Goal: Task Accomplishment & Management: Manage account settings

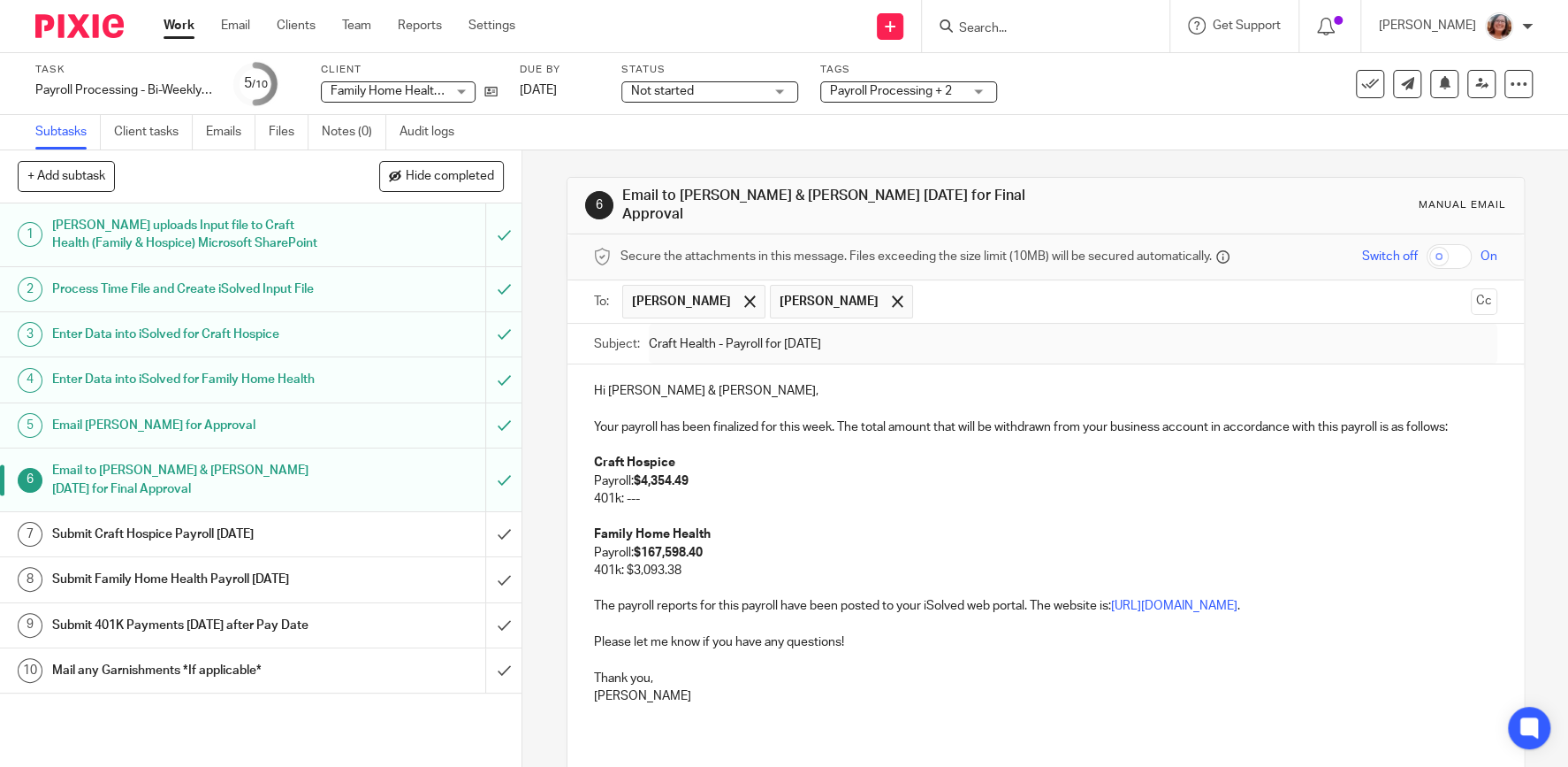
scroll to position [117, 0]
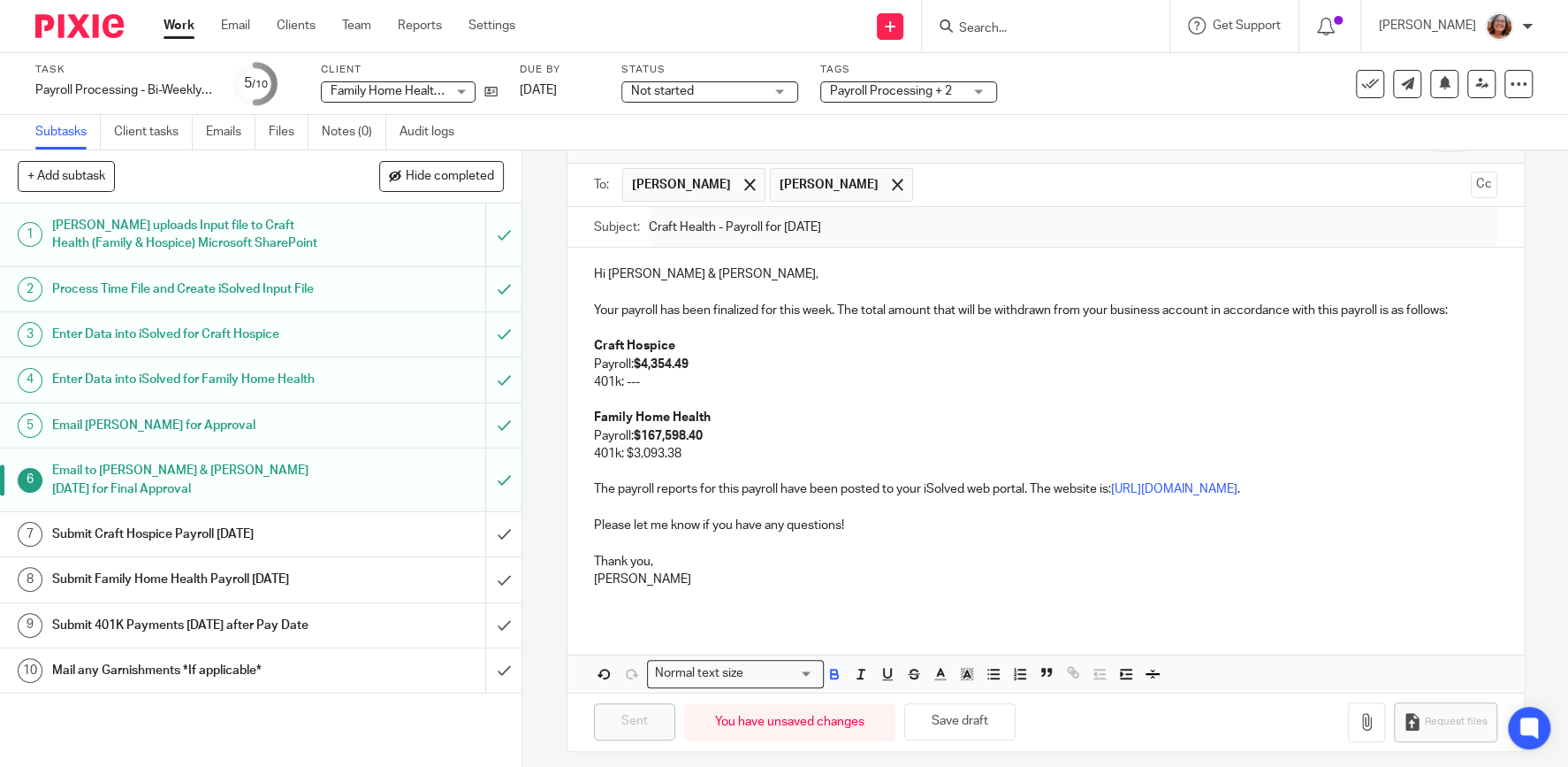
click at [181, 23] on link "Work" at bounding box center [178, 26] width 31 height 18
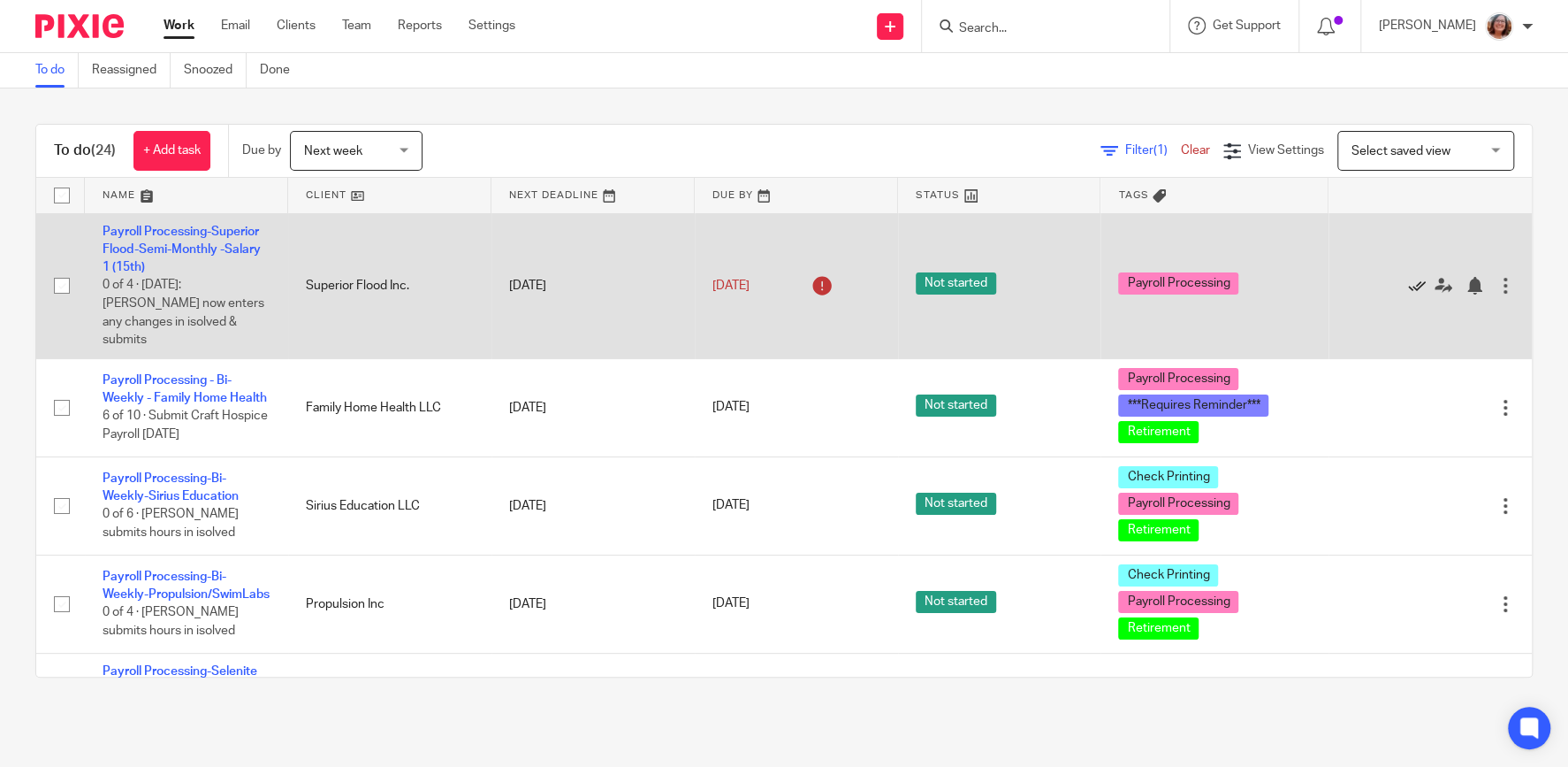
click at [1412, 278] on icon at bounding box center [1416, 286] width 18 height 18
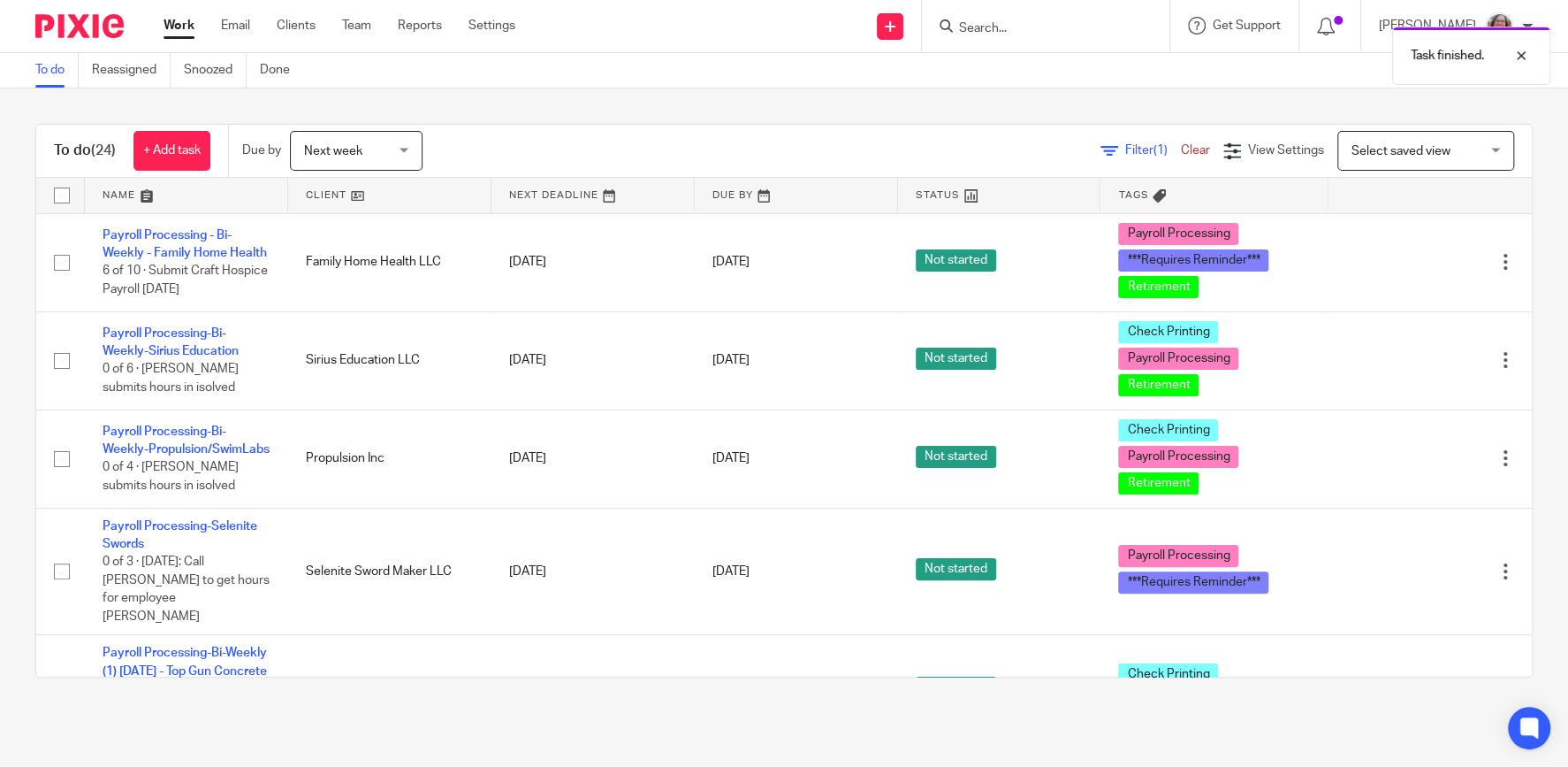
click at [328, 198] on link at bounding box center [390, 196] width 203 height 36
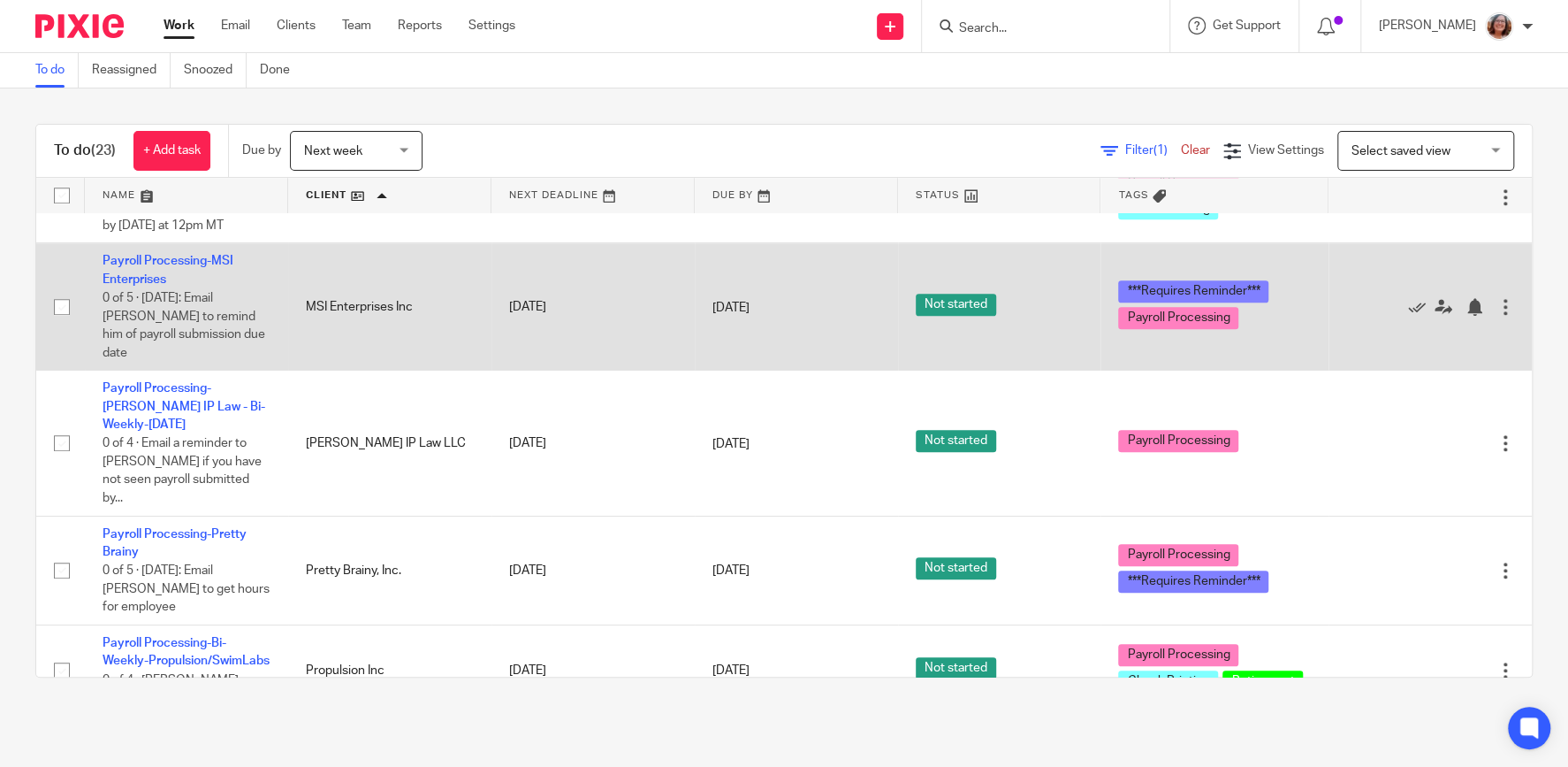
scroll to position [1133, 0]
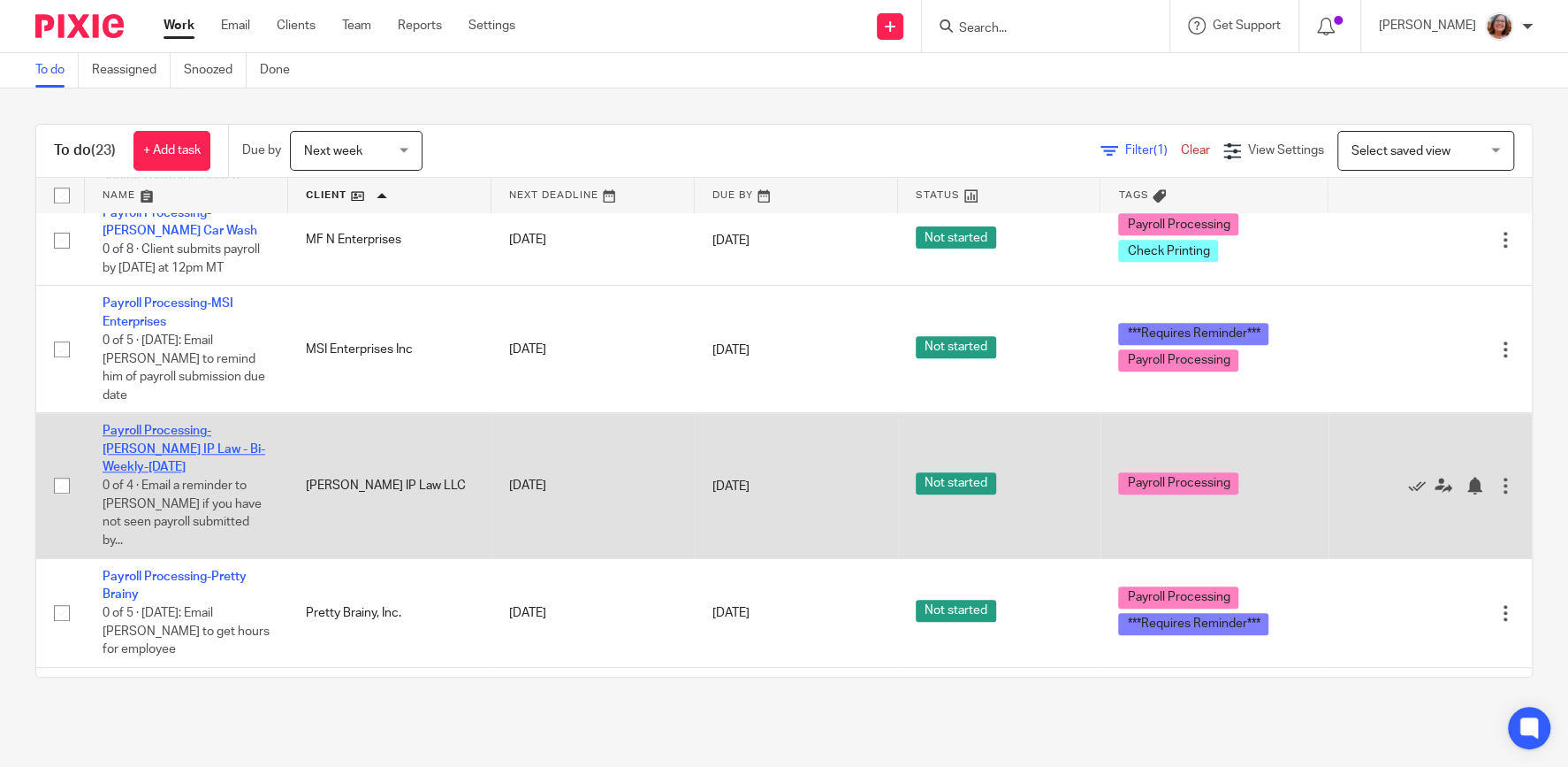
click at [202, 424] on link "Payroll Processing-[PERSON_NAME] IP Law - Bi-Weekly-[DATE]" at bounding box center [184, 448] width 162 height 48
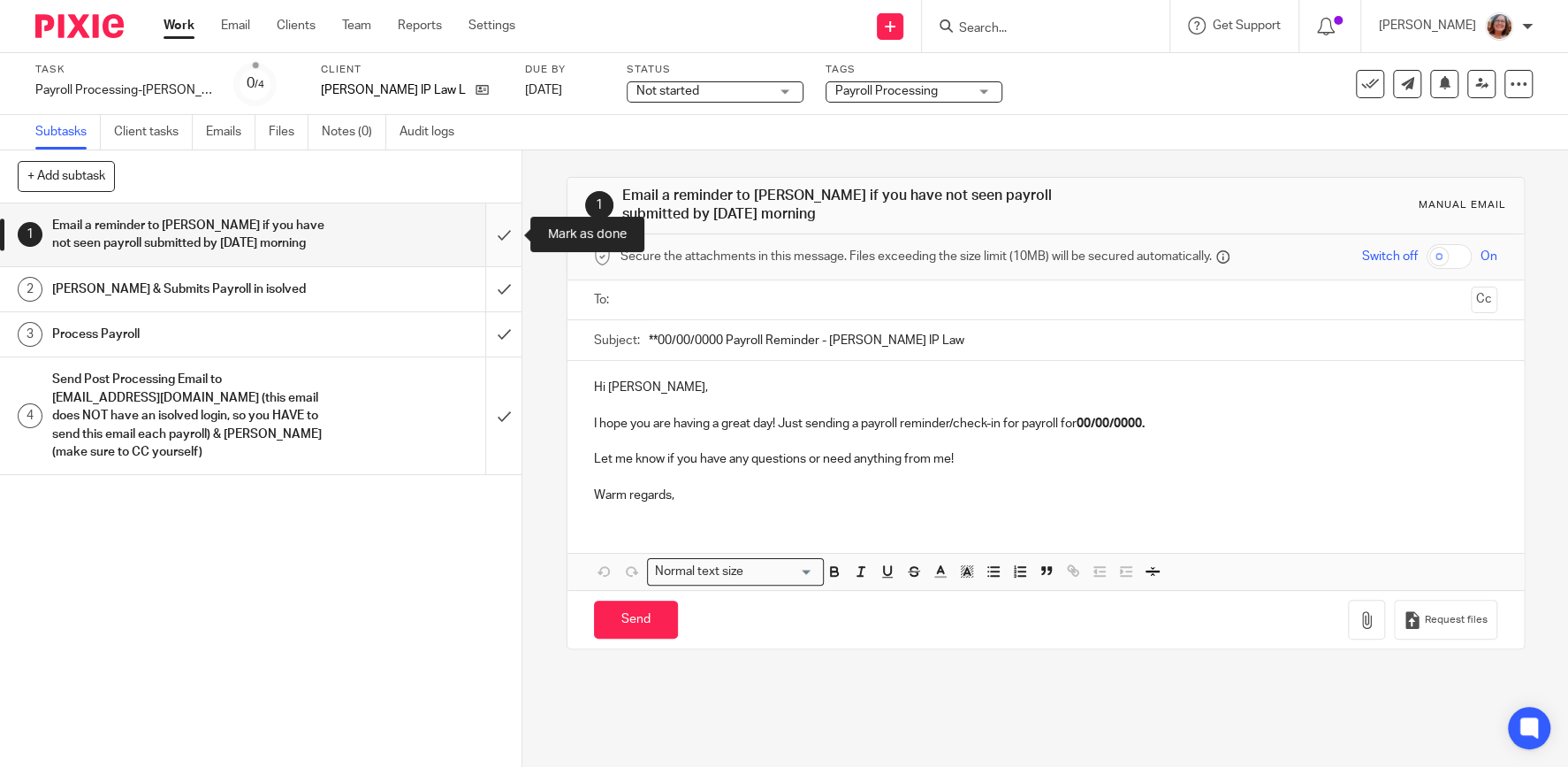
click at [505, 227] on input "submit" at bounding box center [261, 235] width 521 height 63
click at [495, 287] on input "submit" at bounding box center [261, 289] width 521 height 45
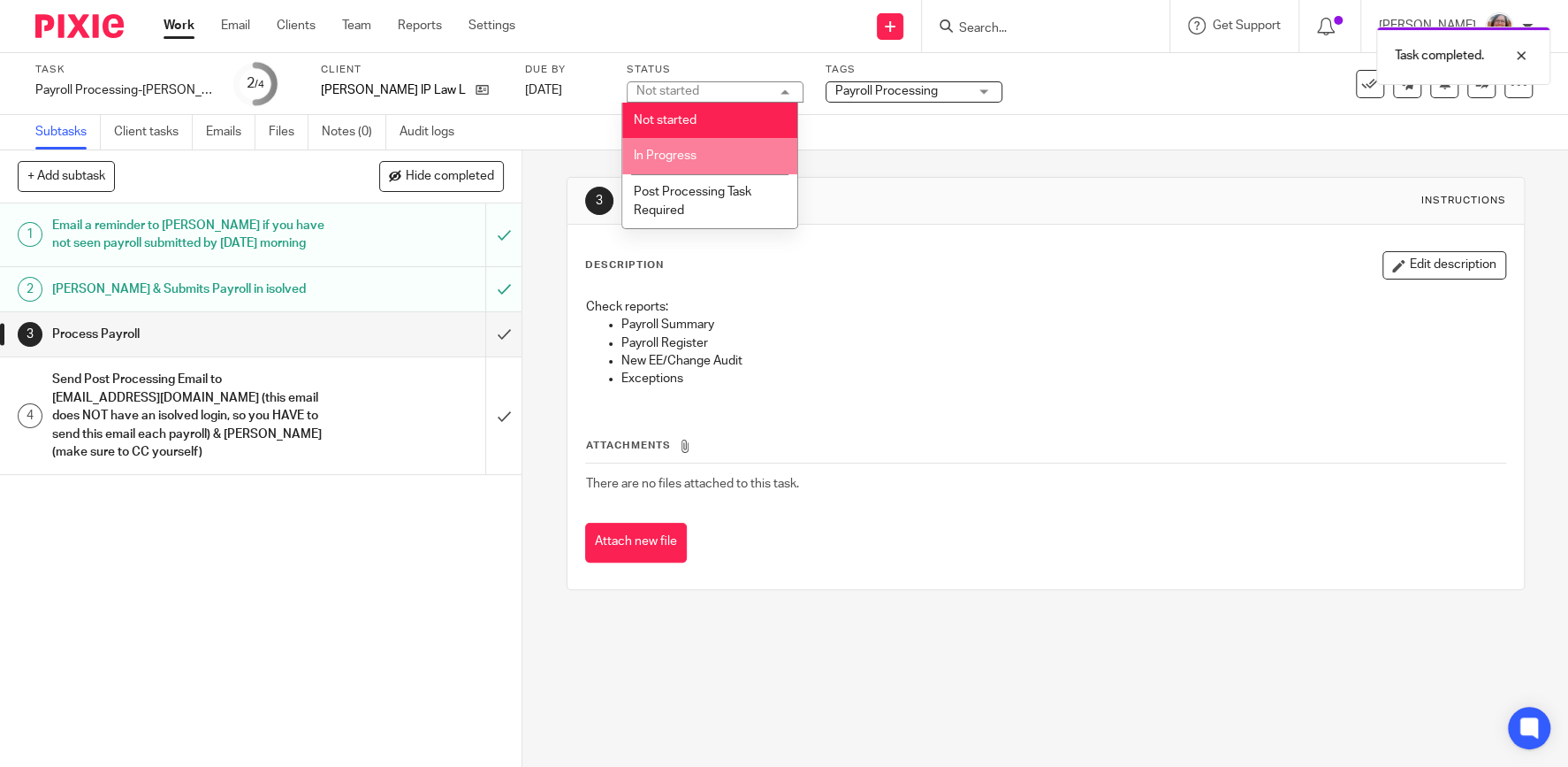
click at [704, 153] on li "In Progress" at bounding box center [709, 155] width 175 height 37
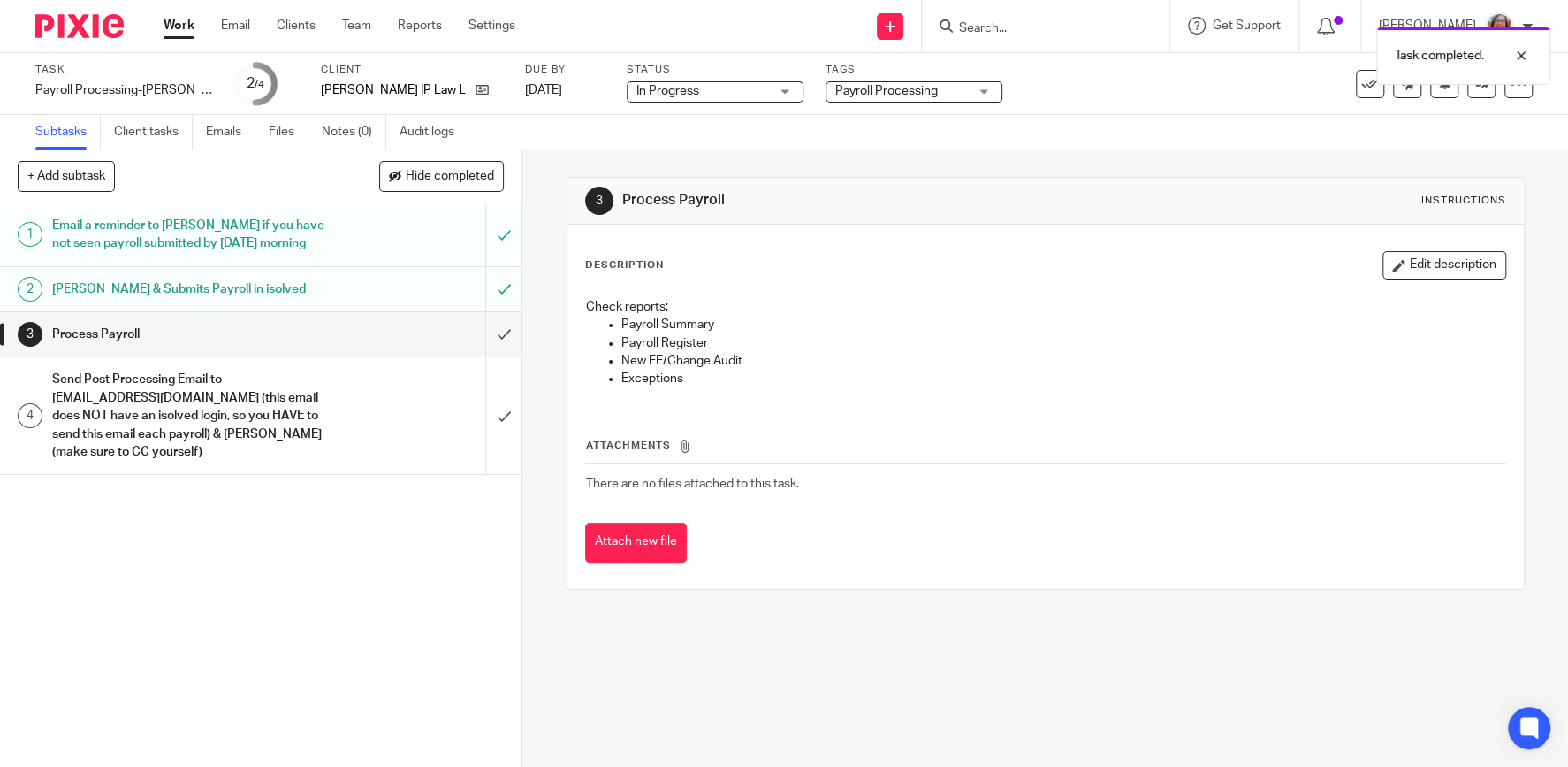
click at [180, 28] on link "Work" at bounding box center [178, 26] width 31 height 18
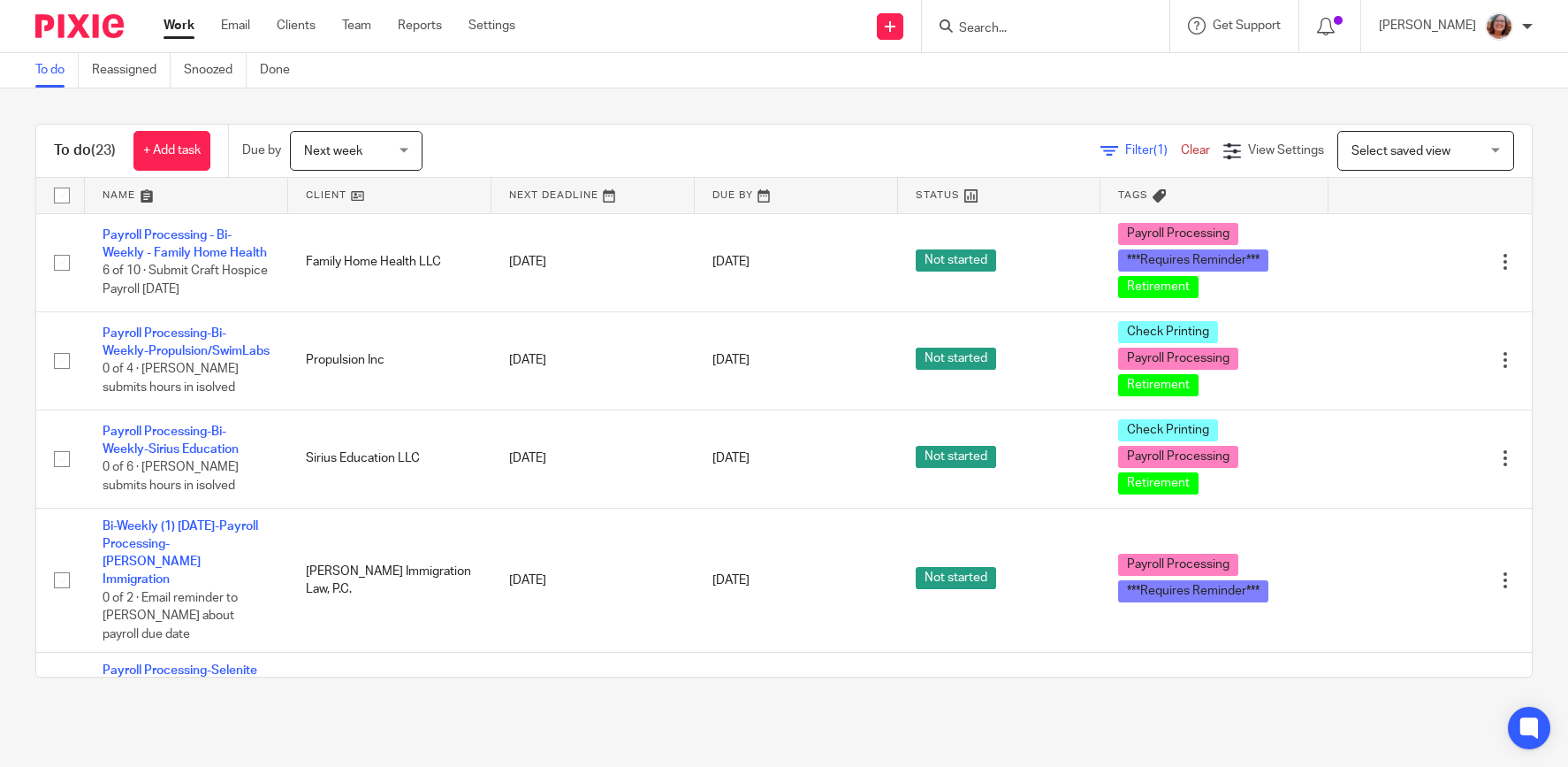
click at [948, 195] on link at bounding box center [1000, 196] width 203 height 36
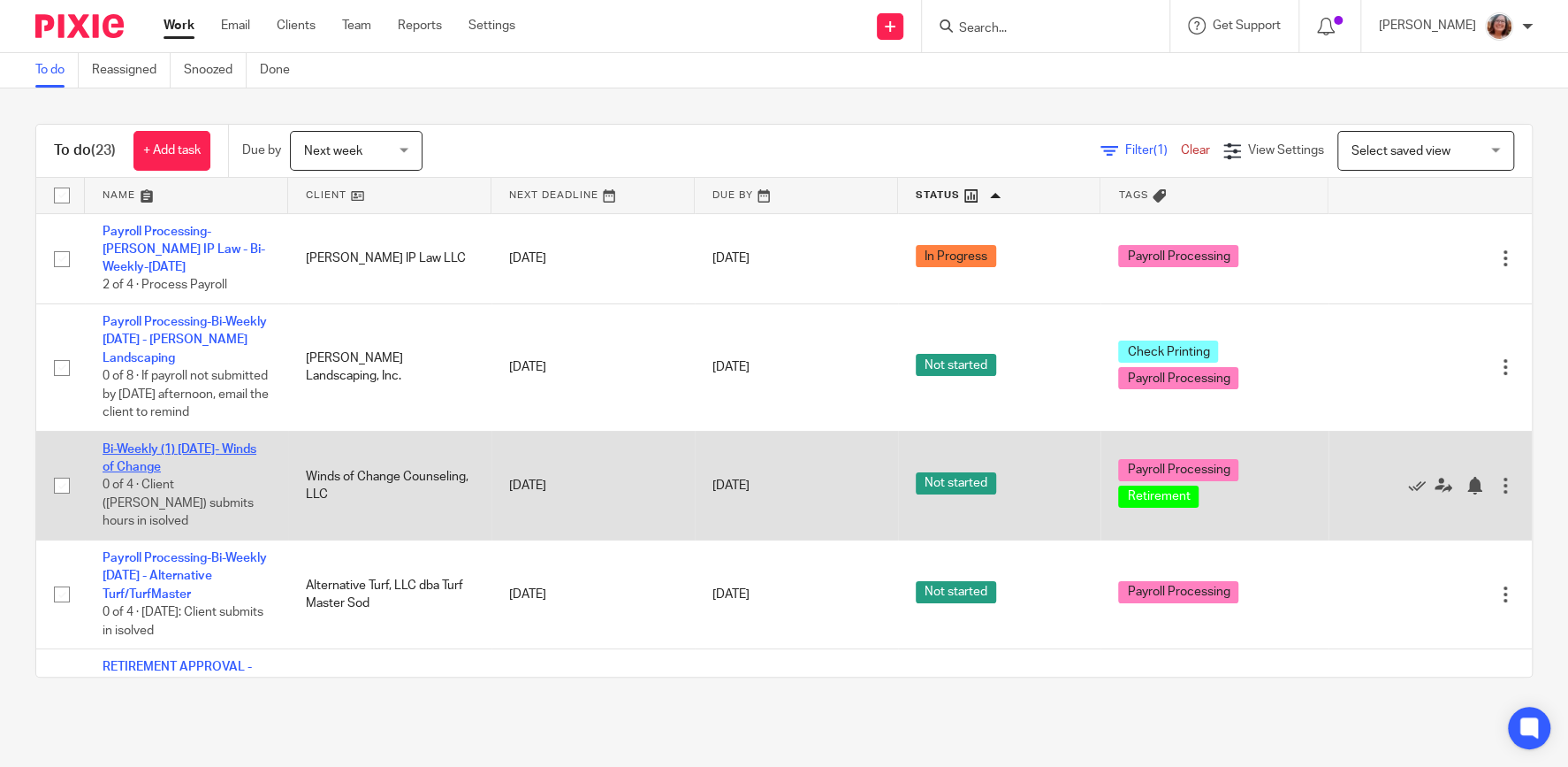
click at [220, 443] on link "Bi-Weekly (1) [DATE]- Winds of Change" at bounding box center [179, 458] width 153 height 30
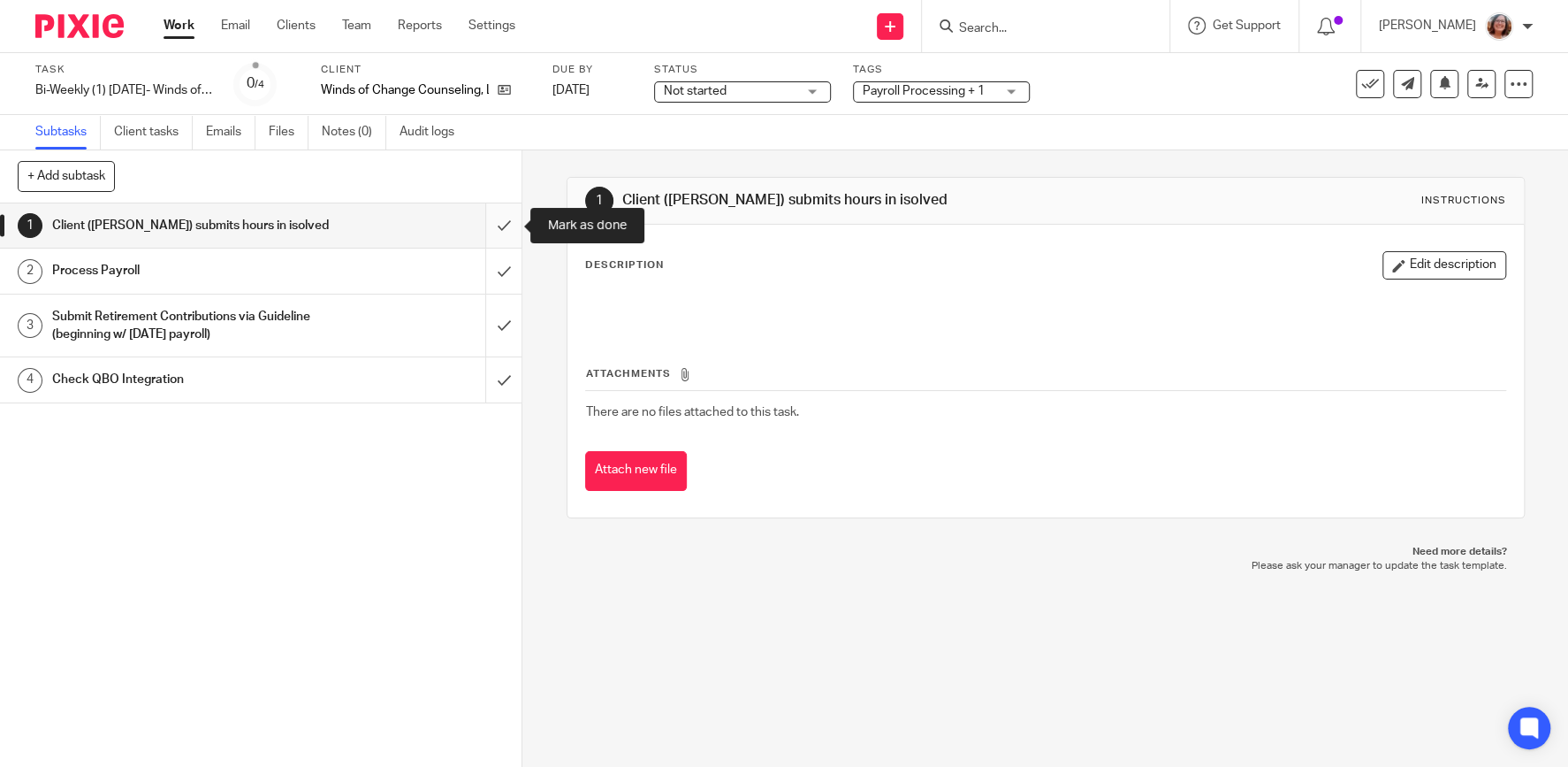
click at [505, 225] on input "submit" at bounding box center [261, 226] width 521 height 45
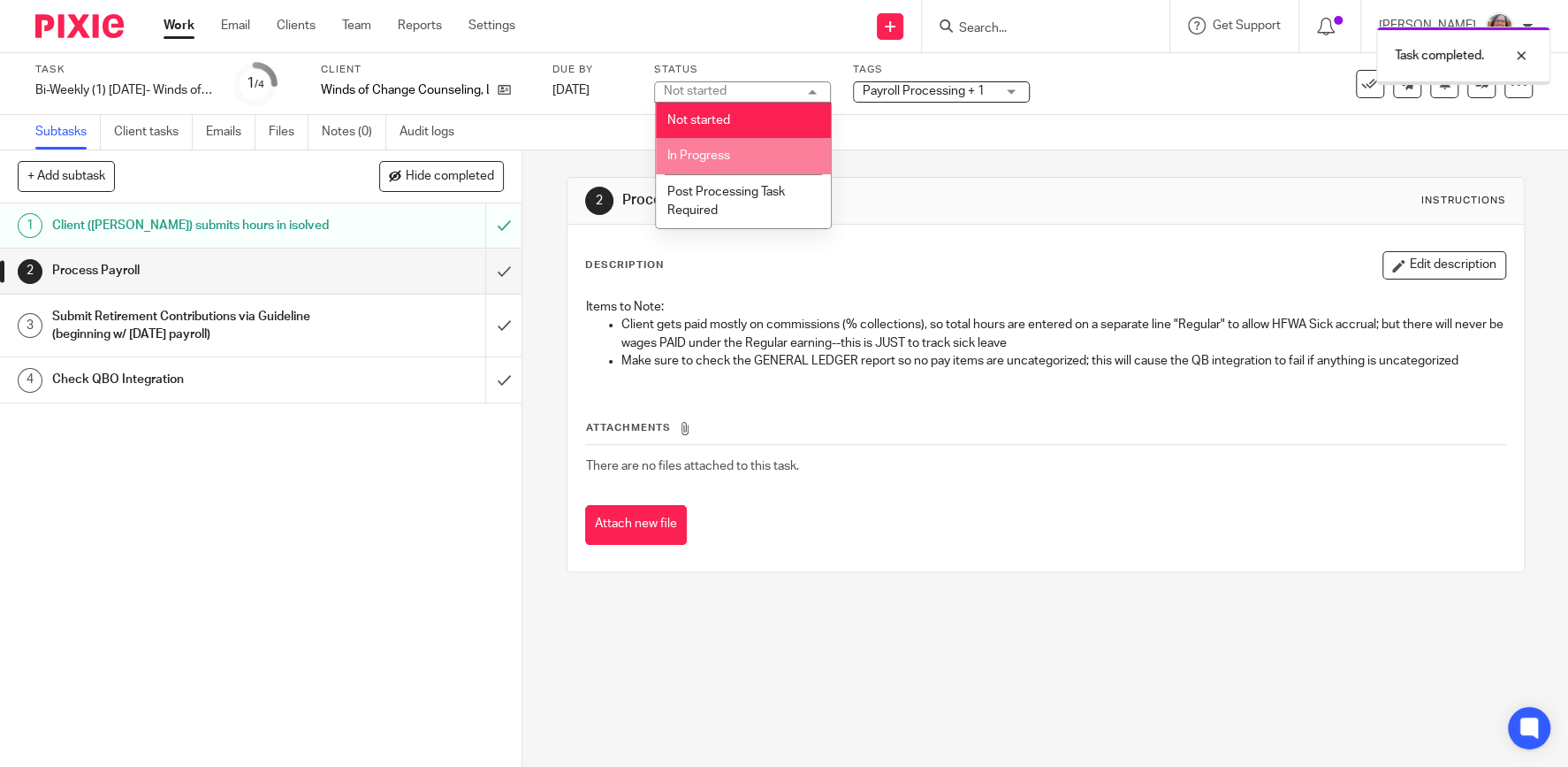
click at [762, 152] on li "In Progress" at bounding box center [743, 155] width 175 height 37
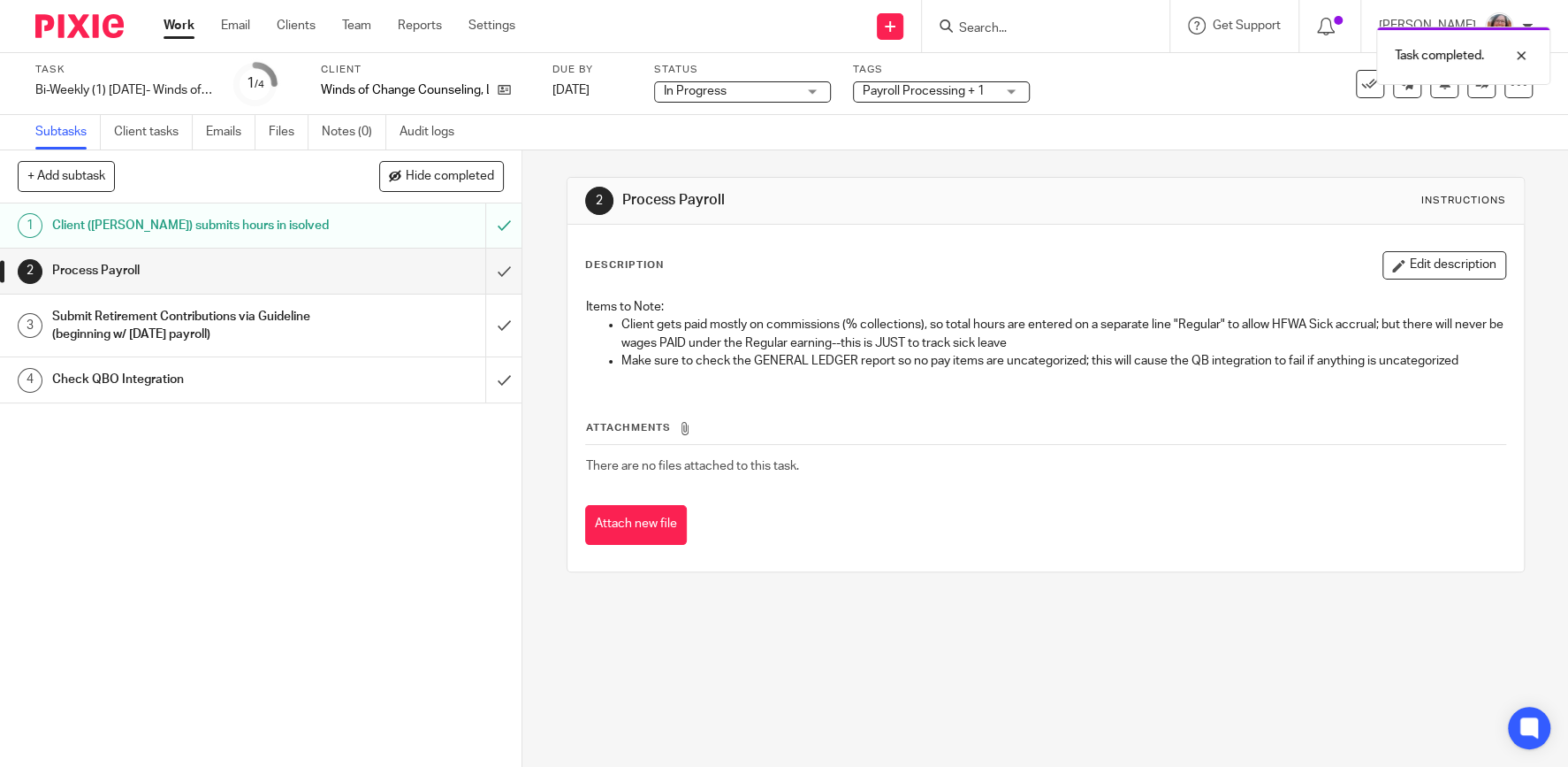
click at [181, 30] on link "Work" at bounding box center [178, 26] width 31 height 18
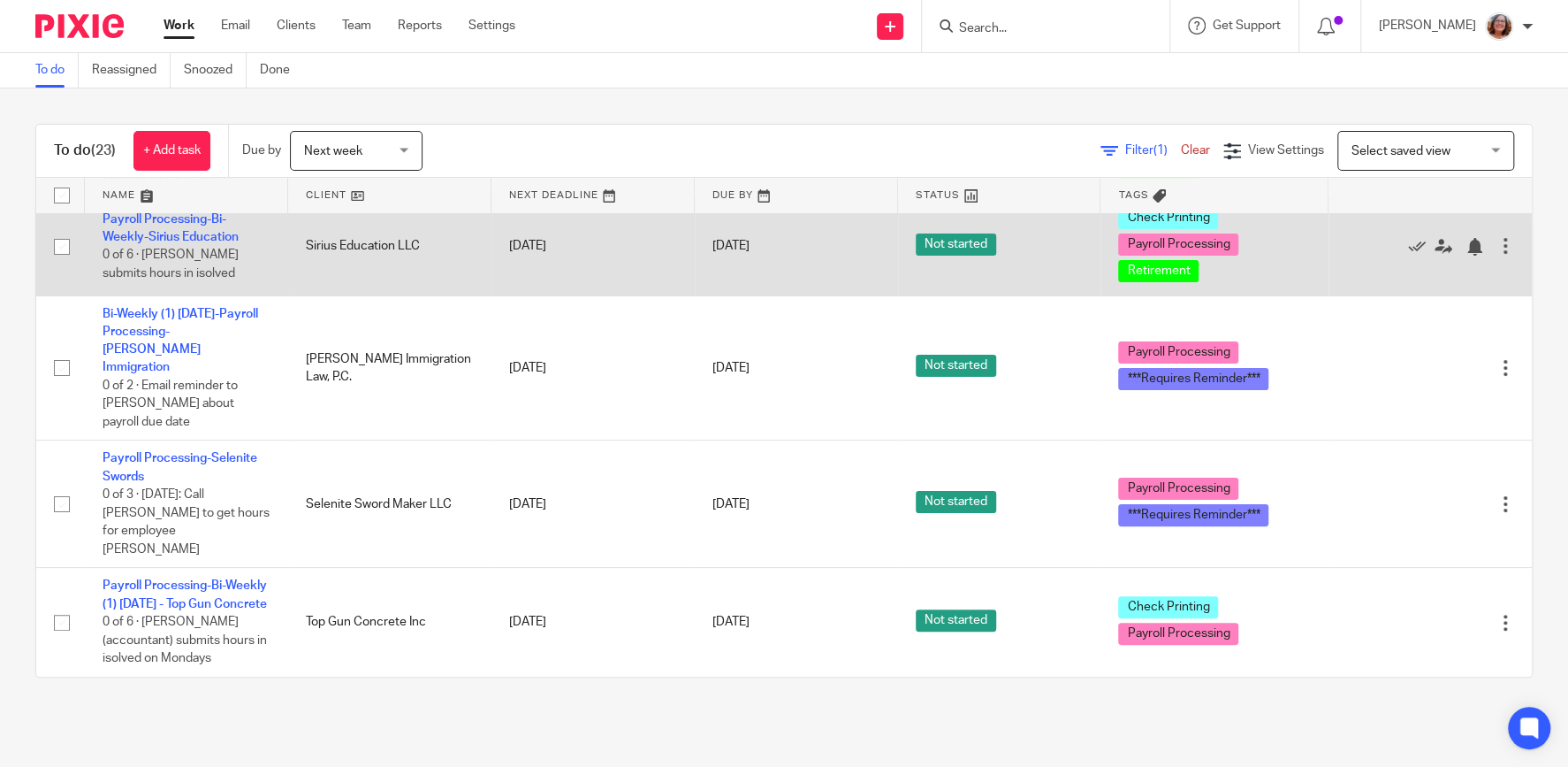
scroll to position [226, 0]
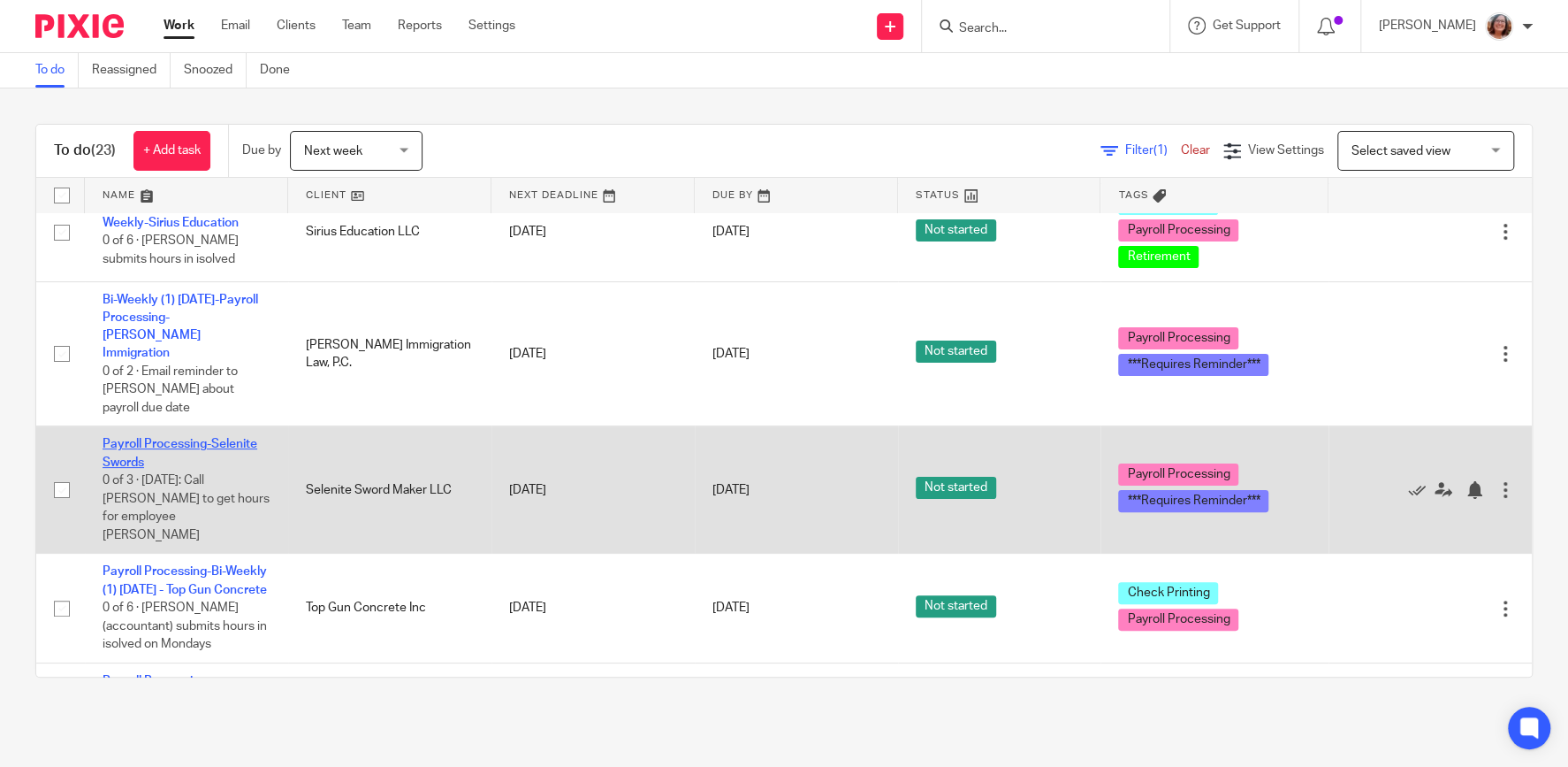
click at [191, 438] on link "Payroll Processing-Selenite Swords" at bounding box center [179, 453] width 154 height 30
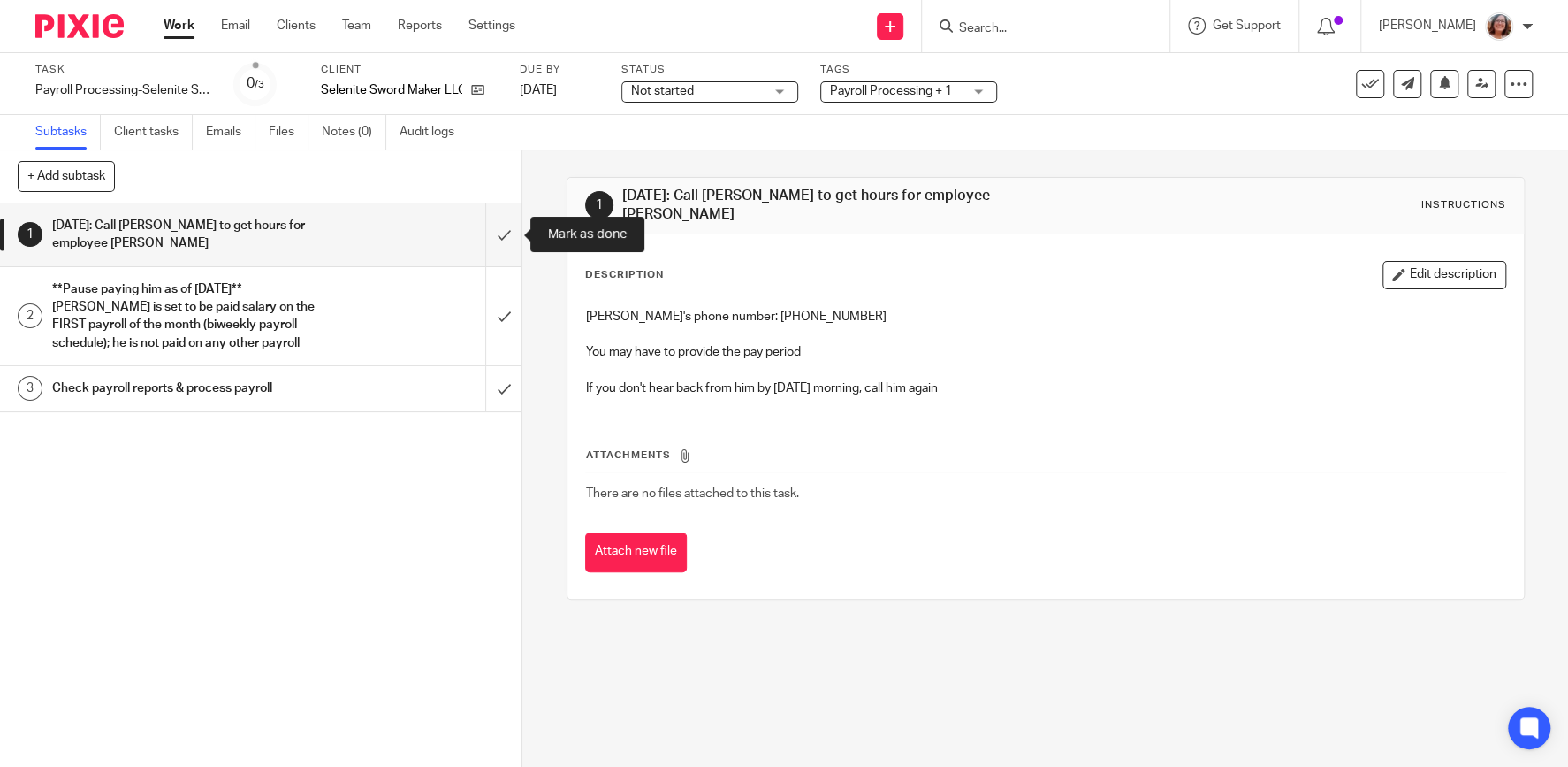
click at [507, 237] on input "submit" at bounding box center [261, 235] width 521 height 63
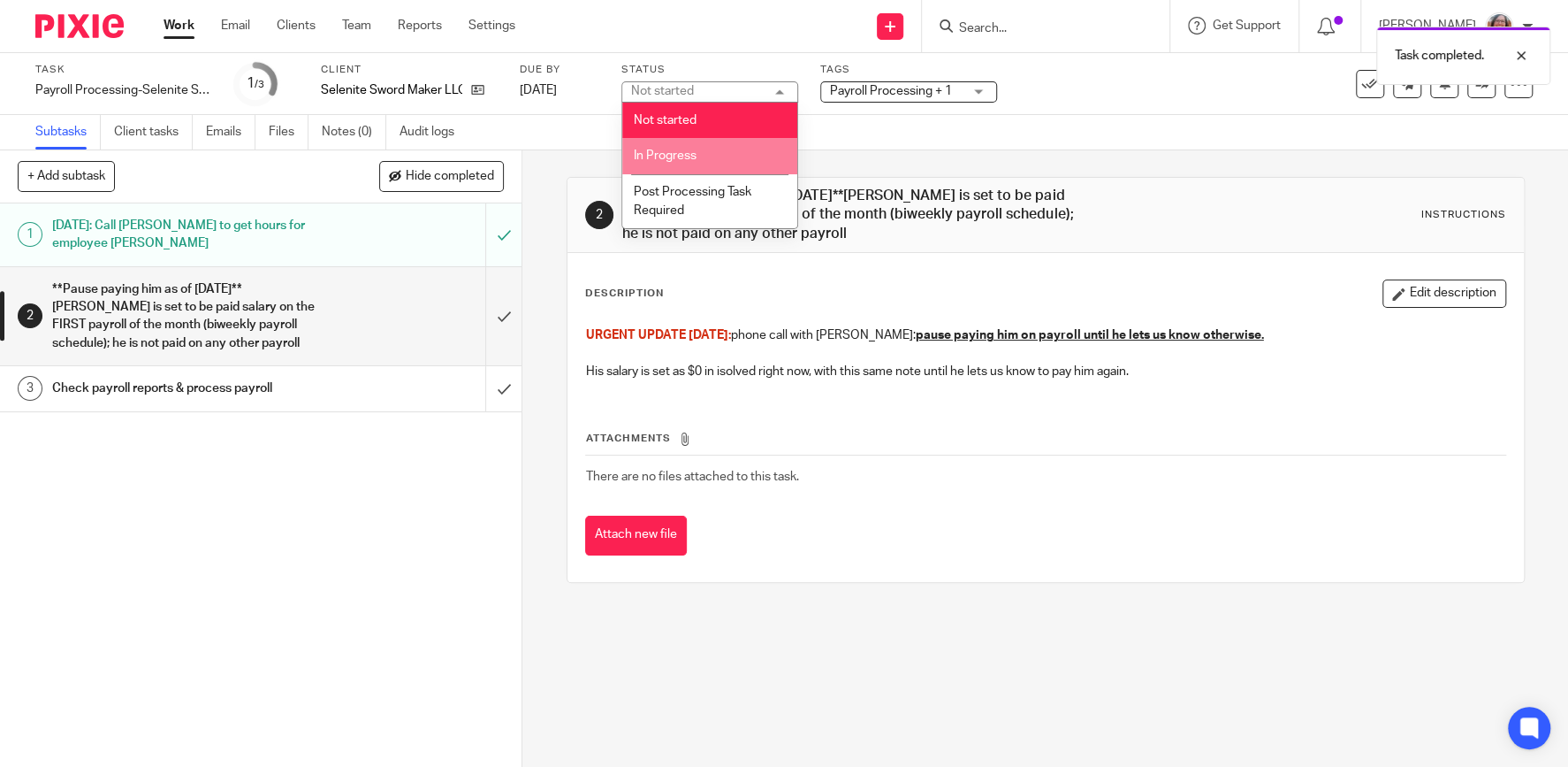
click at [695, 153] on span "In Progress" at bounding box center [665, 155] width 62 height 13
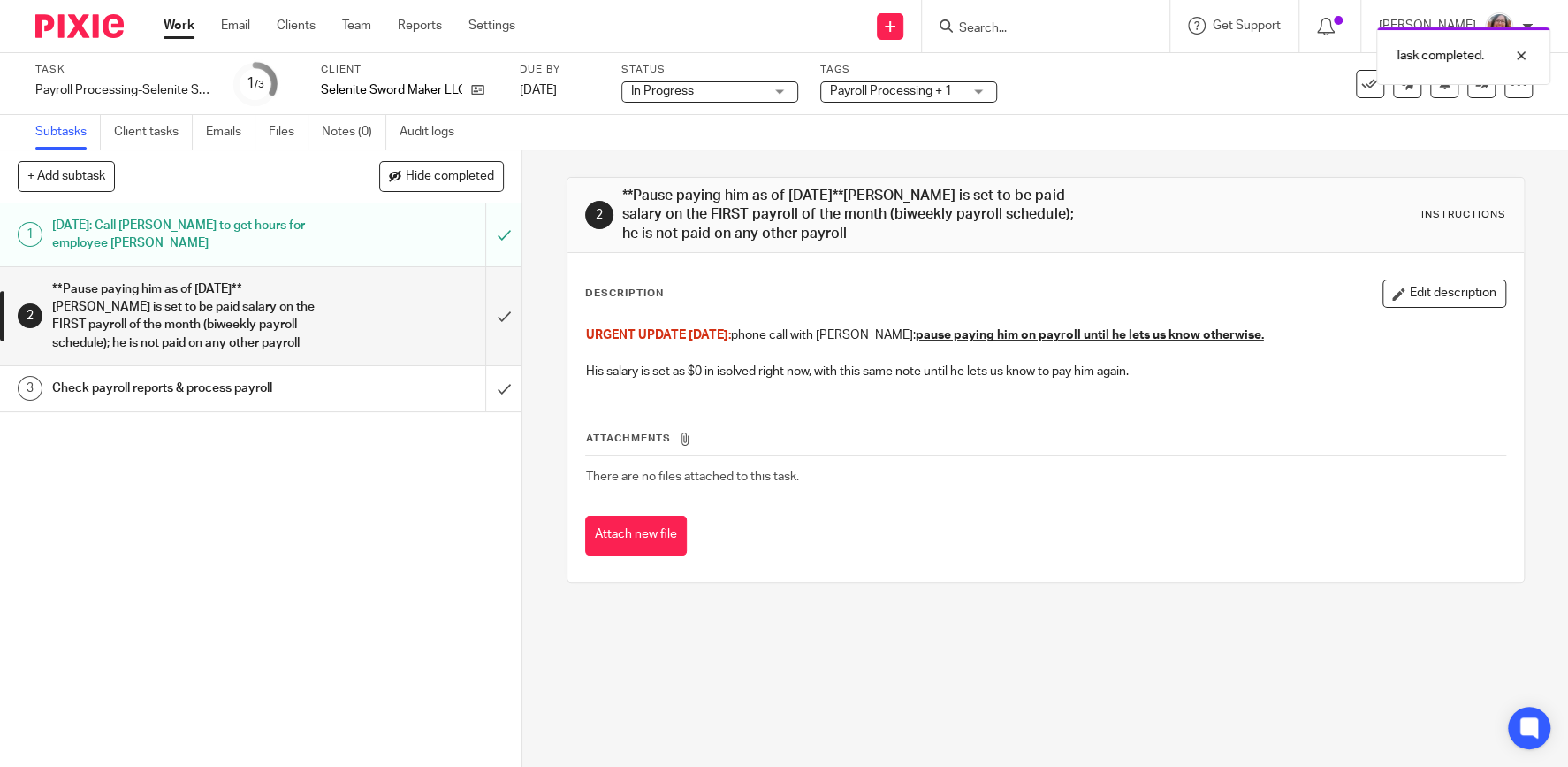
click at [158, 29] on div "Work Email Clients Team Reports Settings Work Email Clients Team Reports Settin…" at bounding box center [344, 26] width 396 height 52
click at [178, 21] on link "Work" at bounding box center [178, 26] width 31 height 18
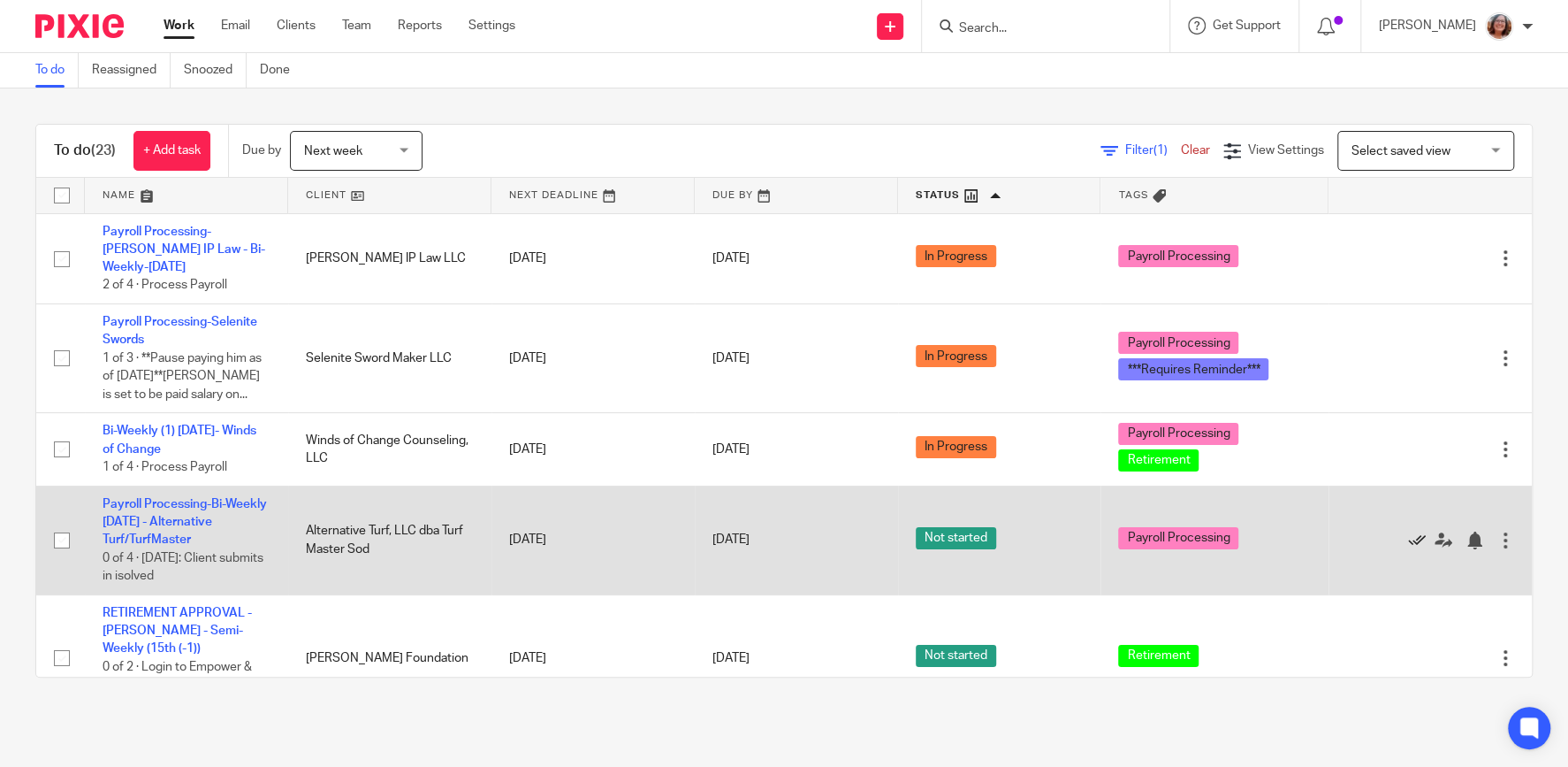
click at [1418, 531] on icon at bounding box center [1416, 540] width 18 height 18
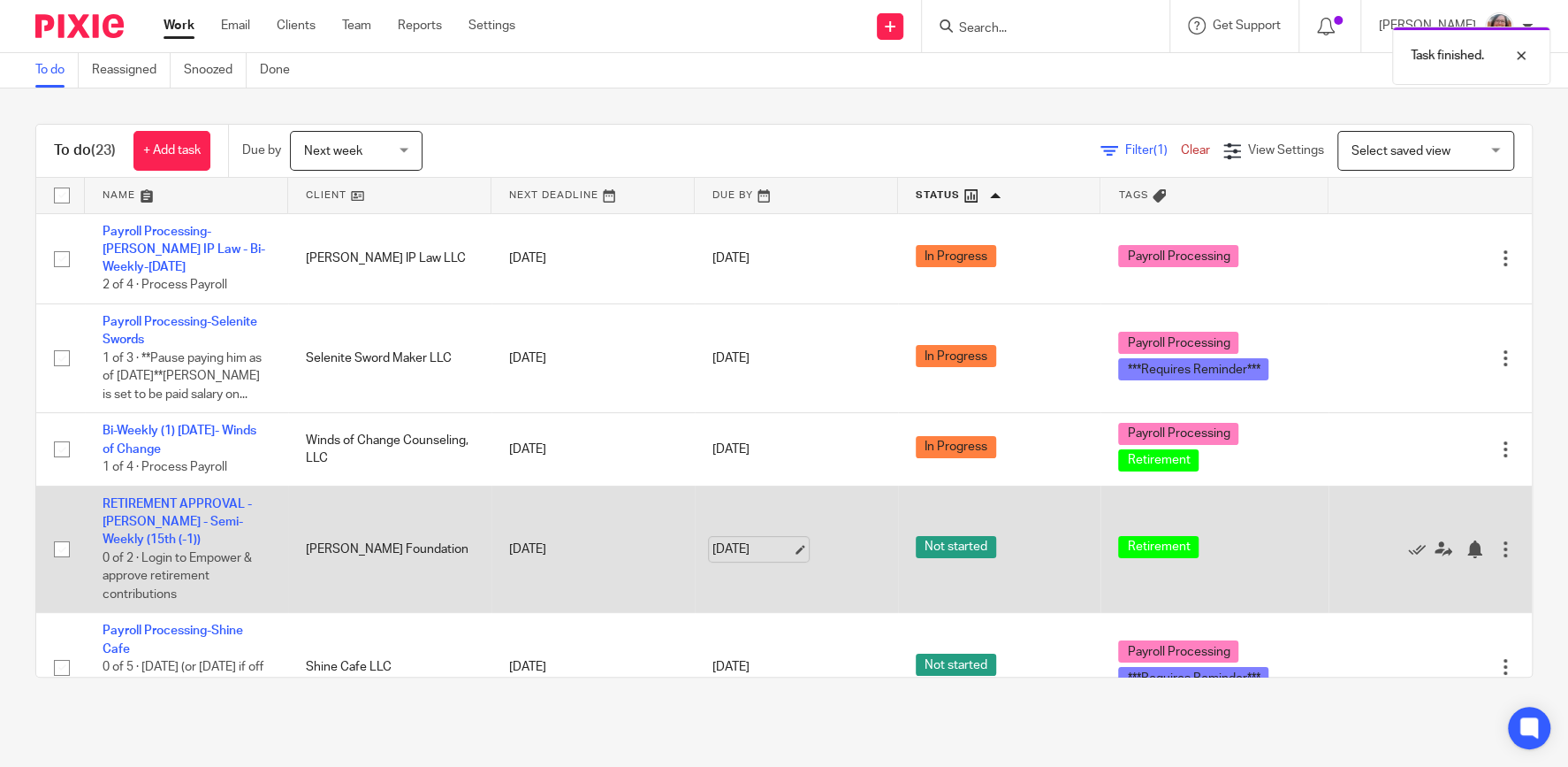
click at [792, 540] on link "[DATE]" at bounding box center [751, 549] width 79 height 19
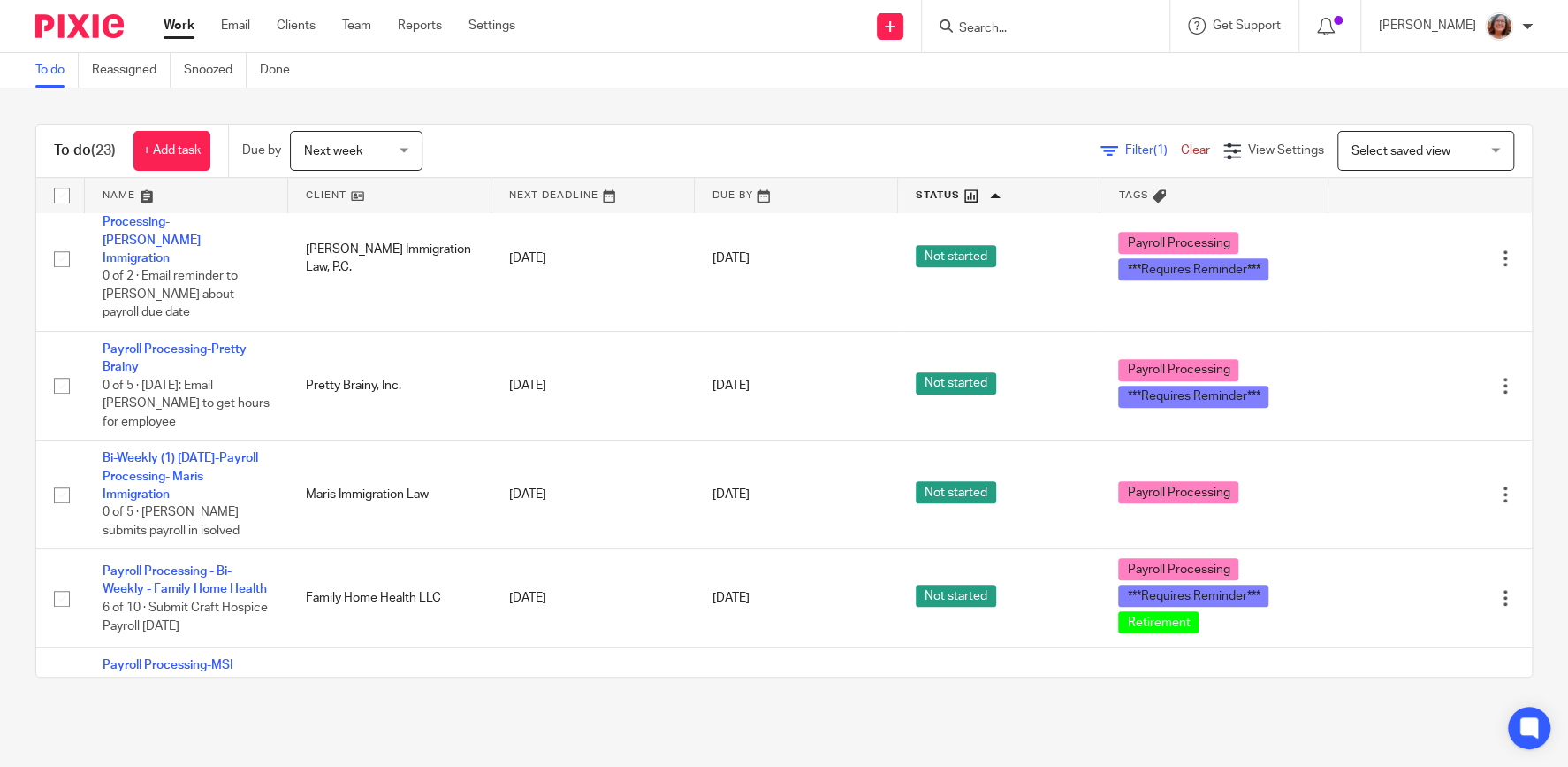
scroll to position [604, 0]
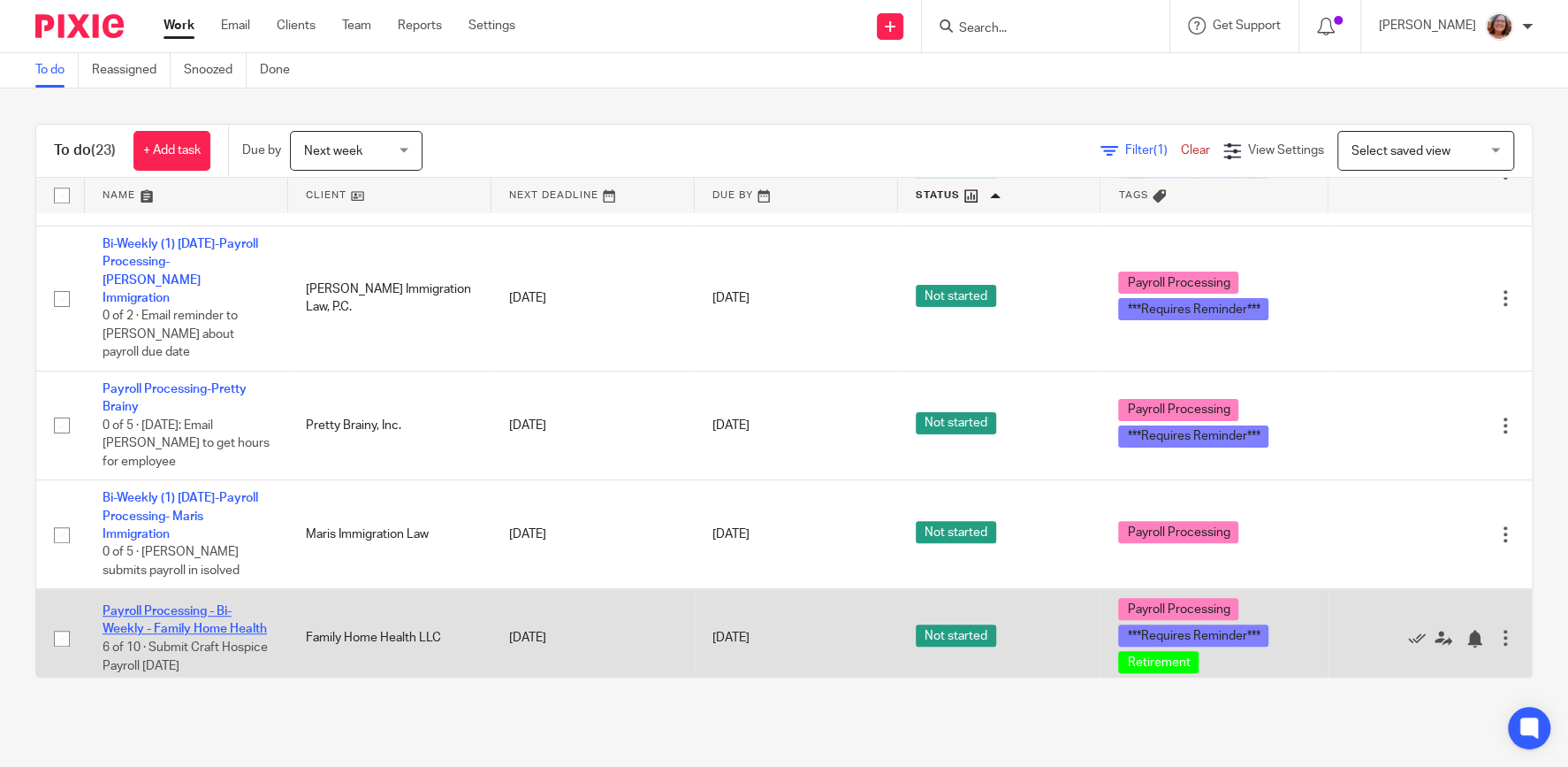
click at [170, 604] on link "Payroll Processing - Bi-Weekly - Family Home Health" at bounding box center [185, 620] width 164 height 30
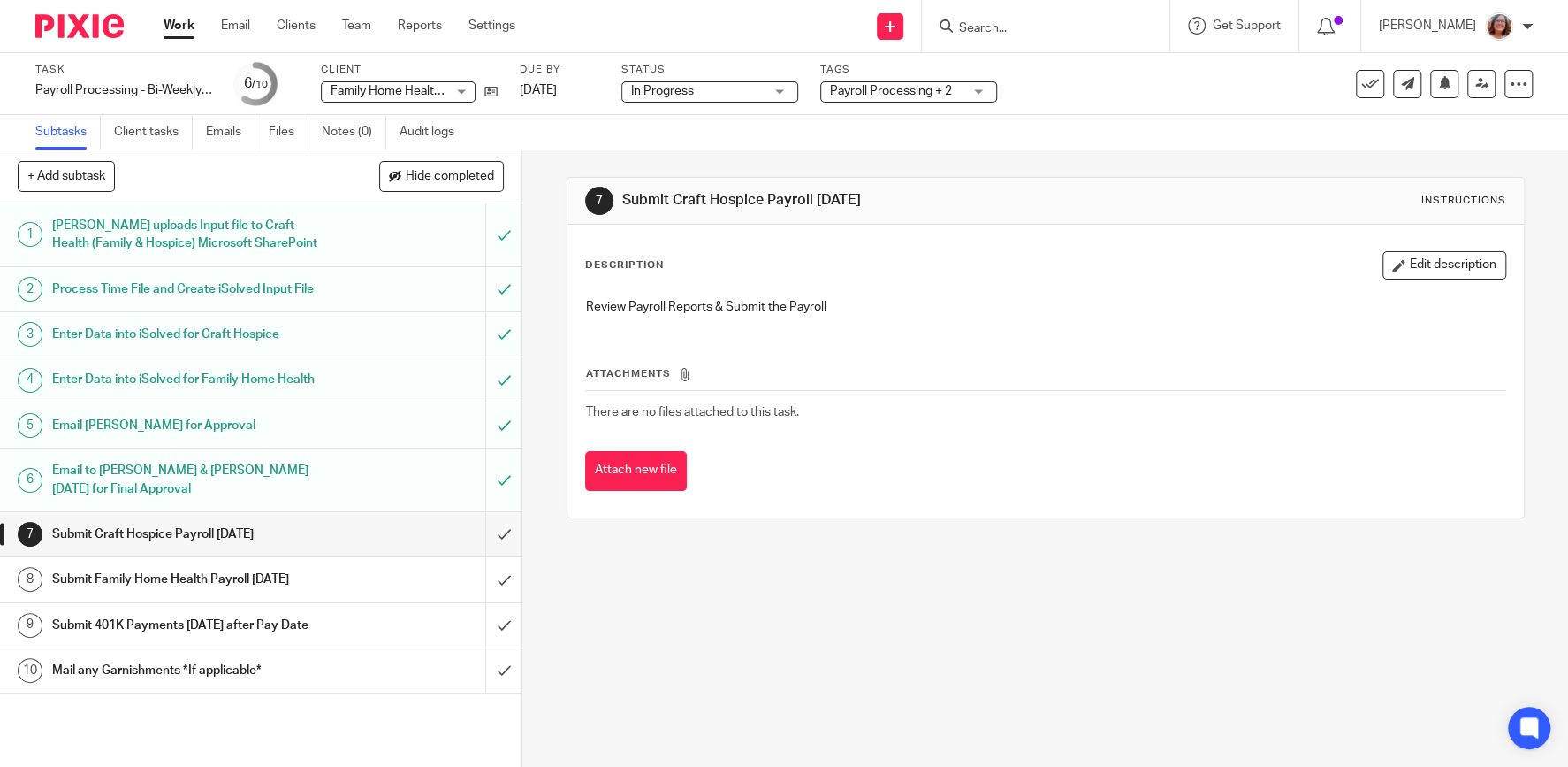
click at [173, 30] on link "Work" at bounding box center [178, 26] width 31 height 18
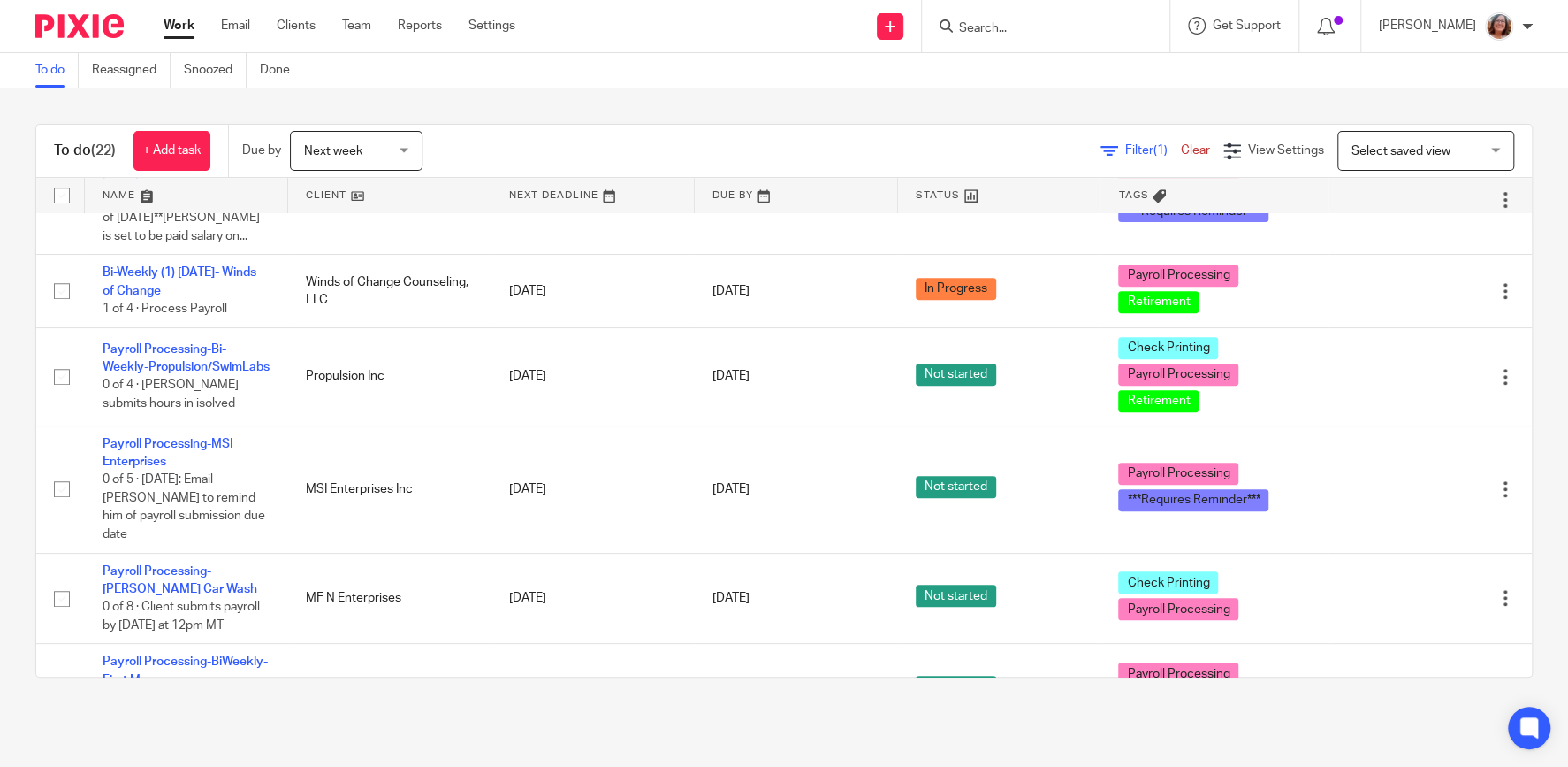
scroll to position [604, 0]
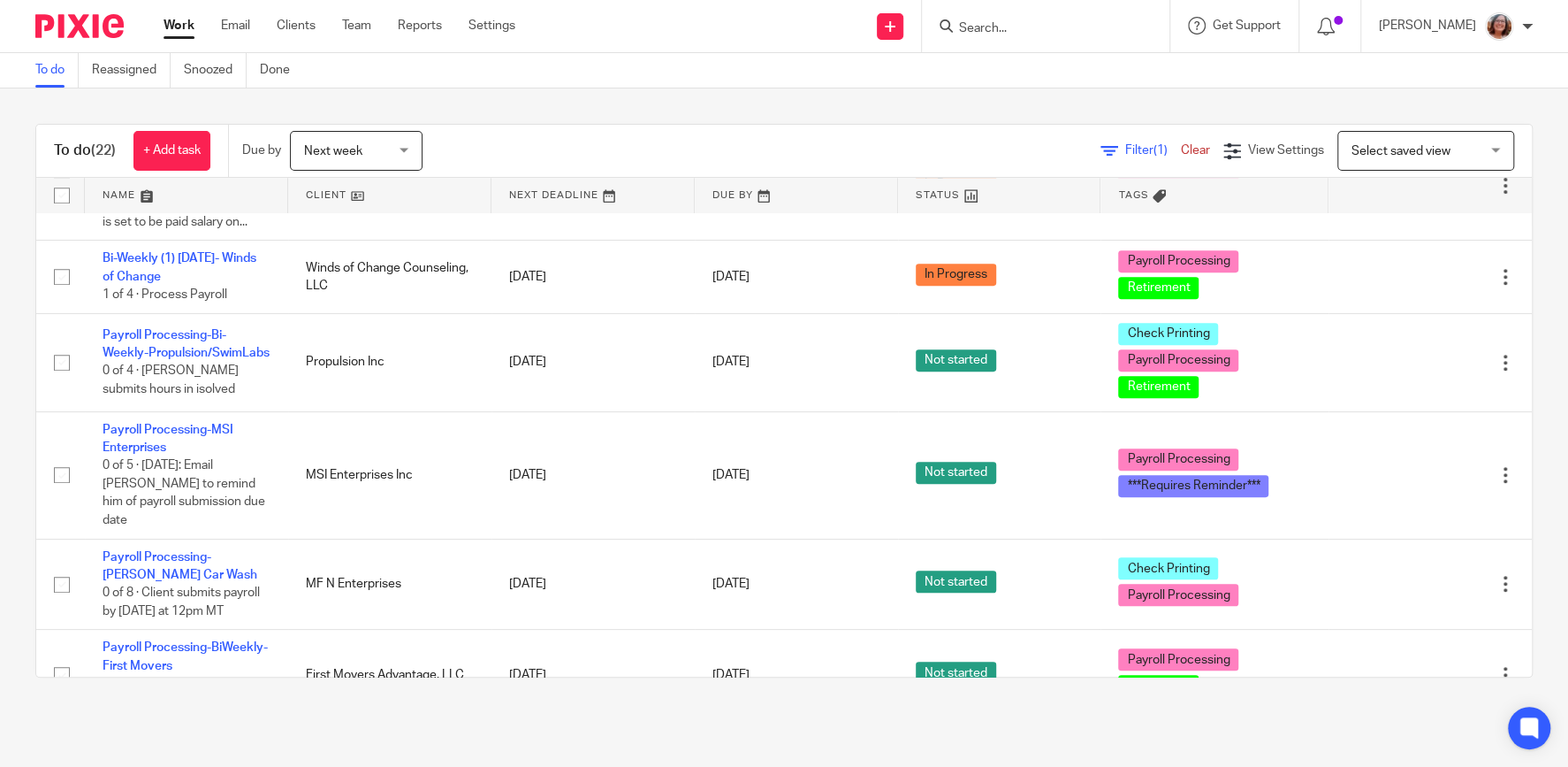
click at [1398, 152] on span "Select saved view" at bounding box center [1400, 151] width 99 height 13
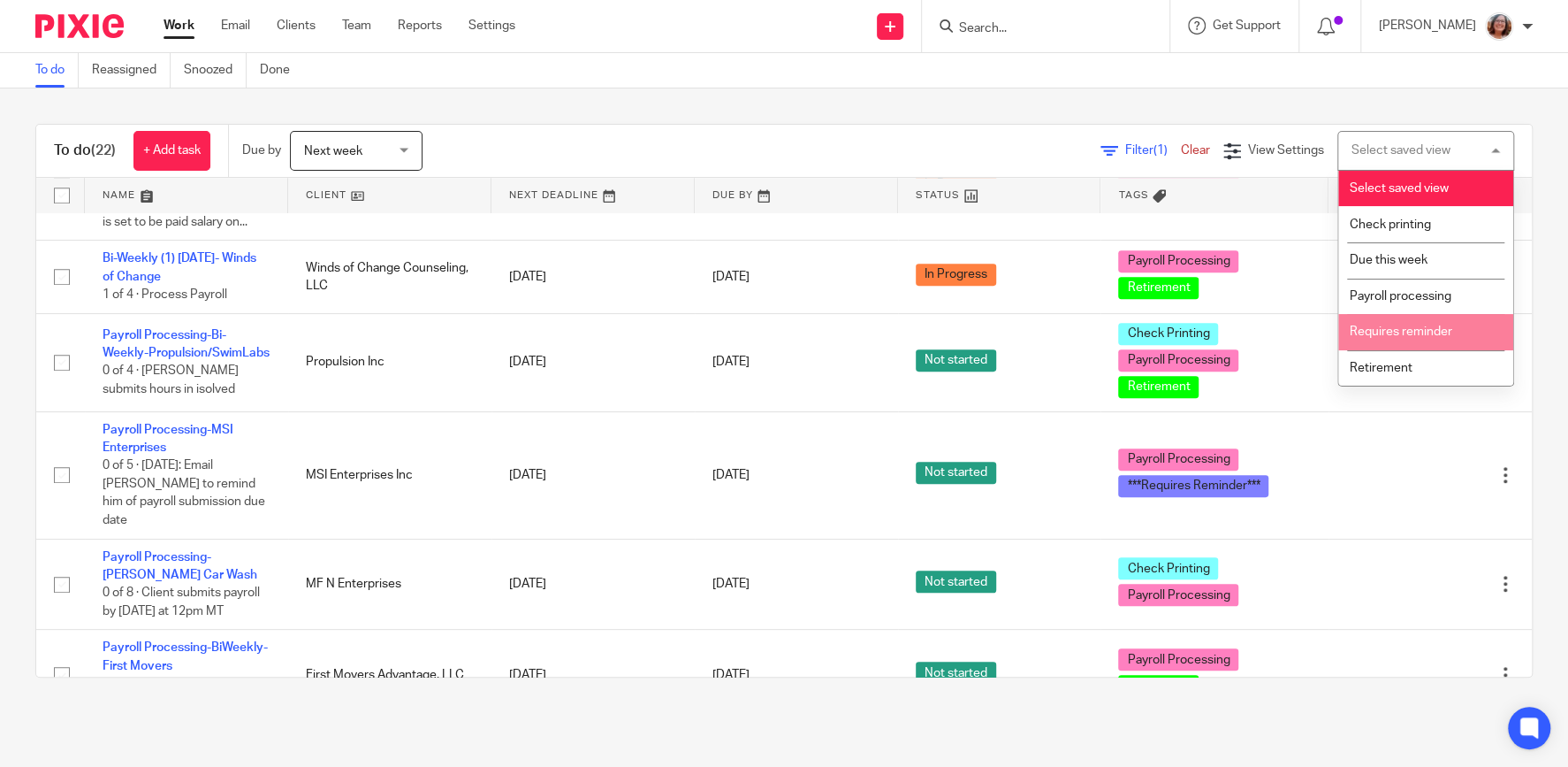
click at [1406, 342] on li "Requires reminder" at bounding box center [1425, 332] width 175 height 37
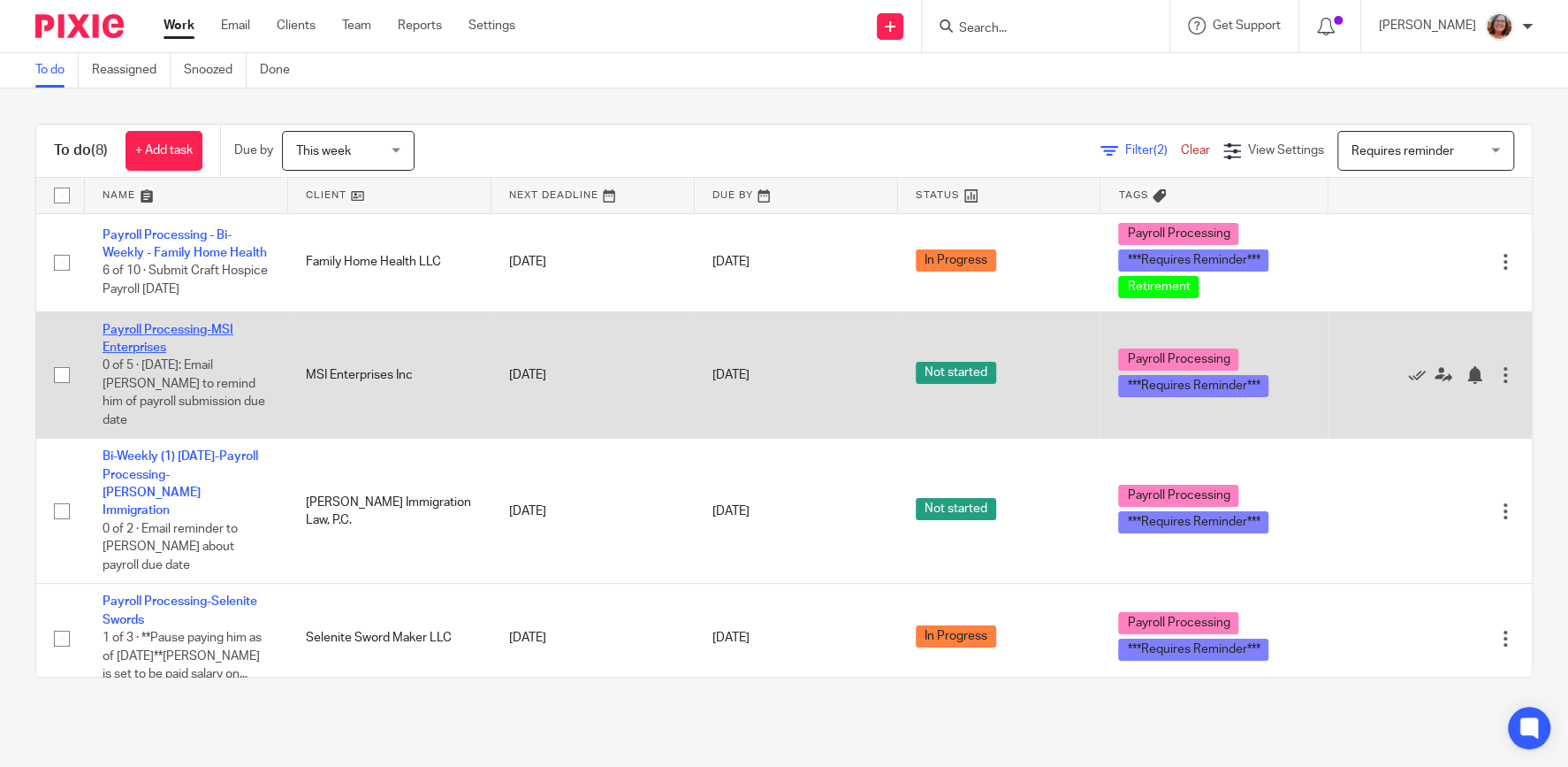
click at [187, 327] on link "Payroll Processing-MSI Enterprises" at bounding box center [168, 338] width 131 height 30
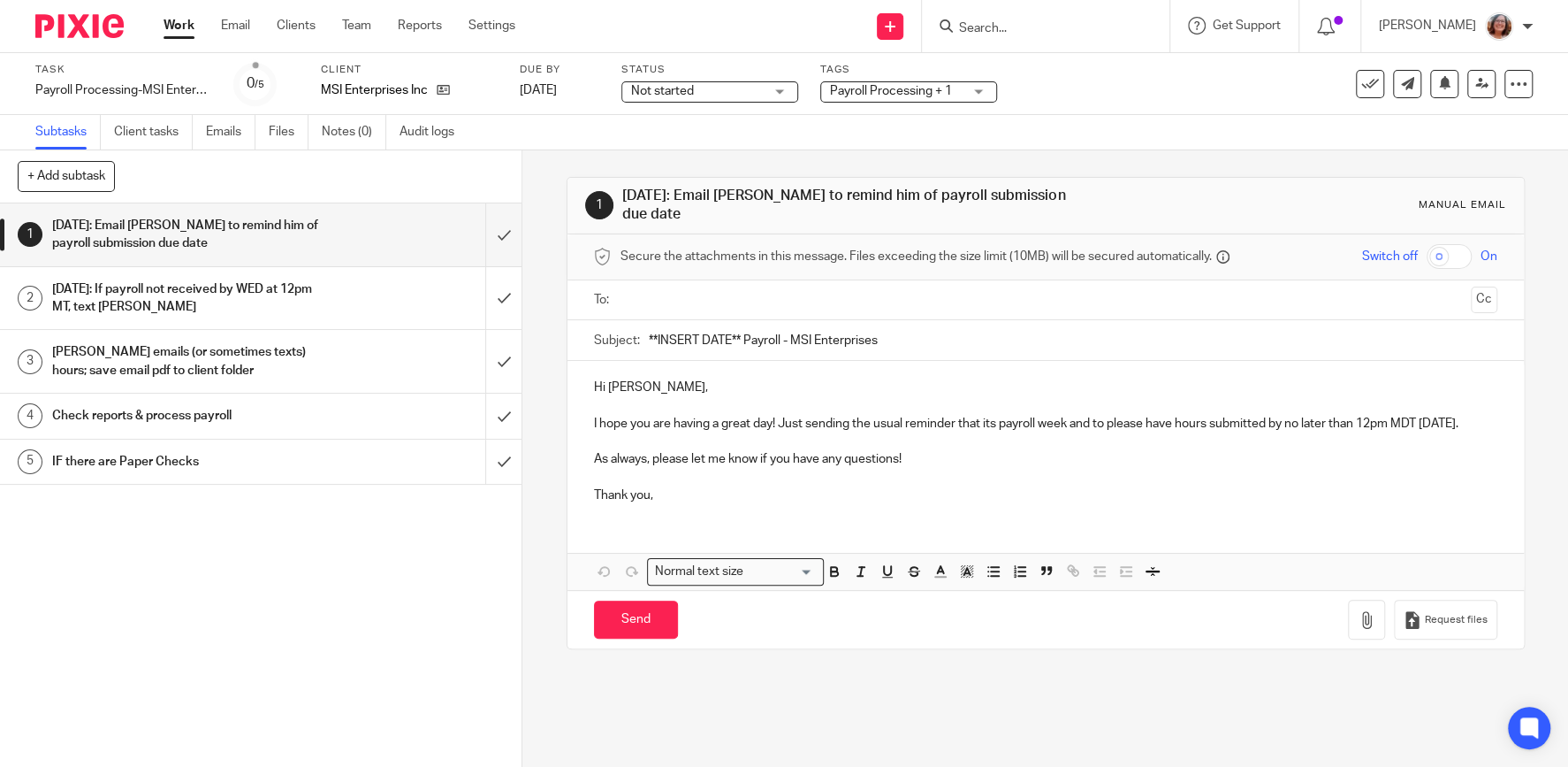
drag, startPoint x: 742, startPoint y: 327, endPoint x: 601, endPoint y: 329, distance: 141.0
click at [649, 329] on input "**INSERT DATE** Payroll - MSI Enterprises" at bounding box center [1073, 339] width 849 height 40
click at [737, 327] on input "**INSERT DATE** Payroll - MSI Enterprises" at bounding box center [1073, 339] width 849 height 40
drag, startPoint x: 741, startPoint y: 328, endPoint x: 580, endPoint y: 344, distance: 161.8
click at [649, 345] on input "**INSERT DATE** Payroll - MSI Enterprises" at bounding box center [1073, 339] width 849 height 40
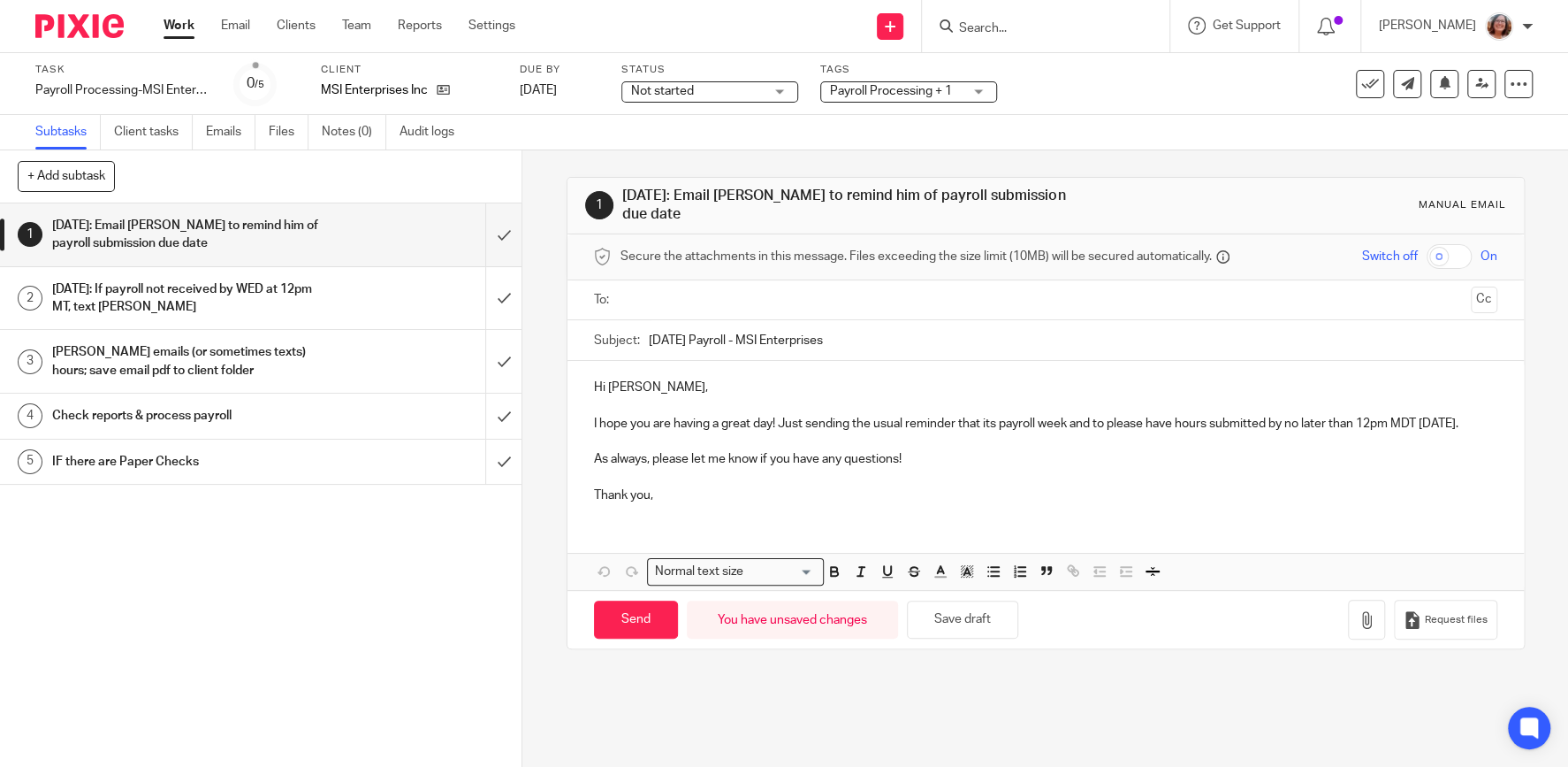
type input "10/17/25 Payroll - MSI Enterprises"
click at [660, 429] on p "I hope you are having a great day! Just sending the usual reminder that its pay…" at bounding box center [1045, 423] width 903 height 18
click at [673, 296] on input "text" at bounding box center [1045, 300] width 837 height 21
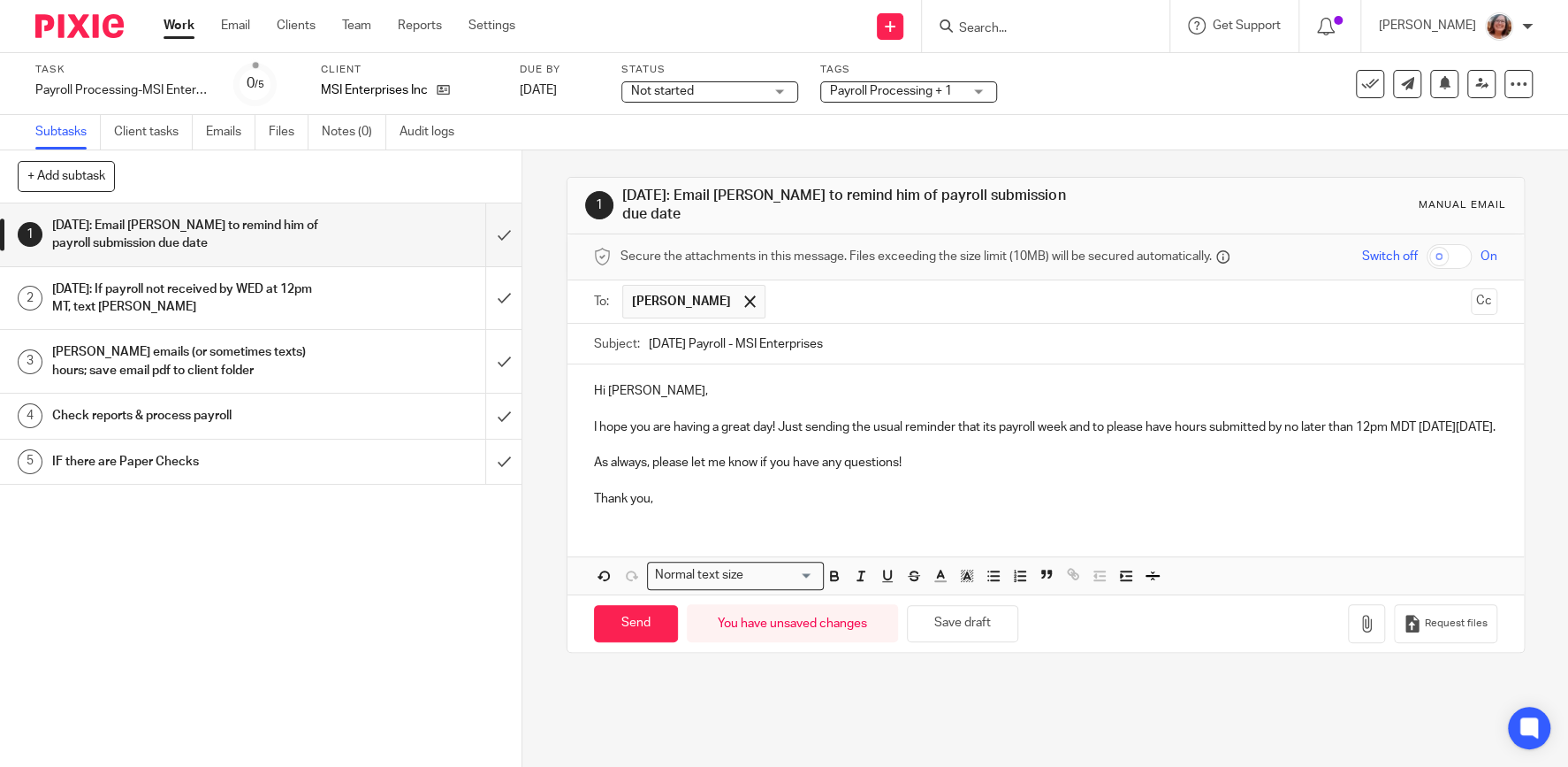
click at [668, 507] on p "Thank you," at bounding box center [1045, 499] width 903 height 18
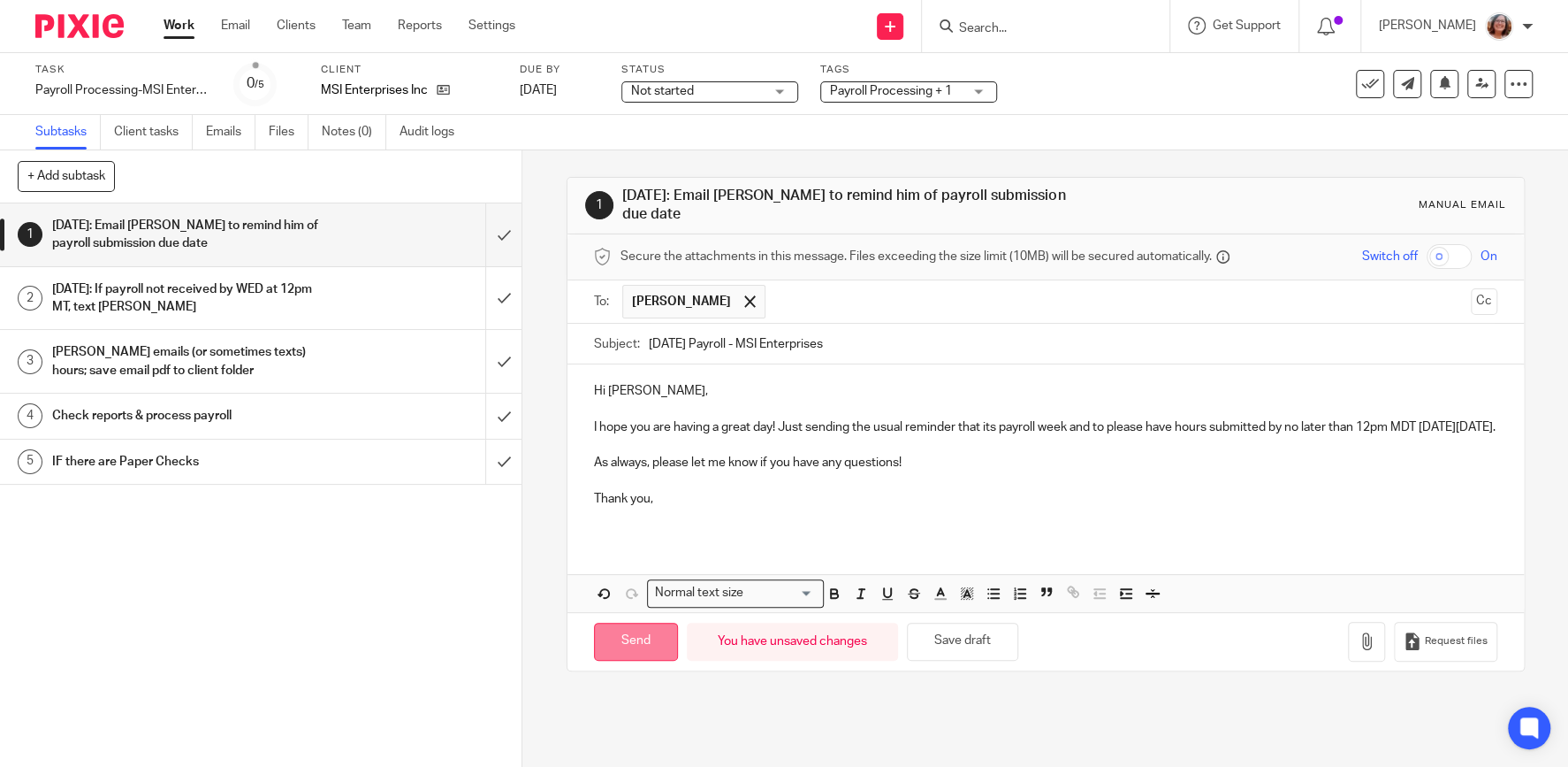
click at [633, 654] on input "Send" at bounding box center [635, 641] width 84 height 38
type input "Sent"
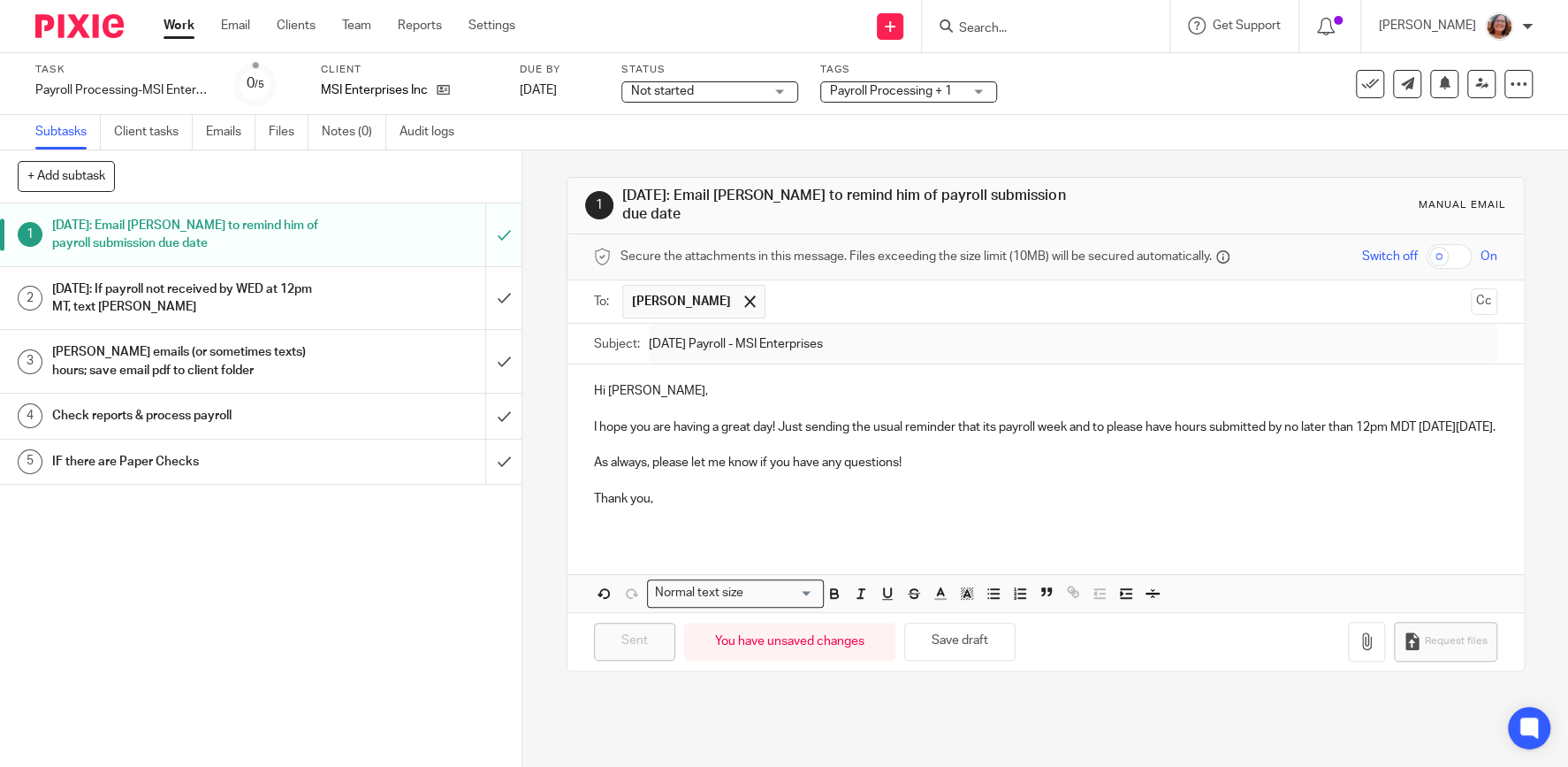
click at [738, 88] on span "Not started" at bounding box center [697, 91] width 133 height 19
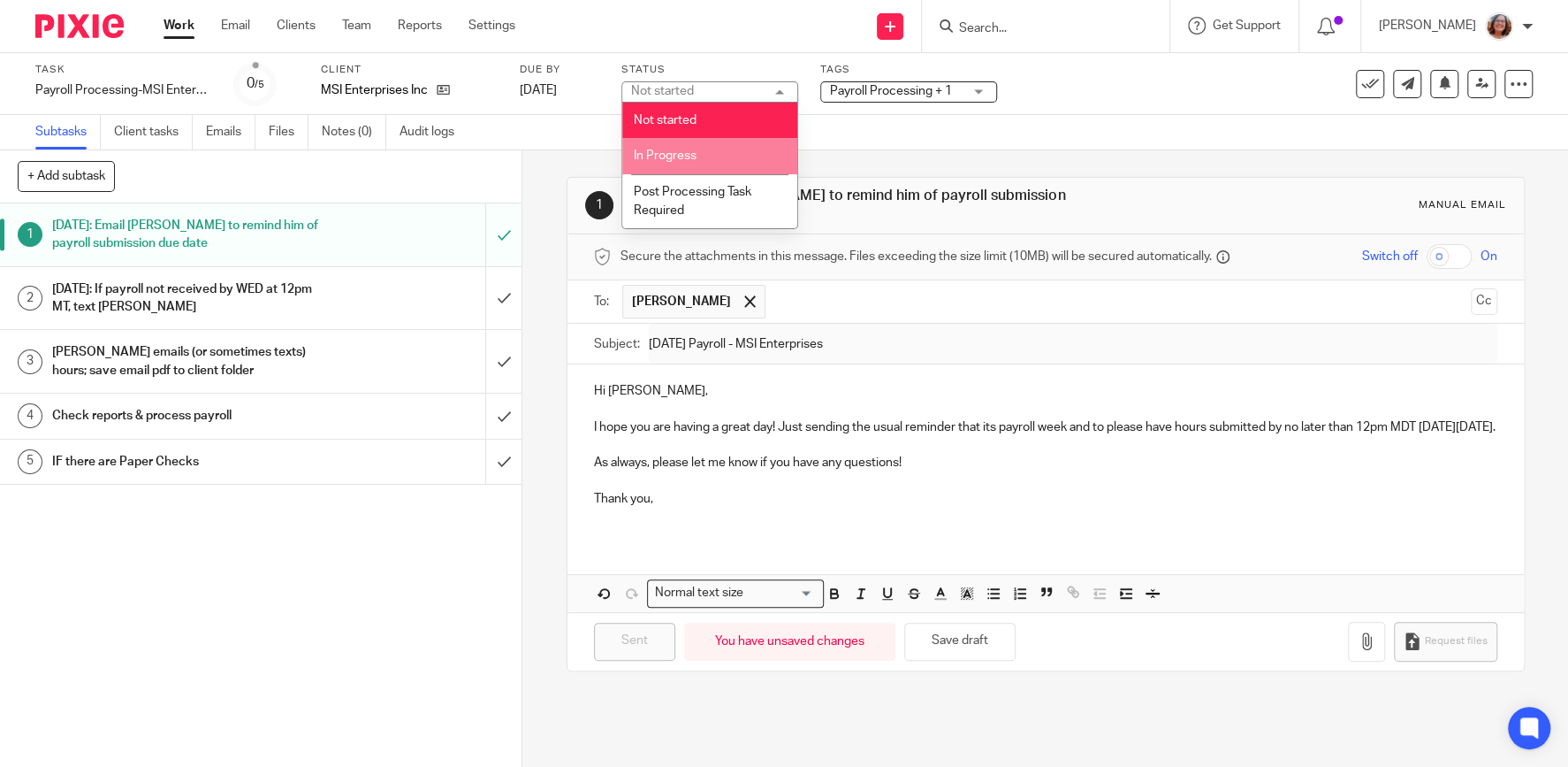
click at [678, 154] on span "In Progress" at bounding box center [665, 155] width 62 height 13
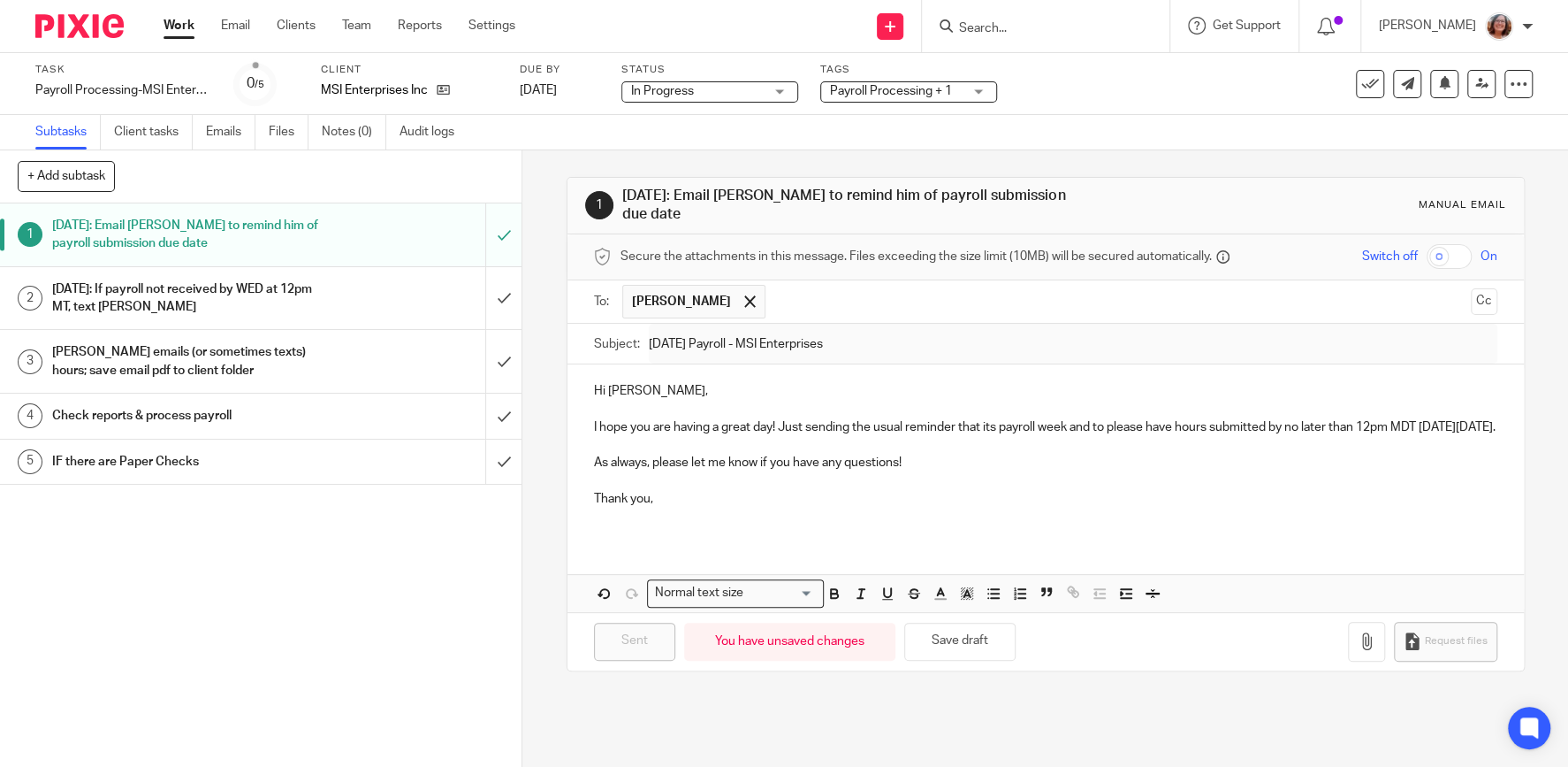
click at [183, 26] on link "Work" at bounding box center [178, 26] width 31 height 18
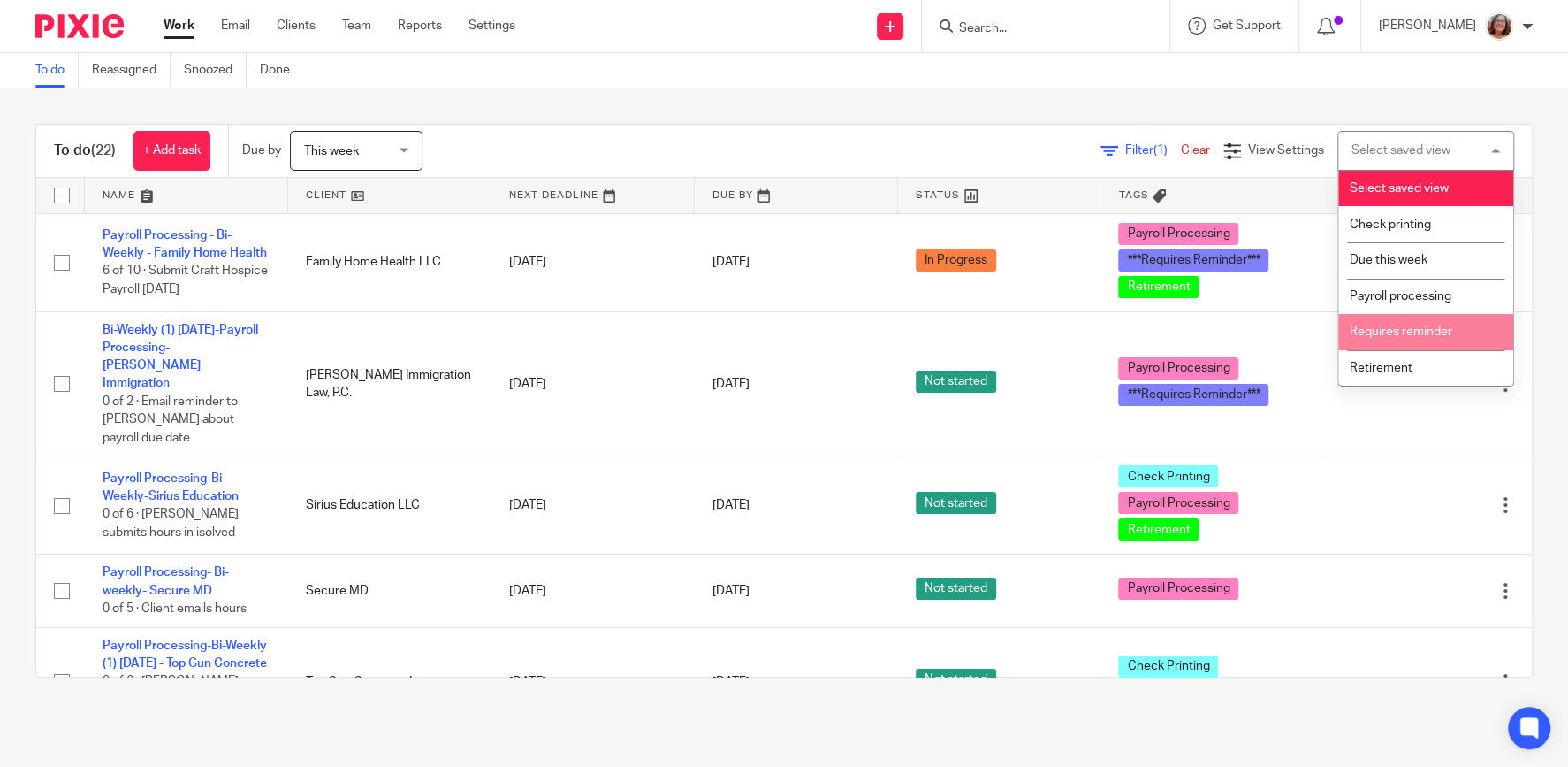
click at [1419, 334] on span "Requires reminder" at bounding box center [1400, 331] width 103 height 13
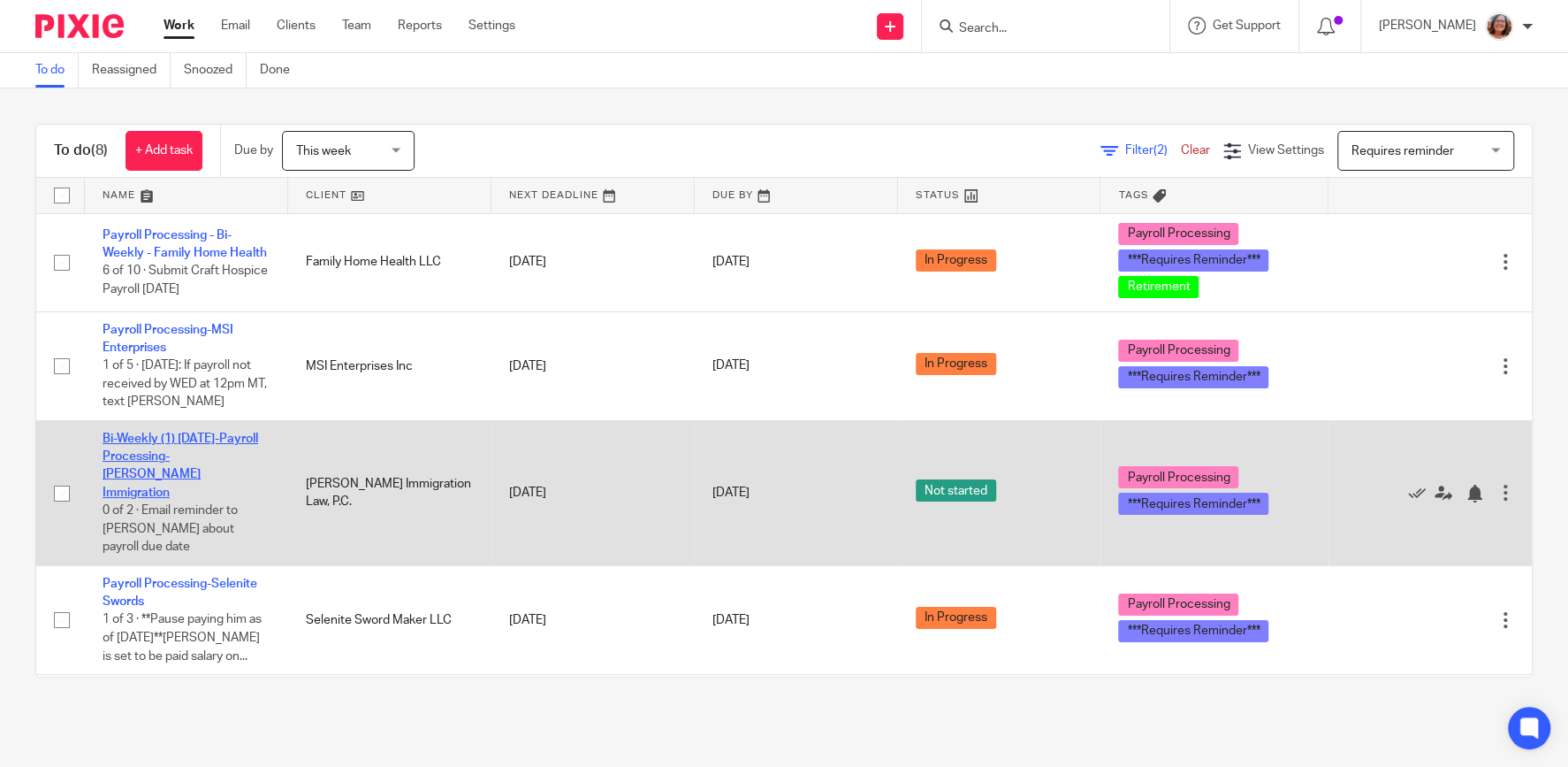
click at [153, 456] on link "Bi-Weekly (1) [DATE]-Payroll Processing- [PERSON_NAME] Immigration" at bounding box center [180, 465] width 155 height 66
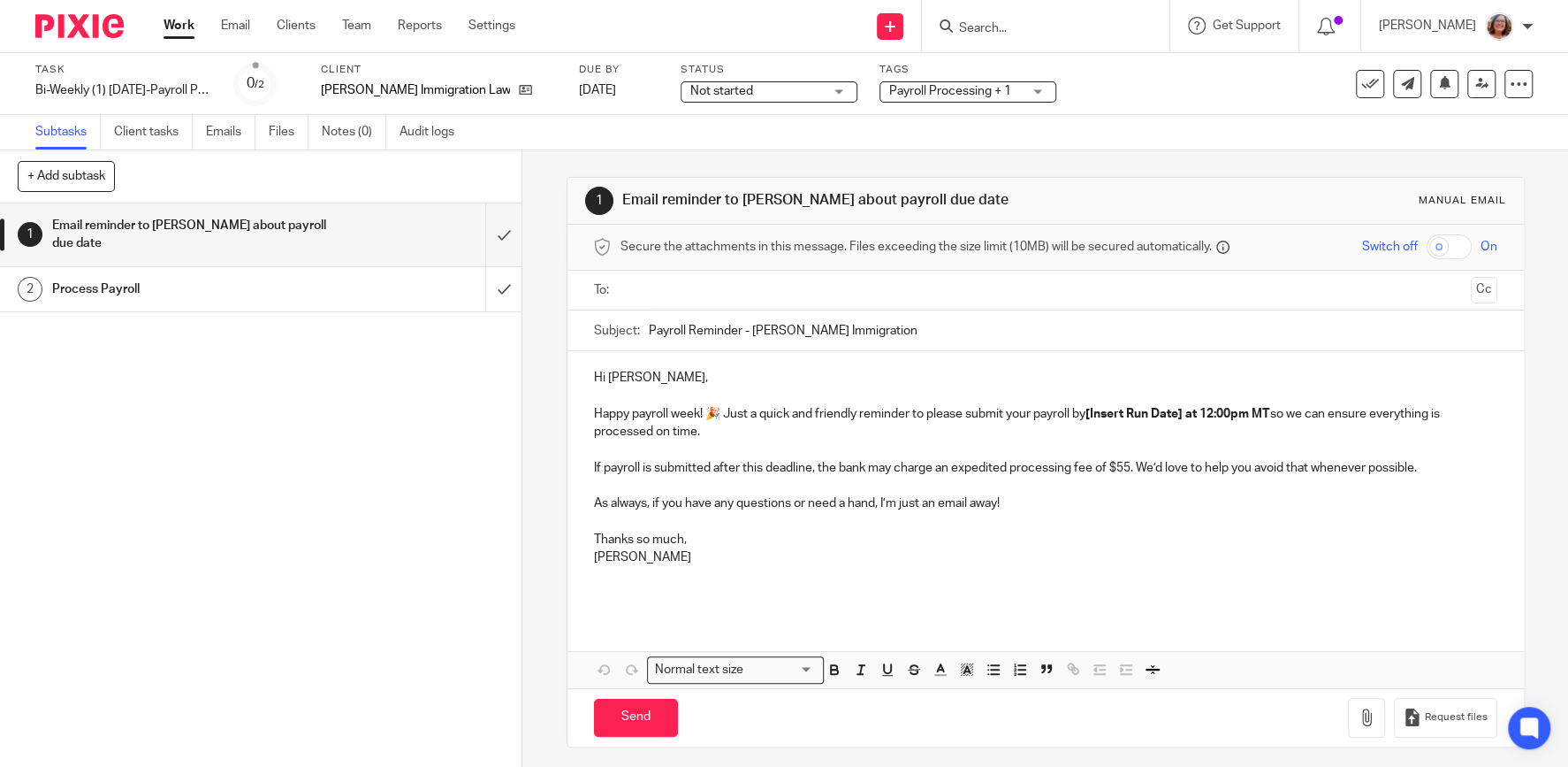
click at [649, 329] on input "Payroll Reminder - Gardner Immigration" at bounding box center [1073, 330] width 849 height 40
click at [649, 327] on input "Payroll Reminder - Gardner Immigration" at bounding box center [1073, 330] width 849 height 40
type input "10/17/25 Payroll Reminder - Gardner Immigration"
click at [683, 288] on input "text" at bounding box center [1045, 290] width 837 height 21
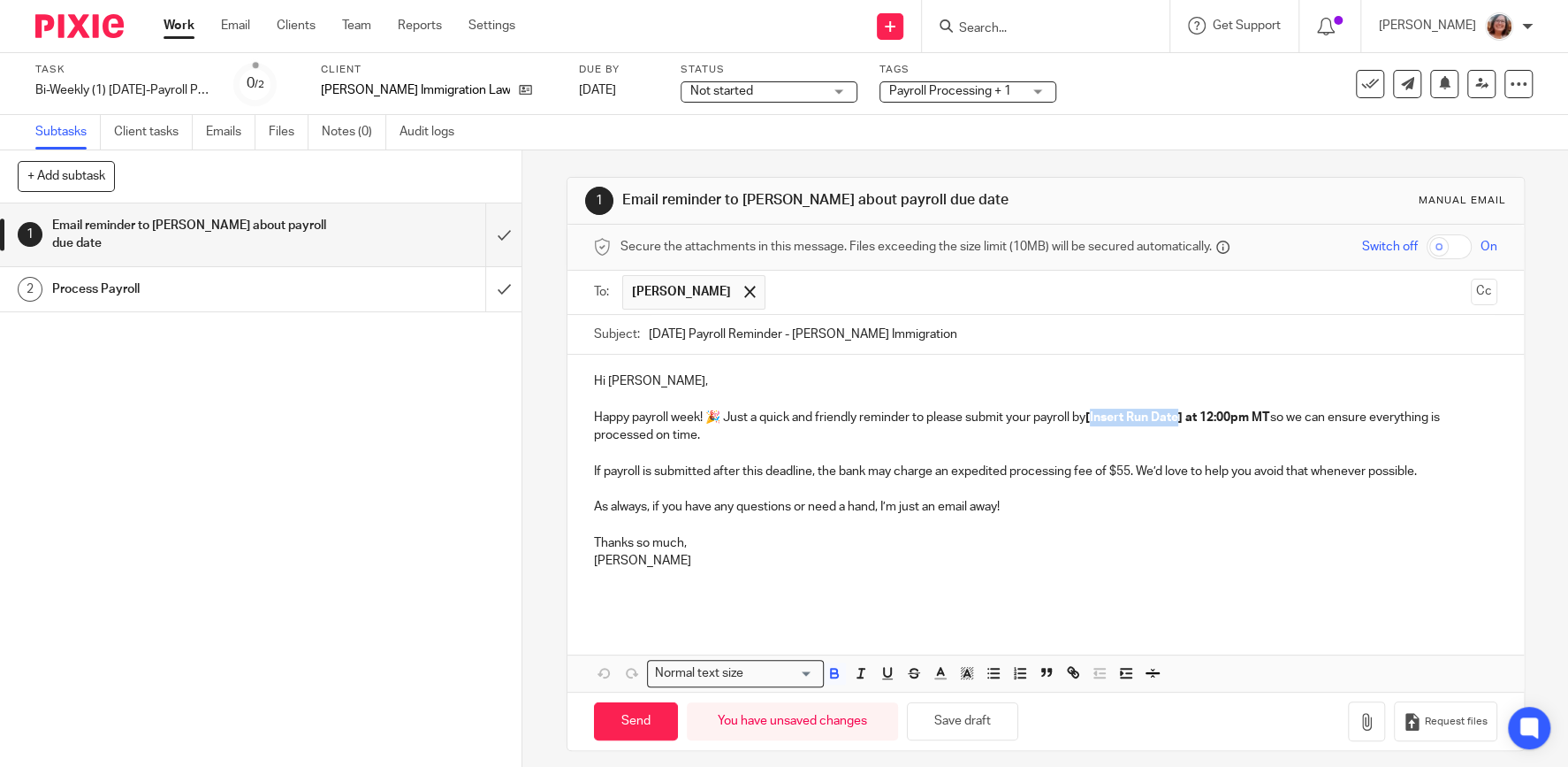
drag, startPoint x: 1191, startPoint y: 414, endPoint x: 1100, endPoint y: 424, distance: 91.5
click at [1100, 424] on p "Happy payroll week! 🎉 Just a quick and friendly reminder to please submit your …" at bounding box center [1045, 426] width 903 height 37
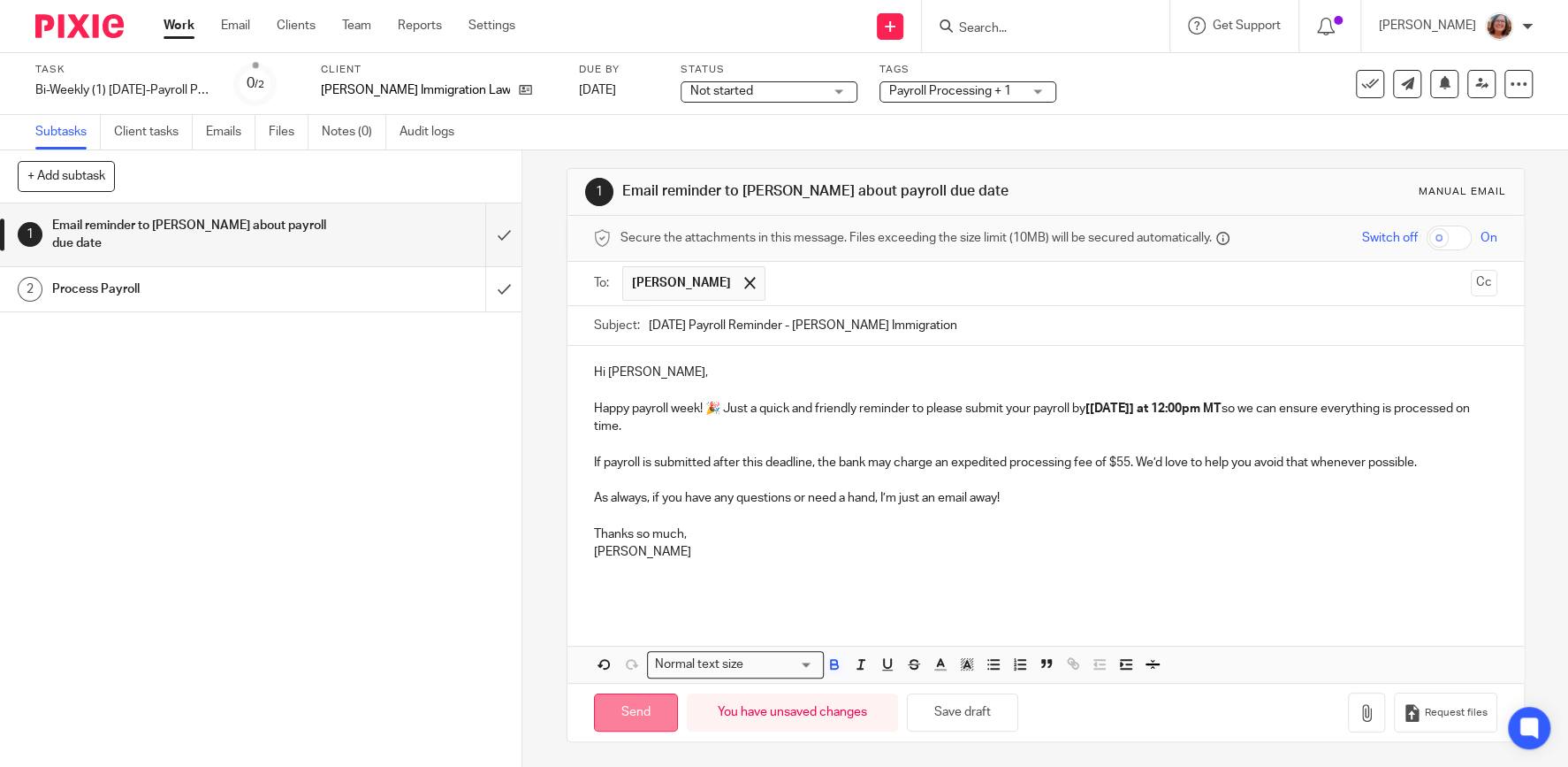
click at [645, 708] on input "Send" at bounding box center [635, 712] width 84 height 38
type input "Sent"
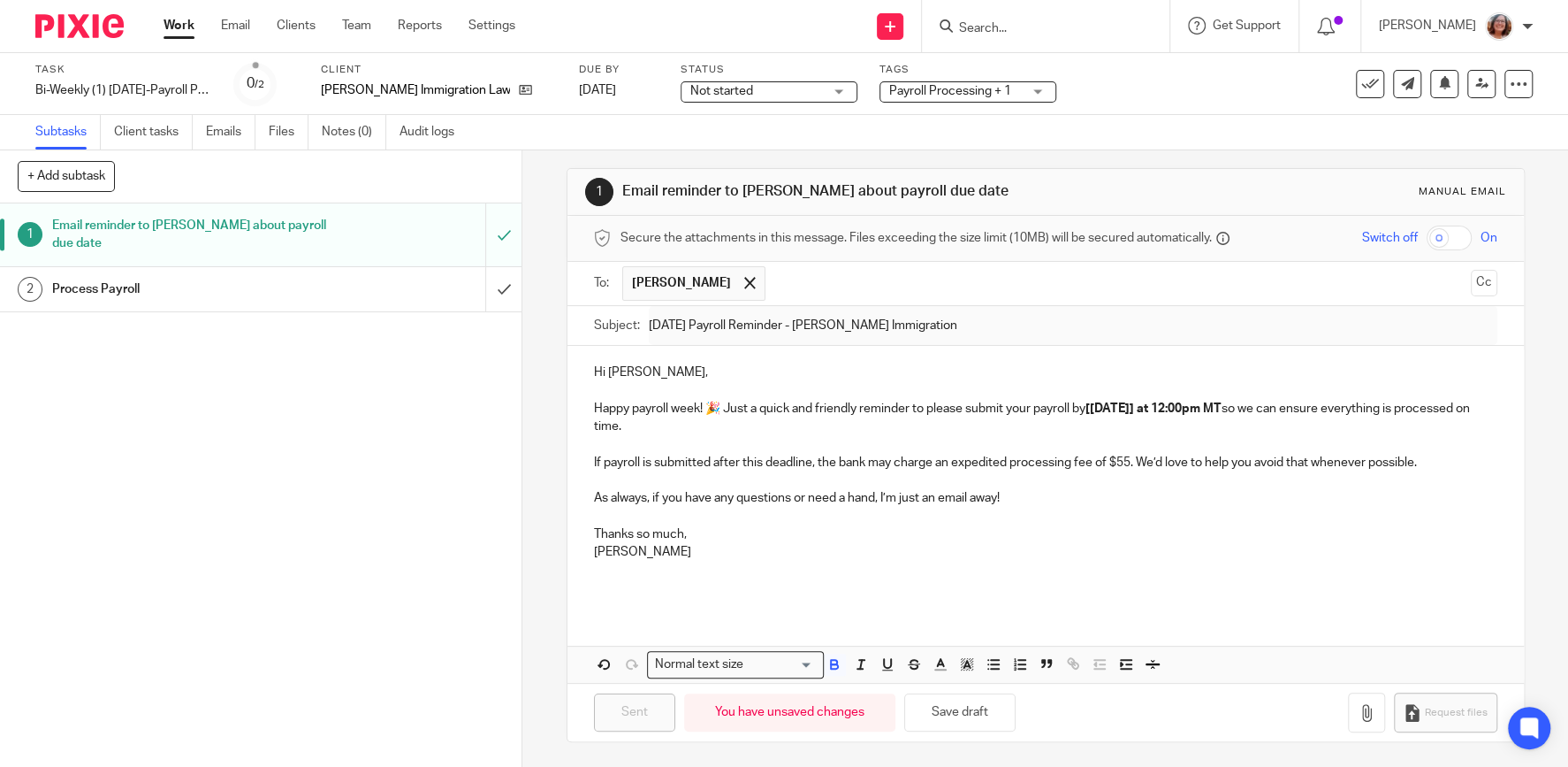
click at [726, 92] on span "Not started" at bounding box center [756, 91] width 133 height 19
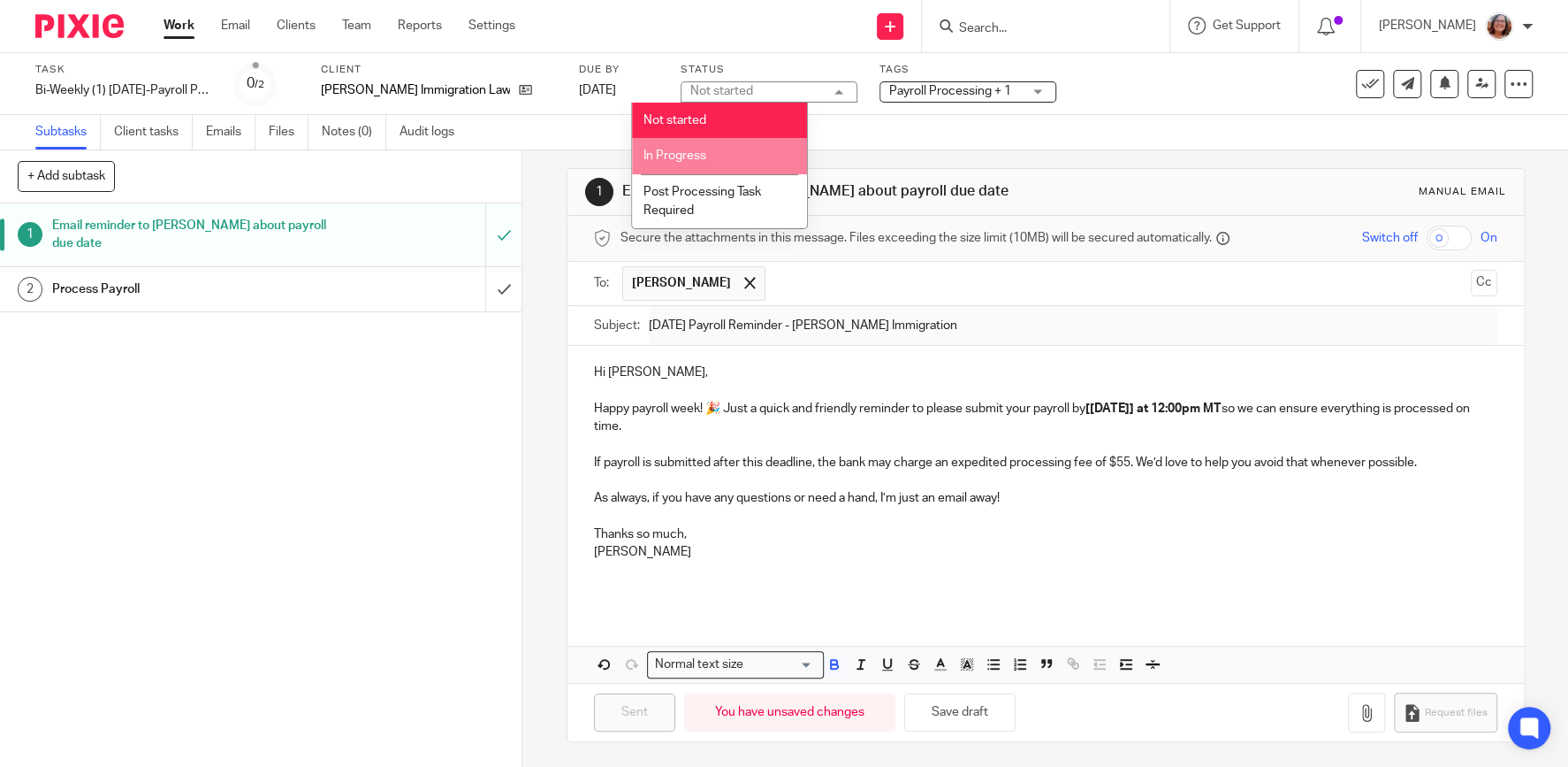
click at [701, 149] on li "In Progress" at bounding box center [719, 155] width 175 height 37
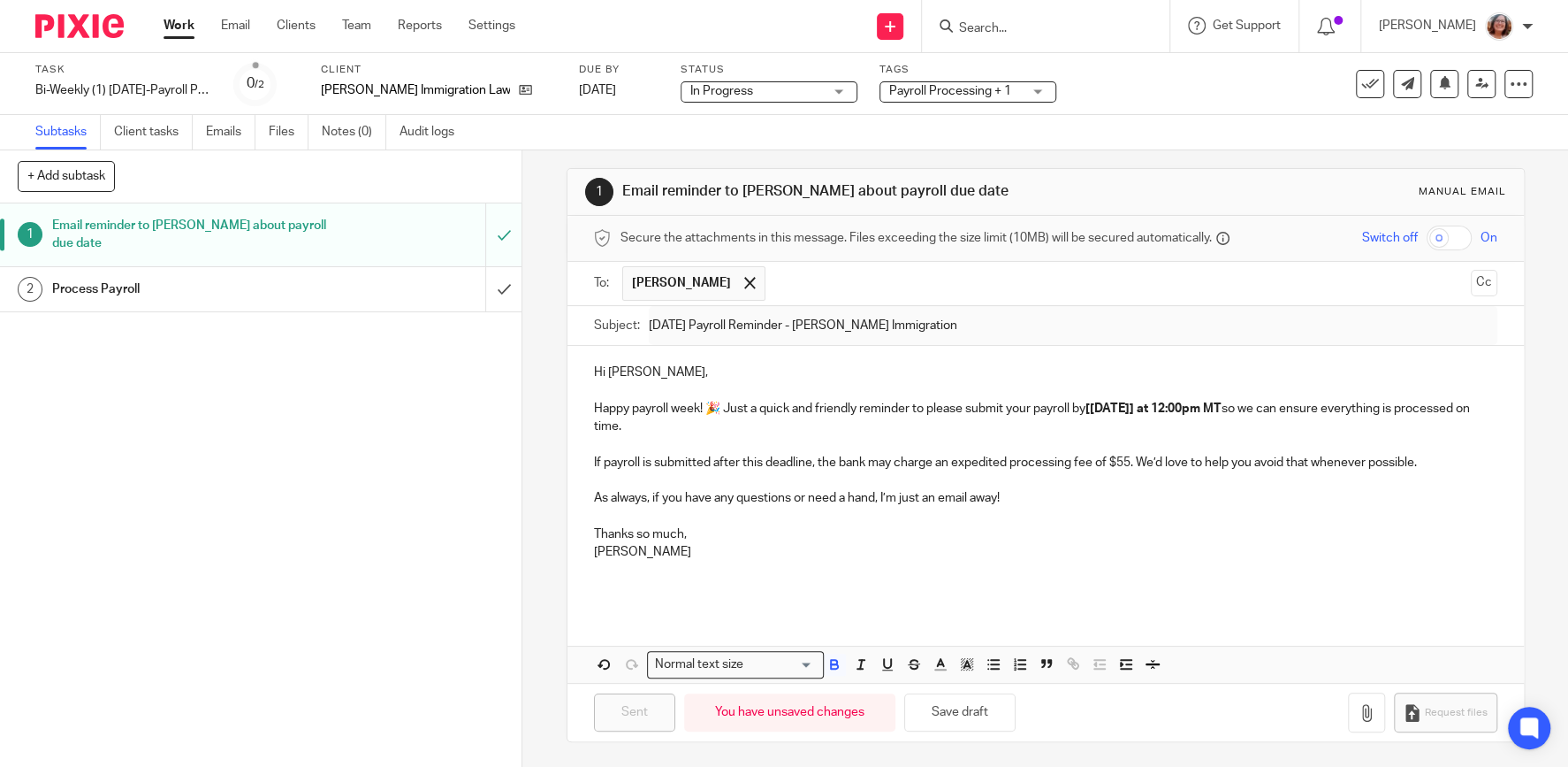
click at [172, 30] on link "Work" at bounding box center [178, 26] width 31 height 18
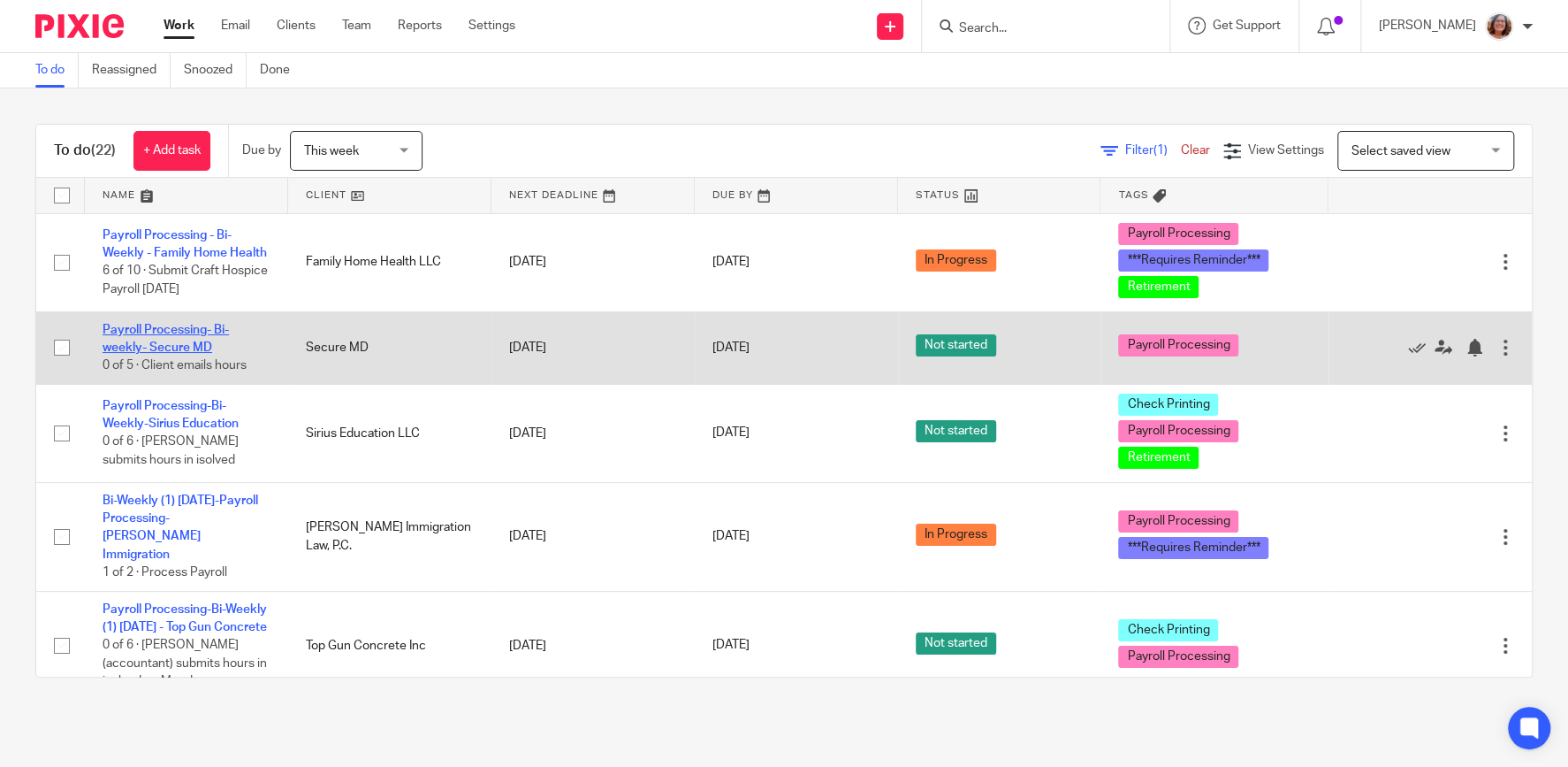
click at [162, 345] on link "Payroll Processing- Bi-weekly- Secure MD" at bounding box center [166, 338] width 127 height 30
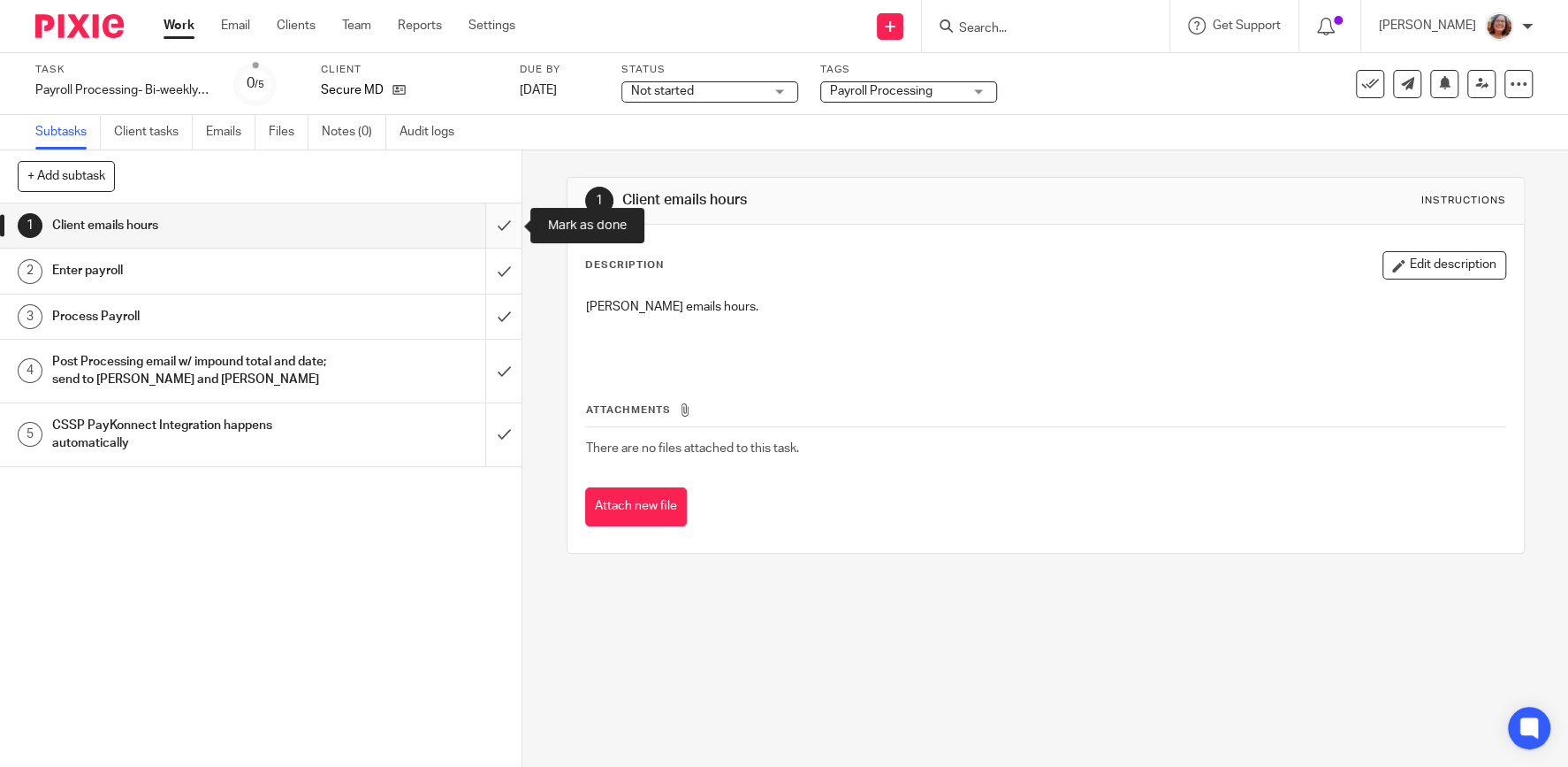
click at [509, 226] on input "submit" at bounding box center [261, 226] width 521 height 45
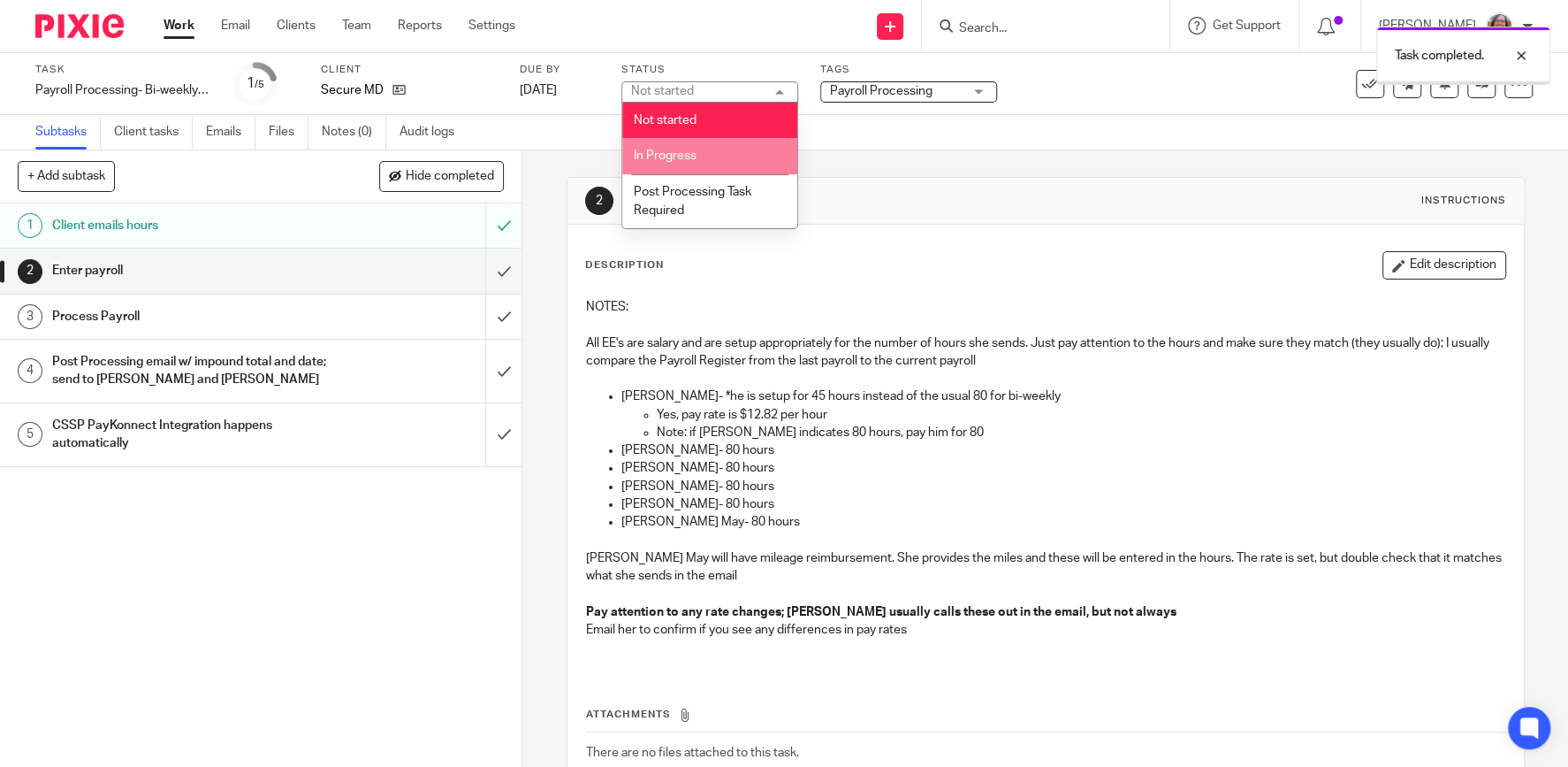
click at [697, 152] on li "In Progress" at bounding box center [709, 155] width 175 height 37
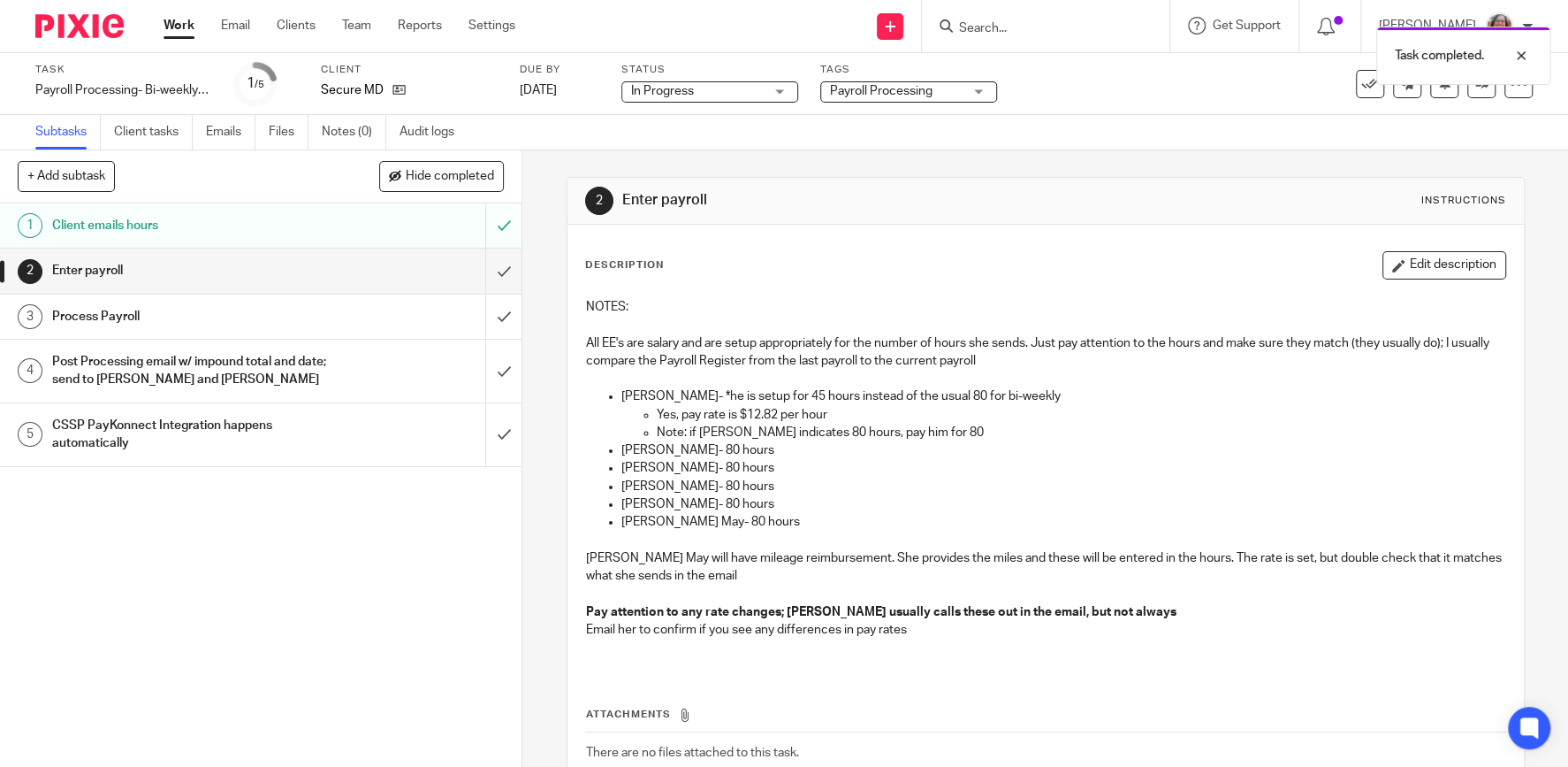
click at [171, 22] on link "Work" at bounding box center [178, 26] width 31 height 18
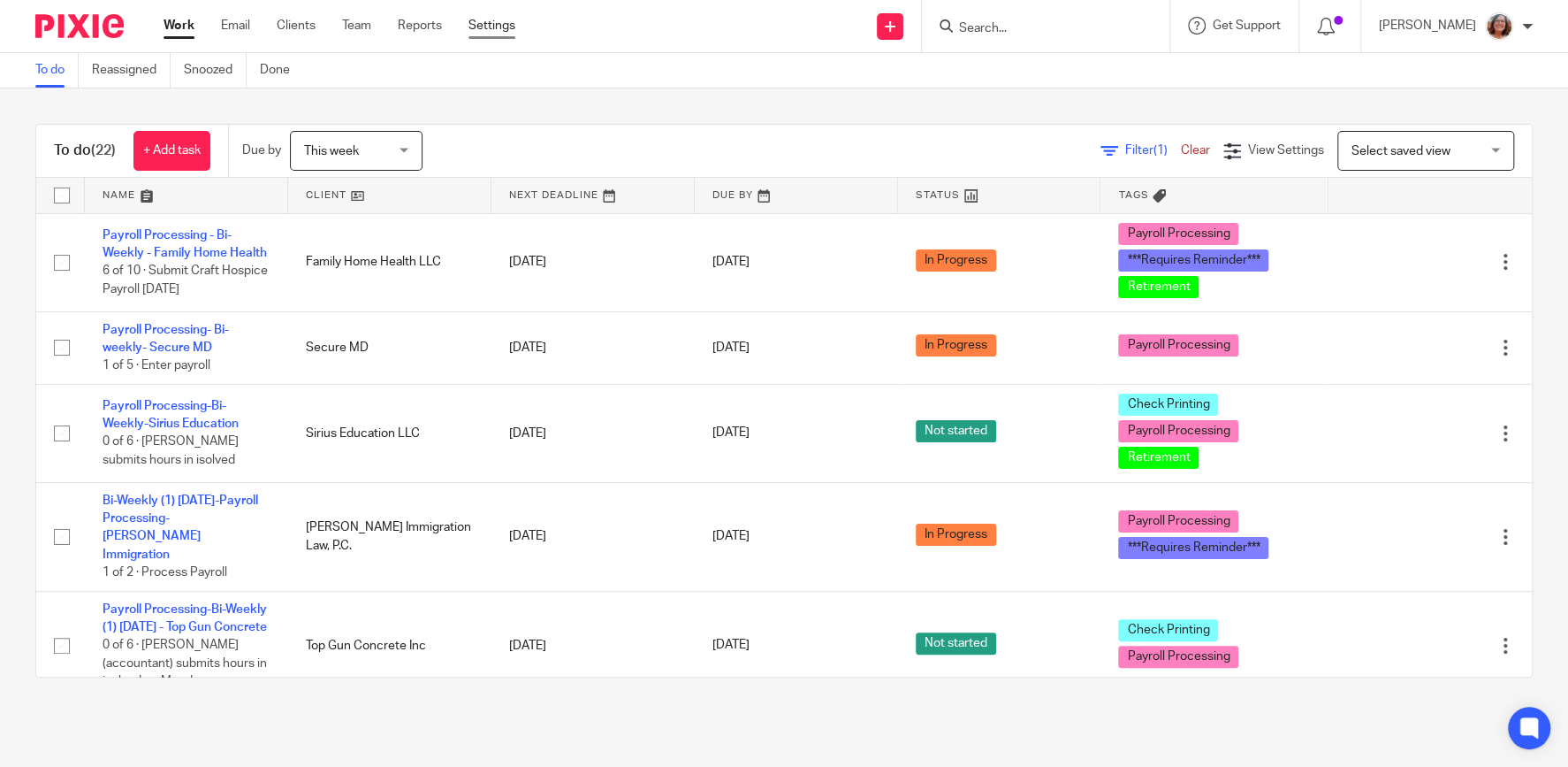
click at [486, 35] on link "Settings" at bounding box center [492, 26] width 46 height 18
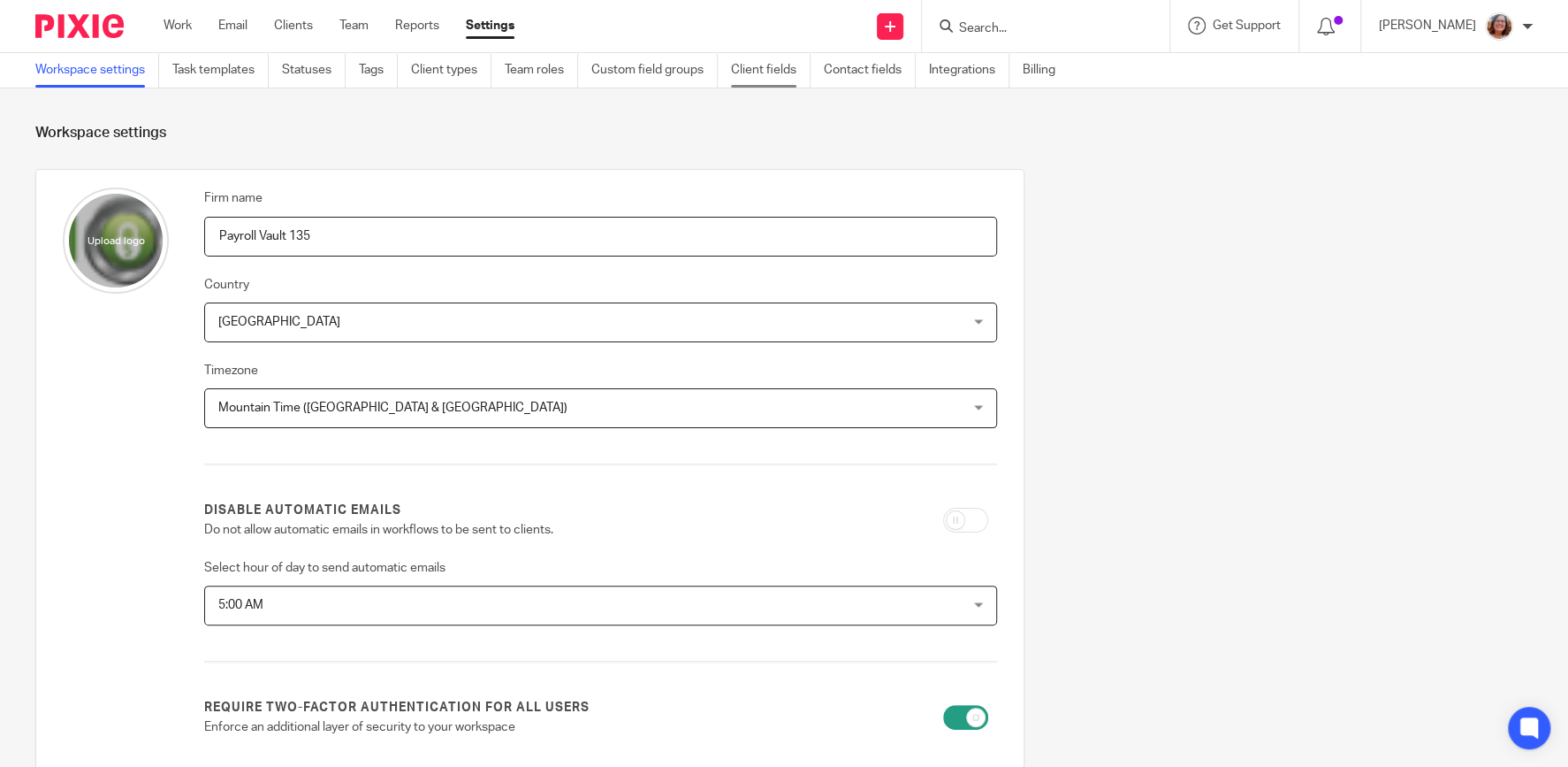
click at [786, 78] on link "Client fields" at bounding box center [770, 70] width 79 height 35
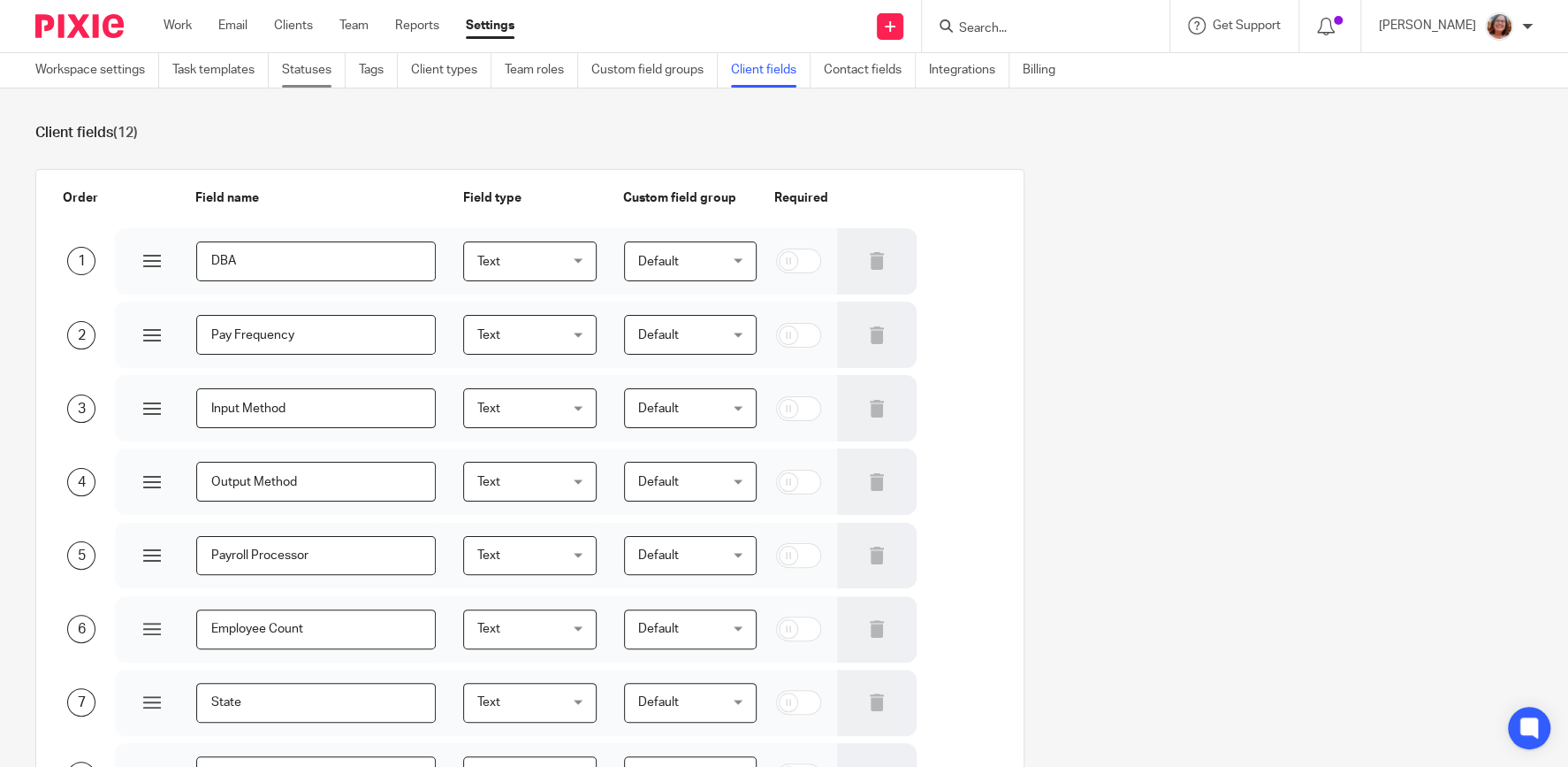
click at [316, 68] on link "Statuses" at bounding box center [313, 70] width 63 height 35
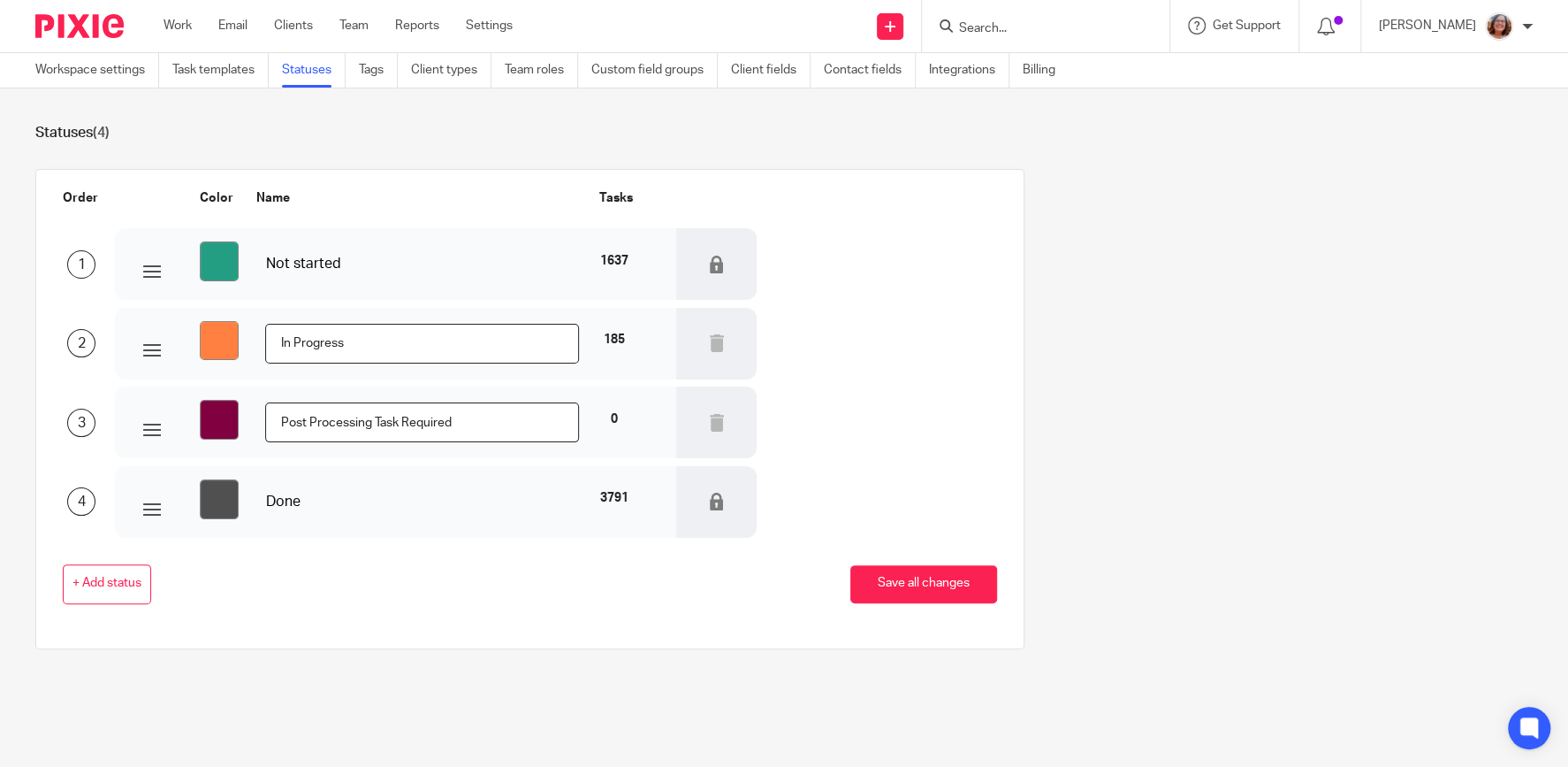
click at [714, 266] on icon at bounding box center [717, 264] width 18 height 18
click at [286, 500] on div "Done" at bounding box center [422, 502] width 314 height 21
click at [176, 24] on link "Work" at bounding box center [178, 26] width 29 height 18
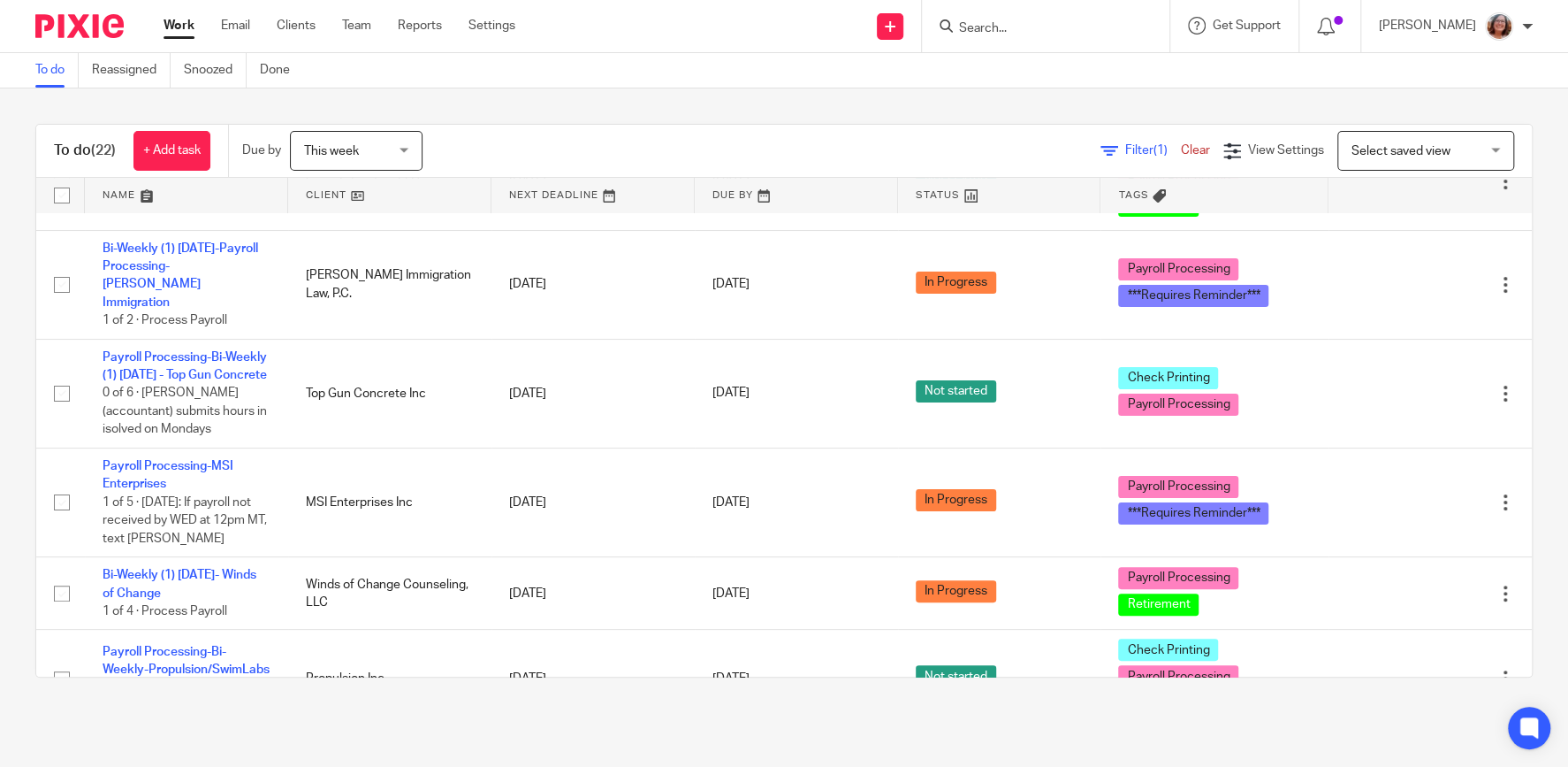
scroll to position [226, 0]
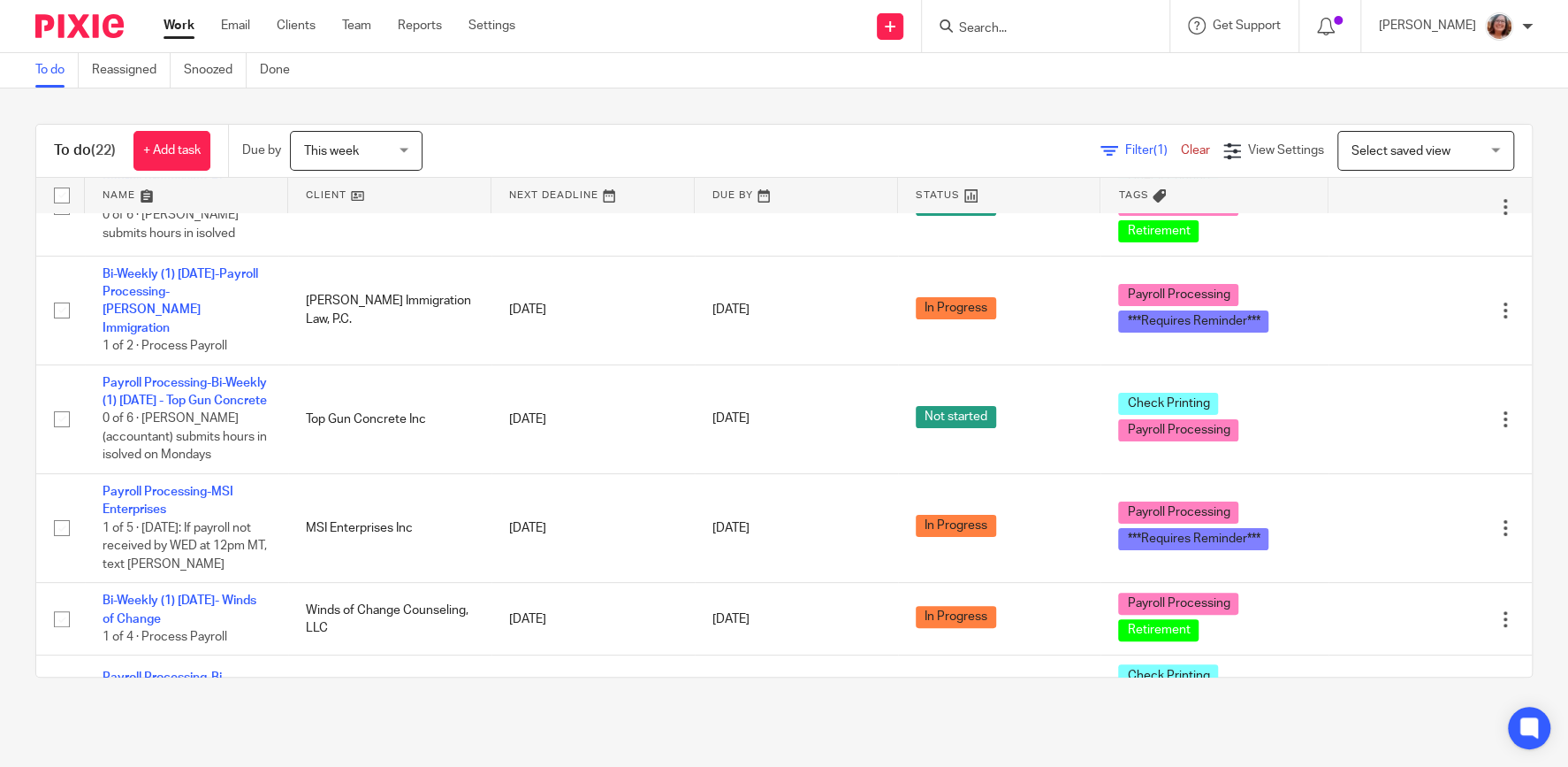
click at [1409, 154] on span "Select saved view" at bounding box center [1400, 151] width 99 height 13
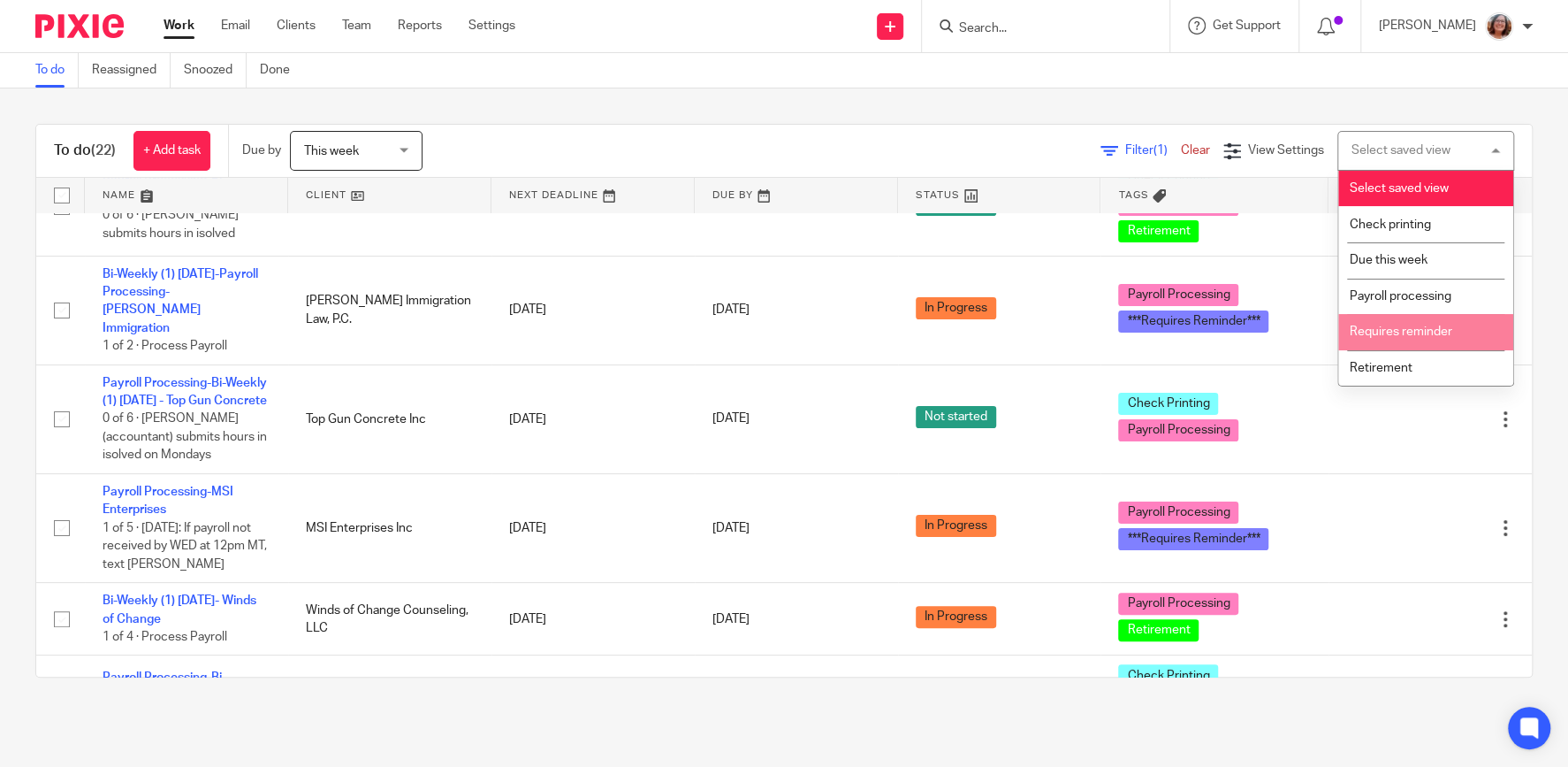
click at [1412, 338] on span "Requires reminder" at bounding box center [1400, 331] width 103 height 13
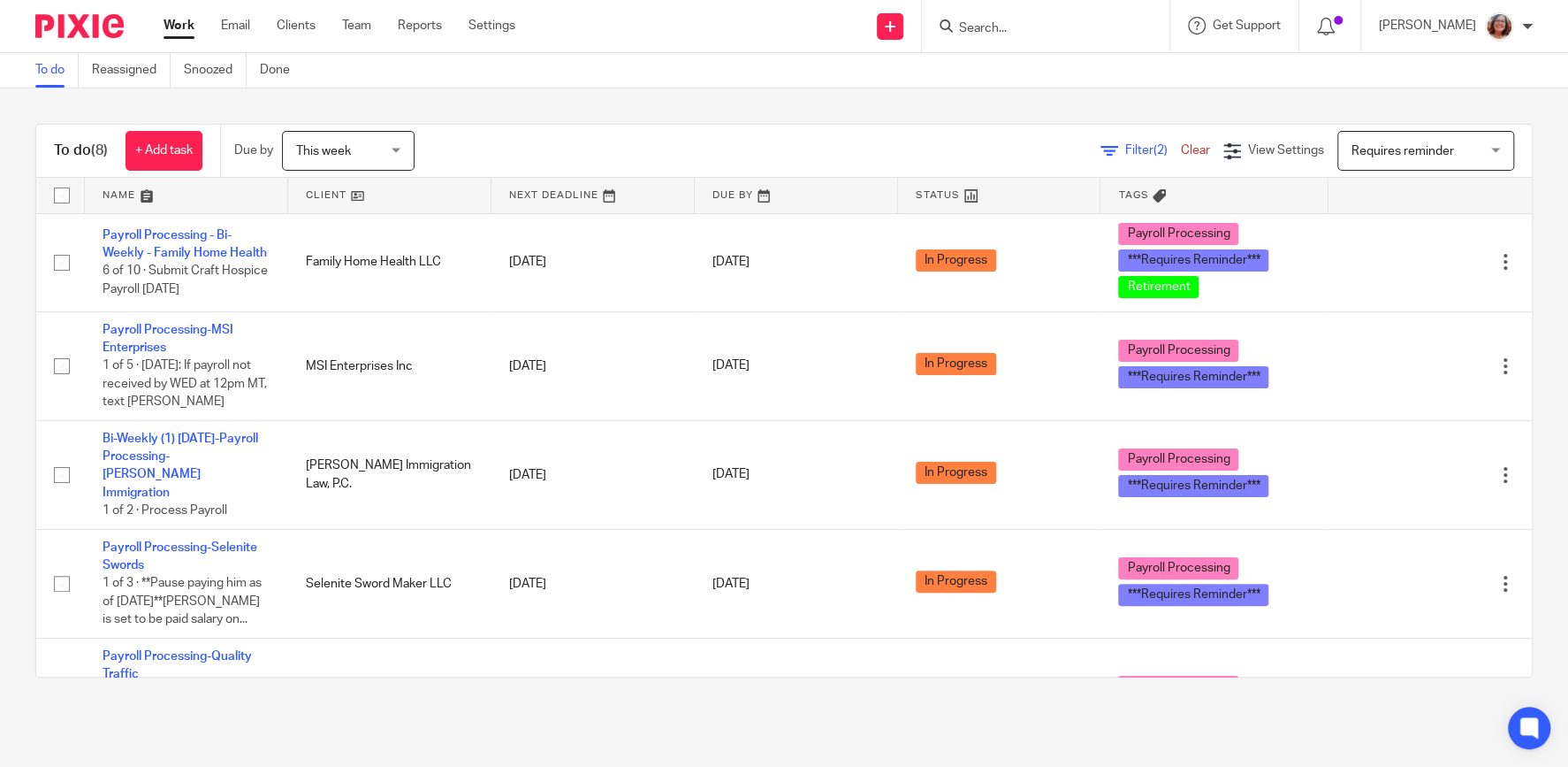
scroll to position [151, 0]
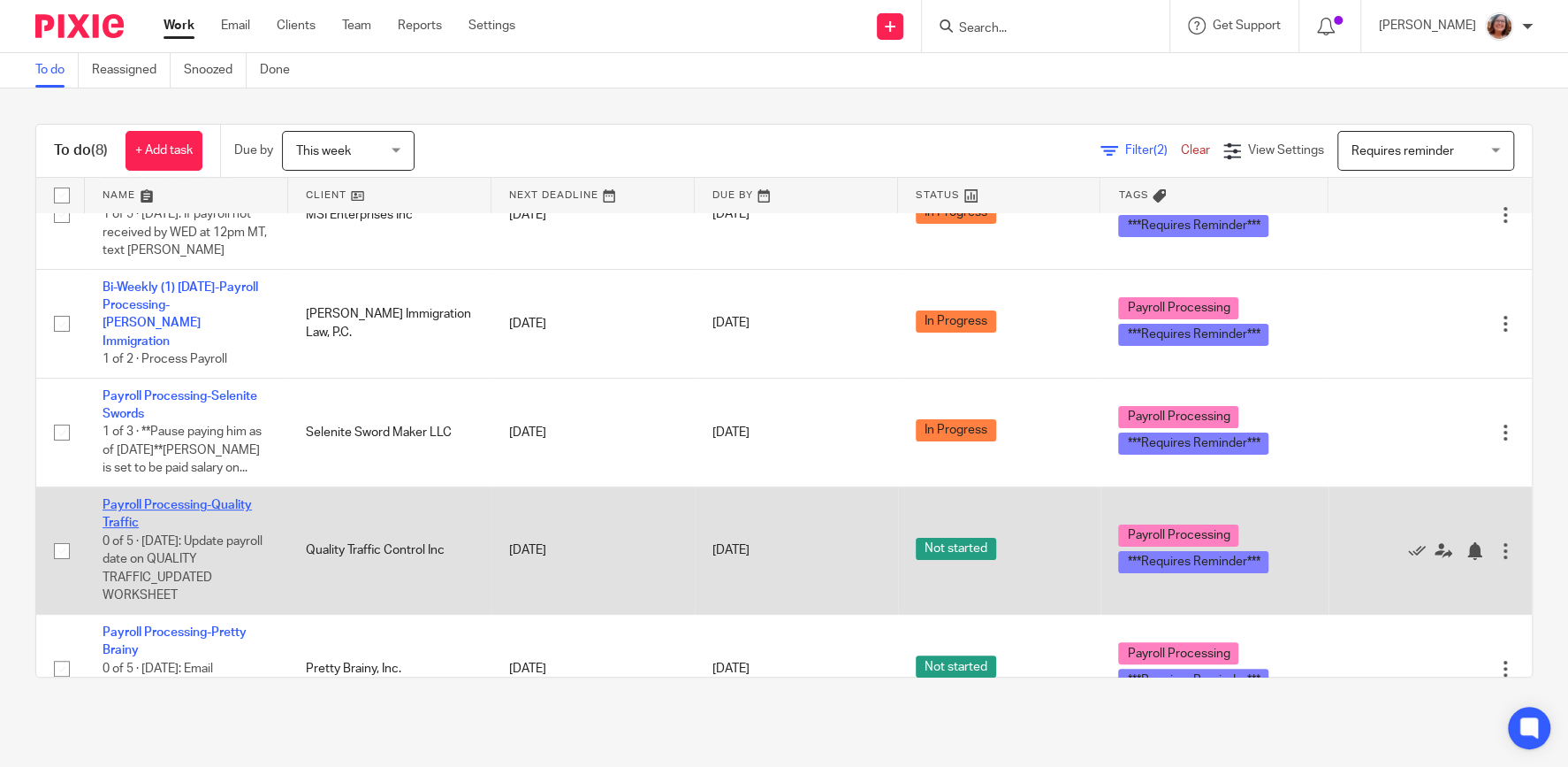
click at [172, 498] on link "Payroll Processing-Quality Traffic" at bounding box center [177, 513] width 149 height 30
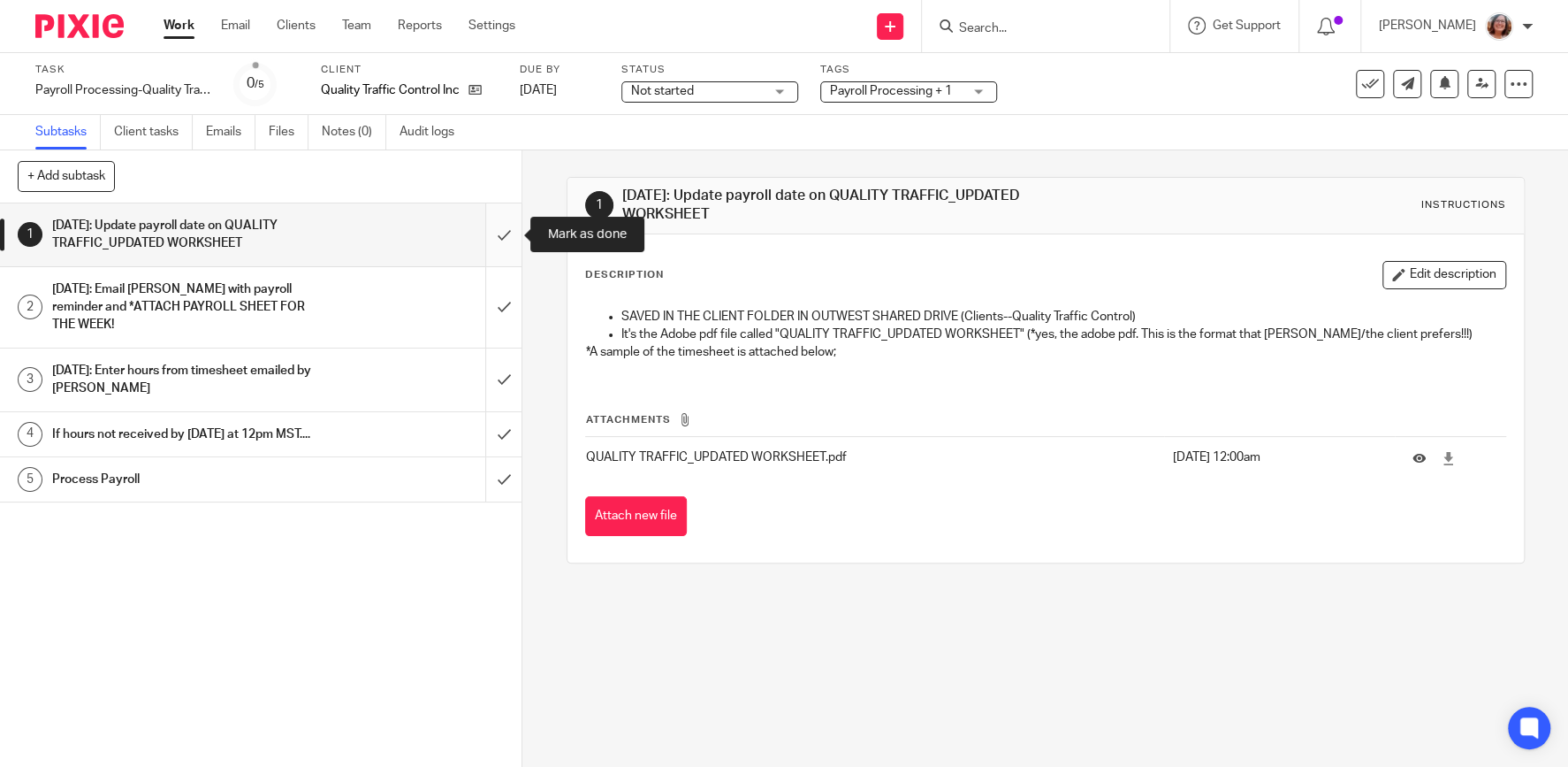
click at [509, 228] on input "submit" at bounding box center [261, 235] width 521 height 63
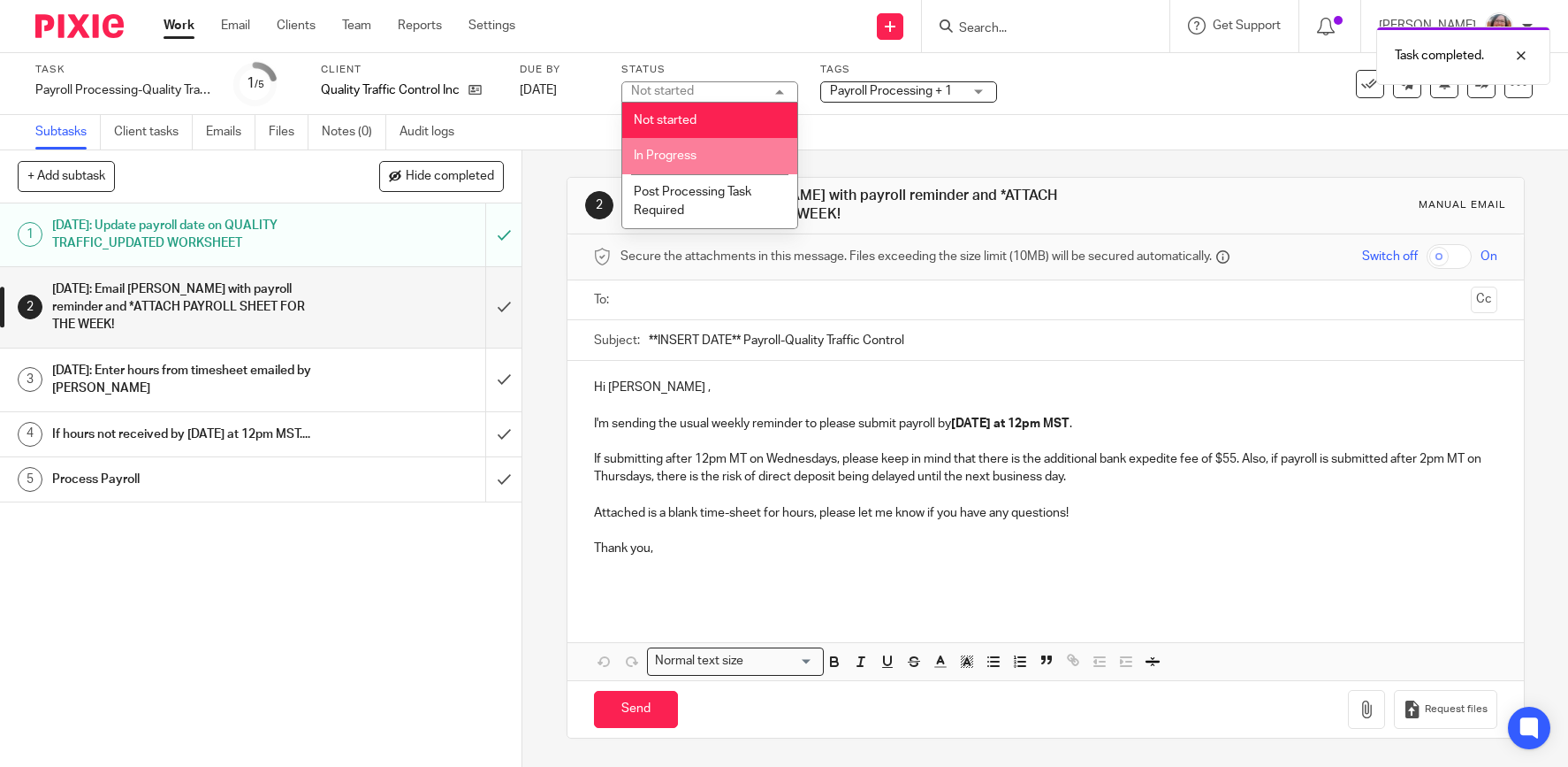
click at [674, 151] on span "In Progress" at bounding box center [665, 155] width 62 height 13
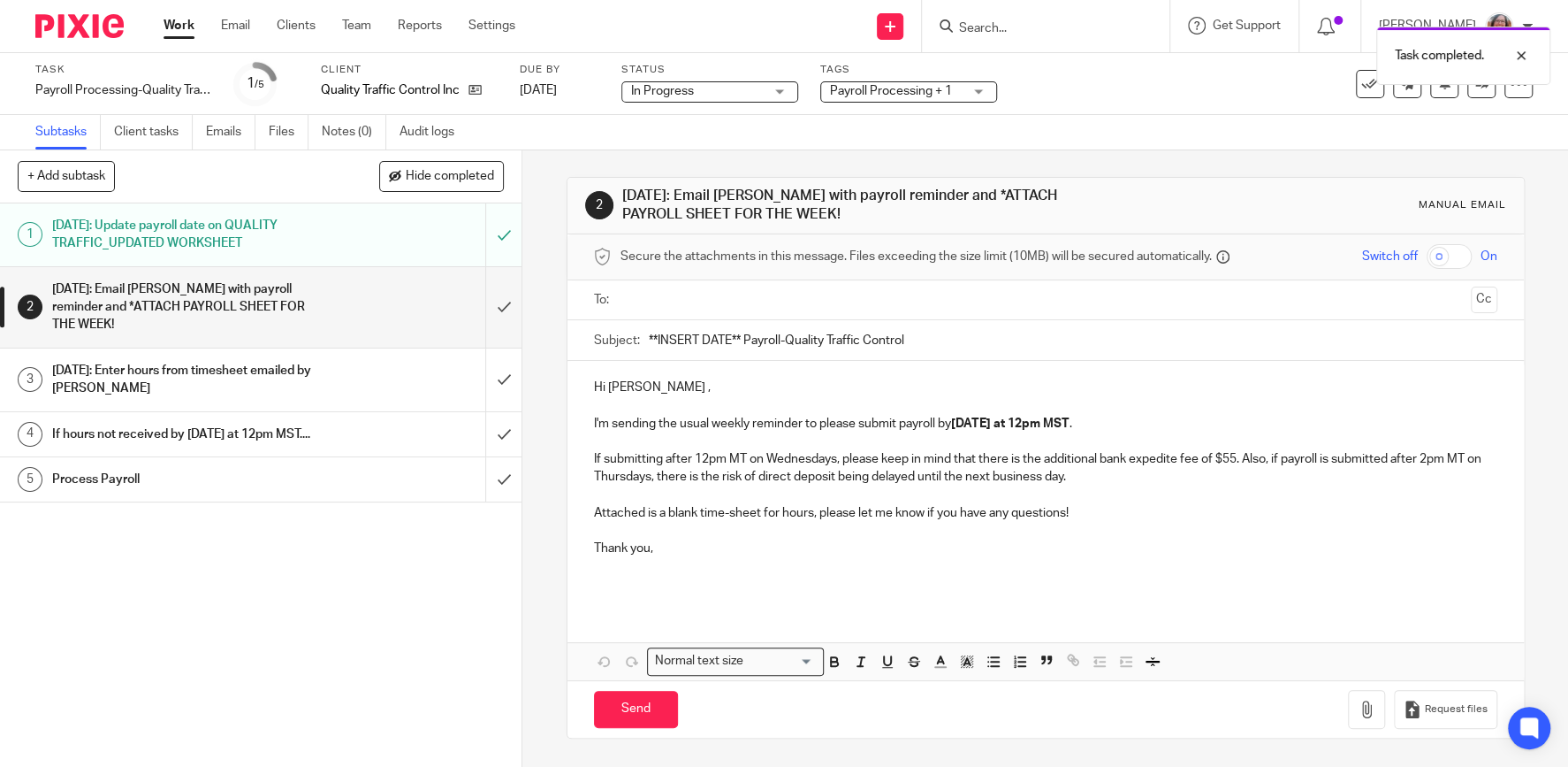
drag, startPoint x: 740, startPoint y: 335, endPoint x: 593, endPoint y: 340, distance: 147.1
click at [649, 340] on input "**INSERT DATE** Payroll-Quality Traffic Control" at bounding box center [1073, 339] width 849 height 40
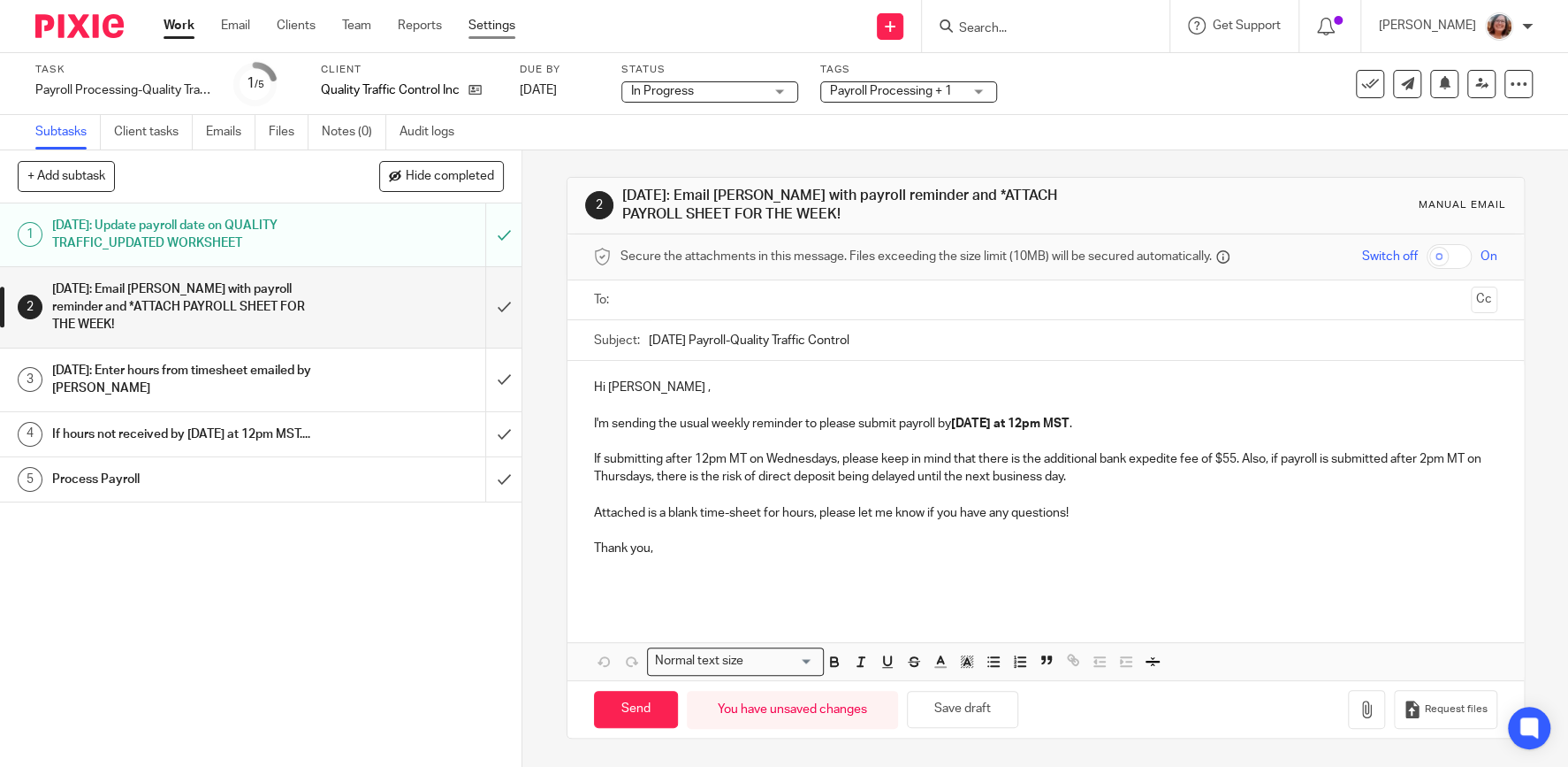
type input "10/17/25 Payroll-Quality Traffic Control"
click at [501, 29] on link "Settings" at bounding box center [492, 26] width 46 height 18
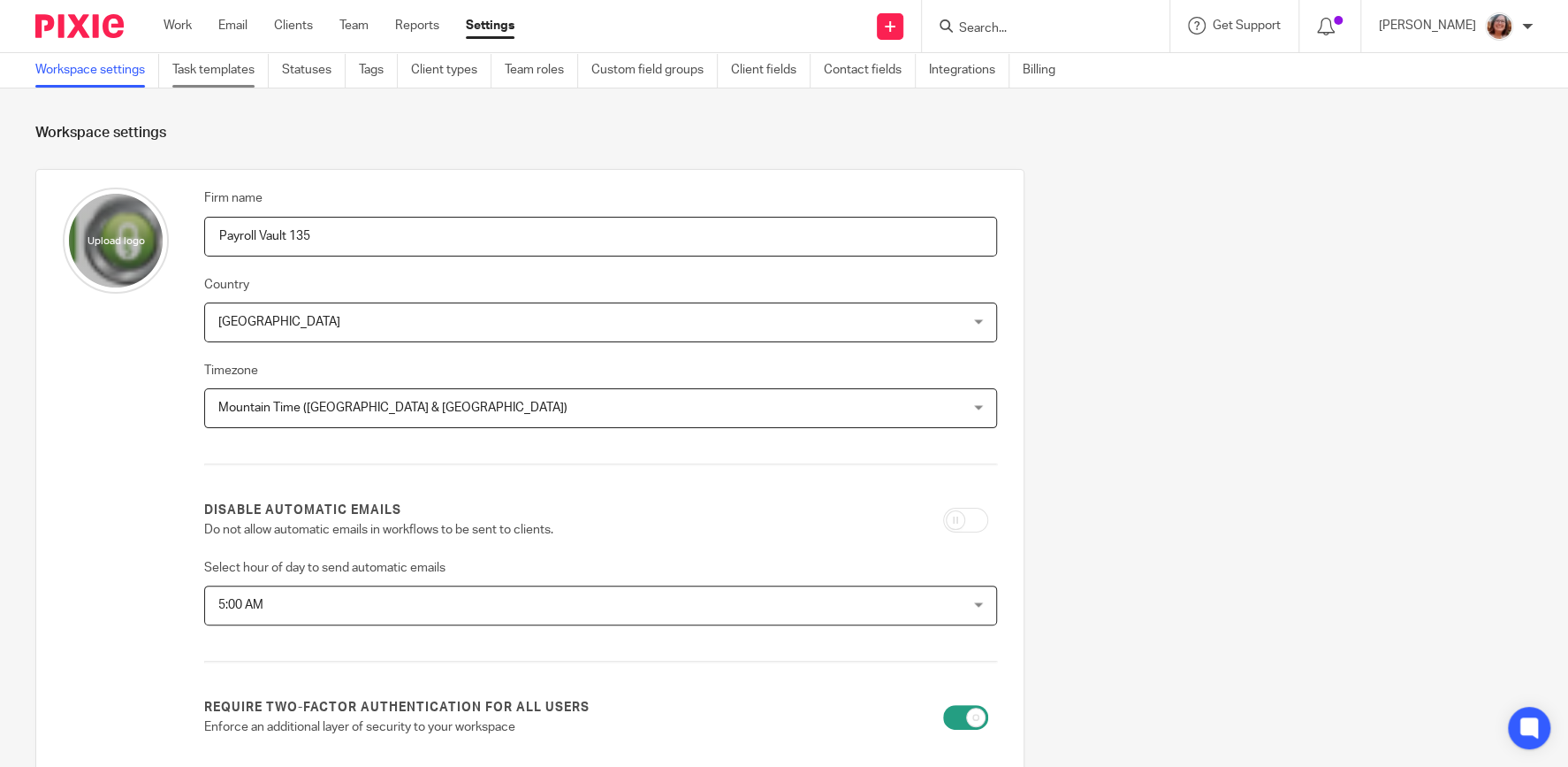
click at [220, 76] on link "Task templates" at bounding box center [220, 70] width 96 height 35
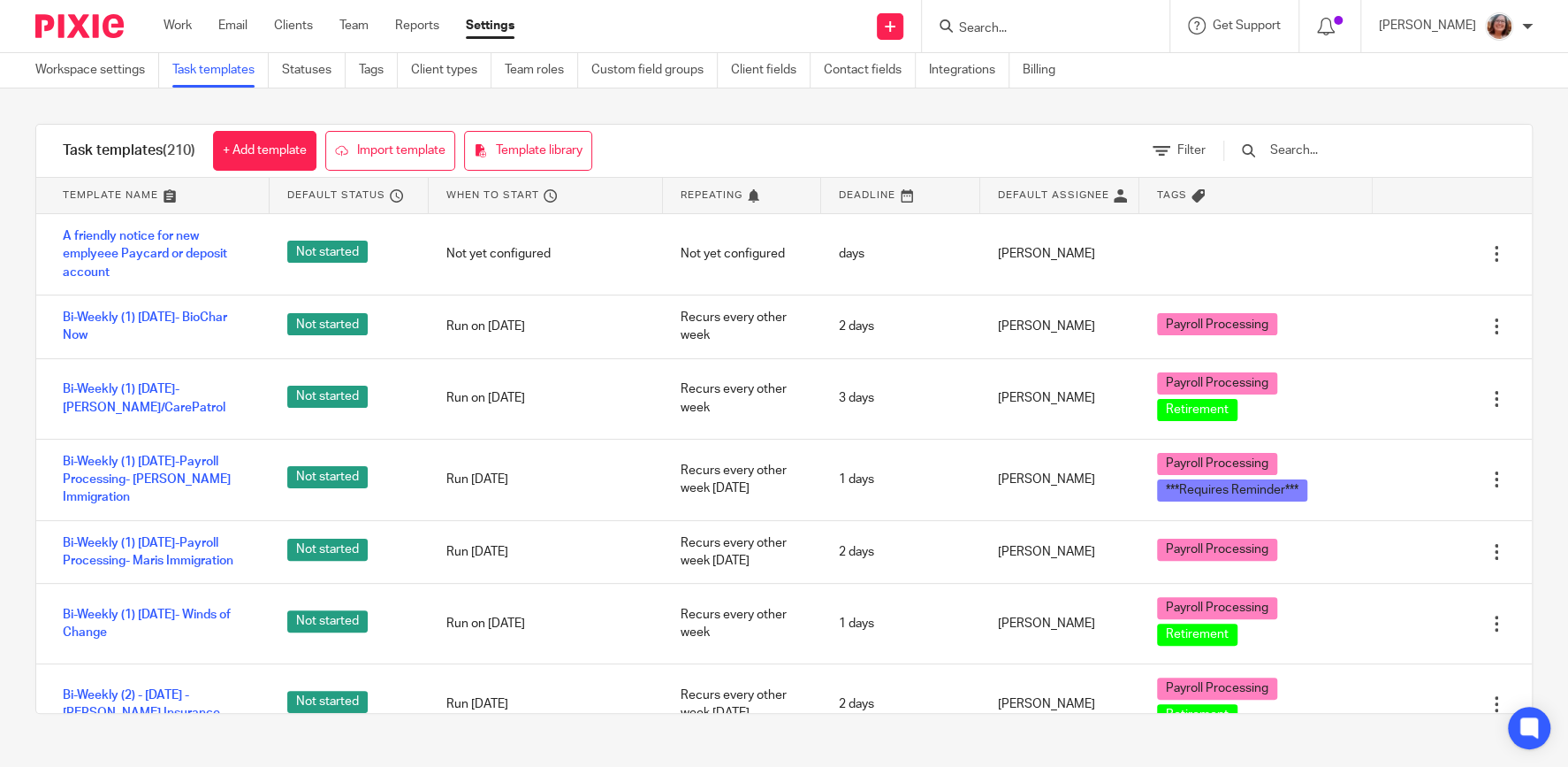
click at [1316, 154] on input "text" at bounding box center [1371, 150] width 206 height 20
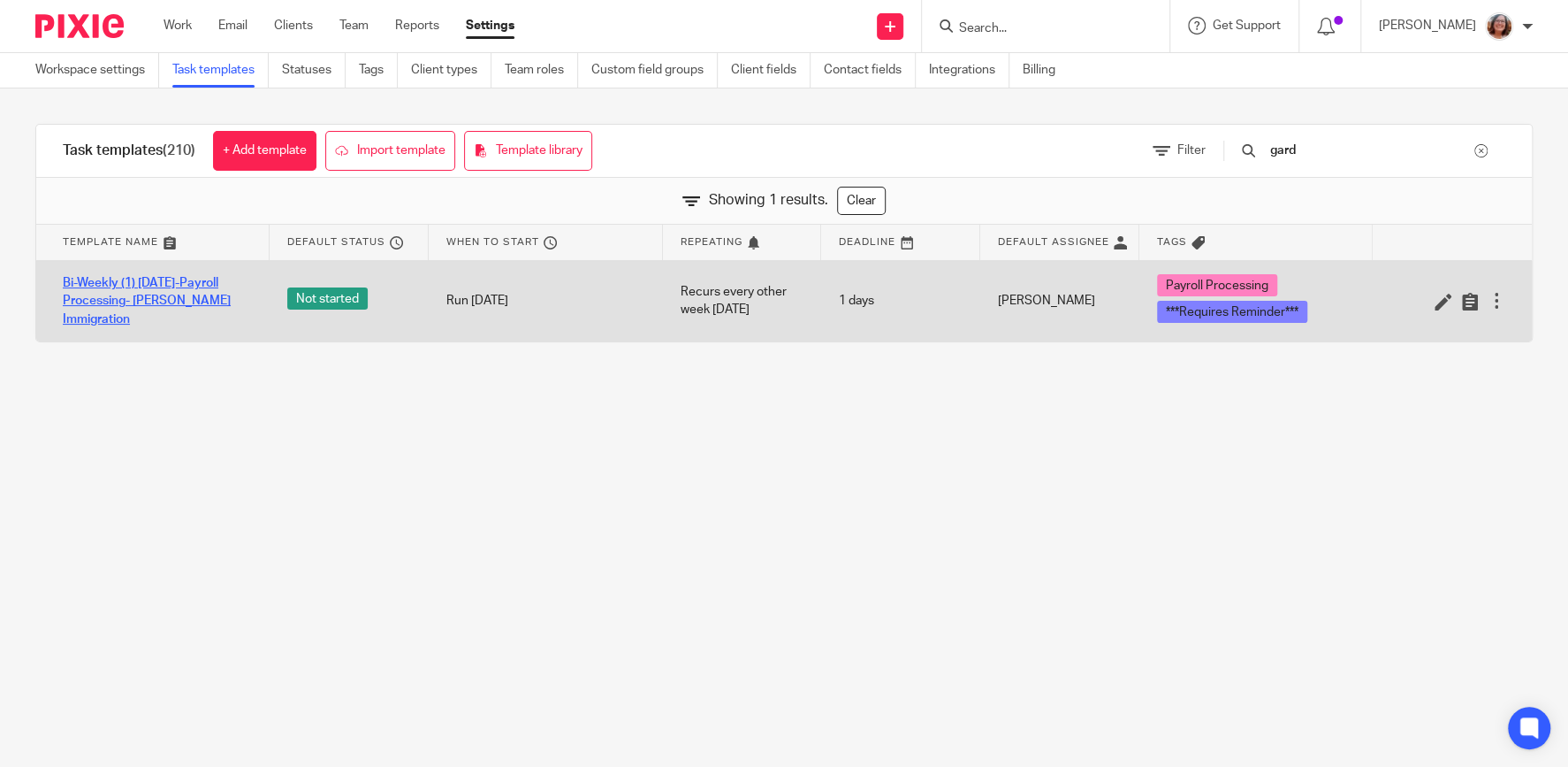
type input "gard"
click at [209, 312] on link "Bi-Weekly (1) [DATE]-Payroll Processing- [PERSON_NAME] Immigration" at bounding box center [157, 301] width 189 height 54
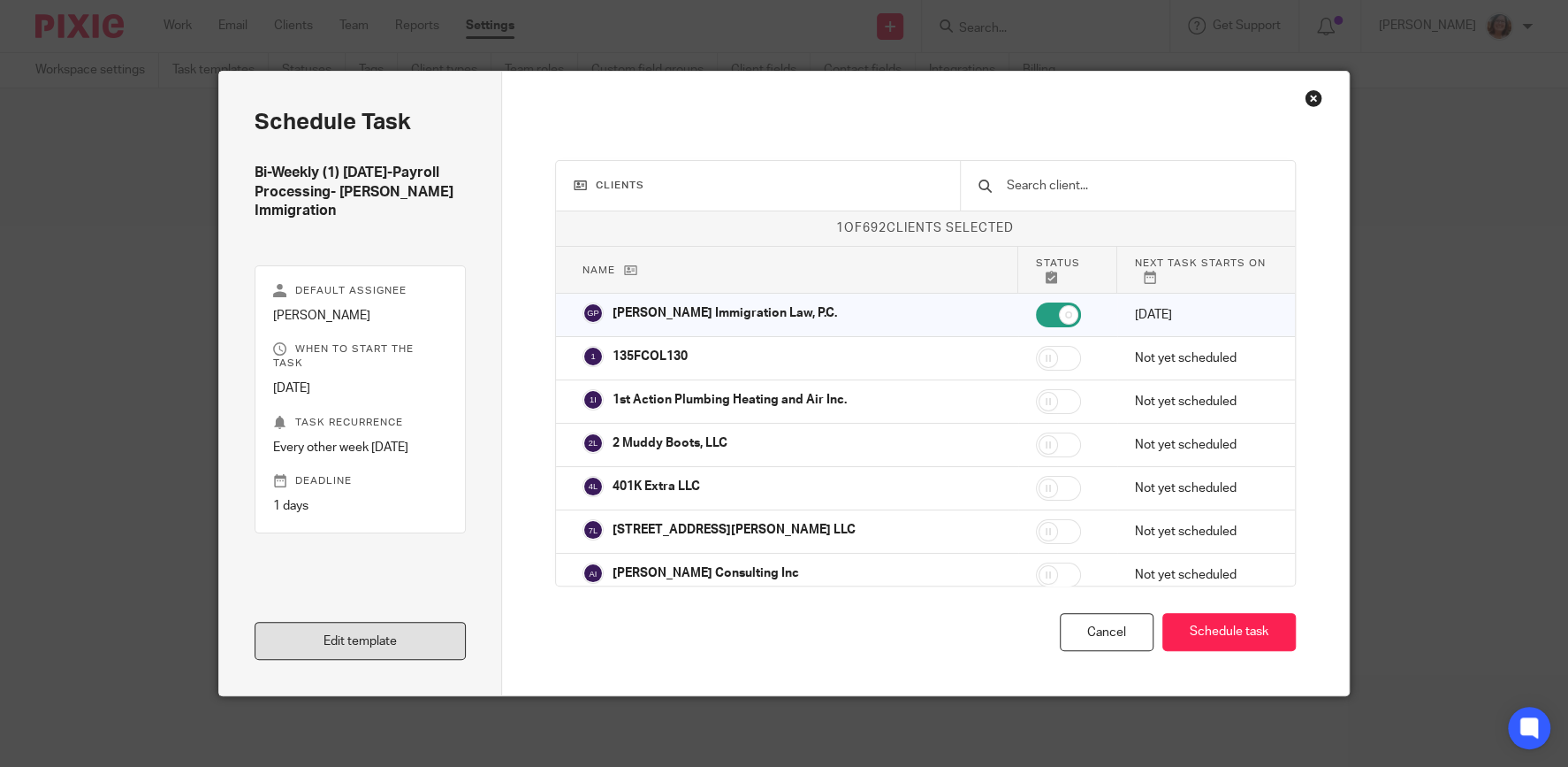
click at [425, 646] on link "Edit template" at bounding box center [360, 640] width 212 height 38
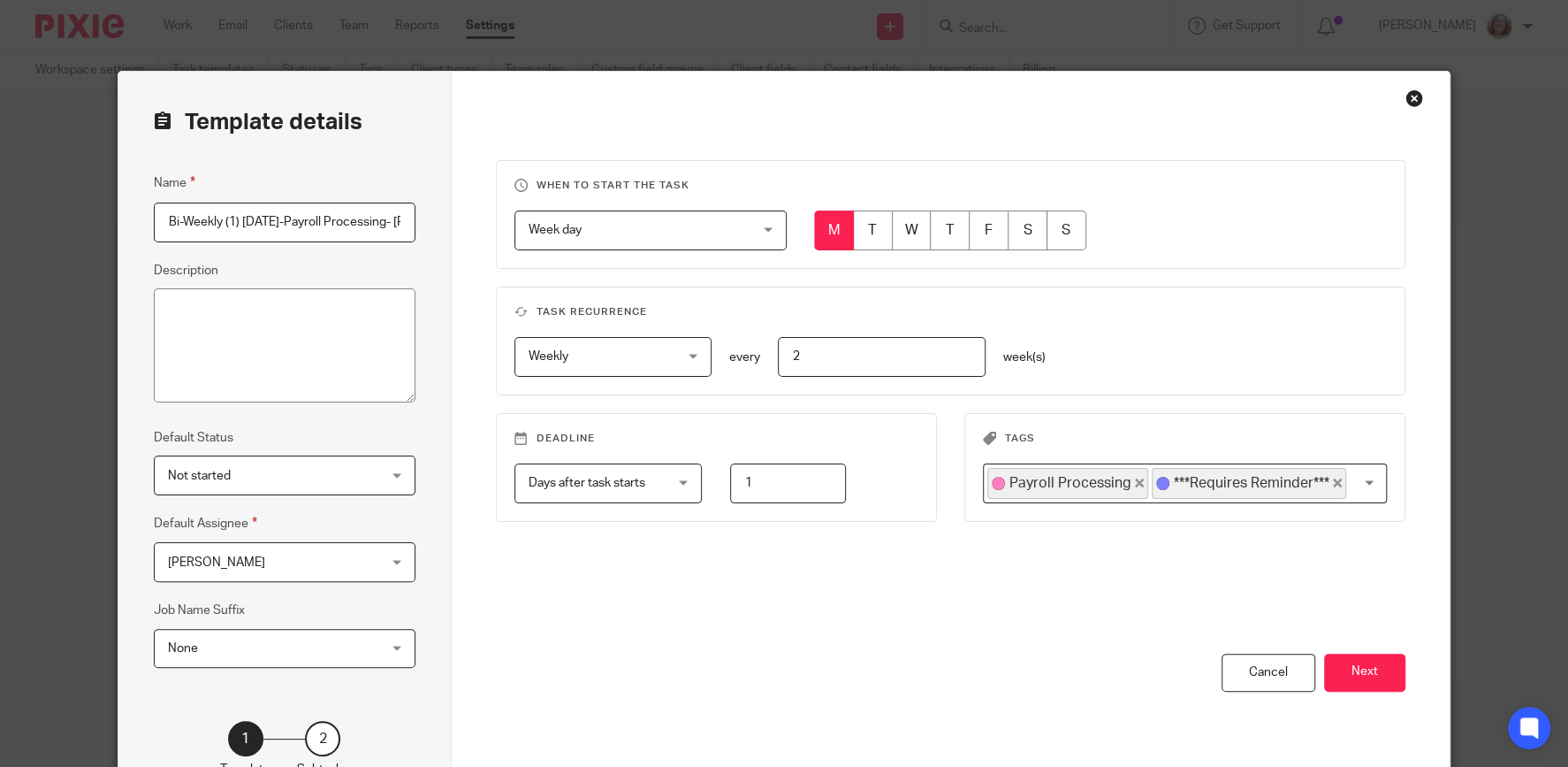
scroll to position [0, 106]
click at [1369, 675] on button "Next" at bounding box center [1364, 672] width 81 height 38
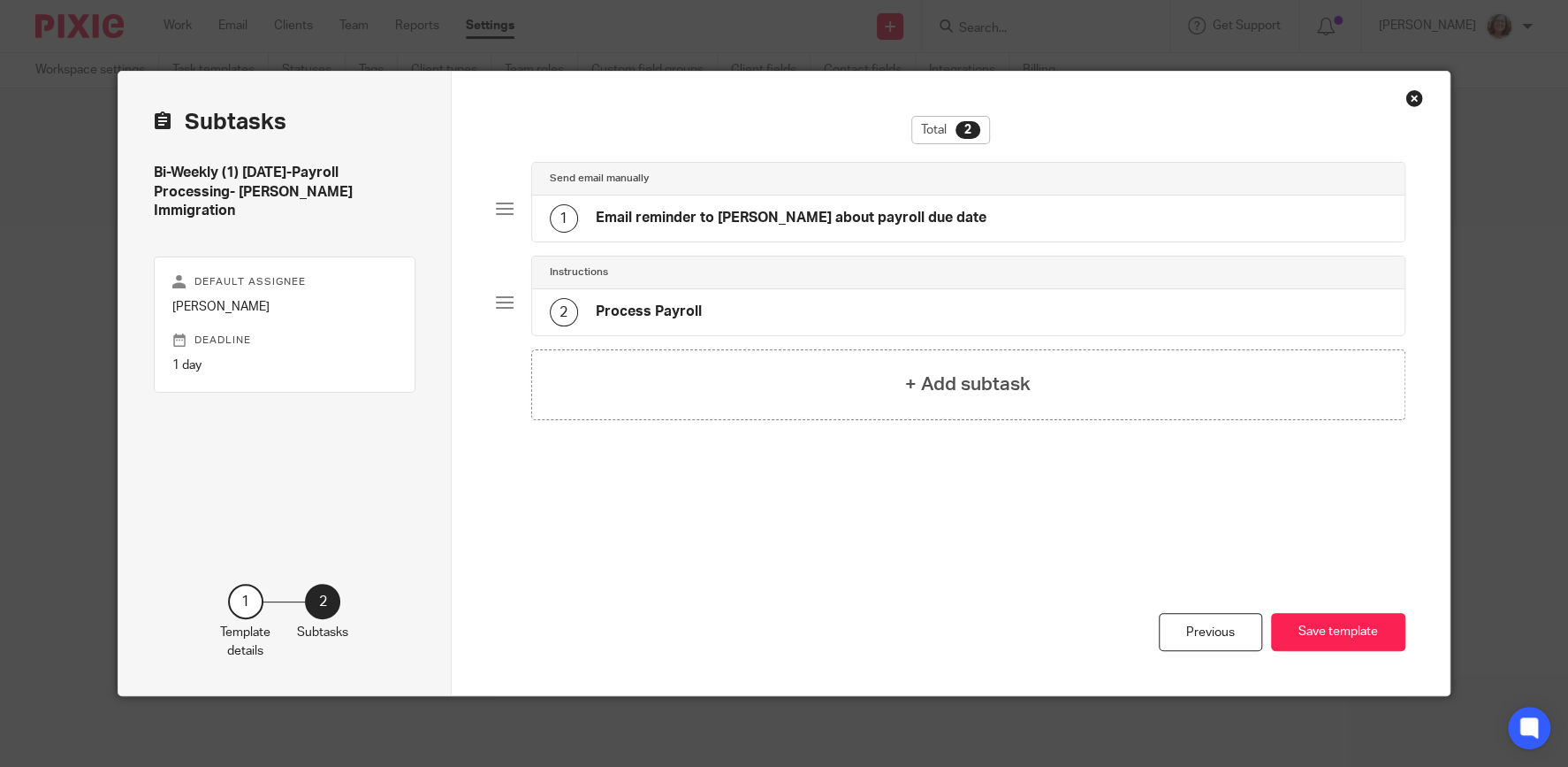
click at [756, 224] on h4 "Email reminder to [PERSON_NAME] about payroll due date" at bounding box center [791, 218] width 391 height 19
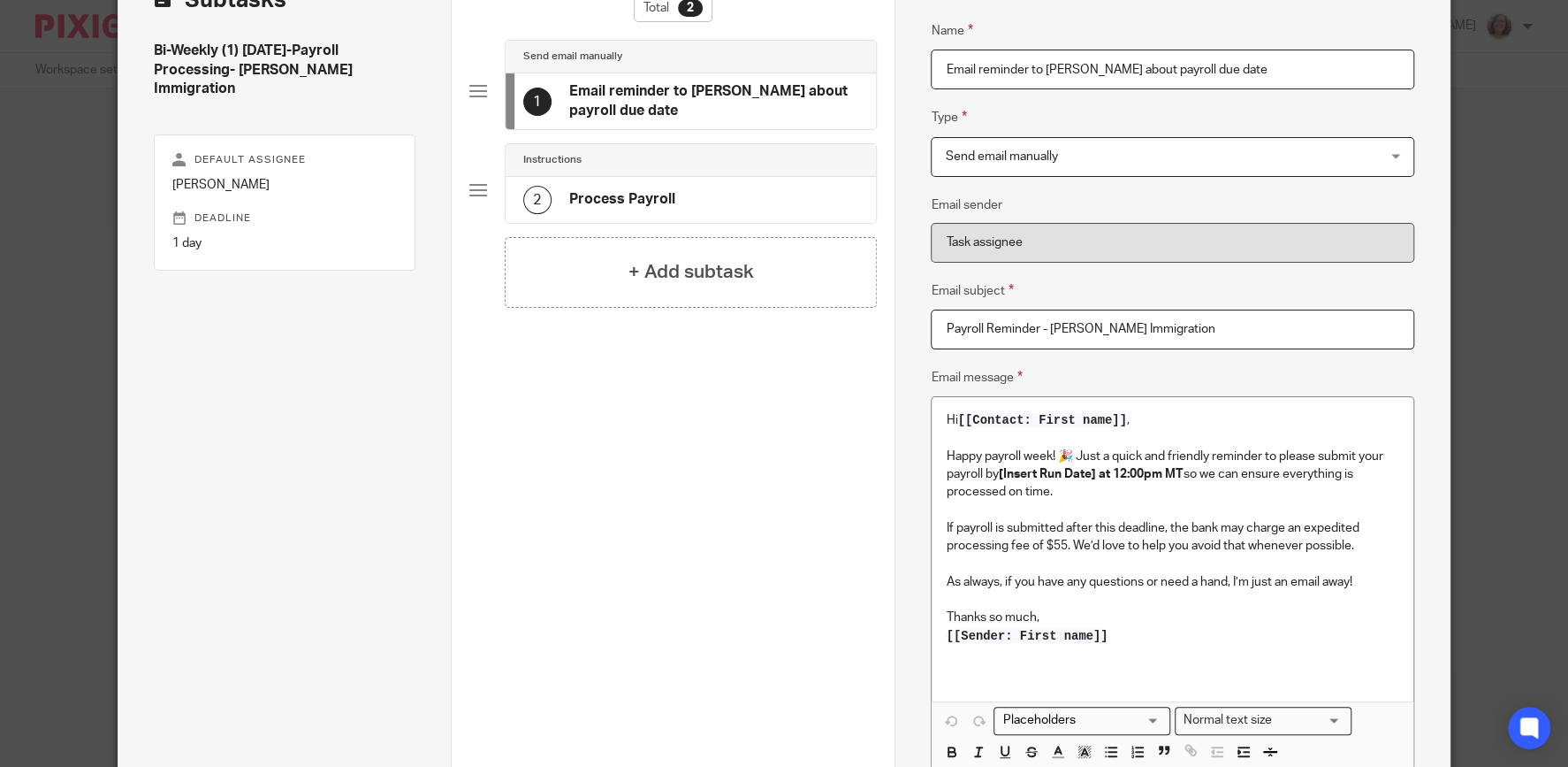
scroll to position [85, 0]
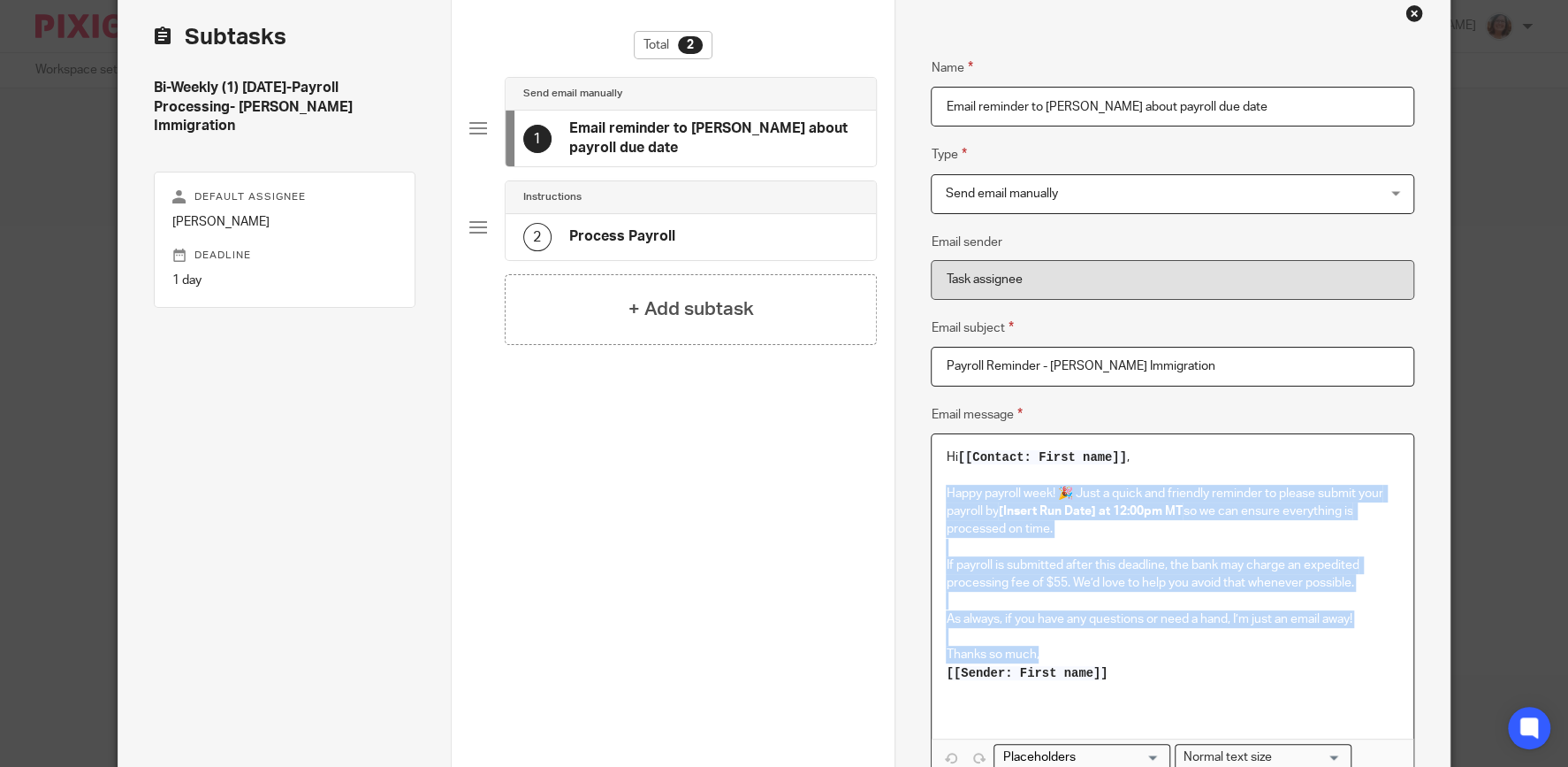
drag, startPoint x: 1047, startPoint y: 654, endPoint x: 943, endPoint y: 495, distance: 190.0
click at [943, 495] on div "Hi [[Contact: First name]] , Happy payroll week! 🎉 Just a quick and friendly re…" at bounding box center [1172, 586] width 481 height 304
copy div "Happy payroll week! 🎉 Just a quick and friendly reminder to please submit your …"
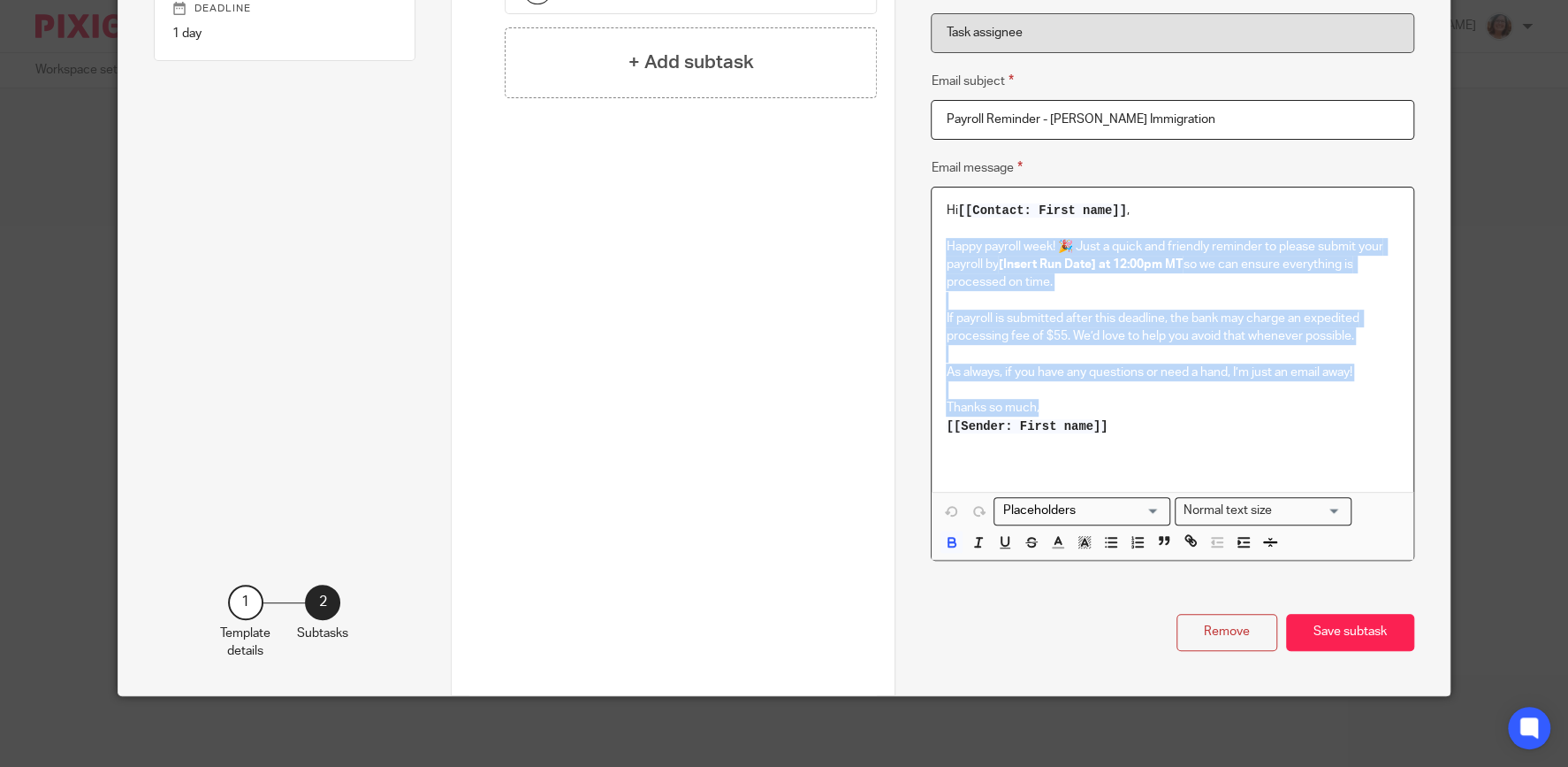
scroll to position [0, 0]
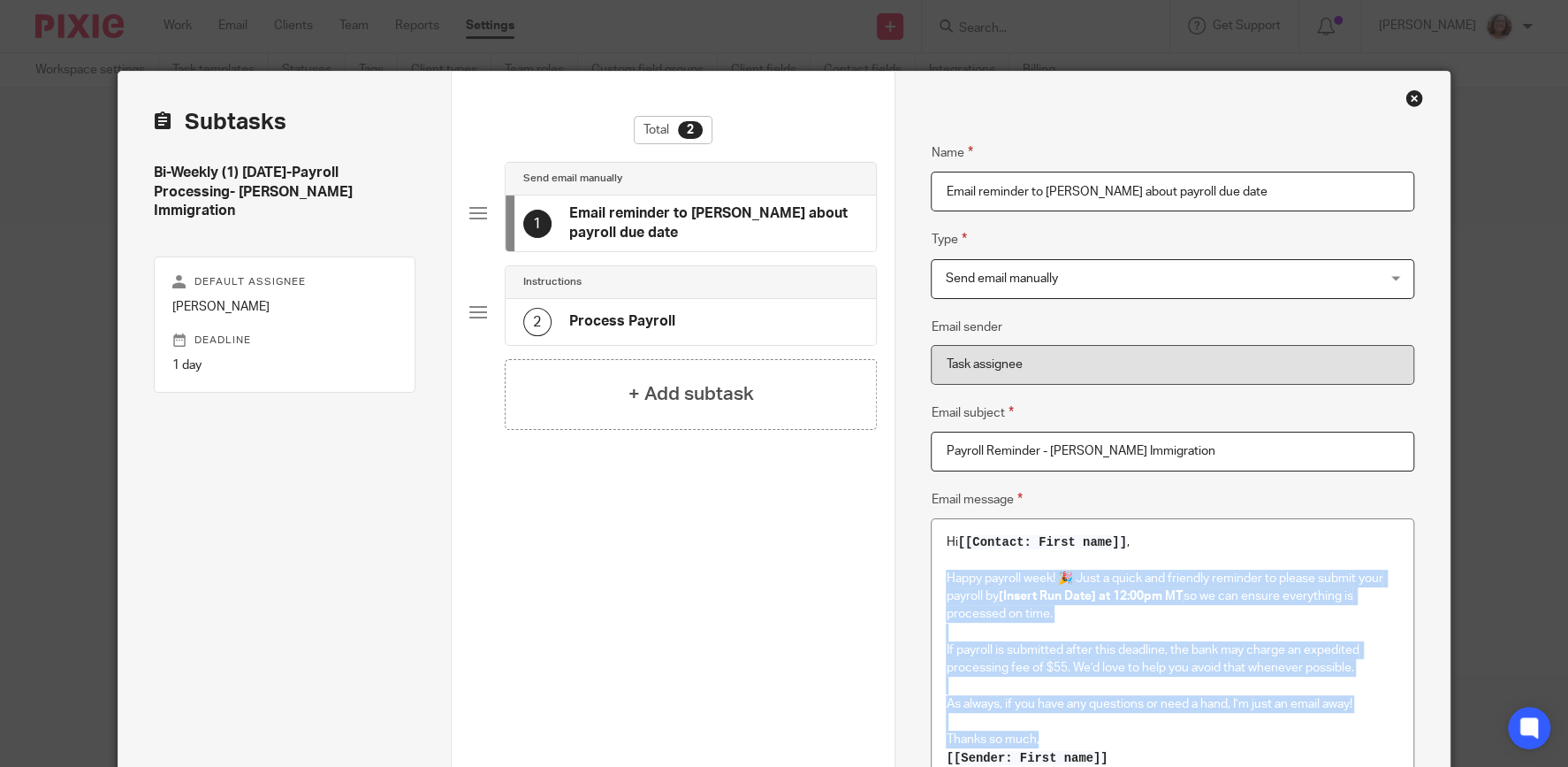
click at [1409, 94] on div "Close this dialog window" at bounding box center [1414, 98] width 18 height 18
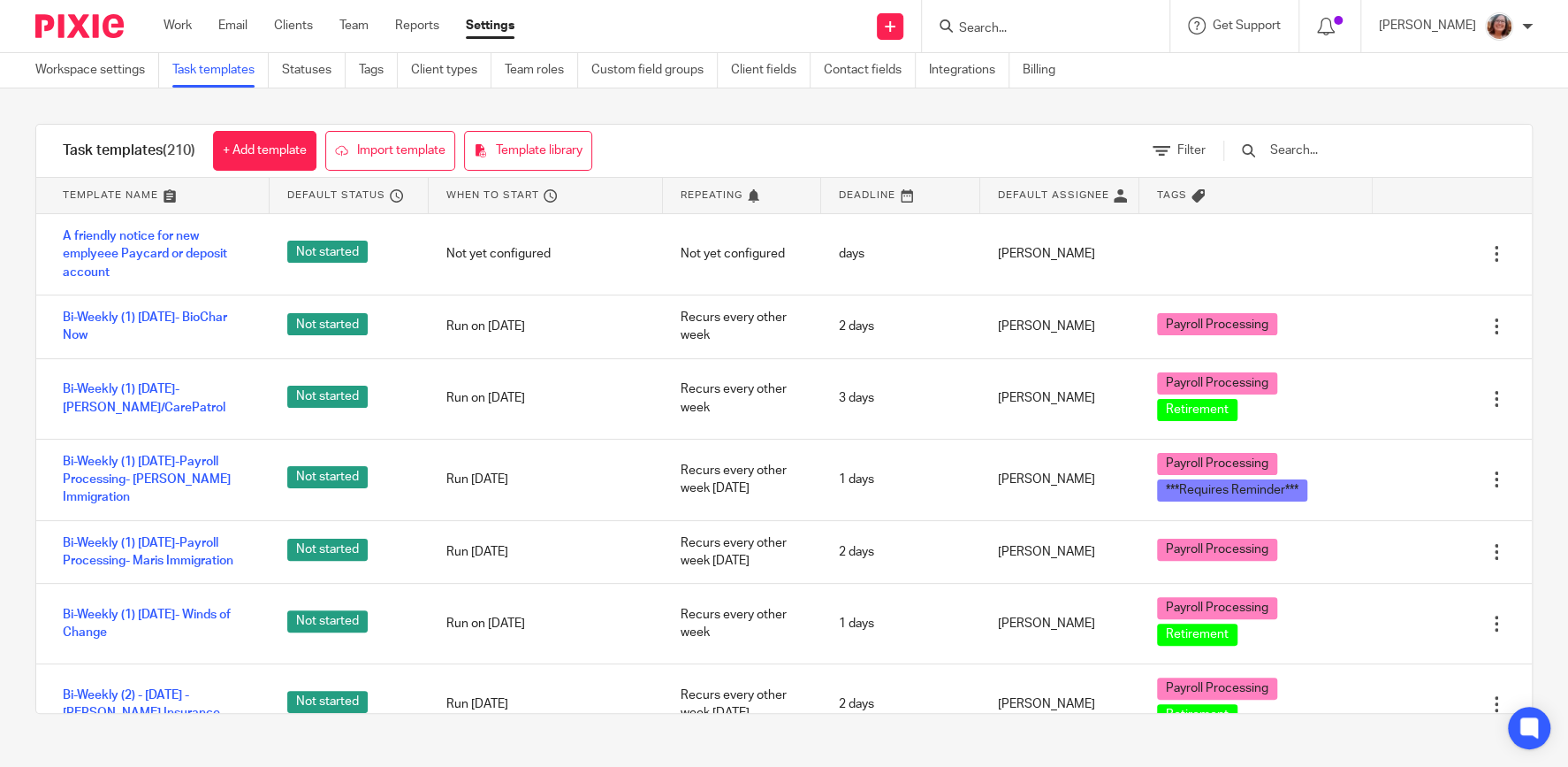
click at [1338, 154] on input "text" at bounding box center [1371, 150] width 206 height 20
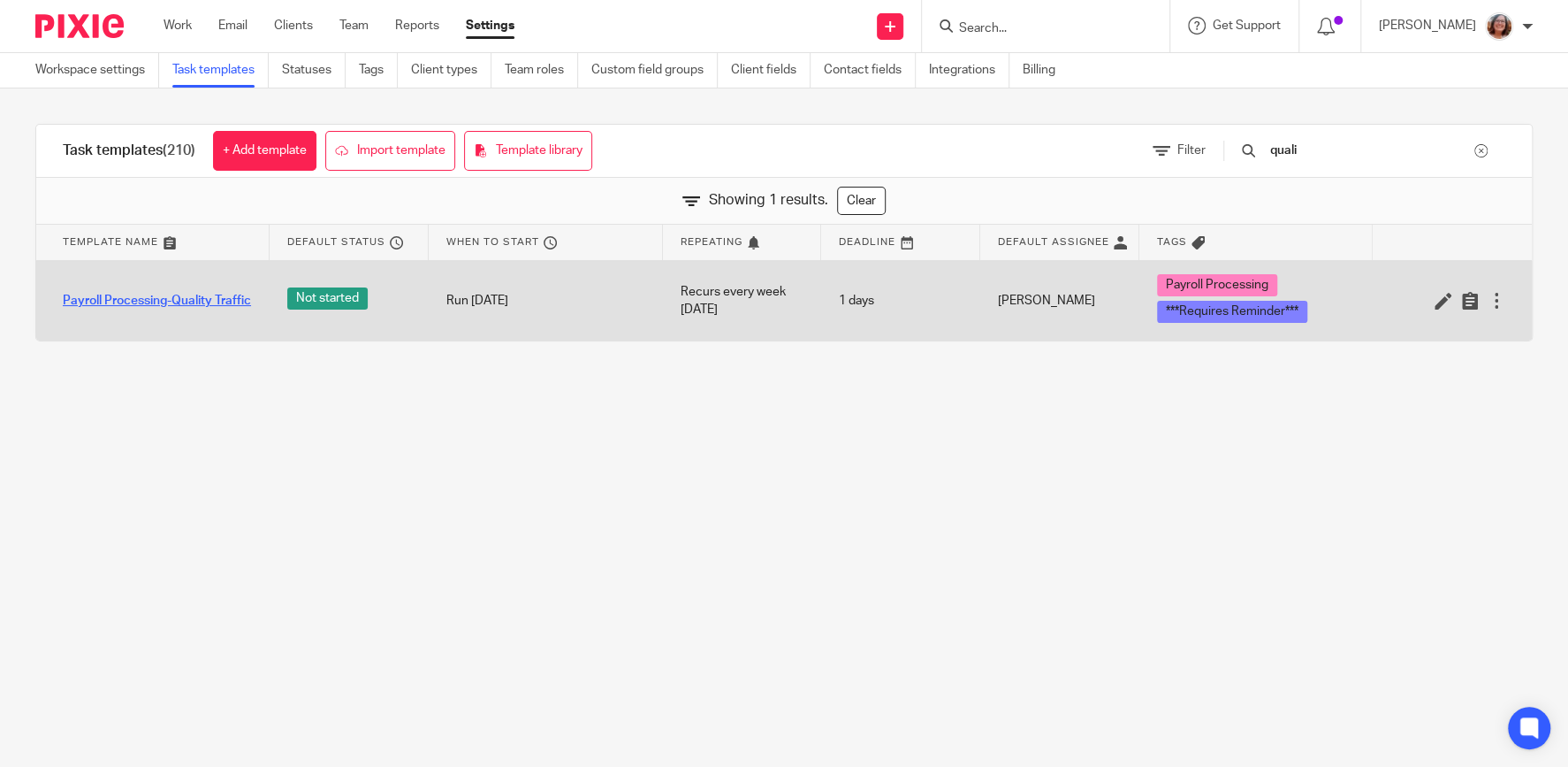
type input "quali"
click at [127, 293] on link "Payroll Processing-Quality Traffic" at bounding box center [156, 301] width 188 height 18
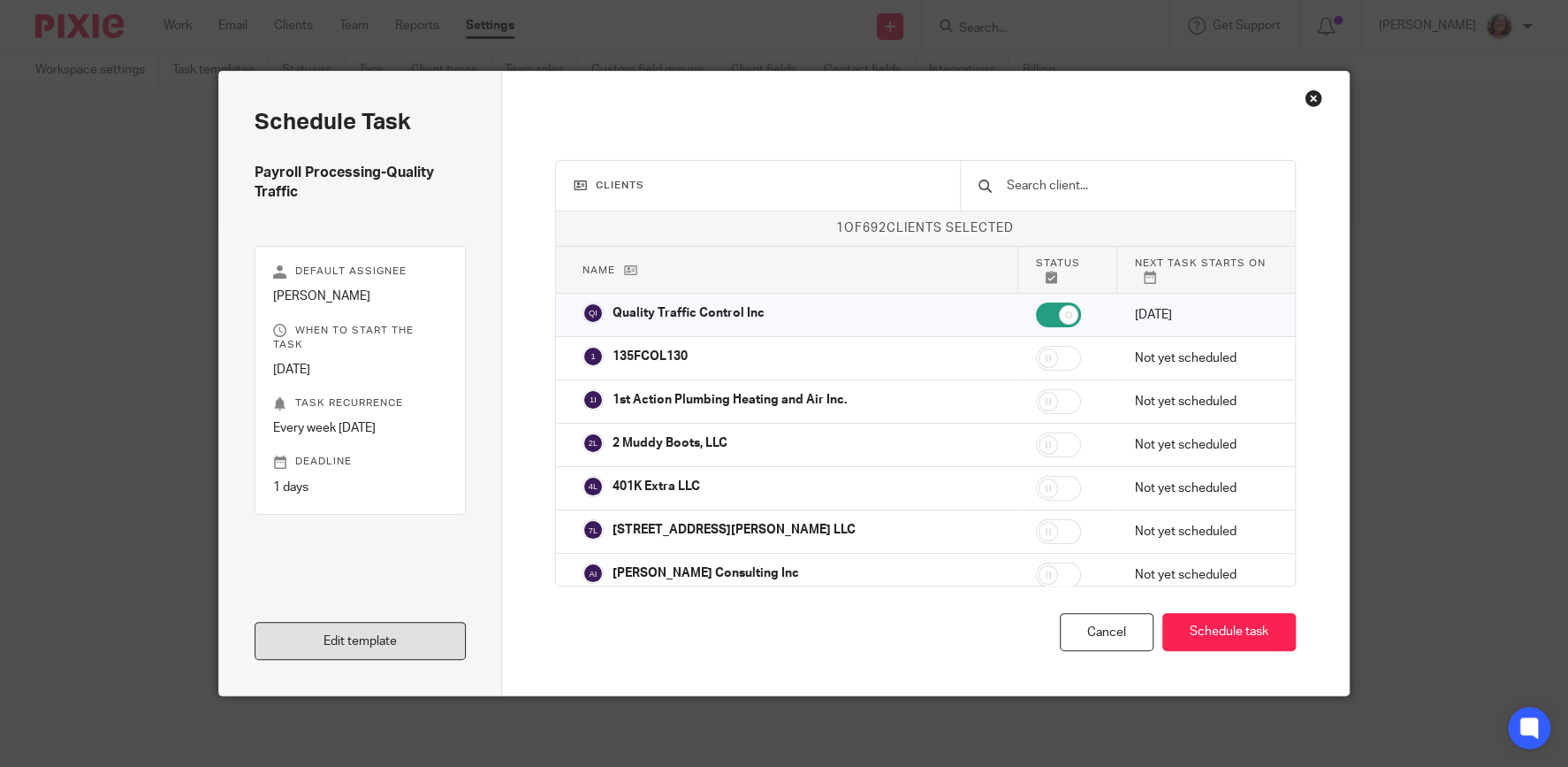
click at [408, 648] on link "Edit template" at bounding box center [360, 640] width 212 height 38
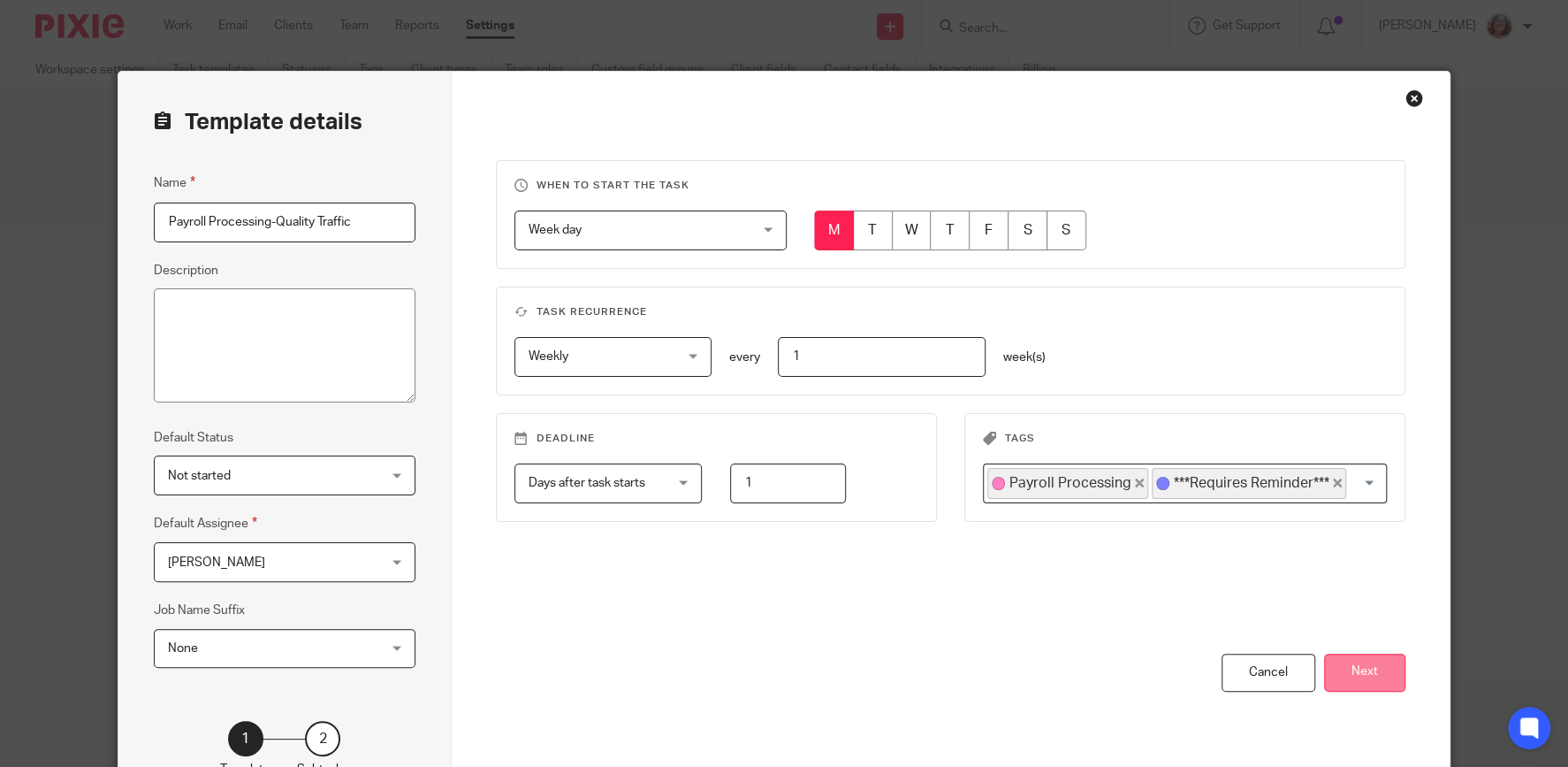
click at [1364, 677] on button "Next" at bounding box center [1364, 672] width 81 height 38
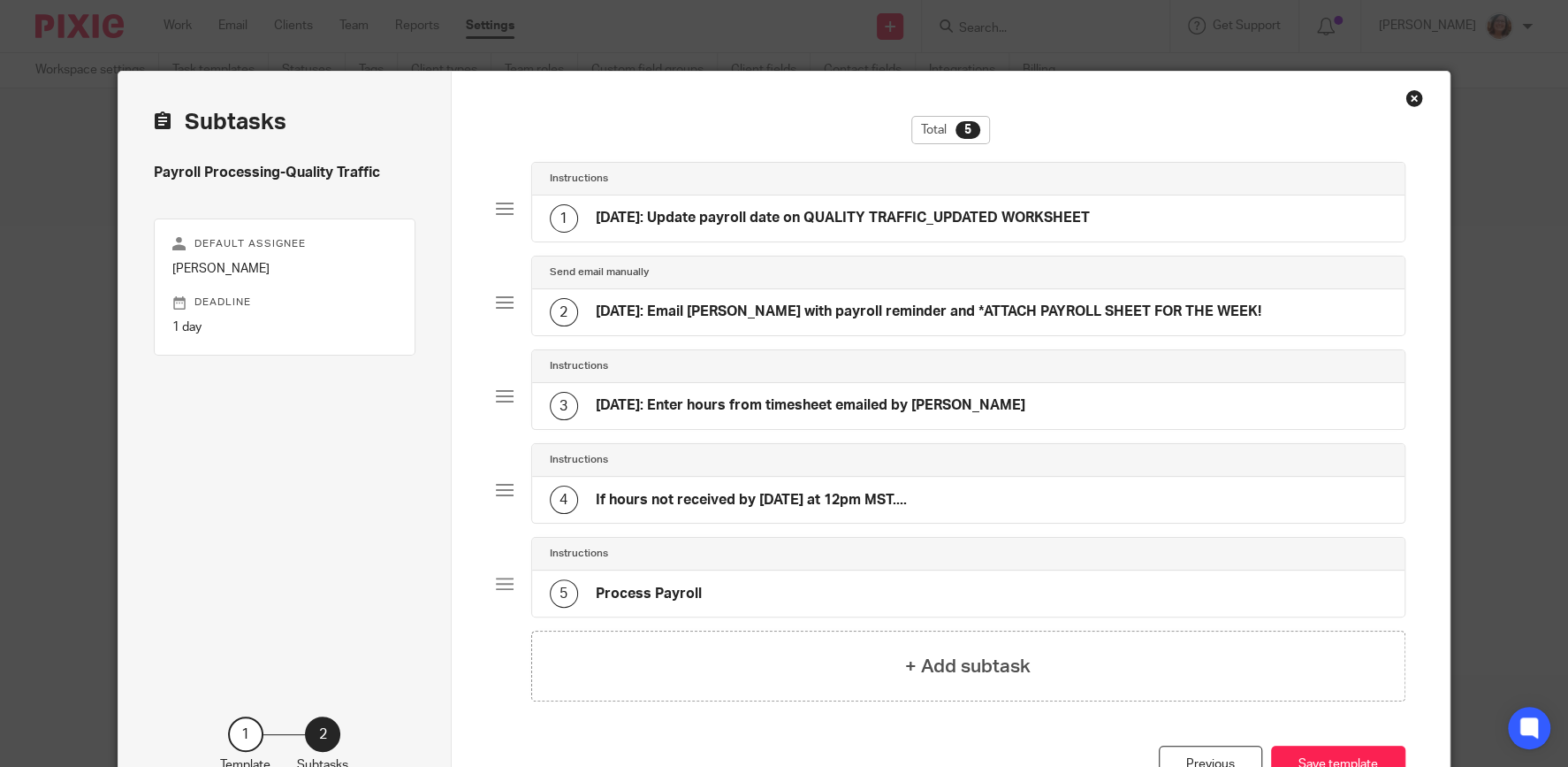
click at [712, 297] on div "2 MONDAY: Email Patrick with payroll reminder and *ATTACH PAYROLL SHEET FOR THE…" at bounding box center [967, 312] width 872 height 46
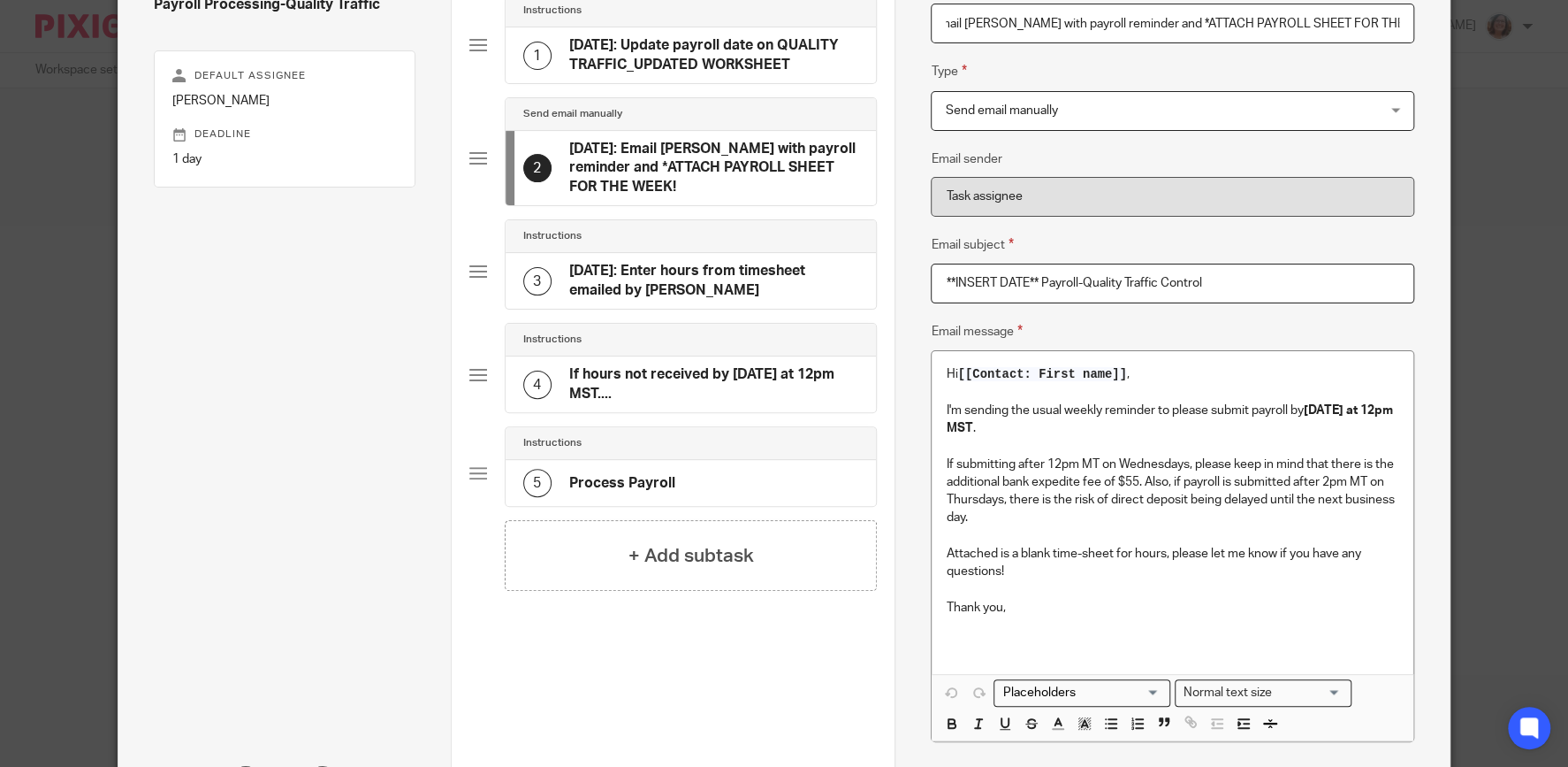
scroll to position [171, 0]
click at [945, 406] on div "Hi [[Contact: First name]] , I'm sending the usual weekly reminder to please su…" at bounding box center [1172, 509] width 481 height 321
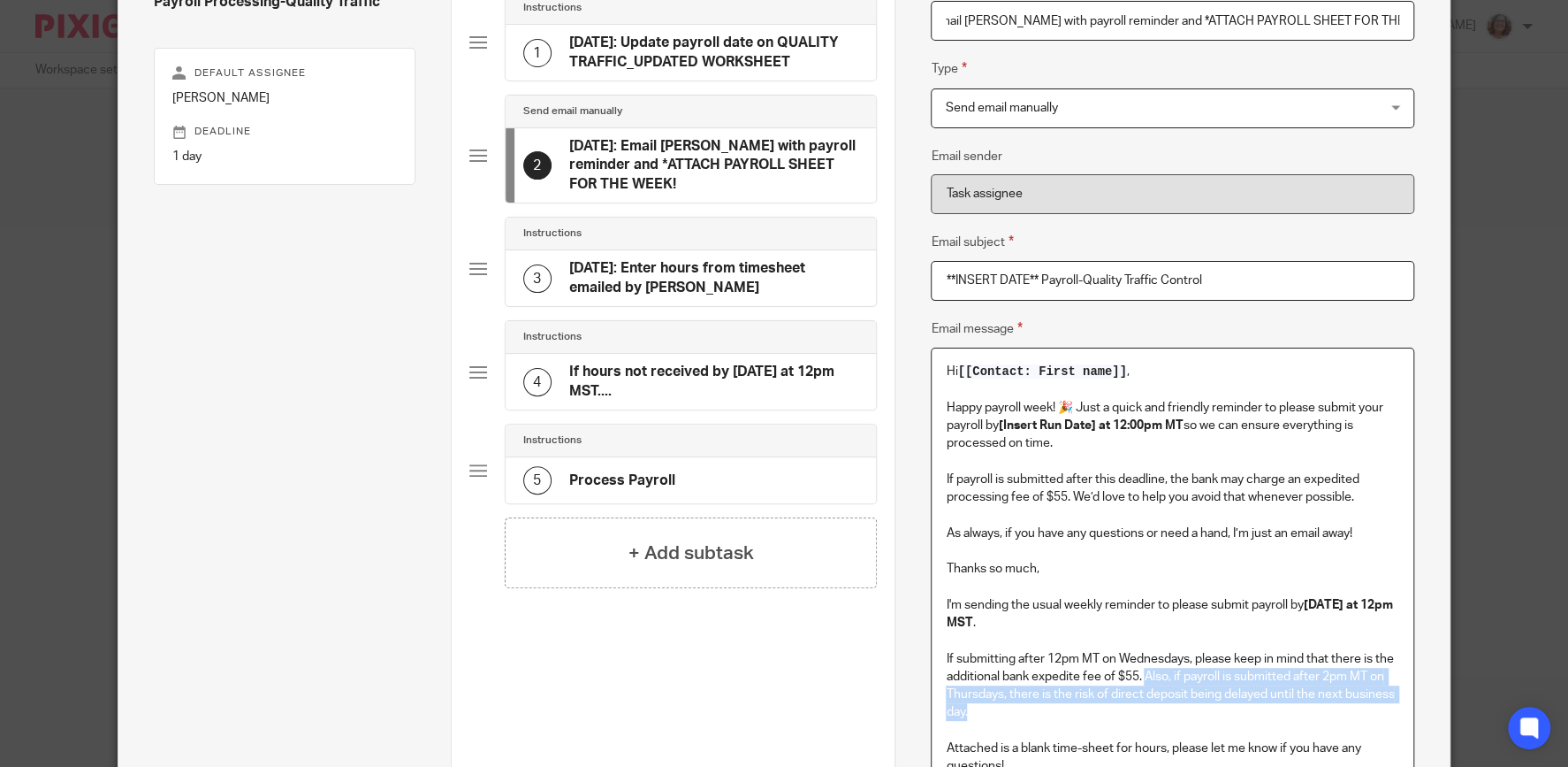
drag, startPoint x: 975, startPoint y: 714, endPoint x: 1148, endPoint y: 671, distance: 178.3
click at [1148, 671] on p "If submitting after 12pm MT on Wednesdays, please keep in mind that there is th…" at bounding box center [1172, 686] width 452 height 71
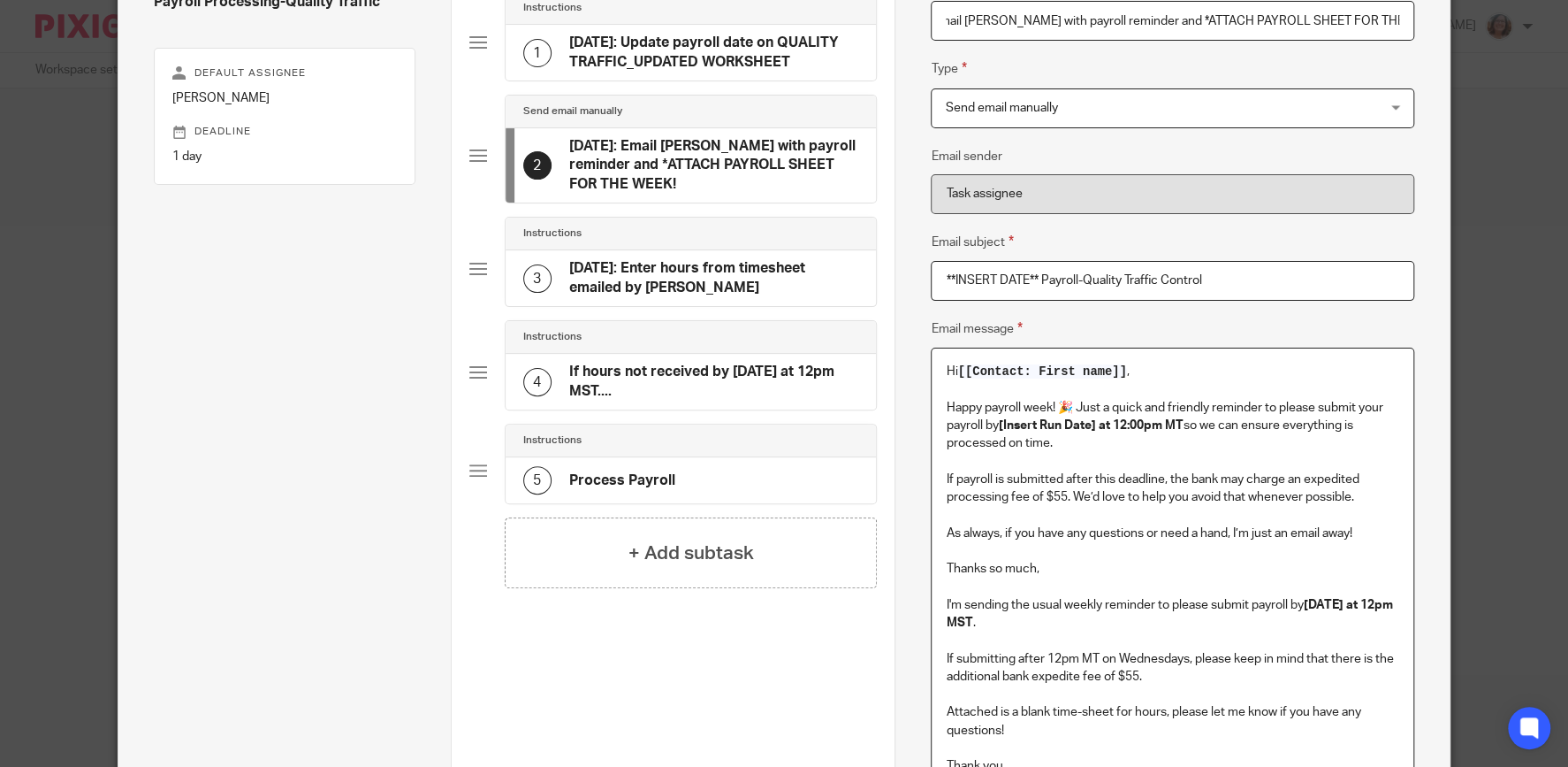
click at [1362, 501] on p "If payroll is submitted after this deadline, the bank may charge an expedited p…" at bounding box center [1172, 488] width 452 height 37
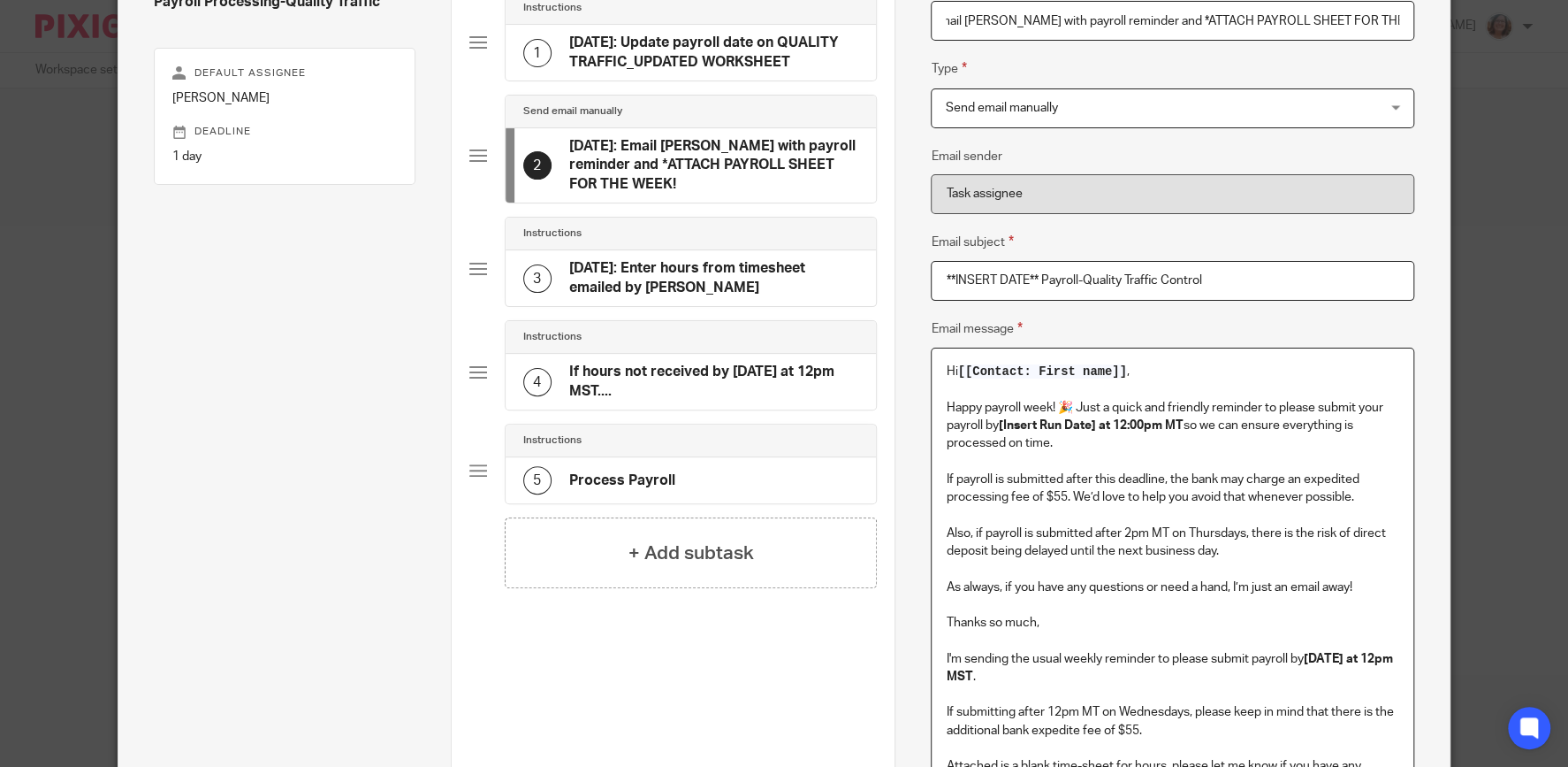
scroll to position [256, 0]
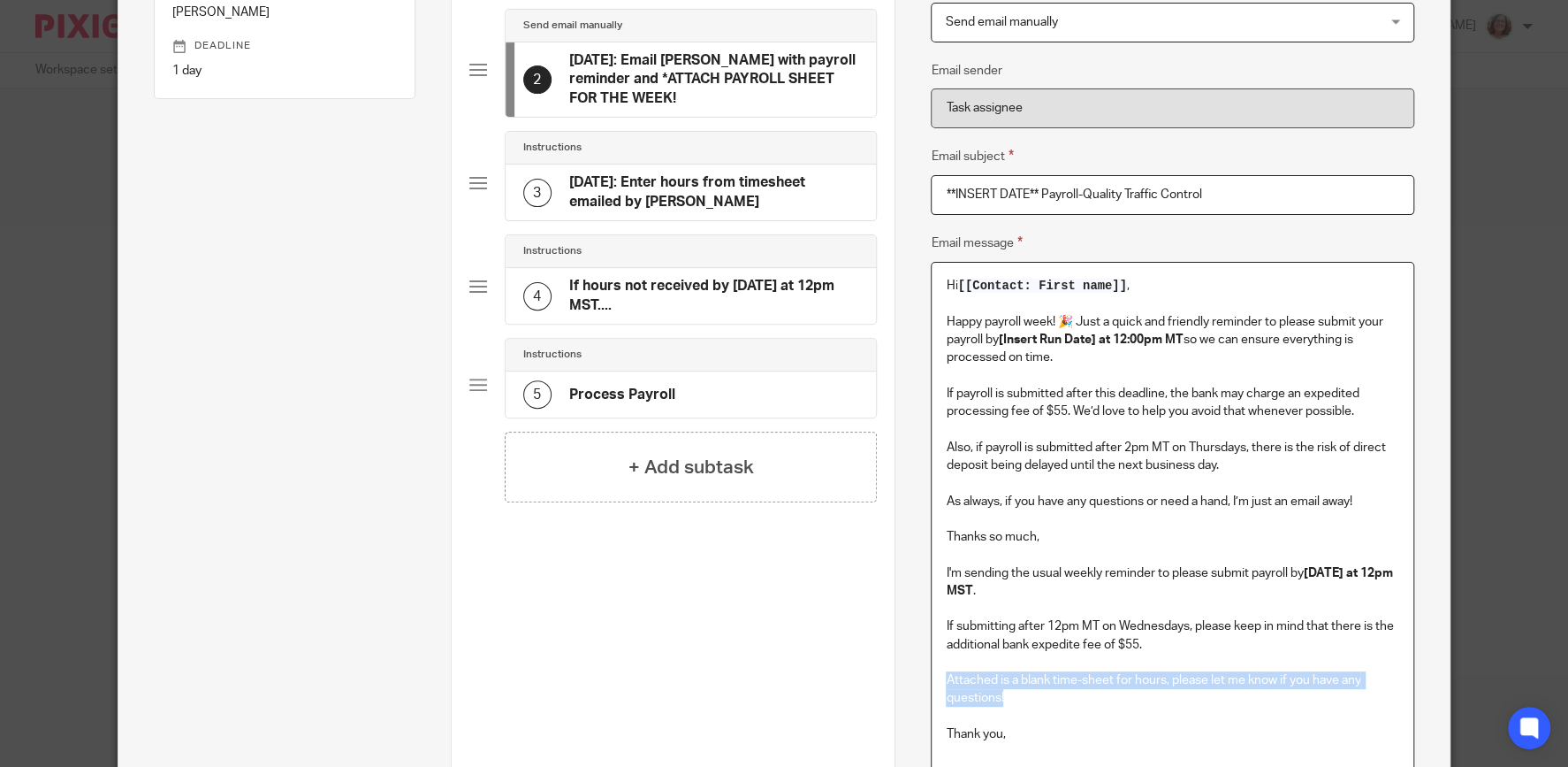
drag, startPoint x: 1015, startPoint y: 700, endPoint x: 946, endPoint y: 679, distance: 72.1
click at [946, 679] on div "Hi [[Contact: First name]] , Happy payroll week! 🎉 Just a quick and friendly re…" at bounding box center [1172, 530] width 481 height 537
click at [1234, 466] on p "Also, if payroll is submitted after 2pm MT on Thursdays, there is the risk of d…" at bounding box center [1172, 456] width 452 height 37
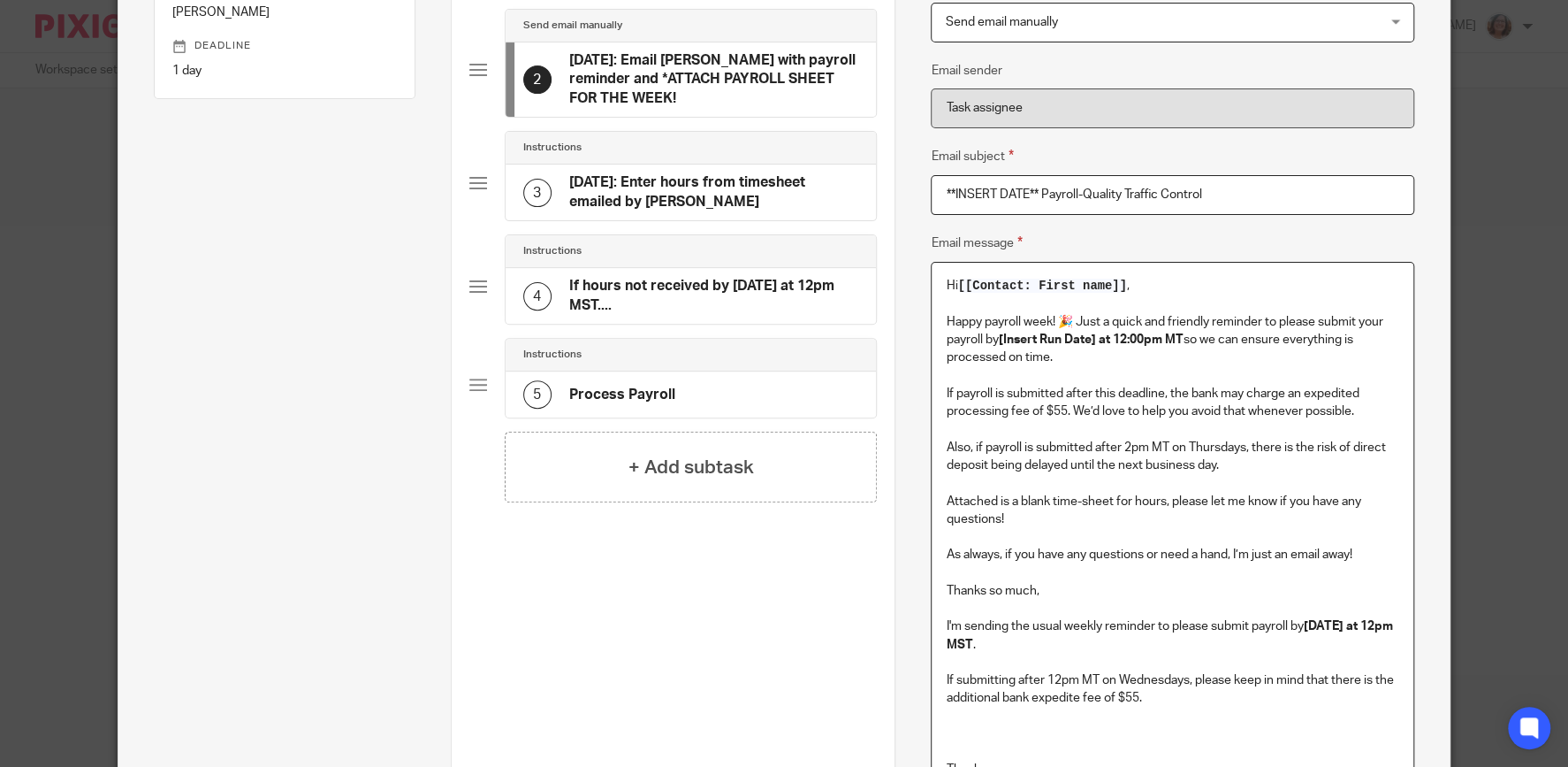
click at [1327, 555] on p "As always, if you have any questions or need a hand, I’m just an email away!" at bounding box center [1172, 554] width 452 height 18
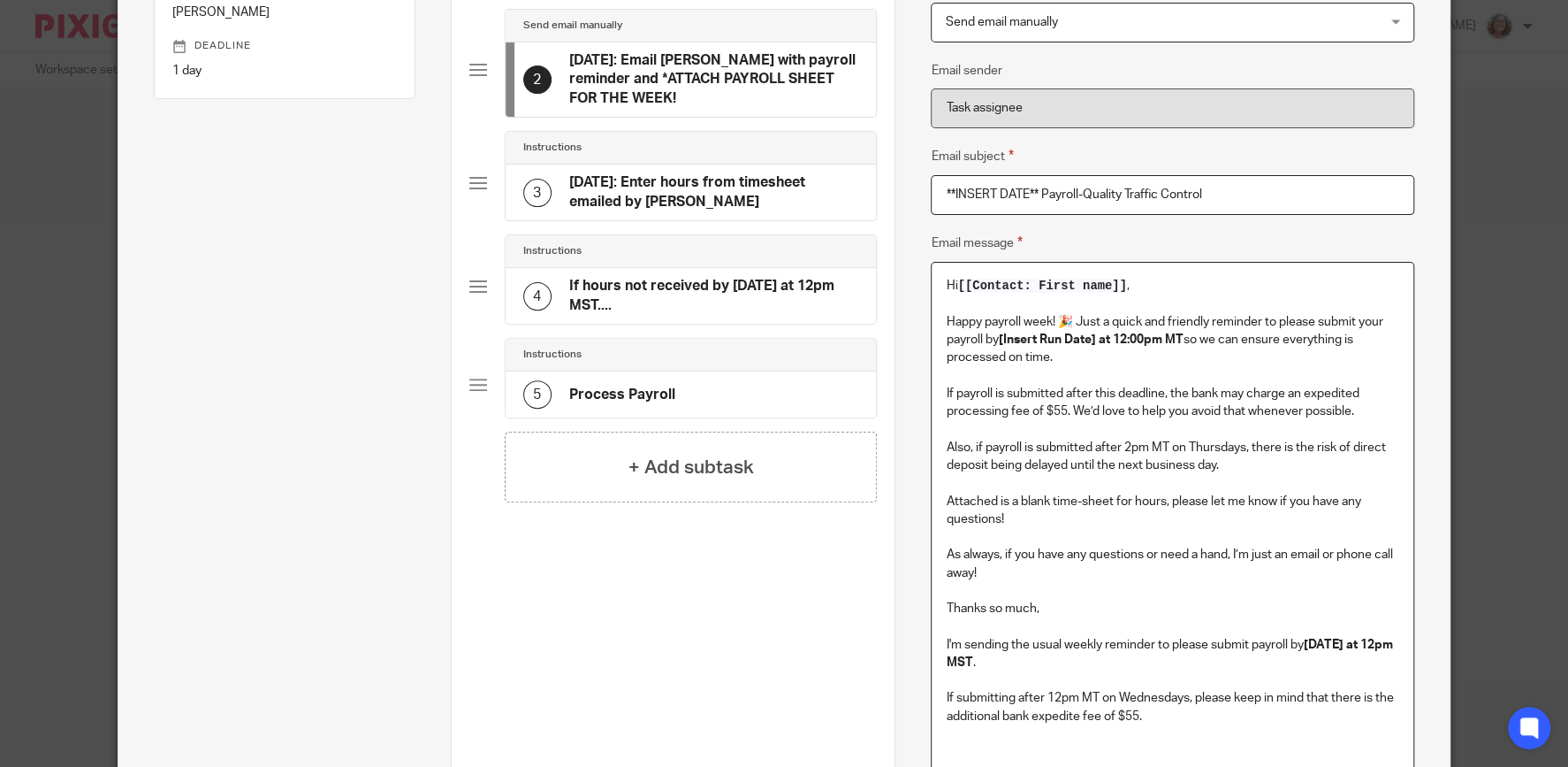
click at [1326, 549] on p "As always, if you have any questions or need a hand, I’m just an email or phone…" at bounding box center [1172, 563] width 452 height 37
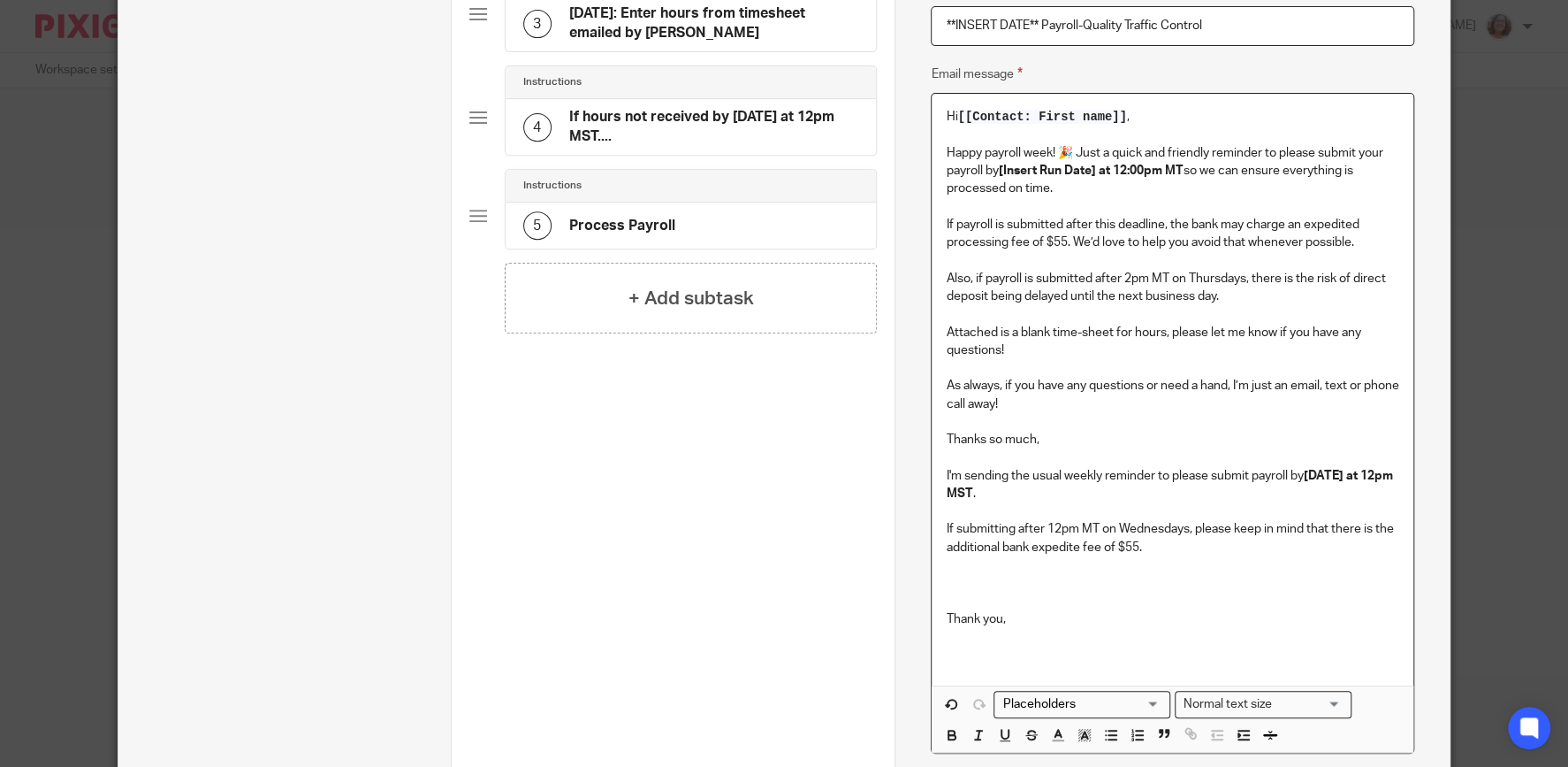
scroll to position [428, 0]
drag, startPoint x: 1094, startPoint y: 169, endPoint x: 1007, endPoint y: 167, distance: 87.0
click at [1007, 167] on strong "[Insert Run Date] at 12:00pm MT" at bounding box center [1090, 168] width 185 height 13
drag, startPoint x: 1155, startPoint y: 546, endPoint x: 942, endPoint y: 463, distance: 228.6
click at [942, 463] on div "Hi [[Contact: First name]] , Happy payroll week! 🎉 Just a quick and friendly re…" at bounding box center [1172, 386] width 481 height 590
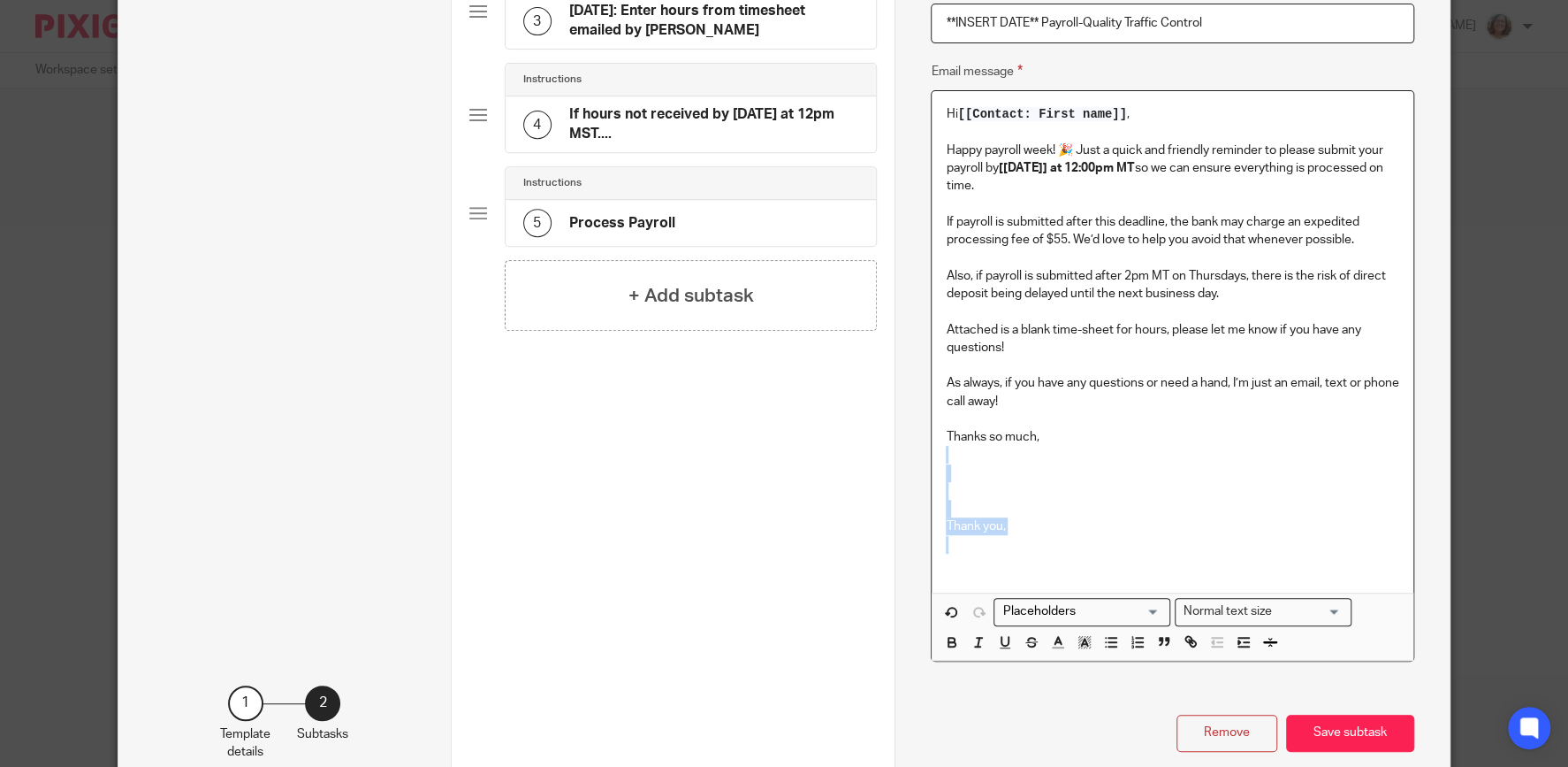
drag, startPoint x: 951, startPoint y: 576, endPoint x: 938, endPoint y: 456, distance: 120.7
click at [938, 456] on div "Hi [[Contact: First name]] , Happy payroll week! 🎉 Just a quick and friendly re…" at bounding box center [1172, 341] width 481 height 501
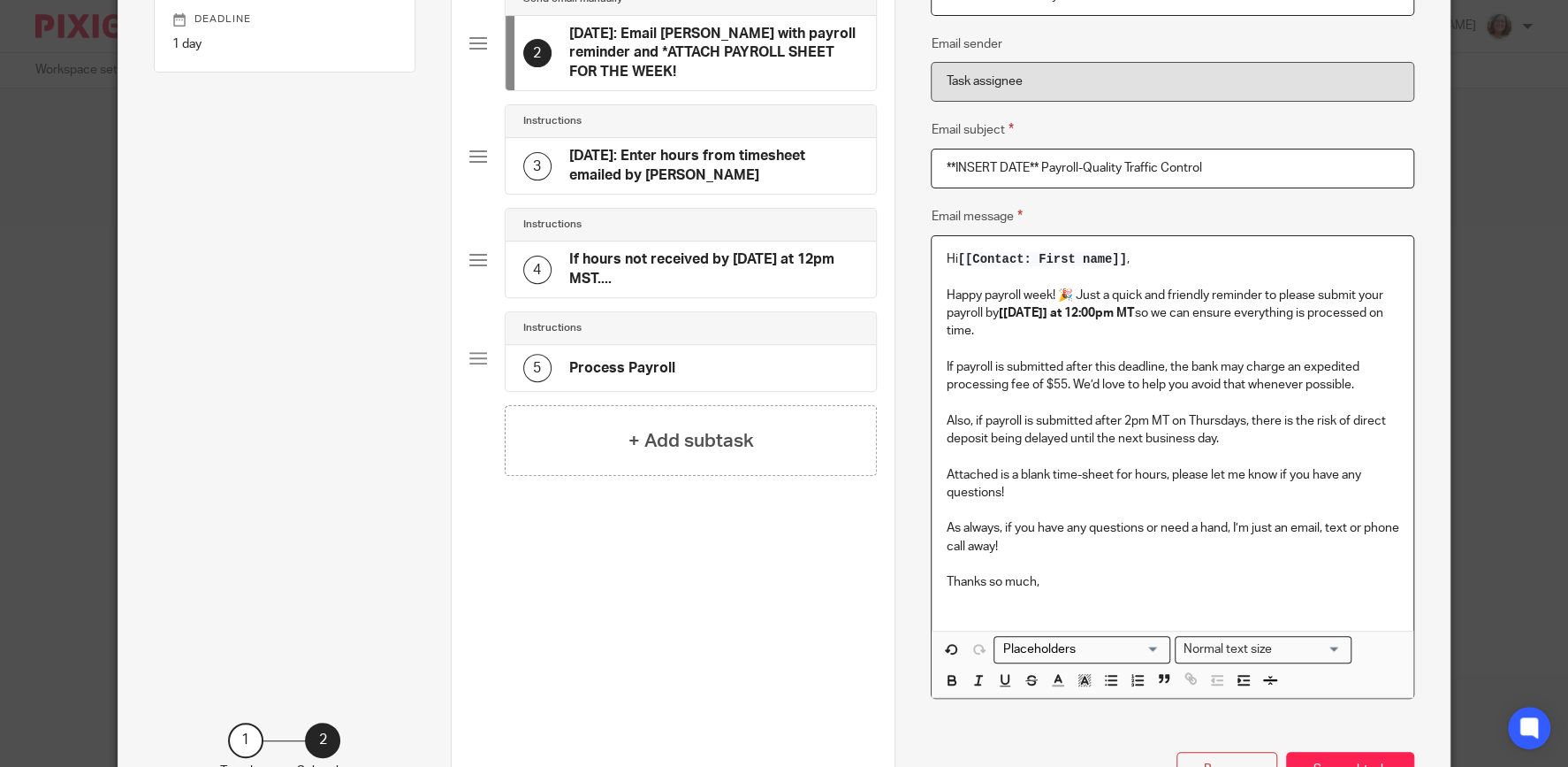
scroll to position [250, 0]
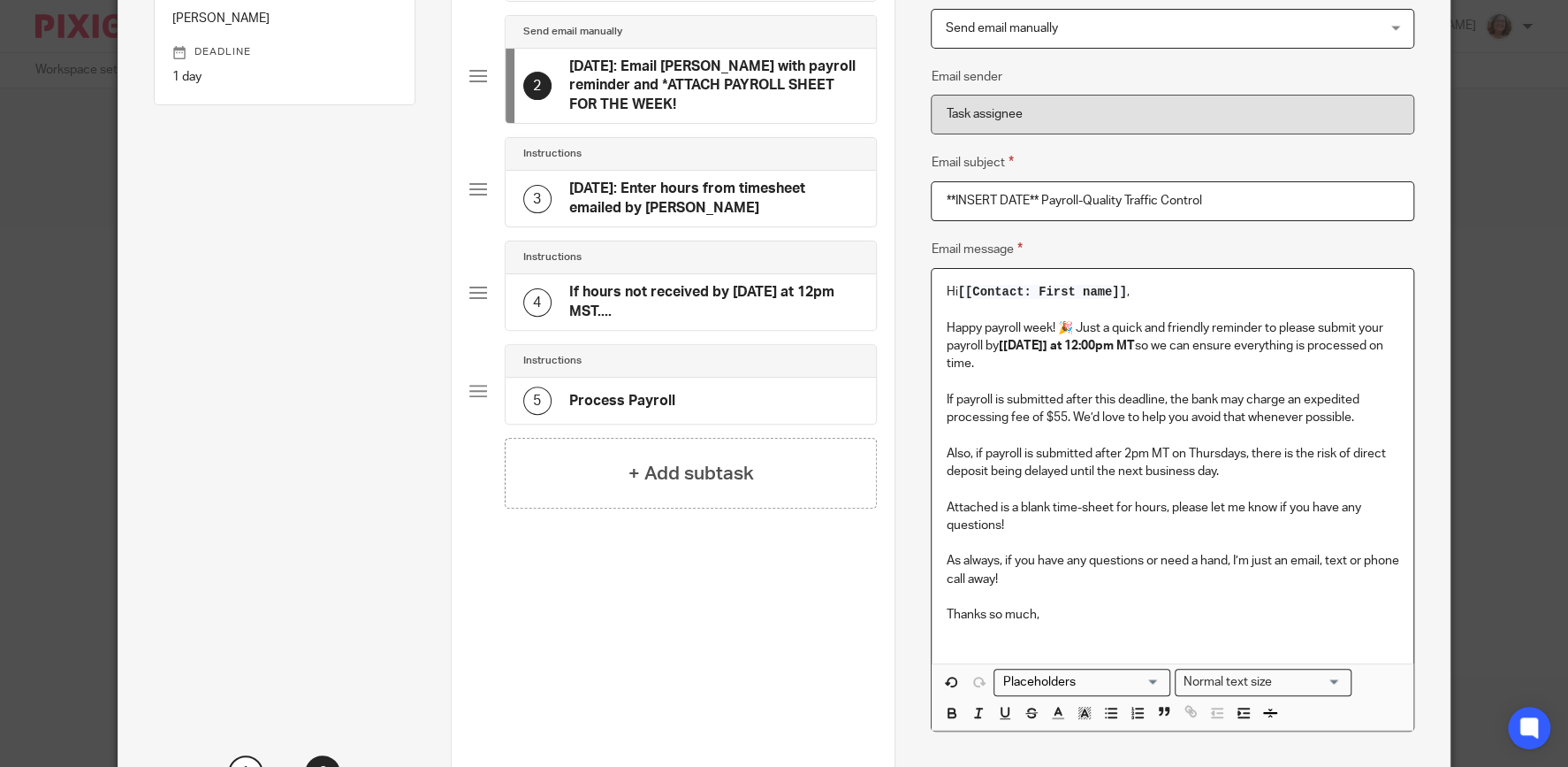
click at [1083, 323] on p "Happy payroll week! 🎉 Just a quick and friendly reminder to please submit your …" at bounding box center [1172, 346] width 452 height 54
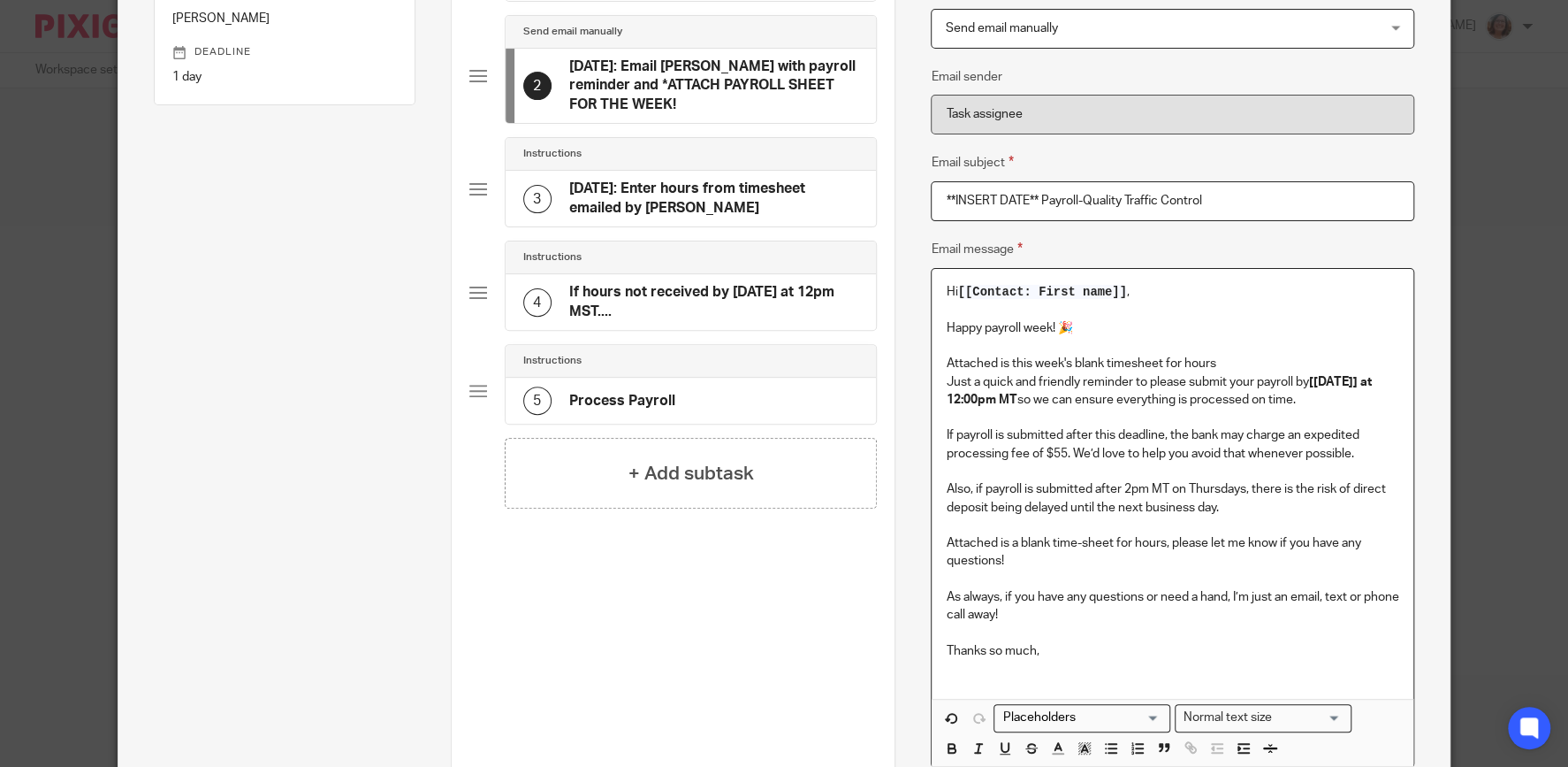
click at [1133, 362] on p "Attached is this week's blank timesheet for hours" at bounding box center [1172, 363] width 452 height 18
click at [1227, 354] on p at bounding box center [1172, 346] width 452 height 18
click at [1231, 363] on p "Attached is this week's blank time-sheet for hours" at bounding box center [1172, 363] width 452 height 18
click at [948, 362] on p "Attached is this week's blank time-sheet for hours." at bounding box center [1172, 363] width 452 height 18
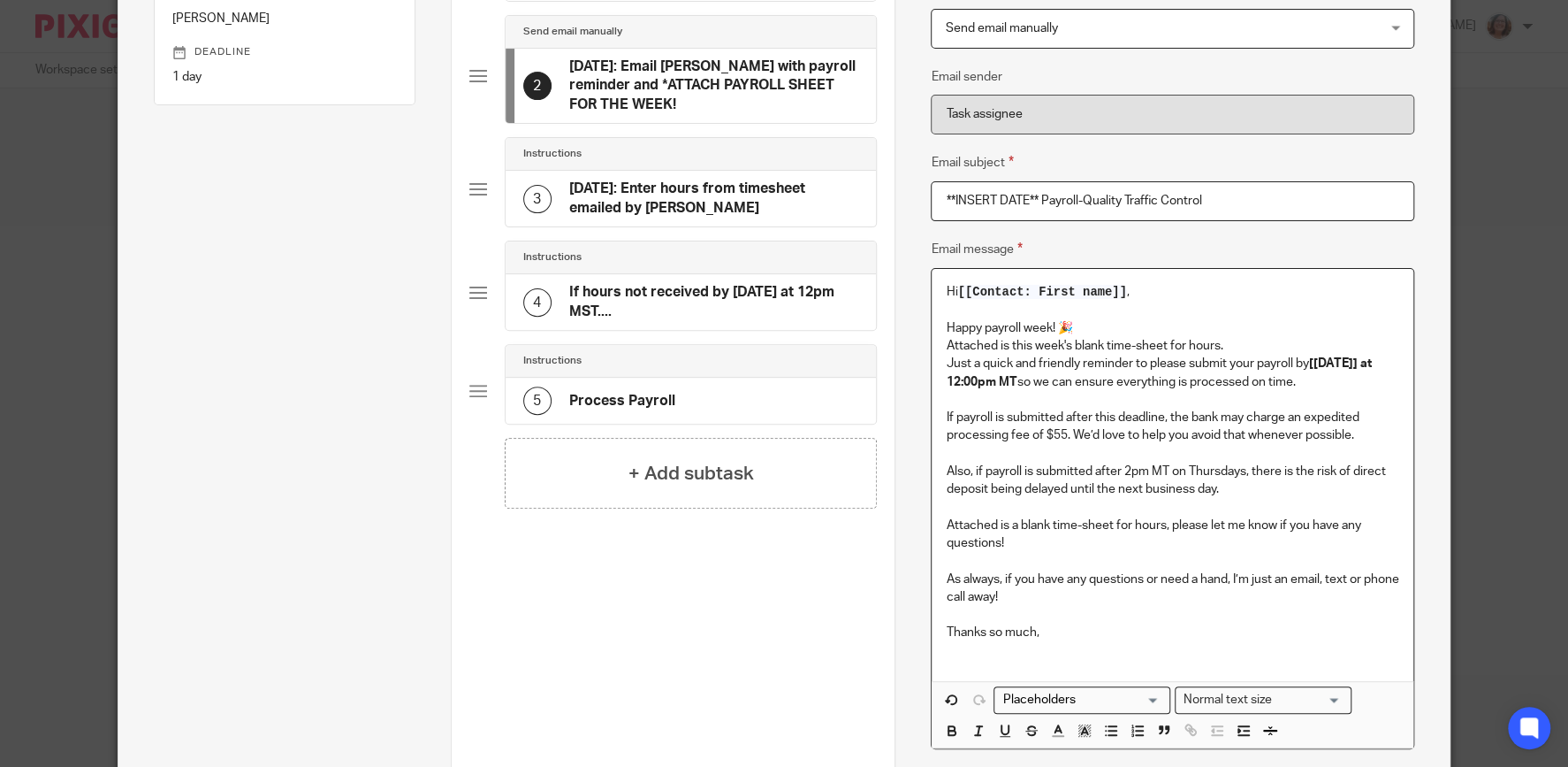
click at [1243, 346] on p "Attached is this week's blank time-sheet for hours." at bounding box center [1172, 346] width 452 height 18
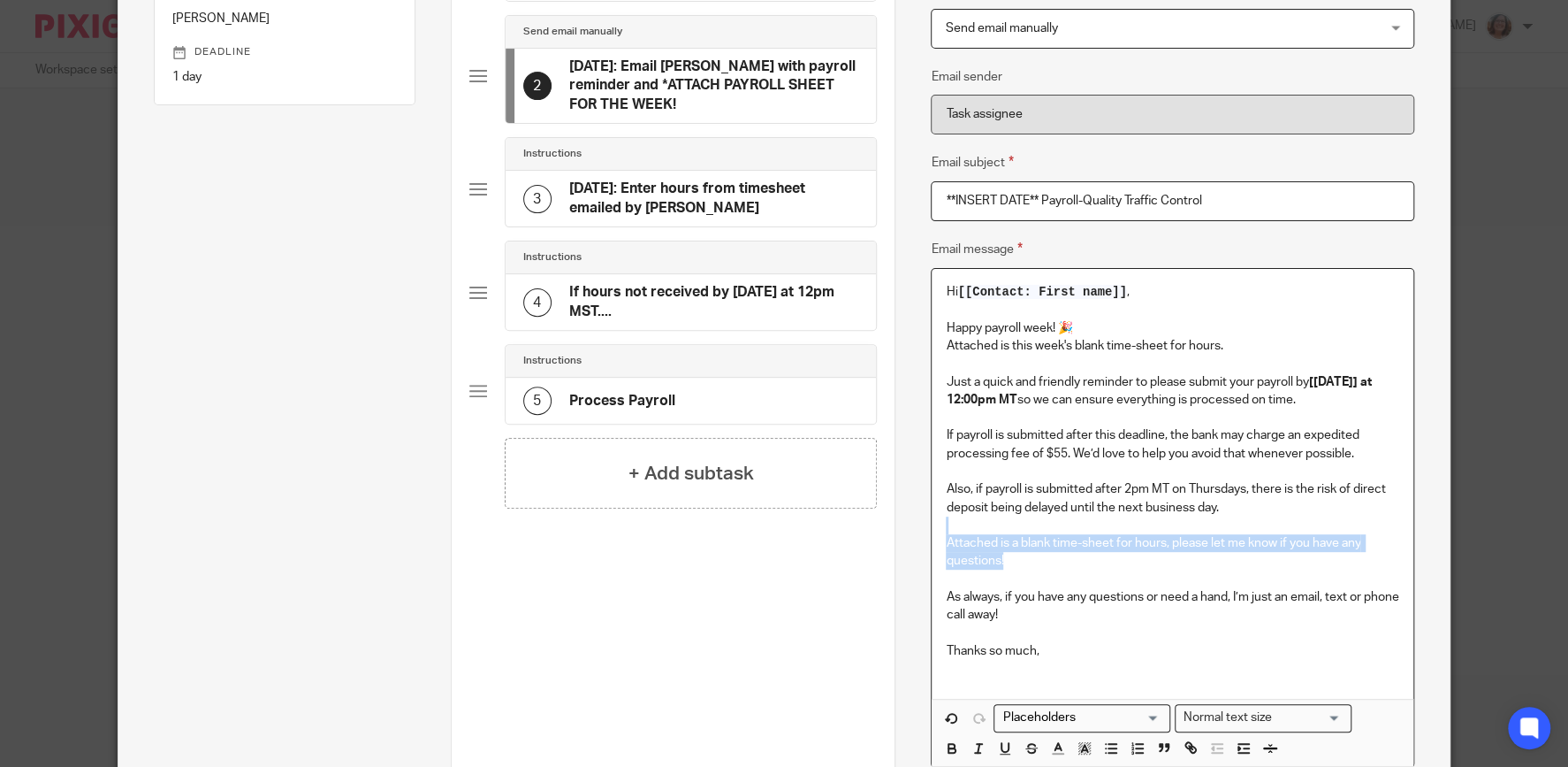
drag, startPoint x: 1032, startPoint y: 582, endPoint x: 938, endPoint y: 542, distance: 102.2
click at [938, 542] on div "Hi [[Contact: First name]] , Happy payroll week! 🎉 Attached is this week's blan…" at bounding box center [1172, 483] width 481 height 429
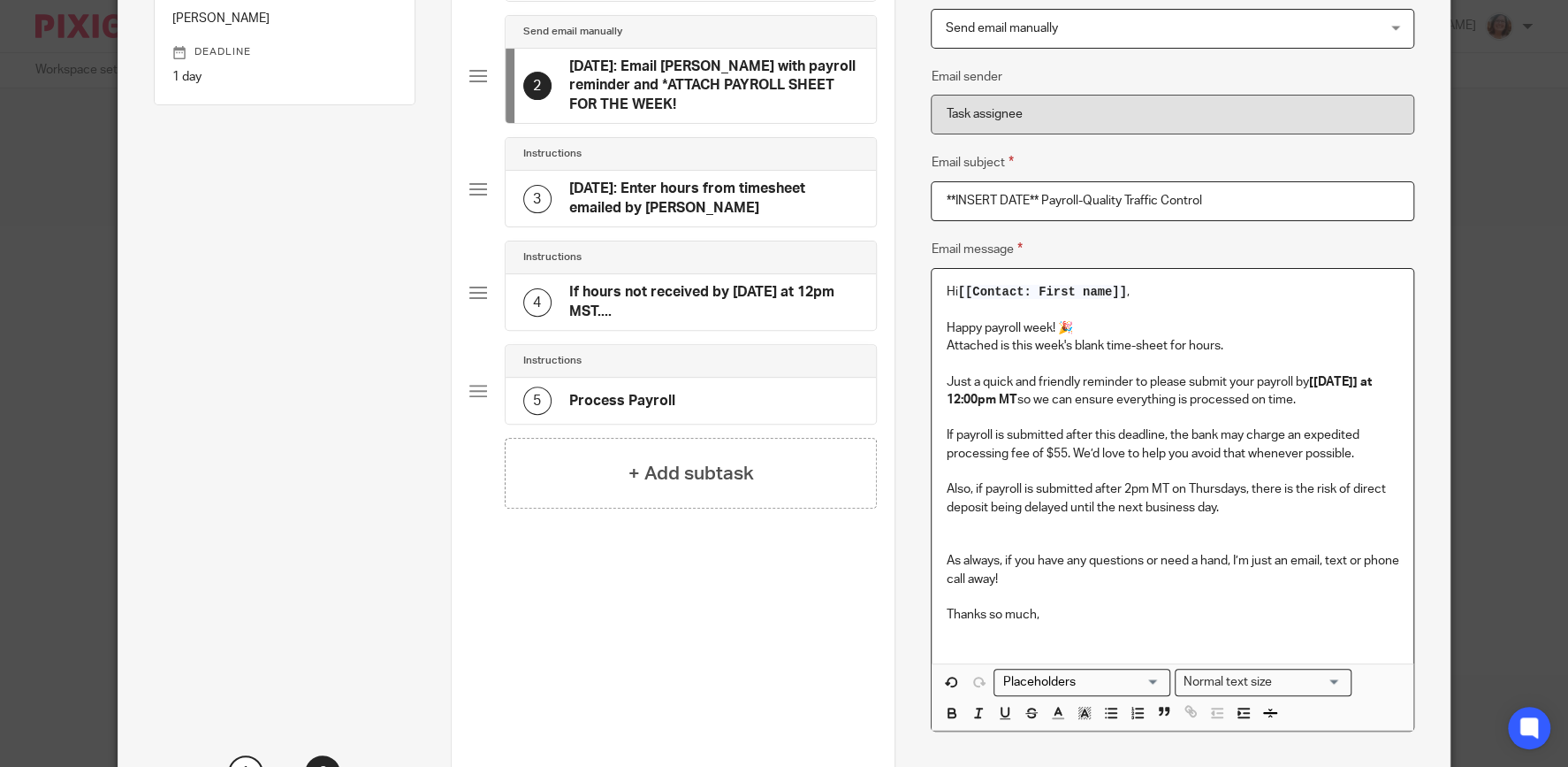
click at [944, 577] on div "Hi [[Contact: First name]] , Happy payroll week! 🎉 Attached is this week's blan…" at bounding box center [1172, 465] width 481 height 394
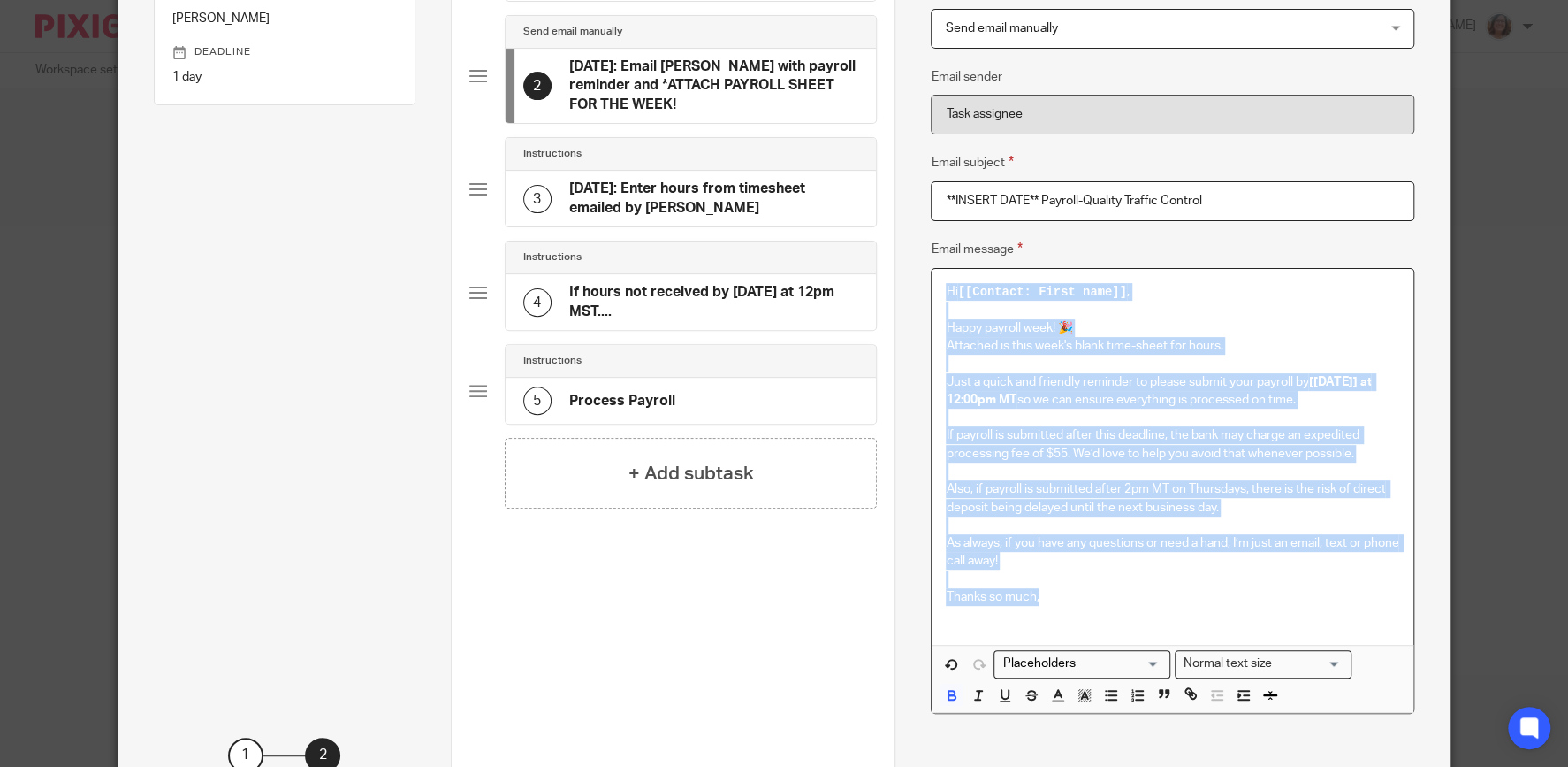
drag, startPoint x: 941, startPoint y: 286, endPoint x: 1130, endPoint y: 620, distance: 383.8
click at [1130, 620] on div "Hi [[Contact: First name]] , Happy payroll week! 🎉 Attached is this week's blan…" at bounding box center [1172, 456] width 481 height 376
copy div "Hi [[Contact: First name]] , Happy payroll week! 🎉 Attached is this week's blan…"
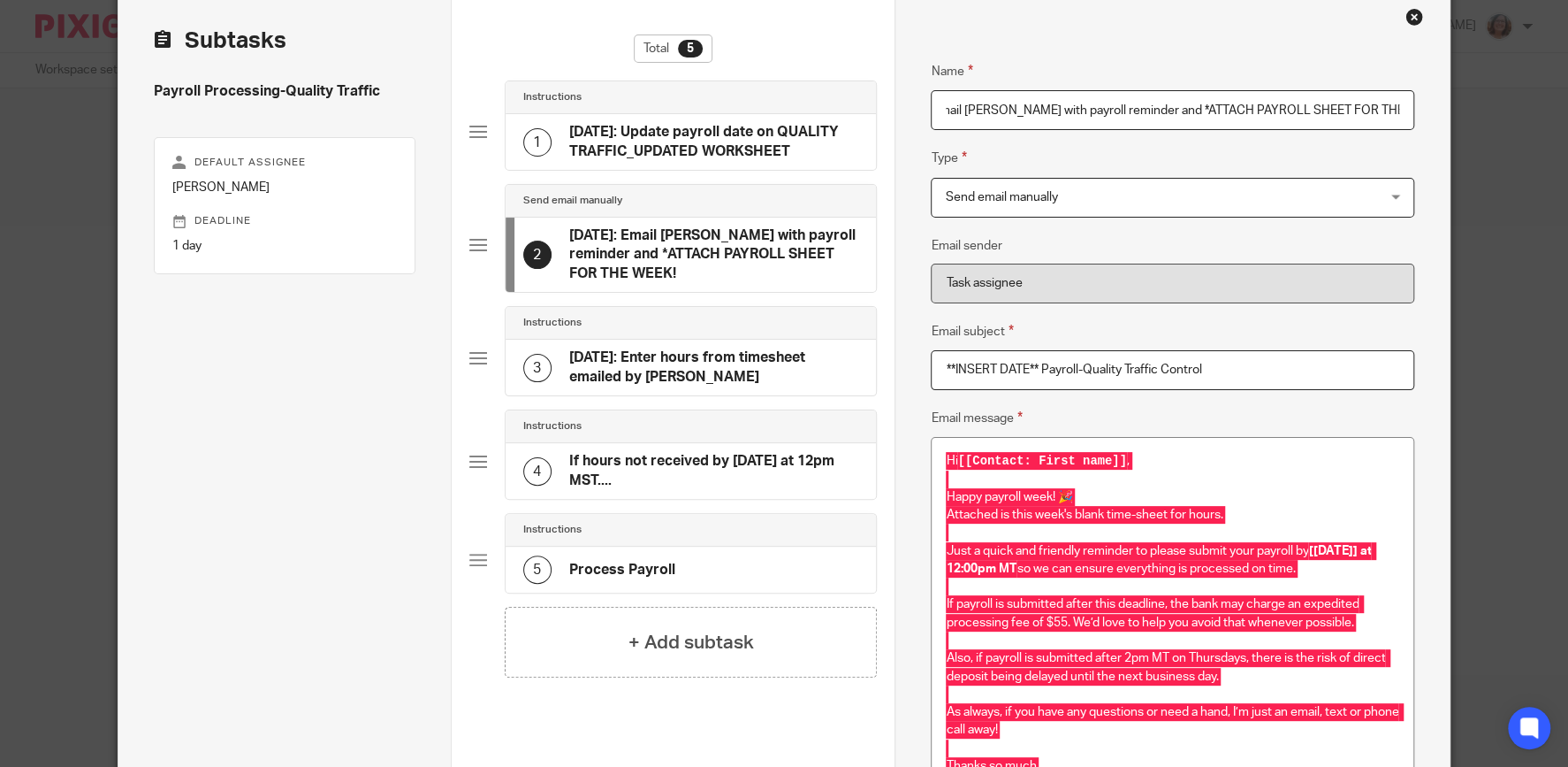
scroll to position [79, 0]
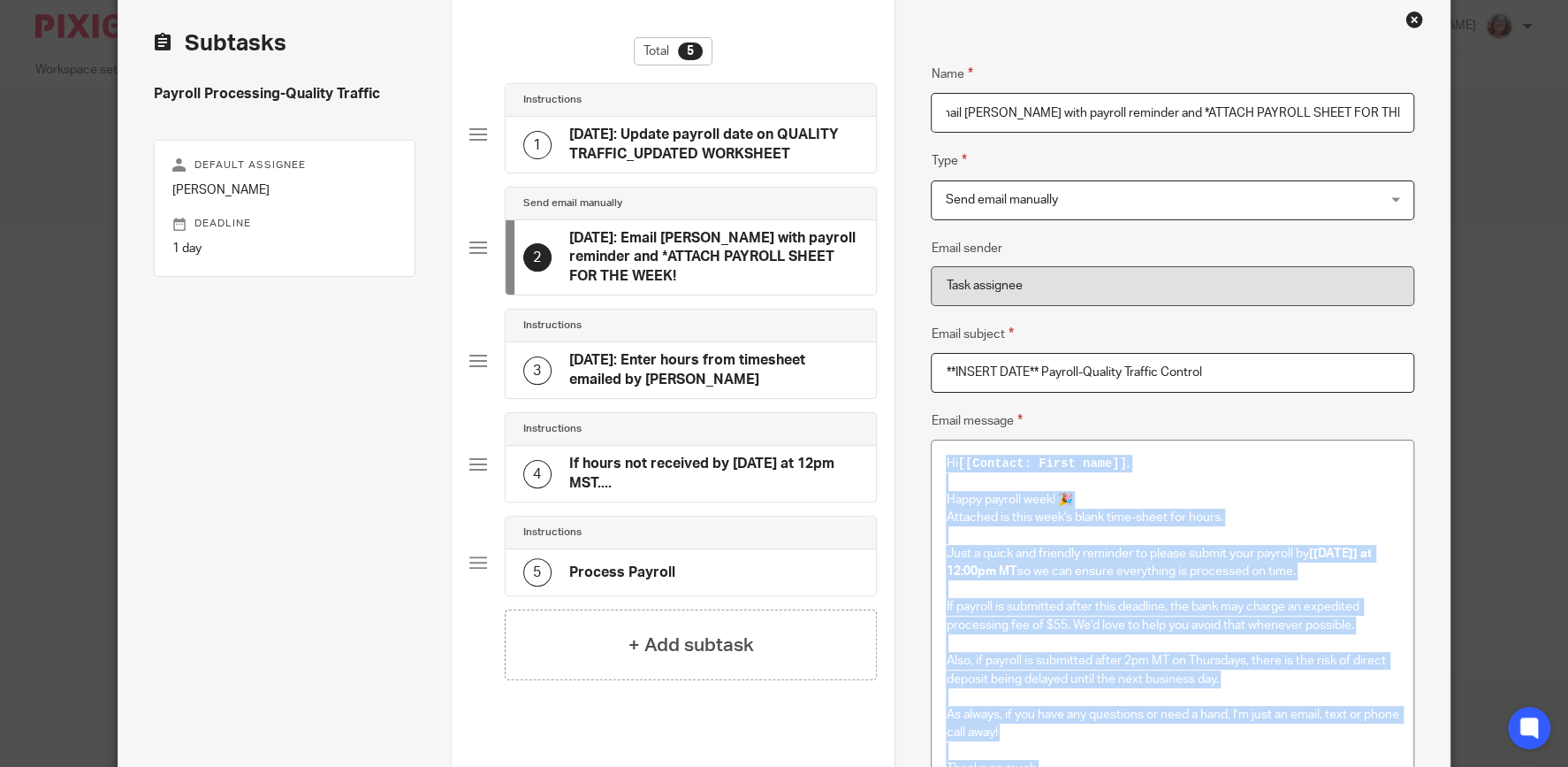
click at [1223, 365] on input "**INSERT DATE** Payroll-Quality Traffic Control" at bounding box center [1172, 372] width 483 height 40
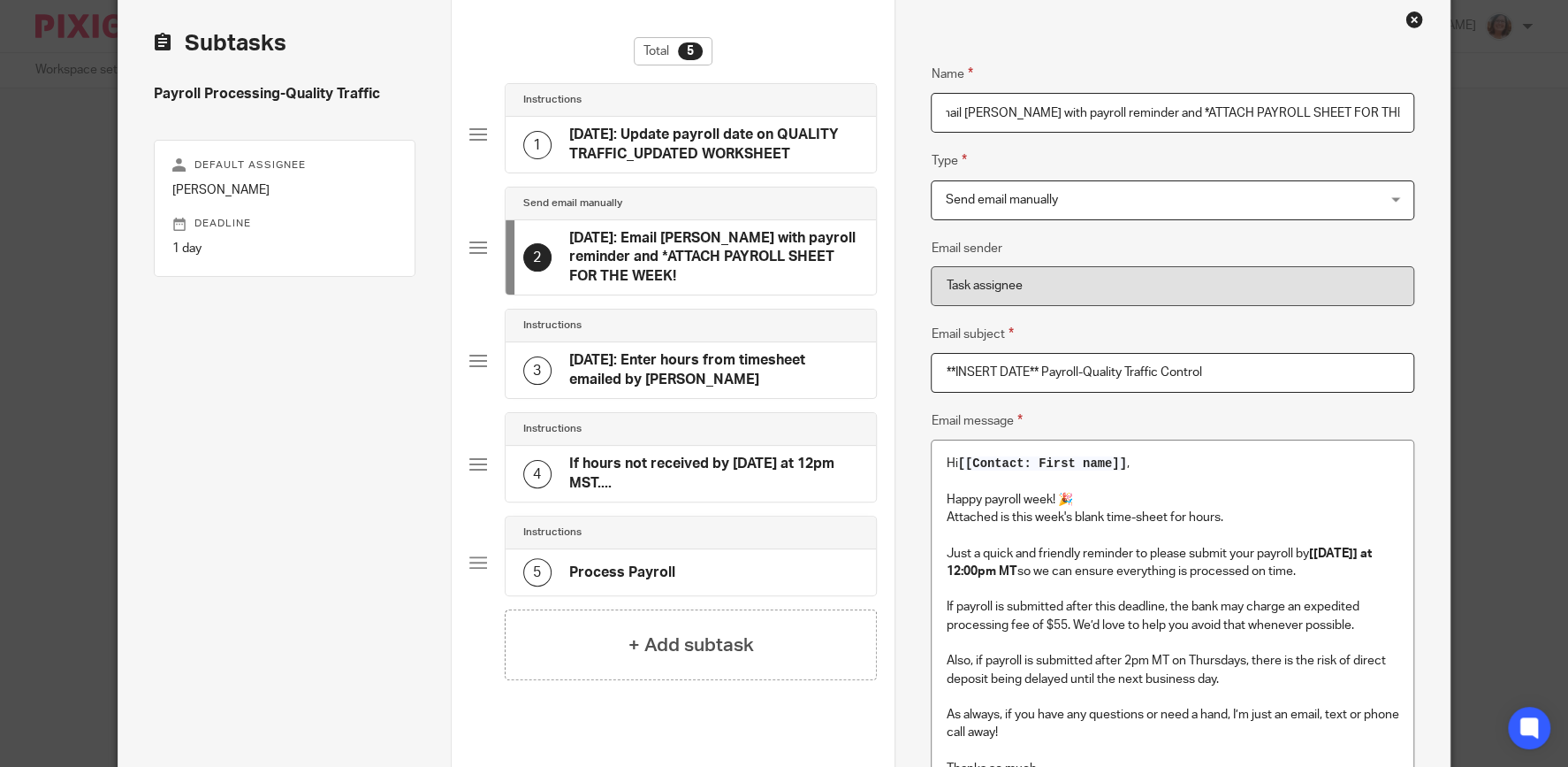
drag, startPoint x: 1219, startPoint y: 367, endPoint x: 897, endPoint y: 371, distance: 322.0
click at [931, 371] on input "**INSERT DATE** Payroll-Quality Traffic Control" at bounding box center [1172, 372] width 483 height 40
paste input "⏰ Time to Submit Payroll – Due by [WEDNESDAY] at 12:00pm MT"
type input "⏰ Time to Submit Payroll – Due by [WEDNESDAY] at 12:00pm MT"
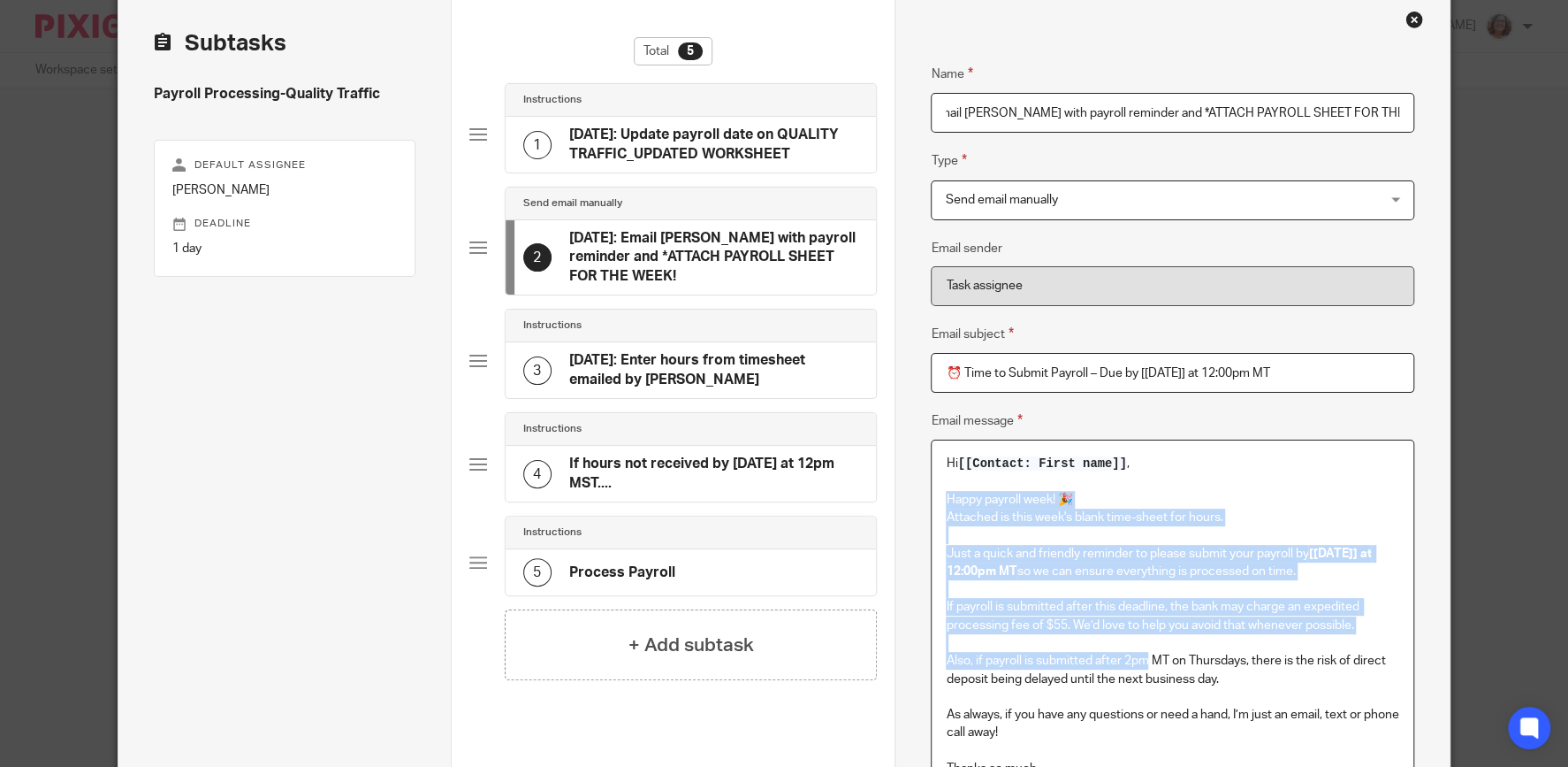
drag, startPoint x: 944, startPoint y: 497, endPoint x: 1150, endPoint y: 676, distance: 272.9
click at [1150, 676] on div "Hi [[Contact: First name]] , Happy payroll week! 🎉 Attached is this week's blan…" at bounding box center [1172, 628] width 481 height 376
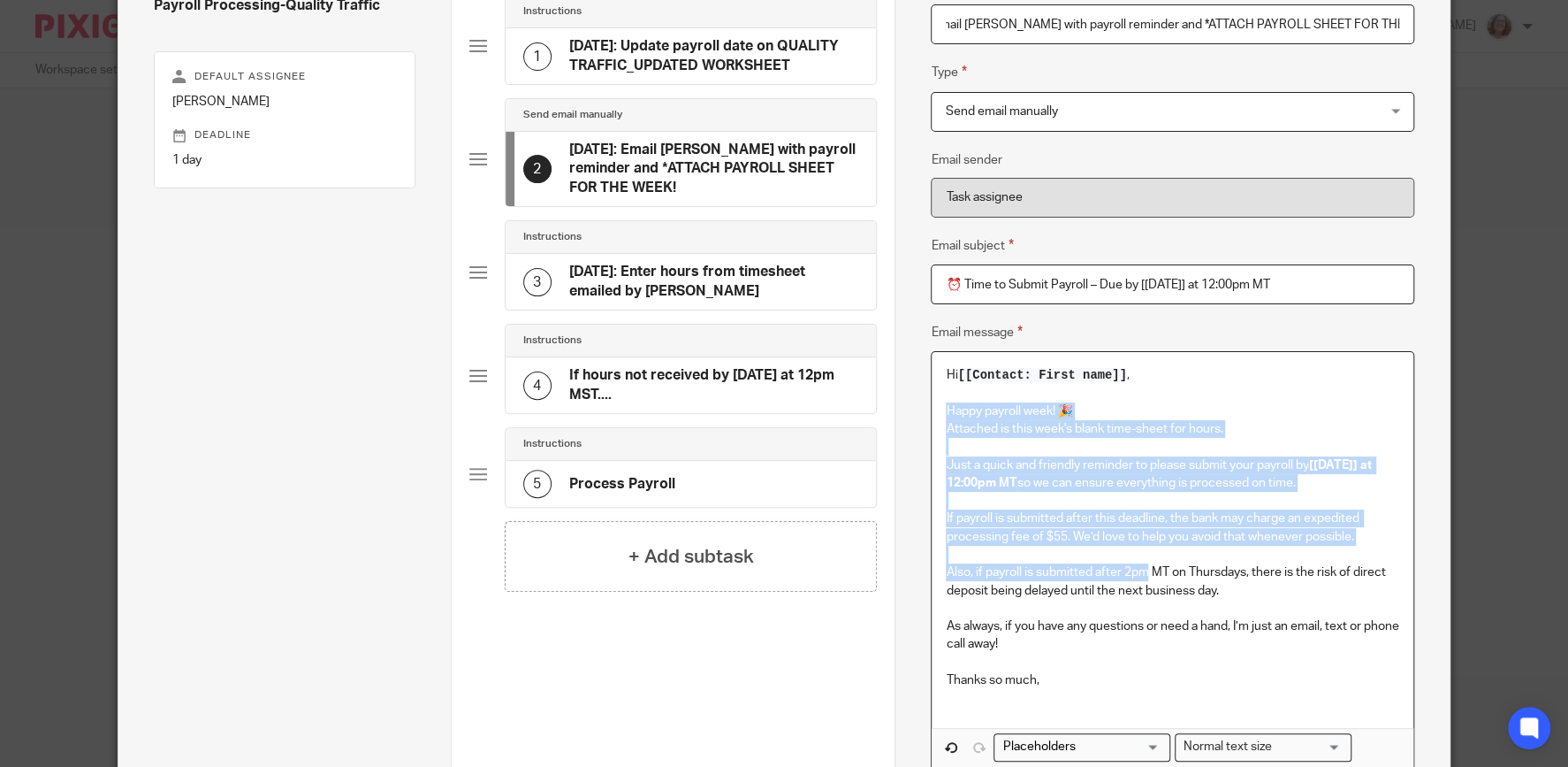
scroll to position [250, 0]
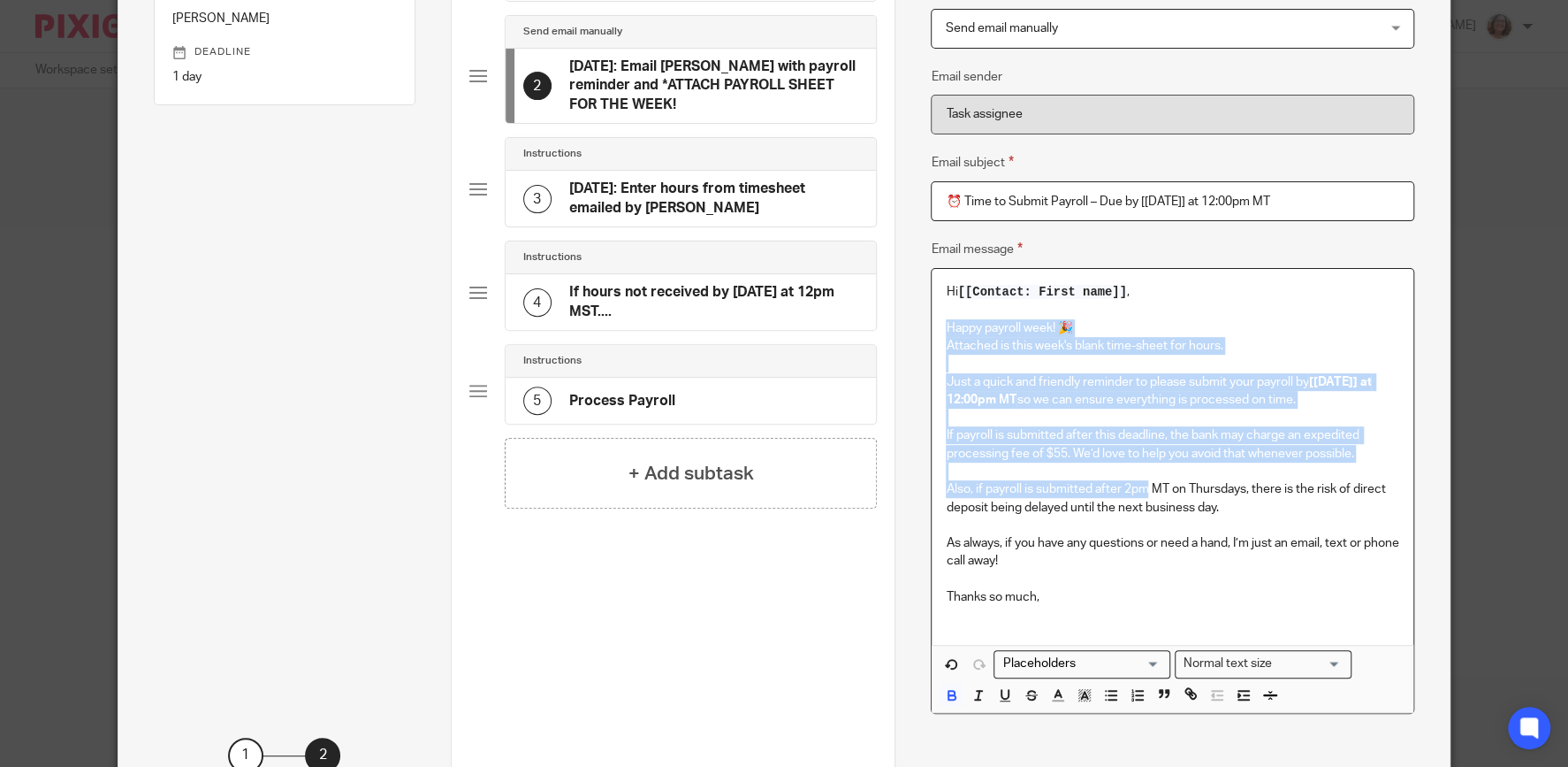
click at [1000, 341] on p "Attached is this week's blank time-sheet for hours." at bounding box center [1172, 346] width 452 height 18
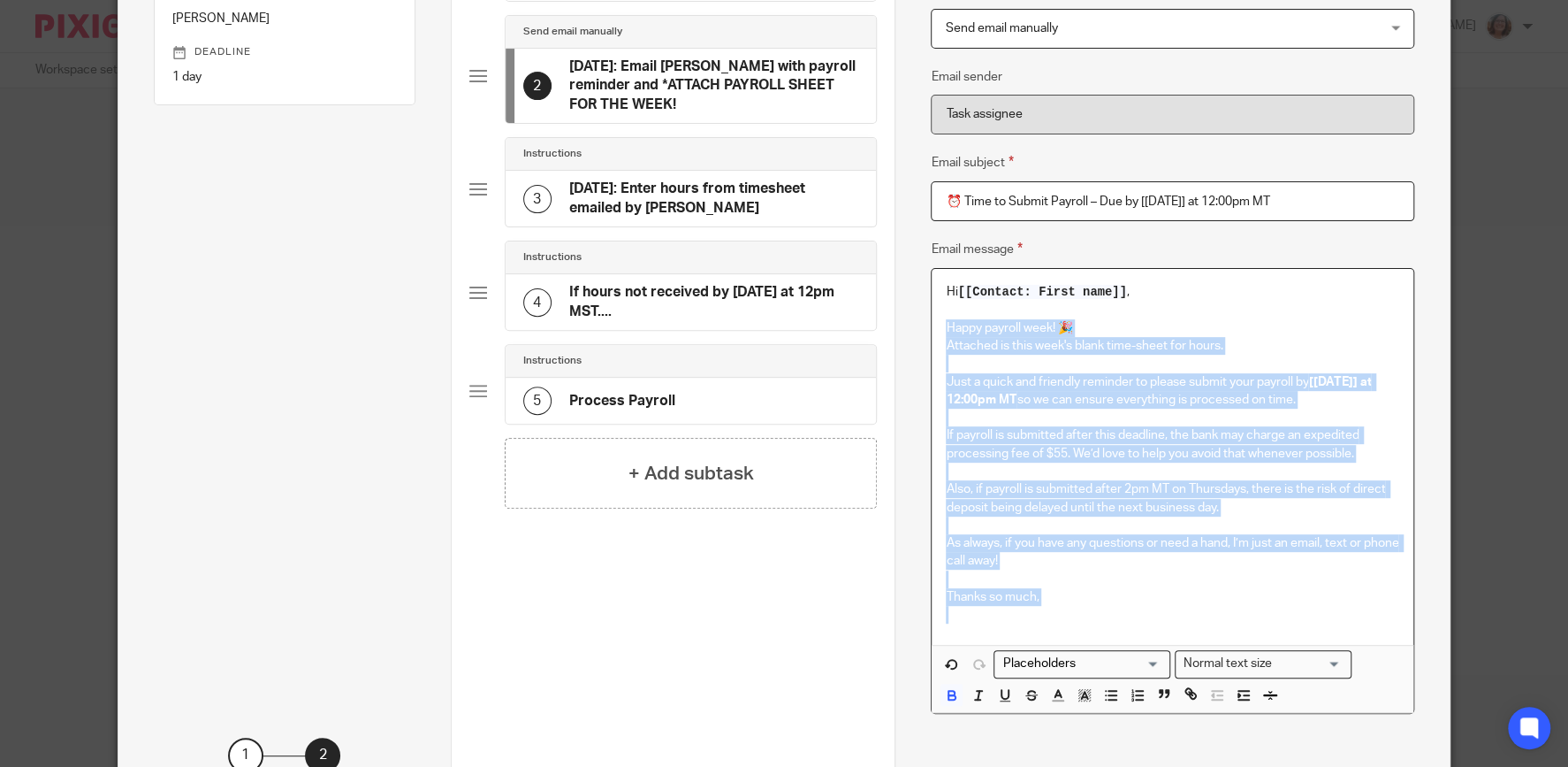
drag, startPoint x: 944, startPoint y: 325, endPoint x: 1157, endPoint y: 630, distance: 372.0
click at [1157, 630] on div "Hi [[Contact: First name]] , Happy payroll week! 🎉 Attached is this week's blan…" at bounding box center [1172, 456] width 481 height 376
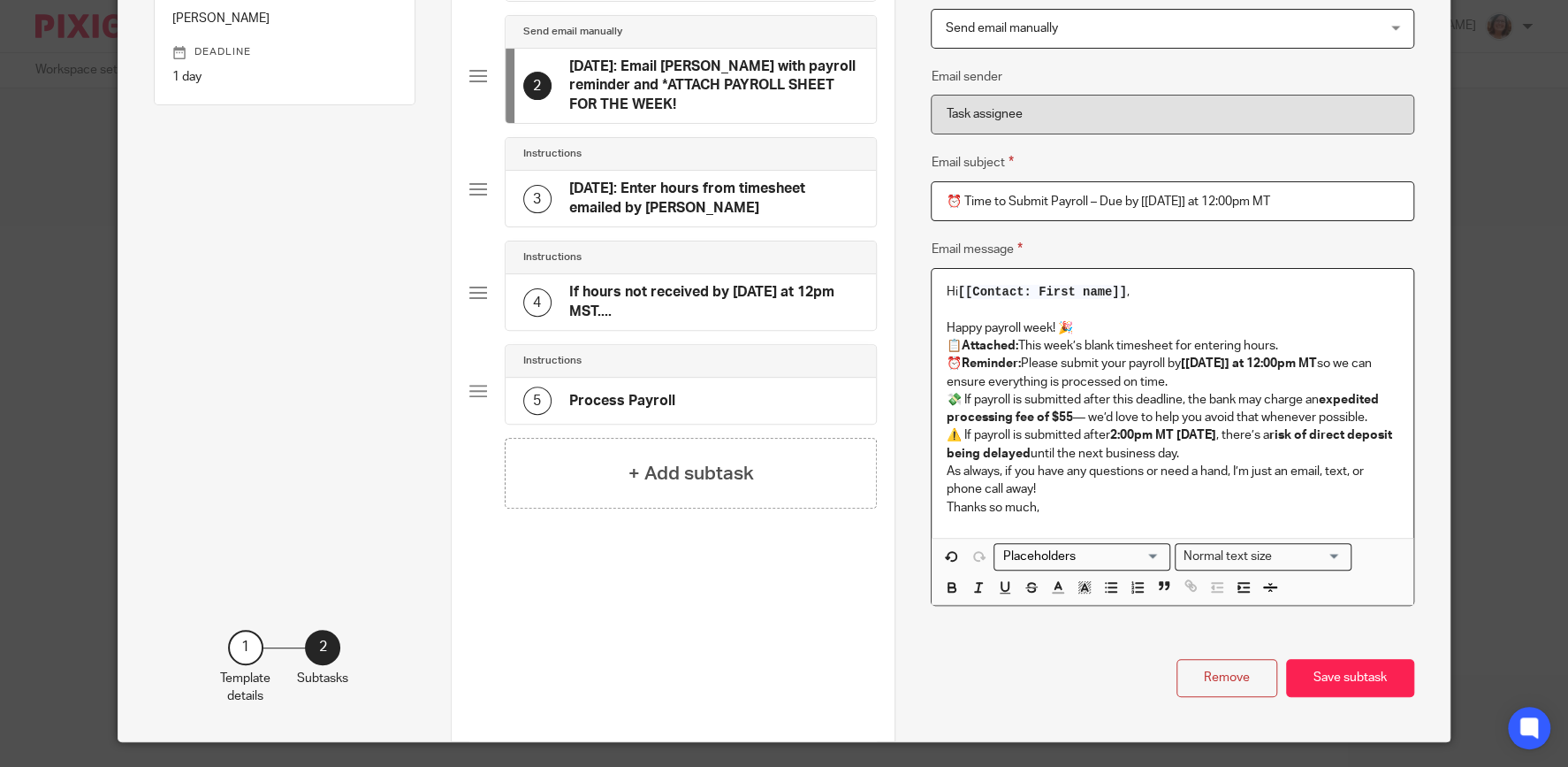
click at [1074, 326] on p "Happy payroll week! 🎉" at bounding box center [1172, 328] width 452 height 18
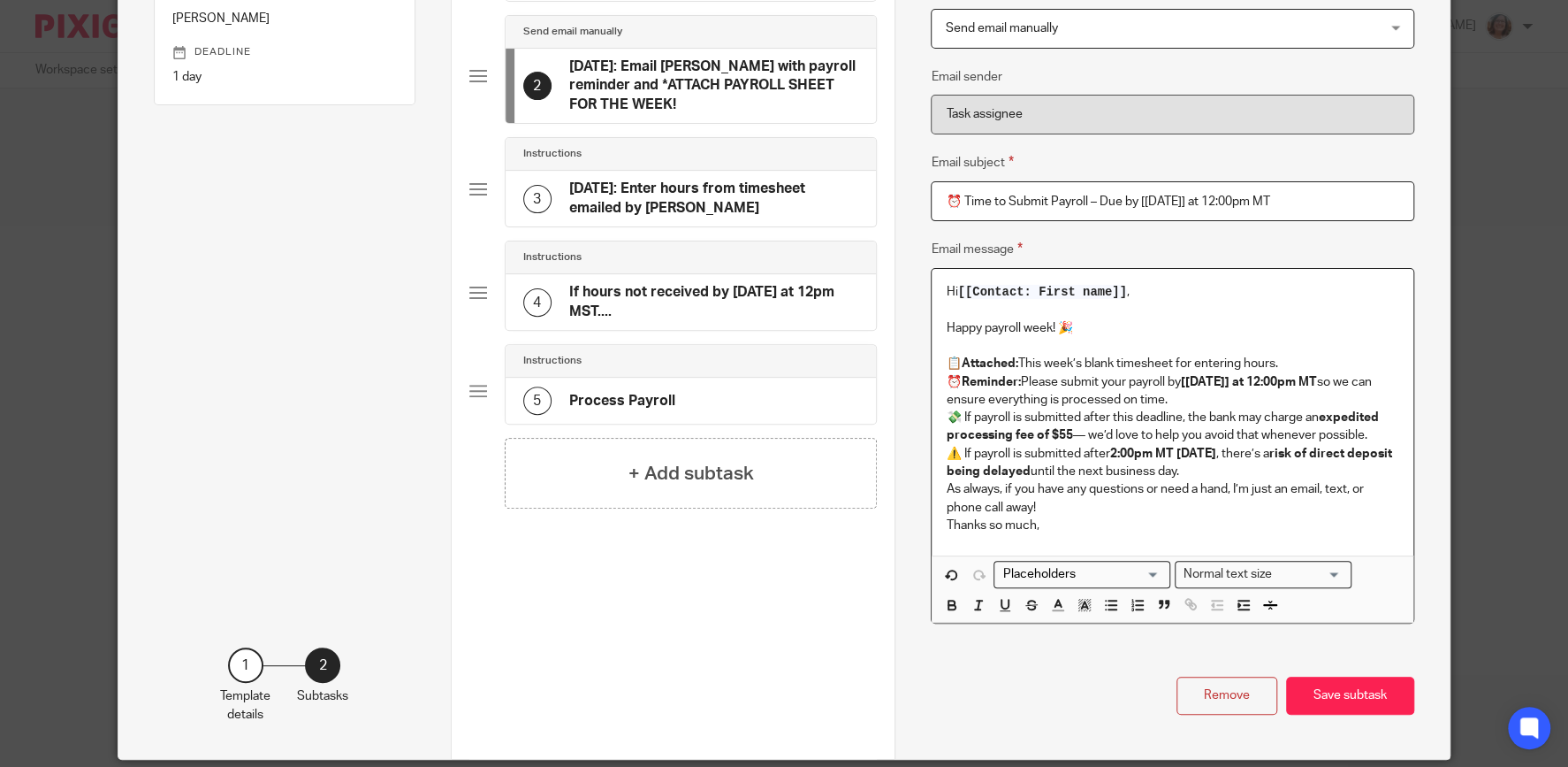
click at [1294, 364] on p "📋 Attached: This week’s blank timesheet for entering hours." at bounding box center [1172, 363] width 452 height 18
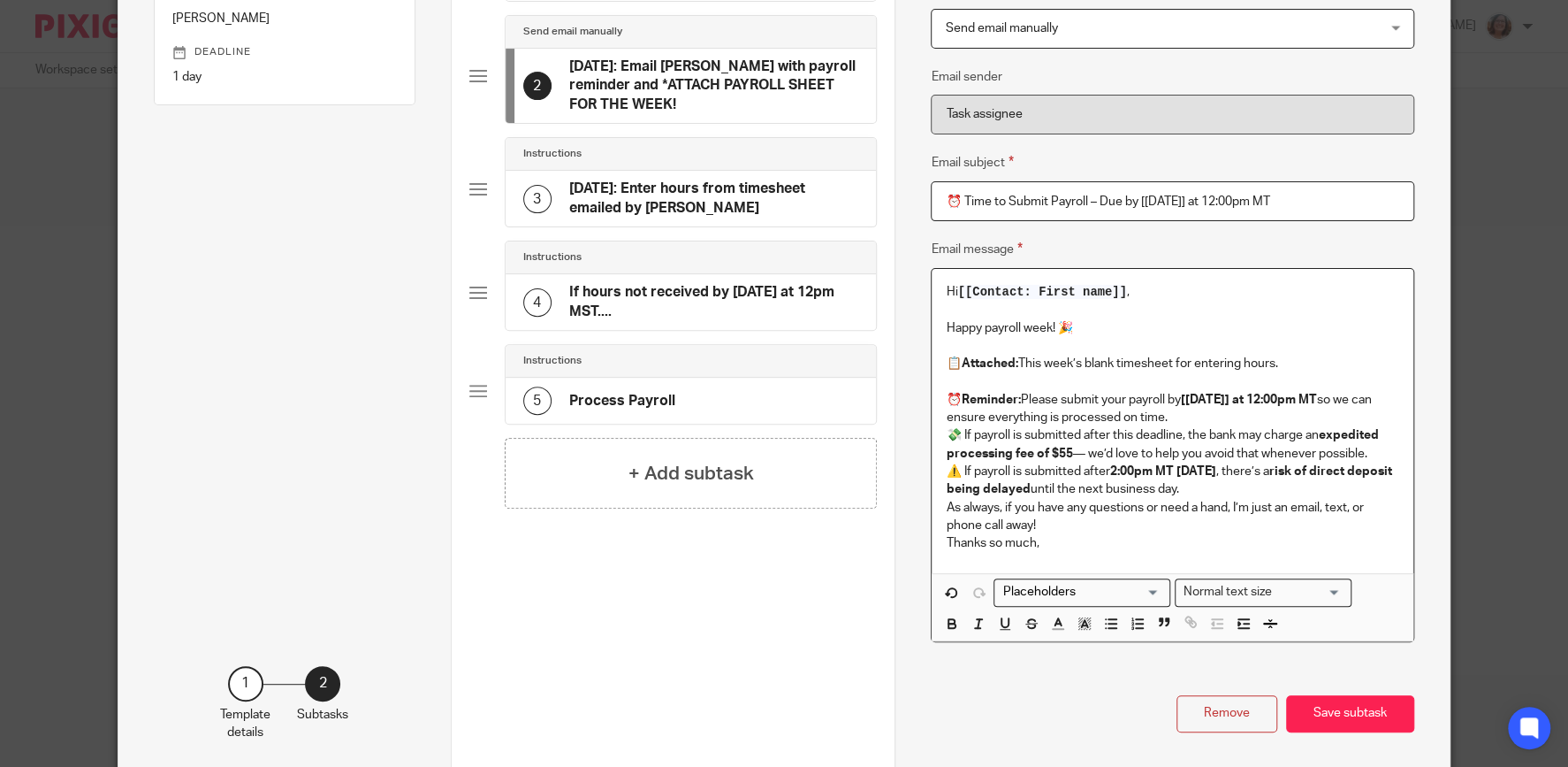
click at [1217, 417] on p "⏰ Reminder: Please submit your payroll by [WEDNESDAY] at 12:00pm MT so we can e…" at bounding box center [1172, 409] width 452 height 37
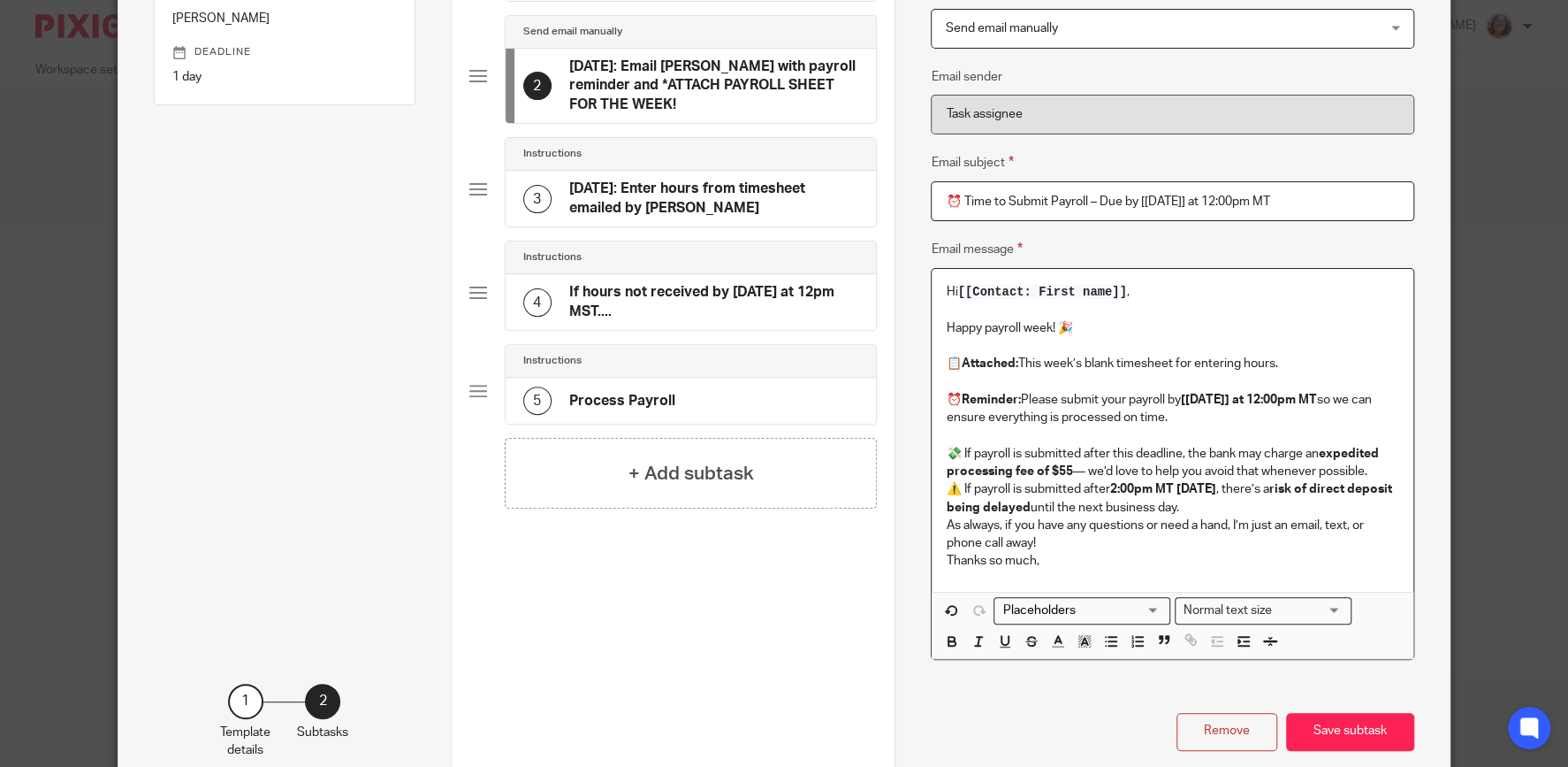
click at [1377, 473] on p "💸 If payroll is submitted after this deadline, the bank may charge an expedited…" at bounding box center [1172, 463] width 452 height 37
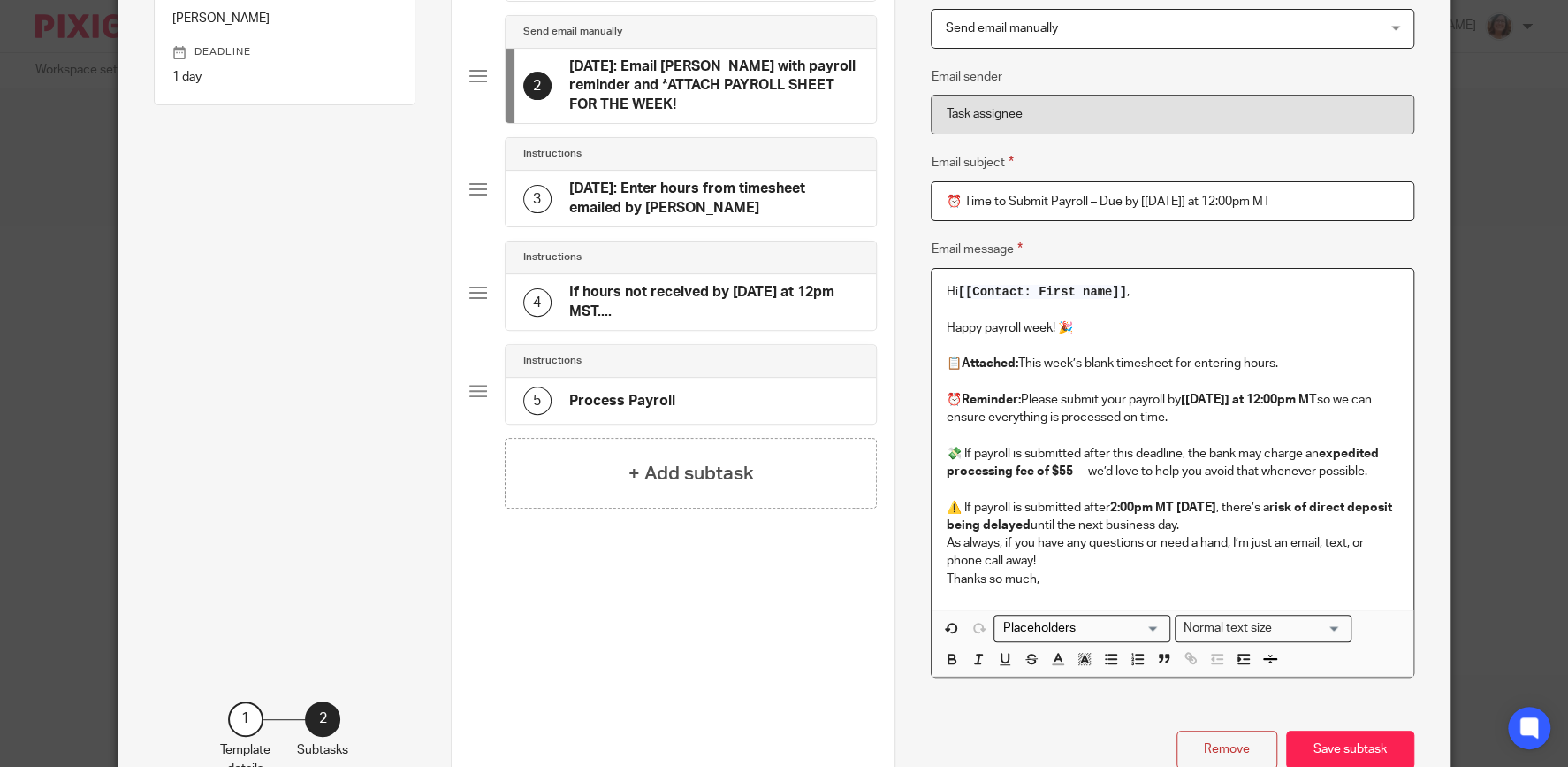
click at [1234, 525] on p "⚠️ If payroll is submitted after 2:00pm MT on Thursday , there’s a risk of dire…" at bounding box center [1172, 516] width 452 height 37
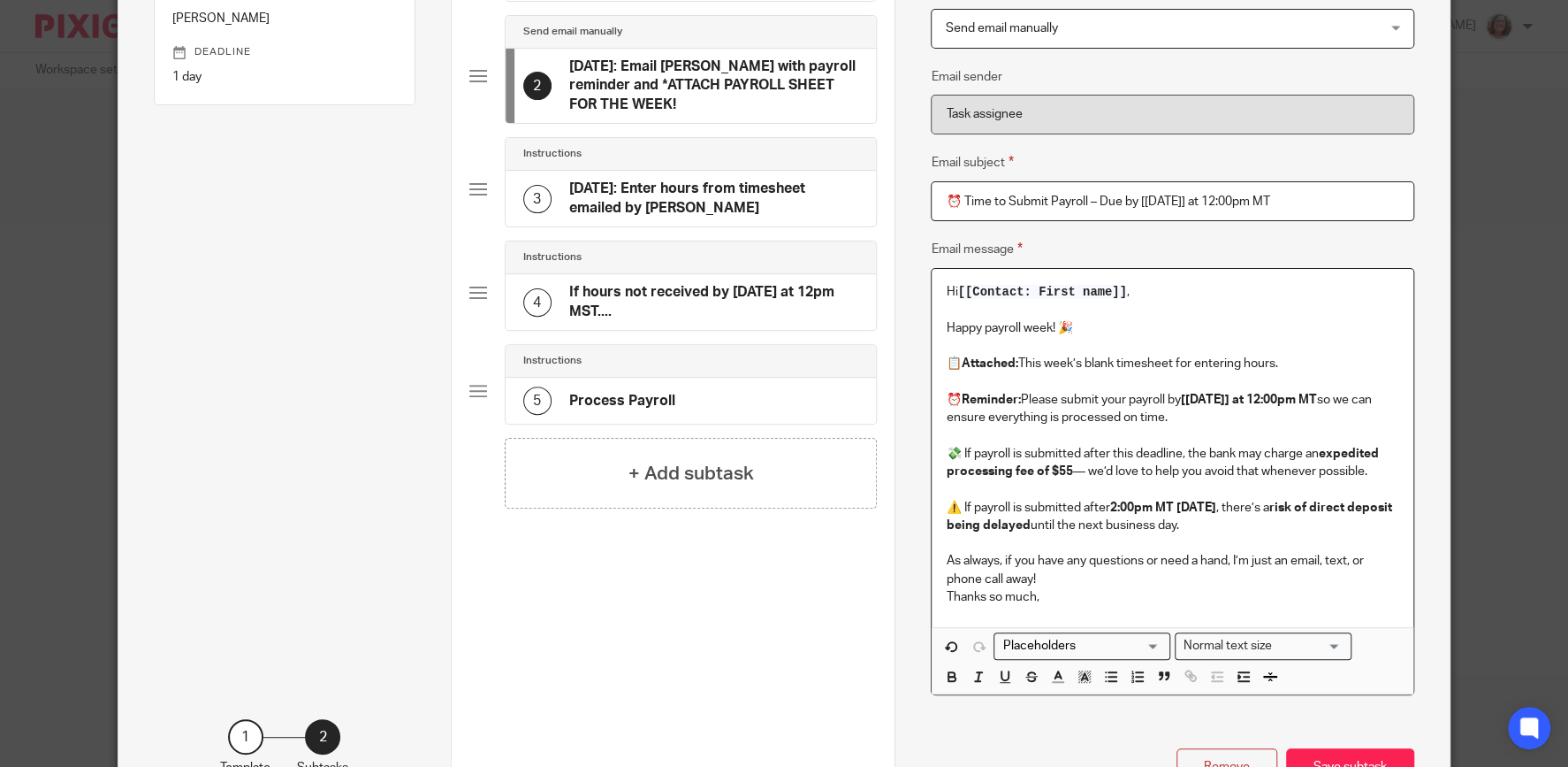
click at [1050, 580] on p "As always, if you have any questions or need a hand, I’m just an email, text, o…" at bounding box center [1172, 570] width 452 height 37
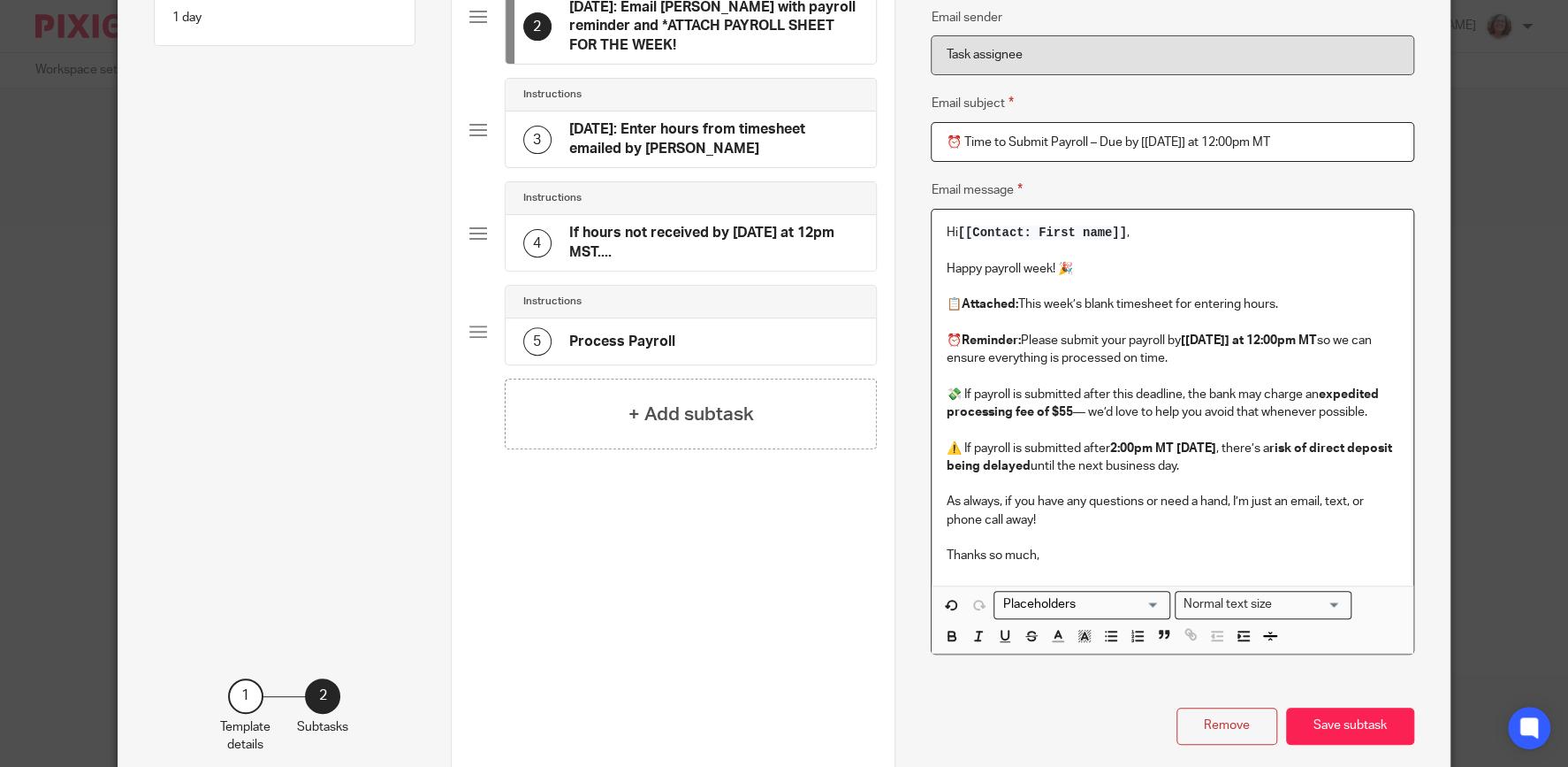
scroll to position [336, 0]
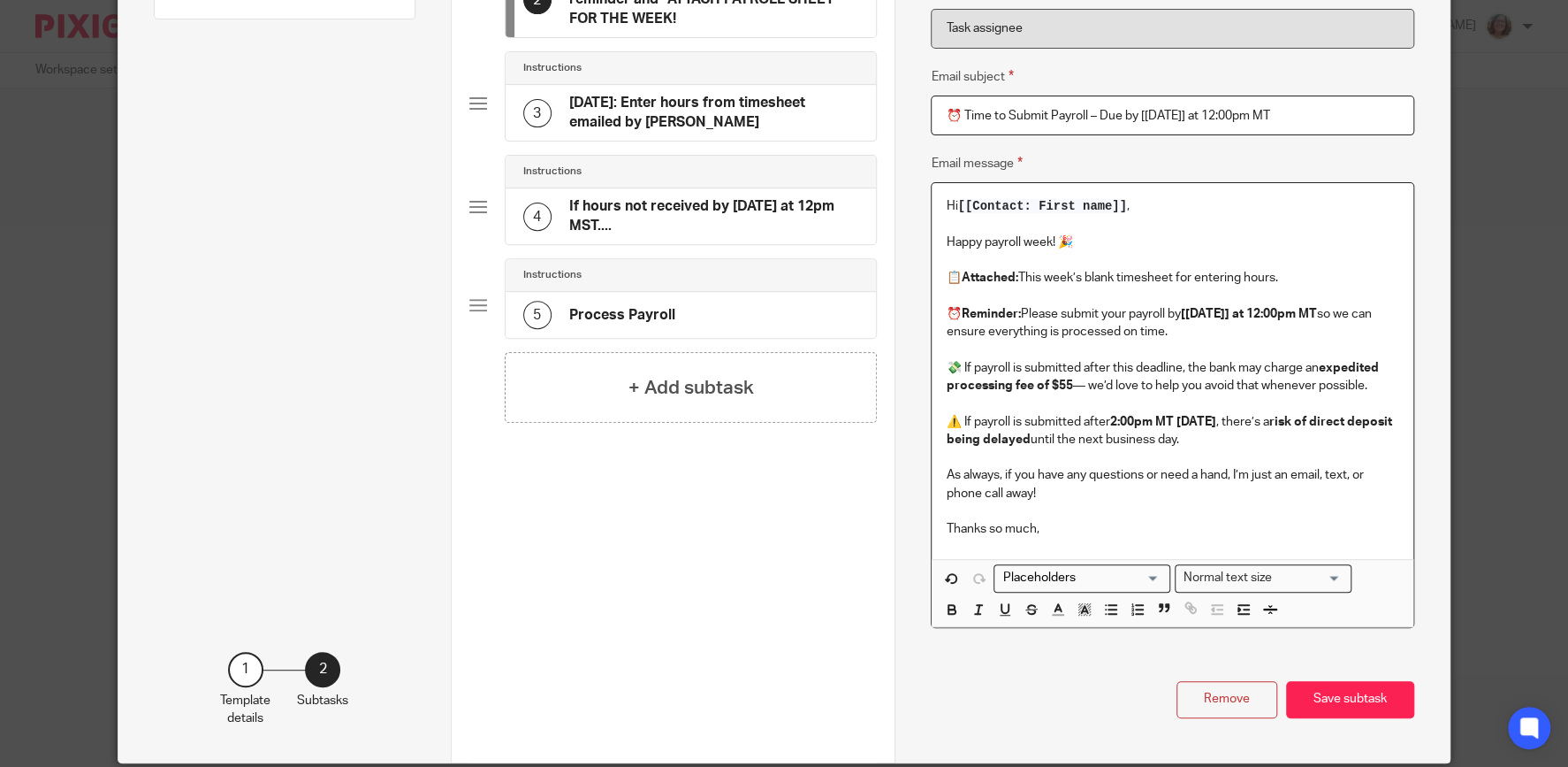
click at [1049, 532] on p "Thanks so much," at bounding box center [1172, 529] width 452 height 18
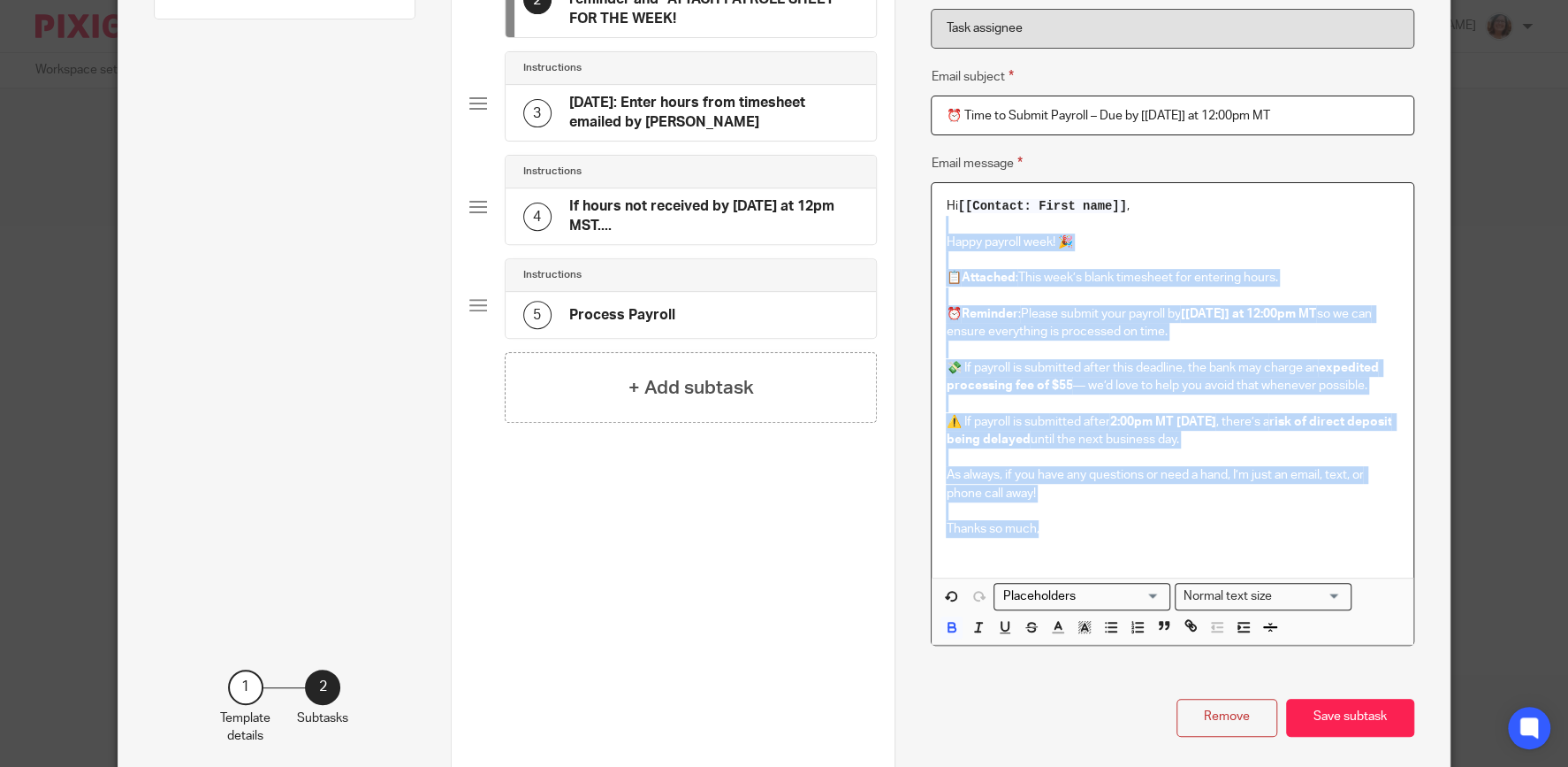
drag, startPoint x: 1041, startPoint y: 529, endPoint x: 920, endPoint y: 226, distance: 326.3
click at [920, 226] on div "Name MONDAY: Update payroll date on QUALITY TRAFFIC_UPDATED WORKSHEET Type Inst…" at bounding box center [1171, 258] width 554 height 1045
copy div "Happy payroll week! 🎉 📋 Attached: This week’s blank timesheet for entering hour…"
click at [1355, 722] on button "Save subtask" at bounding box center [1350, 717] width 129 height 38
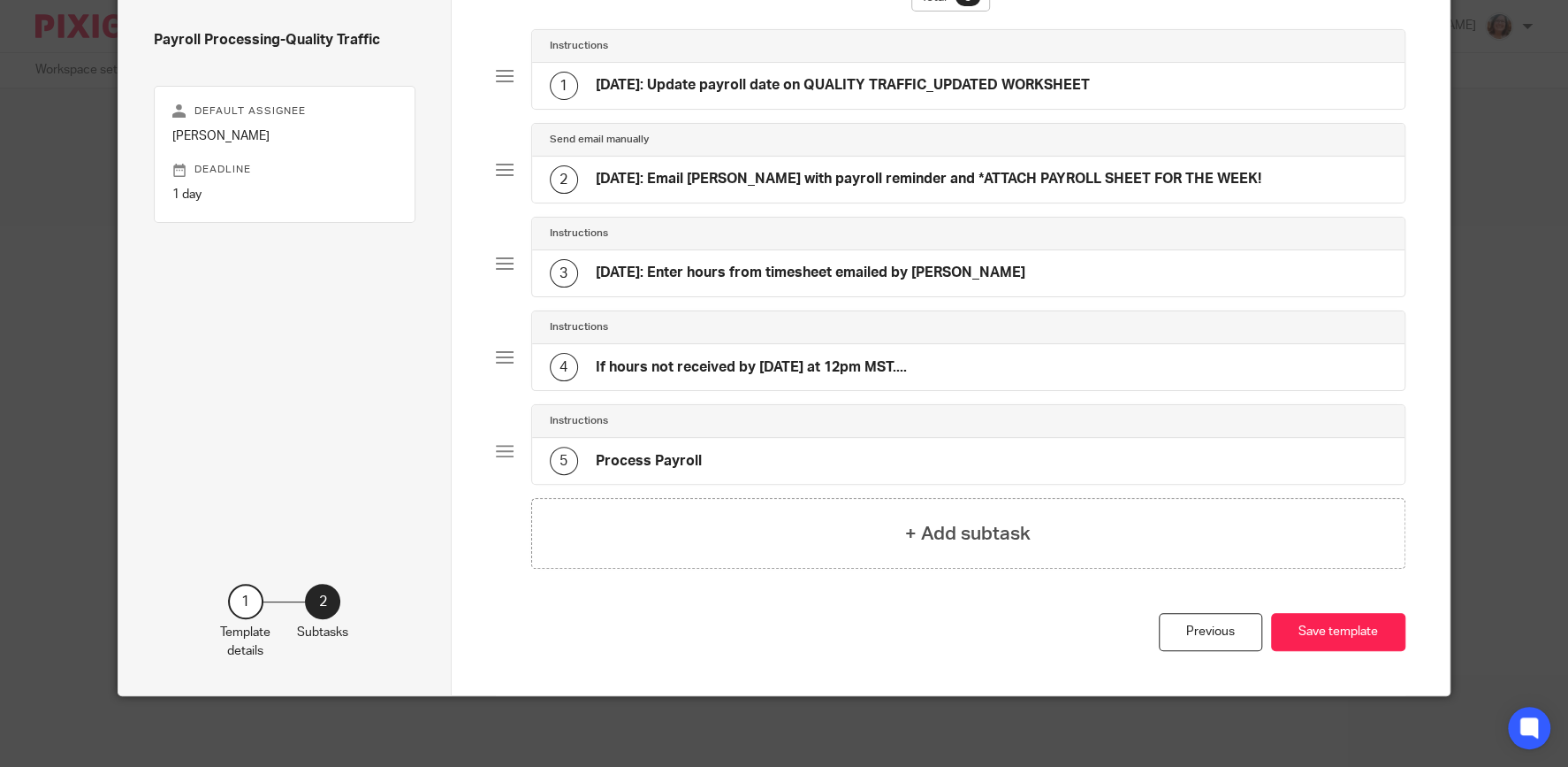
scroll to position [132, 0]
click at [1337, 634] on button "Save template" at bounding box center [1338, 632] width 135 height 38
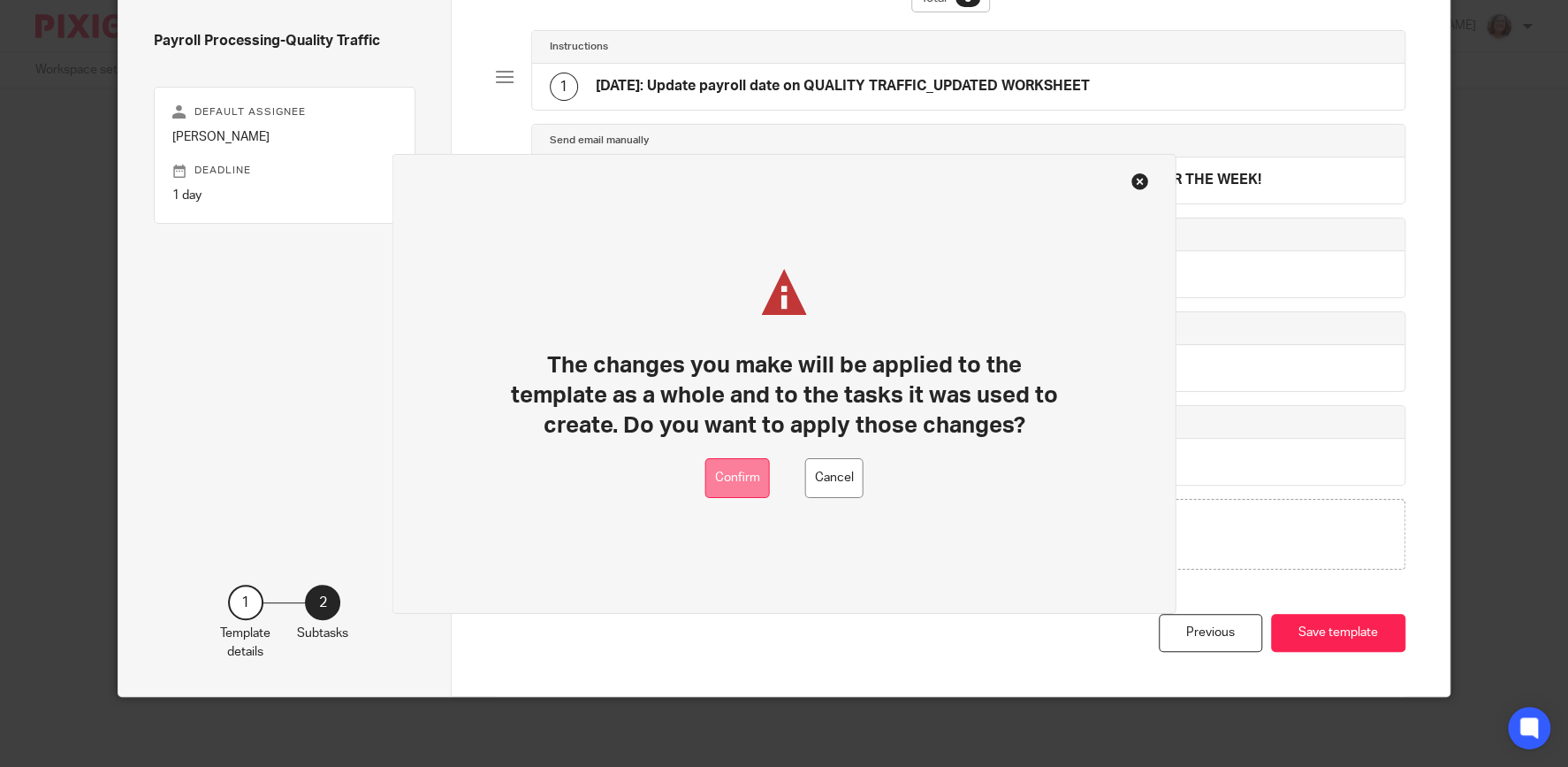
click at [745, 482] on button "Confirm" at bounding box center [737, 478] width 64 height 40
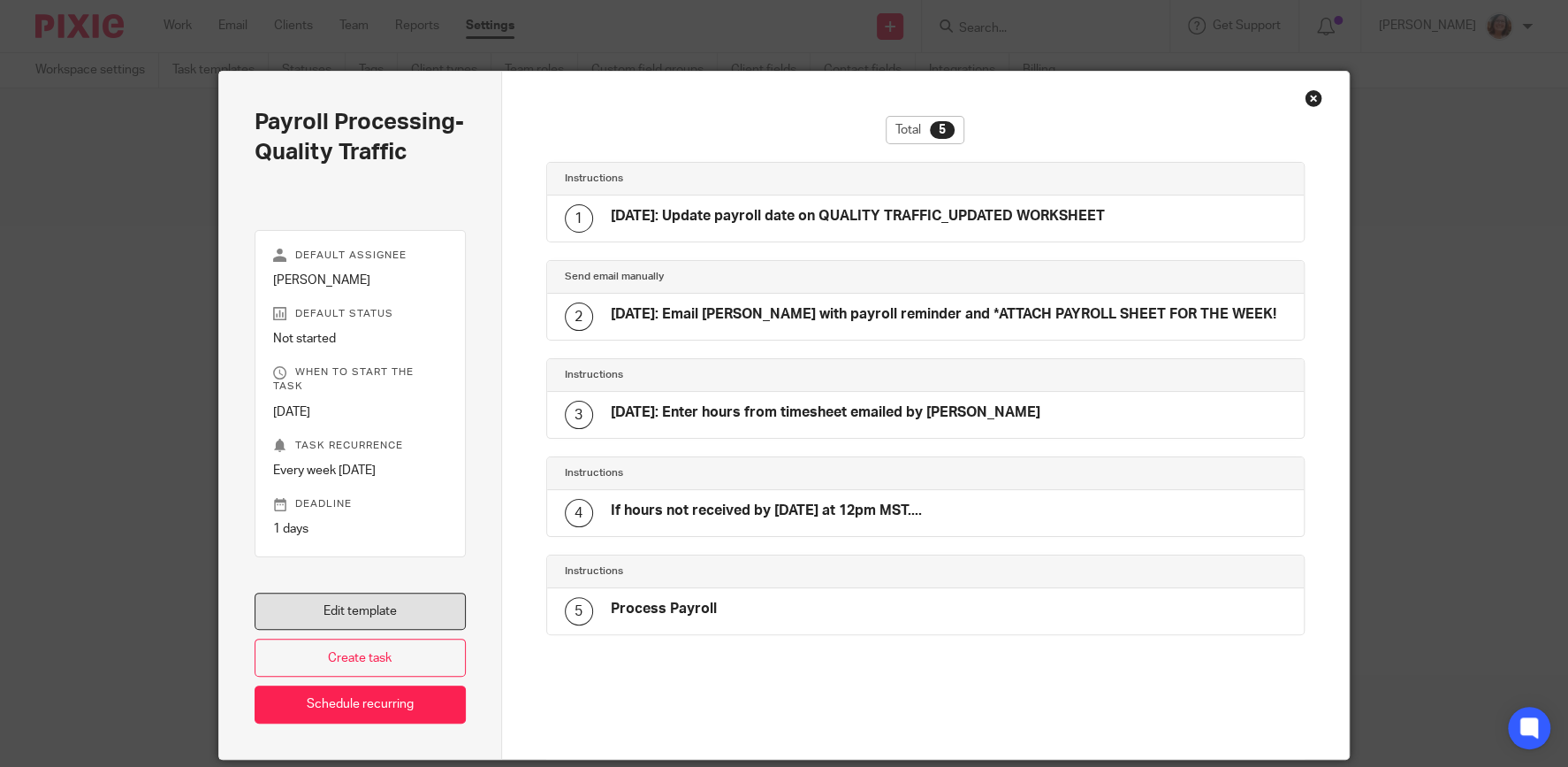
click at [424, 605] on link "Edit template" at bounding box center [360, 611] width 212 height 38
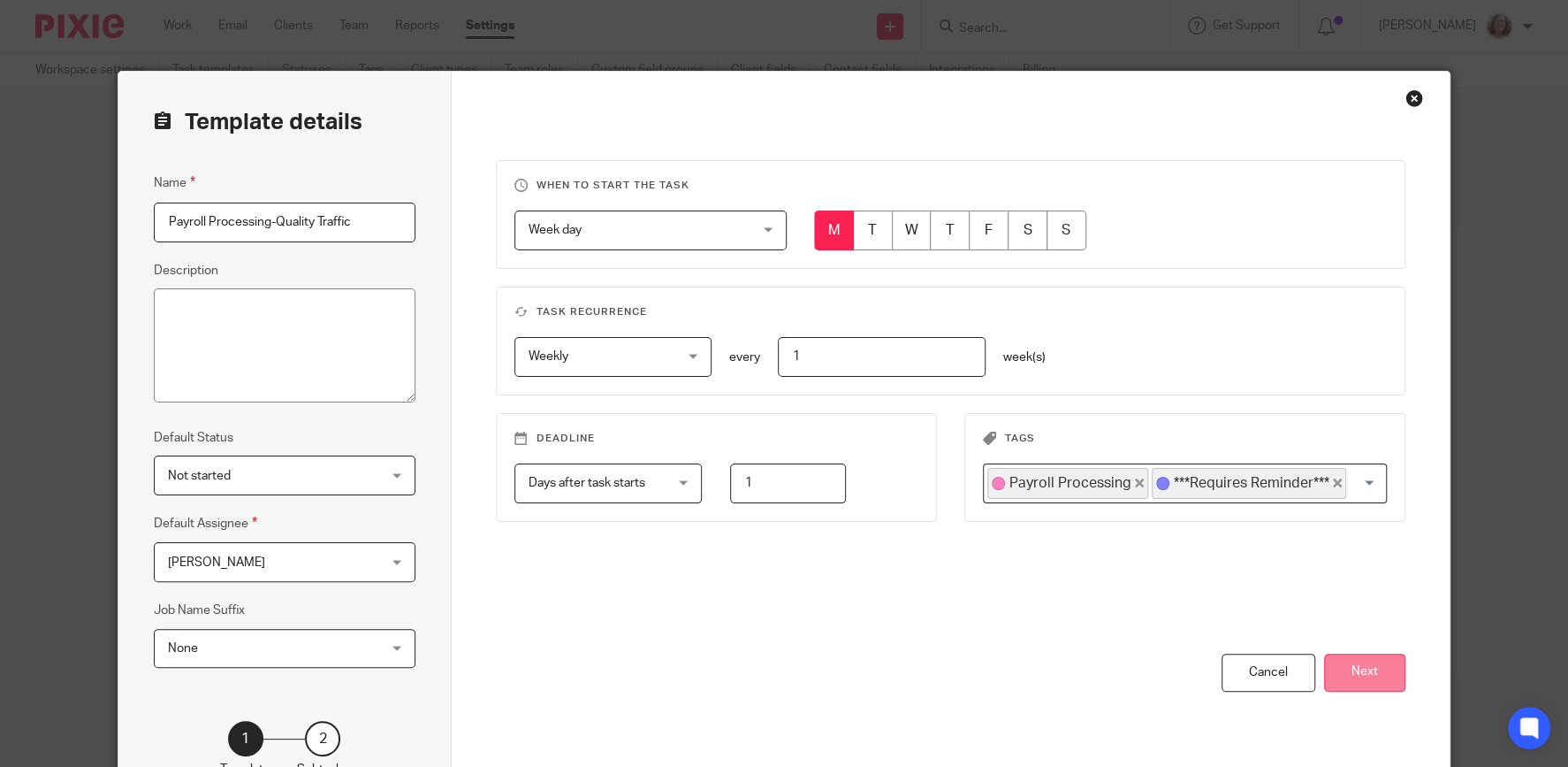
click at [1362, 665] on button "Next" at bounding box center [1364, 672] width 81 height 38
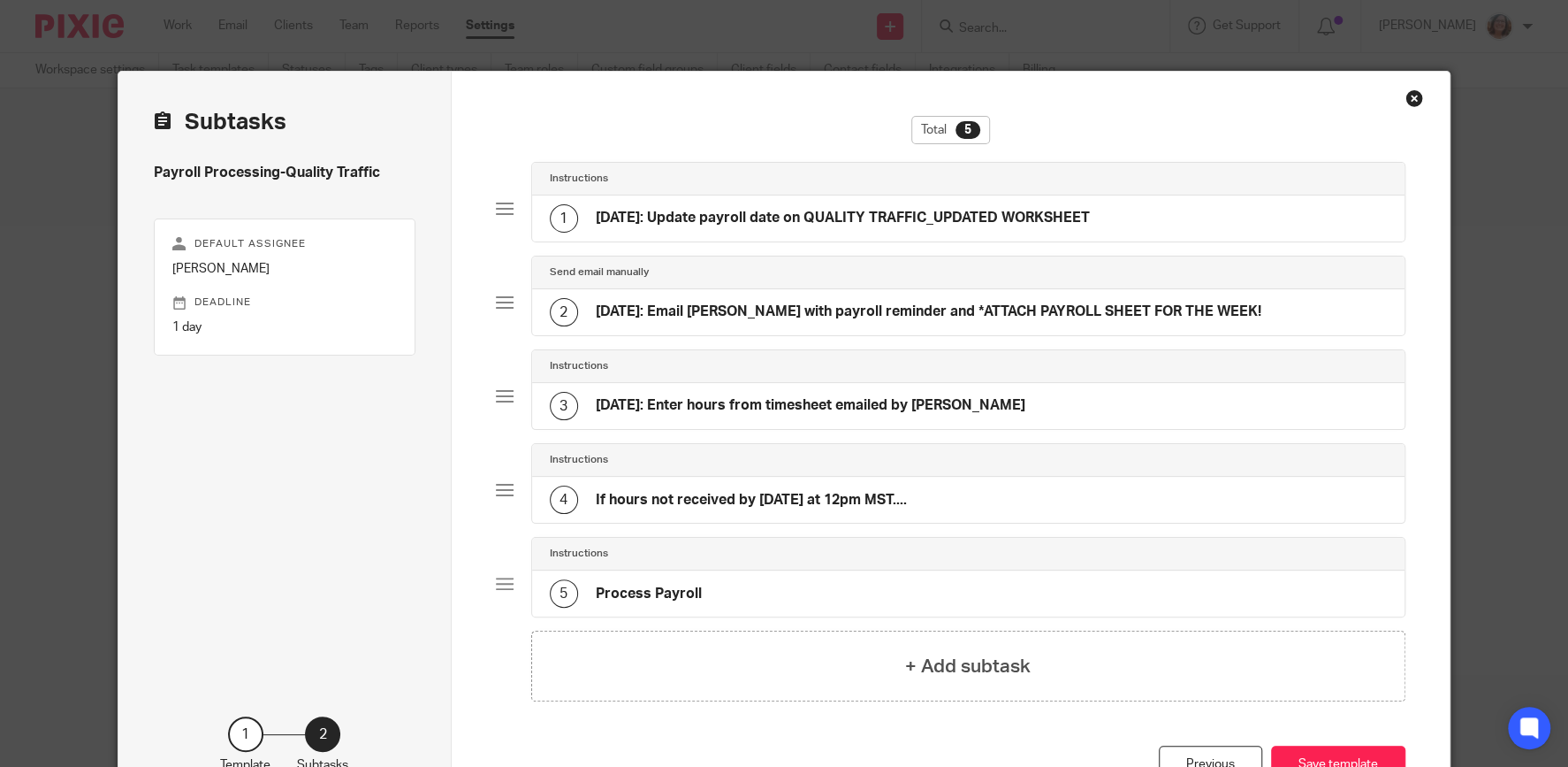
click at [907, 493] on h4 "If hours not received by [DATE] at 12pm MST...." at bounding box center [751, 500] width 311 height 19
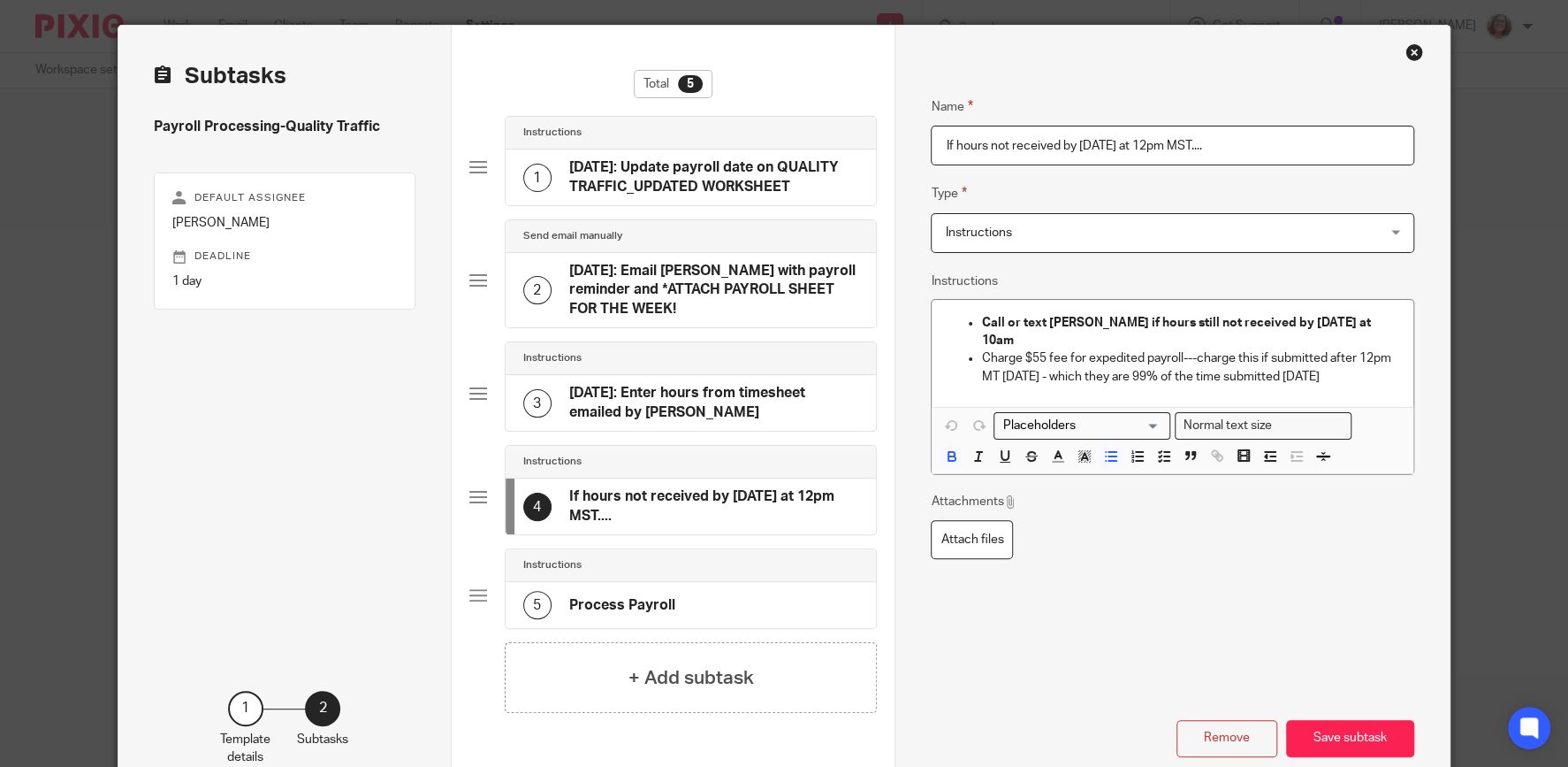
scroll to position [85, 0]
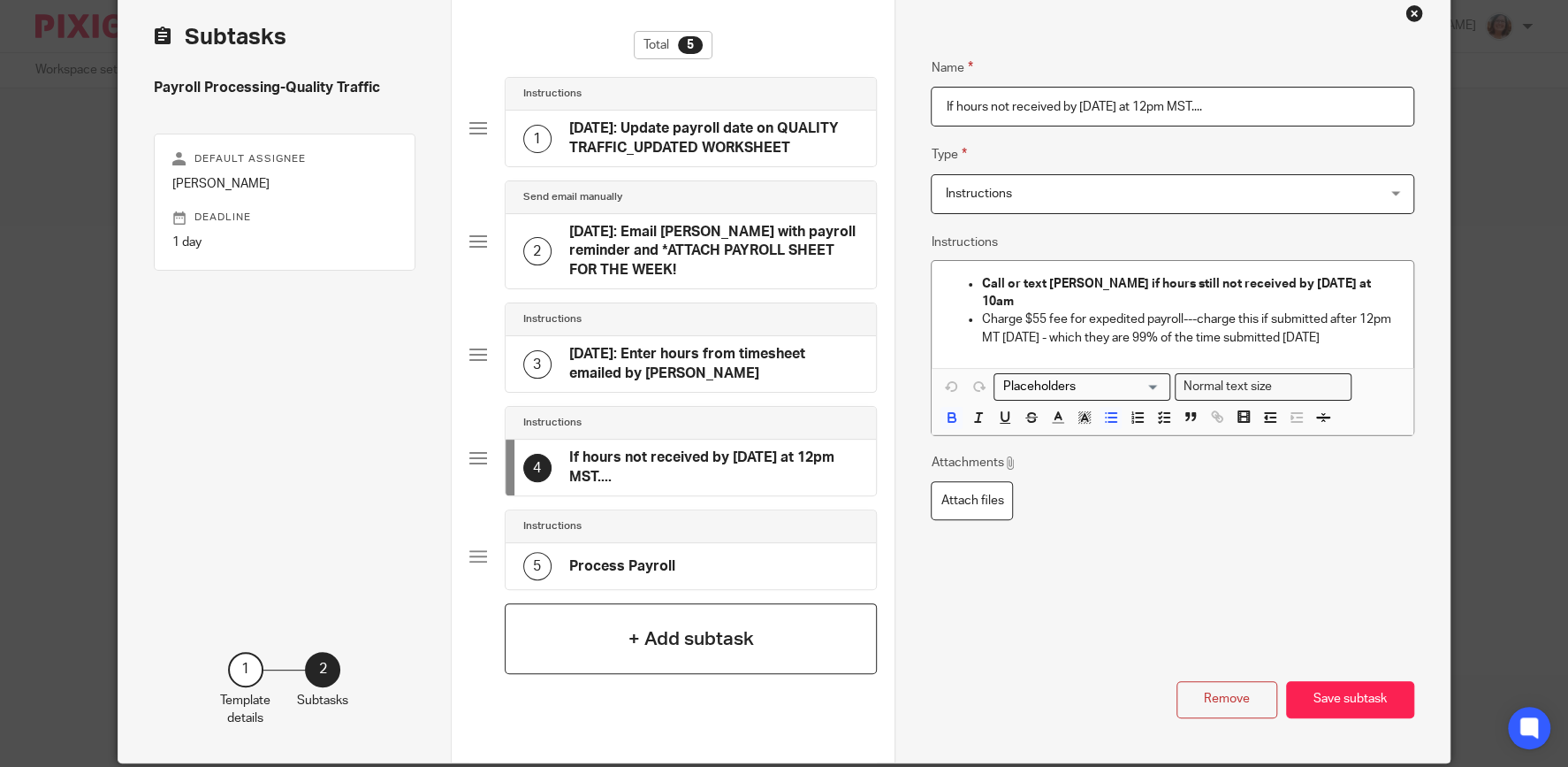
click at [741, 633] on h4 "+ Add subtask" at bounding box center [690, 638] width 126 height 28
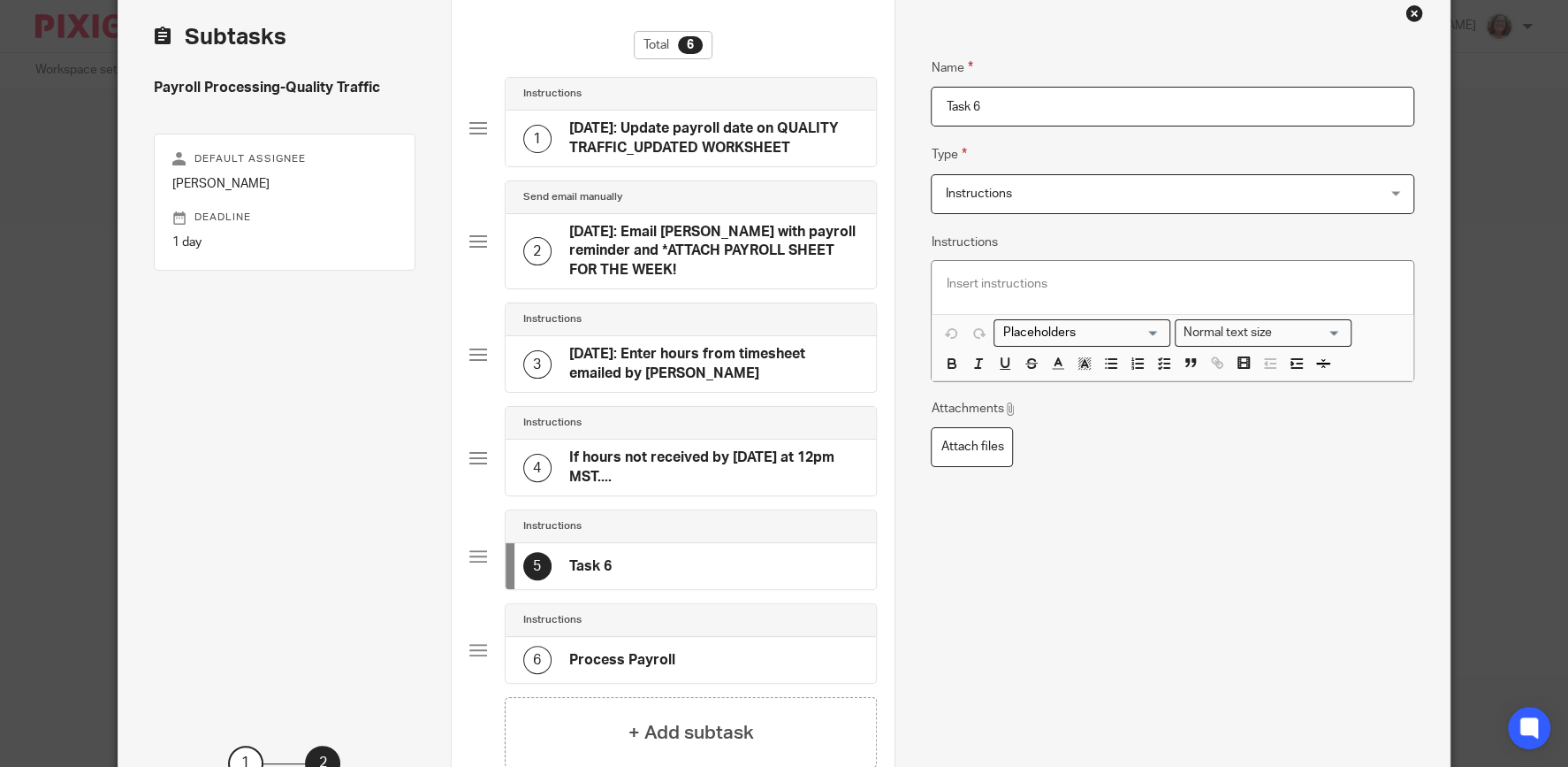
click at [1022, 197] on span "Instructions" at bounding box center [1132, 194] width 375 height 38
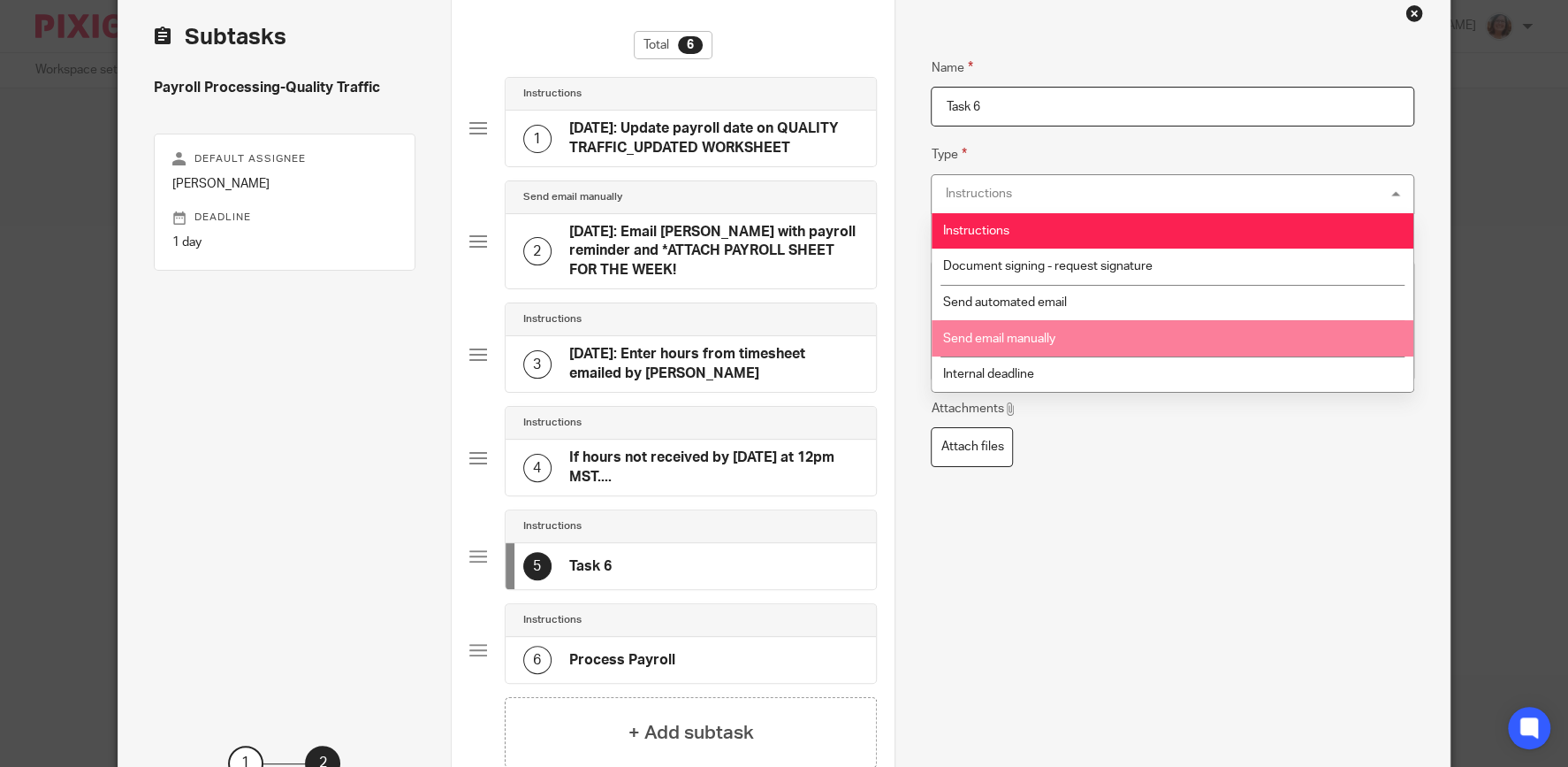
click at [1049, 342] on span "Send email manually" at bounding box center [1000, 338] width 112 height 13
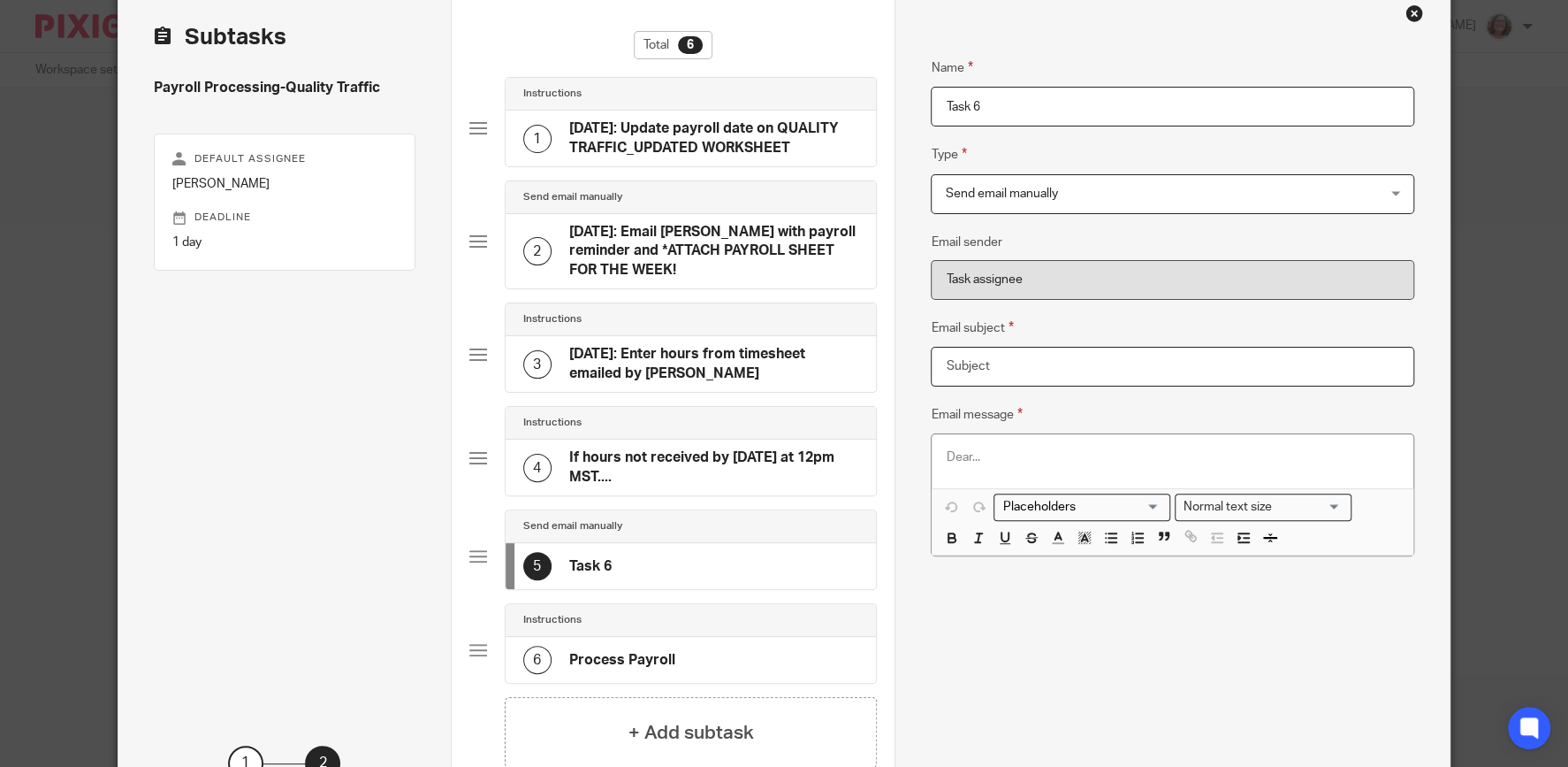
click at [964, 368] on input "Email subject" at bounding box center [1172, 366] width 483 height 40
paste input "⚡ Friendly Reminder: Payroll Submission Needed ASAP"
type input "⚡ Friendly Reminder: Payroll Submission Needed ASAP"
click at [953, 452] on p at bounding box center [1172, 457] width 452 height 18
click at [1162, 540] on icon "button" at bounding box center [1164, 536] width 16 height 16
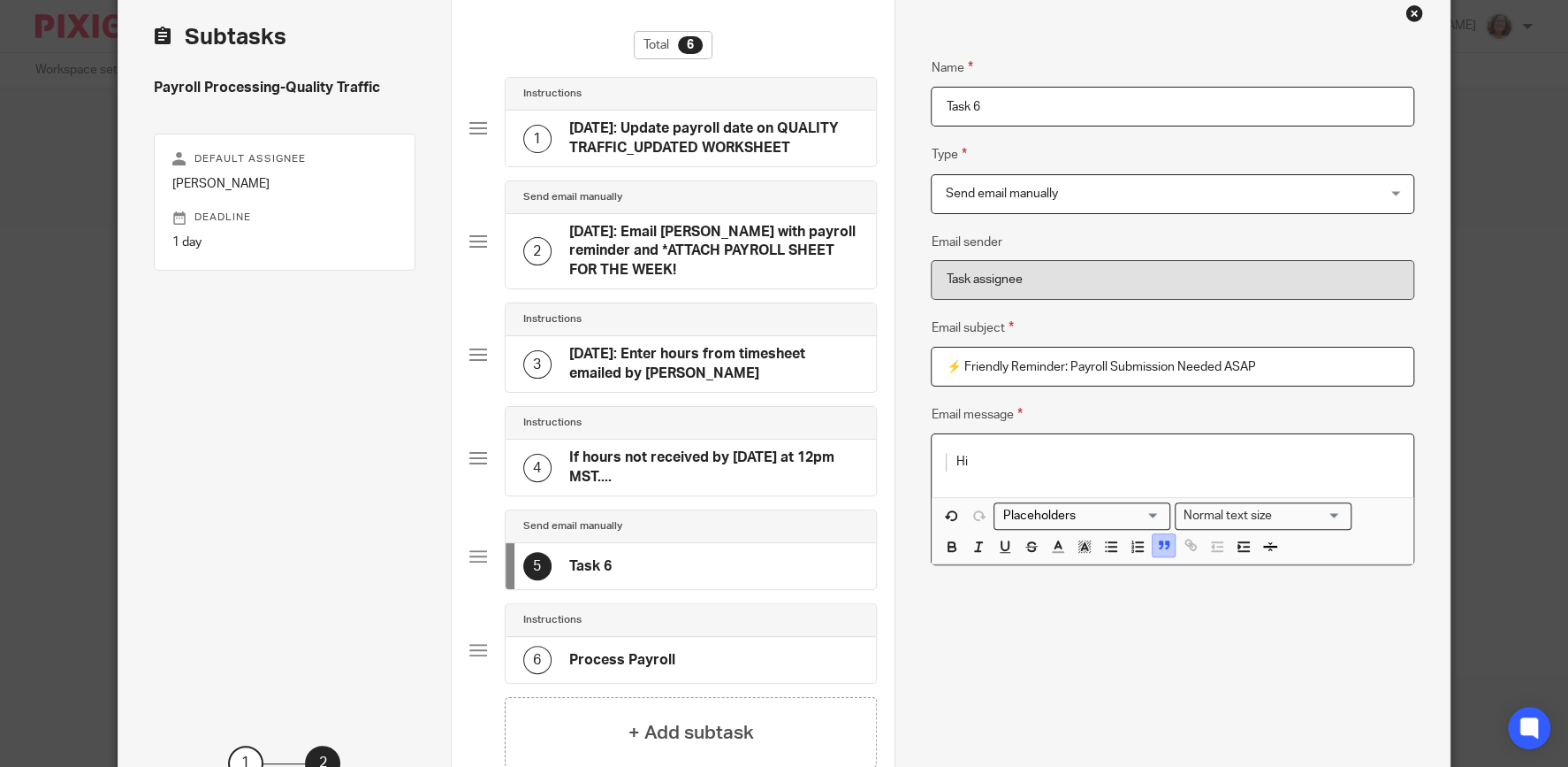
click at [1162, 548] on icon "button" at bounding box center [1164, 545] width 16 height 16
click at [1094, 507] on input "Search for option" at bounding box center [1077, 506] width 163 height 19
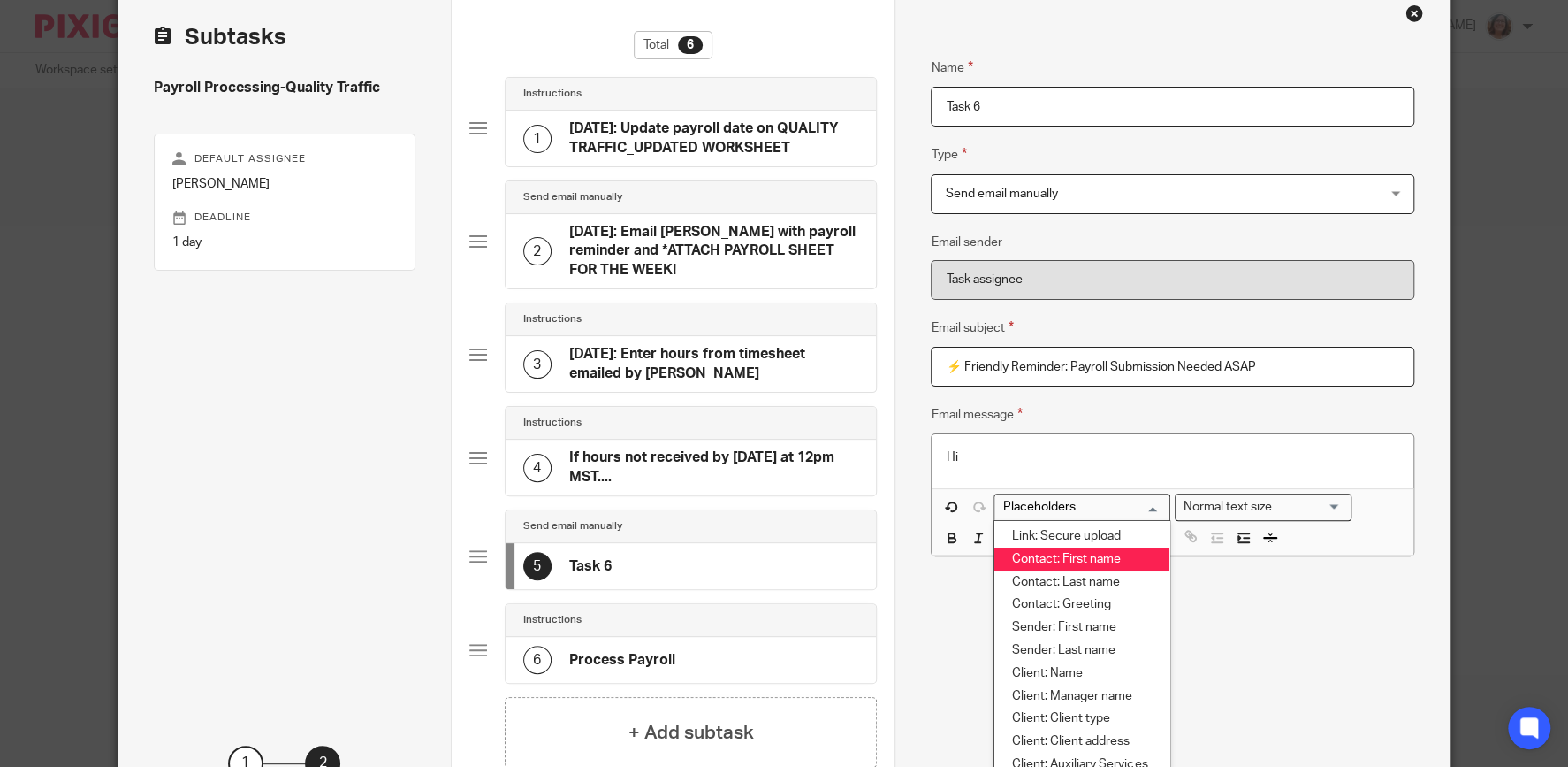
click at [1099, 554] on li "Contact: First name" at bounding box center [1082, 560] width 175 height 23
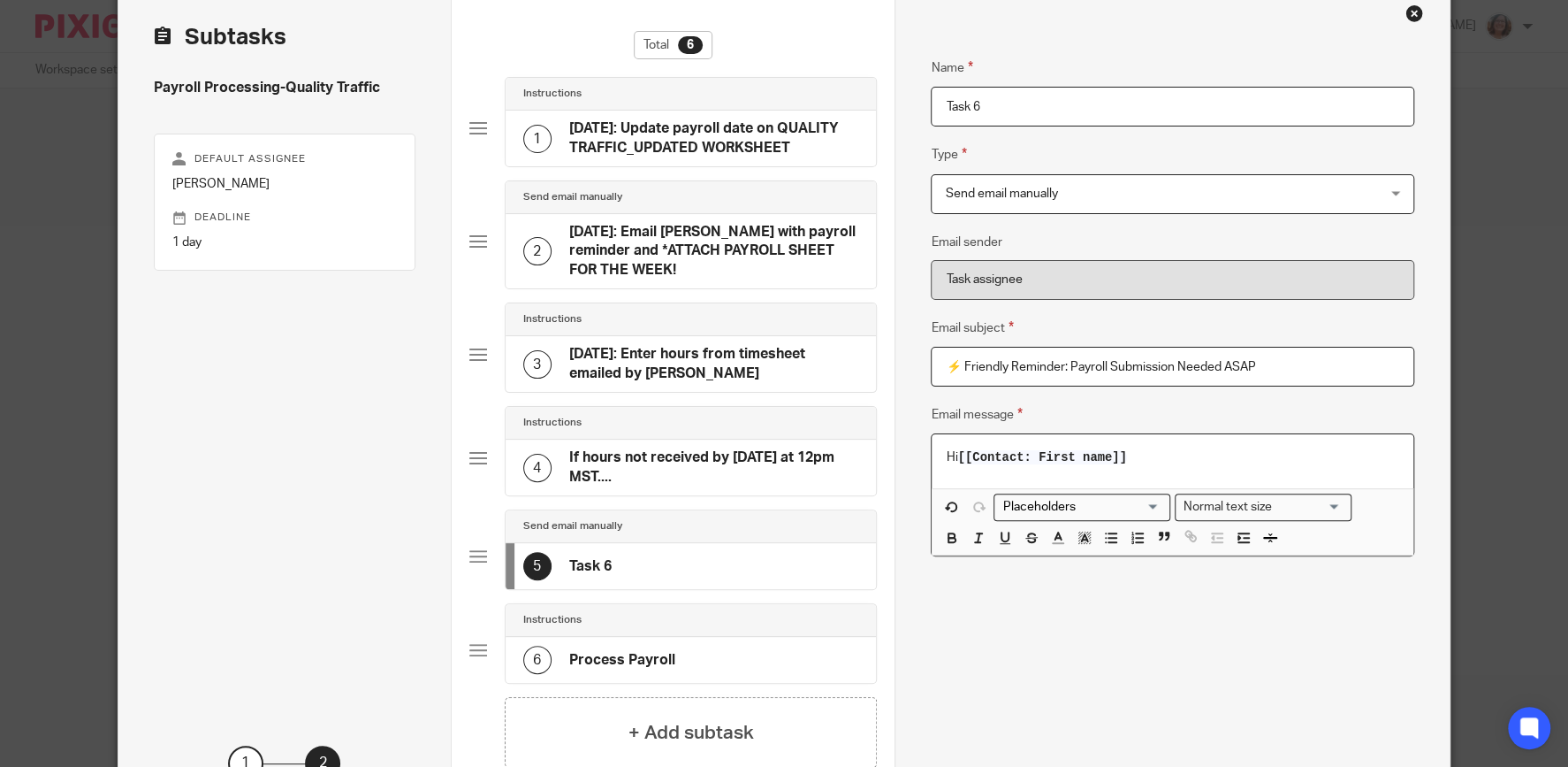
click at [1149, 463] on p "Hi [[Contact: First name]]" at bounding box center [1172, 457] width 452 height 18
click at [1131, 461] on p "Hi [[Contact: First name]]" at bounding box center [1172, 457] width 452 height 18
click at [964, 480] on div "Hi [[Contact: First name]]" at bounding box center [1172, 460] width 481 height 53
click at [1146, 463] on p "Hi [[Contact: First name]]" at bounding box center [1172, 457] width 452 height 18
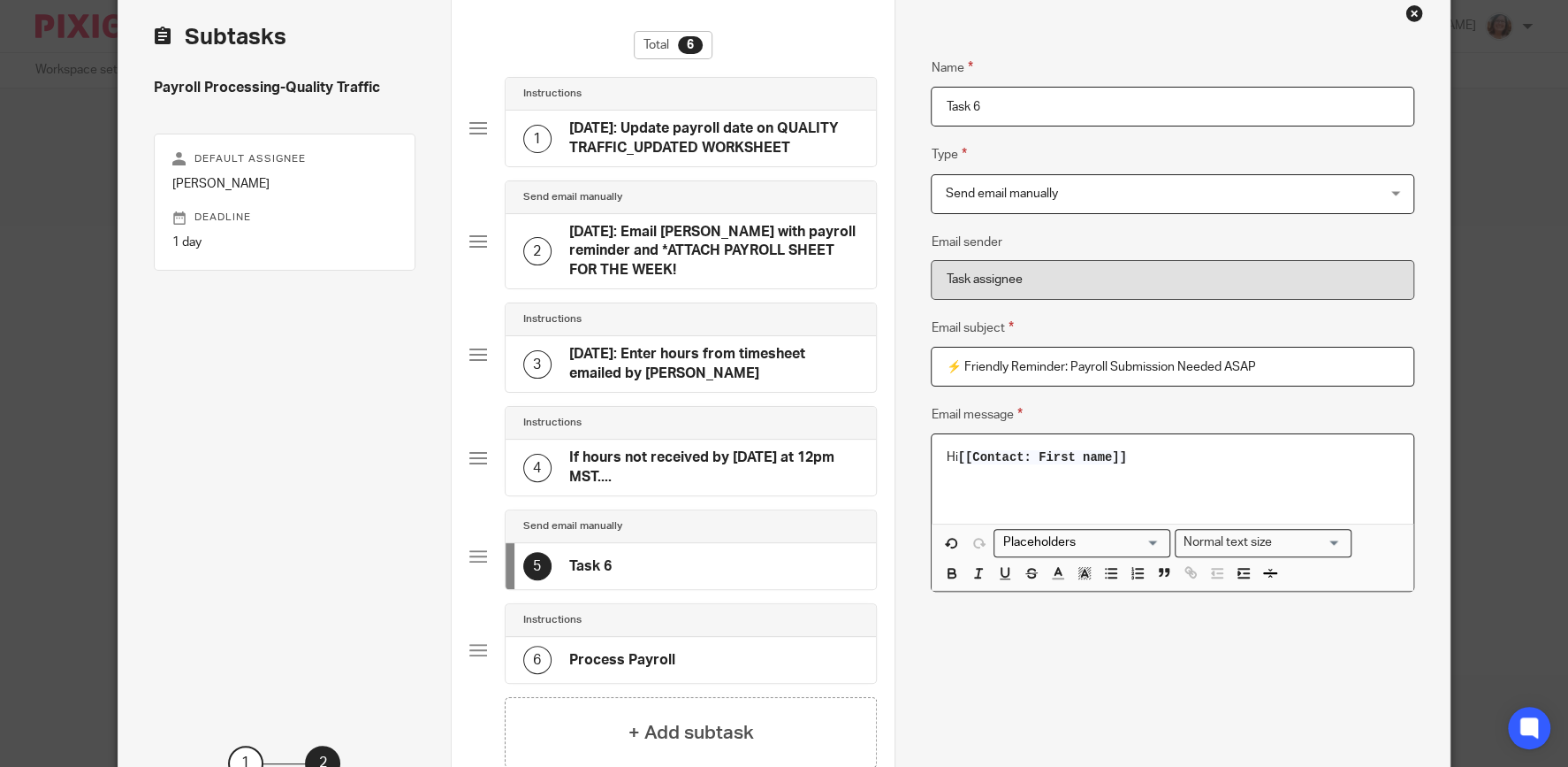
click at [1150, 454] on p "Hi [[Contact: First name]]" at bounding box center [1172, 457] width 452 height 18
click at [969, 500] on p at bounding box center [1172, 494] width 452 height 18
click at [967, 485] on p at bounding box center [1172, 494] width 452 height 18
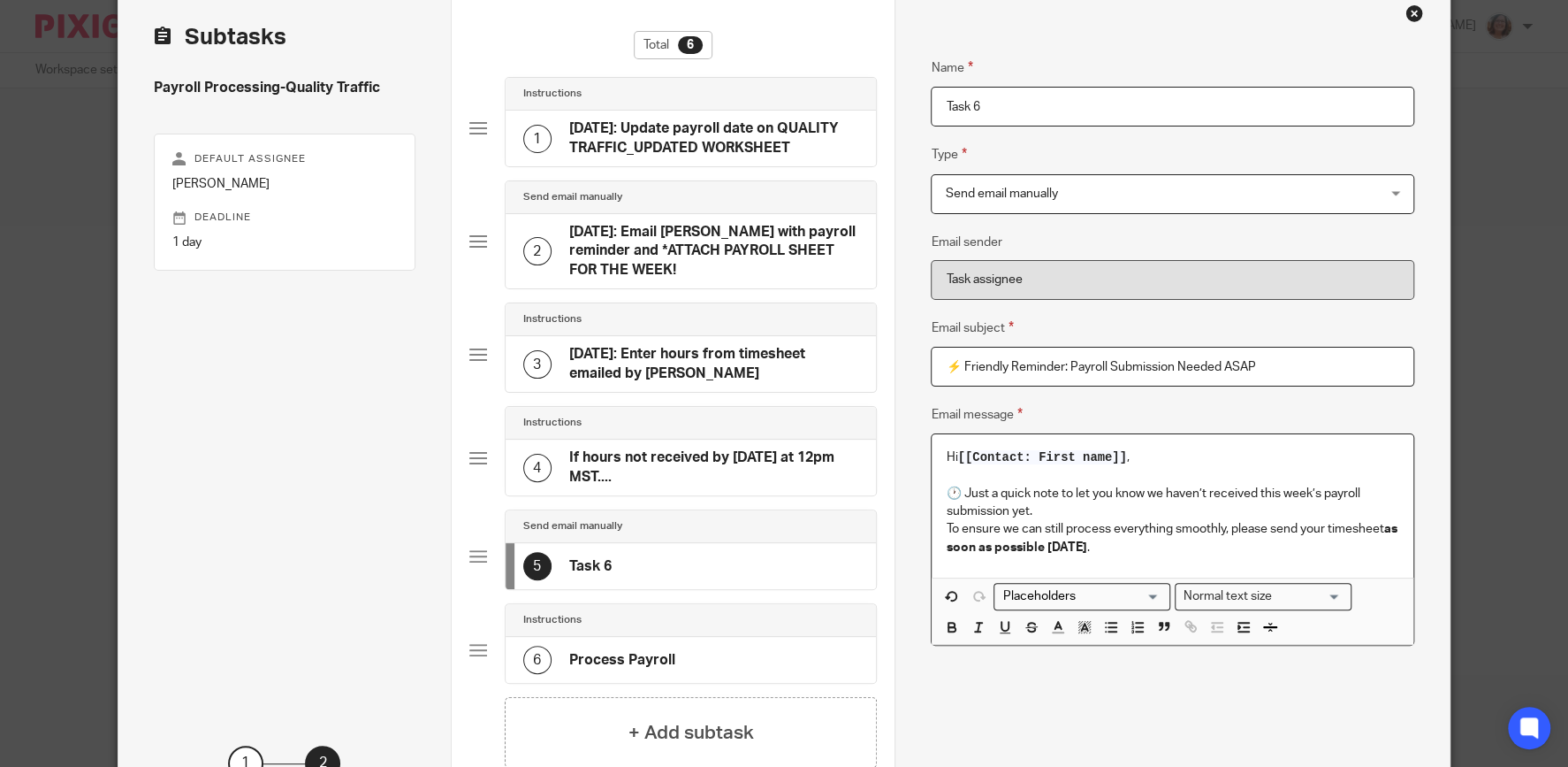
click at [1061, 513] on p "🕐 Just a quick note to let you know we haven’t received this week’s payroll sub…" at bounding box center [1172, 503] width 452 height 37
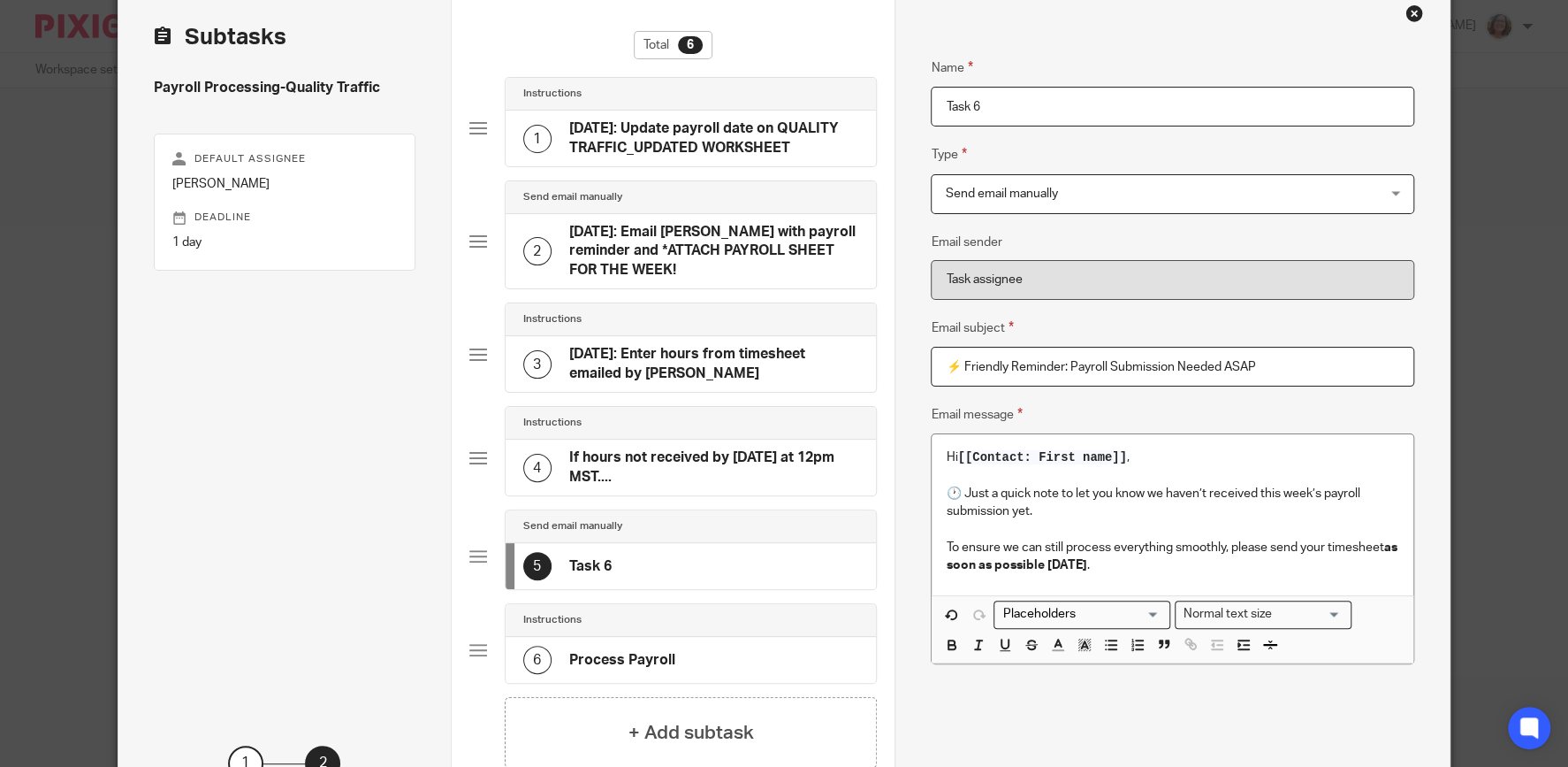
click at [1105, 564] on p "To ensure we can still process everything smoothly, please send your timesheet …" at bounding box center [1172, 556] width 452 height 37
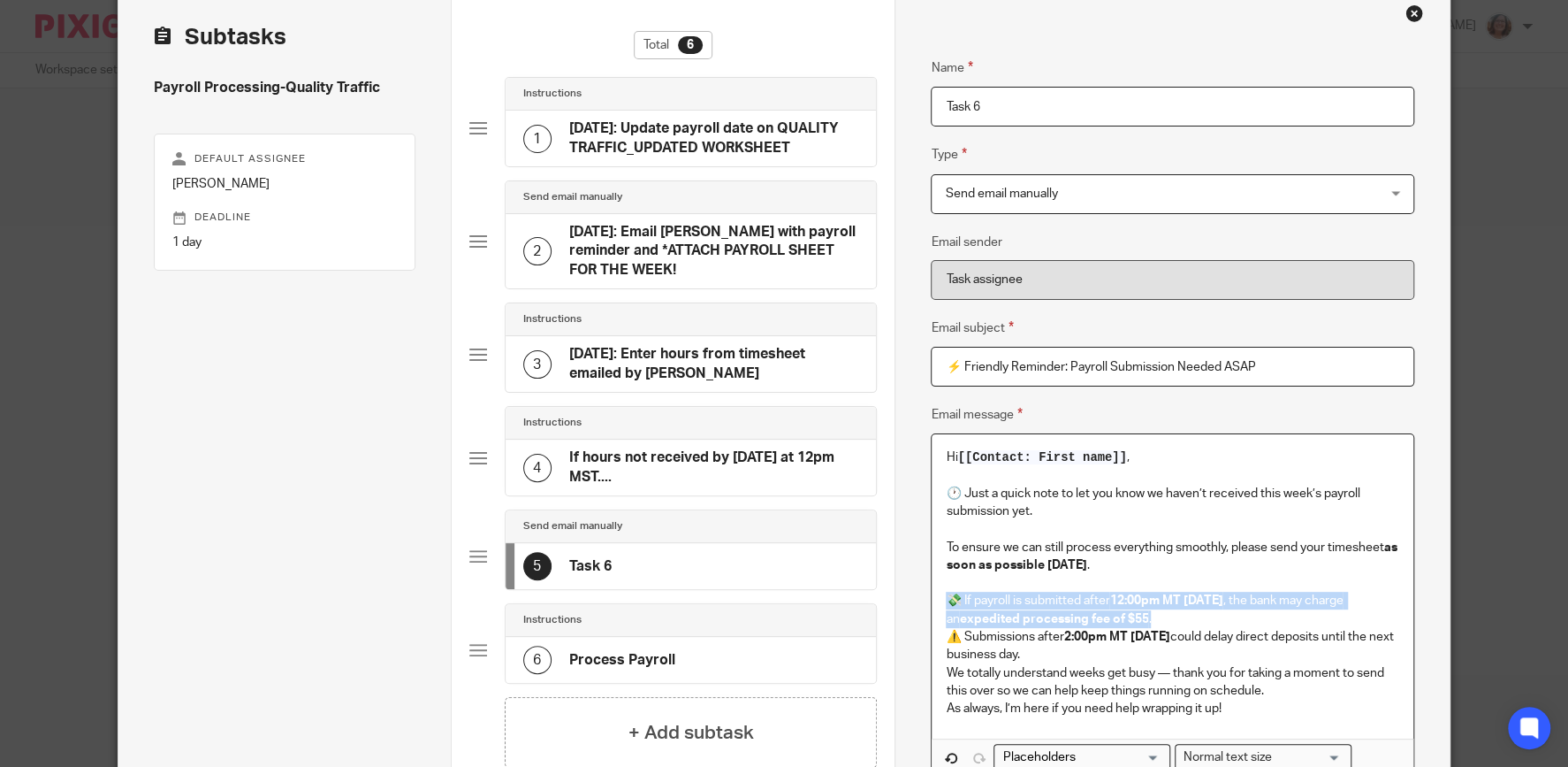
drag, startPoint x: 1167, startPoint y: 617, endPoint x: 945, endPoint y: 598, distance: 222.8
click at [945, 598] on div "Hi [[Contact: First name]] , 🕐 Just a quick note to let you know we haven’t rec…" at bounding box center [1172, 586] width 481 height 304
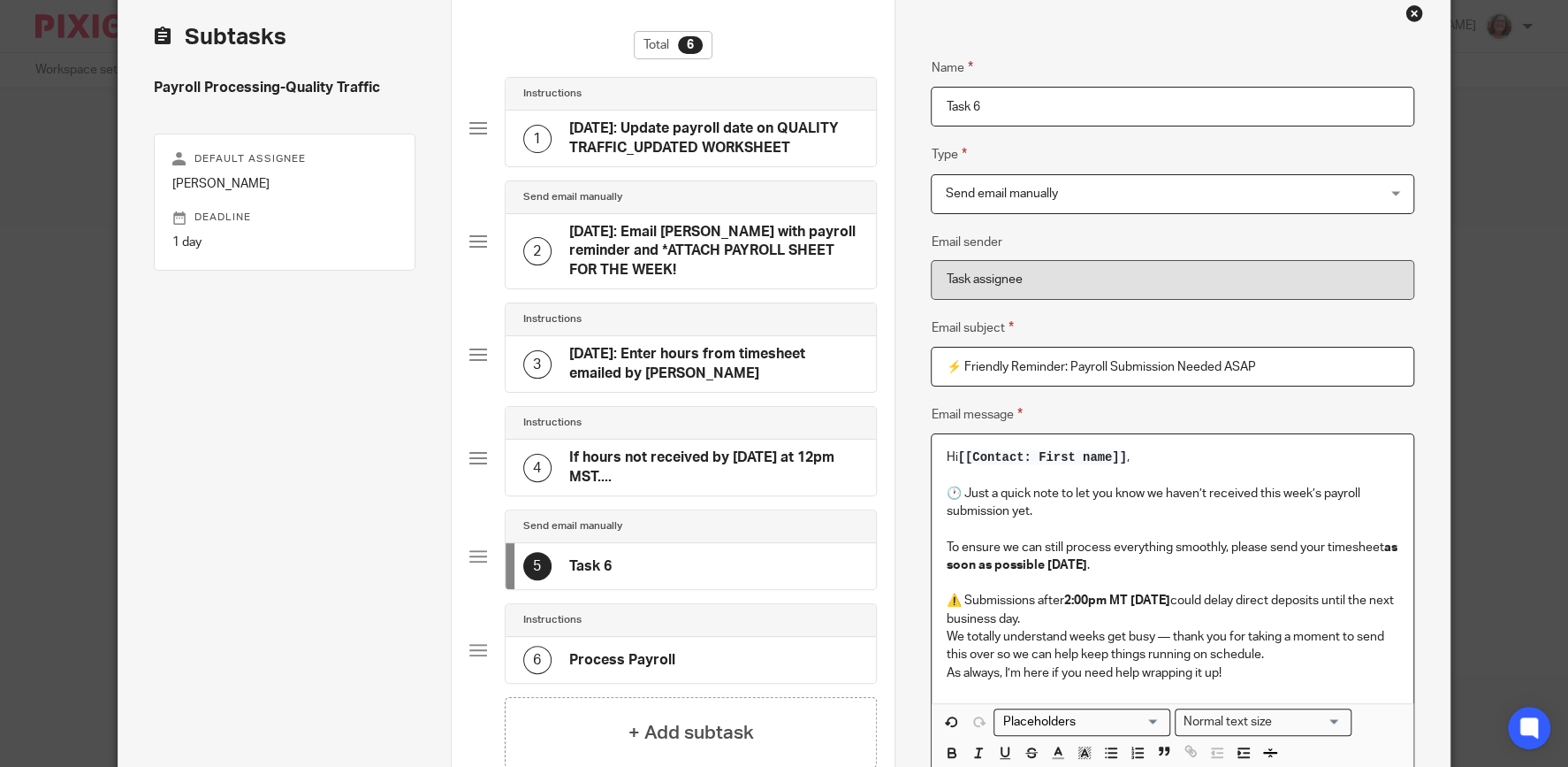
click at [1069, 617] on p "⚠️ Submissions after 2:00pm MT on Thursday could delay direct deposits until th…" at bounding box center [1172, 601] width 452 height 54
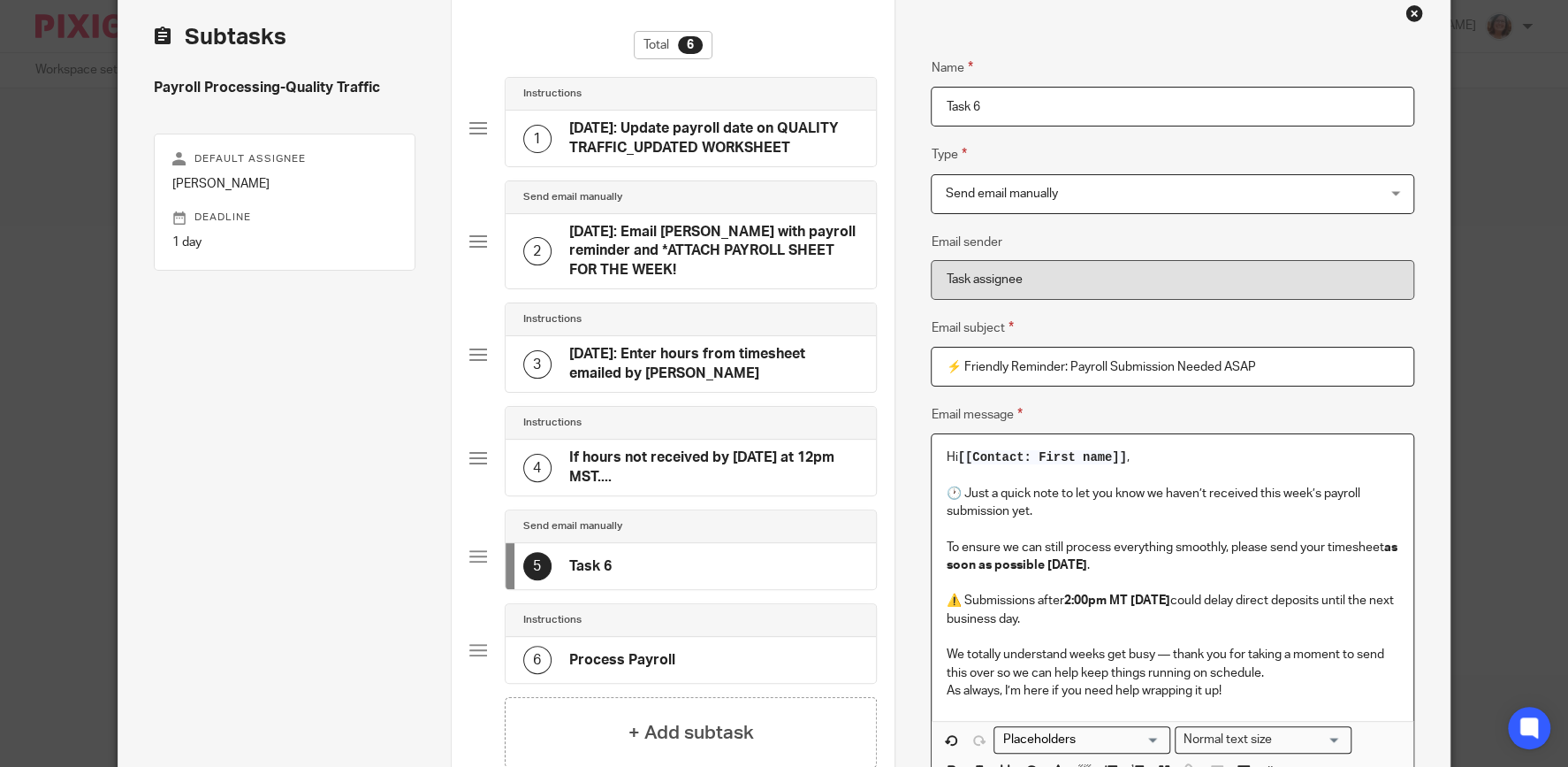
click at [1268, 671] on p "We totally understand weeks get busy — thank you for taking a moment to send th…" at bounding box center [1172, 663] width 452 height 37
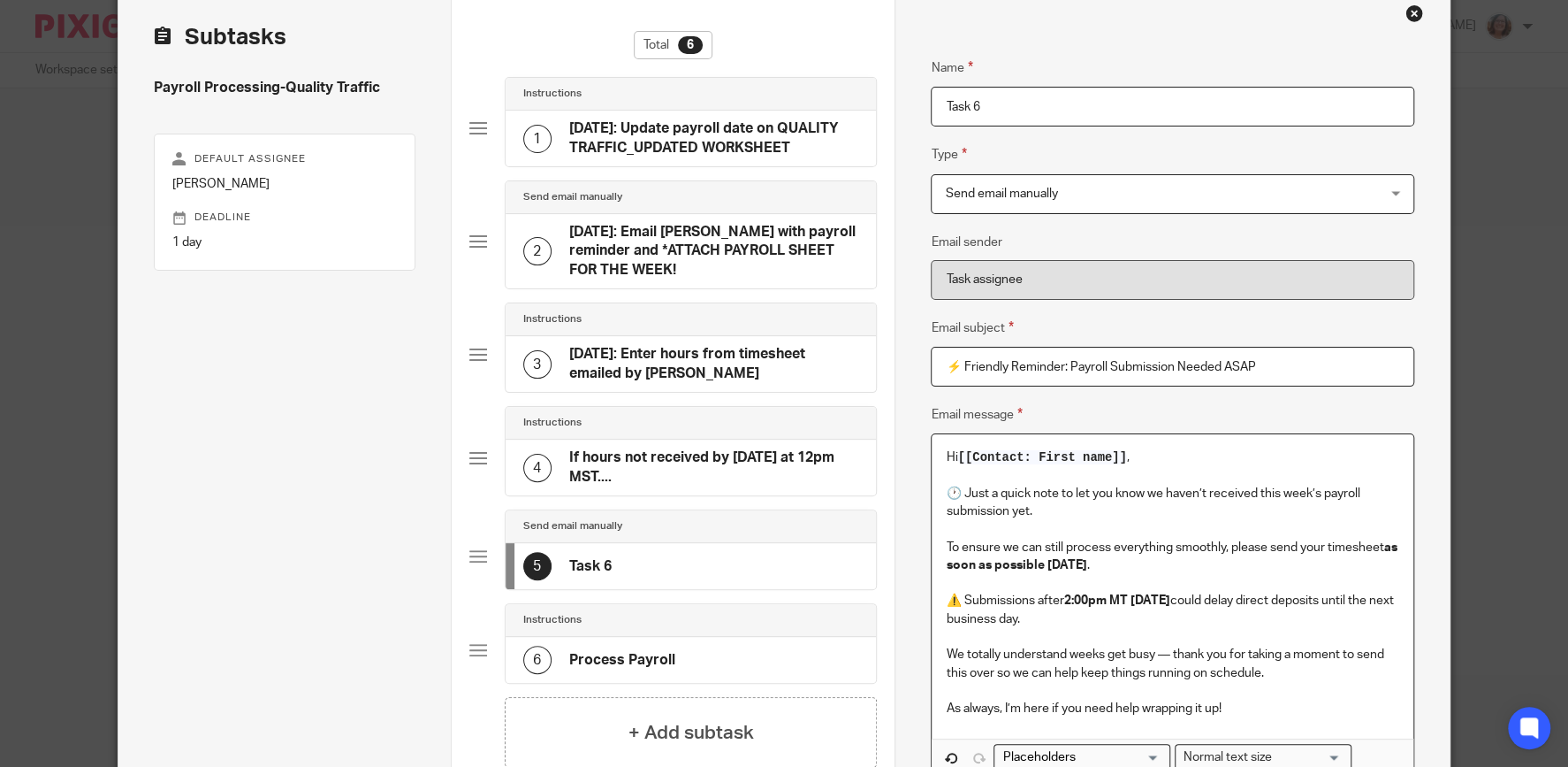
click at [1236, 709] on p "As always, I’m here if you need help wrapping it up!" at bounding box center [1172, 708] width 452 height 18
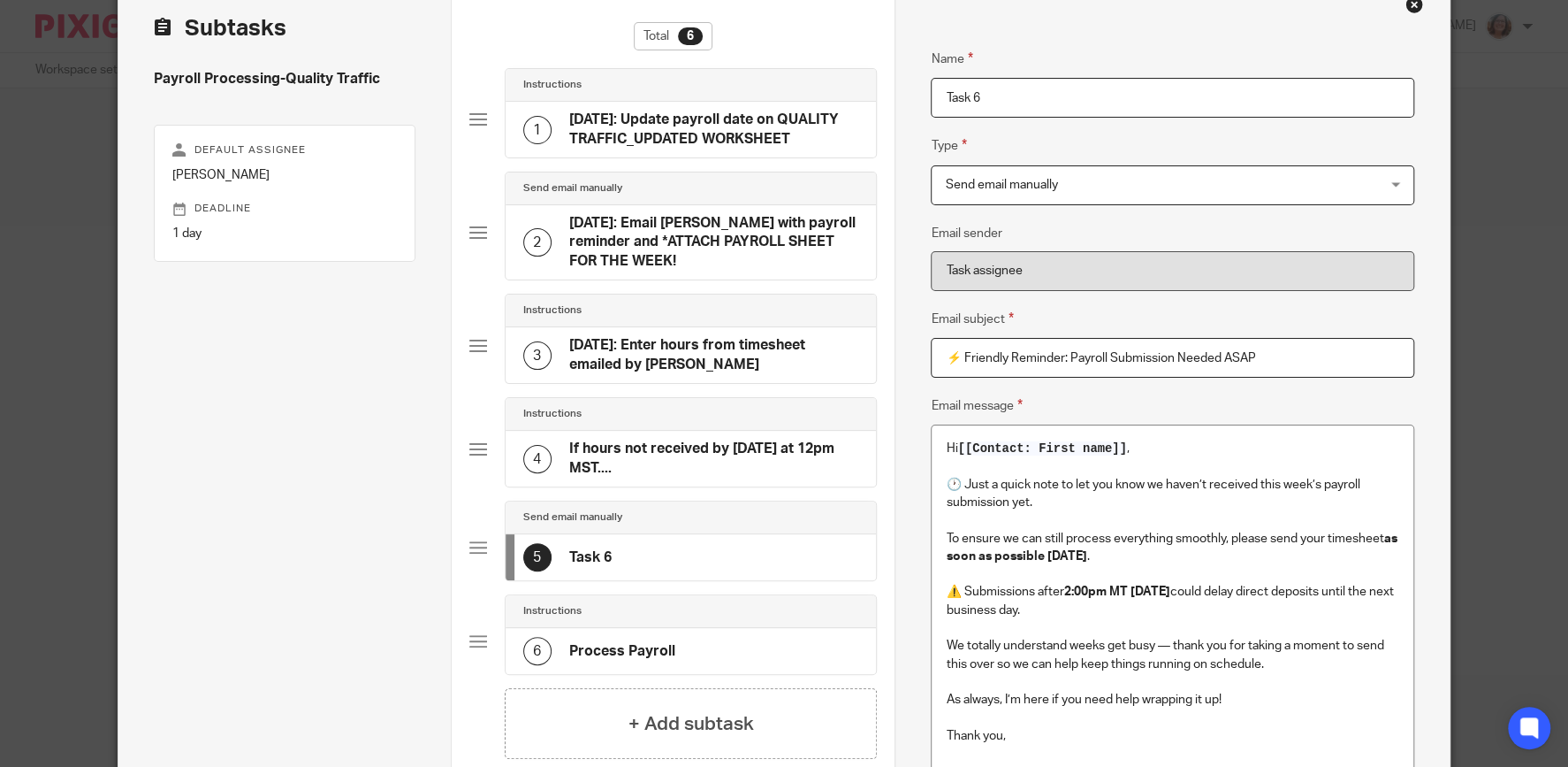
drag, startPoint x: 1013, startPoint y: 88, endPoint x: 924, endPoint y: 93, distance: 89.1
click at [931, 93] on input "Task 6" at bounding box center [1172, 97] width 483 height 40
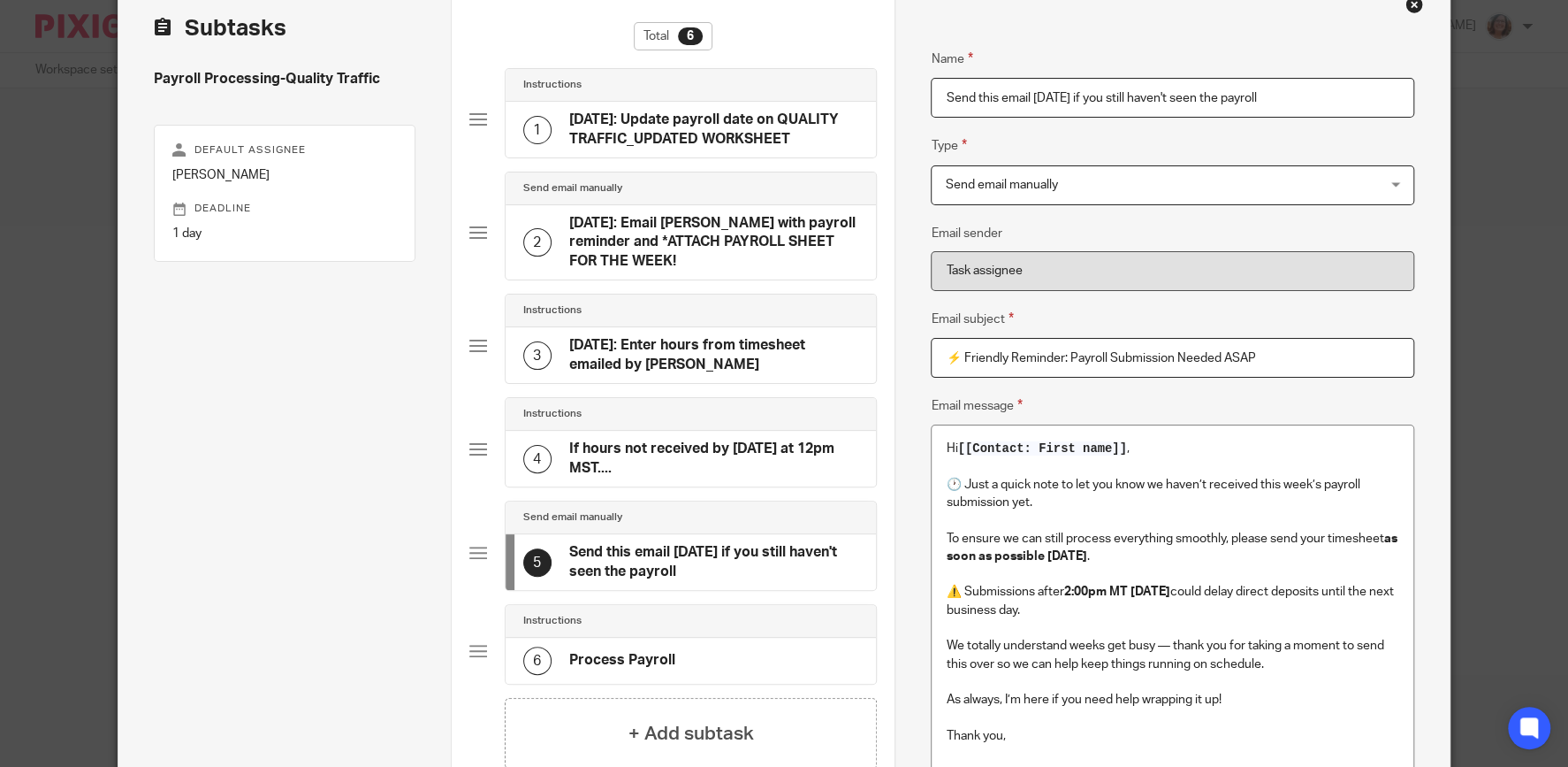
click at [1105, 96] on input "Send this email on Thursday if you still haven't seen the payroll" at bounding box center [1172, 97] width 483 height 40
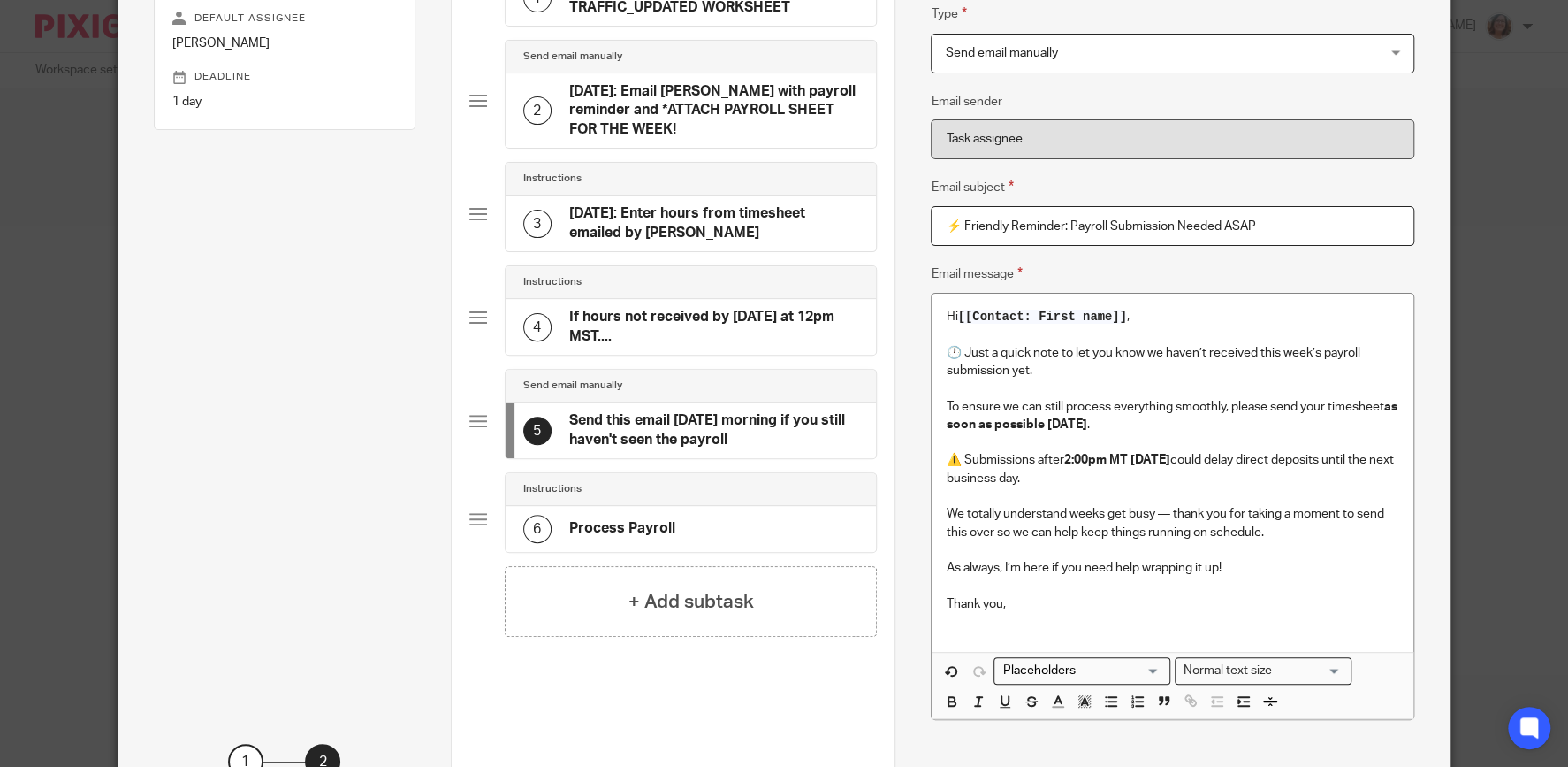
scroll to position [265, 0]
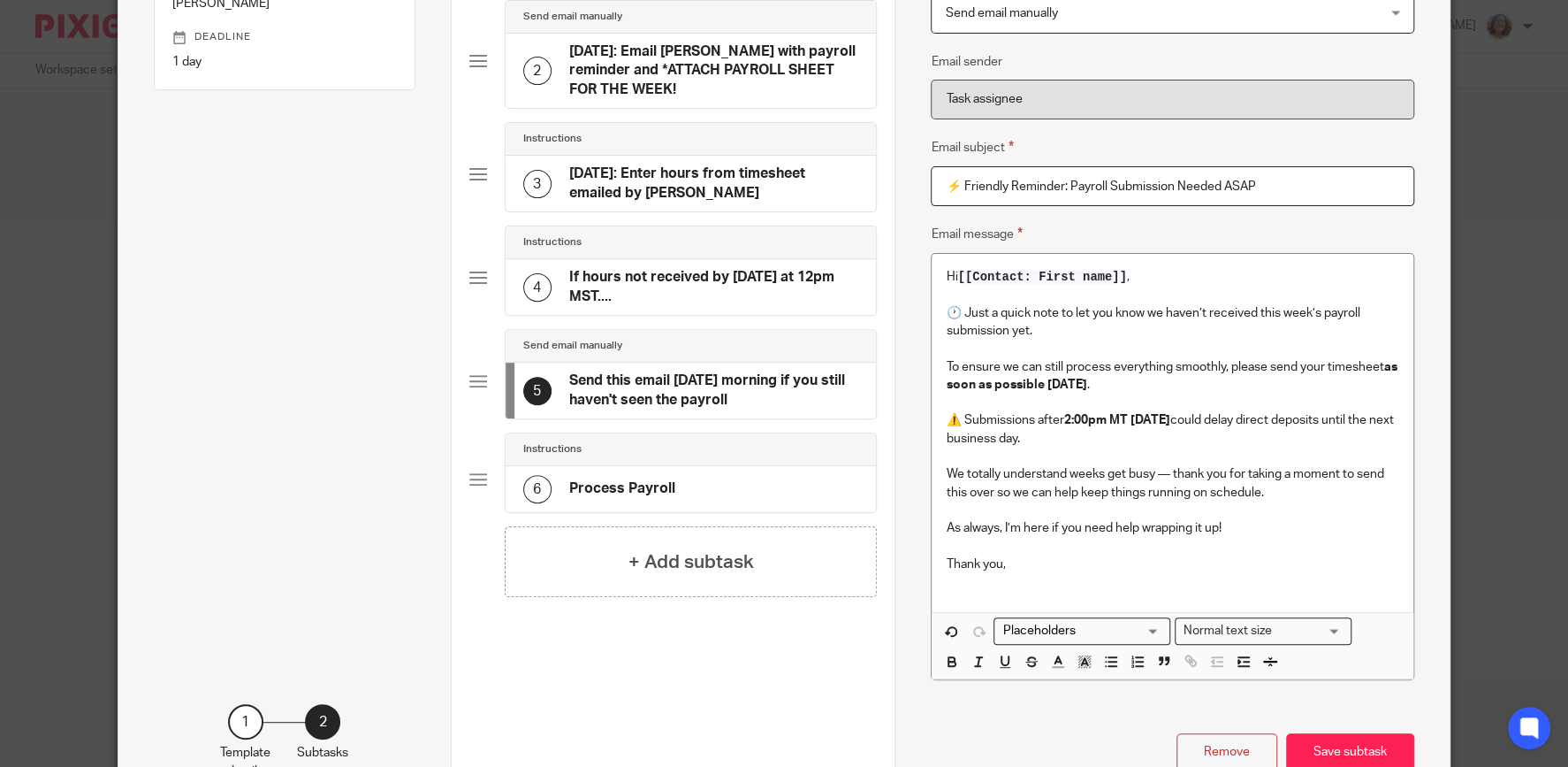
type input "Send this email on Thursday morning if you still haven't seen the payroll"
click at [1208, 416] on p "⚠️ Submissions after 2:00pm MT on Thursday could delay direct deposits until th…" at bounding box center [1172, 421] width 452 height 54
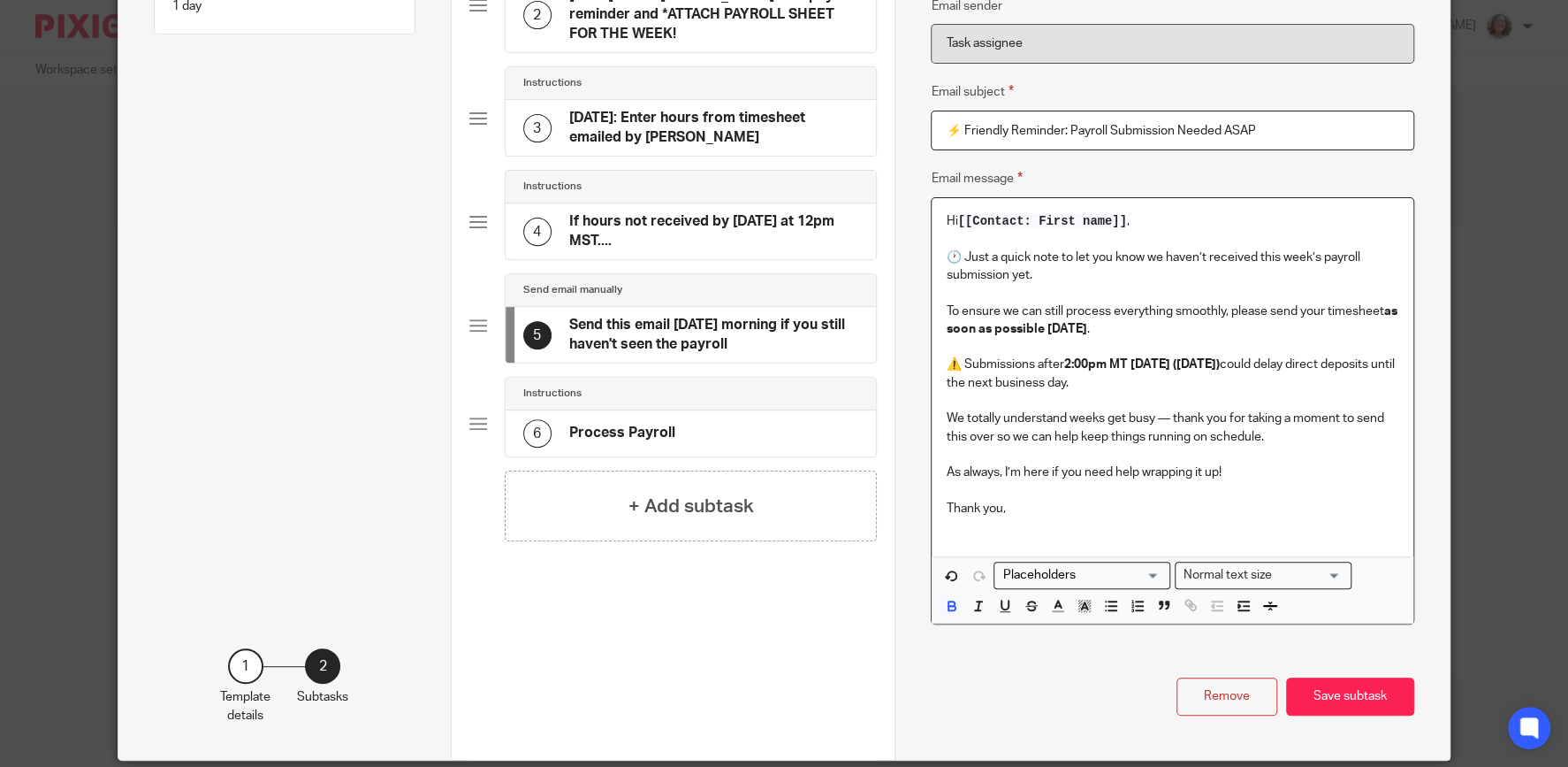
scroll to position [351, 0]
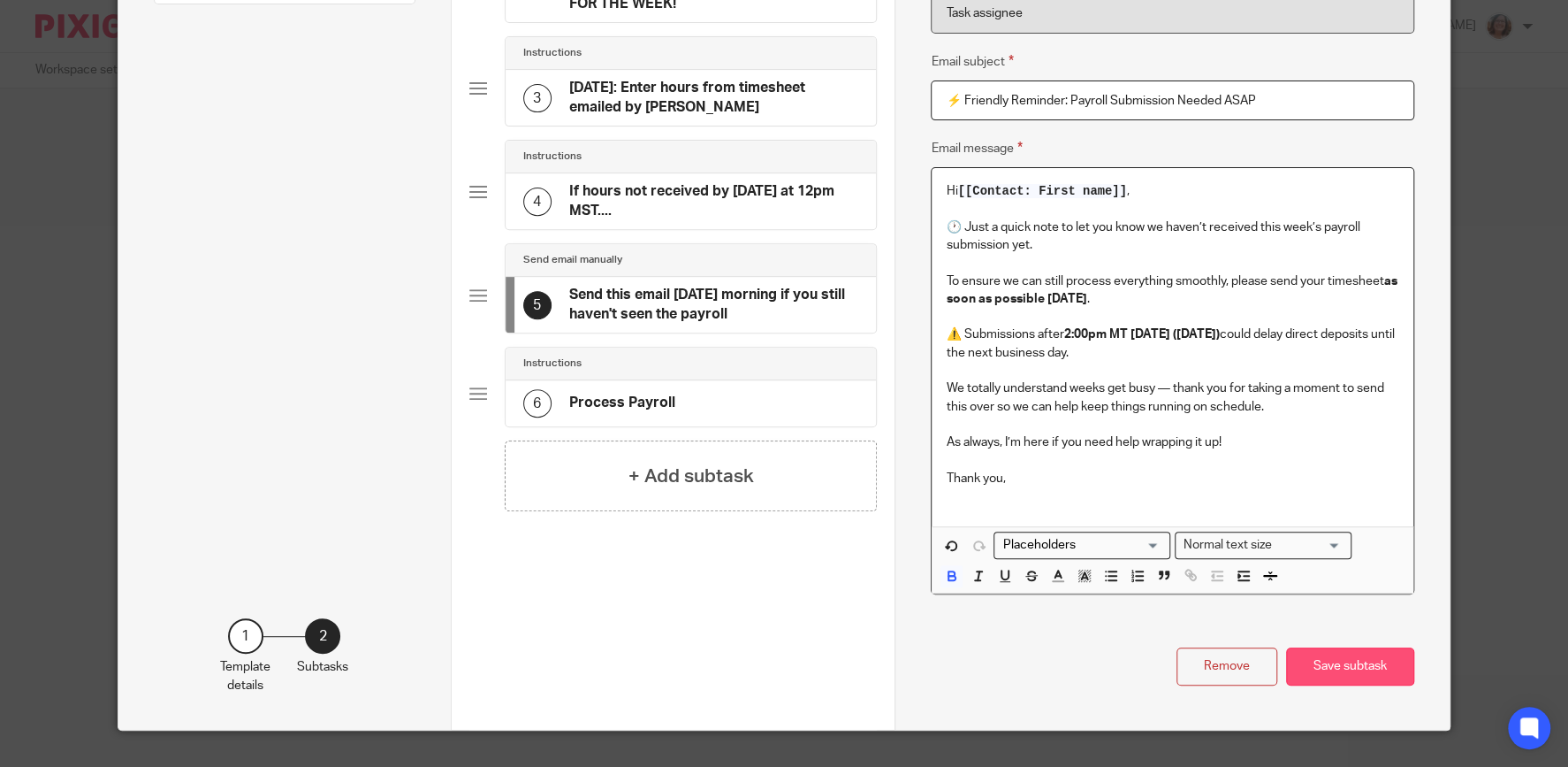
click at [1375, 672] on button "Save subtask" at bounding box center [1350, 666] width 129 height 38
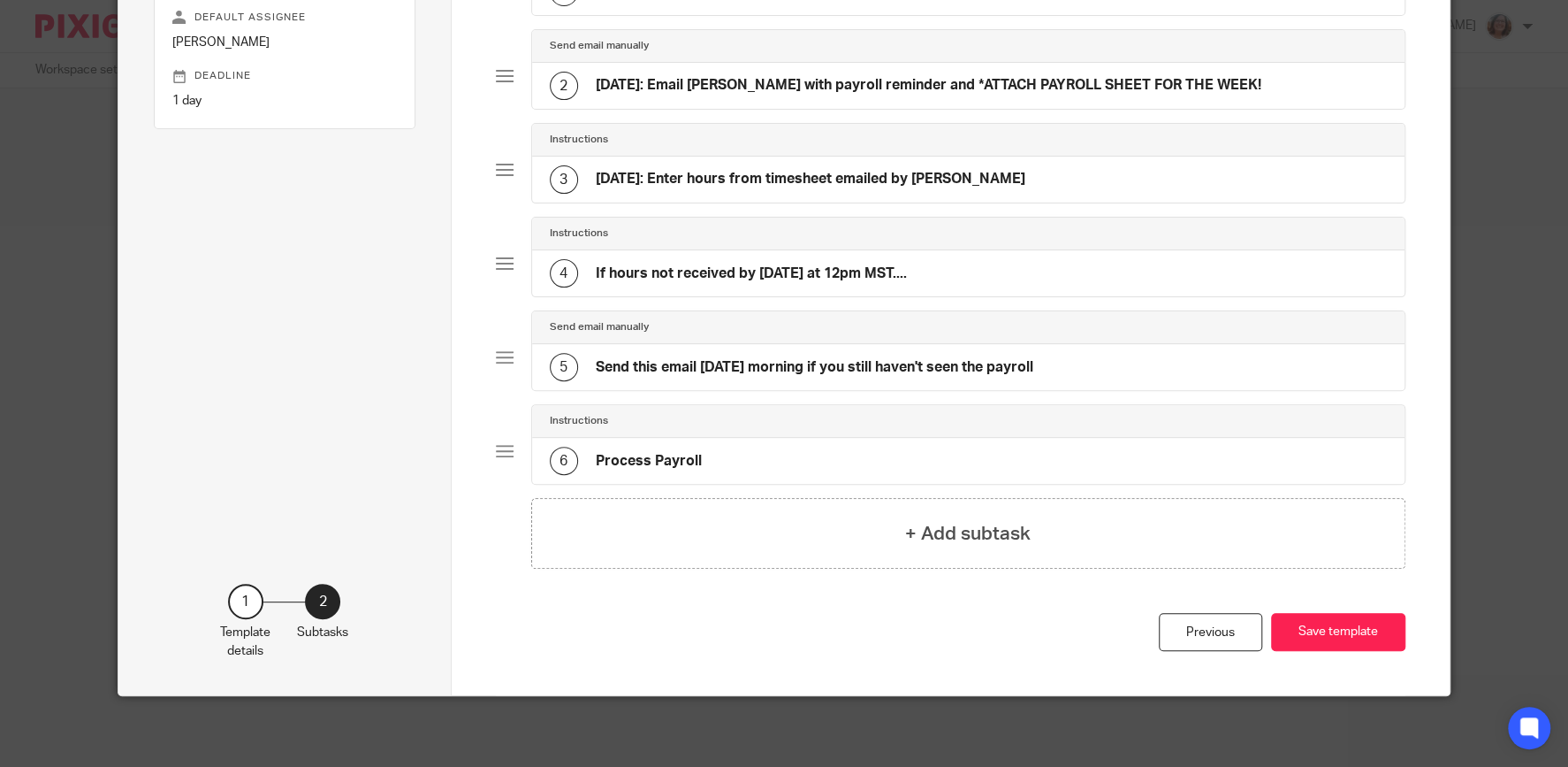
scroll to position [225, 0]
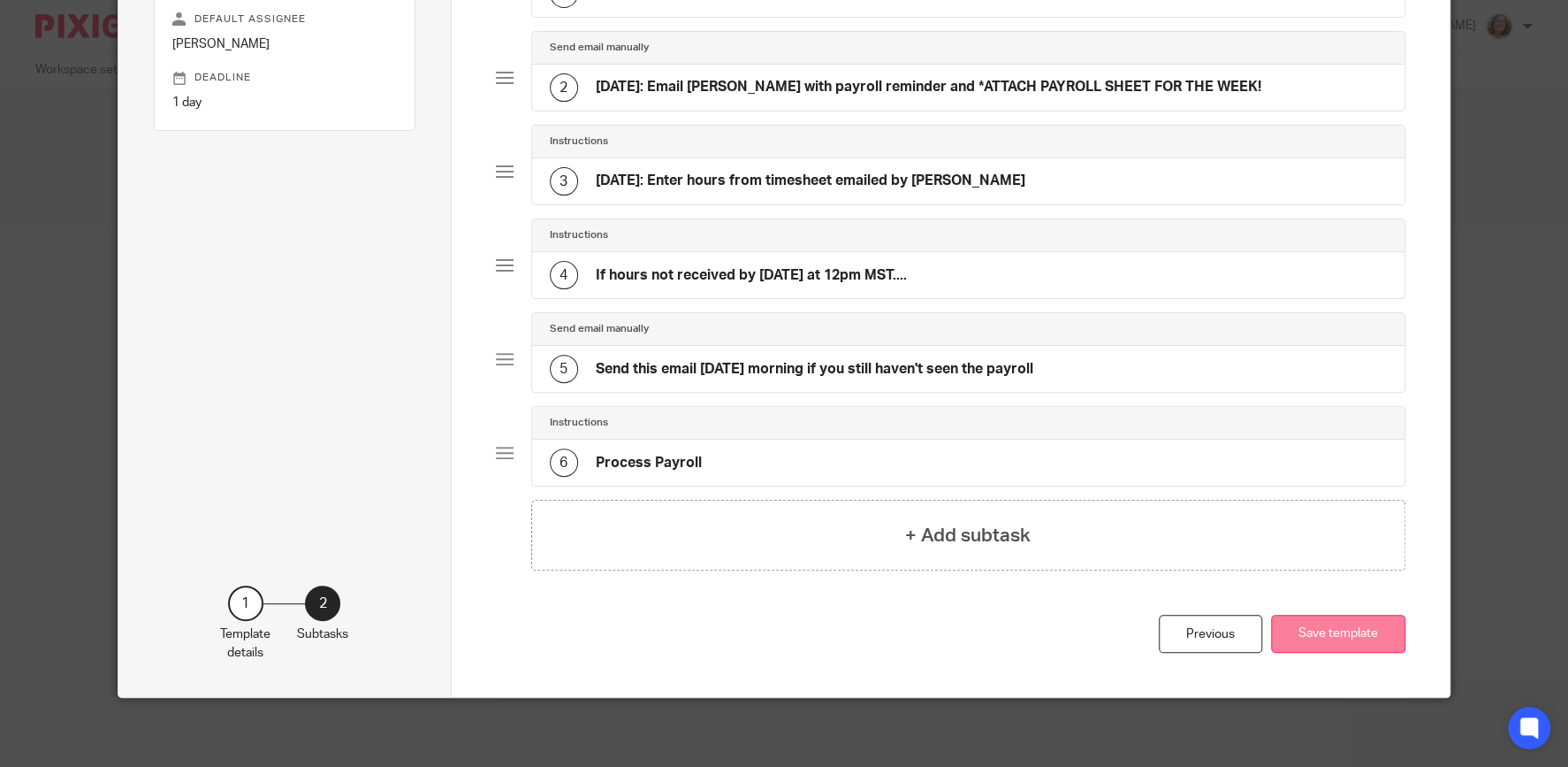
click at [1363, 632] on button "Save template" at bounding box center [1338, 633] width 135 height 38
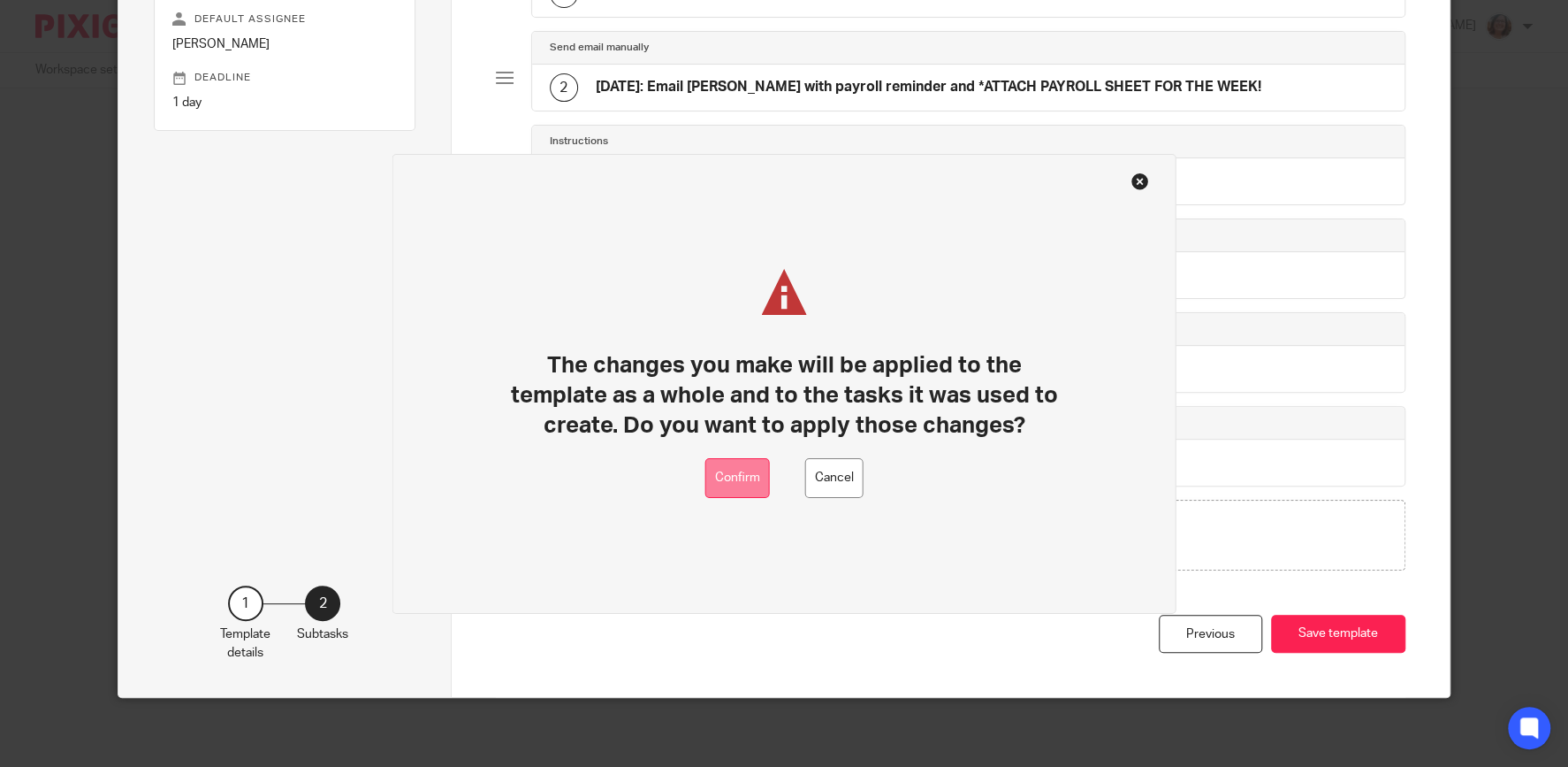
click at [739, 488] on button "Confirm" at bounding box center [737, 478] width 64 height 40
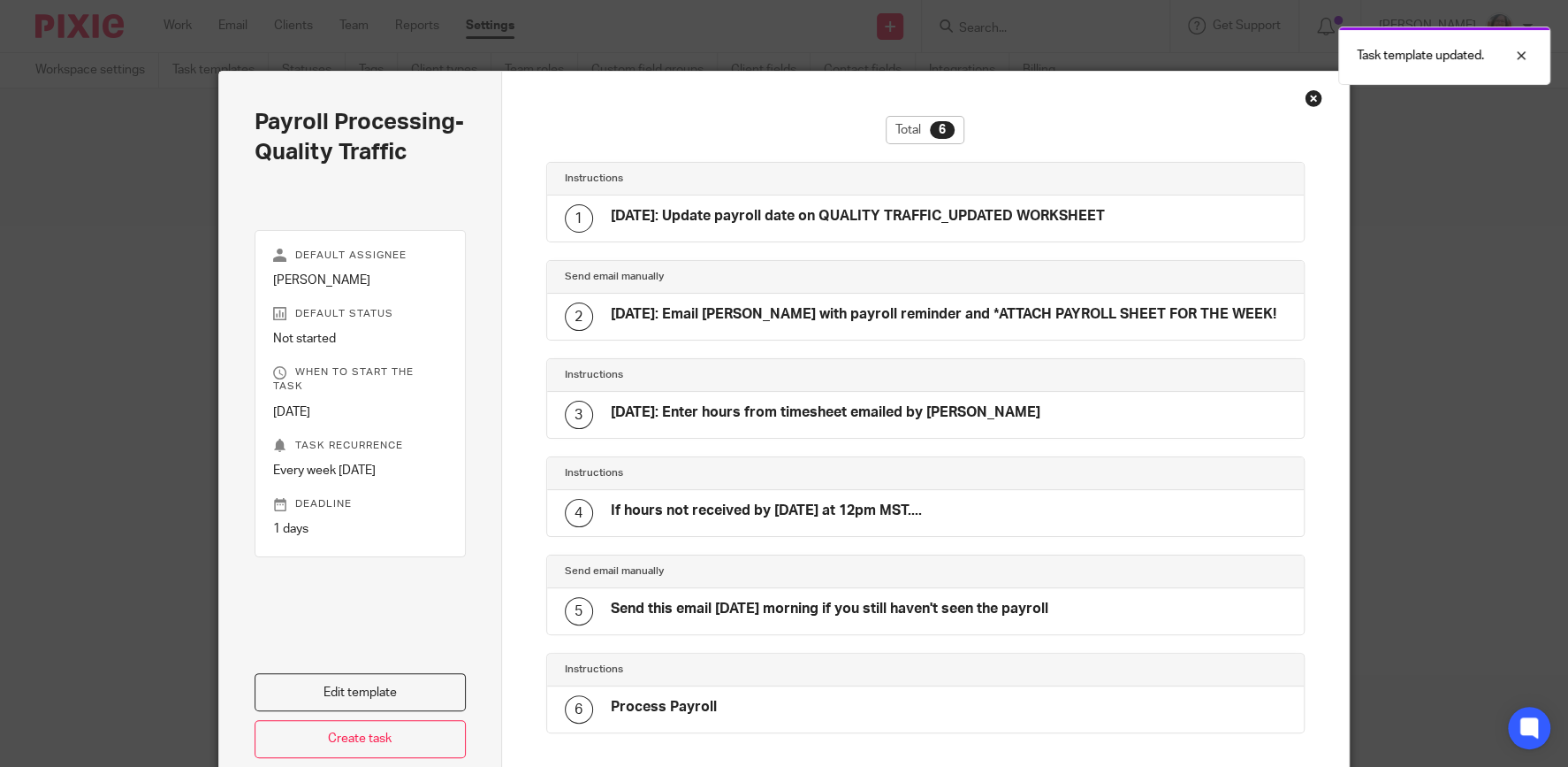
click at [1313, 94] on div "Close this dialog window" at bounding box center [1314, 98] width 18 height 18
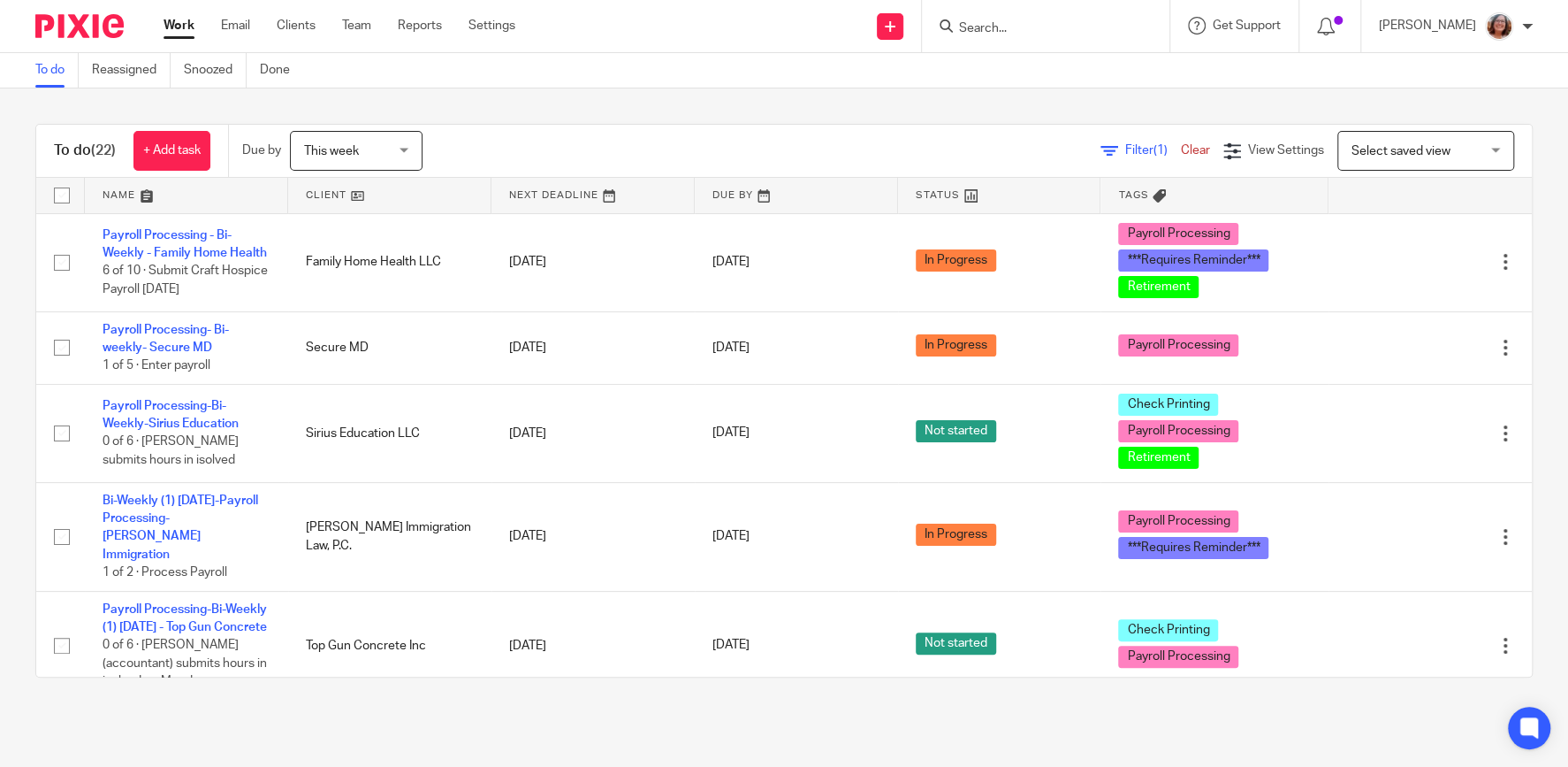
click at [1395, 146] on span "Select saved view" at bounding box center [1400, 151] width 99 height 13
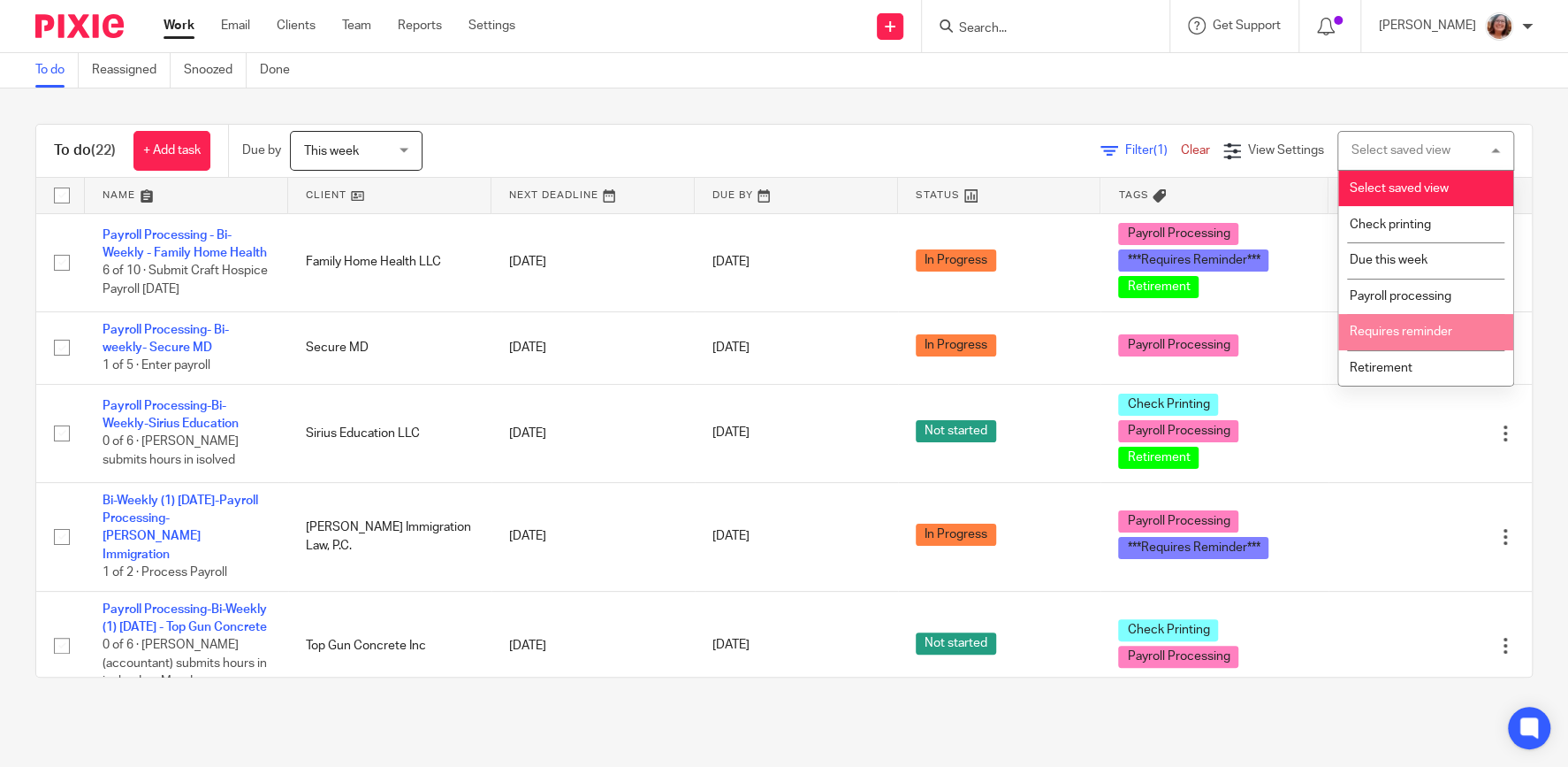
click at [1420, 335] on span "Requires reminder" at bounding box center [1400, 331] width 103 height 13
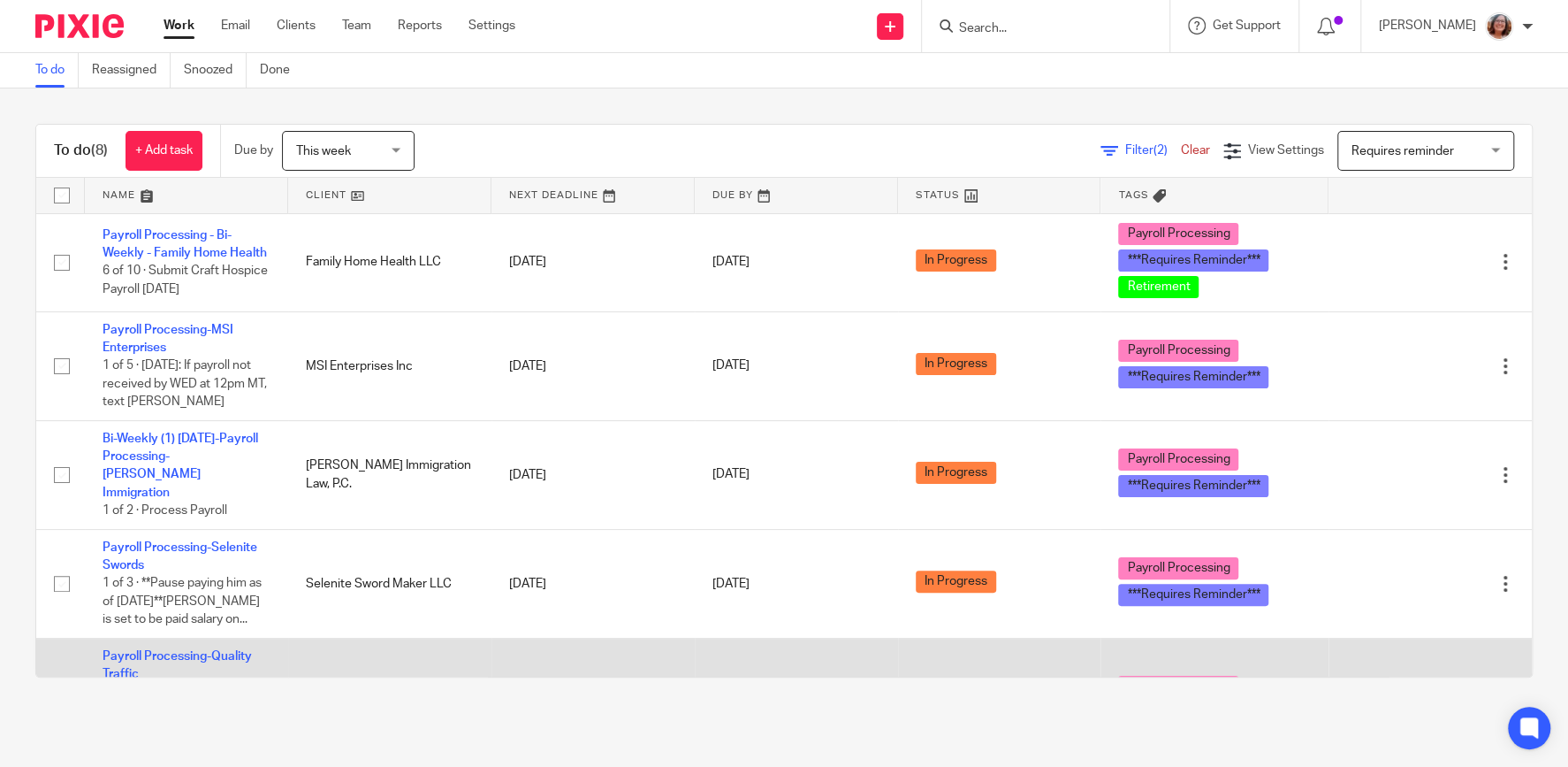
scroll to position [151, 0]
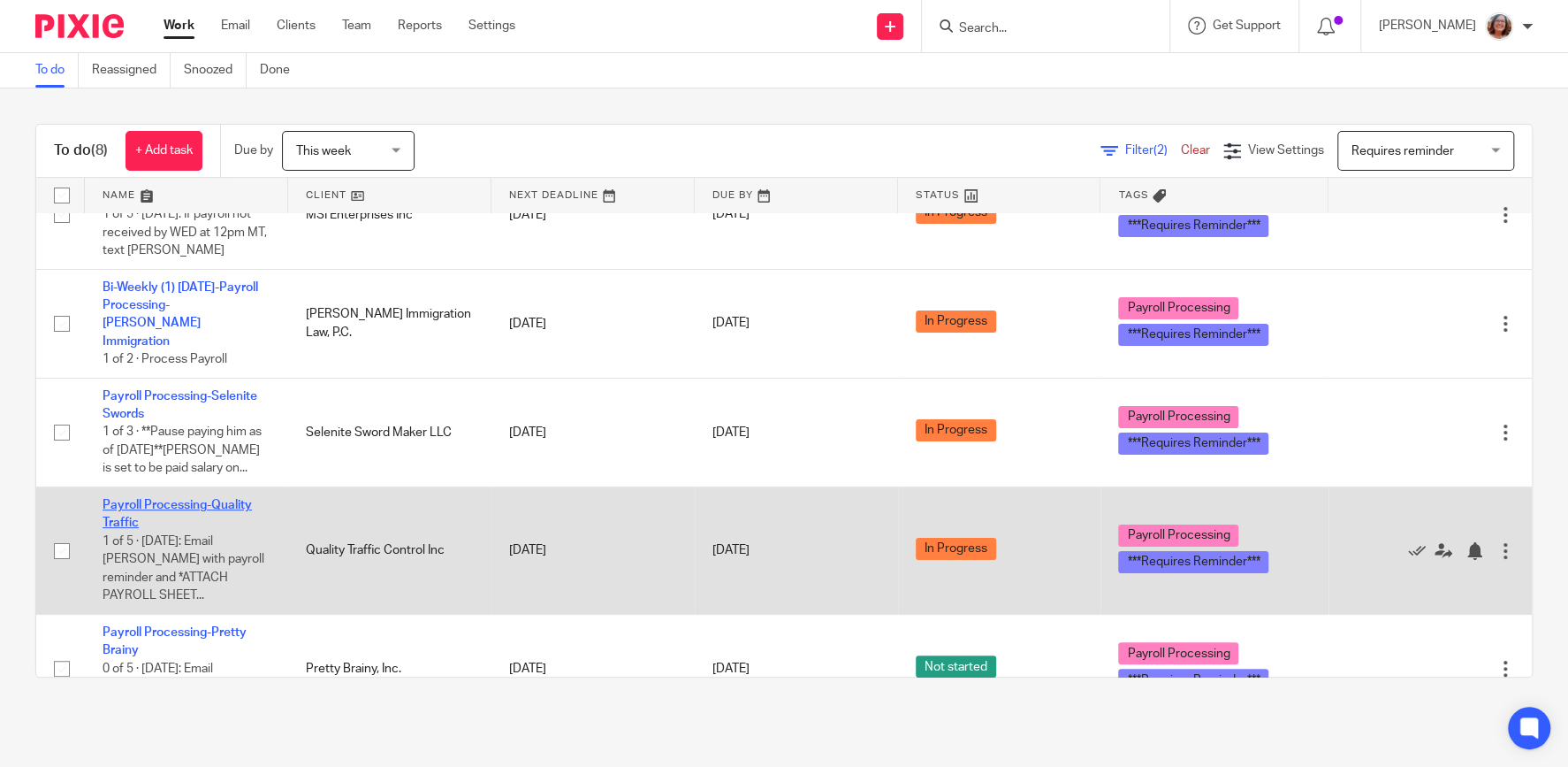
click at [212, 498] on link "Payroll Processing-Quality Traffic" at bounding box center [177, 513] width 149 height 30
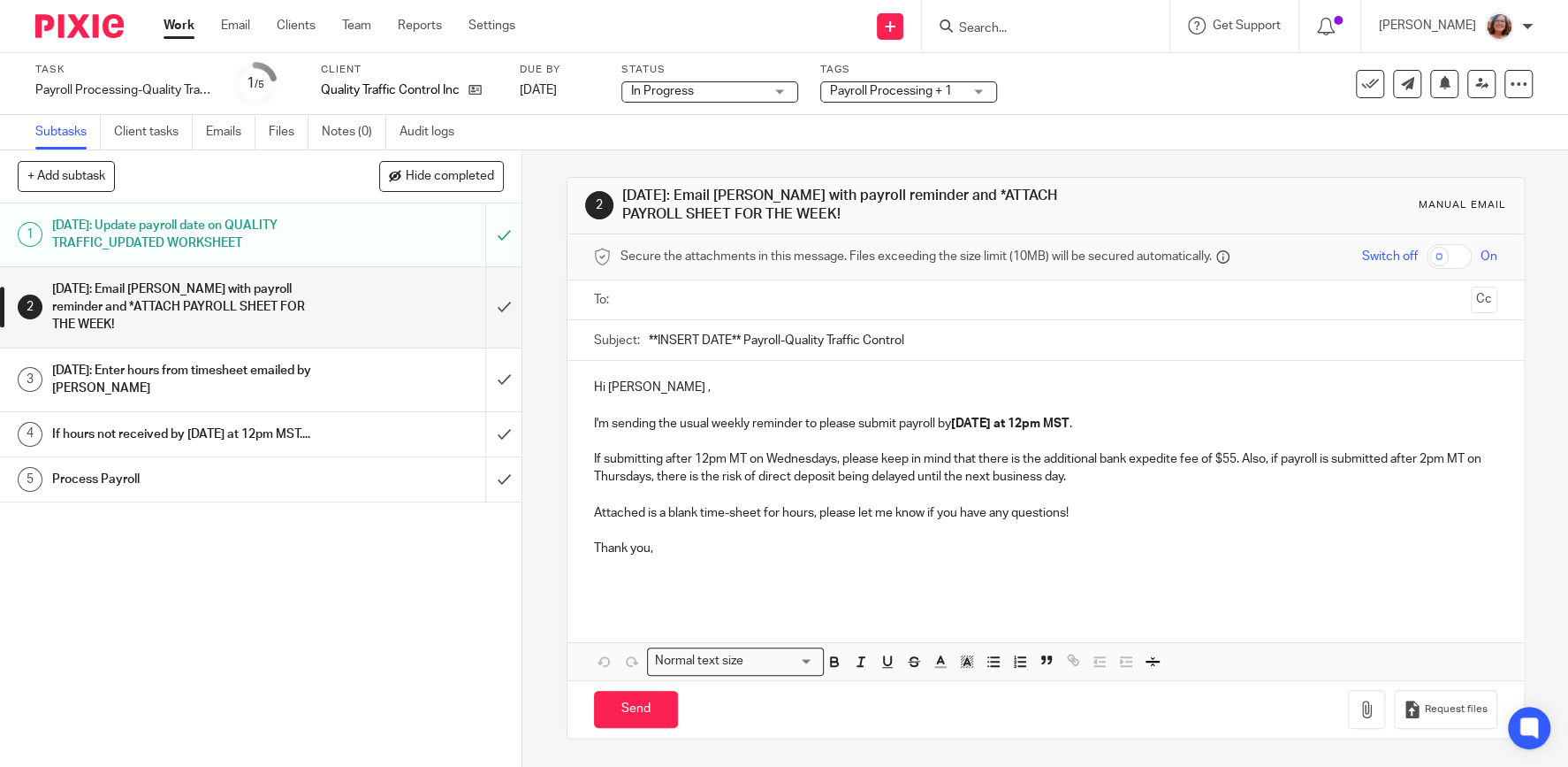
drag, startPoint x: 922, startPoint y: 332, endPoint x: 559, endPoint y: 330, distance: 363.0
click at [649, 330] on input "**INSERT DATE** Payroll-Quality Traffic Control" at bounding box center [1073, 339] width 849 height 40
paste input "⏰ Time to Submit Payroll – Due by [WEDNESDAY] at 12:00pm MT"
click at [923, 335] on input "⏰ Time to Submit Payroll – Due by [WEDNESDAY] at 12:00pm MT" at bounding box center [1073, 339] width 849 height 40
type input "⏰ Time to Submit Payroll – Due by [WEDNESDAY, 10/15] at 12:00pm MT"
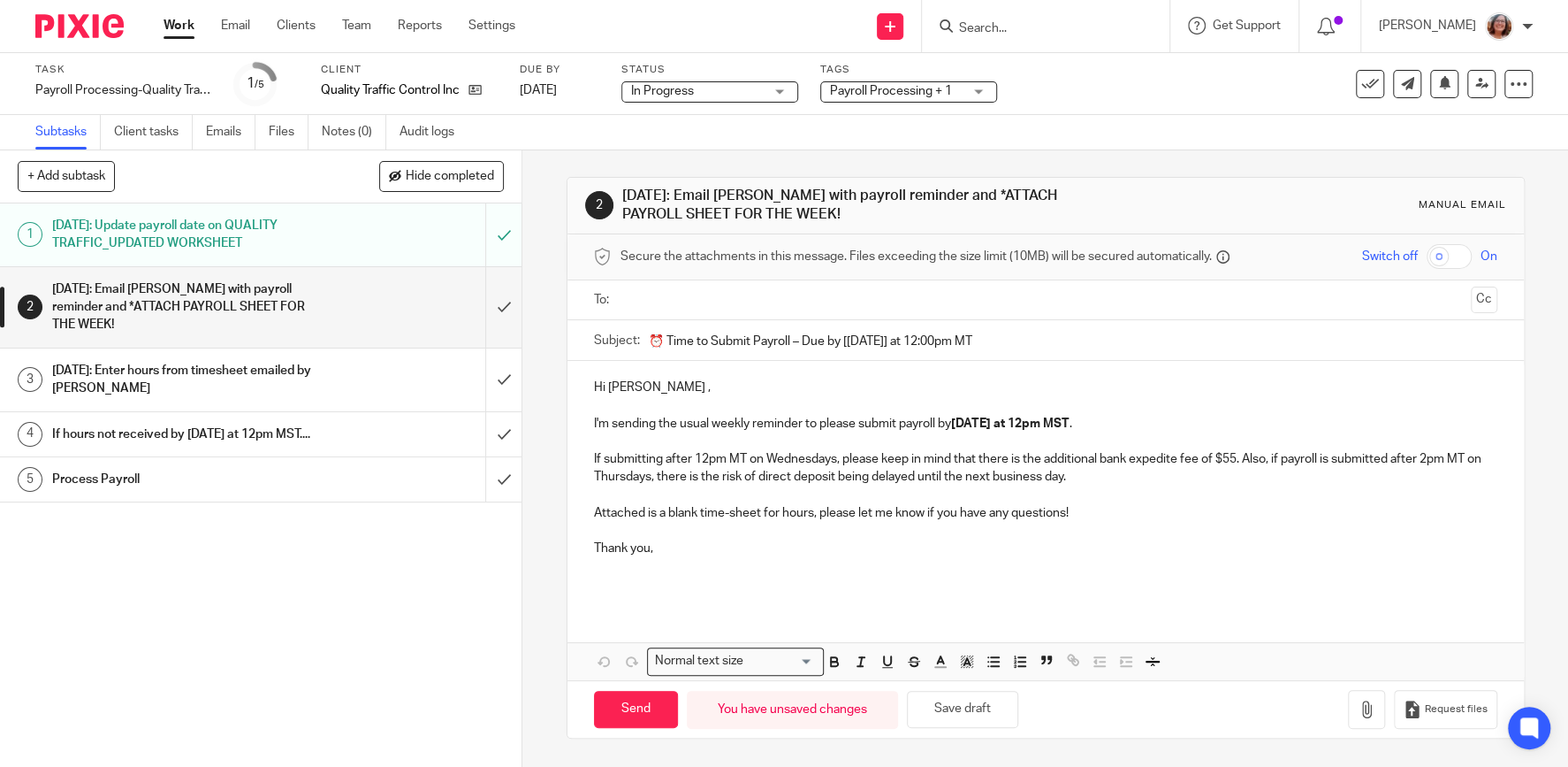
click at [691, 293] on input "text" at bounding box center [1045, 300] width 837 height 21
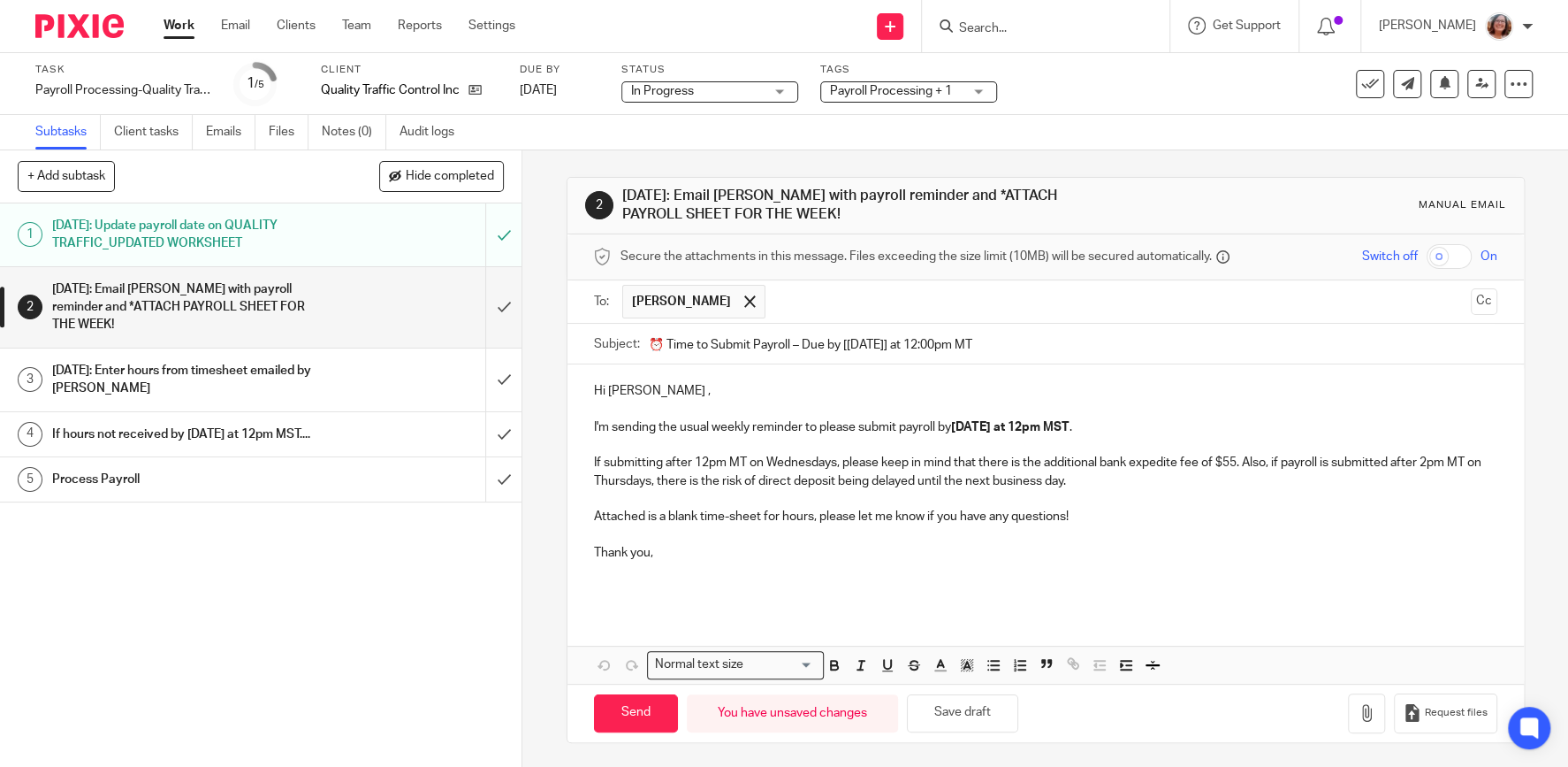
click at [588, 418] on div "Hi Patrick , I'm sending the usual weekly reminder to please submit payroll by …" at bounding box center [1045, 487] width 956 height 246
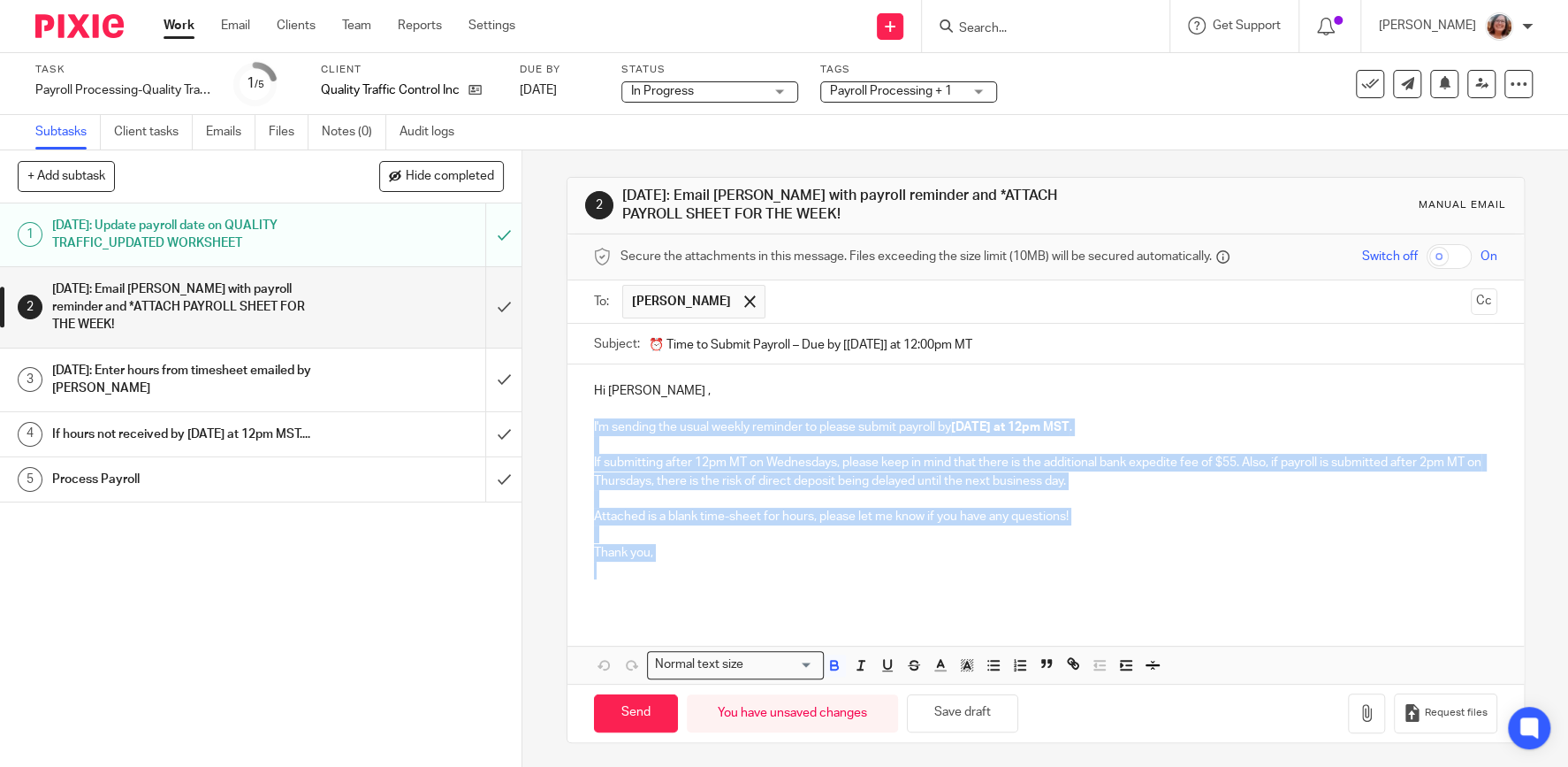
drag, startPoint x: 594, startPoint y: 422, endPoint x: 853, endPoint y: 564, distance: 295.4
click at [853, 564] on div "Hi Patrick , I'm sending the usual weekly reminder to please submit payroll by …" at bounding box center [1045, 487] width 956 height 246
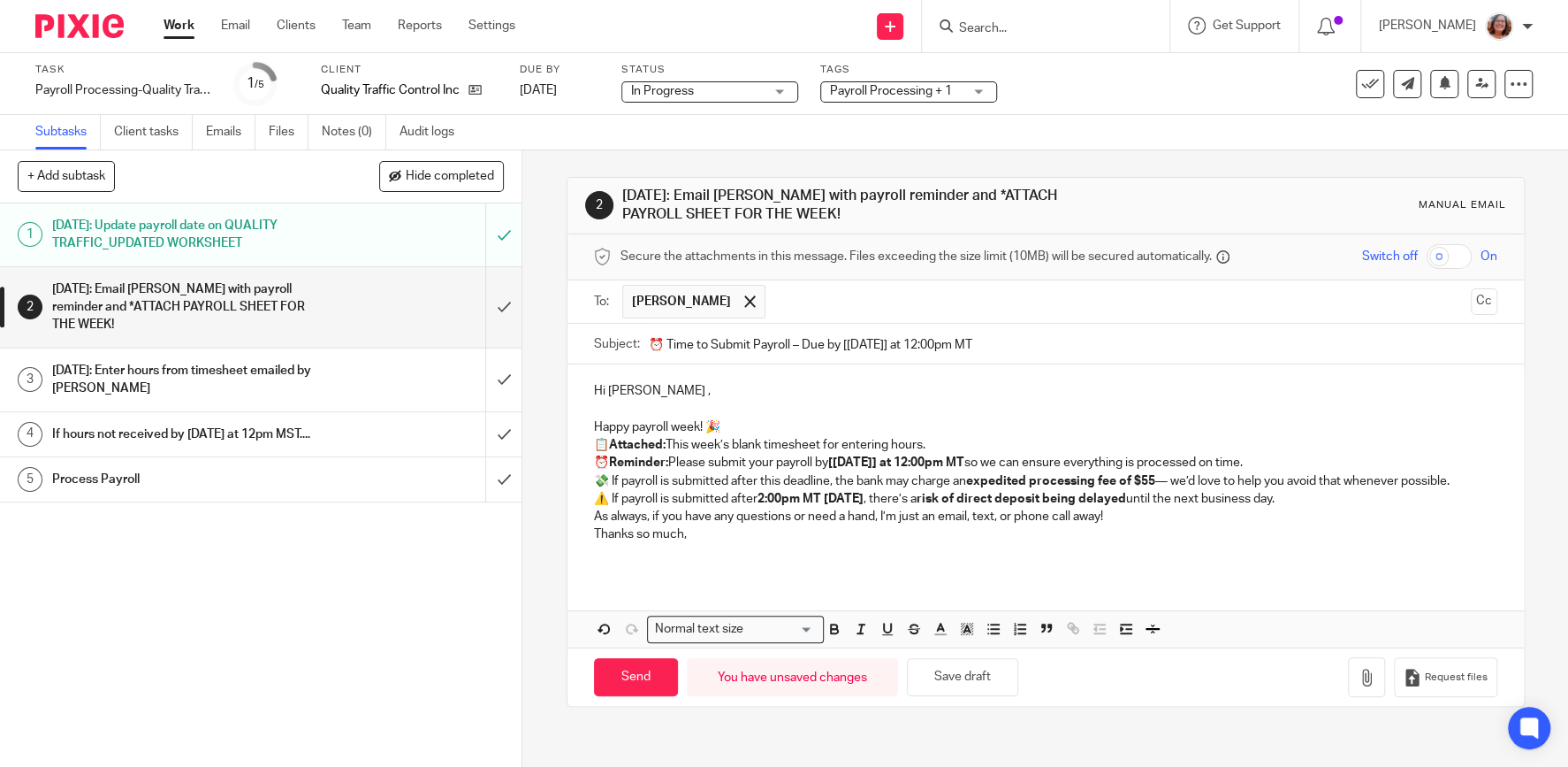
click at [727, 420] on p "Happy payroll week! 🎉" at bounding box center [1045, 427] width 903 height 18
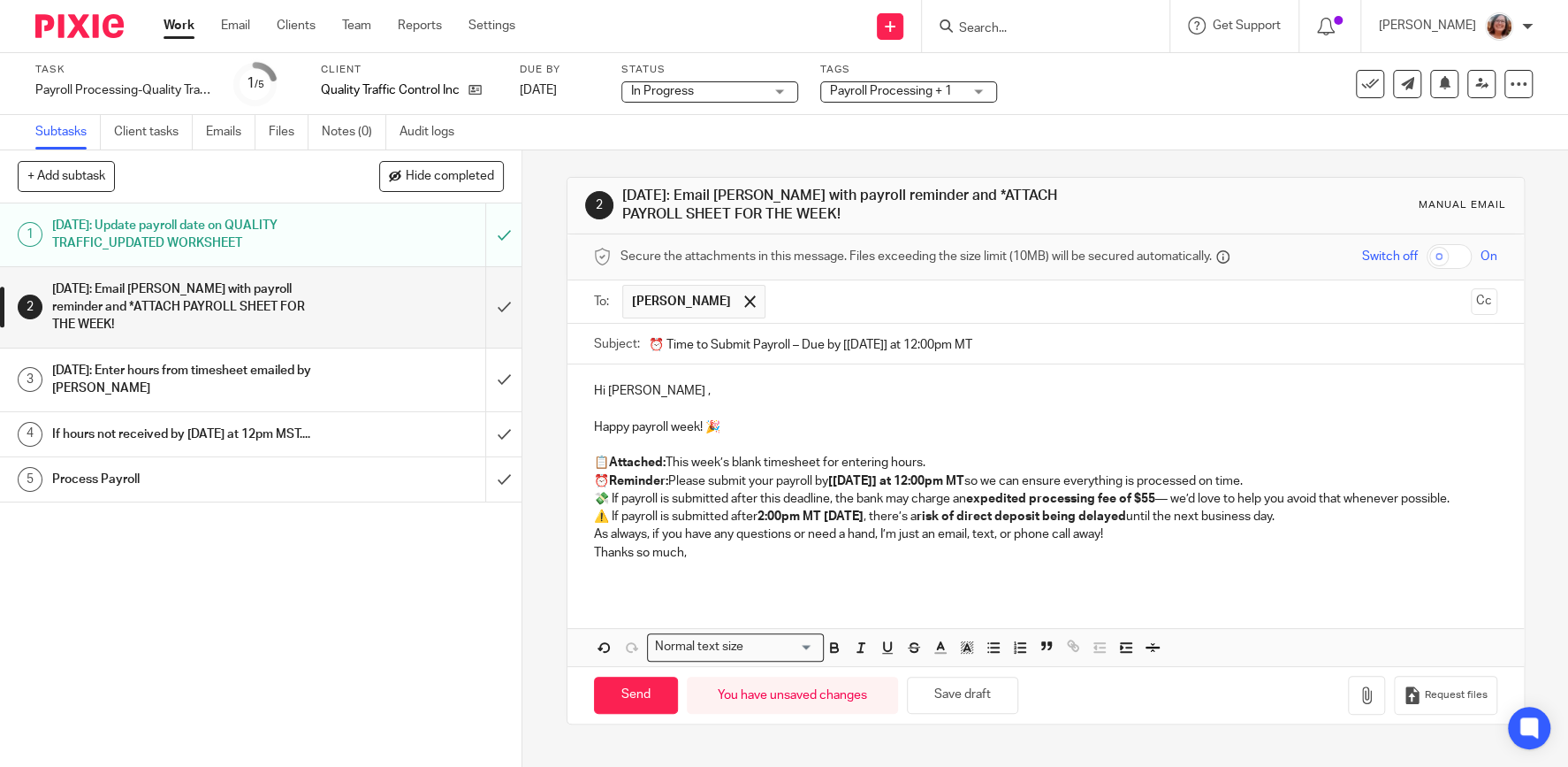
click at [948, 458] on p "📋 Attached: This week’s blank timesheet for entering hours." at bounding box center [1045, 463] width 903 height 18
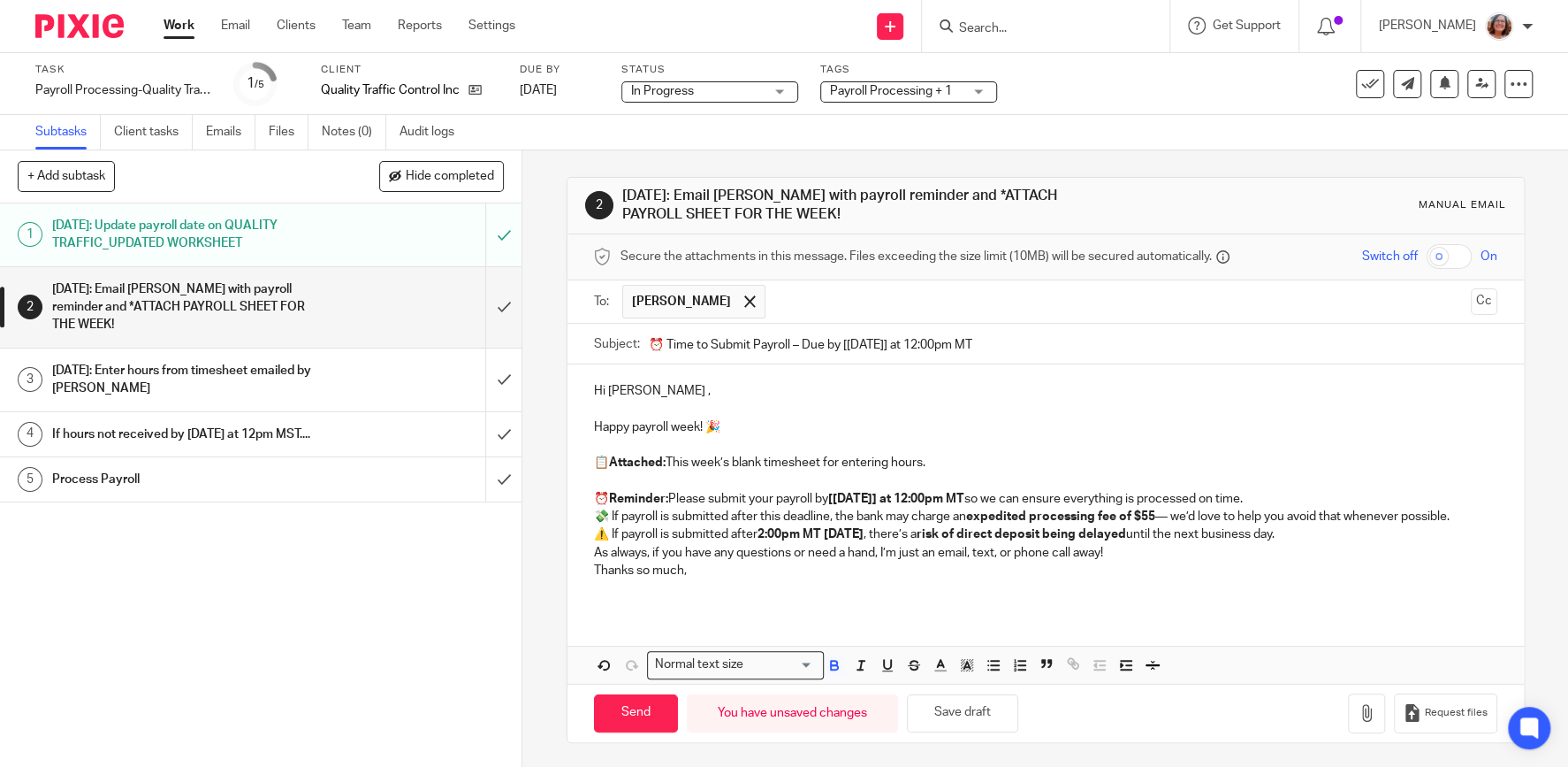
click at [918, 496] on strong "[WEDNESDAY] at 12:00pm MT" at bounding box center [896, 499] width 136 height 13
click at [1336, 496] on p "⏰ Reminder: Please submit your payroll by [WEDNESDAY, 10/15] at 12:00pm MT so w…" at bounding box center [1045, 499] width 903 height 18
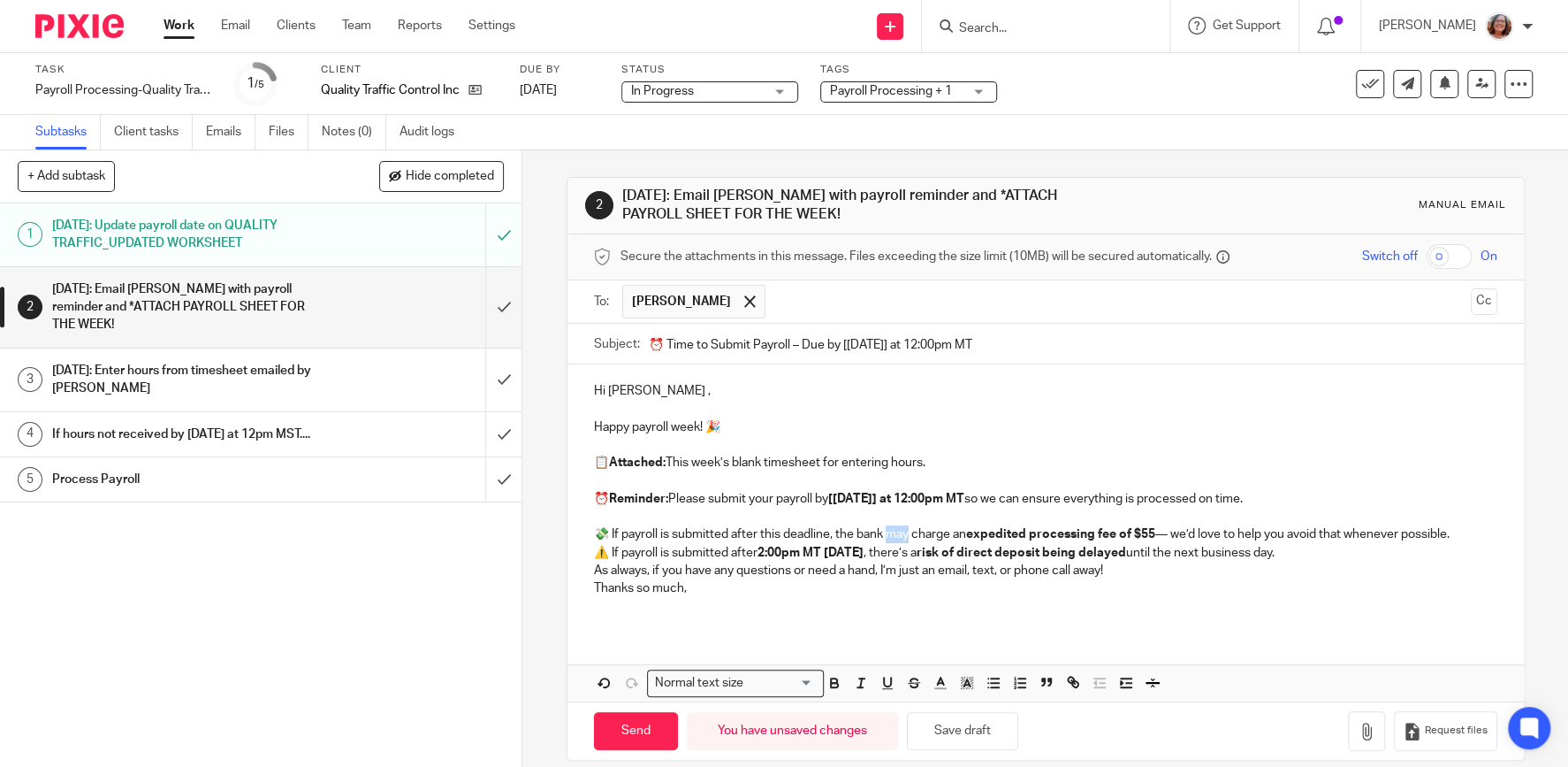
drag, startPoint x: 913, startPoint y: 529, endPoint x: 893, endPoint y: 532, distance: 20.2
click at [893, 532] on p "💸 If payroll is submitted after this deadline, the bank may charge an expedited…" at bounding box center [1045, 534] width 903 height 18
click at [1464, 535] on p "💸 If payroll is submitted after this deadline, the bank will charge an expedite…" at bounding box center [1045, 534] width 903 height 18
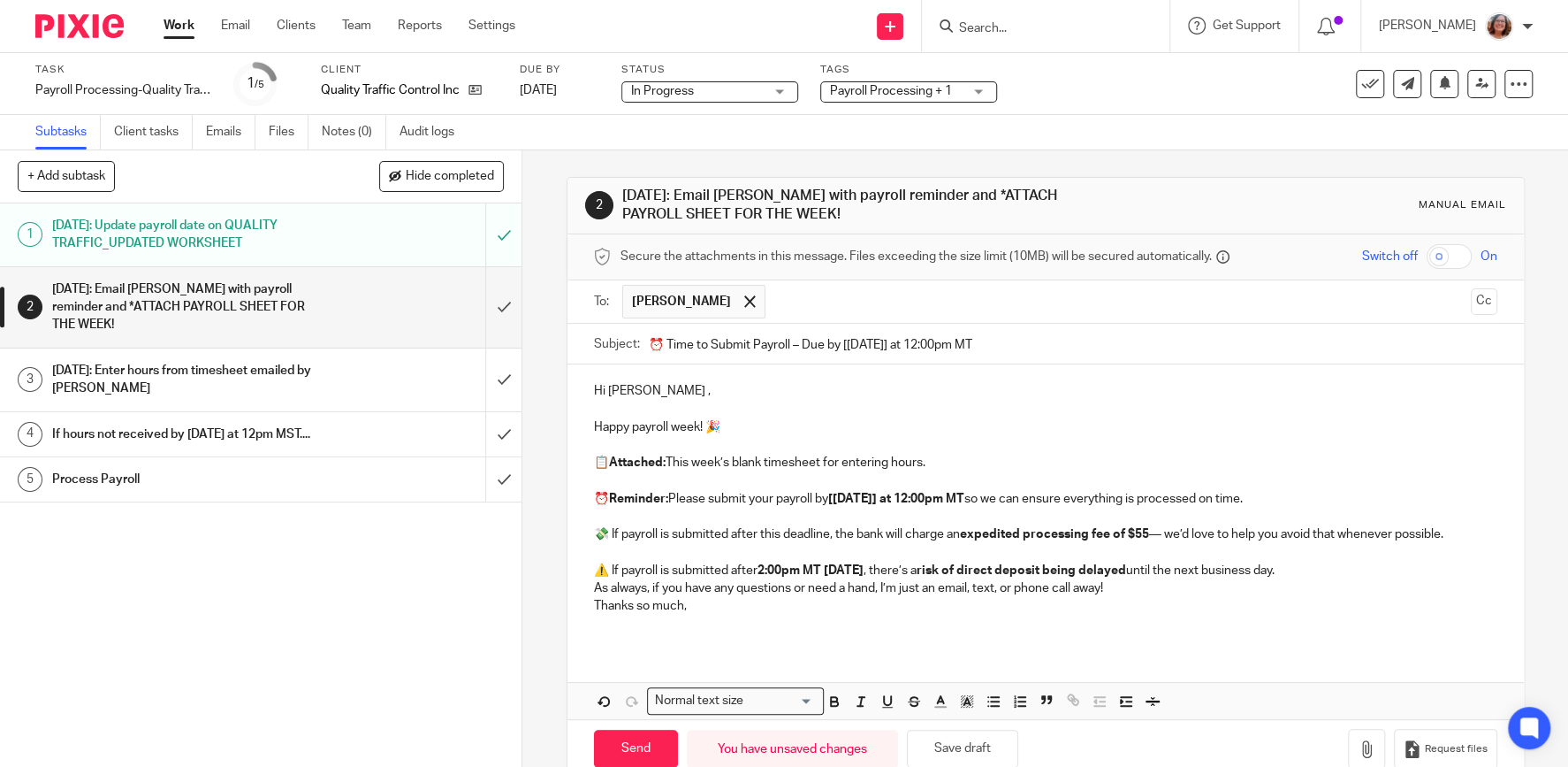
click at [1316, 570] on p "⚠️ If payroll is submitted after 2:00pm MT on Thursday , there’s a risk of dire…" at bounding box center [1045, 571] width 903 height 18
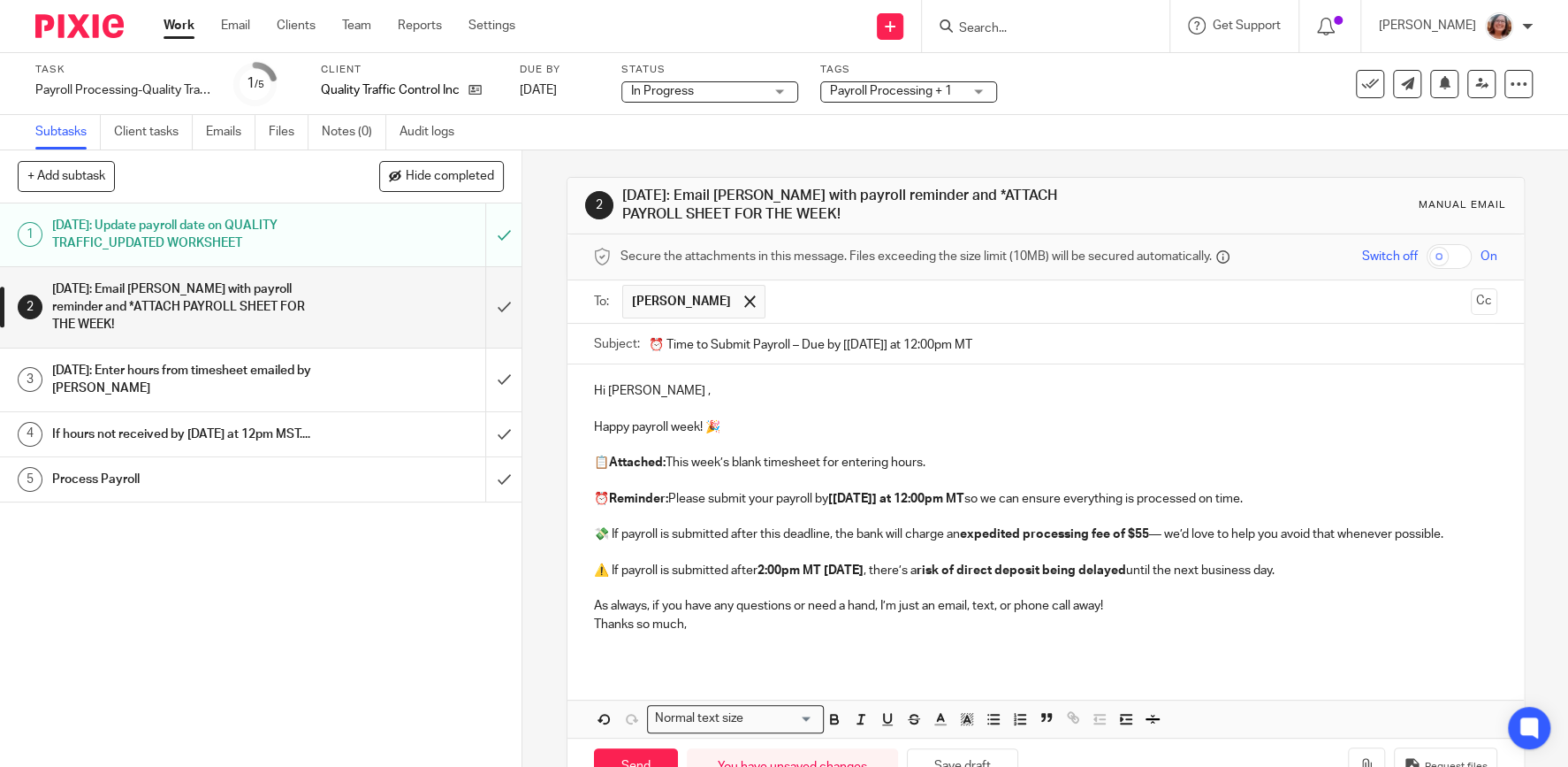
click at [1128, 604] on p "As always, if you have any questions or need a hand, I’m just an email, text, o…" at bounding box center [1045, 605] width 903 height 18
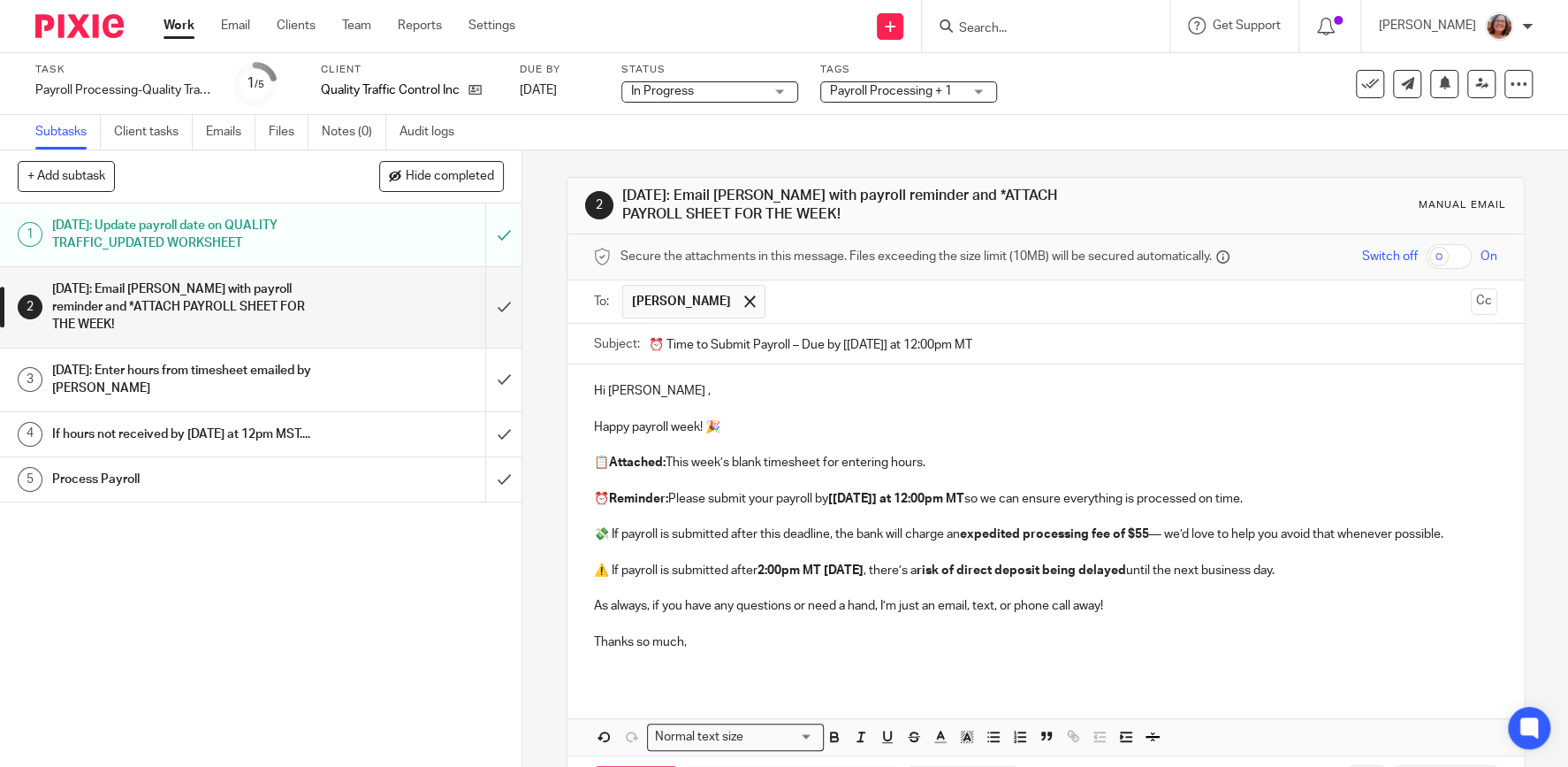
click at [695, 642] on p "Thanks so much," at bounding box center [1045, 651] width 903 height 37
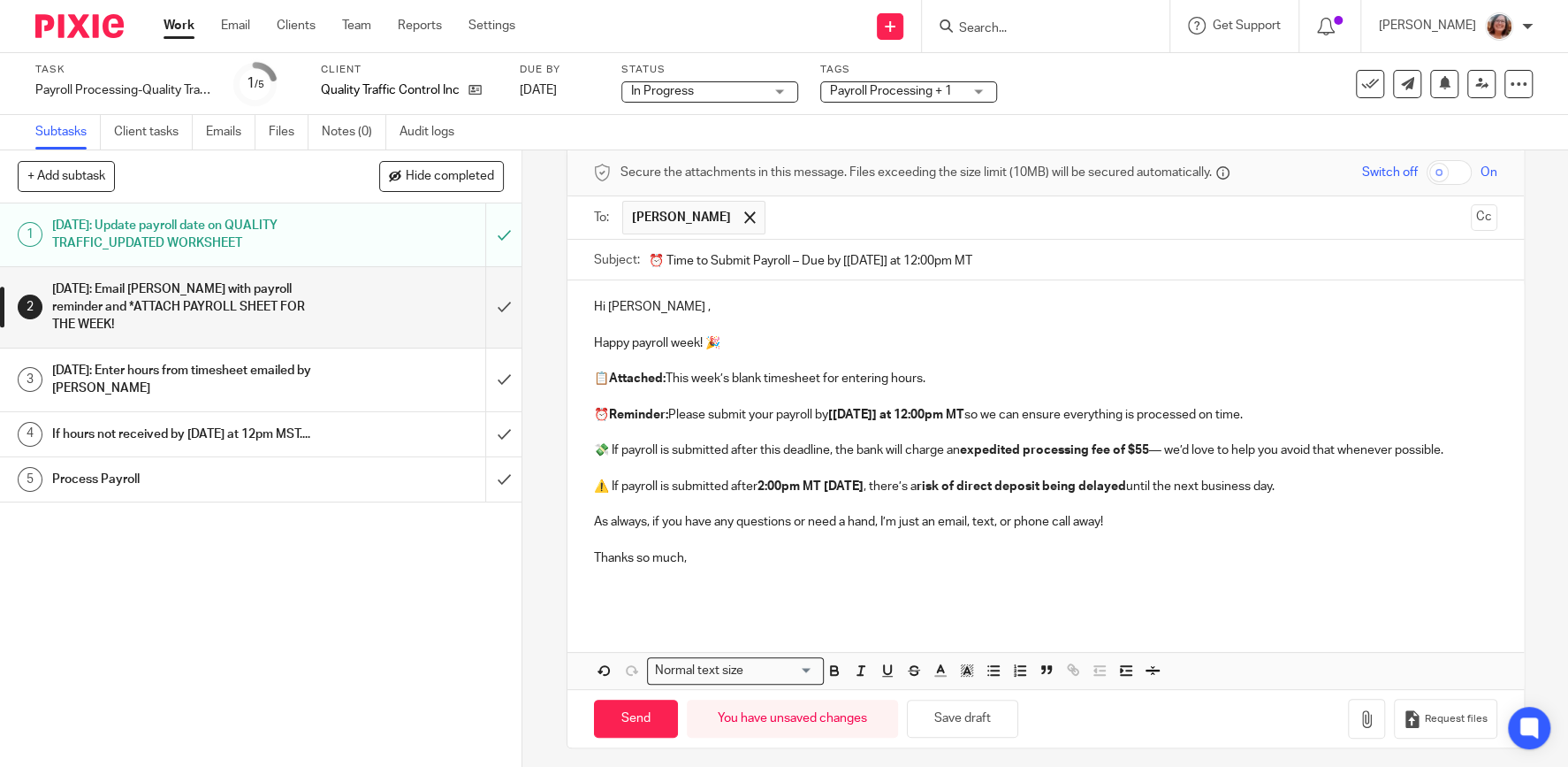
scroll to position [90, 0]
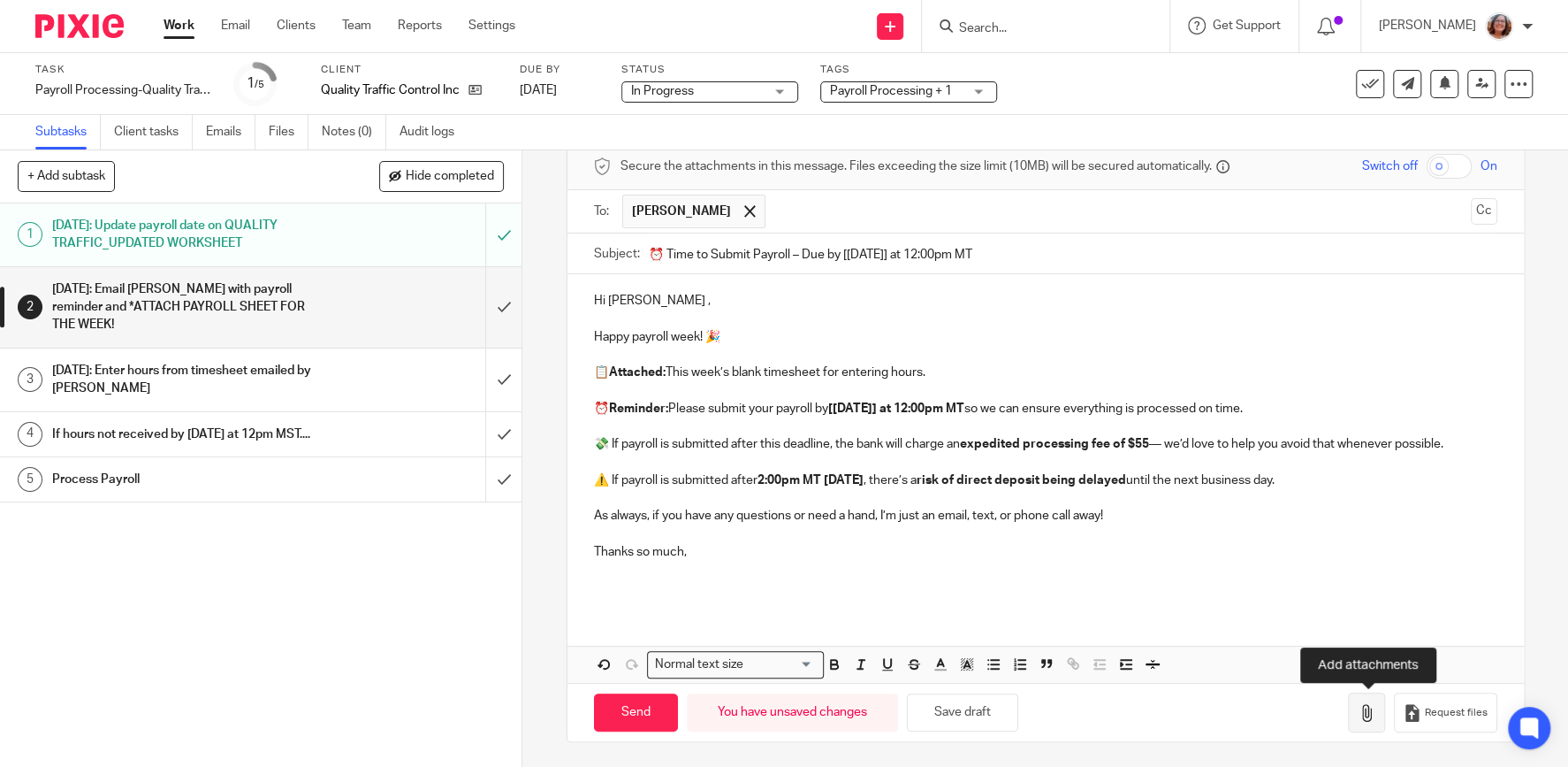
click at [1361, 706] on icon "button" at bounding box center [1366, 713] width 18 height 18
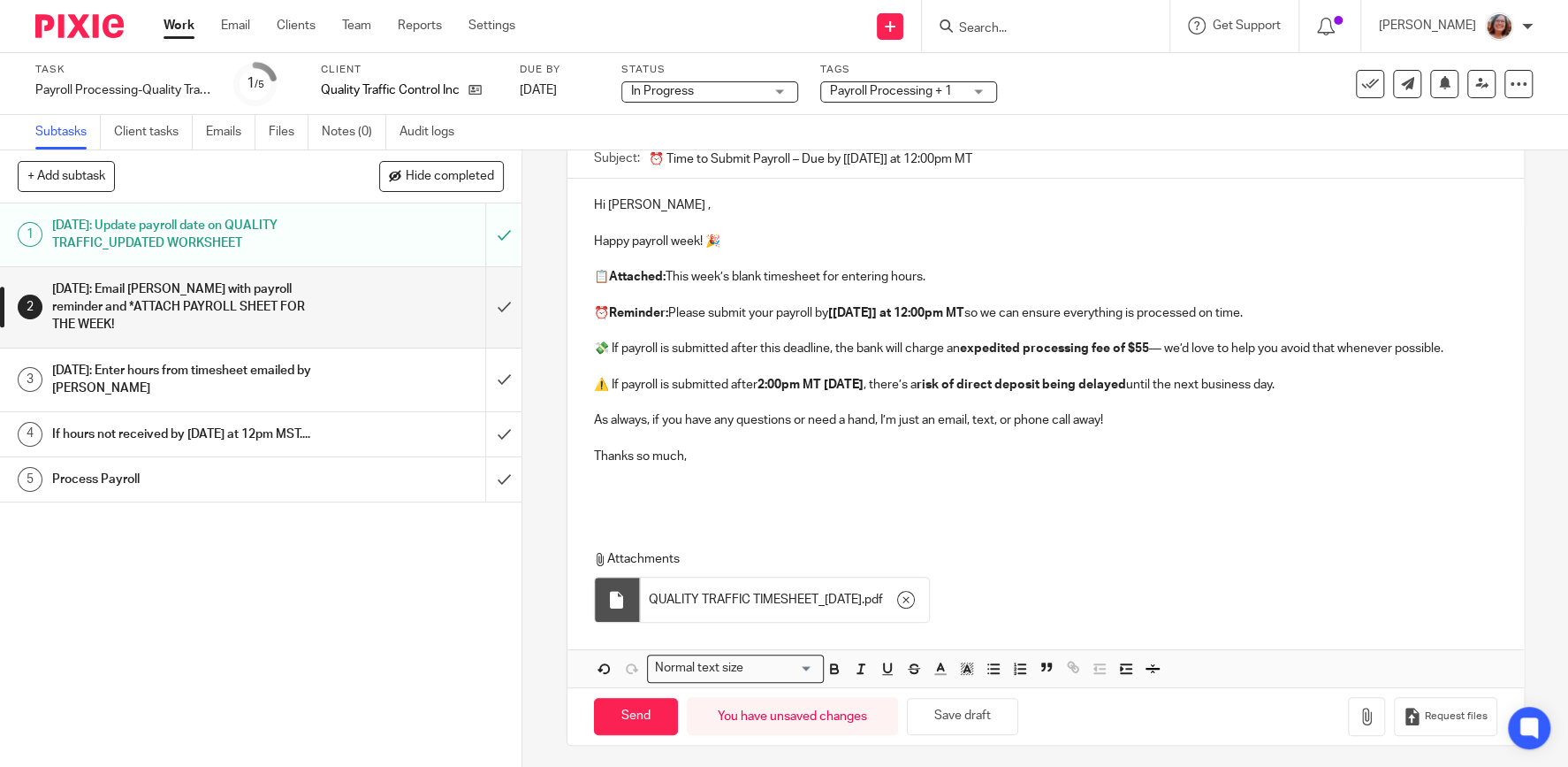
scroll to position [190, 0]
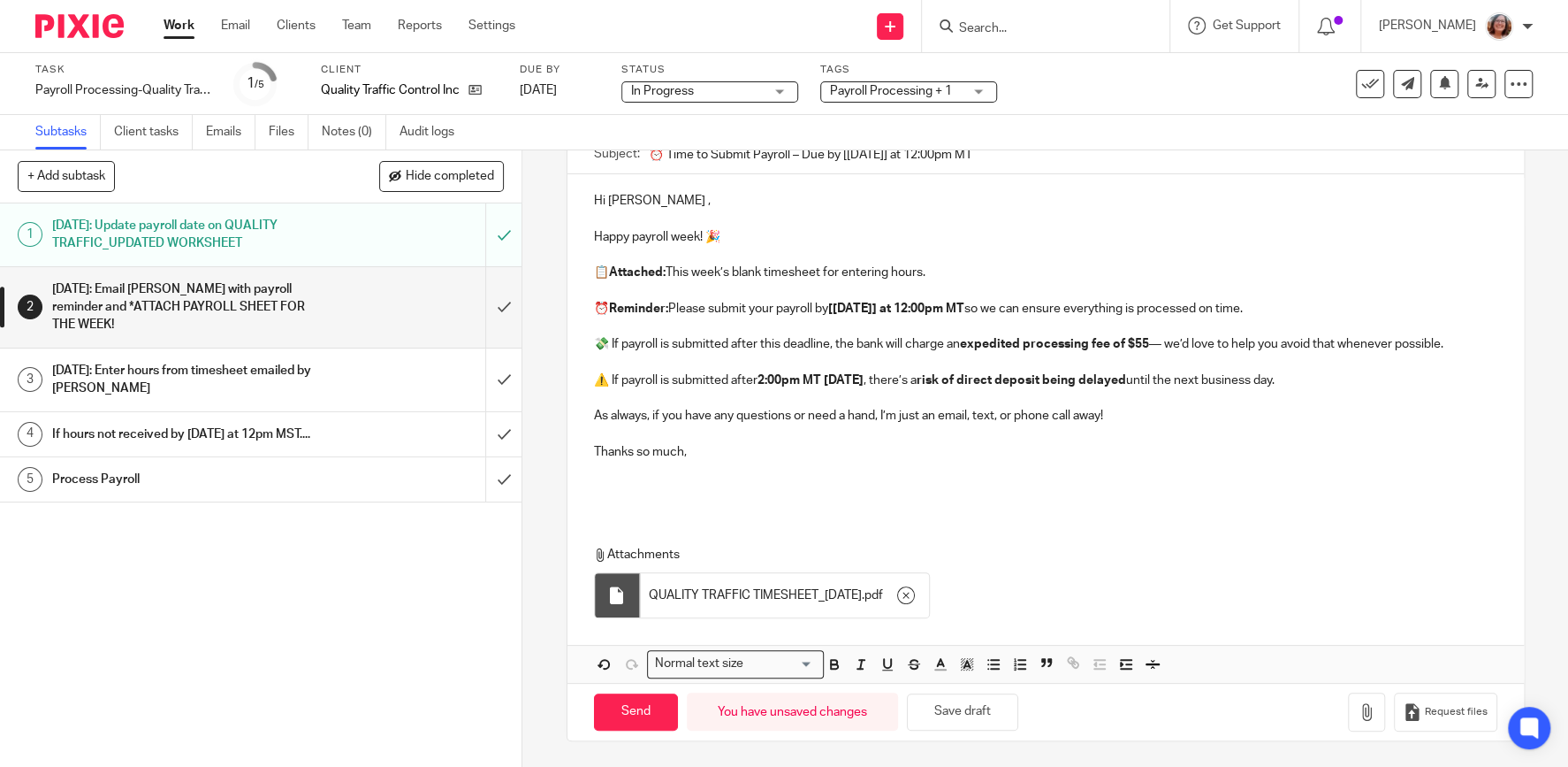
click at [796, 269] on p "📋 Attached: This week’s blank timesheet for entering hours." at bounding box center [1045, 272] width 903 height 18
click at [1050, 513] on div "Hi Patrick , Happy payroll week! 🎉 📋 Attached: This week’s blank time-sheet for…" at bounding box center [1045, 428] width 956 height 507
click at [646, 713] on input "Send" at bounding box center [635, 712] width 84 height 38
type input "Sent"
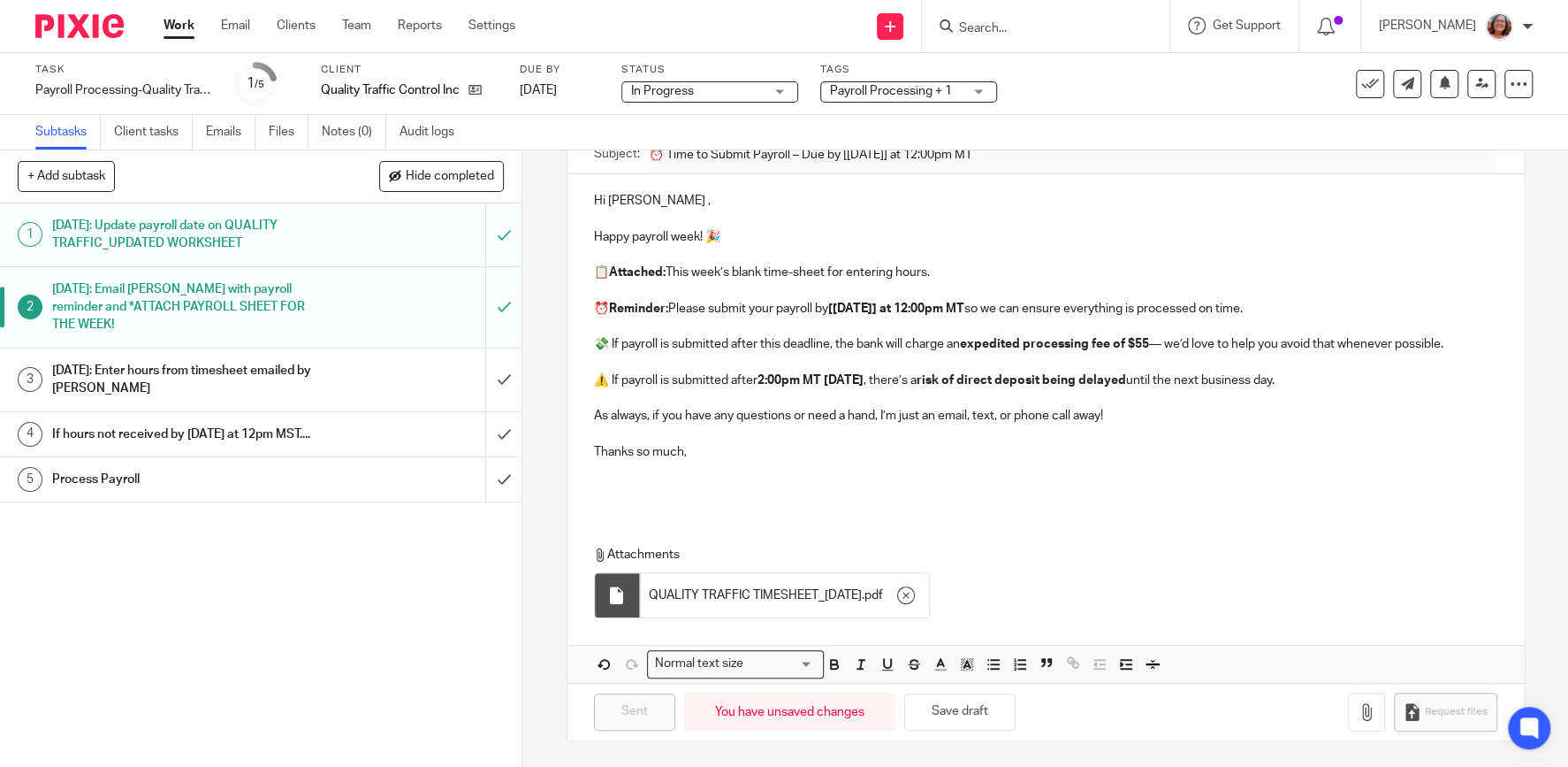
click at [181, 28] on link "Work" at bounding box center [178, 26] width 31 height 18
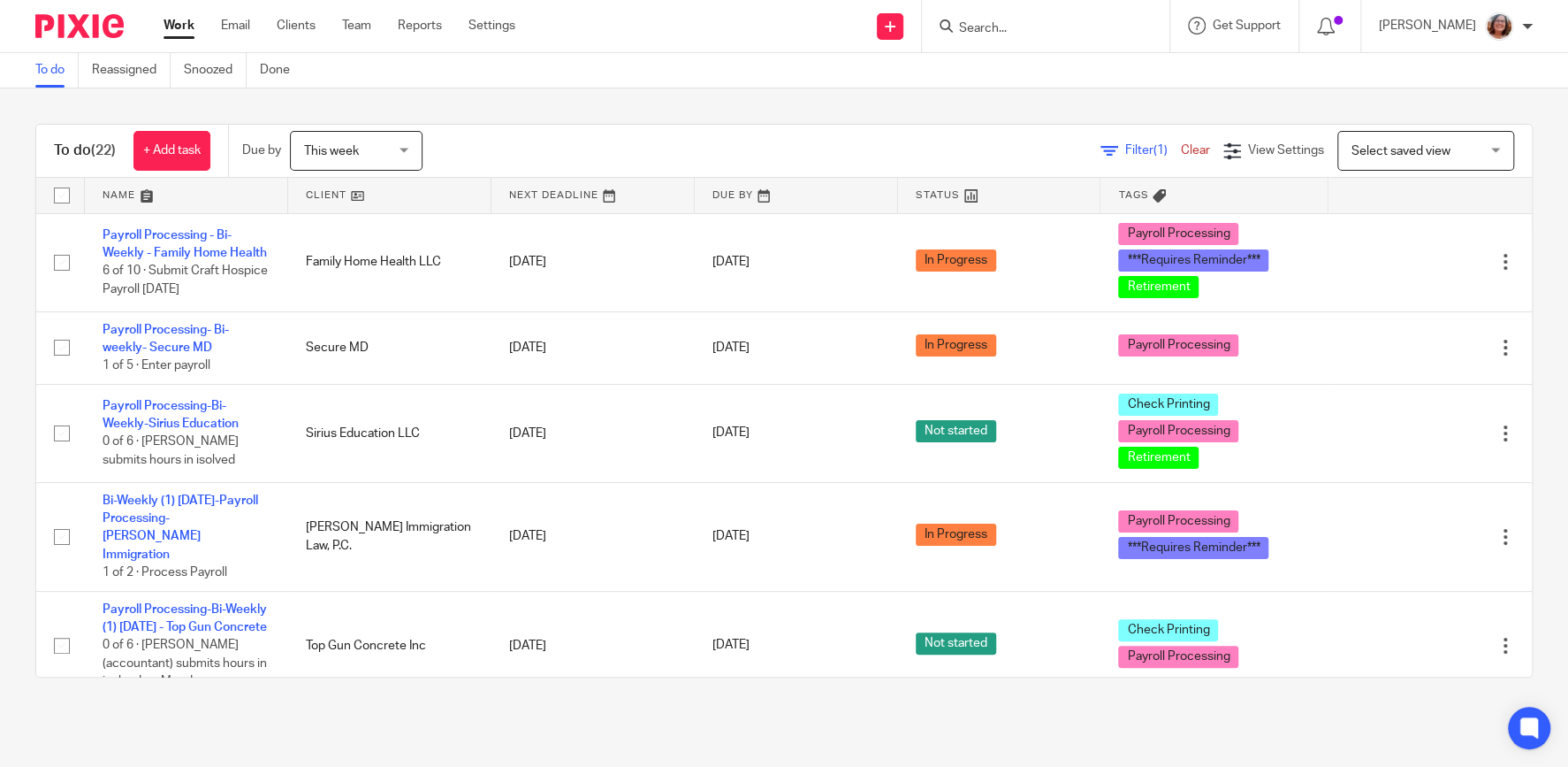
click at [1369, 152] on span "Select saved view" at bounding box center [1400, 151] width 99 height 13
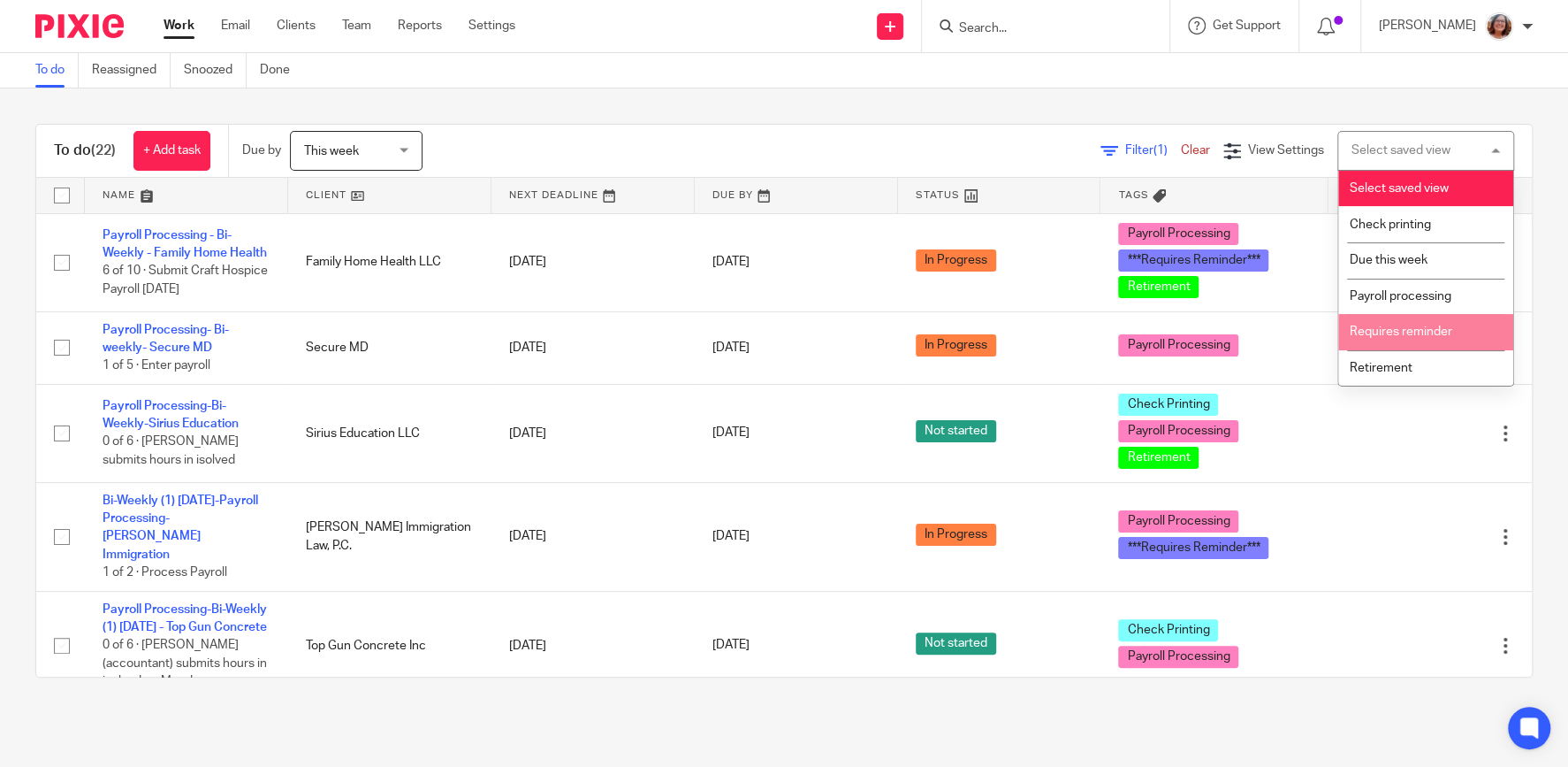
click at [1392, 334] on span "Requires reminder" at bounding box center [1400, 331] width 103 height 13
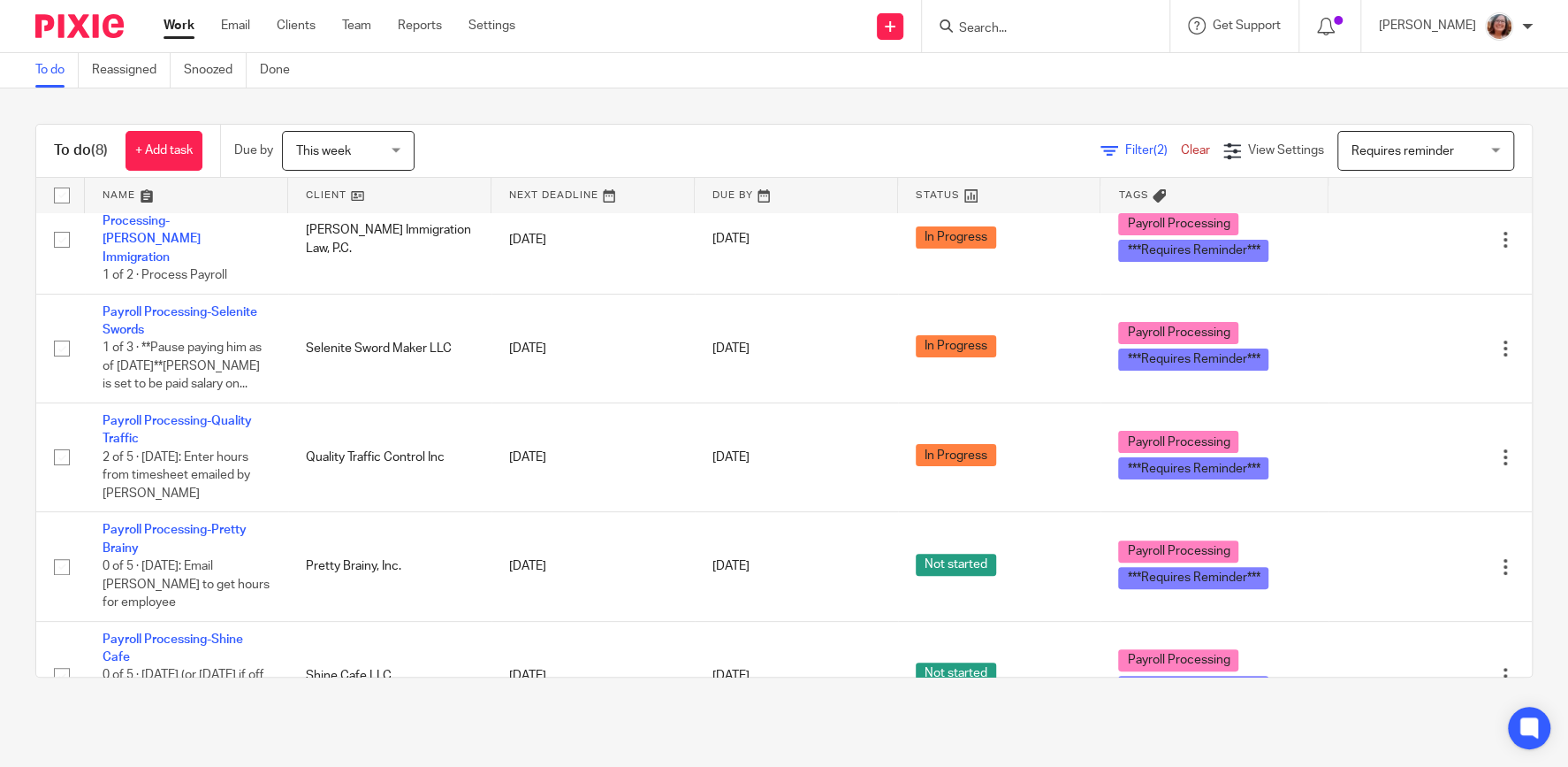
scroll to position [226, 0]
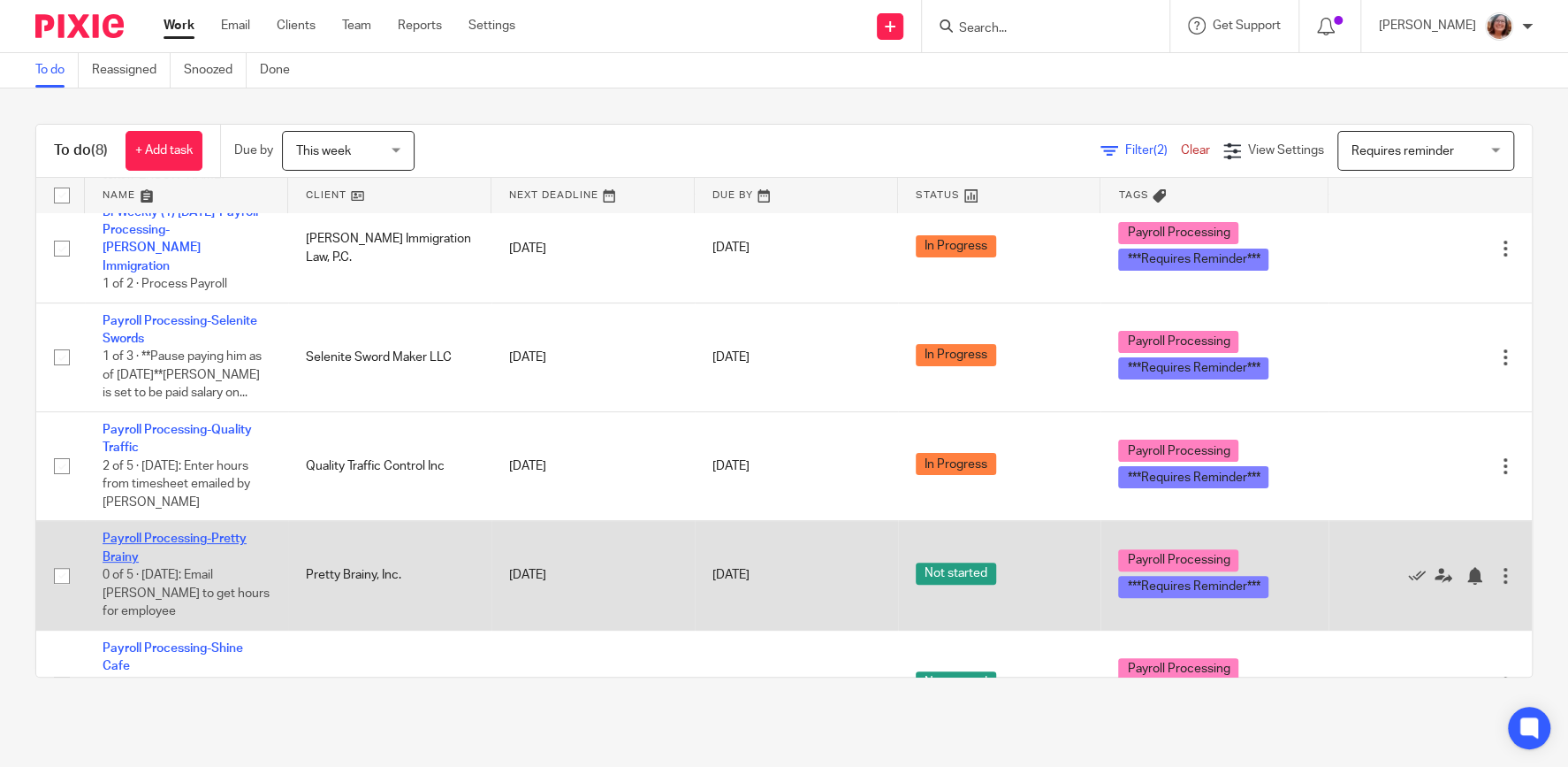
click at [229, 532] on link "Payroll Processing-Pretty Brainy" at bounding box center [174, 547] width 144 height 30
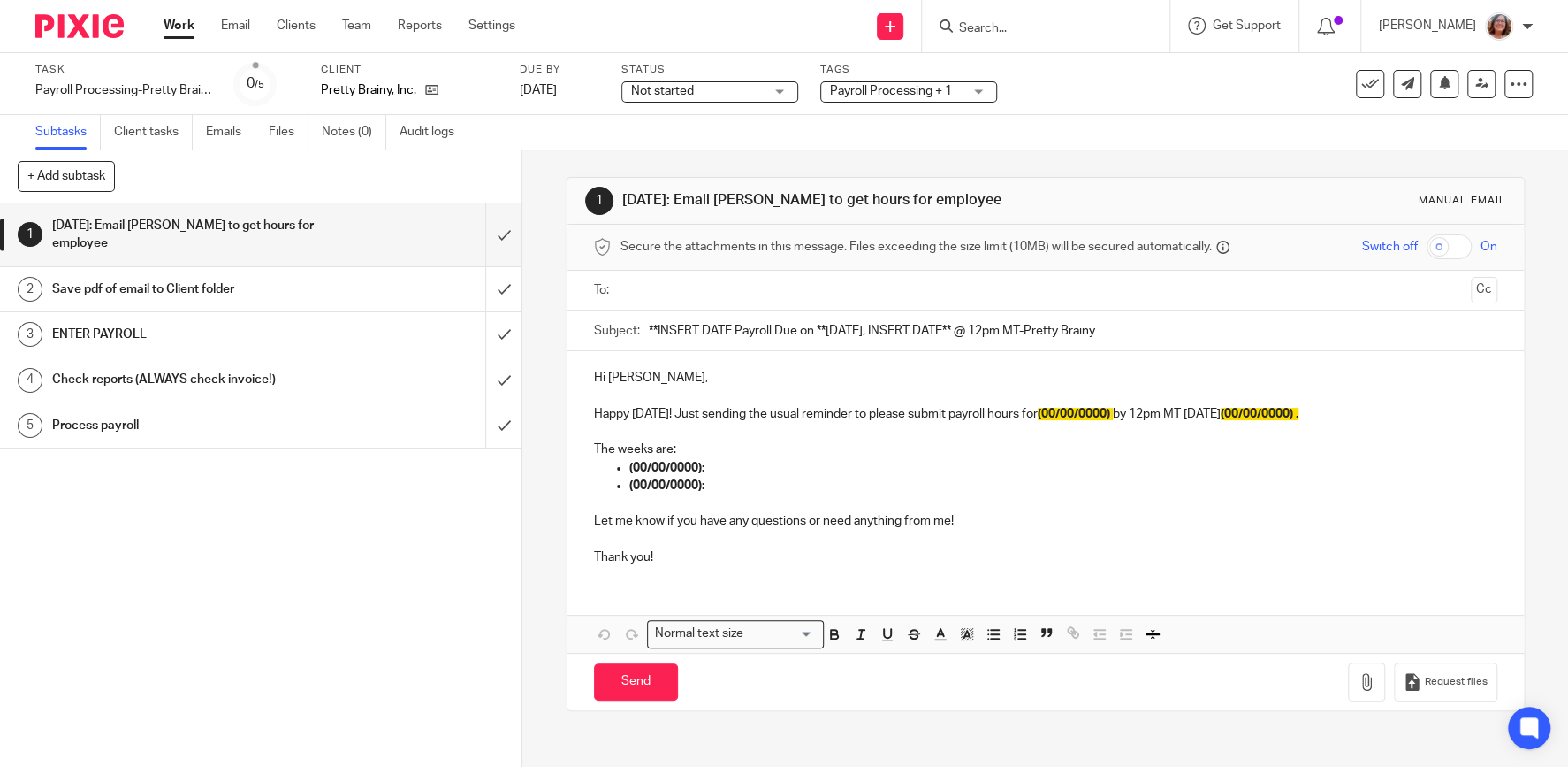
drag, startPoint x: 733, startPoint y: 329, endPoint x: 601, endPoint y: 333, distance: 132.1
click at [649, 332] on input "**INSERT DATE Payroll Due on **[DATE], INSERT DATE** @ 12pm MT-Pretty Brainy" at bounding box center [1073, 330] width 849 height 40
type input "[DATE] Payroll Due on **[DATE], INSERT DATE** @ 12pm MT-Pretty Brainy"
drag, startPoint x: 1124, startPoint y: 411, endPoint x: 1058, endPoint y: 413, distance: 66.0
click at [1058, 413] on span "(00/00/0000)" at bounding box center [1074, 413] width 72 height 13
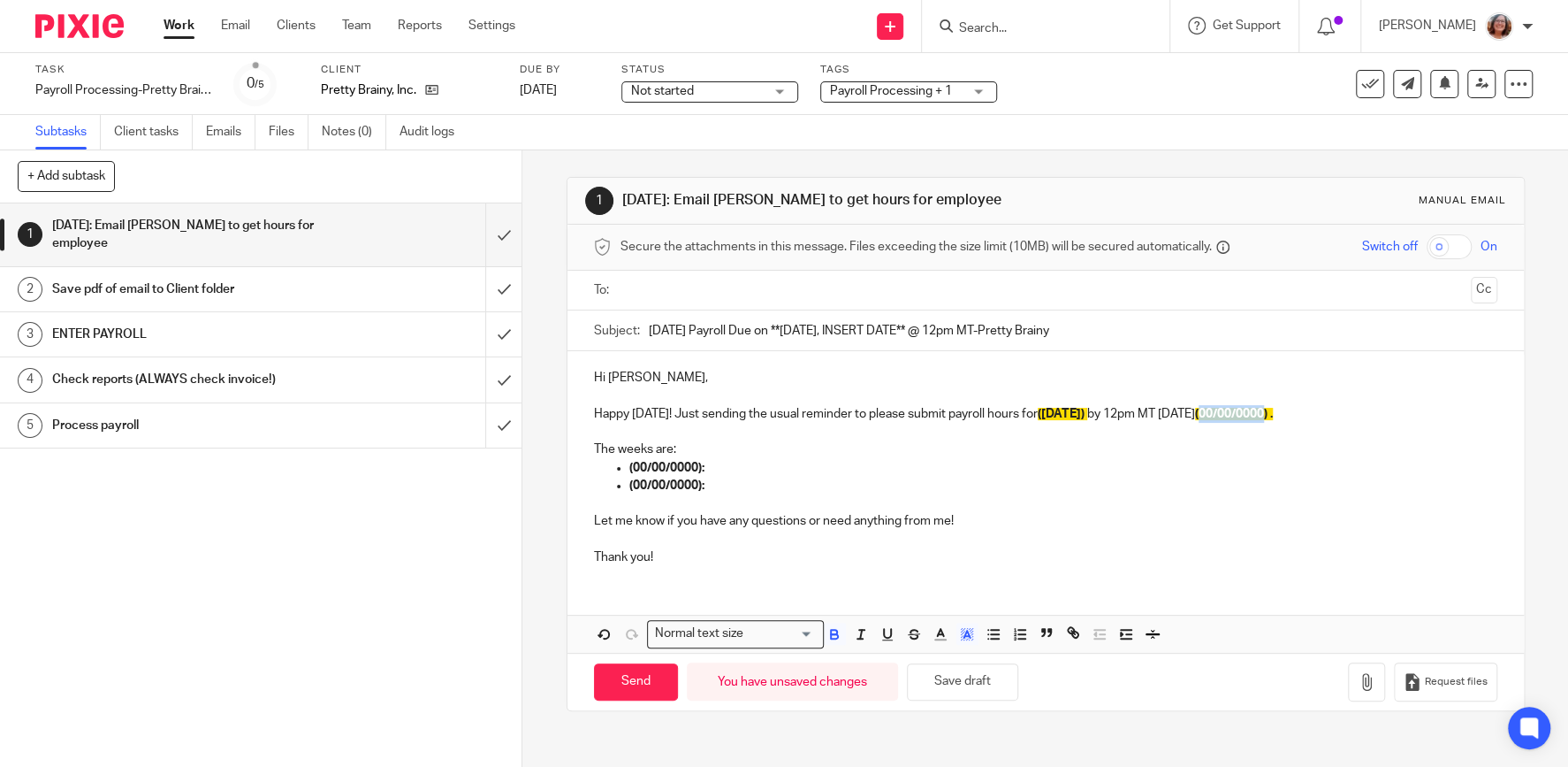
drag, startPoint x: 1340, startPoint y: 412, endPoint x: 1273, endPoint y: 418, distance: 67.3
click at [1273, 418] on span "(00/00/0000) ." at bounding box center [1233, 413] width 78 height 13
drag, startPoint x: 697, startPoint y: 467, endPoint x: 635, endPoint y: 471, distance: 62.1
click at [635, 471] on strong "(00/00/0000):" at bounding box center [667, 468] width 75 height 13
drag, startPoint x: 699, startPoint y: 480, endPoint x: 635, endPoint y: 489, distance: 64.6
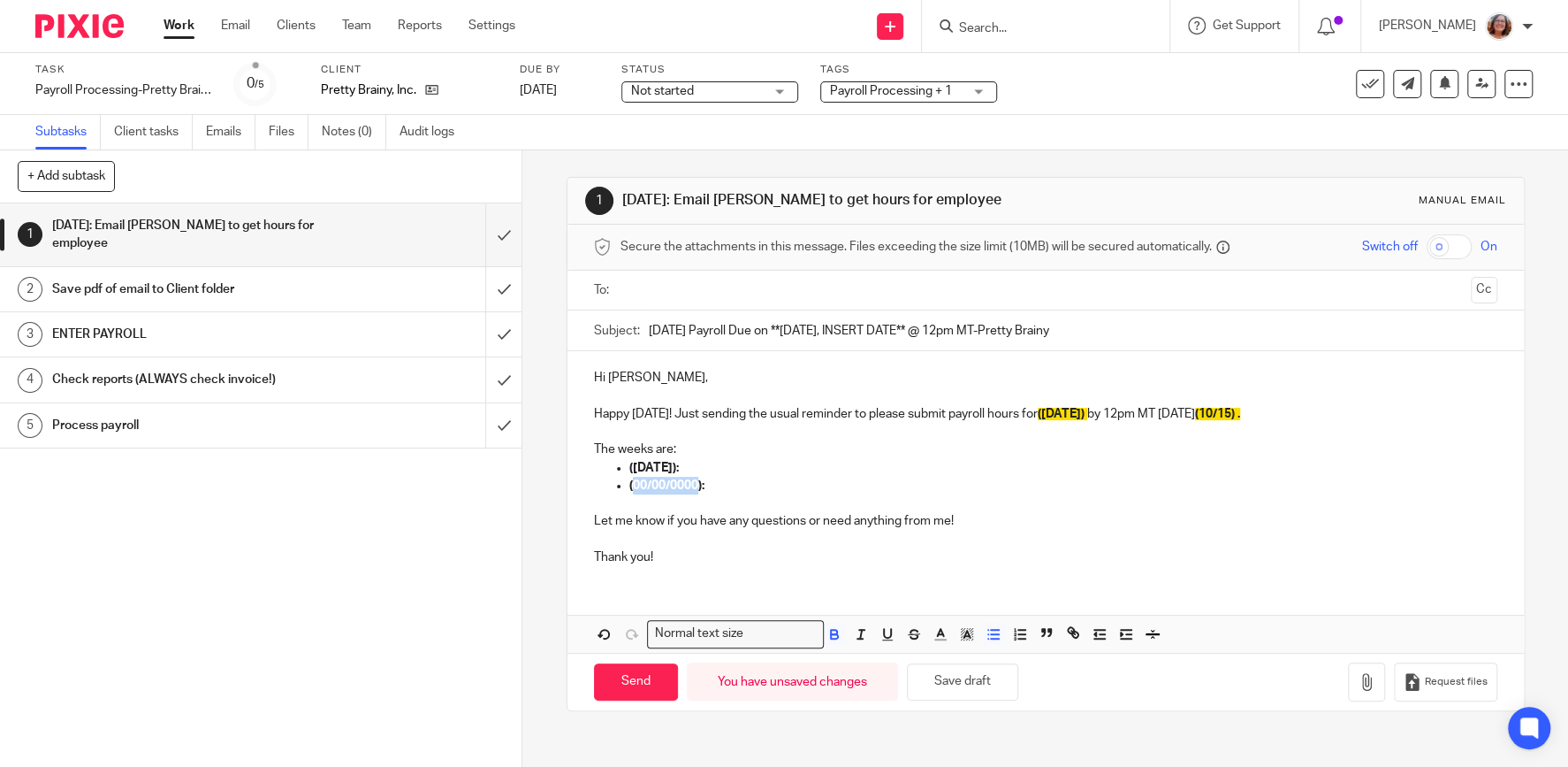
click at [635, 489] on strong "(00/00/0000):" at bounding box center [667, 486] width 75 height 13
click at [677, 286] on input "text" at bounding box center [1045, 290] width 837 height 21
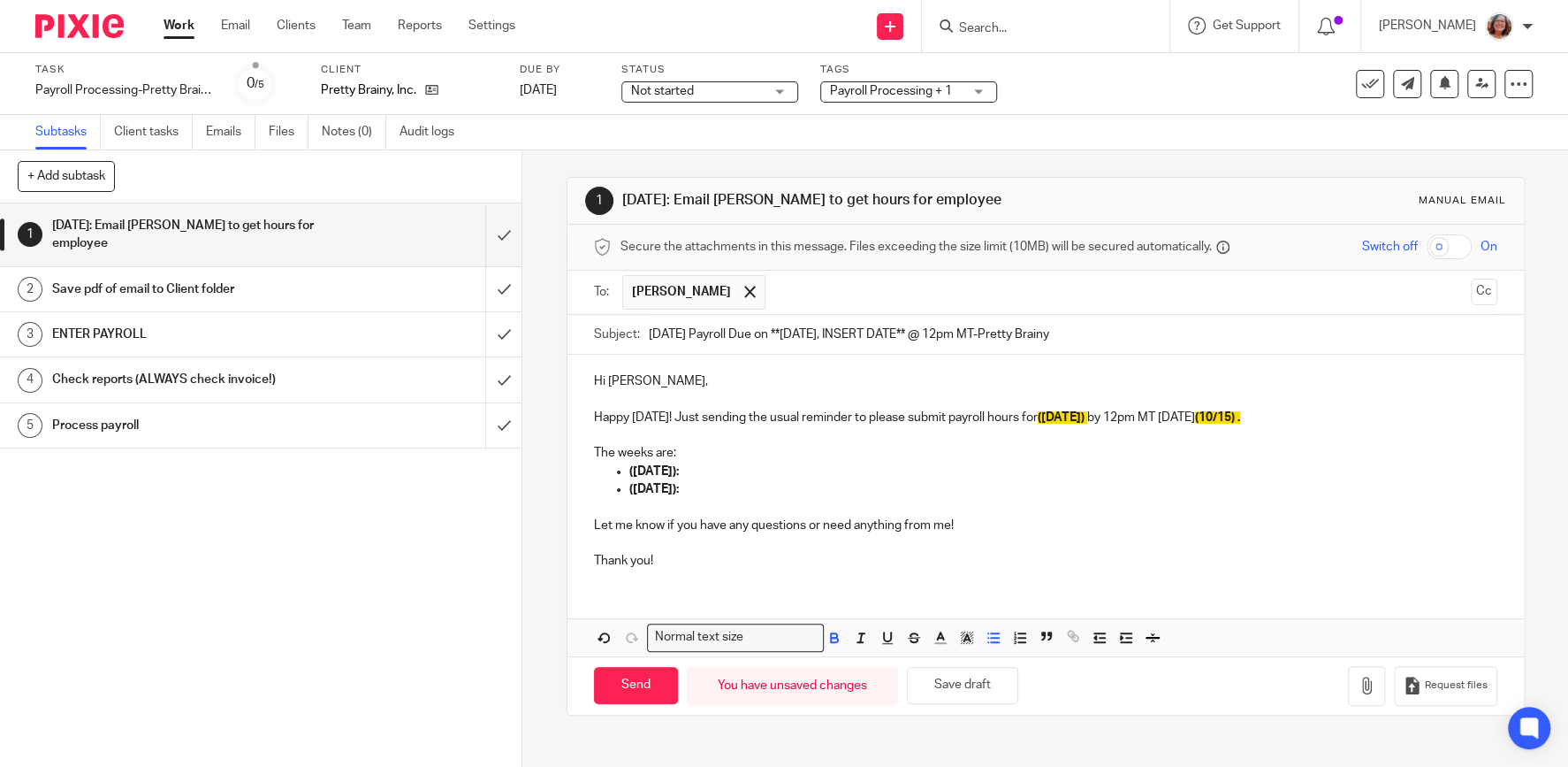
drag, startPoint x: 936, startPoint y: 332, endPoint x: 864, endPoint y: 337, distance: 72.2
click at [864, 337] on input "[DATE] Payroll Due on **[DATE], INSERT DATE** @ 12pm MT-Pretty Brainy" at bounding box center [1073, 335] width 849 height 40
type input "[DATE] Payroll Due on **[DATE]** @ 12pm MT-Pretty Brainy"
click at [648, 685] on input "Send" at bounding box center [635, 686] width 84 height 38
type input "Sent"
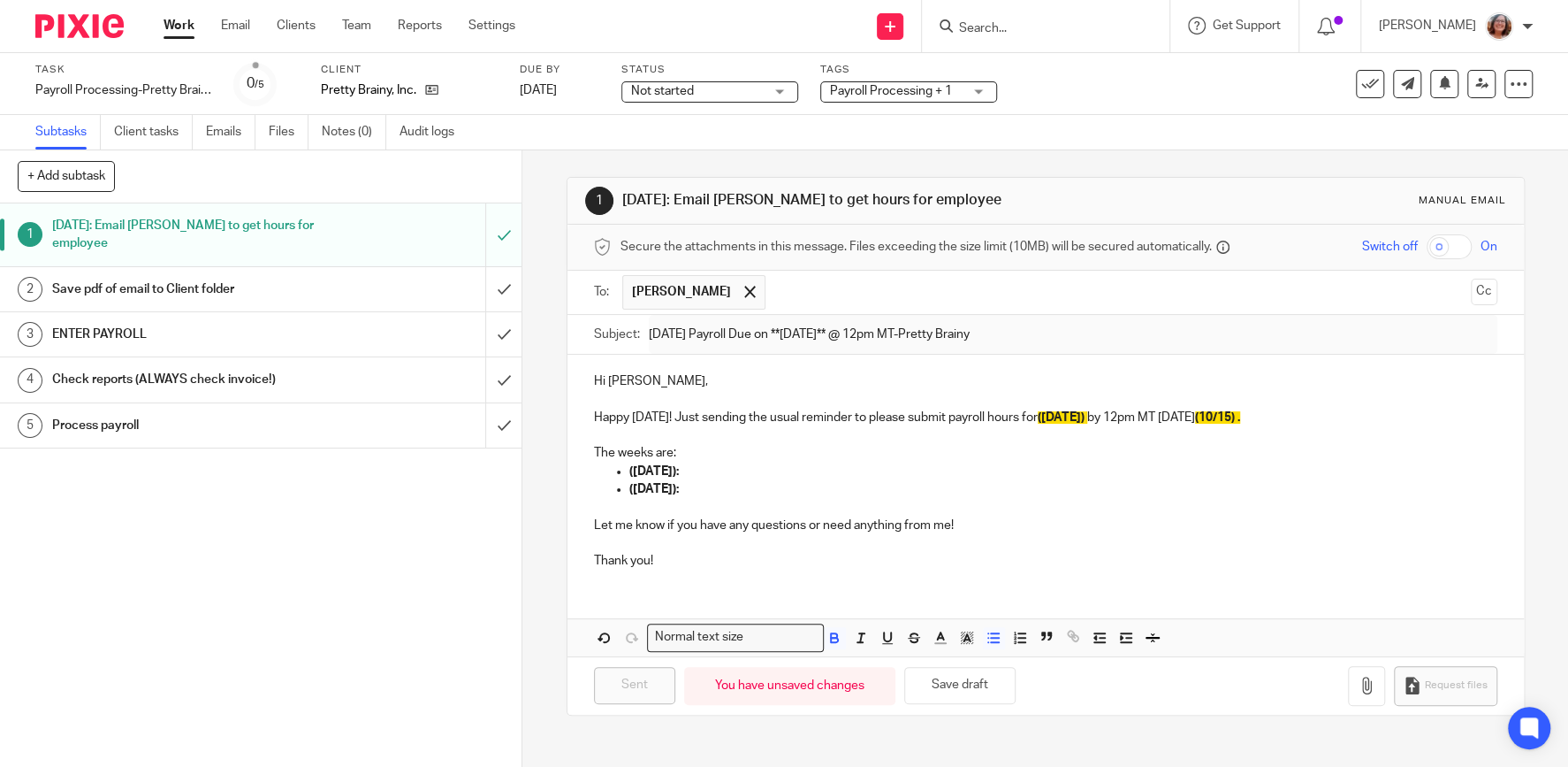
click at [688, 96] on span "Not started" at bounding box center [662, 91] width 62 height 13
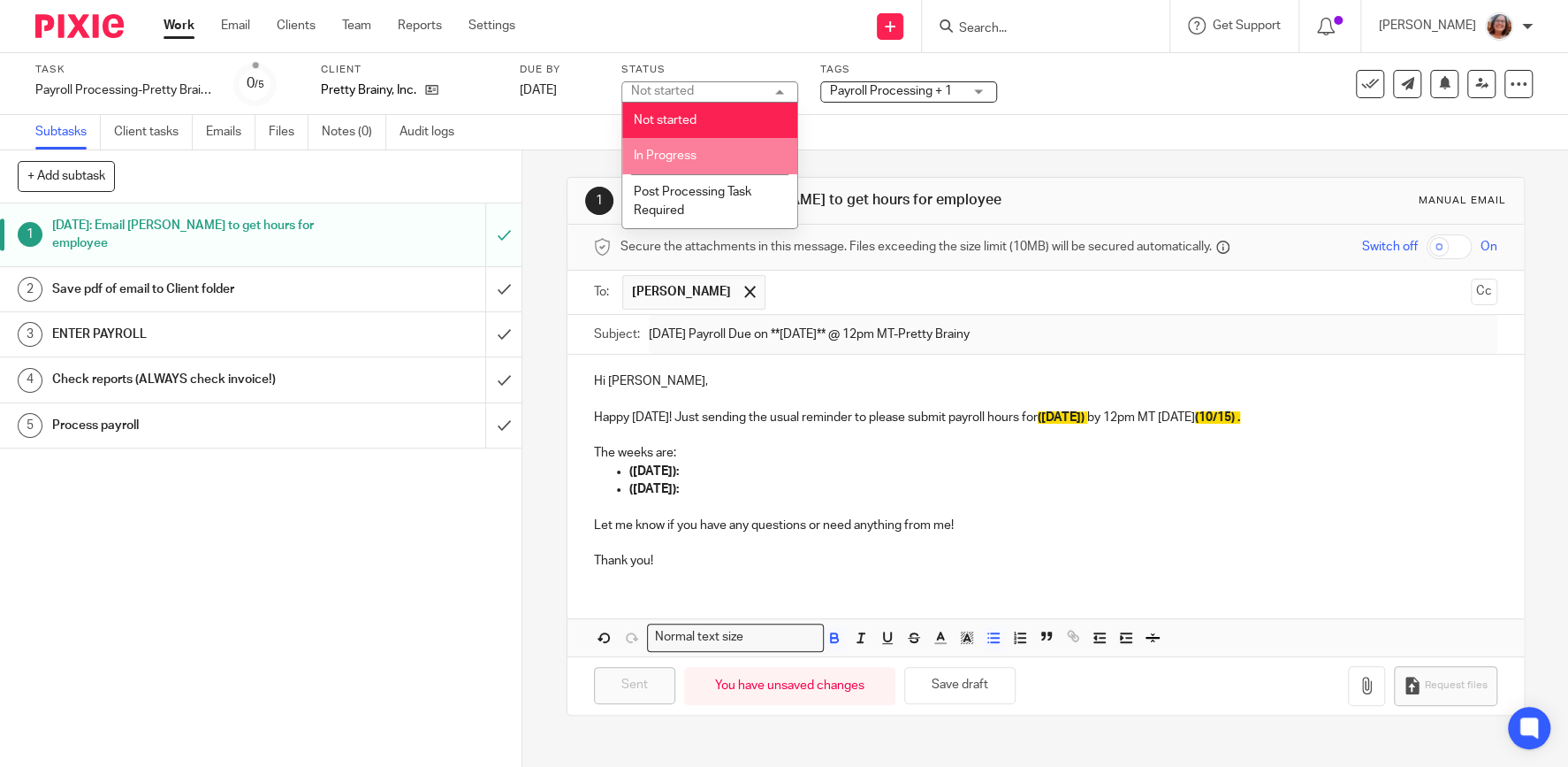
click at [678, 153] on span "In Progress" at bounding box center [665, 155] width 62 height 13
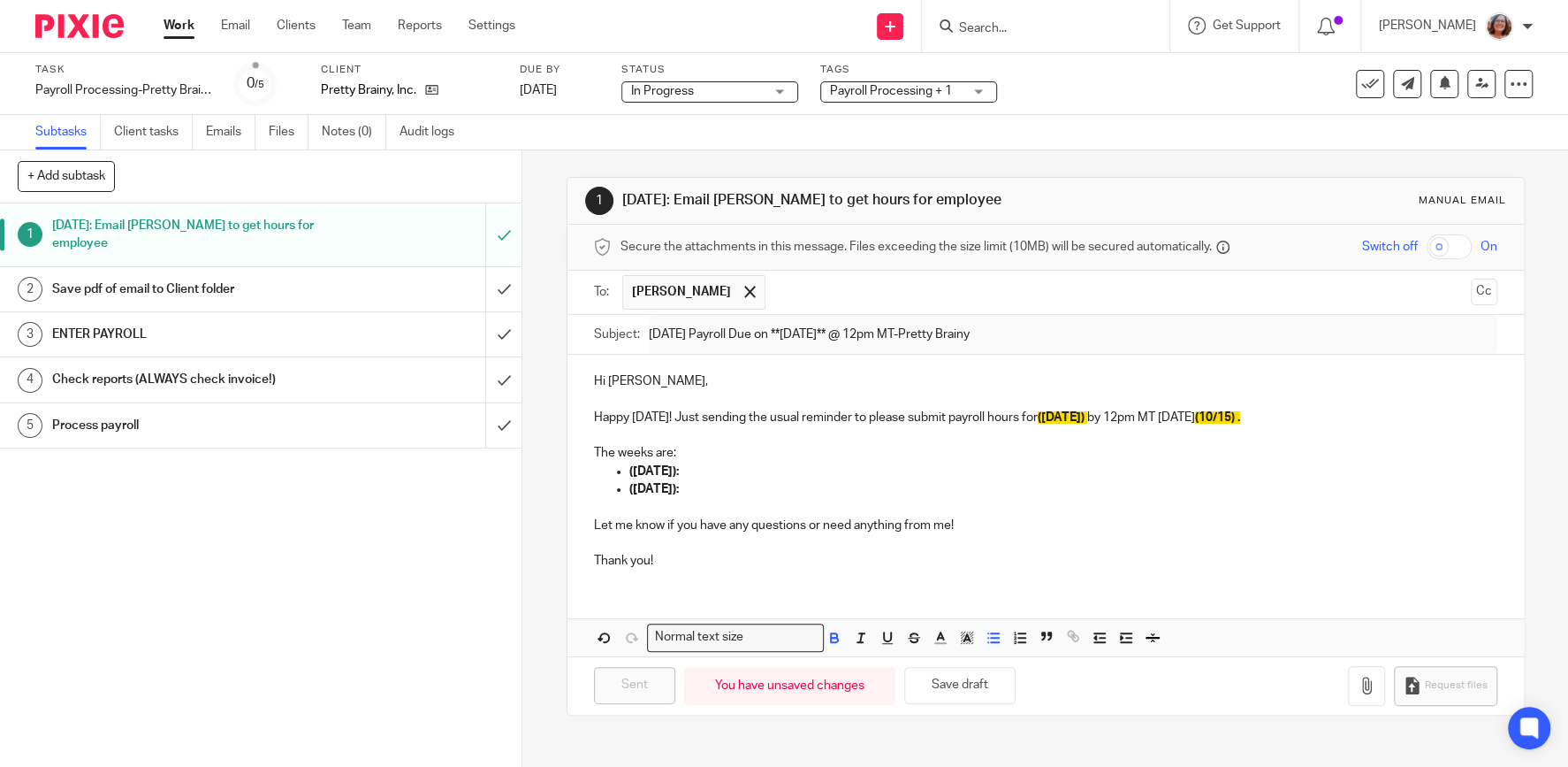
click at [175, 25] on link "Work" at bounding box center [178, 26] width 31 height 18
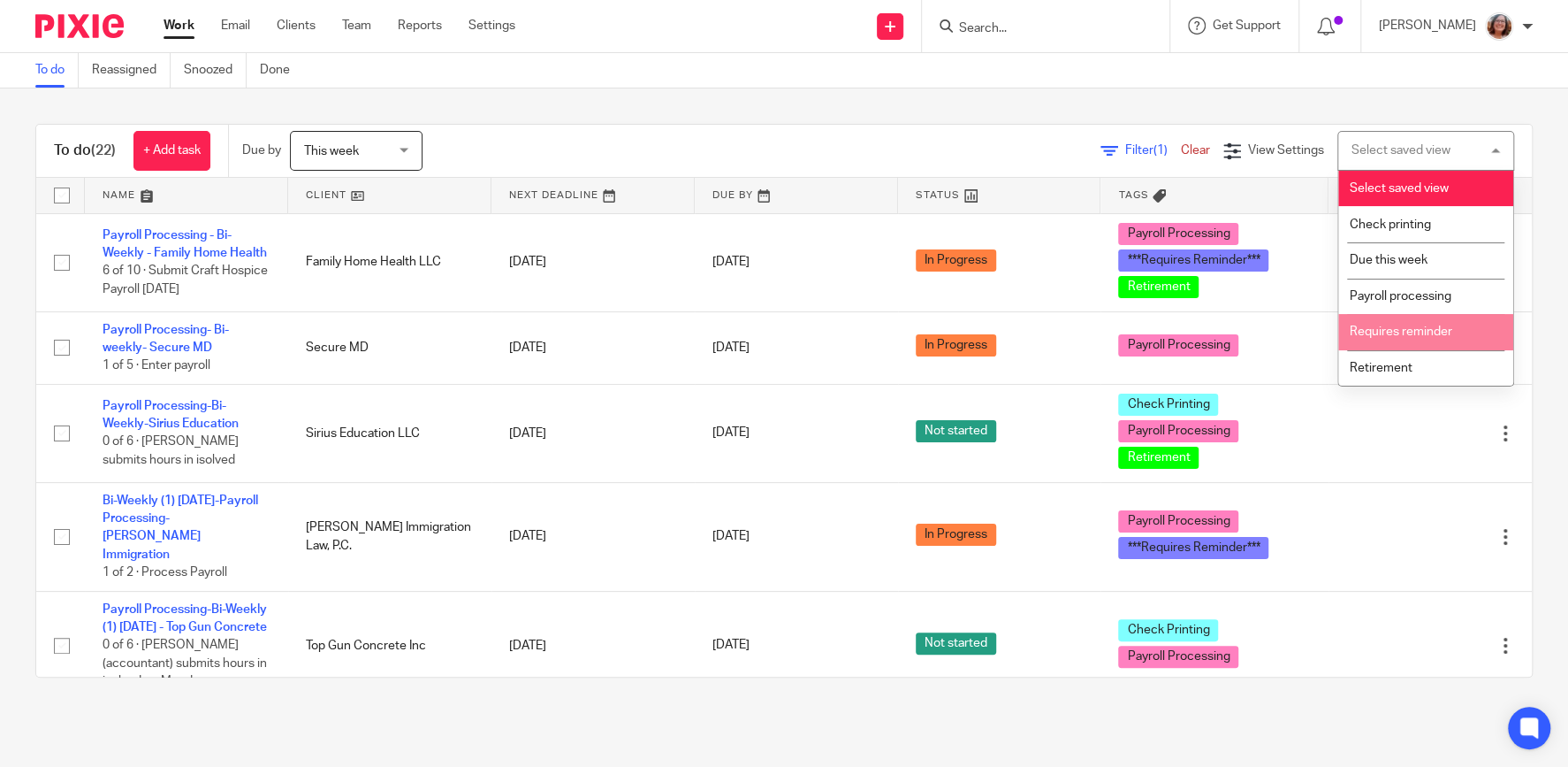
click at [1406, 330] on span "Requires reminder" at bounding box center [1400, 331] width 103 height 13
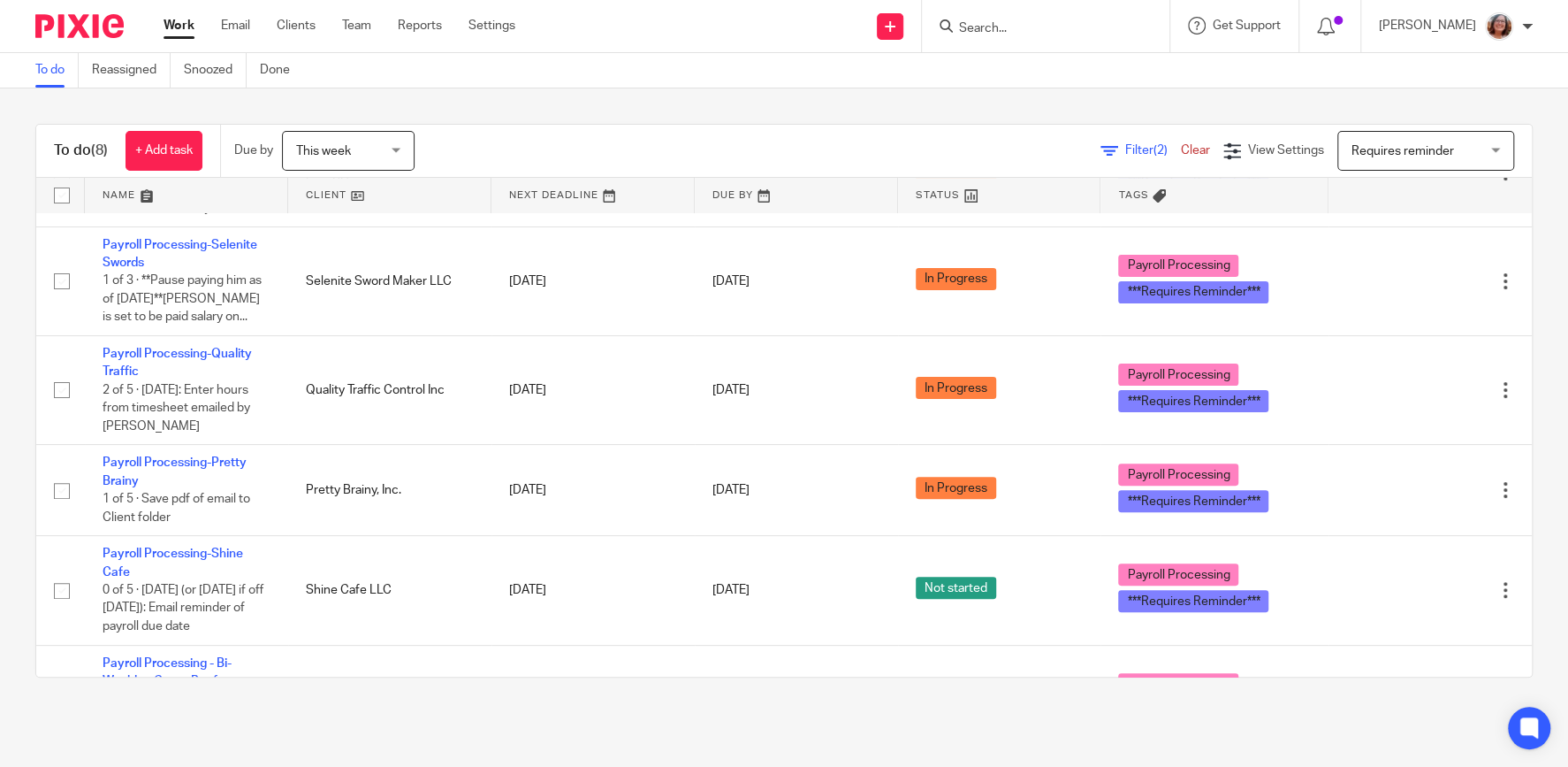
scroll to position [350, 0]
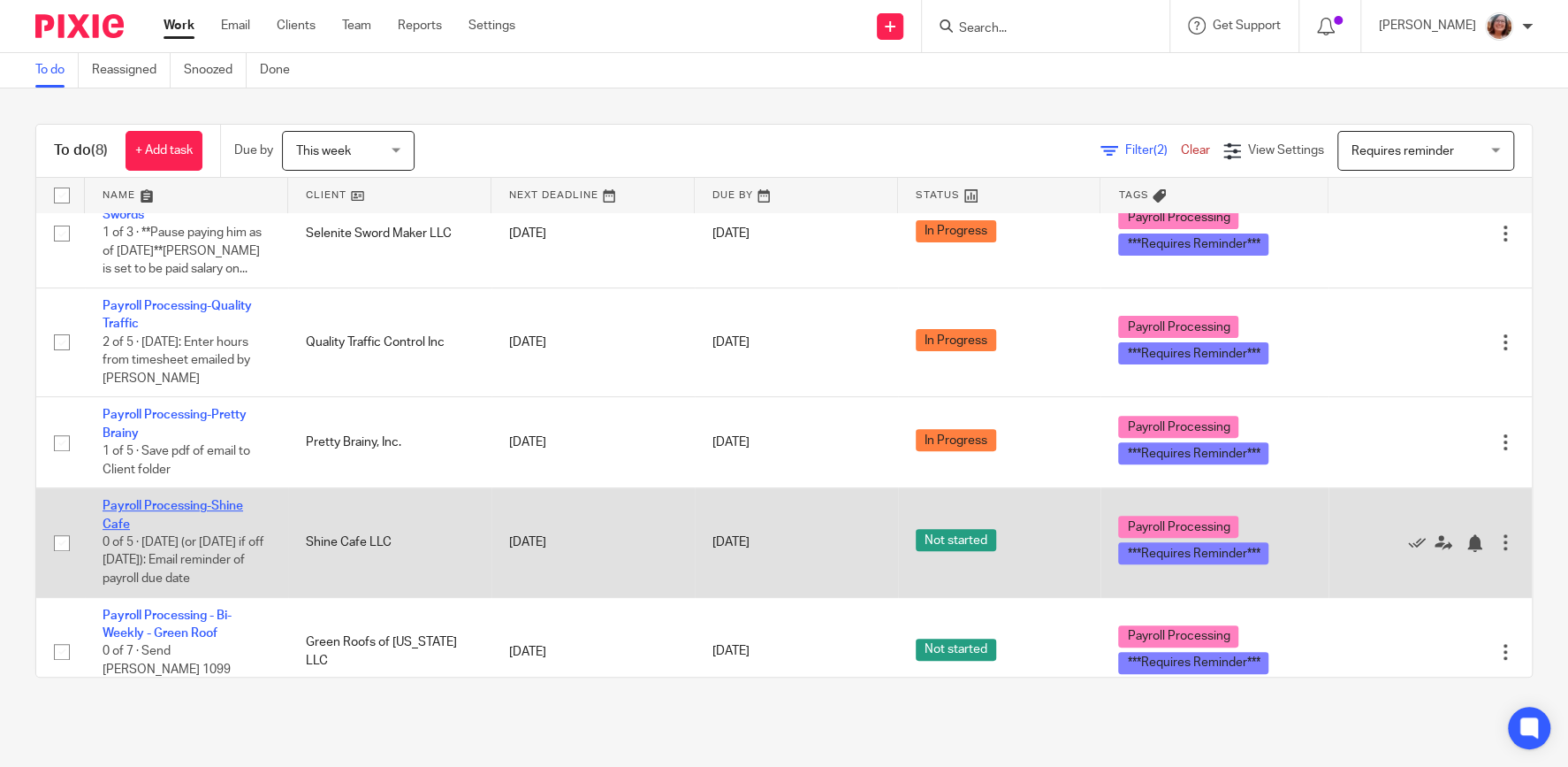
click at [225, 499] on link "Payroll Processing-Shine Cafe" at bounding box center [172, 514] width 140 height 30
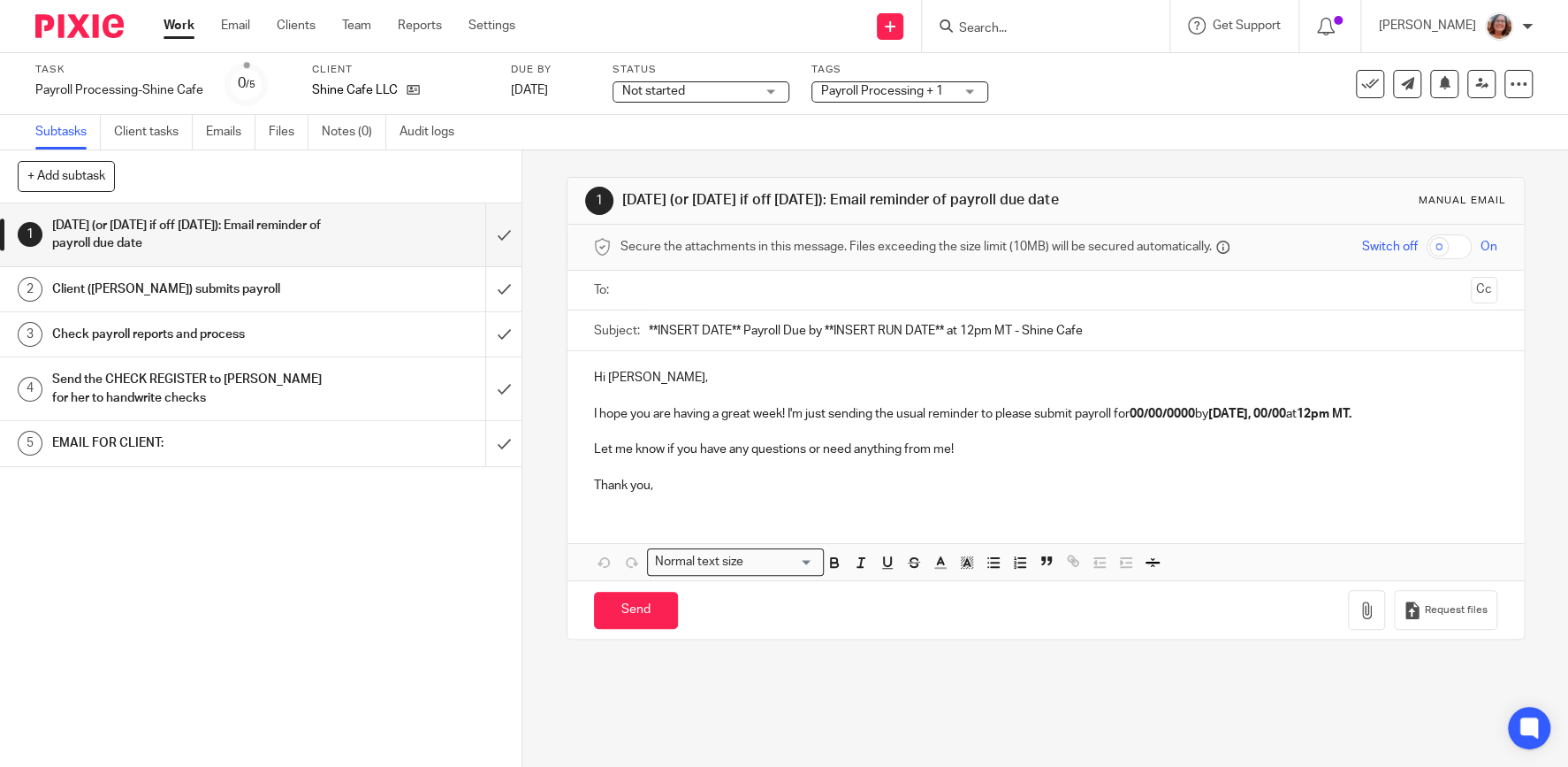
drag, startPoint x: 1093, startPoint y: 337, endPoint x: 595, endPoint y: 342, distance: 498.0
click at [649, 342] on input "**INSERT DATE** Payroll Due by **INSERT RUN DATE** at 12pm MT - Shine Cafe" at bounding box center [1073, 330] width 849 height 40
paste input "⏰ Time to Submit Payroll – Due by [[DATE]] at 12:00pm MT"
click at [922, 338] on input "⏰ Time to Submit Payroll – Due by [[DATE]] at 12:00pm MT" at bounding box center [1073, 330] width 849 height 40
type input "⏰ Time to Submit Payroll – Due by [[DATE]] at 12:00pm MT"
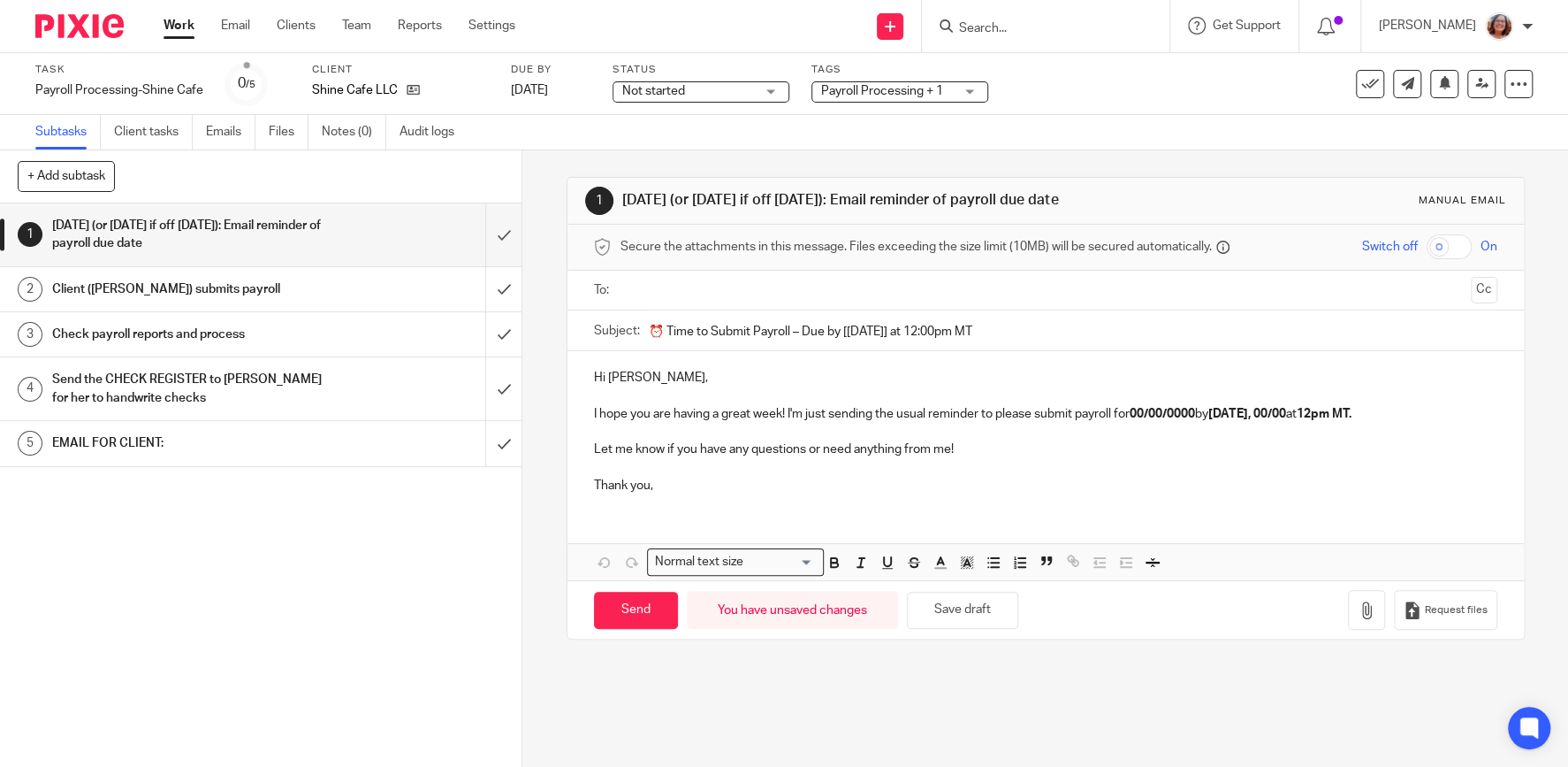
click at [696, 296] on input "text" at bounding box center [1045, 290] width 837 height 21
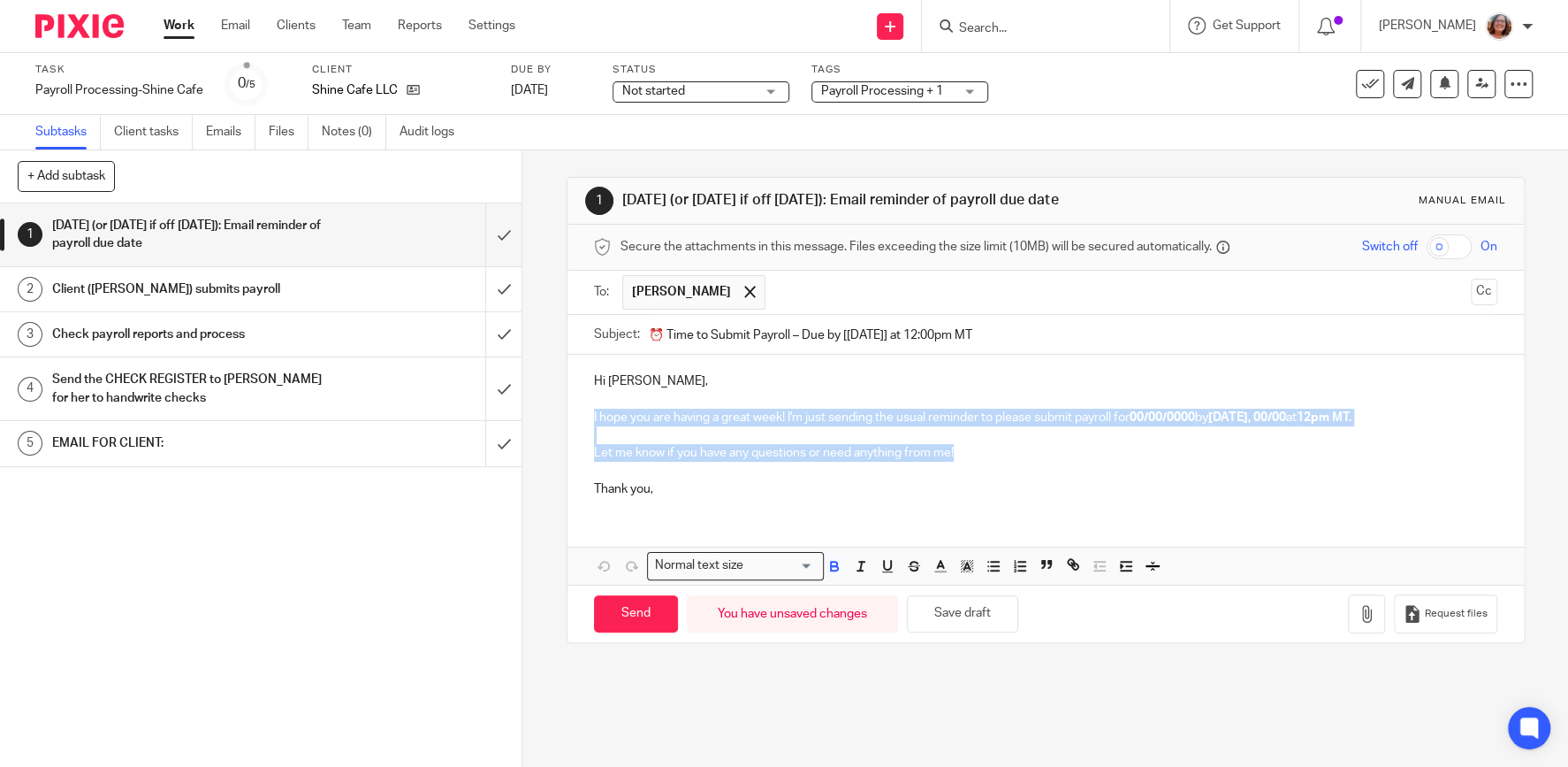
drag, startPoint x: 963, startPoint y: 462, endPoint x: 581, endPoint y: 421, distance: 384.2
click at [581, 421] on div "Hi Caroline, I hope you are having a great week! I'm just sending the usual rem…" at bounding box center [1045, 432] width 956 height 156
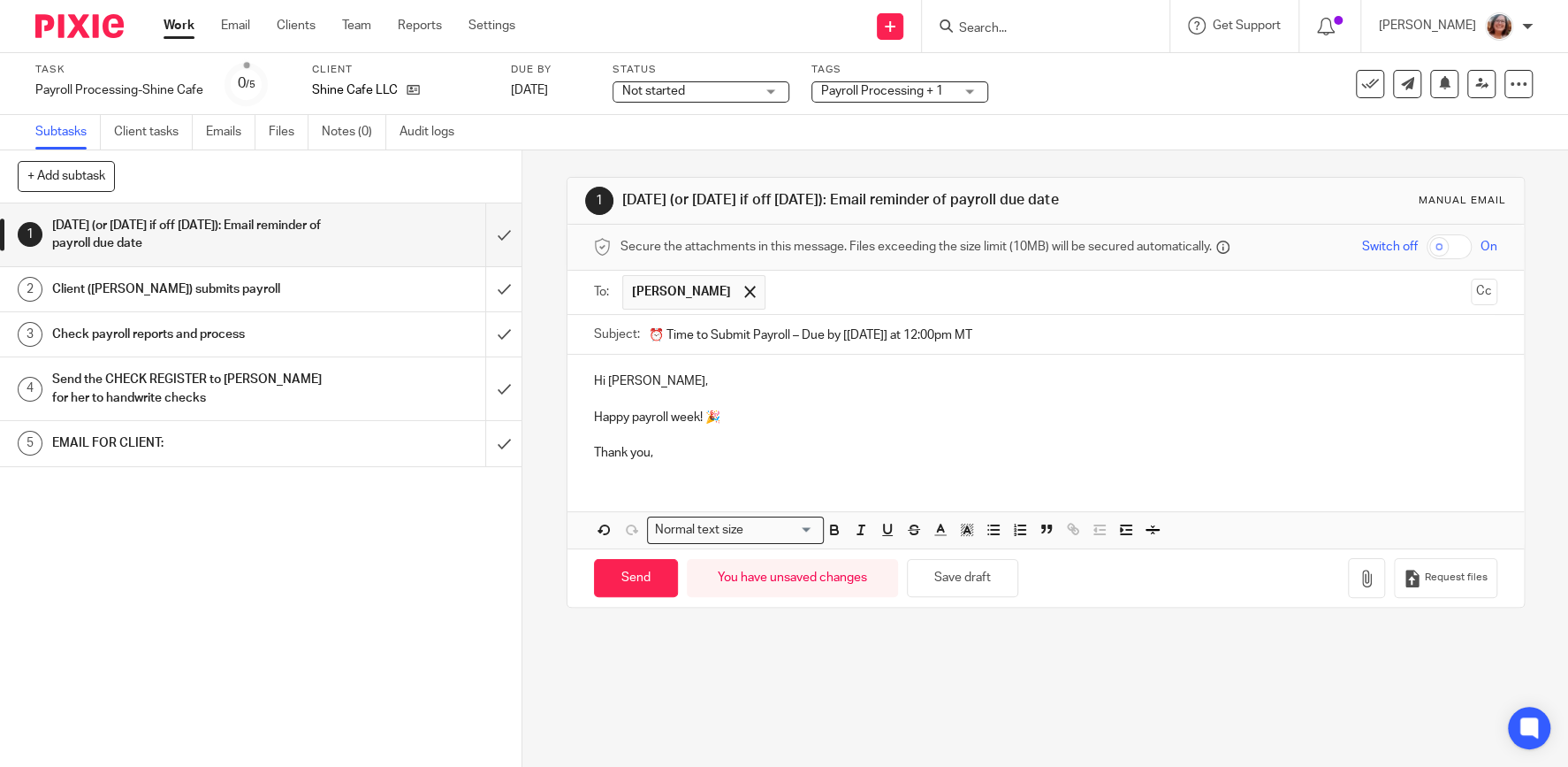
click at [726, 408] on p at bounding box center [1045, 400] width 903 height 18
click at [726, 426] on p "Happy payroll week! 🎉" at bounding box center [1045, 417] width 903 height 18
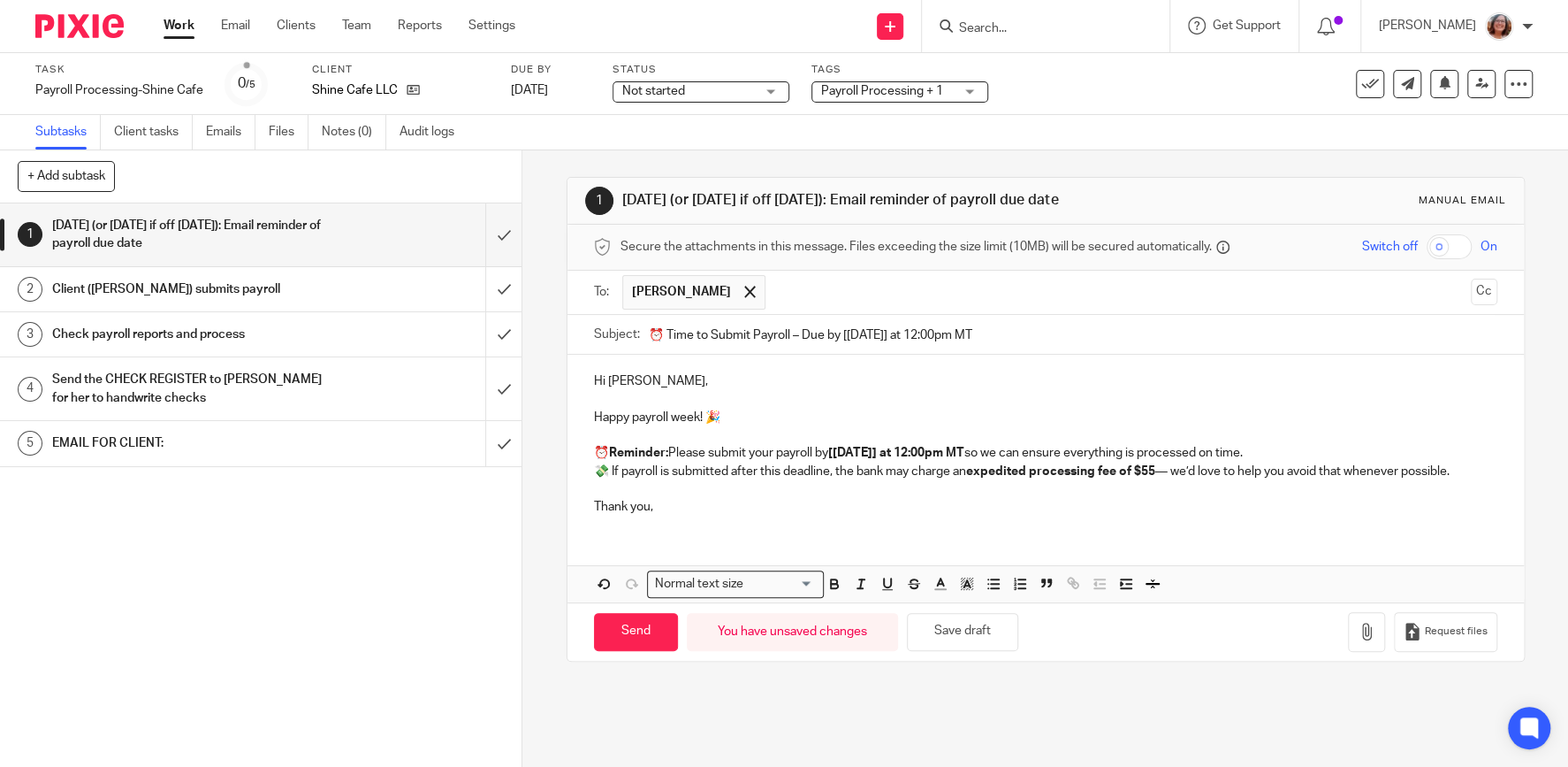
click at [1311, 462] on p "⏰ Reminder: Please submit your payroll by [WEDNESDAY] at 12:00pm MT so we can e…" at bounding box center [1045, 453] width 903 height 18
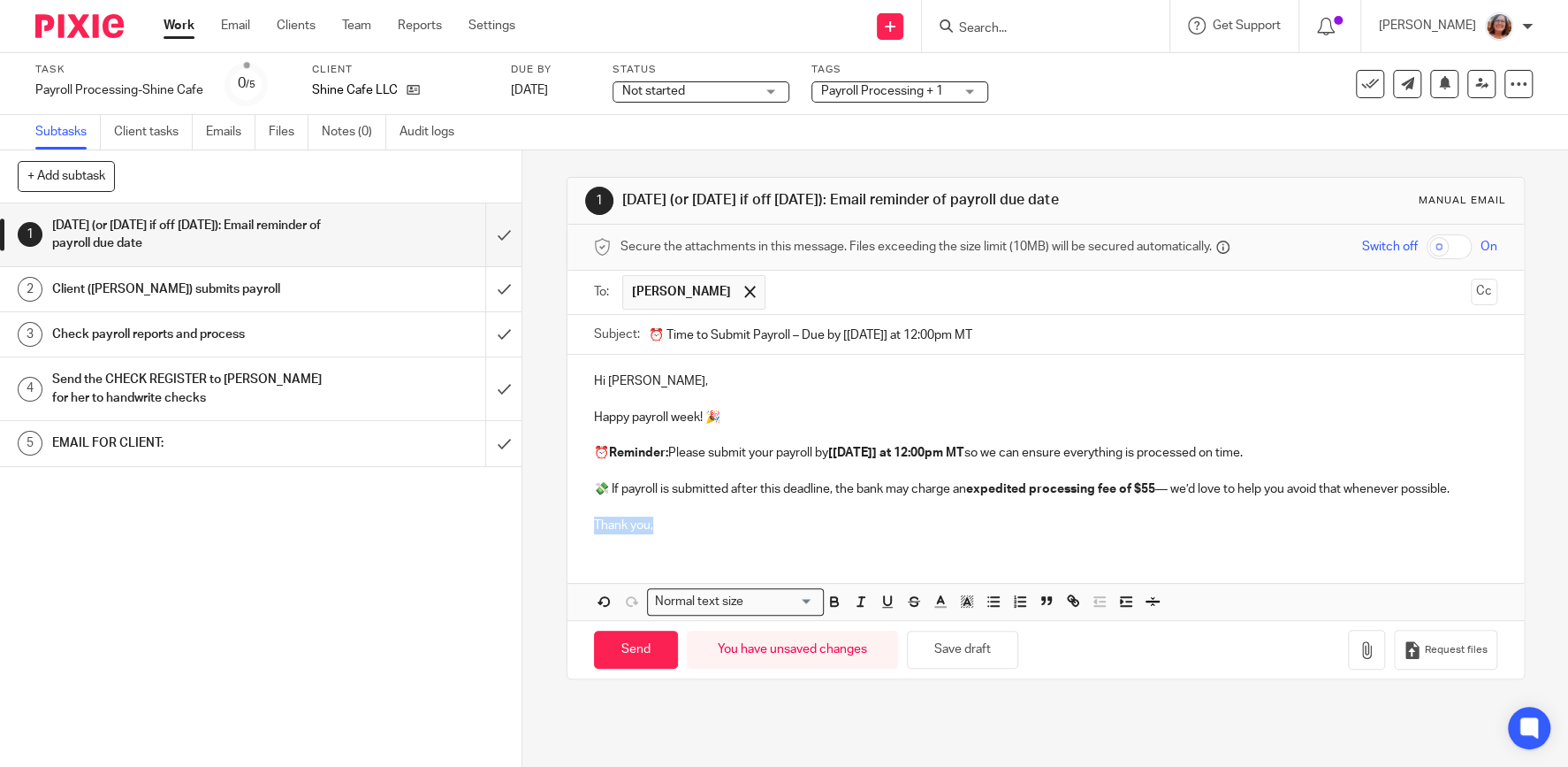
drag, startPoint x: 661, startPoint y: 531, endPoint x: 584, endPoint y: 539, distance: 77.4
click at [584, 539] on div "Hi Caroline, Happy payroll week! 🎉 ⏰ Reminder: Please submit your payroll by [W…" at bounding box center [1045, 450] width 956 height 192
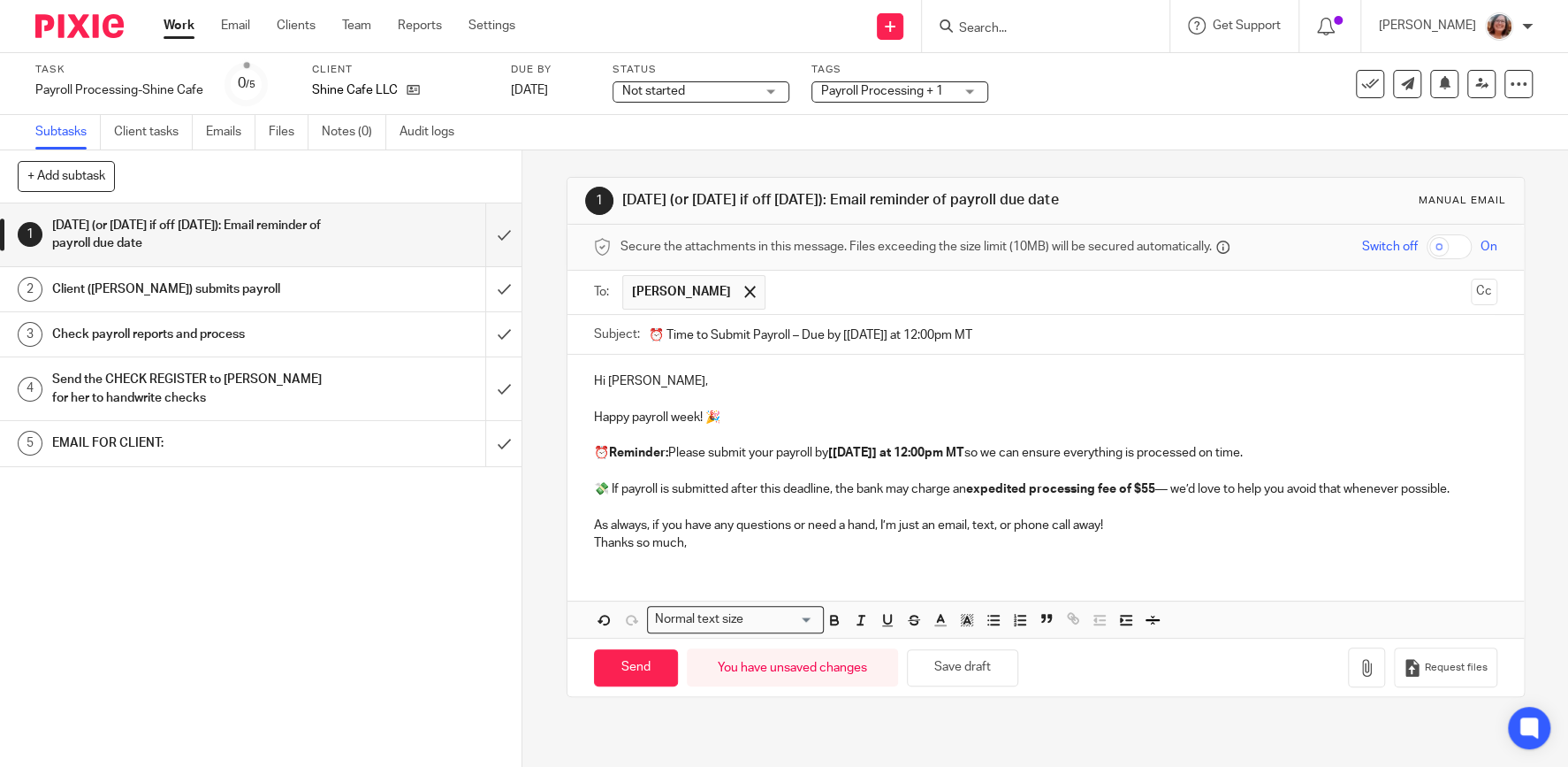
click at [1116, 532] on p "As always, if you have any questions or need a hand, I’m just an email, text, o…" at bounding box center [1045, 525] width 903 height 18
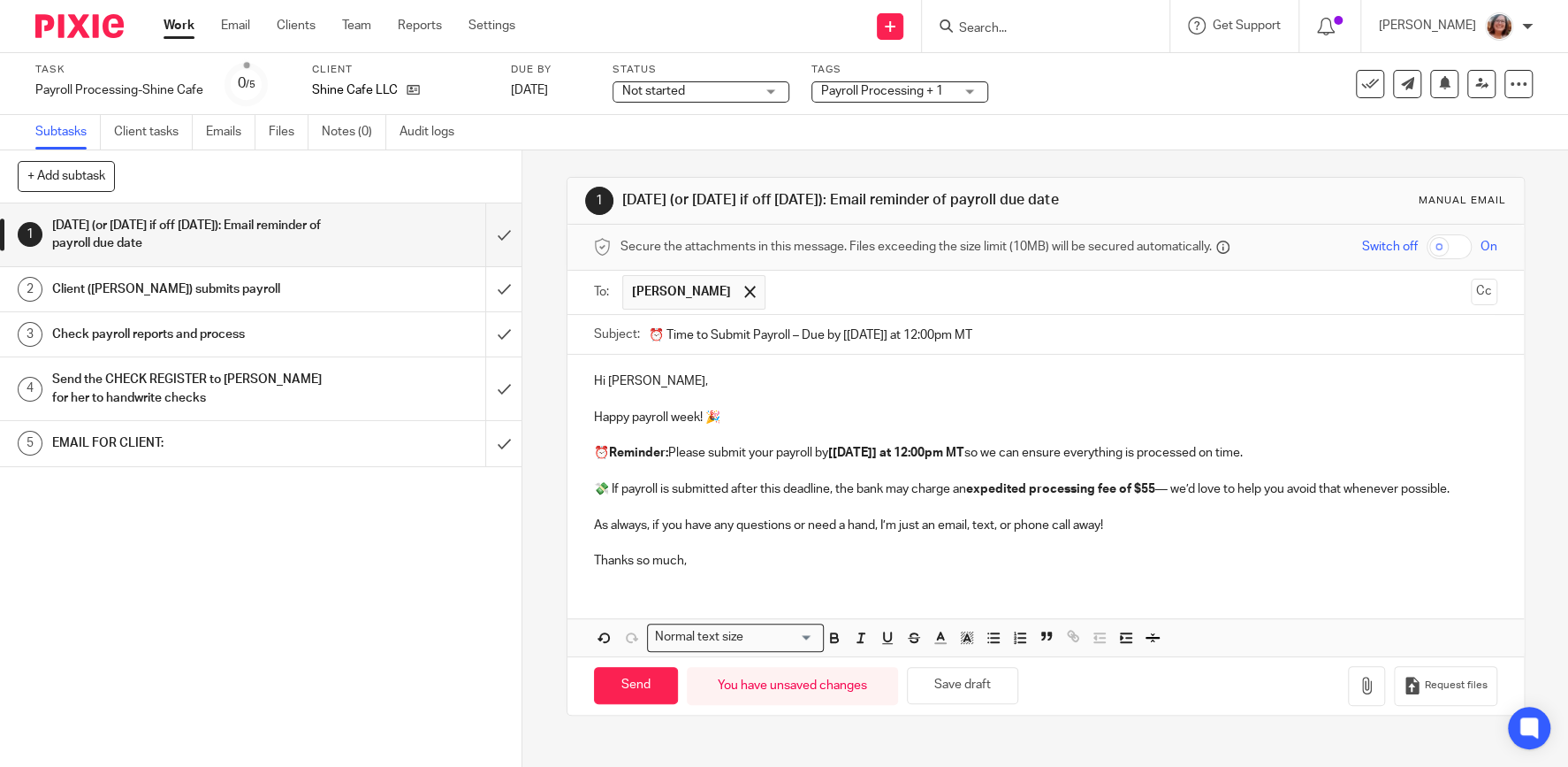
click at [694, 570] on p "Thanks so much," at bounding box center [1045, 561] width 903 height 18
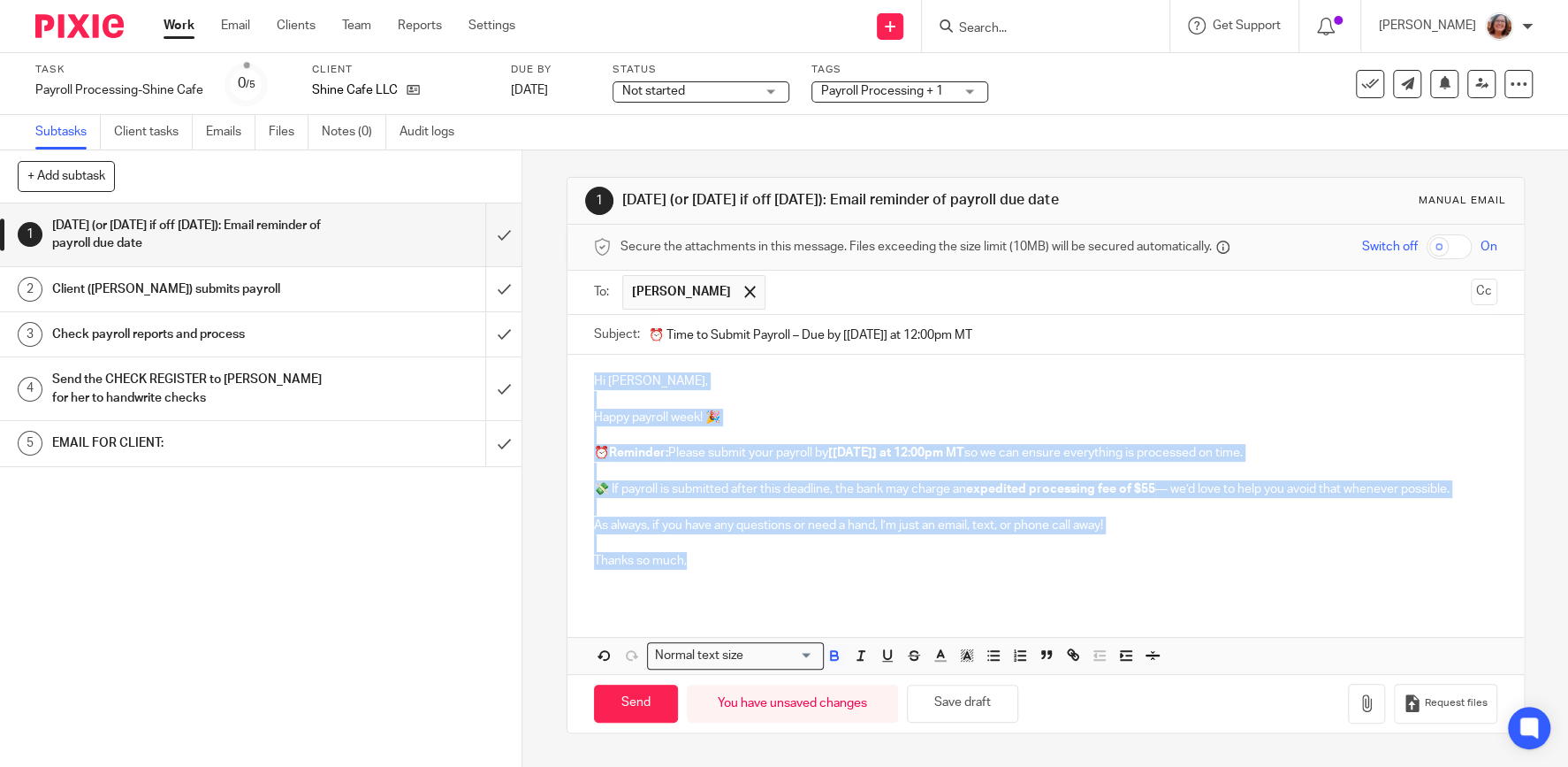
drag, startPoint x: 693, startPoint y: 571, endPoint x: 589, endPoint y: 388, distance: 210.5
click at [589, 388] on div "Hi [PERSON_NAME], Happy payroll week! 🎉 ⏰ Reminder: Please submit your payroll …" at bounding box center [1045, 477] width 956 height 246
copy div "Hi [PERSON_NAME], Happy payroll week! 🎉 ⏰ Reminder: Please submit your payroll …"
click at [858, 426] on p "Happy payroll week! 🎉" at bounding box center [1045, 417] width 903 height 18
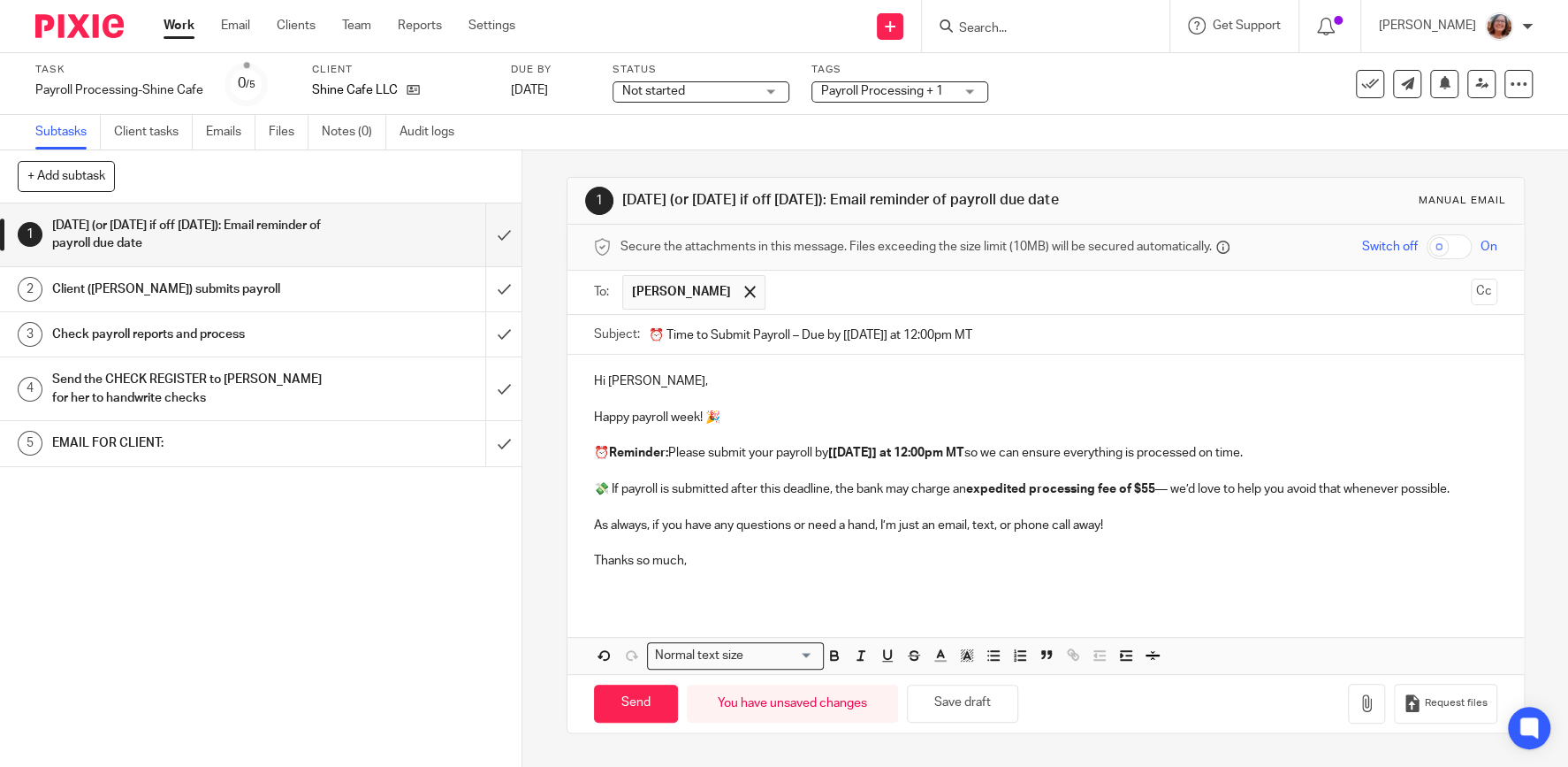
click at [603, 600] on div "Hi [PERSON_NAME], Happy payroll week! 🎉 ⏰ Reminder: Please submit your payroll …" at bounding box center [1045, 477] width 956 height 246
click at [661, 699] on input "Send" at bounding box center [635, 703] width 84 height 38
type input "Sent"
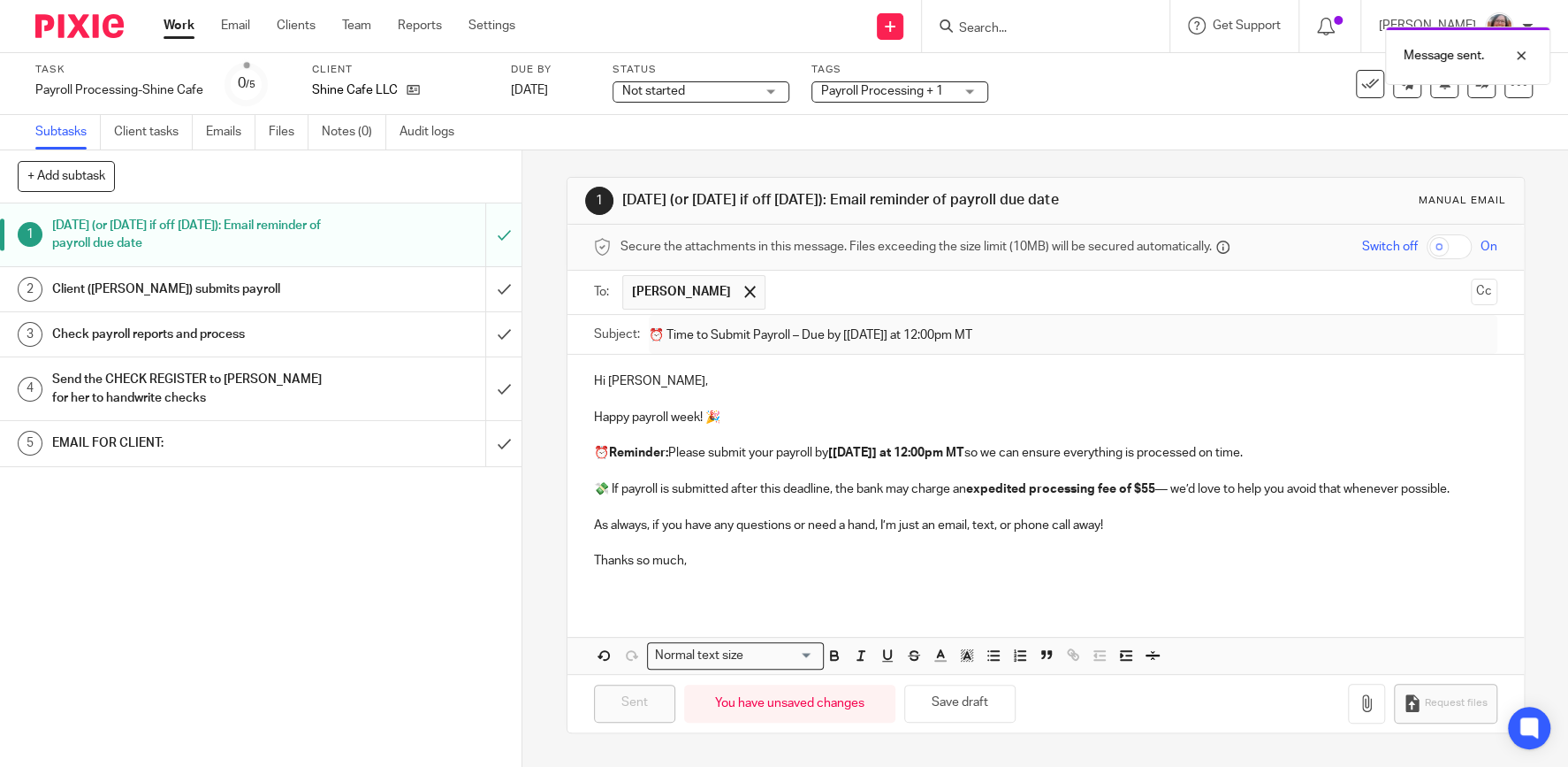
click at [762, 92] on div "Not started Not started" at bounding box center [701, 92] width 177 height 21
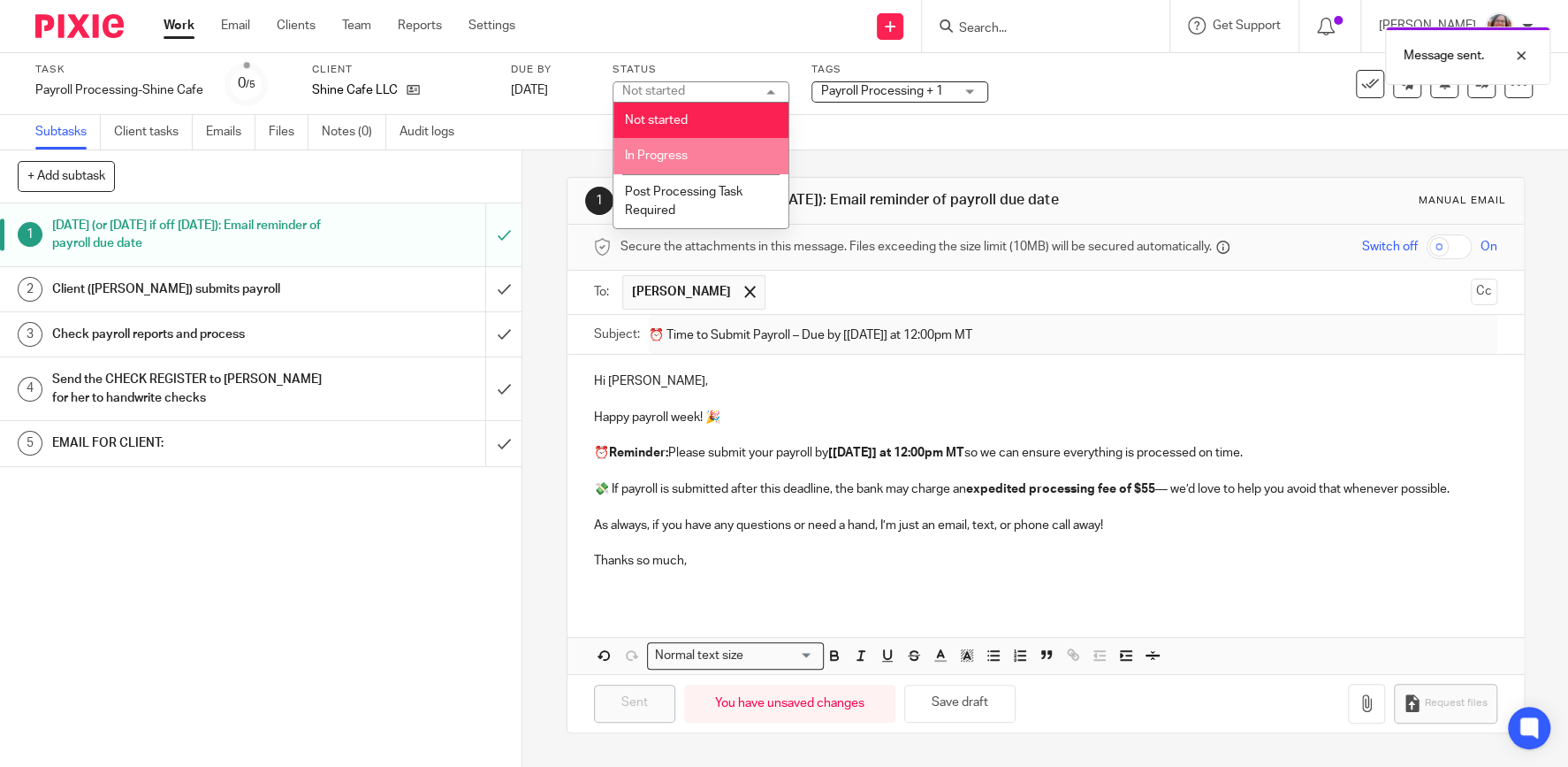
click at [707, 160] on li "In Progress" at bounding box center [701, 155] width 175 height 37
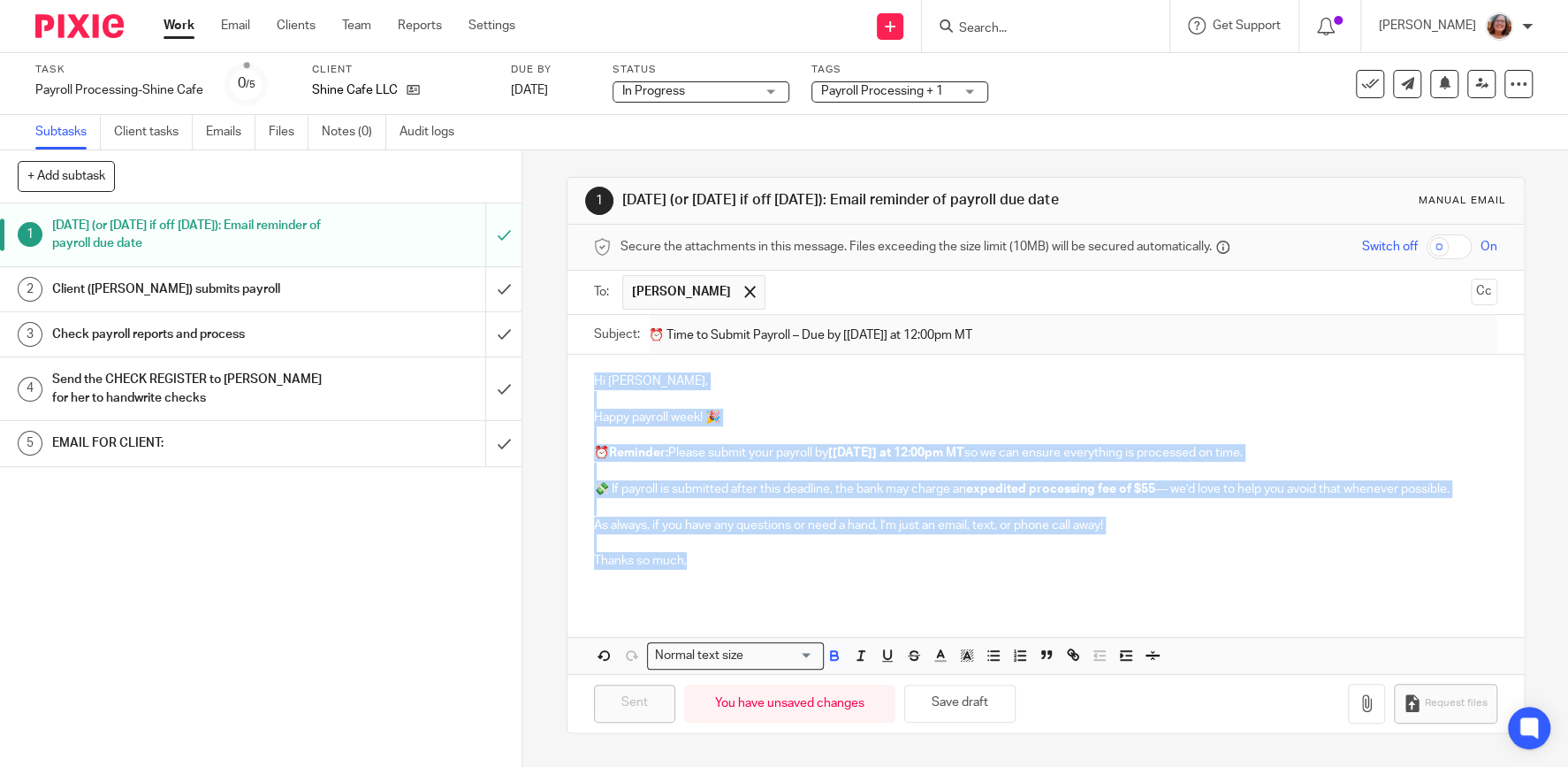
drag, startPoint x: 697, startPoint y: 563, endPoint x: 587, endPoint y: 386, distance: 208.4
click at [587, 386] on div "Hi Caroline, Happy payroll week! 🎉 ⏰ Reminder: Please submit your payroll by [W…" at bounding box center [1045, 477] width 956 height 246
copy div "Hi Caroline, Happy payroll week! 🎉 ⏰ Reminder: Please submit your payroll by [W…"
drag, startPoint x: 494, startPoint y: 29, endPoint x: 527, endPoint y: 46, distance: 37.1
click at [495, 29] on link "Settings" at bounding box center [492, 26] width 46 height 18
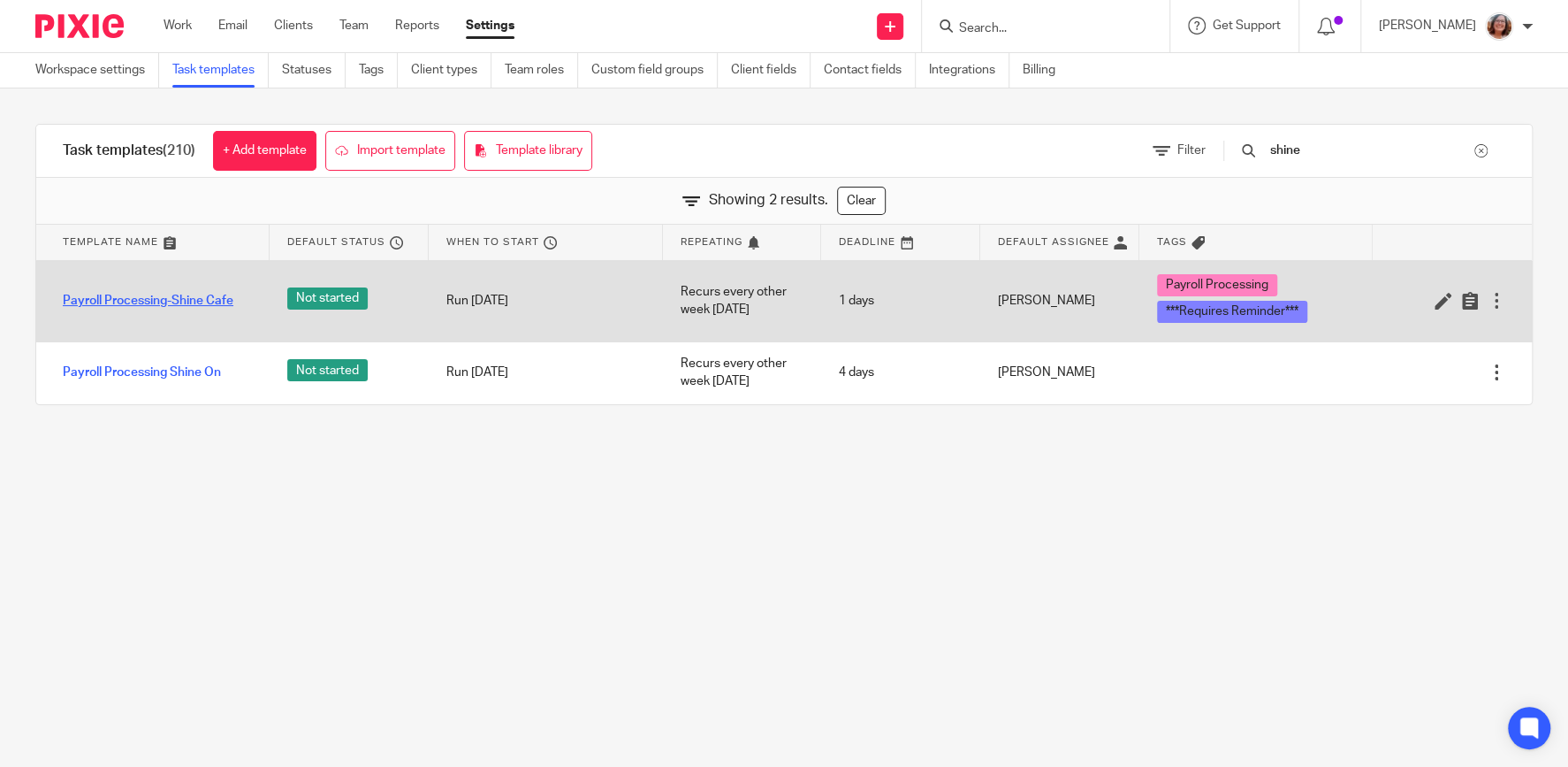
type input "shine"
click at [198, 303] on link "Payroll Processing-Shine Cafe" at bounding box center [147, 301] width 170 height 18
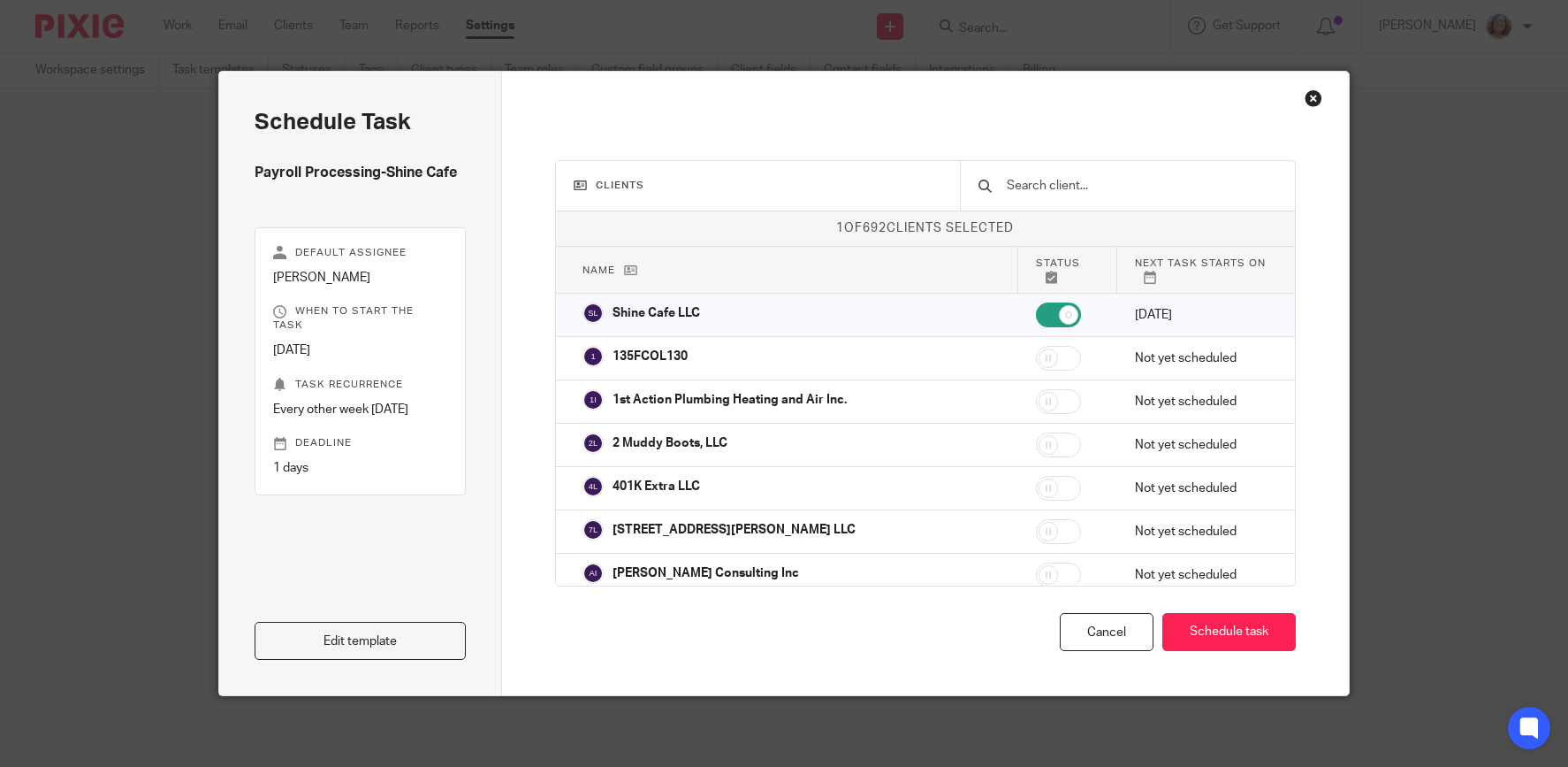
click at [379, 635] on link "Edit template" at bounding box center [360, 640] width 212 height 38
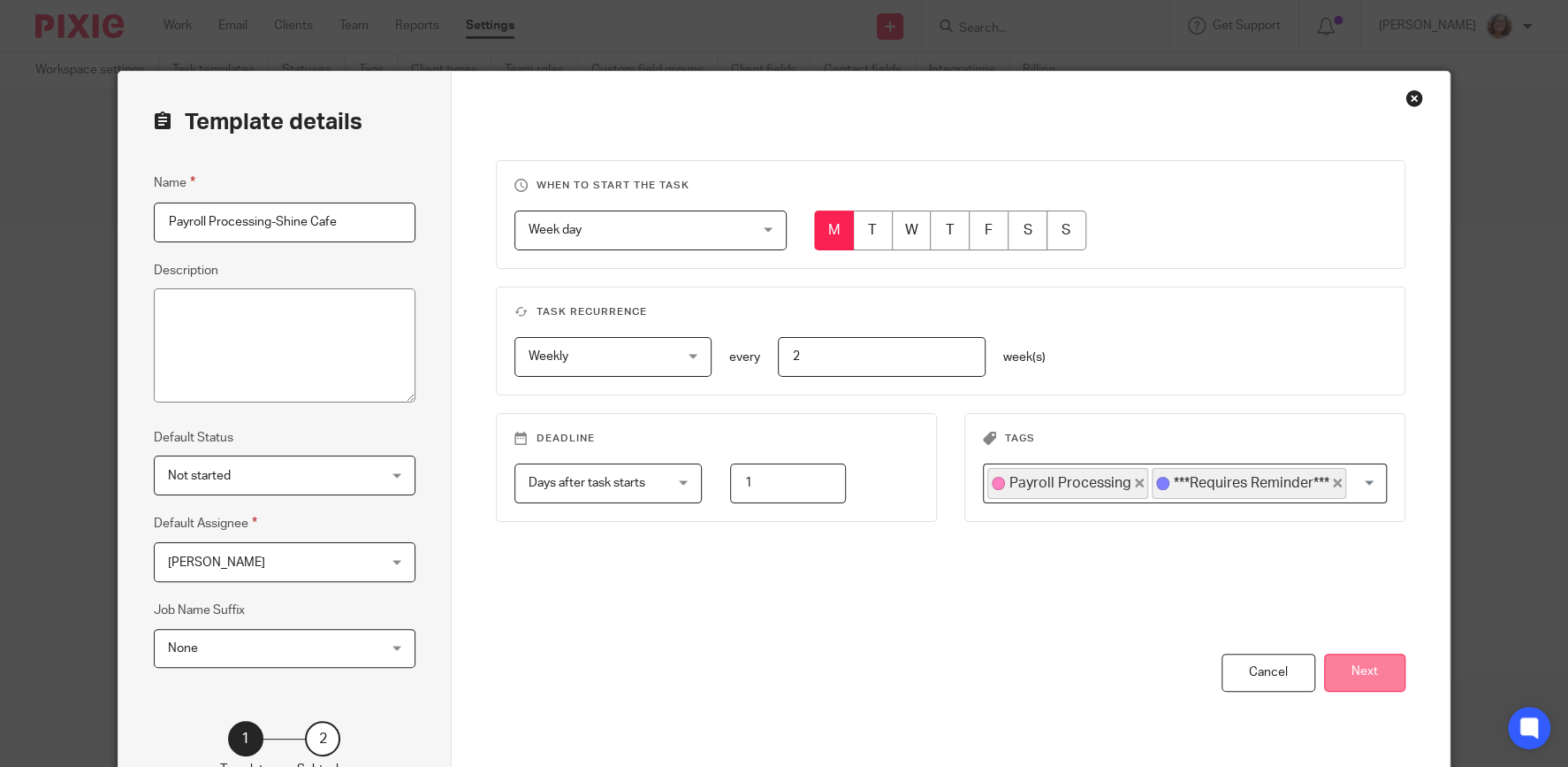
click at [1373, 665] on button "Next" at bounding box center [1364, 672] width 81 height 38
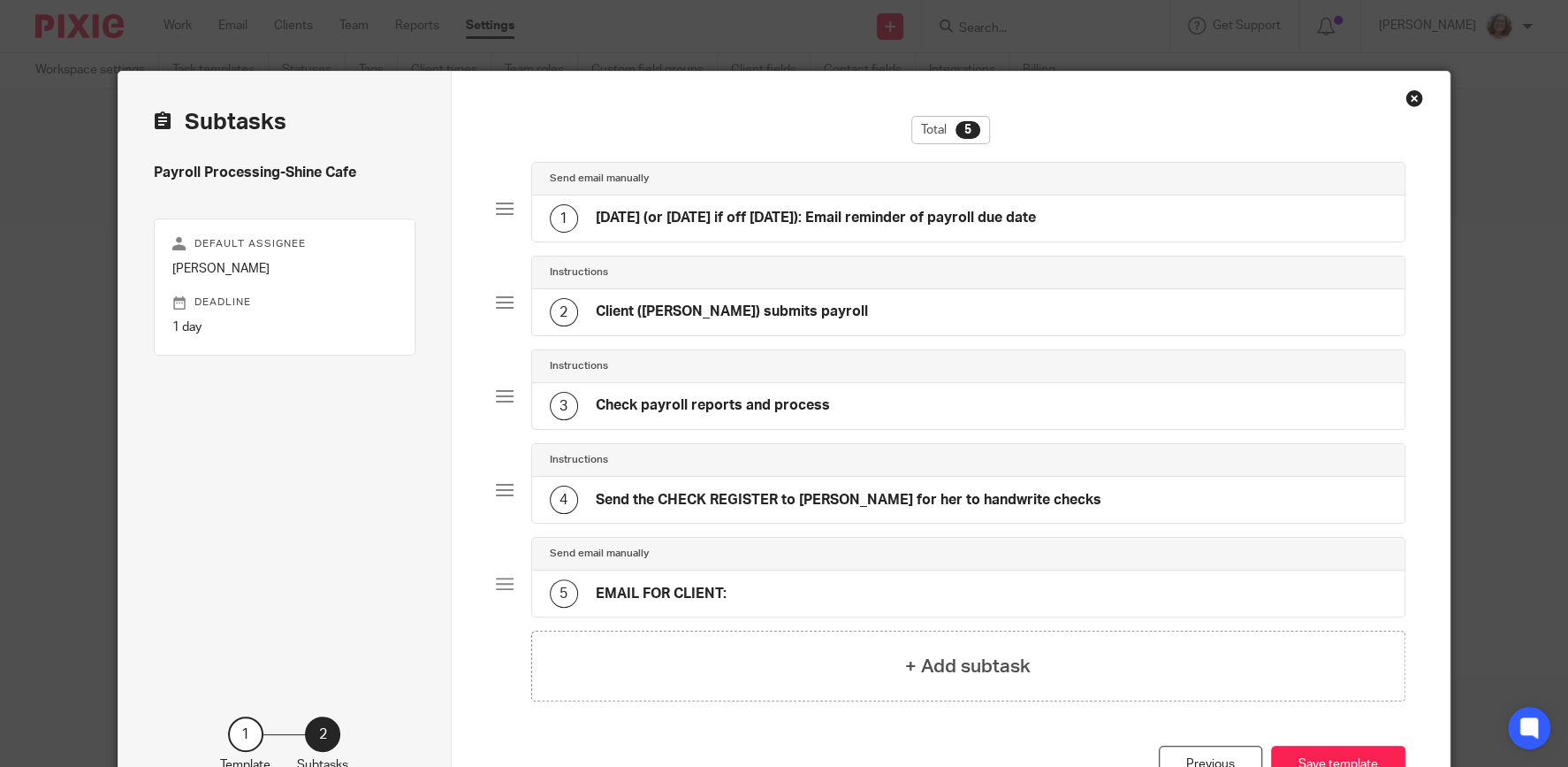
click at [748, 207] on div "1 MONDAY (or TUESDAY if off on Monday): Email reminder of payroll due date" at bounding box center [792, 219] width 486 height 29
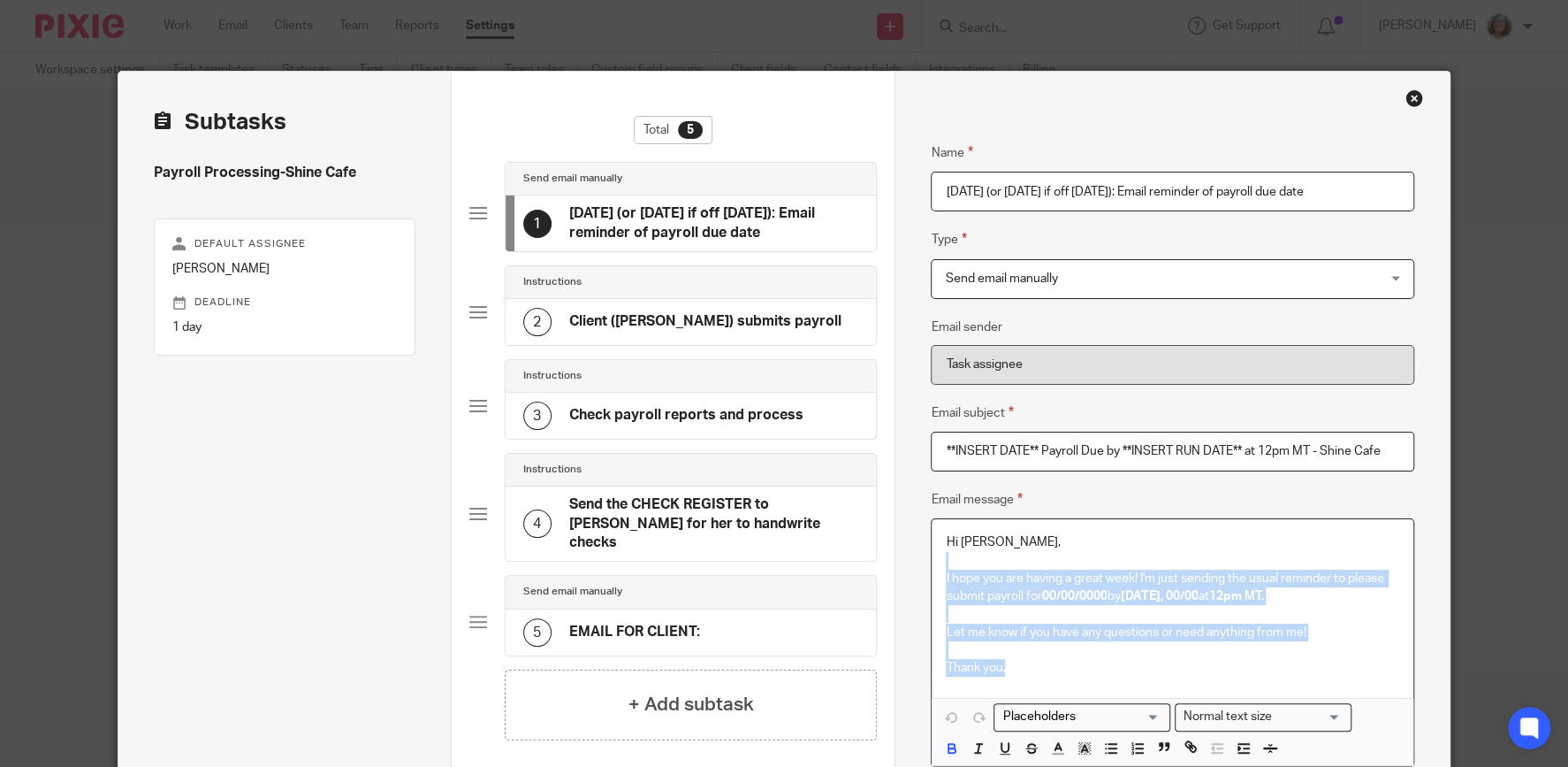
drag, startPoint x: 1026, startPoint y: 673, endPoint x: 944, endPoint y: 569, distance: 132.4
click at [944, 569] on div "Hi Caroline, I hope you are having a great week! I'm just sending the usual rem…" at bounding box center [1172, 608] width 481 height 179
click at [1042, 660] on p "Thank you," at bounding box center [1172, 668] width 452 height 18
drag, startPoint x: 1020, startPoint y: 663, endPoint x: 936, endPoint y: 529, distance: 158.2
click at [936, 529] on div "Hi Caroline, I hope you are having a great week! I'm just sending the usual rem…" at bounding box center [1172, 608] width 481 height 179
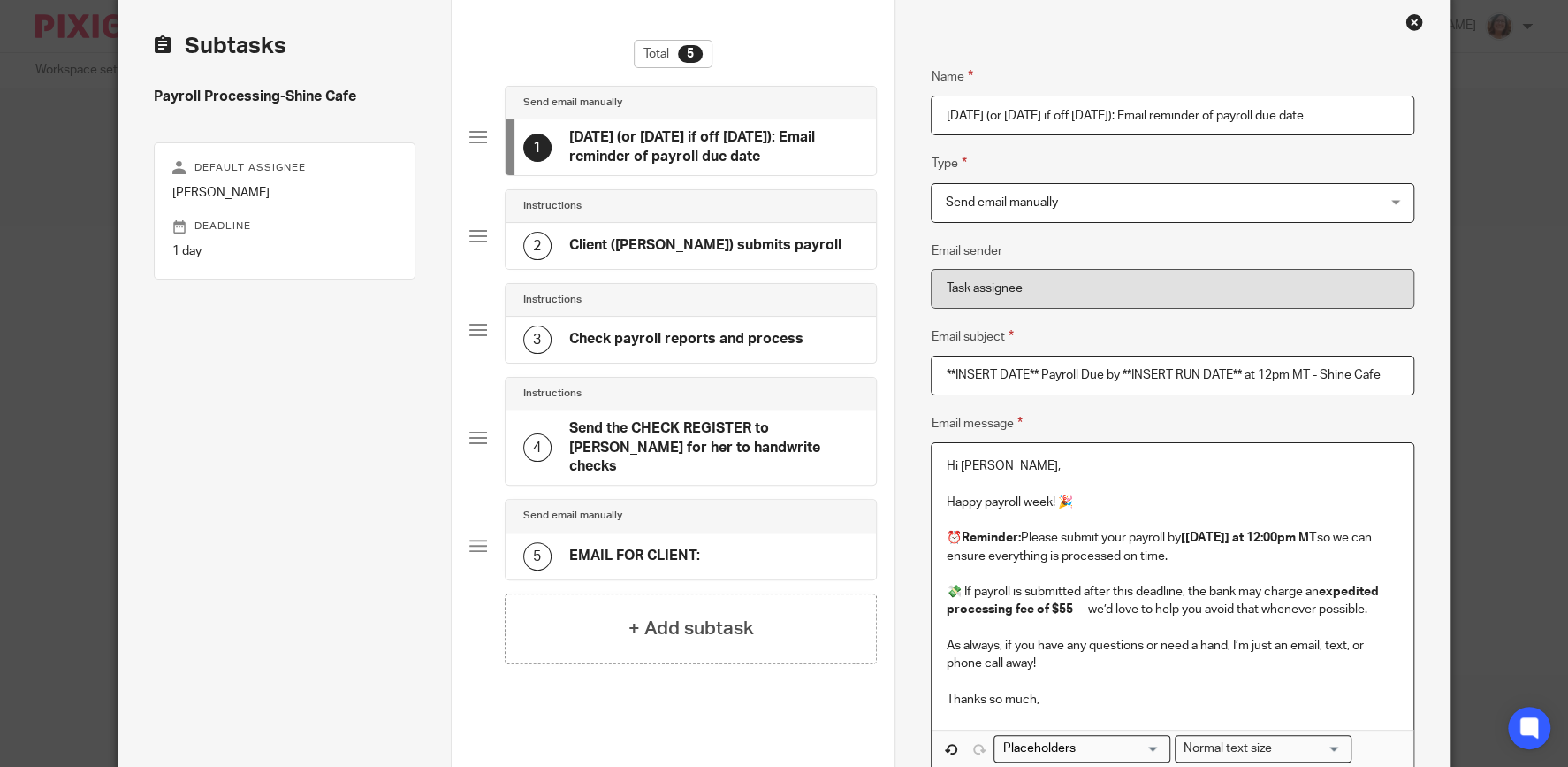
scroll to position [104, 0]
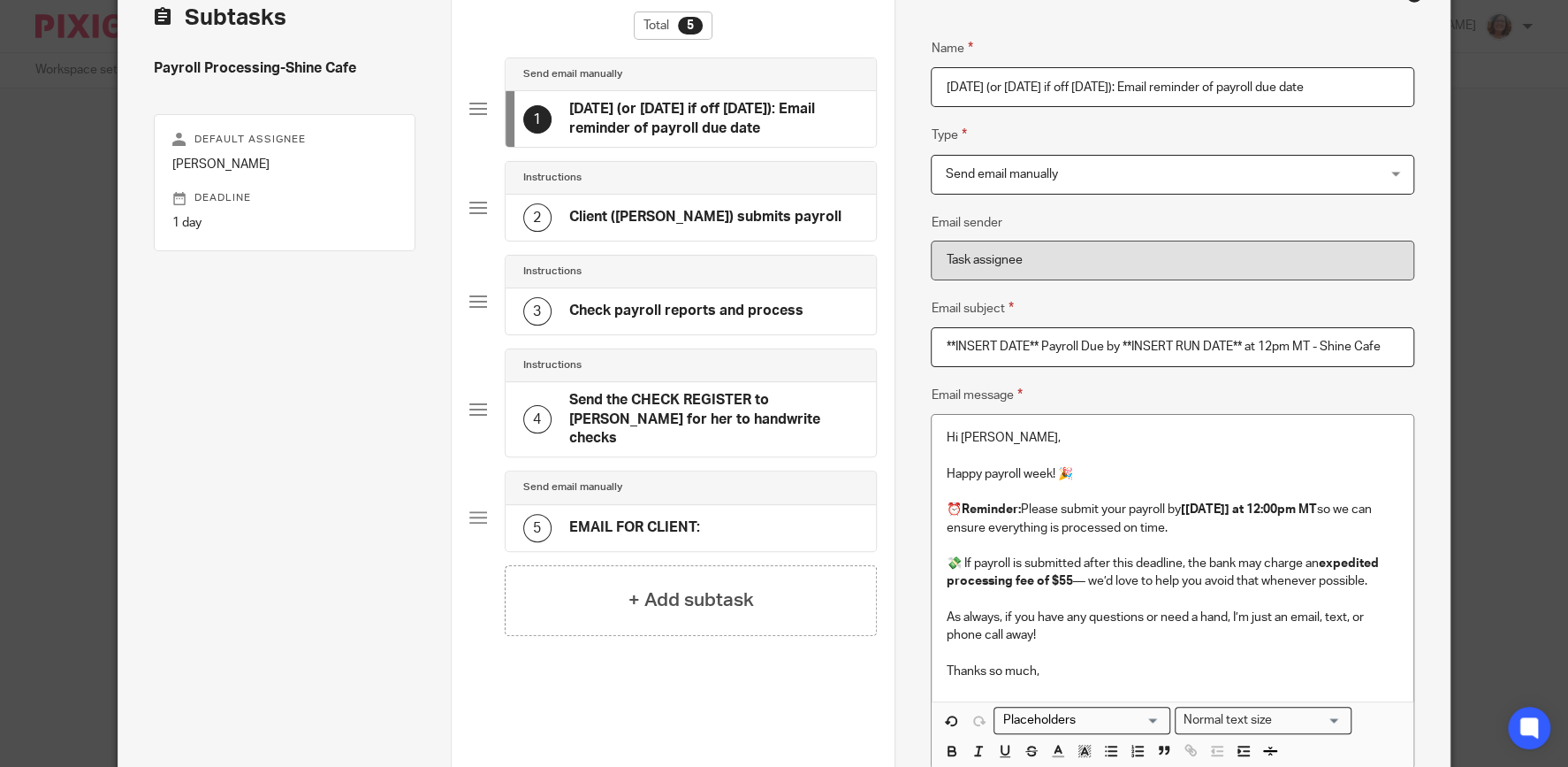
drag, startPoint x: 1390, startPoint y: 346, endPoint x: 851, endPoint y: 345, distance: 539.0
click at [931, 345] on input "**INSERT DATE** Payroll Due by **INSERT RUN DATE** at 12pm MT - Shine Cafe" at bounding box center [1172, 346] width 483 height 40
paste input "⏰ Time to Submit Payroll – Due by [WEDNESDAY] at 12:00pm MT"
type input "⏰ Time to Submit Payroll – Due by [[DATE]] at 12:00pm MT"
click at [1220, 663] on div "Hi Caroline, Happy payroll week! 🎉 ⏰ Reminder: Please submit your payroll by [W…" at bounding box center [1172, 557] width 481 height 287
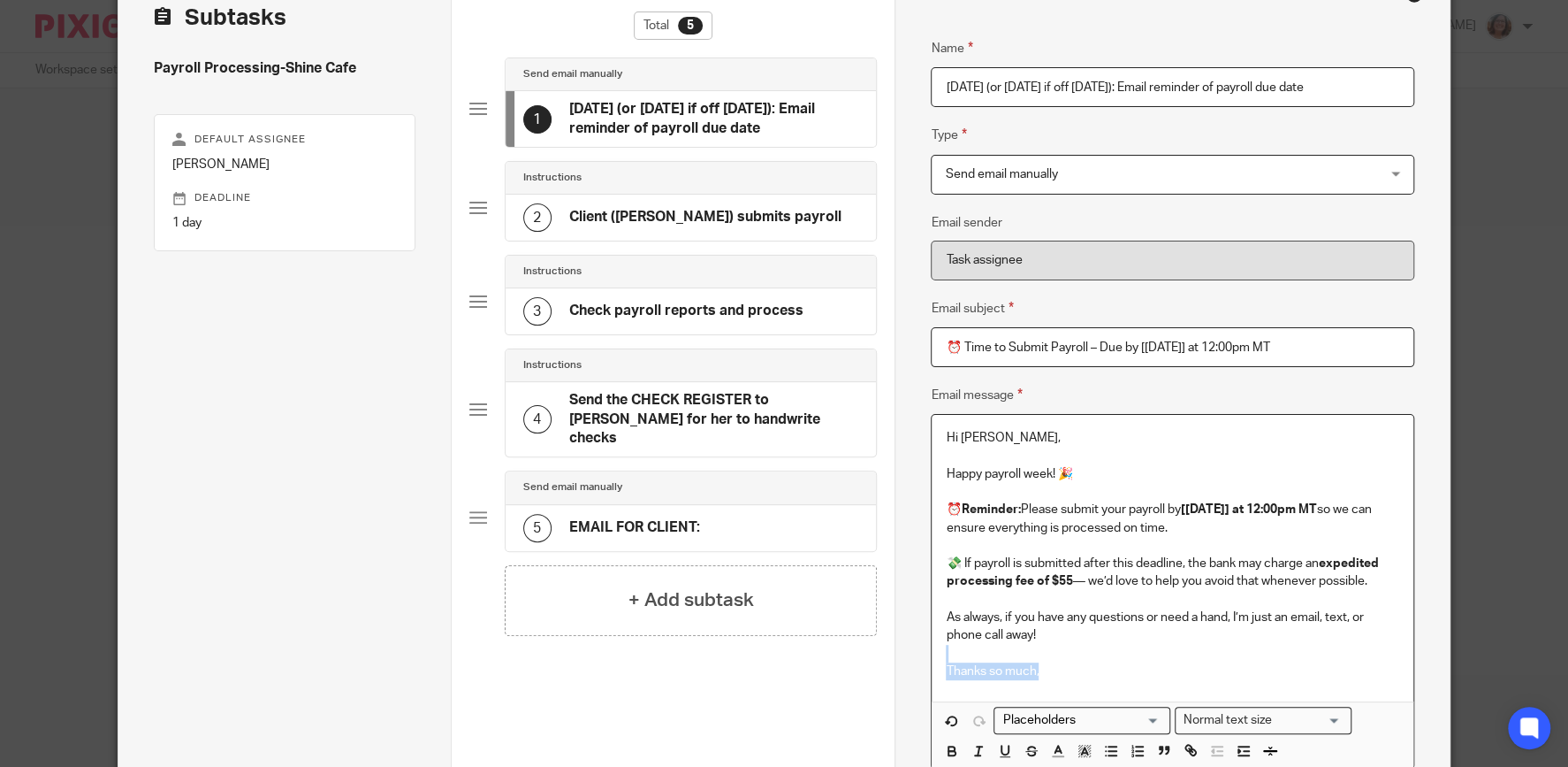
click at [1094, 671] on p "Thanks so much," at bounding box center [1172, 671] width 452 height 18
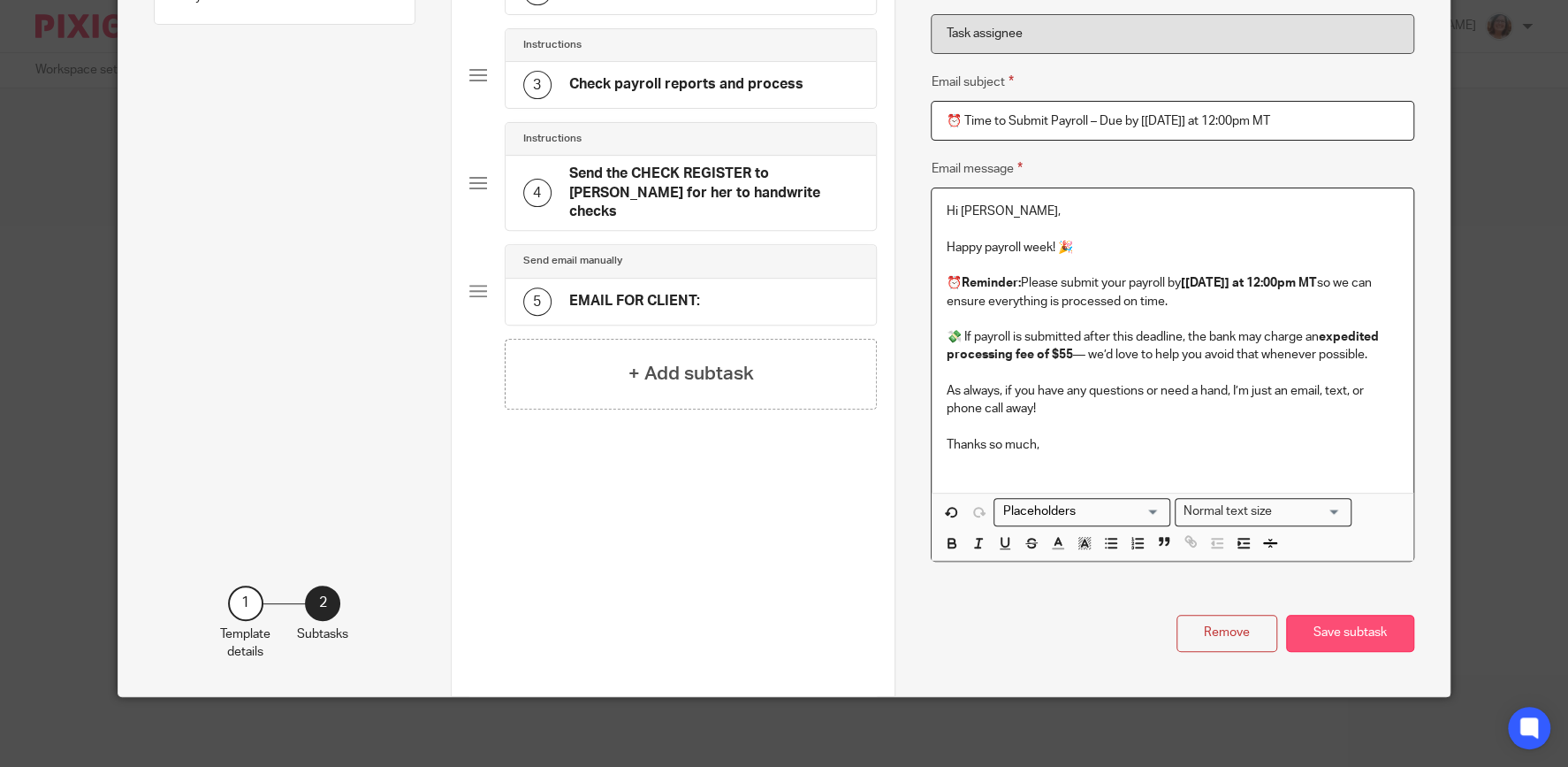
click at [1332, 635] on button "Save subtask" at bounding box center [1350, 633] width 129 height 38
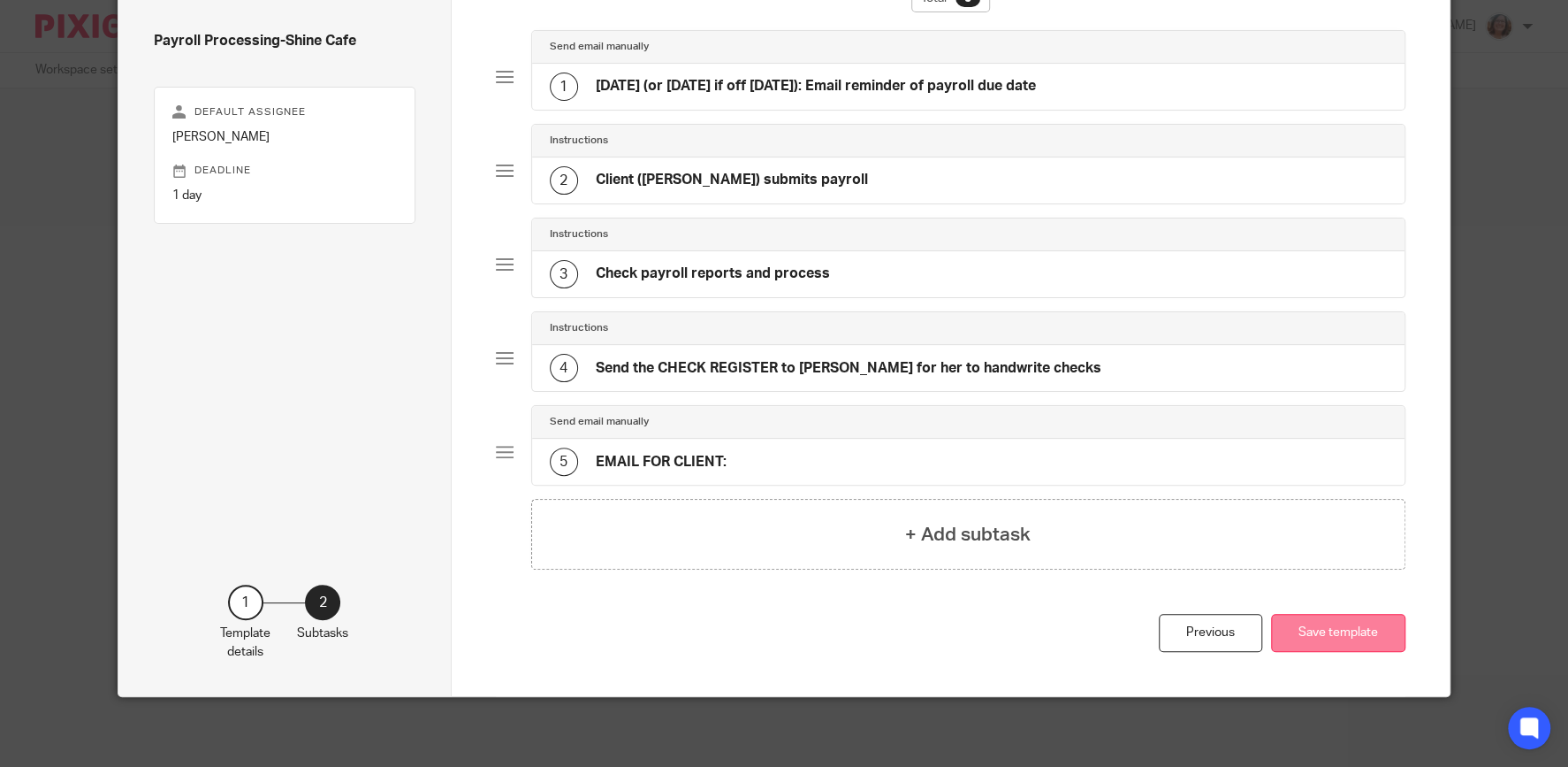
click at [1361, 638] on button "Save template" at bounding box center [1338, 632] width 135 height 38
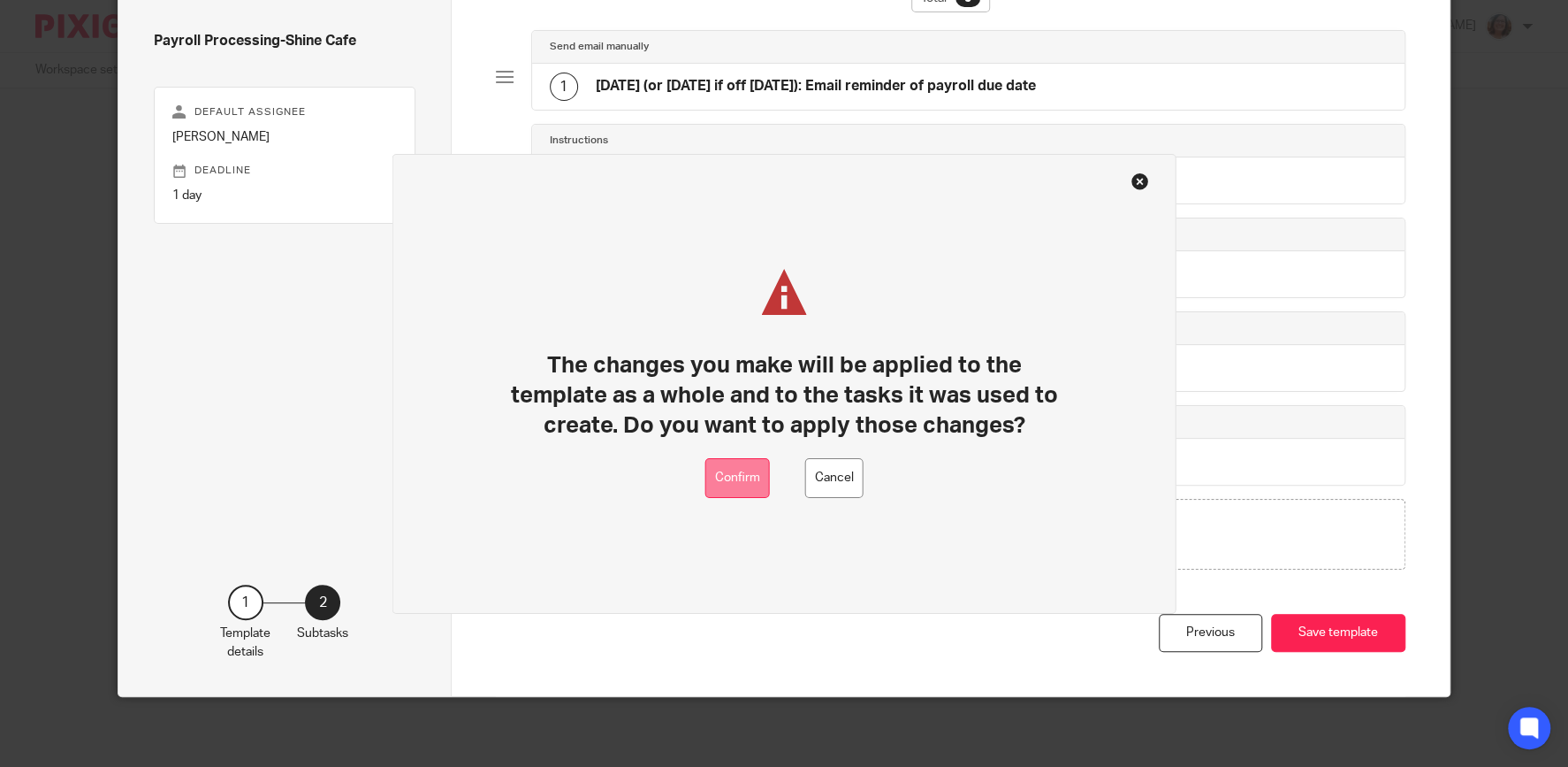
click at [731, 459] on button "Confirm" at bounding box center [737, 478] width 64 height 40
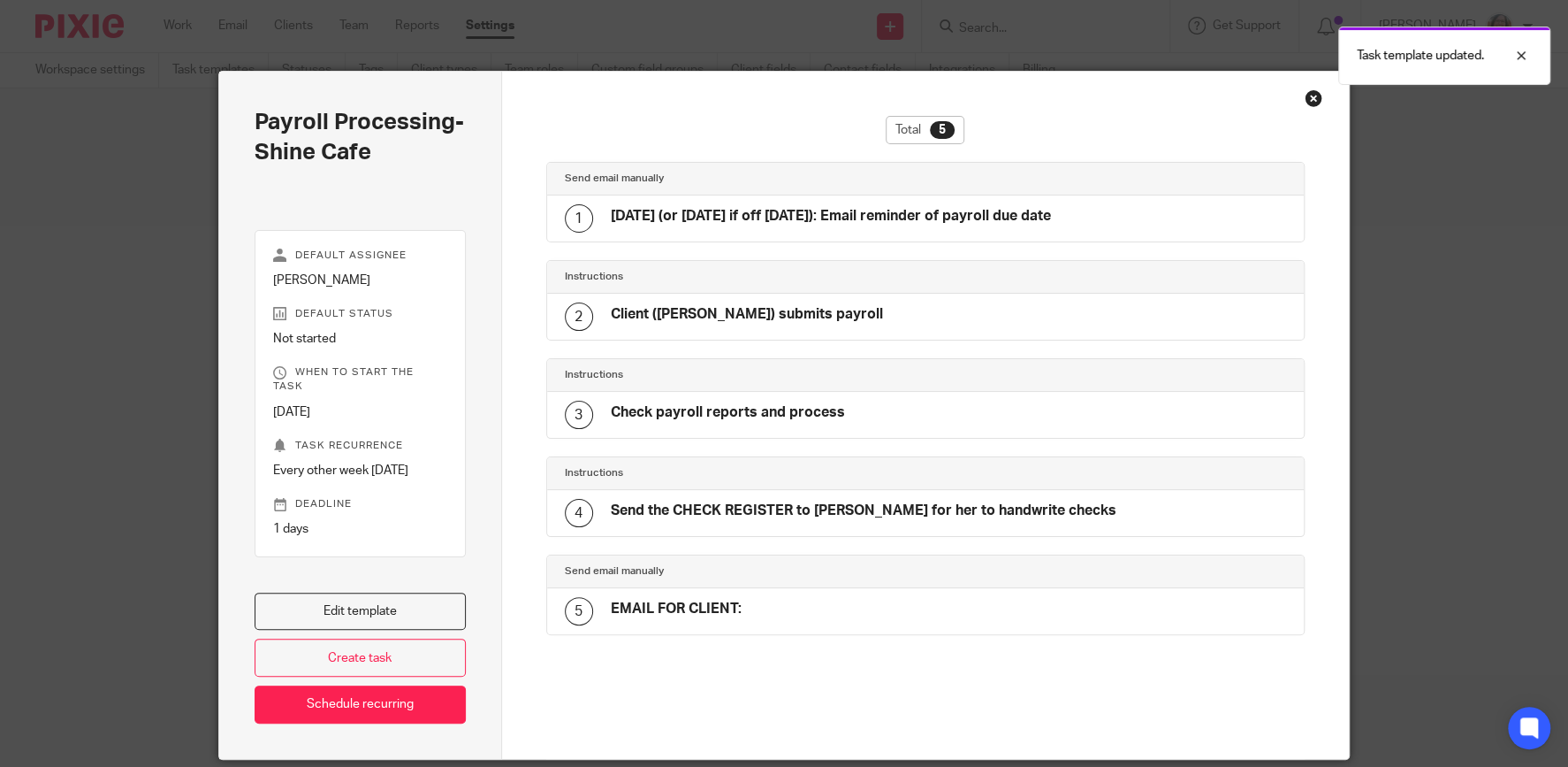
click at [1310, 95] on div "Close this dialog window" at bounding box center [1314, 98] width 18 height 18
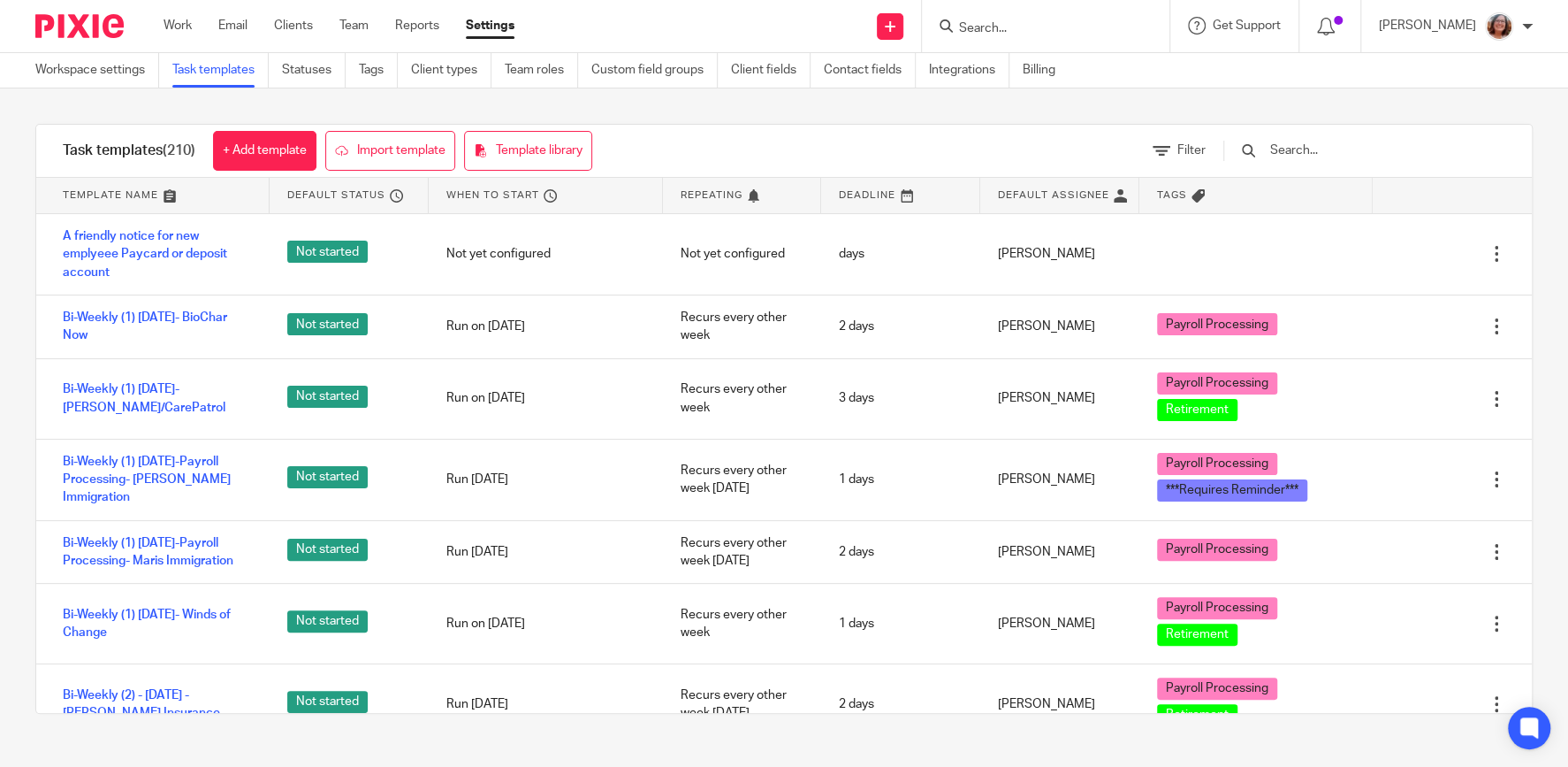
click at [182, 36] on div "Work Email Clients Team Reports Settings Work Email Clients Team Reports Settin…" at bounding box center [343, 26] width 395 height 52
click at [181, 31] on link "Work" at bounding box center [178, 26] width 29 height 18
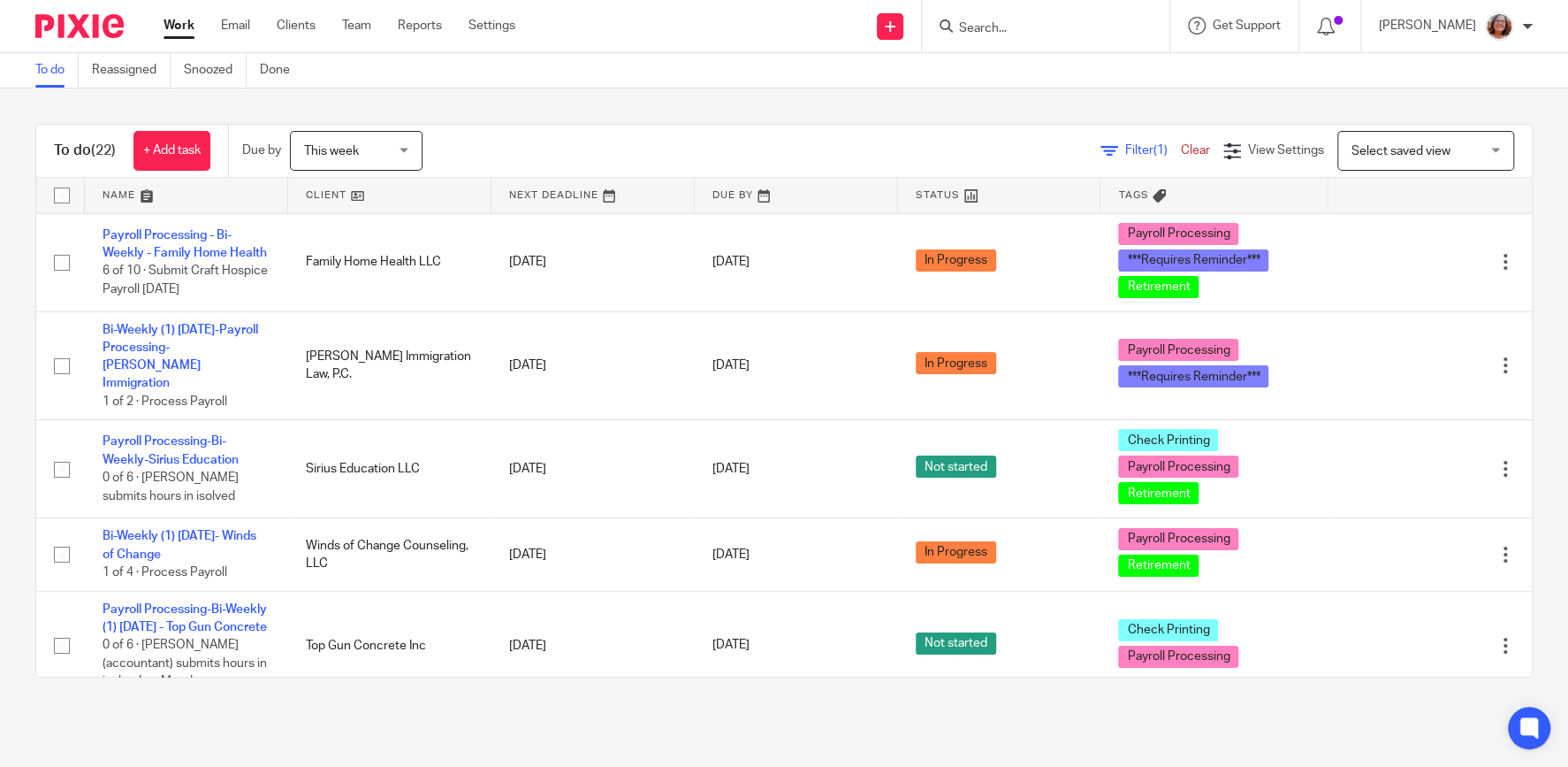
click at [1407, 143] on span "Select saved view" at bounding box center [1415, 151] width 129 height 38
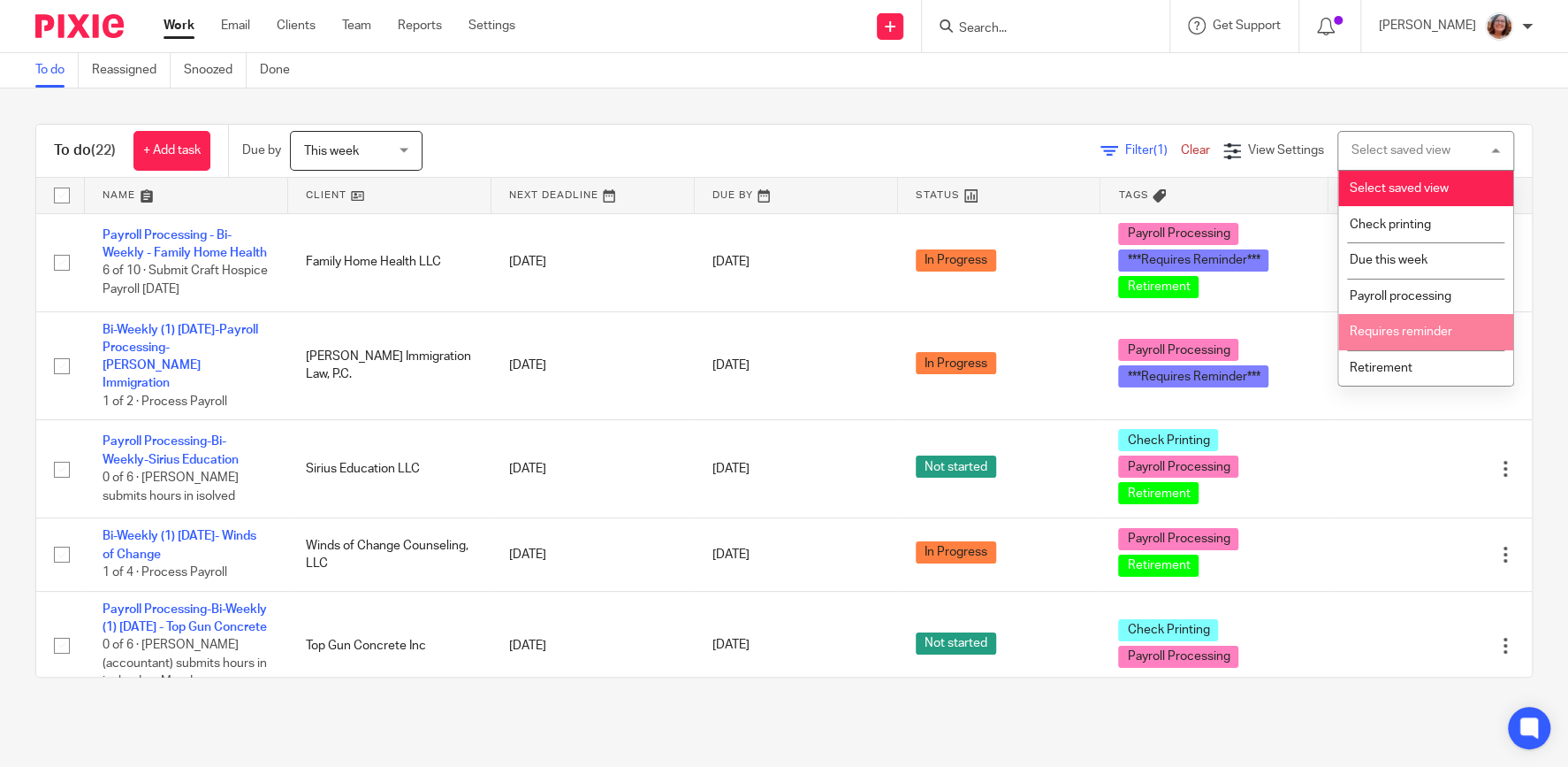
click at [1454, 340] on li "Requires reminder" at bounding box center [1425, 332] width 175 height 37
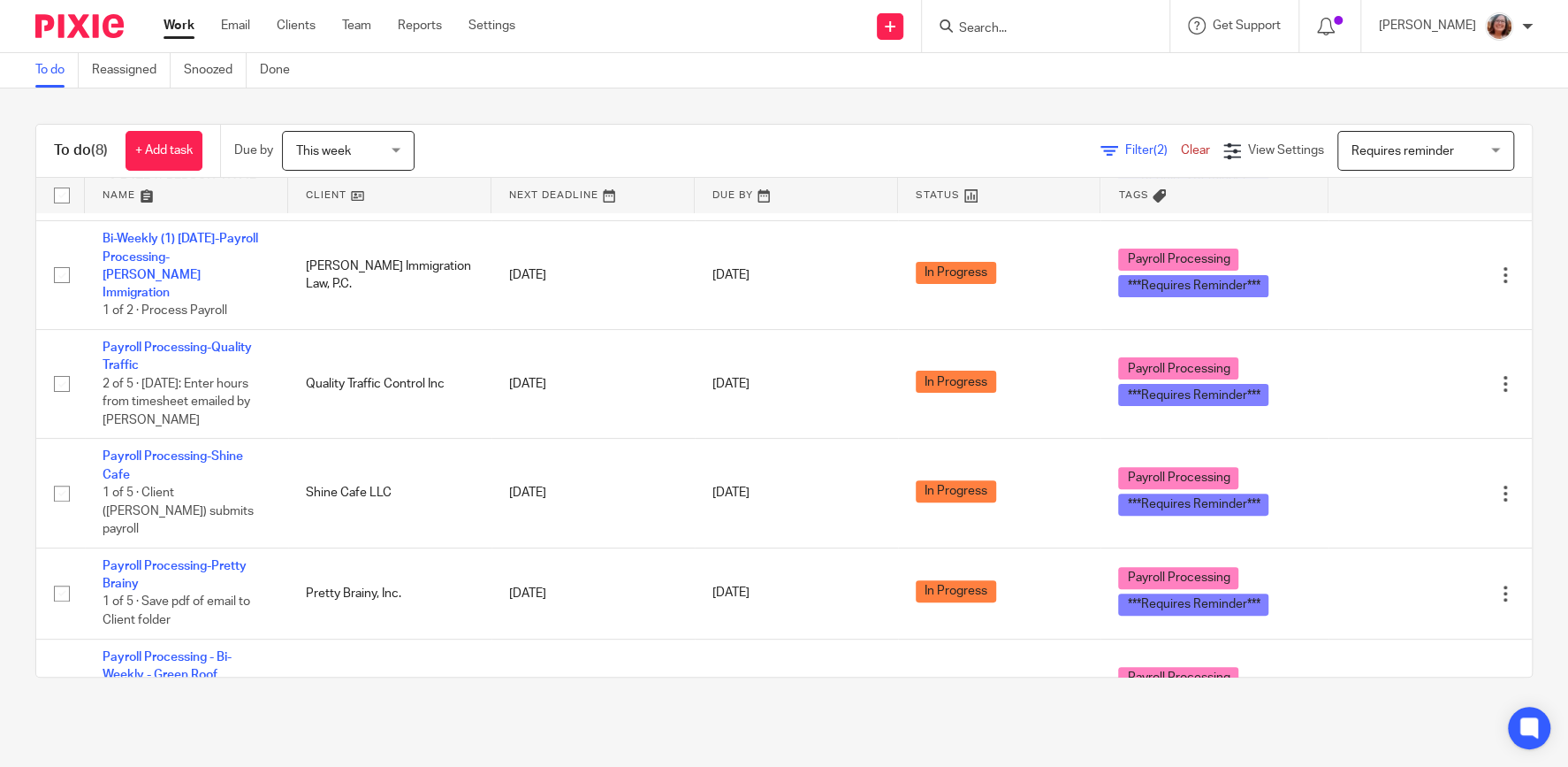
scroll to position [331, 0]
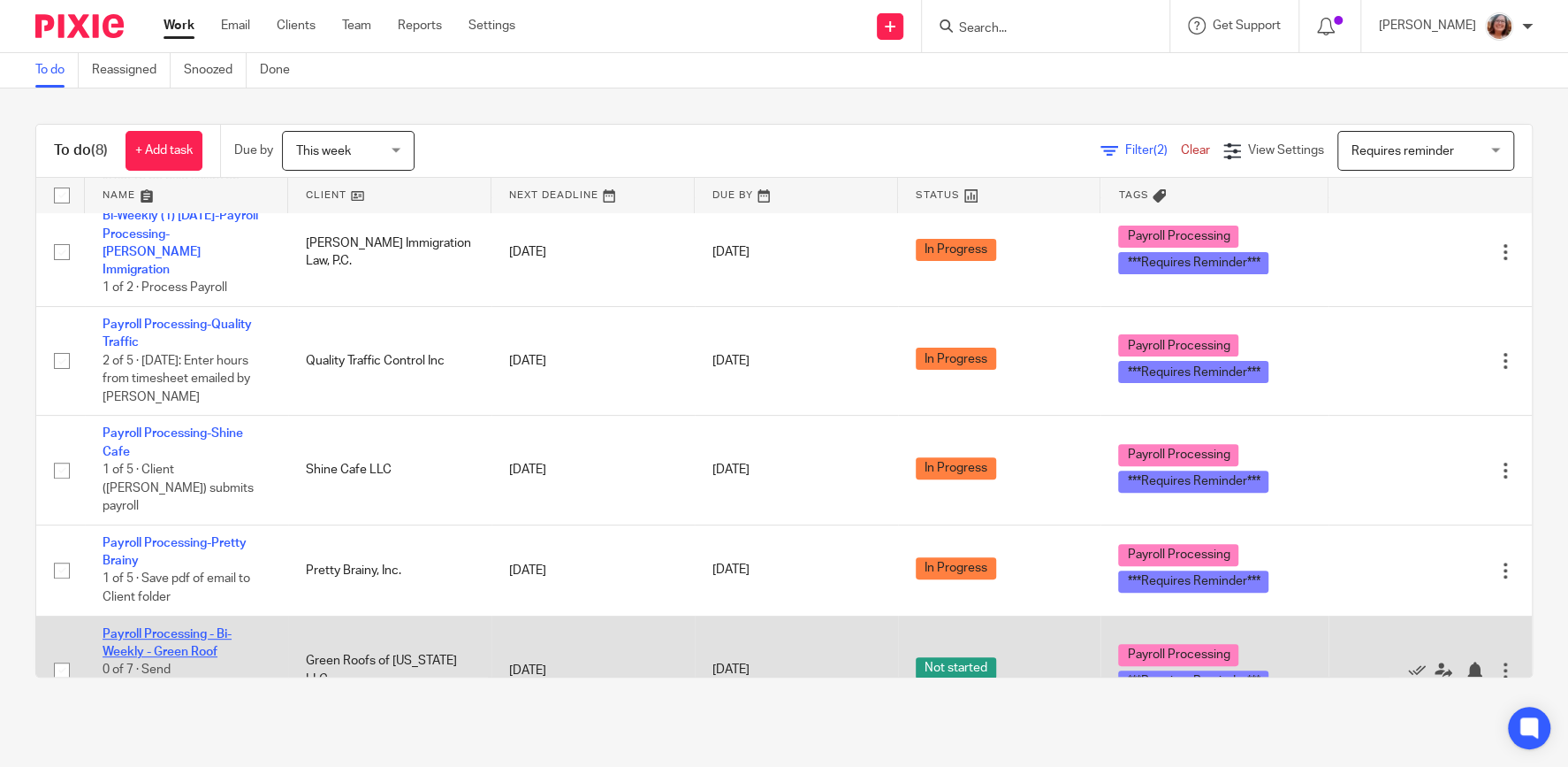
click at [190, 628] on link "Payroll Processing - Bi-Weekly - Green Roof" at bounding box center [167, 643] width 129 height 30
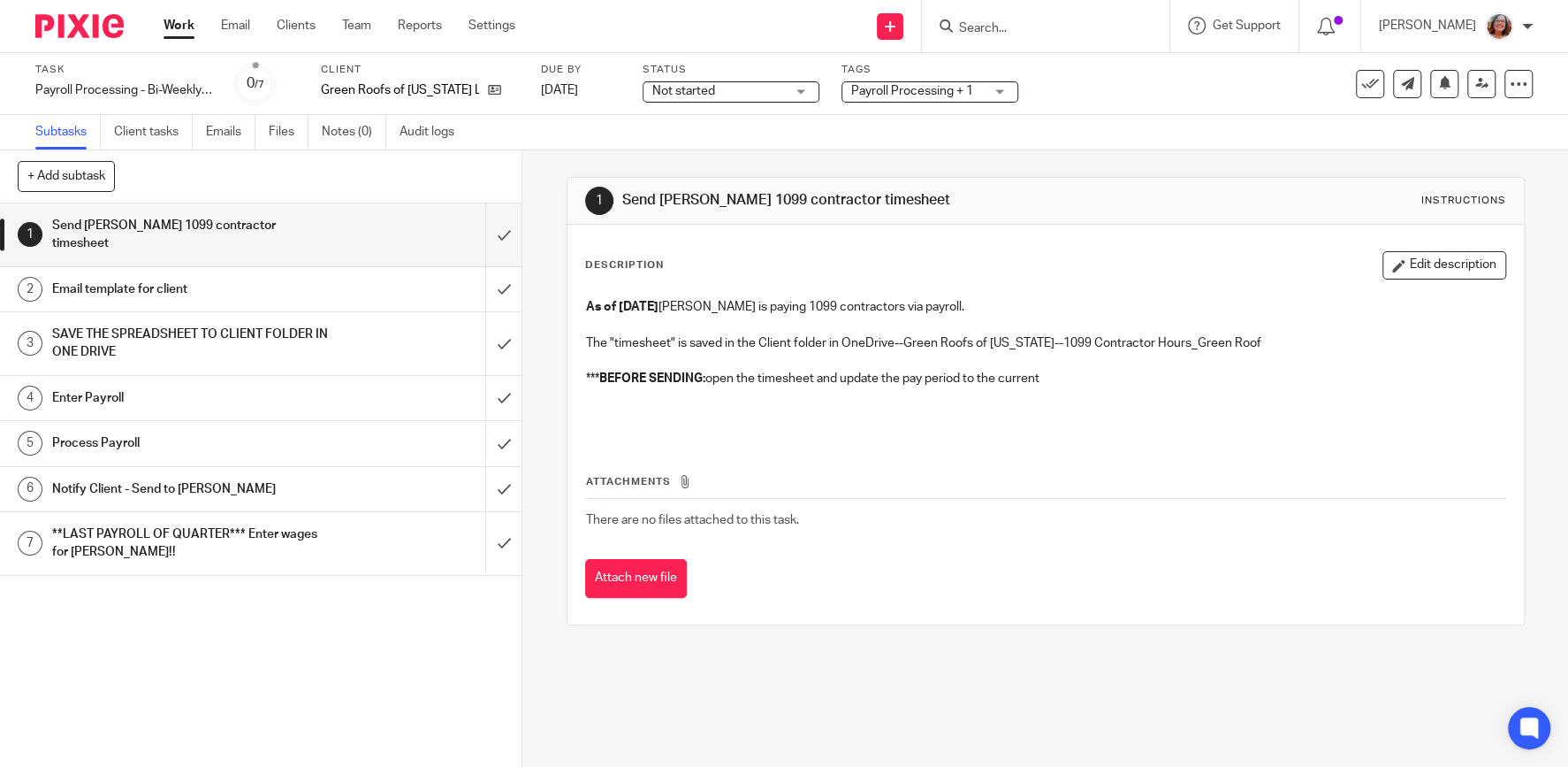
click at [336, 276] on div "Email template for client" at bounding box center [260, 289] width 416 height 27
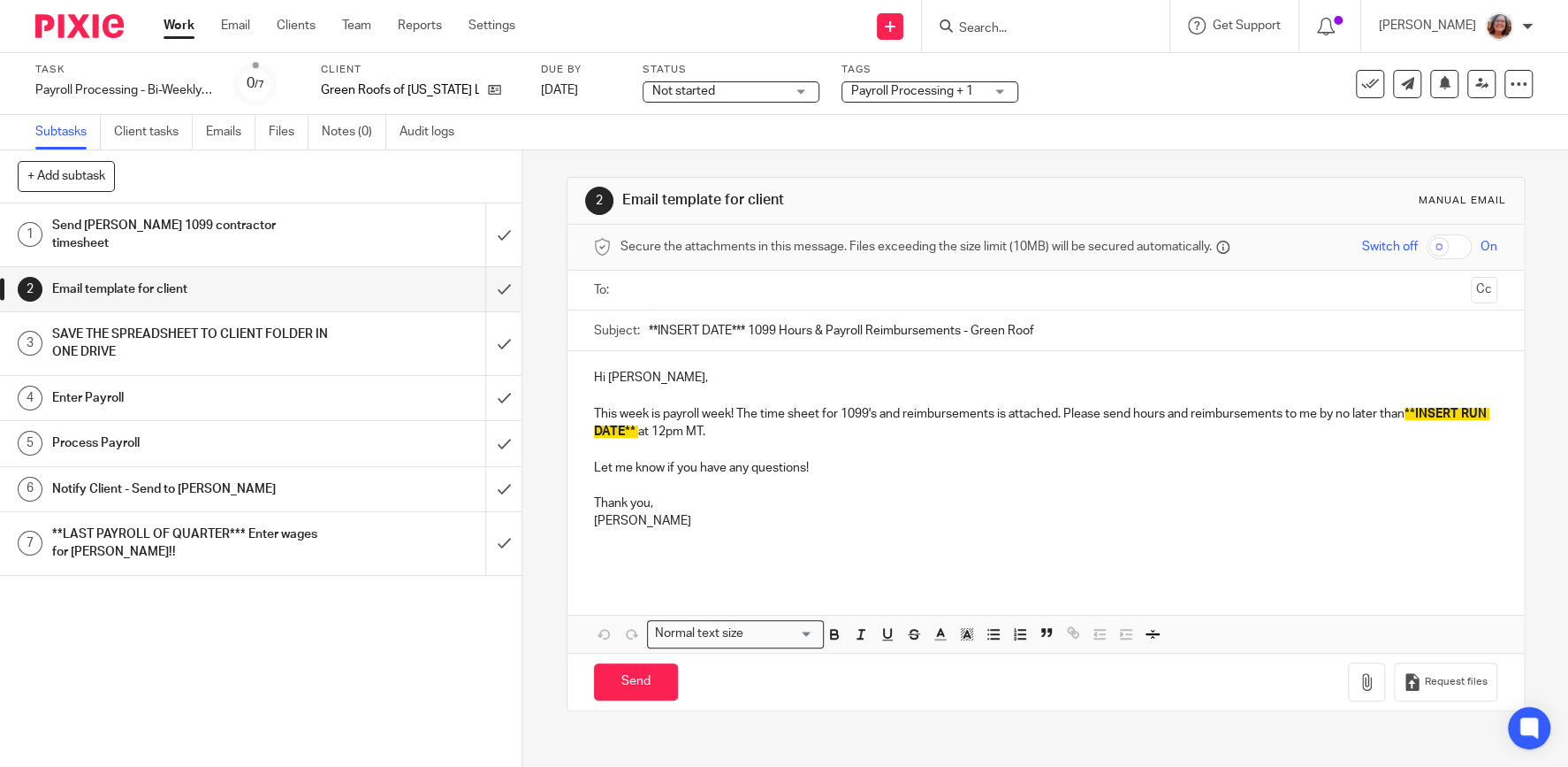
drag, startPoint x: 1049, startPoint y: 327, endPoint x: 635, endPoint y: 334, distance: 414.1
click at [649, 334] on input "**INSERT DATE*** 1099 Hours & Payroll Reimbursements - Green Roof" at bounding box center [1073, 330] width 849 height 40
paste input "⏰ Time to Submit Payroll – Due by [[DATE]] at 12:00pm MT"
type input "⏰ Time to Submit Payroll – Due by [WEDNESDAY] at 12:00pm MT"
click at [668, 513] on p "Lindsey" at bounding box center [1045, 521] width 903 height 18
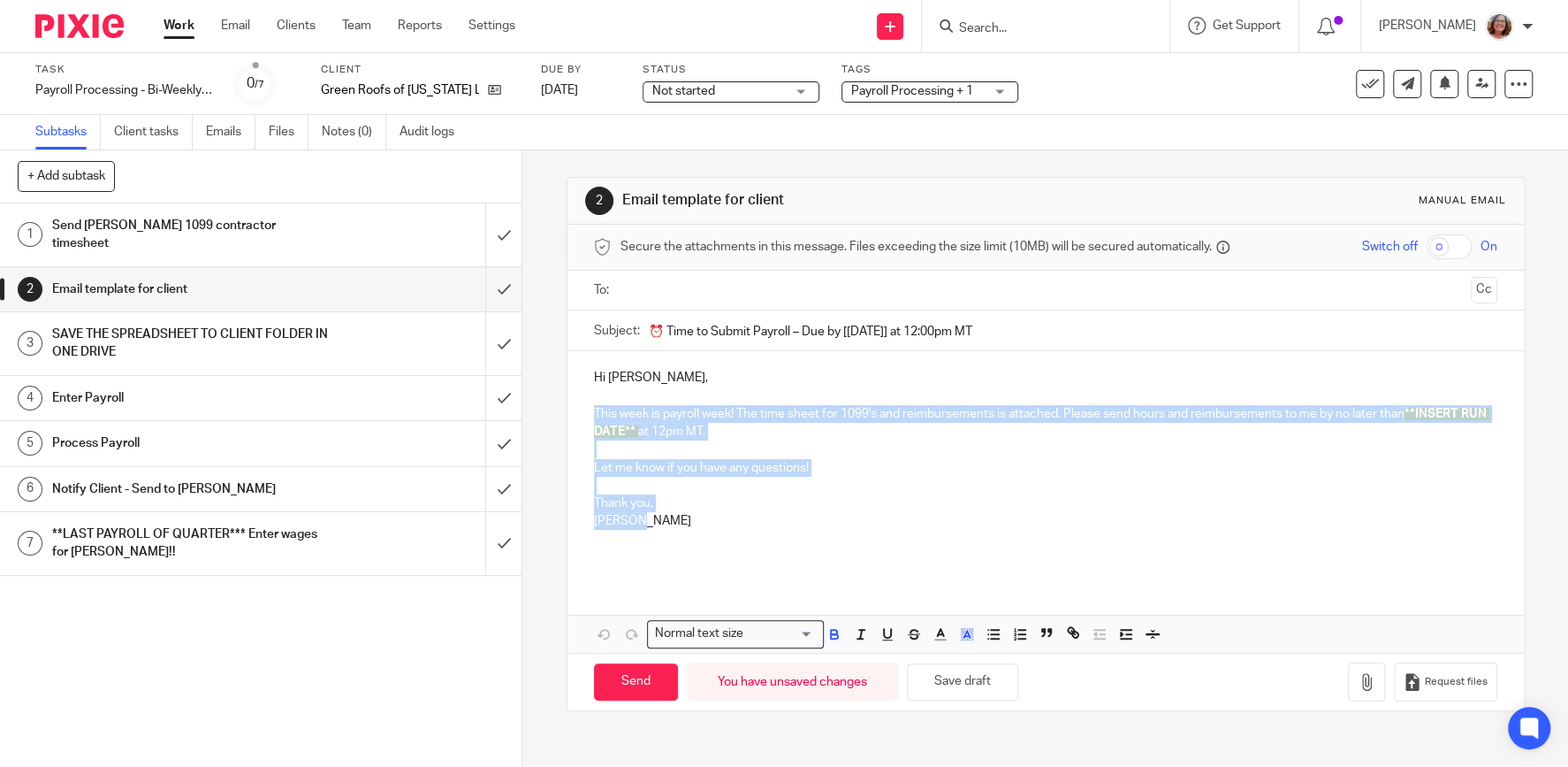
drag, startPoint x: 651, startPoint y: 522, endPoint x: 584, endPoint y: 413, distance: 127.9
click at [584, 413] on div "Hi Andy, This week is payroll week! The time sheet for 1099's and reimbursement…" at bounding box center [1045, 464] width 956 height 228
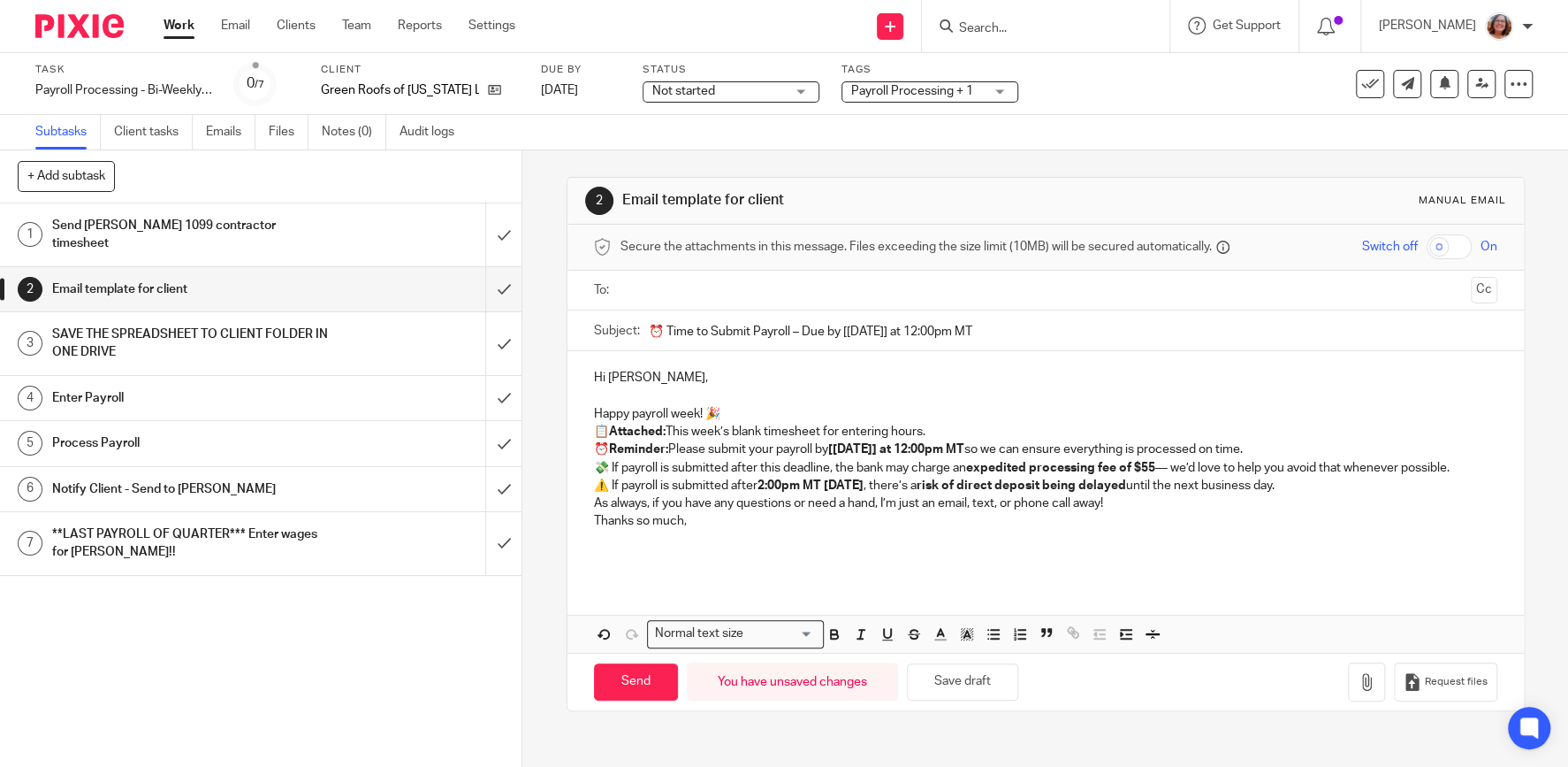
click at [737, 405] on p "Happy payroll week! 🎉" at bounding box center [1045, 404] width 903 height 37
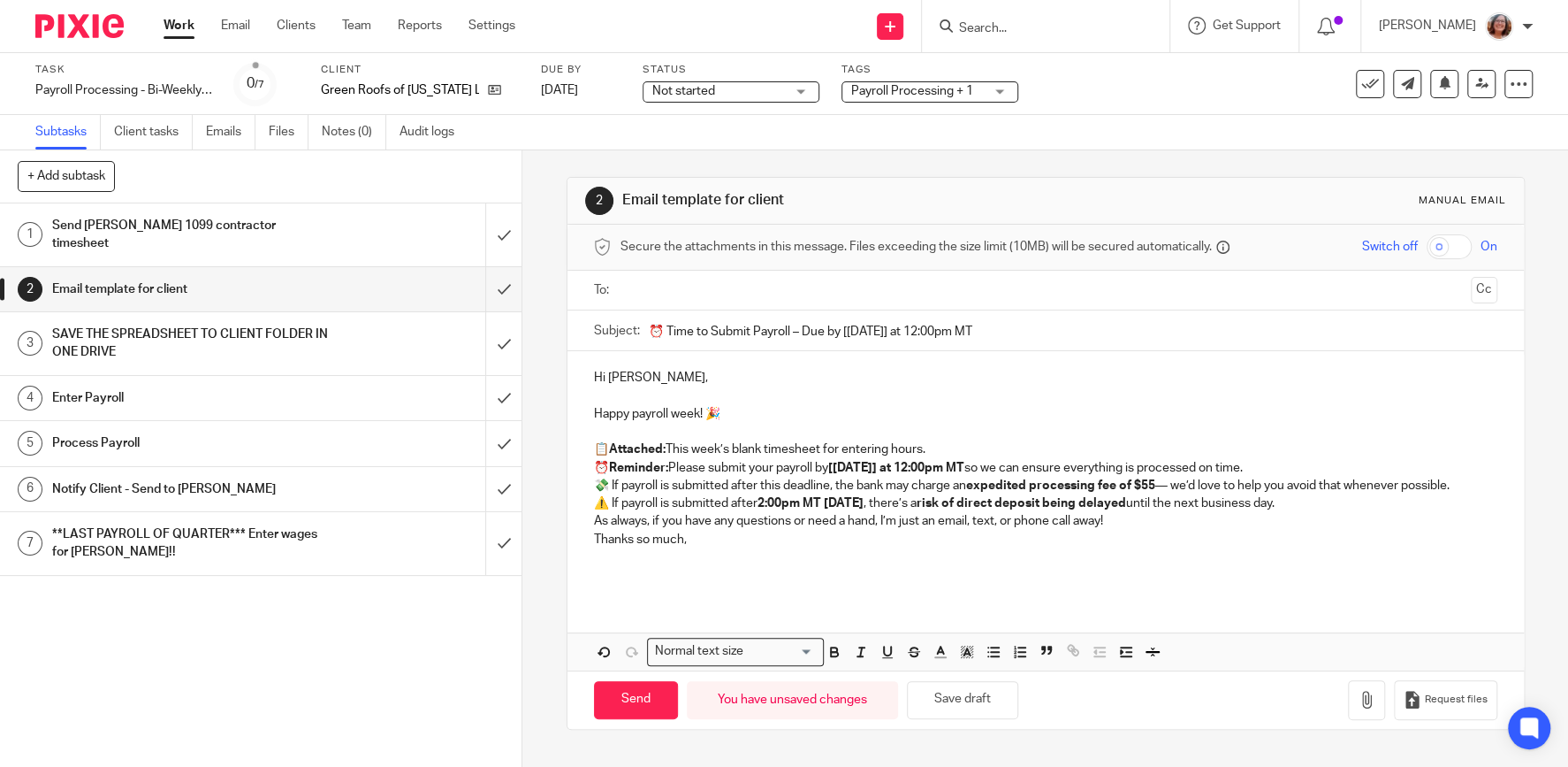
click at [953, 446] on p "📋 Attached: This week’s blank timesheet for entering hours." at bounding box center [1045, 449] width 903 height 18
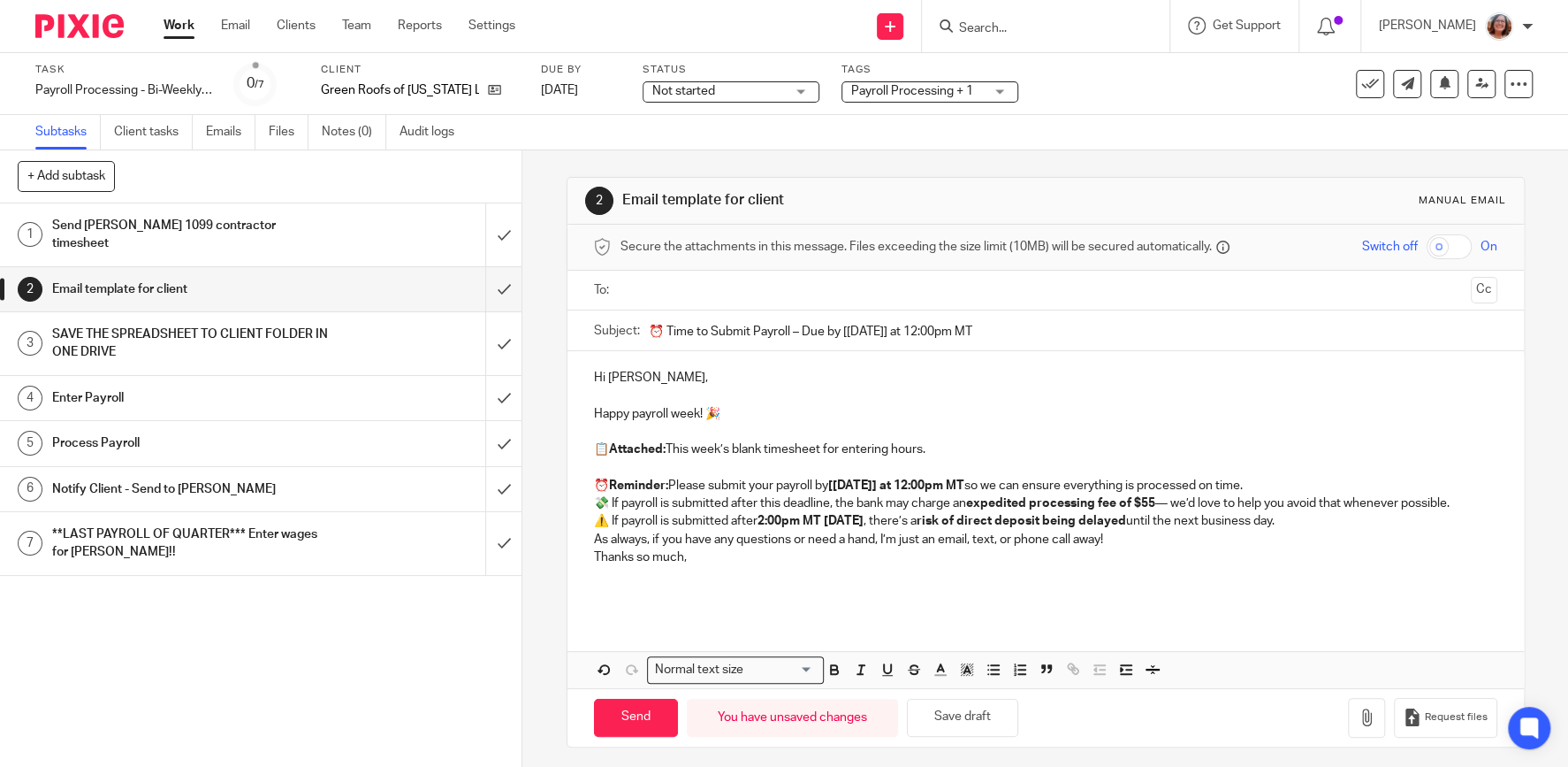
click at [1305, 481] on p "⏰ Reminder: Please submit your payroll by [WEDNESDAY] at 12:00pm MT so we can e…" at bounding box center [1045, 486] width 903 height 18
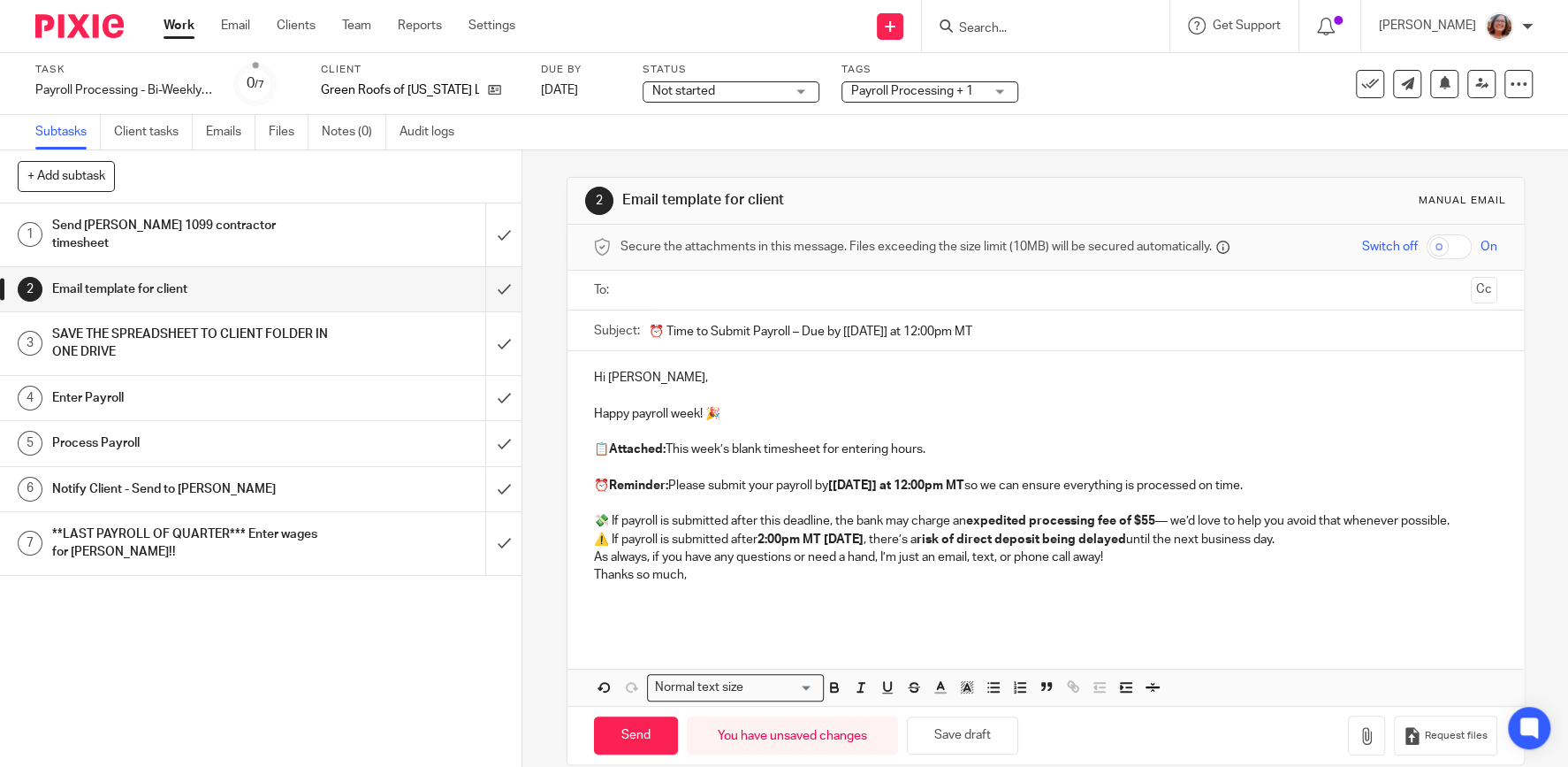
click at [1465, 518] on p "💸 If payroll is submitted after this deadline, the bank may charge an expedited…" at bounding box center [1045, 521] width 903 height 18
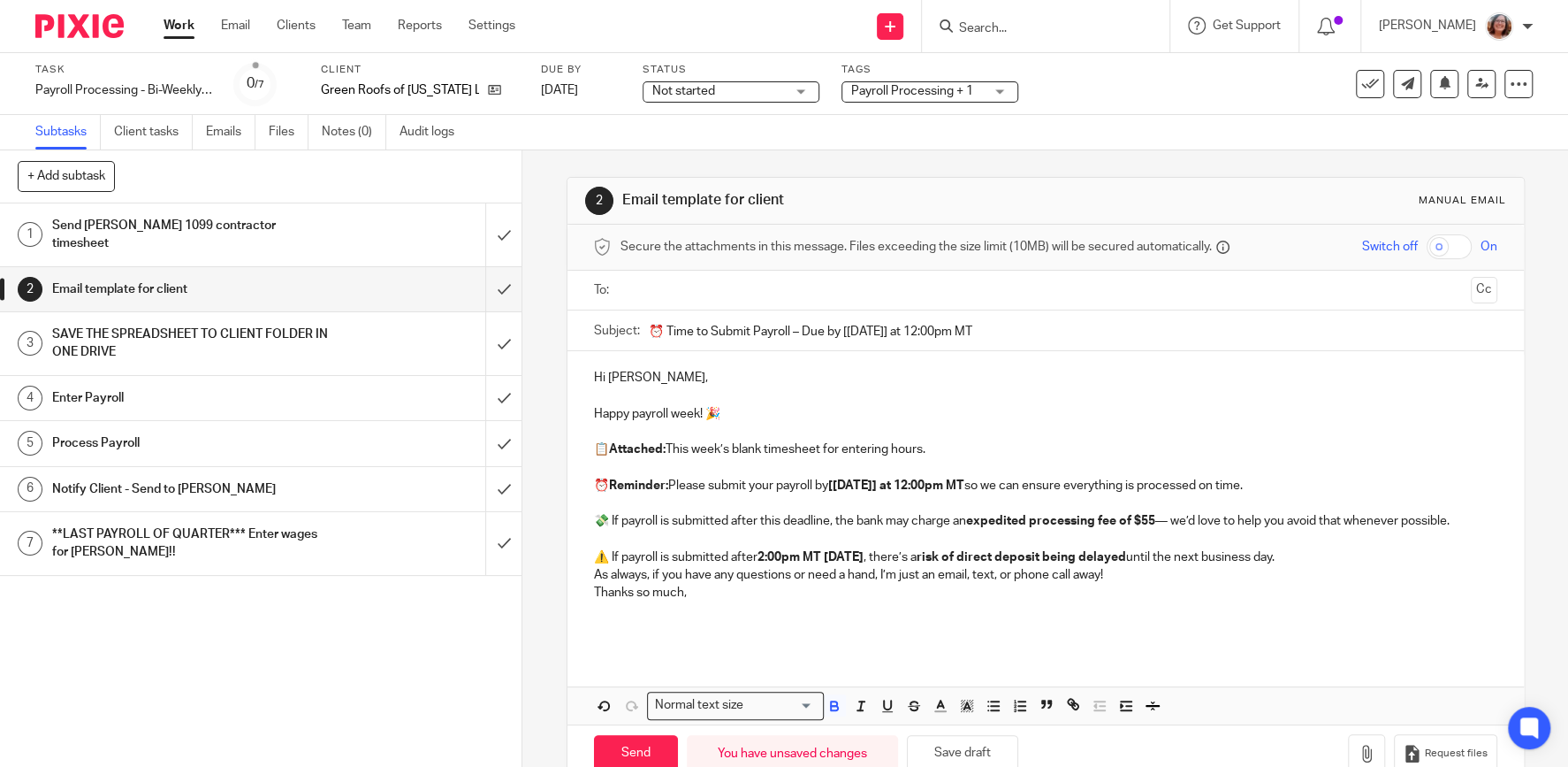
drag, startPoint x: 1331, startPoint y: 552, endPoint x: 567, endPoint y: 559, distance: 764.0
click at [567, 559] on div "2 Email template for client Manual email Secure the attachments in this message…" at bounding box center [1045, 479] width 958 height 605
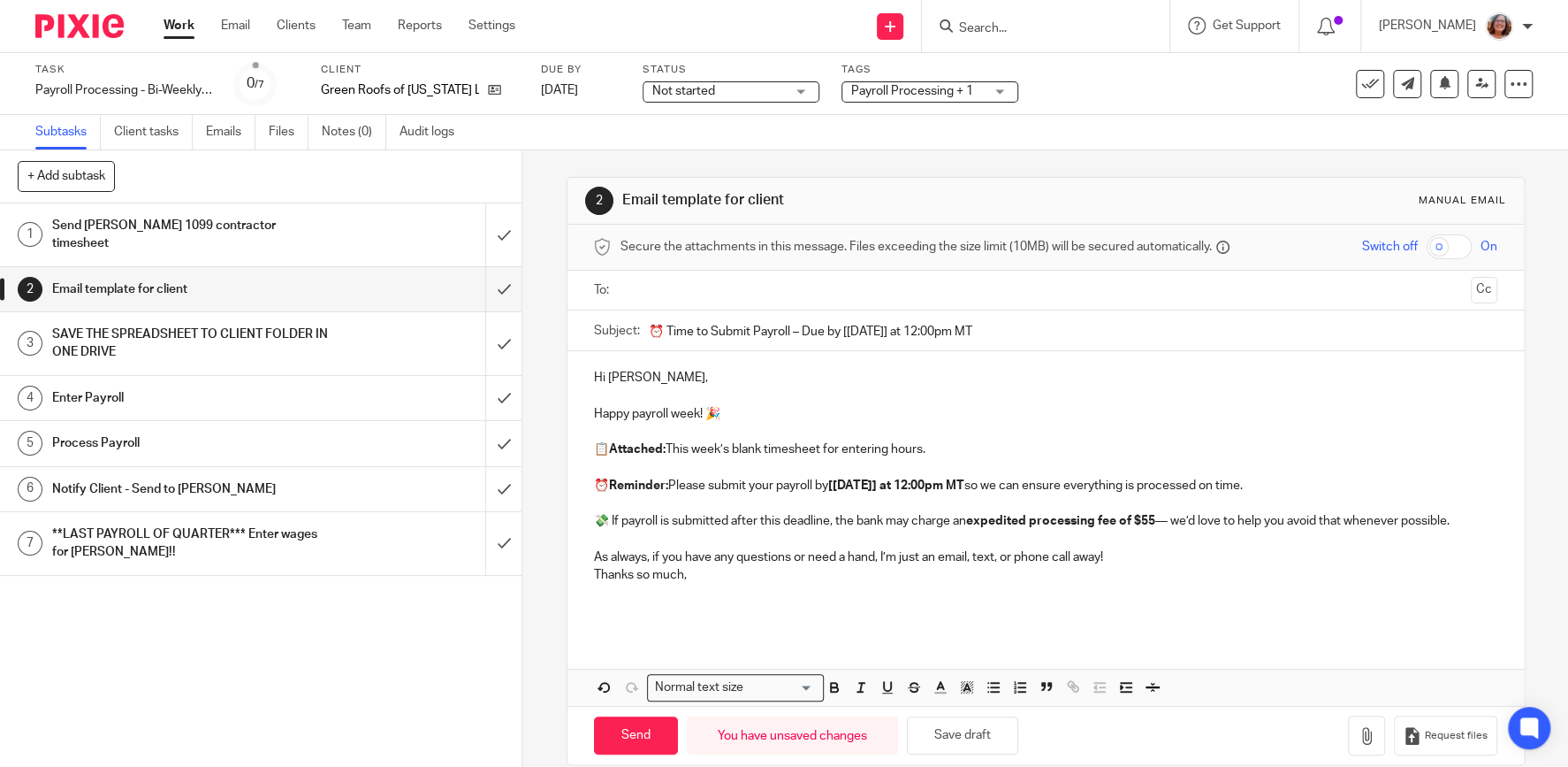
click at [1124, 553] on p "As always, if you have any questions or need a hand, I’m just an email, text, o…" at bounding box center [1045, 557] width 903 height 18
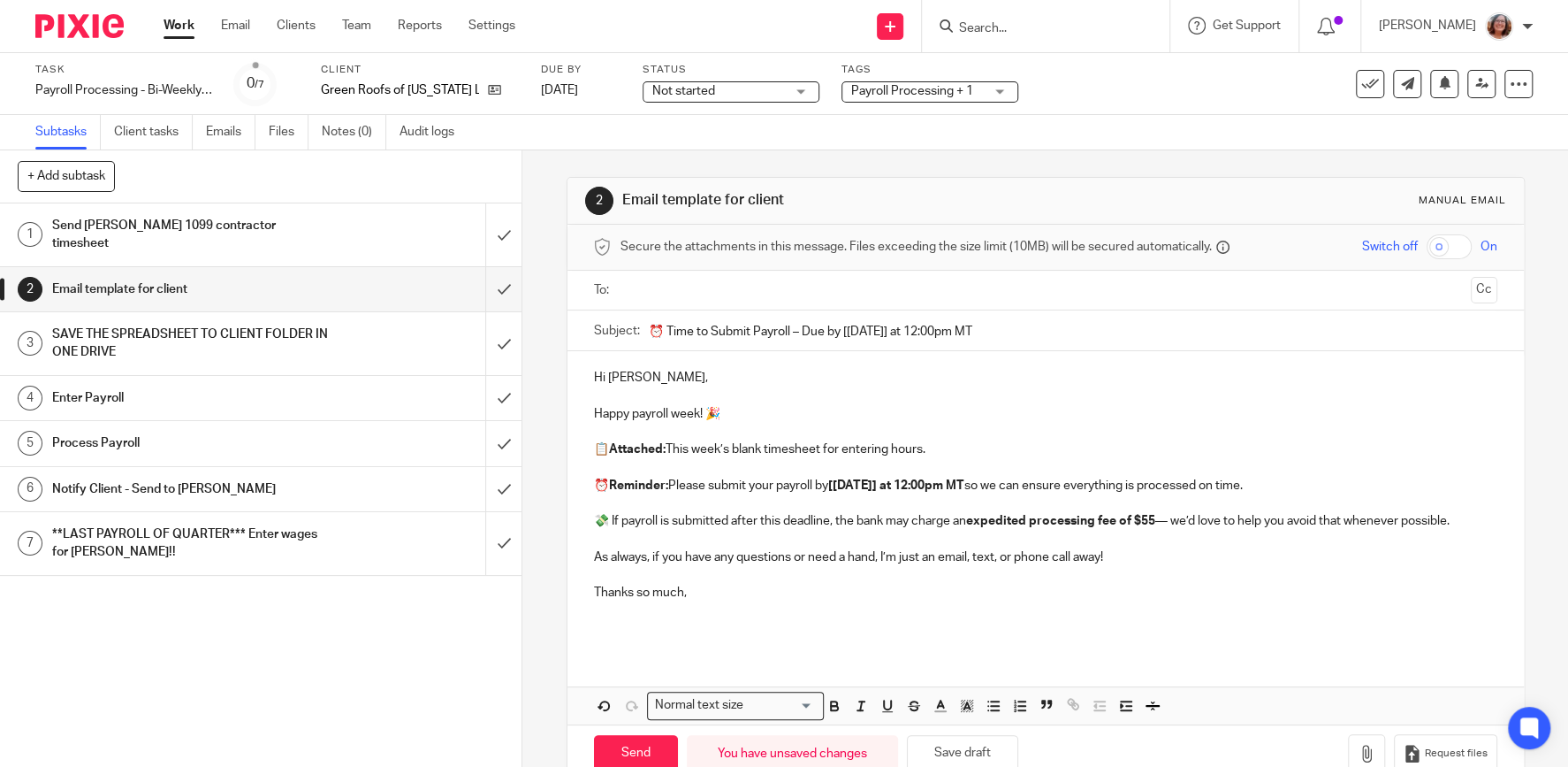
click at [697, 591] on p "Thanks so much," at bounding box center [1045, 593] width 903 height 18
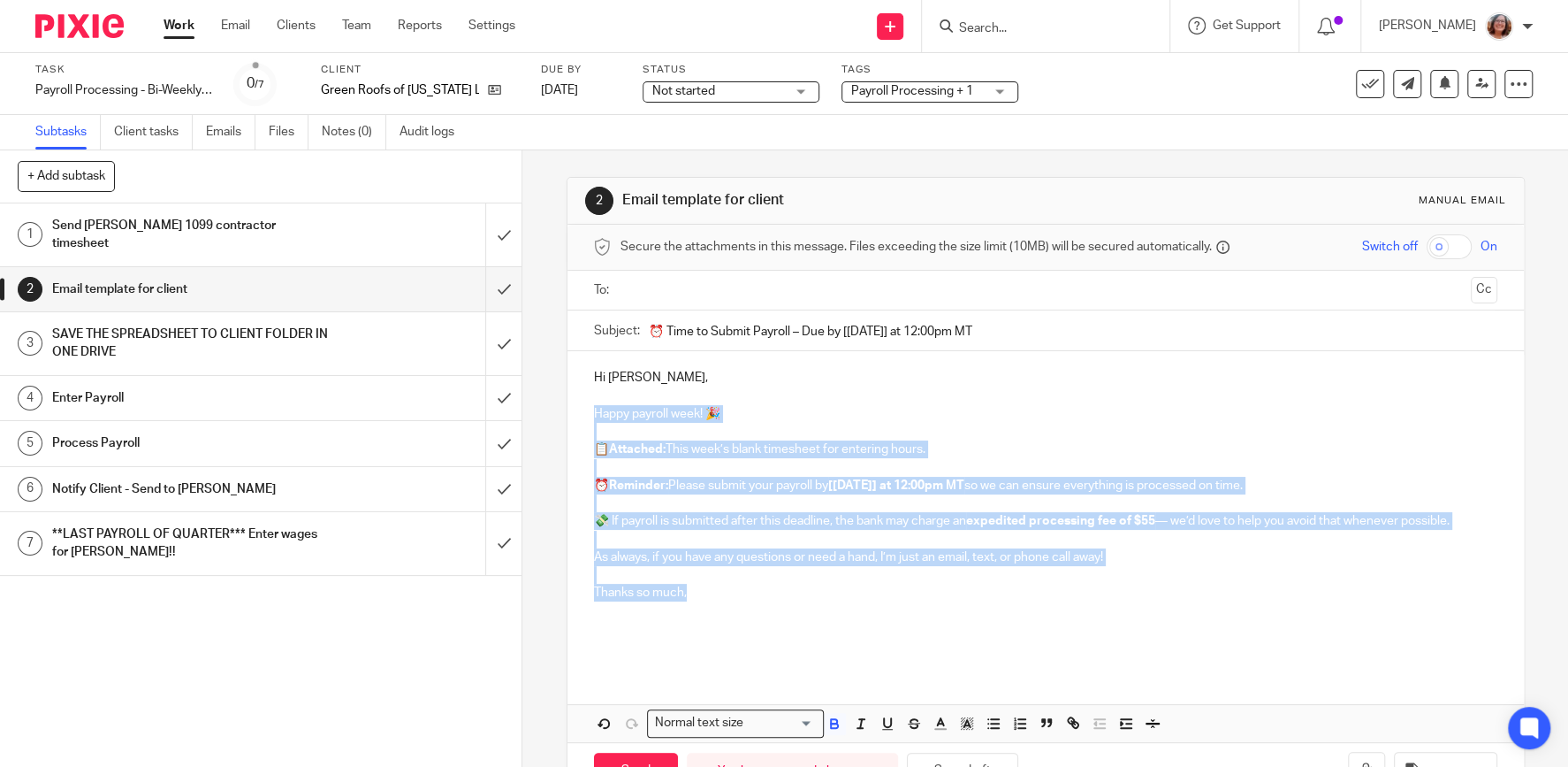
drag, startPoint x: 698, startPoint y: 593, endPoint x: 580, endPoint y: 412, distance: 216.1
click at [580, 412] on div "Hi Andy, Happy payroll week! 🎉 📋 Attached: This week’s blank timesheet for ente…" at bounding box center [1045, 509] width 956 height 317
copy div "Happy payroll week! 🎉 📋 Attached: This week’s blank timesheet for entering hour…"
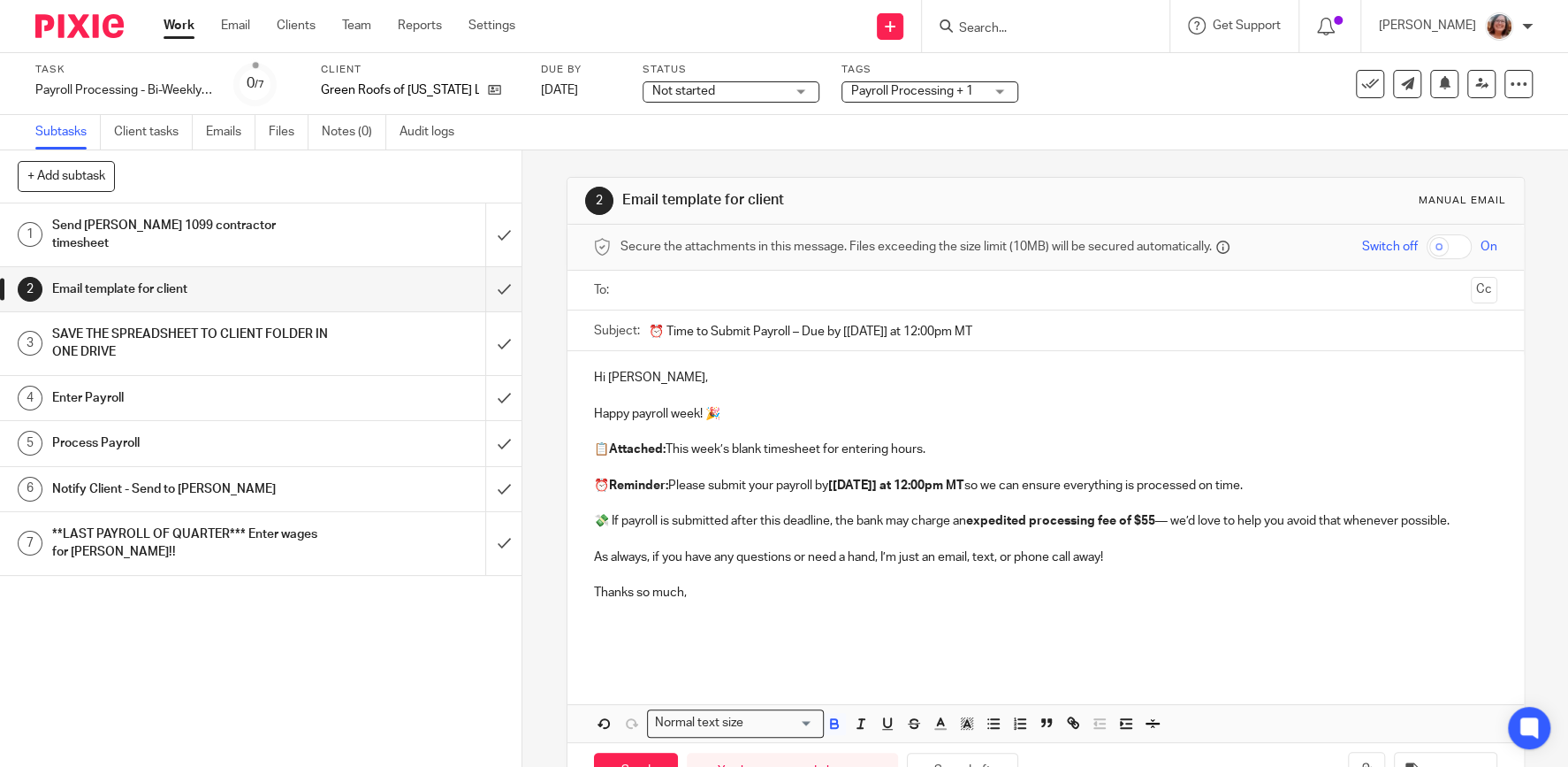
click at [681, 288] on input "text" at bounding box center [1045, 290] width 837 height 21
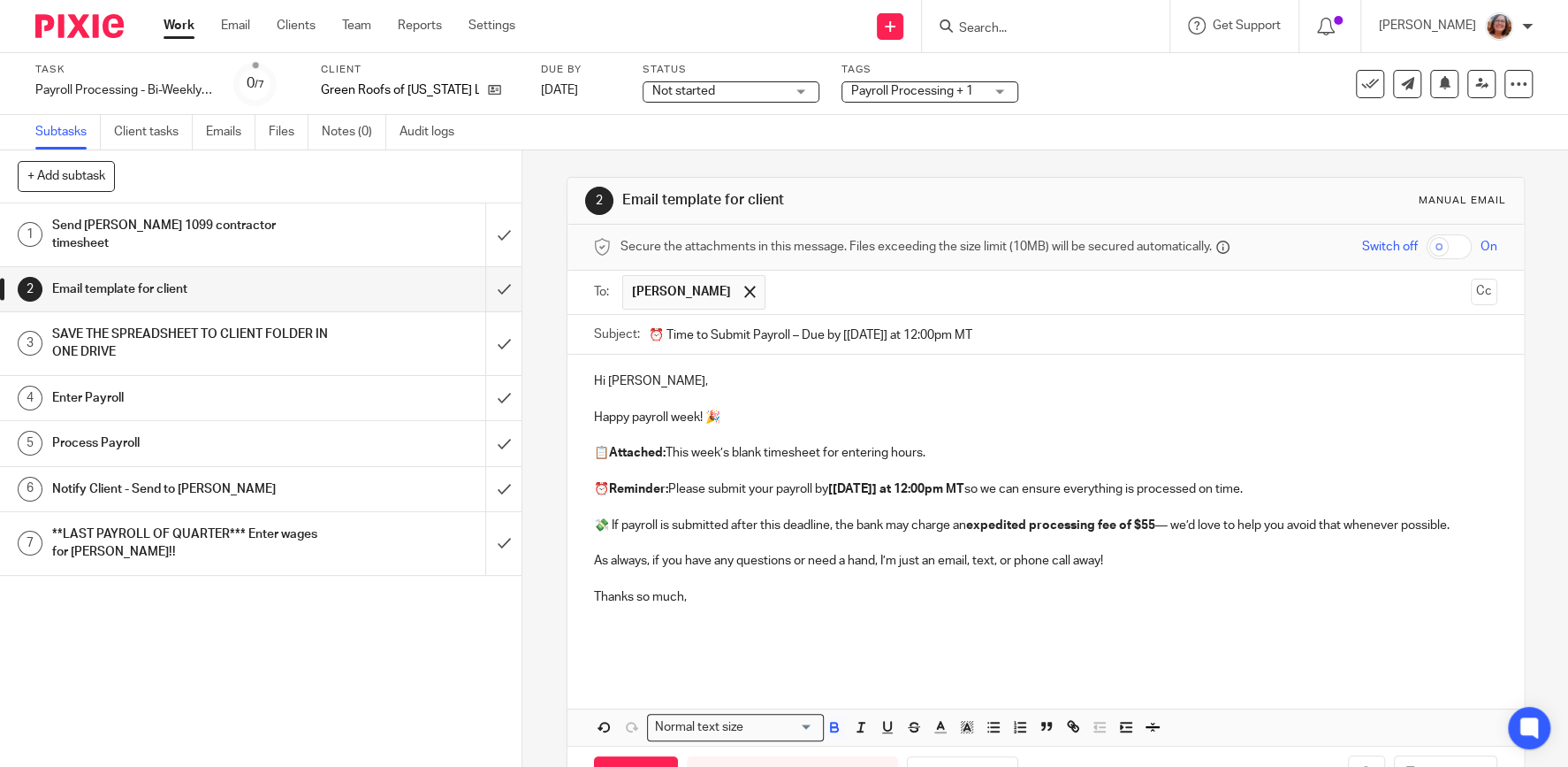
click at [920, 487] on strong "[WEDNESDAY] at 12:00pm MT" at bounding box center [896, 489] width 136 height 13
click at [915, 486] on strong "[WEDNESDA, 10/15Y] at 12:00pm MT" at bounding box center [963, 489] width 270 height 13
click at [966, 488] on strong "[WEDNESDAY, 10/15Y] at 12:00pm MT" at bounding box center [919, 489] width 182 height 13
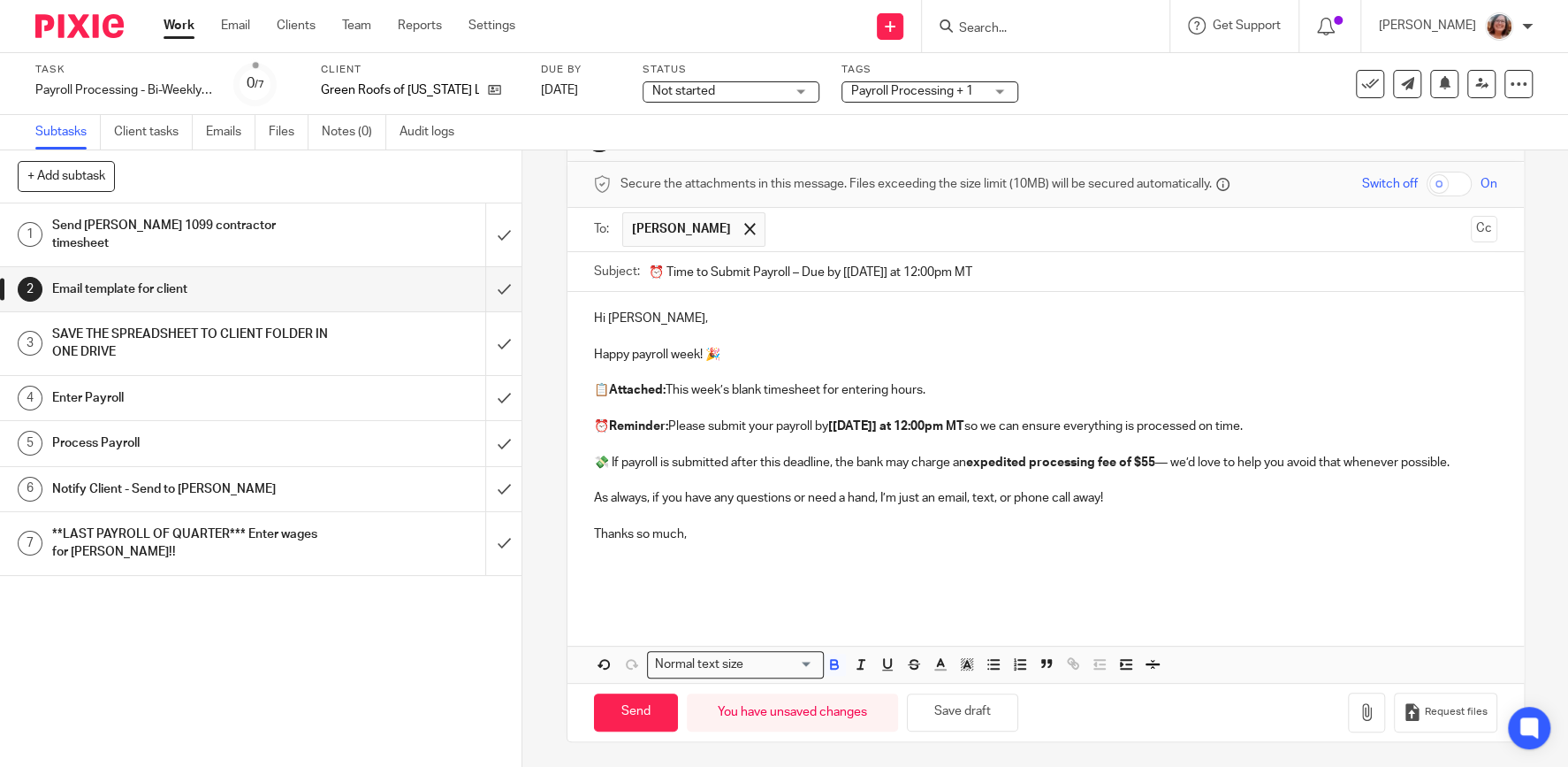
click at [919, 268] on input "⏰ Time to Submit Payroll – Due by [WEDNESDAY] at 12:00pm MT" at bounding box center [1073, 271] width 849 height 40
type input "⏰ Time to Submit Payroll – Due by [WEDNESDAY, 10/15] at 12:00pm MT"
click at [1364, 708] on icon "button" at bounding box center [1366, 712] width 18 height 18
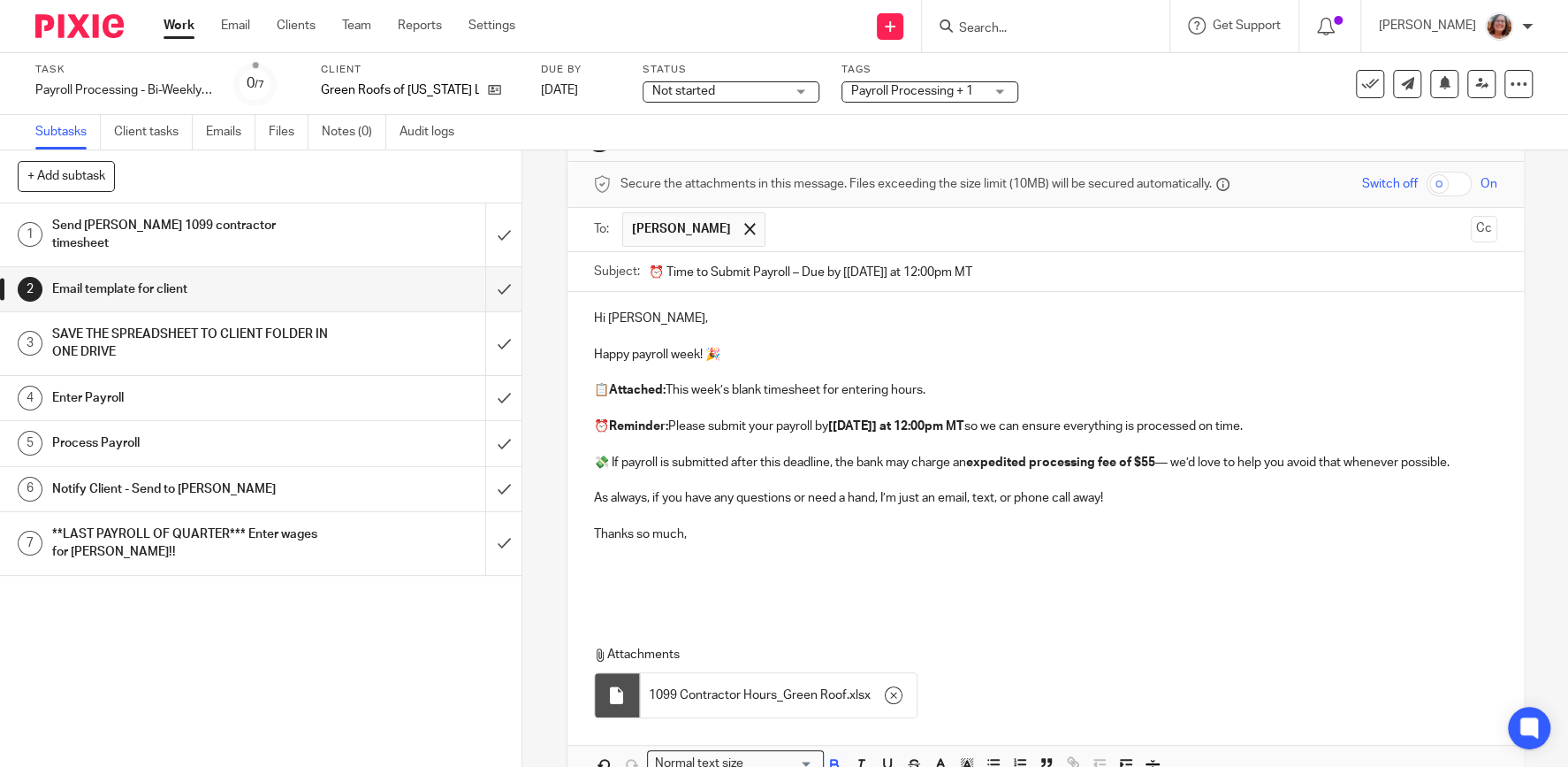
click at [798, 390] on p "📋 Attached: This week’s blank timesheet for entering hours." at bounding box center [1045, 390] width 903 height 18
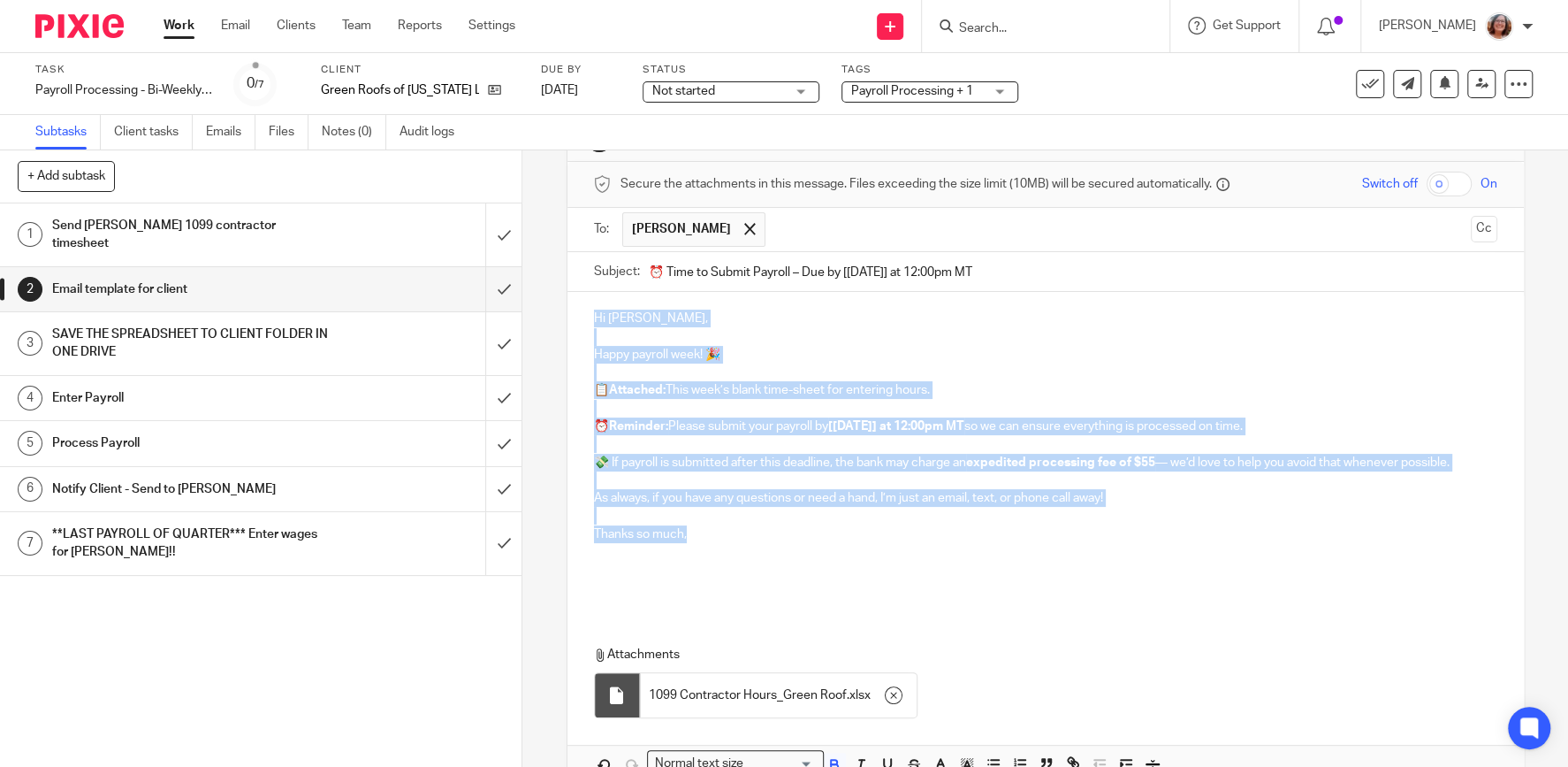
drag, startPoint x: 693, startPoint y: 535, endPoint x: 591, endPoint y: 321, distance: 237.1
click at [591, 321] on div "Hi Andy, Happy payroll week! 🎉 📋 Attached: This week’s blank time-sheet for ent…" at bounding box center [1045, 450] width 956 height 317
copy div "Hi Andy, Happy payroll week! 🎉 📋 Attached: This week’s blank time-sheet for ent…"
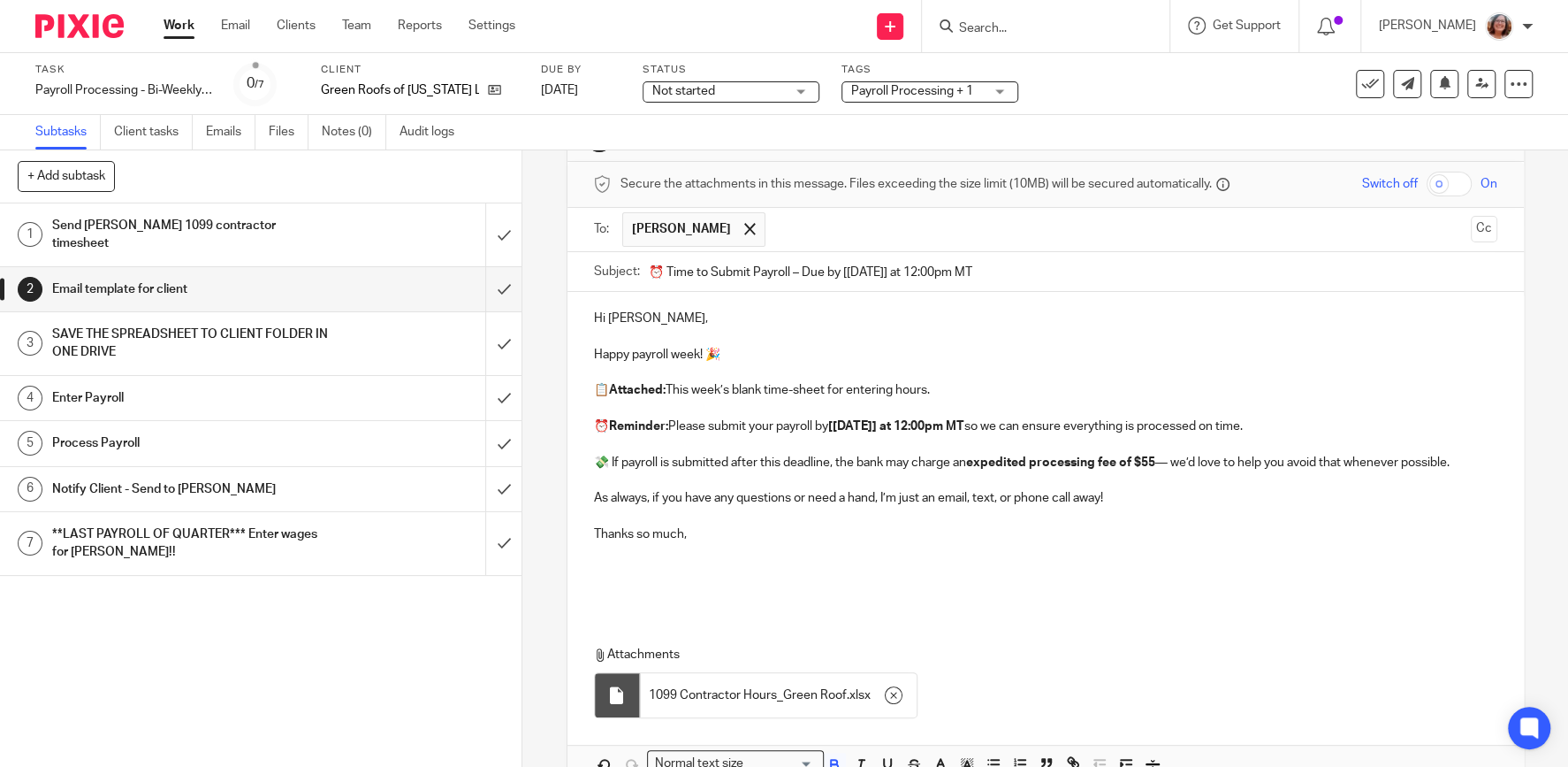
click at [1126, 553] on p at bounding box center [1045, 552] width 903 height 18
click at [627, 616] on div "Hi Andy, Happy payroll week! 🎉 📋 Attached: This week’s blank time-sheet for ent…" at bounding box center [1045, 537] width 956 height 490
click at [630, 562] on p at bounding box center [1045, 579] width 903 height 37
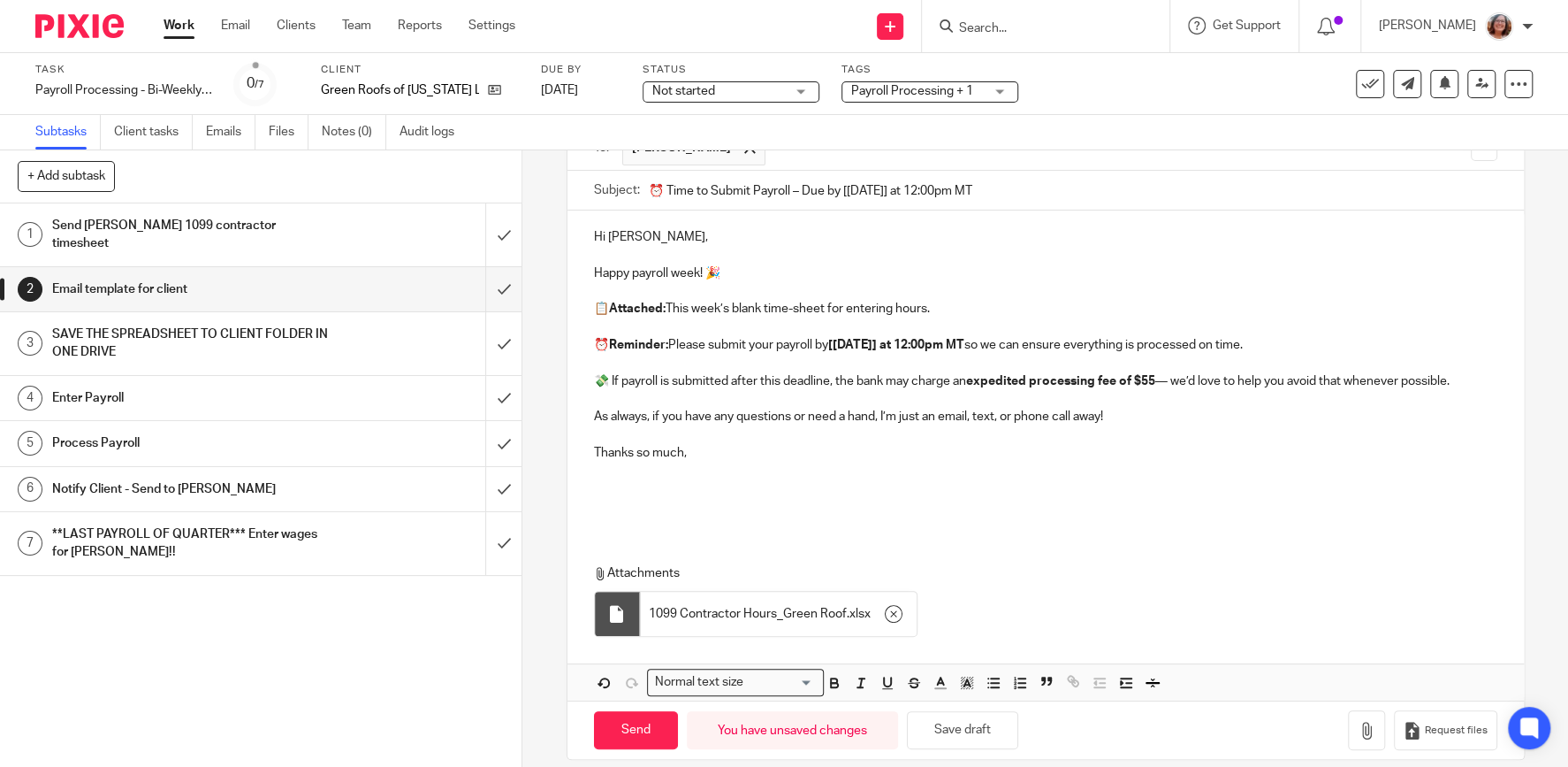
scroll to position [163, 0]
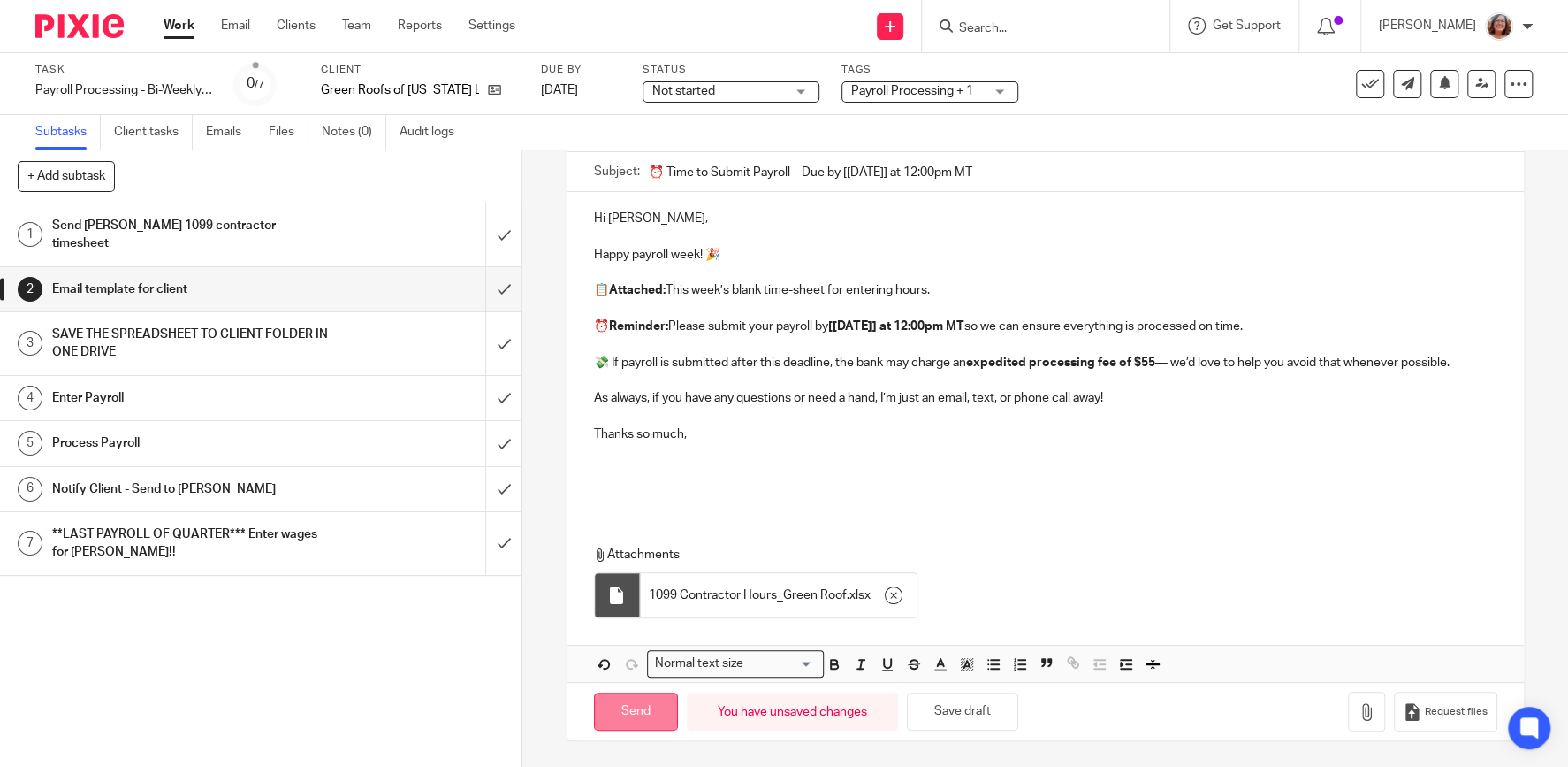
click at [648, 708] on input "Send" at bounding box center [635, 711] width 84 height 38
type input "Sent"
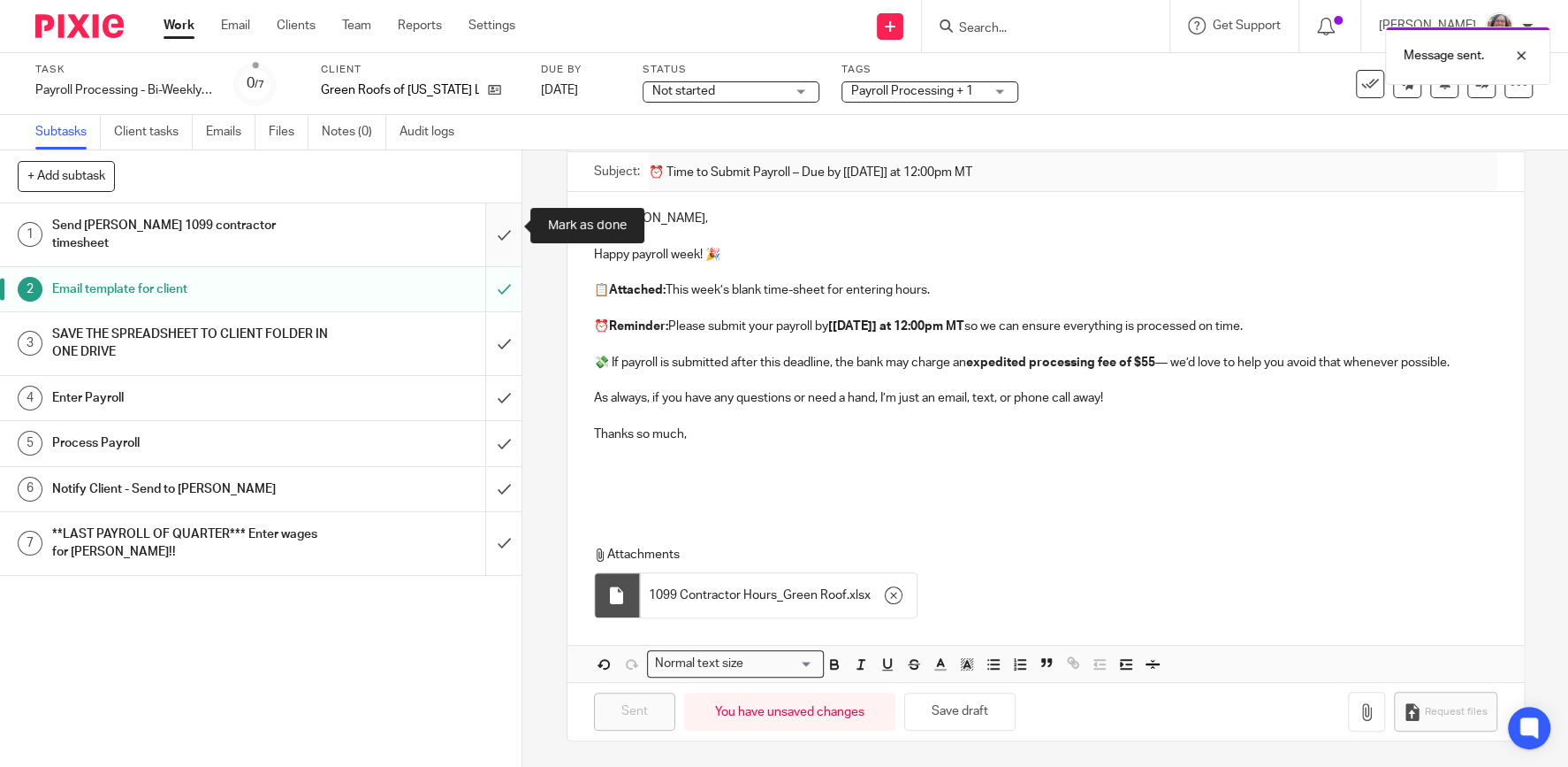
click at [507, 221] on input "submit" at bounding box center [261, 235] width 521 height 63
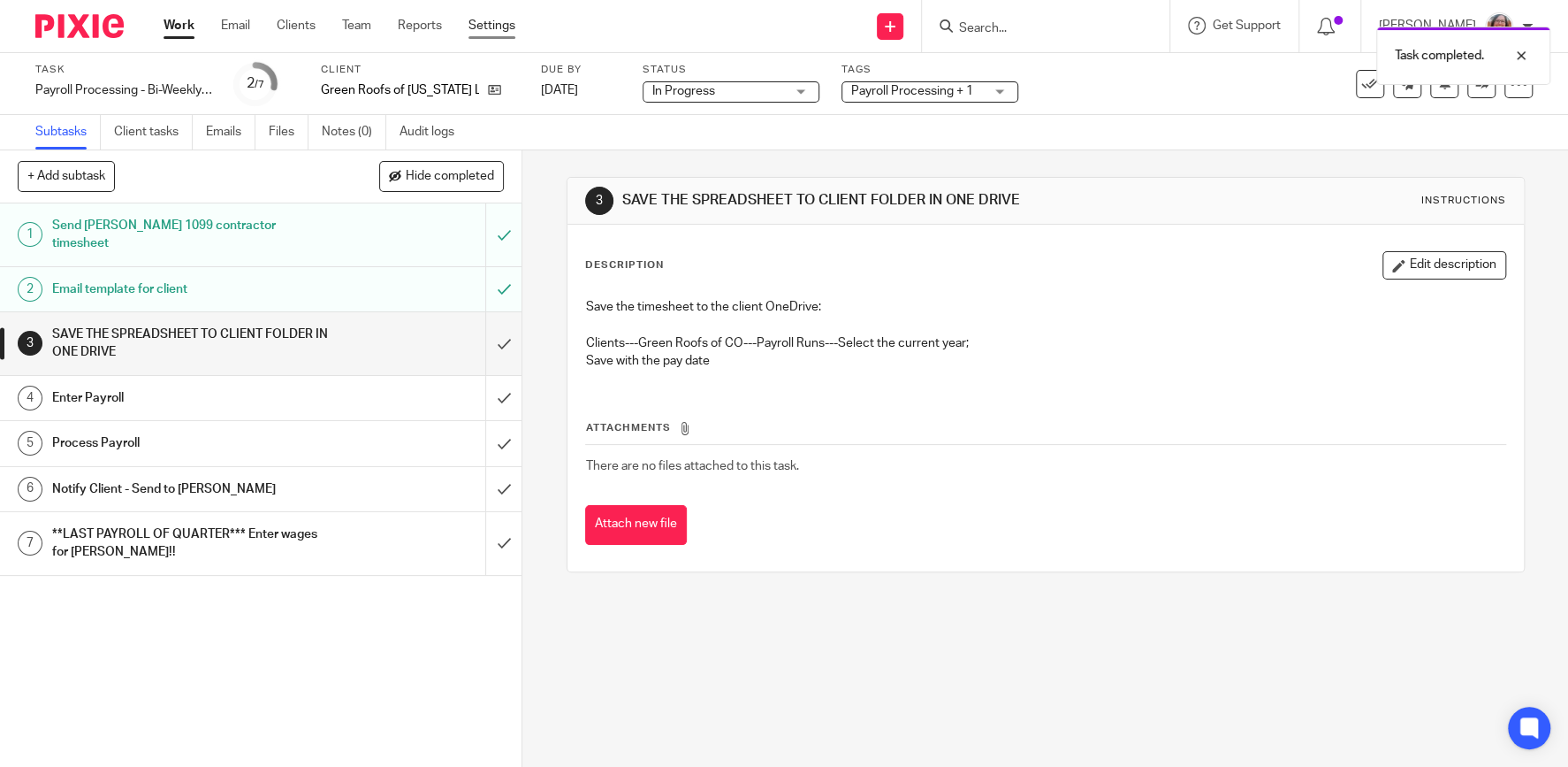
click at [494, 23] on link "Settings" at bounding box center [492, 26] width 46 height 18
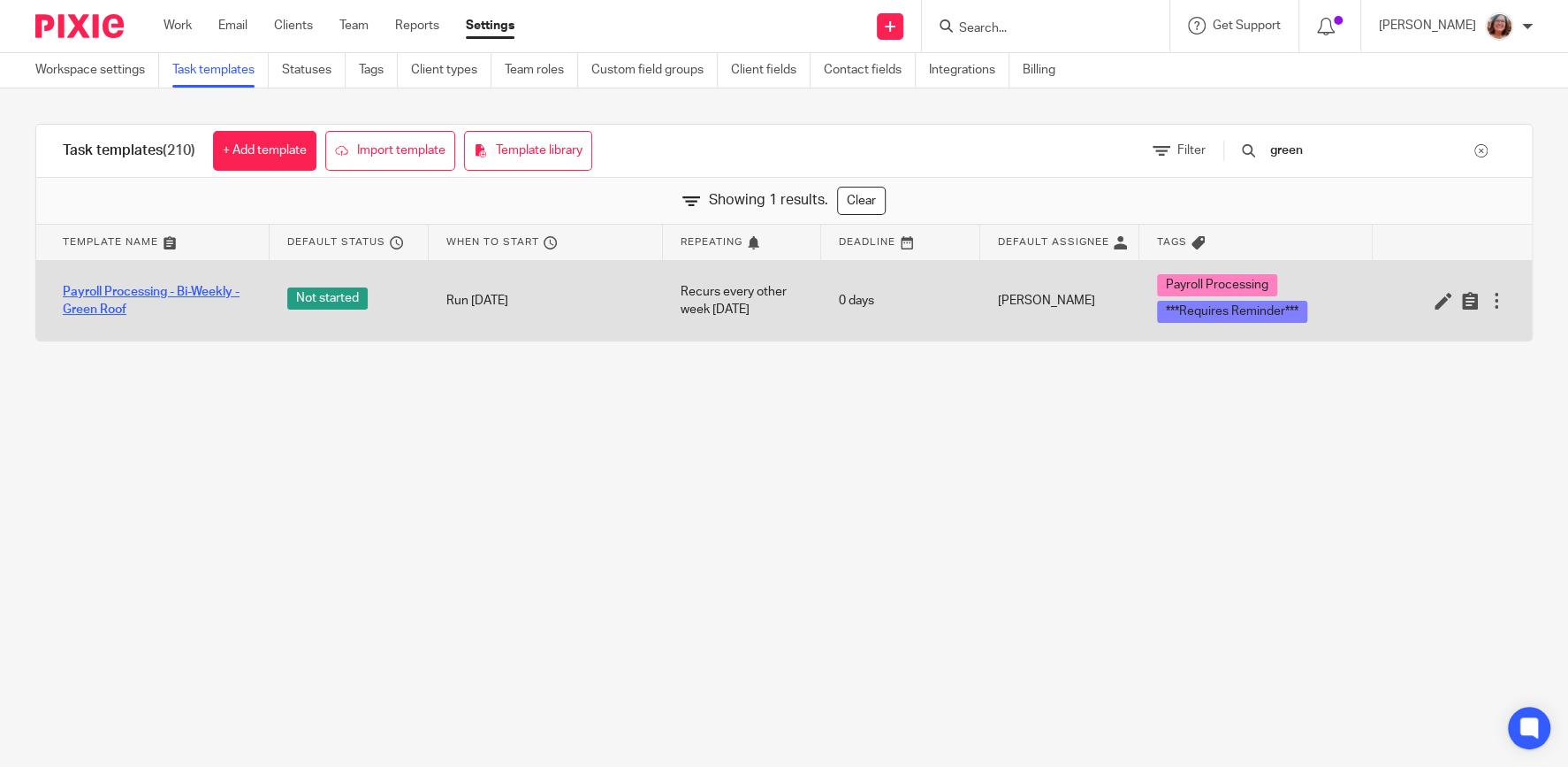
type input "green"
click at [209, 287] on link "Payroll Processing - Bi-Weekly - Green Roof" at bounding box center [157, 301] width 189 height 37
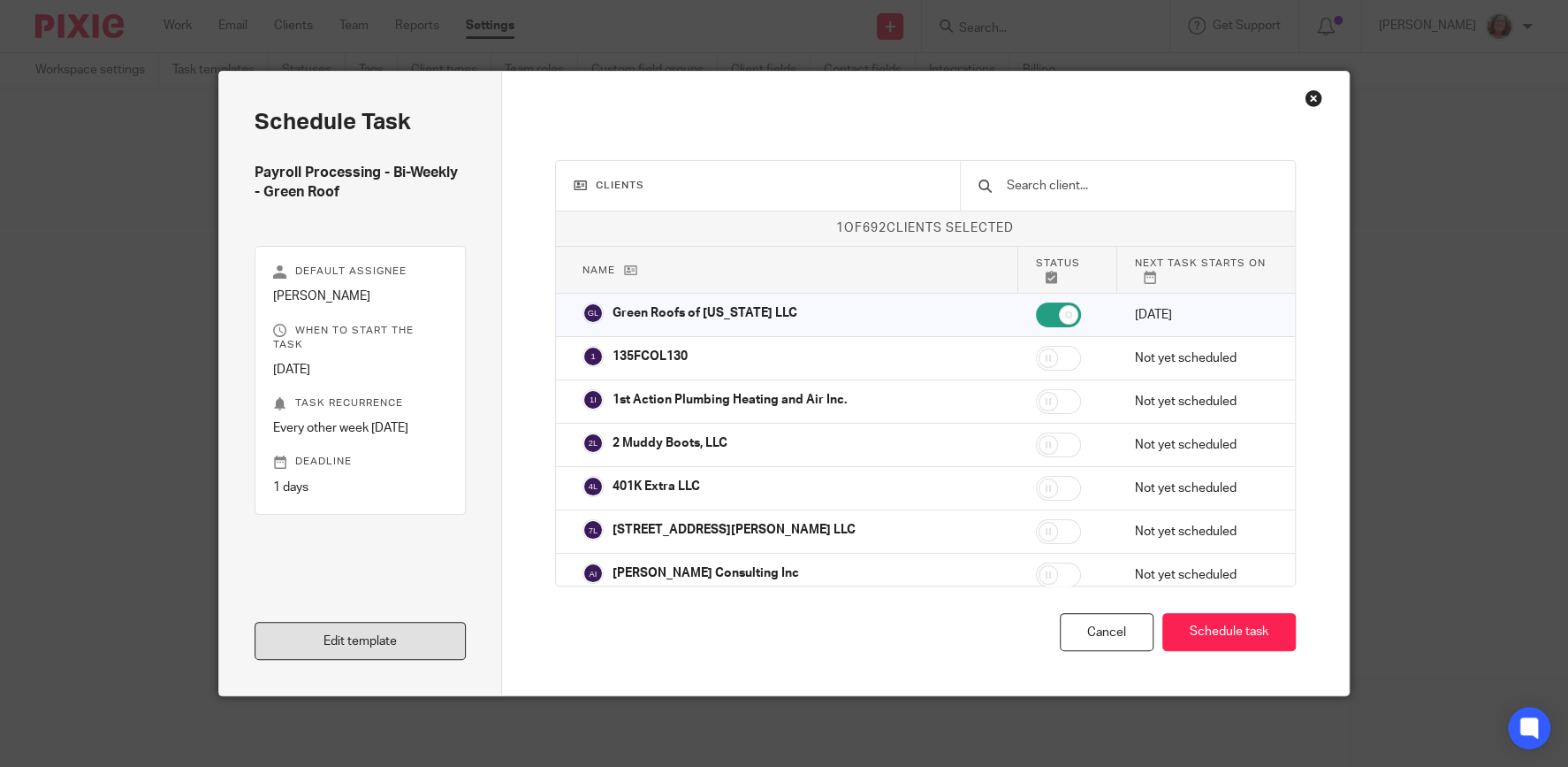
click at [380, 640] on link "Edit template" at bounding box center [360, 640] width 212 height 38
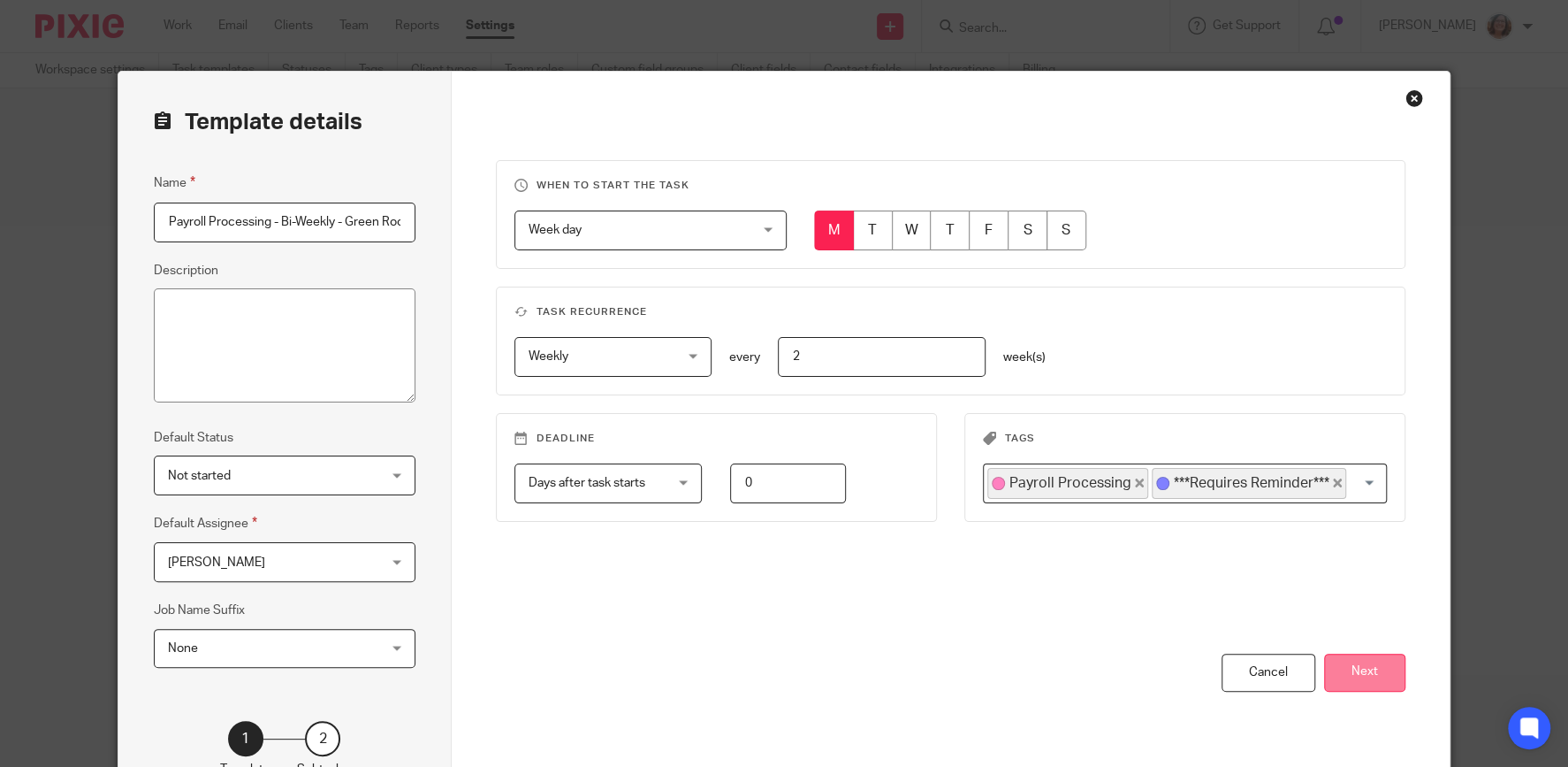
scroll to position [0, 10]
click at [1376, 674] on button "Next" at bounding box center [1364, 672] width 81 height 38
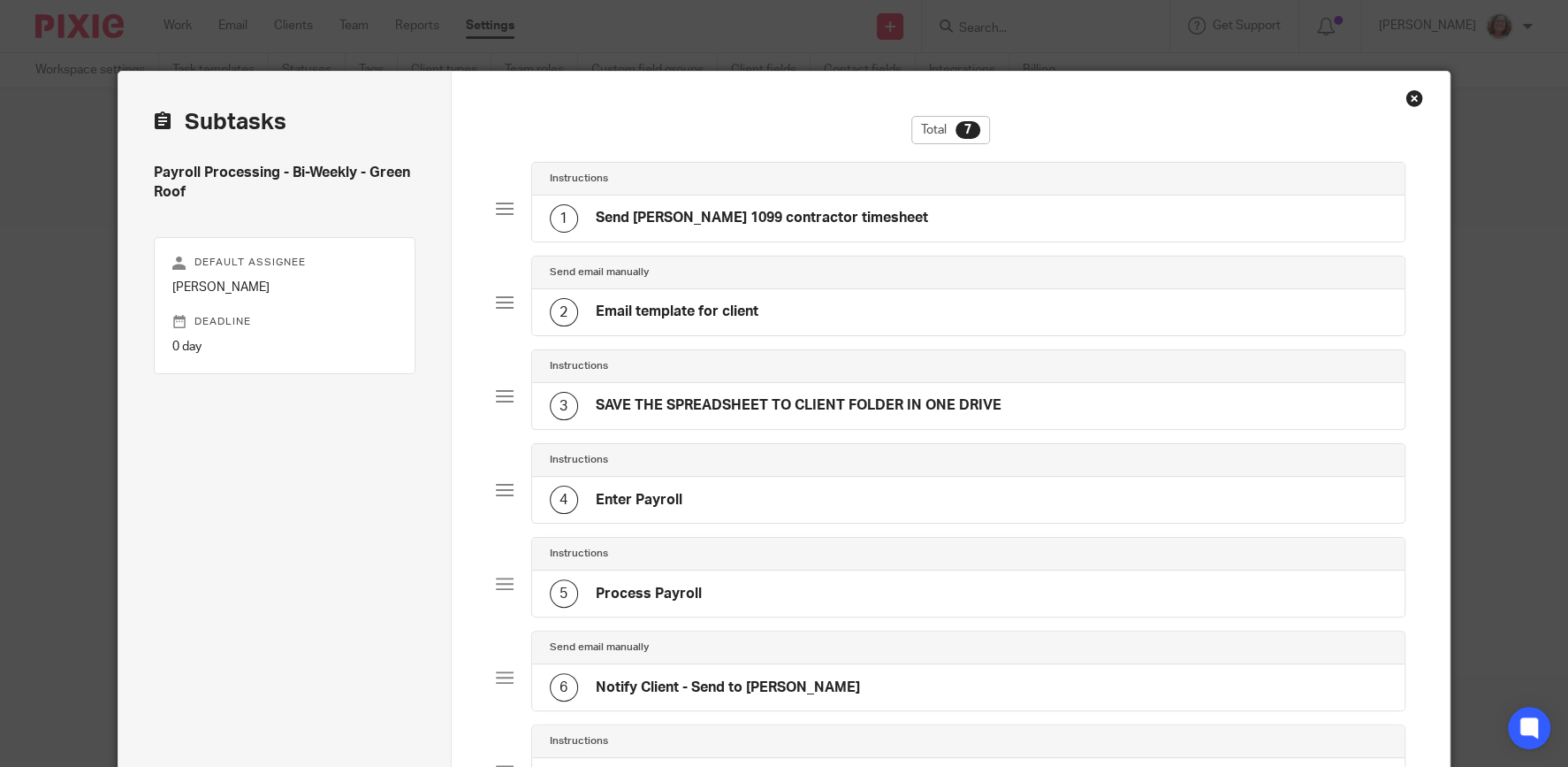
click at [705, 321] on h4 "Email template for client" at bounding box center [676, 312] width 162 height 19
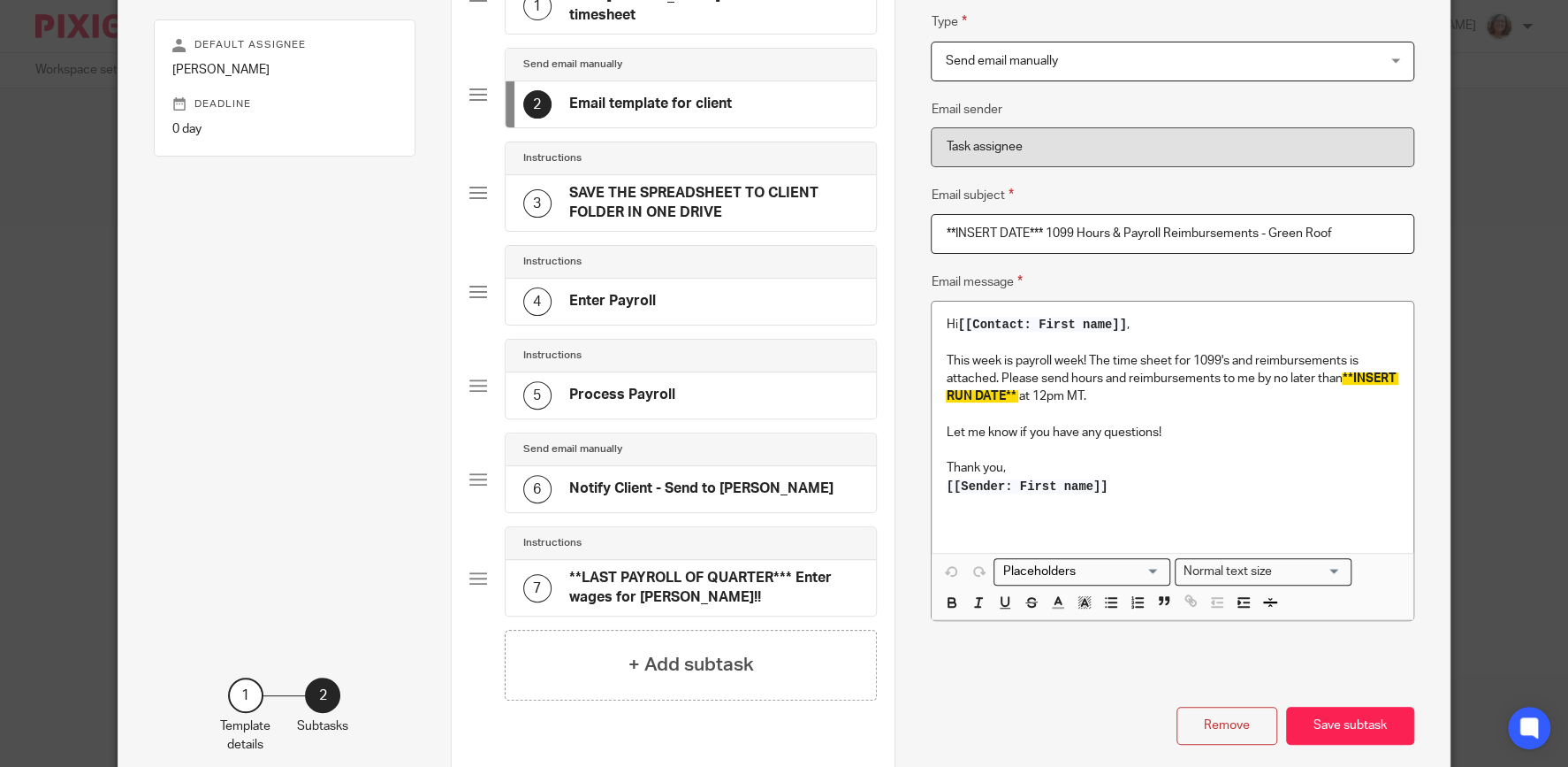
scroll to position [256, 0]
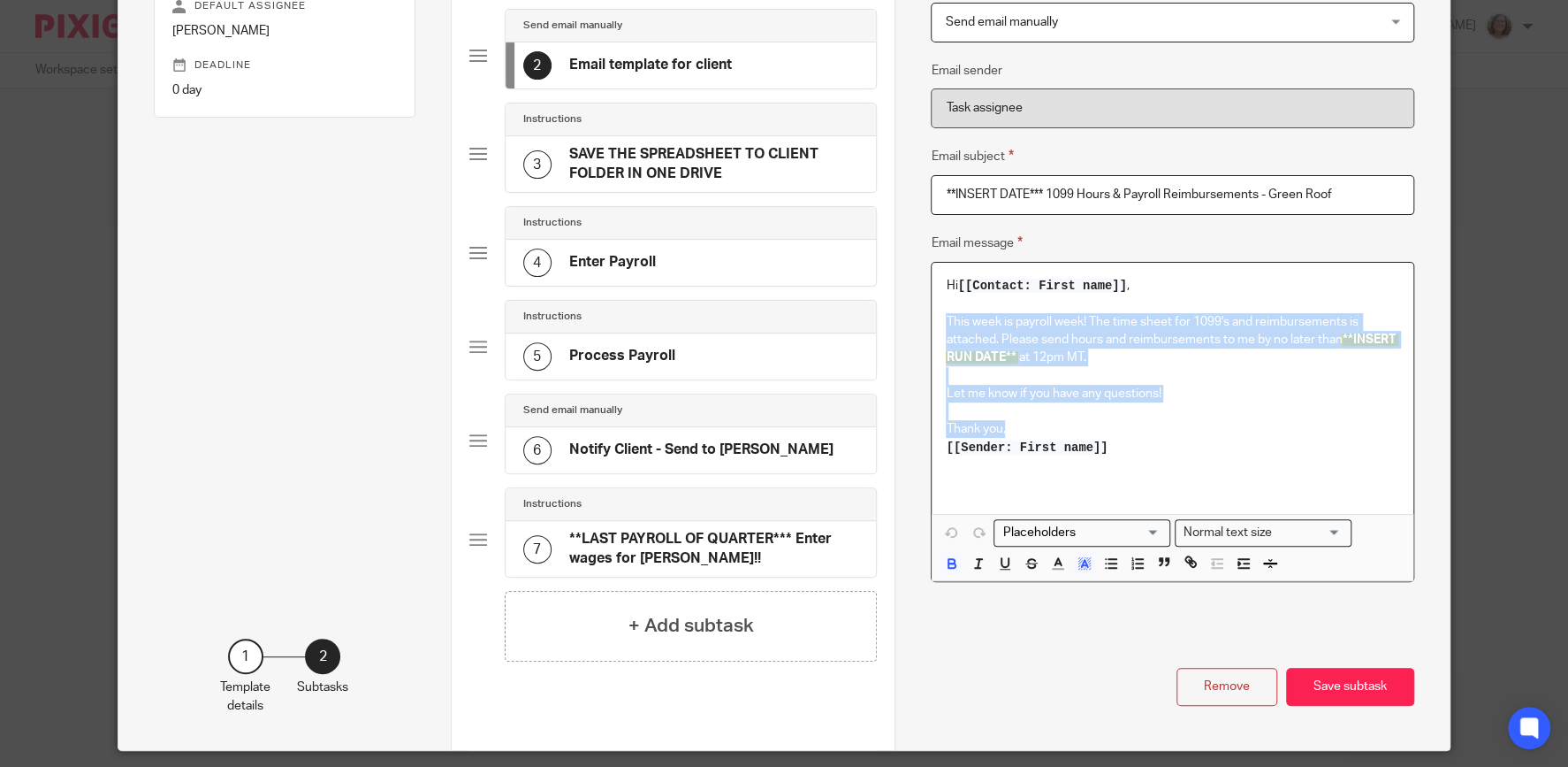
drag, startPoint x: 1010, startPoint y: 427, endPoint x: 942, endPoint y: 325, distance: 122.6
click at [942, 325] on div "Hi [[Contact: First name]] , This week is payroll week! The time sheet for 1099…" at bounding box center [1172, 388] width 481 height 250
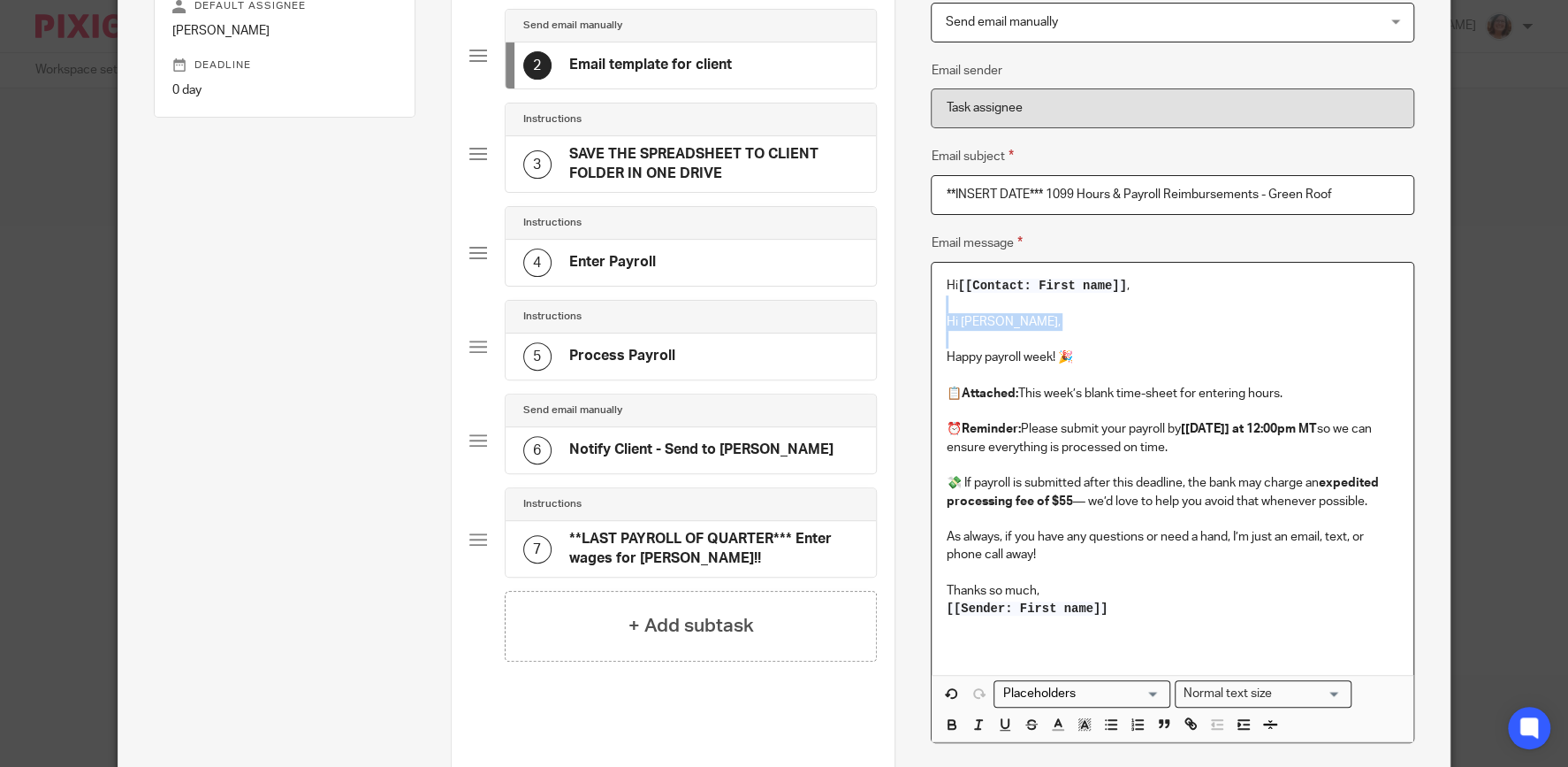
drag, startPoint x: 975, startPoint y: 345, endPoint x: 935, endPoint y: 305, distance: 56.6
click at [935, 305] on div "Hi [[Contact: First name]] , Hi Andy, Happy payroll week! 🎉 📋 Attached: This we…" at bounding box center [1172, 468] width 481 height 412
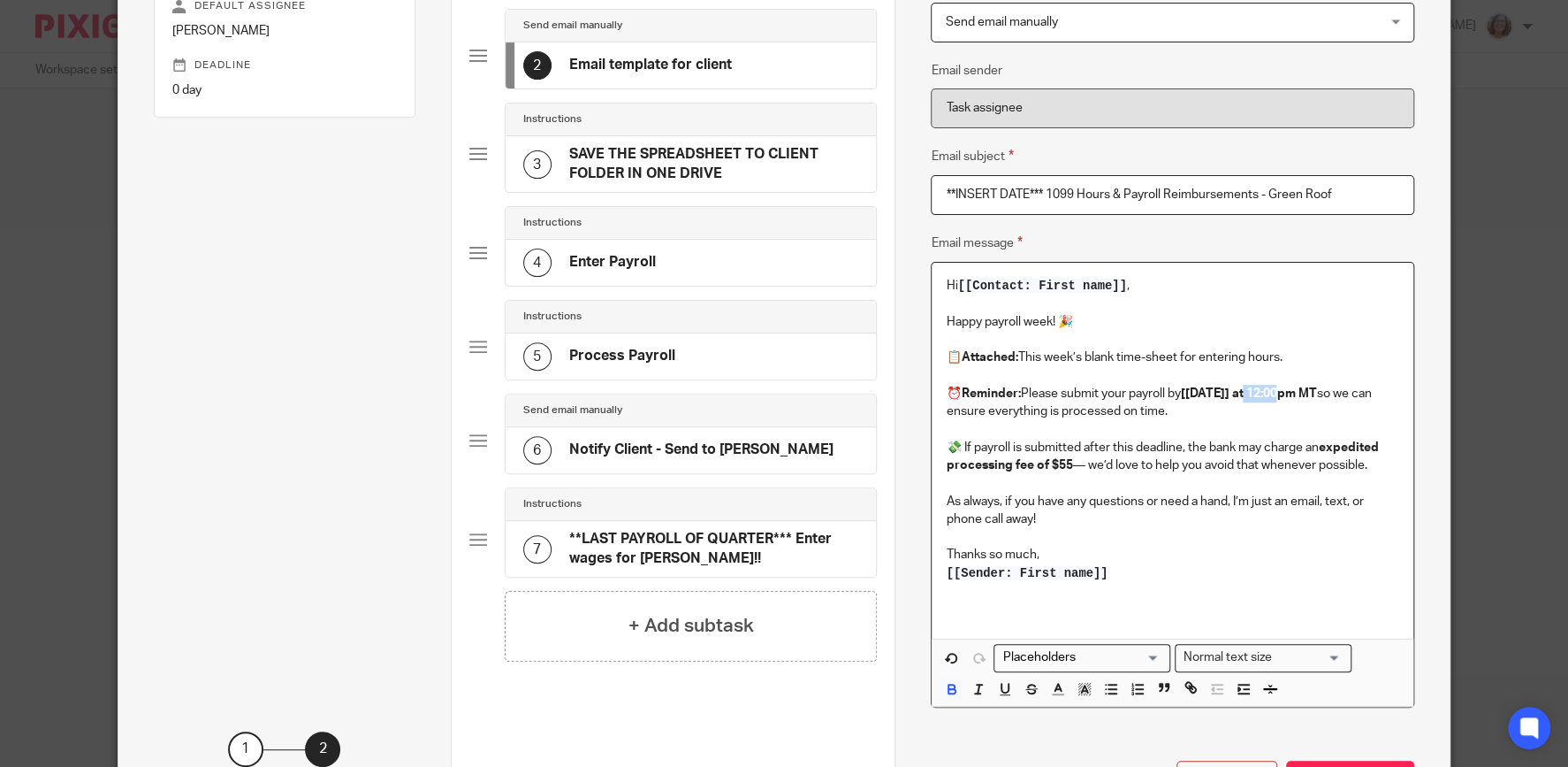
drag, startPoint x: 1310, startPoint y: 390, endPoint x: 1273, endPoint y: 390, distance: 37.0
click at [1273, 390] on strong "[WEDNESDAY, 10/15] at 12:00pm MT" at bounding box center [1248, 394] width 136 height 13
click at [1111, 573] on p "[[Sender: First name]]" at bounding box center [1172, 573] width 452 height 18
click at [1140, 579] on p "[[Sender: First name]]" at bounding box center [1172, 573] width 452 height 18
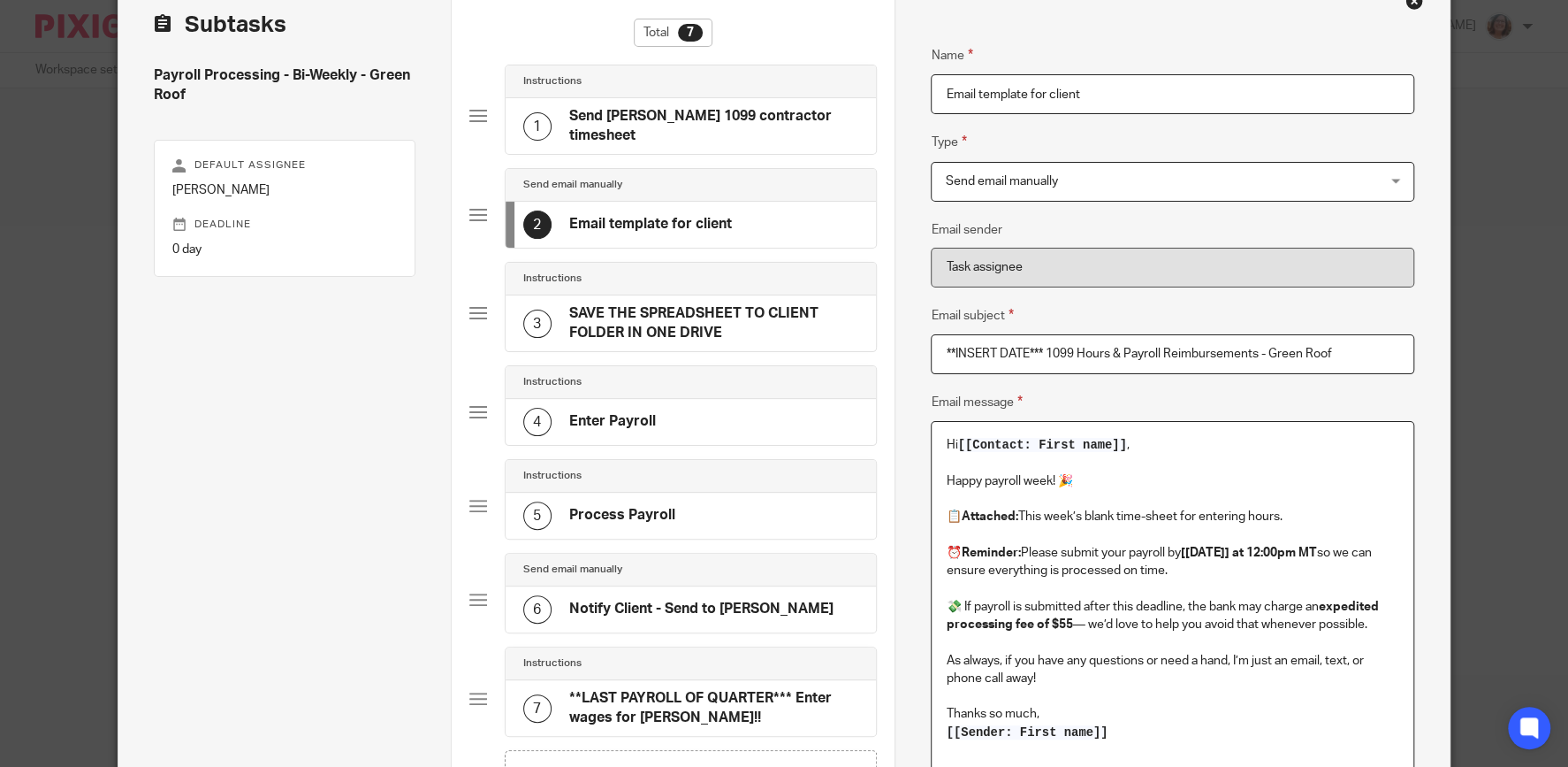
scroll to position [0, 0]
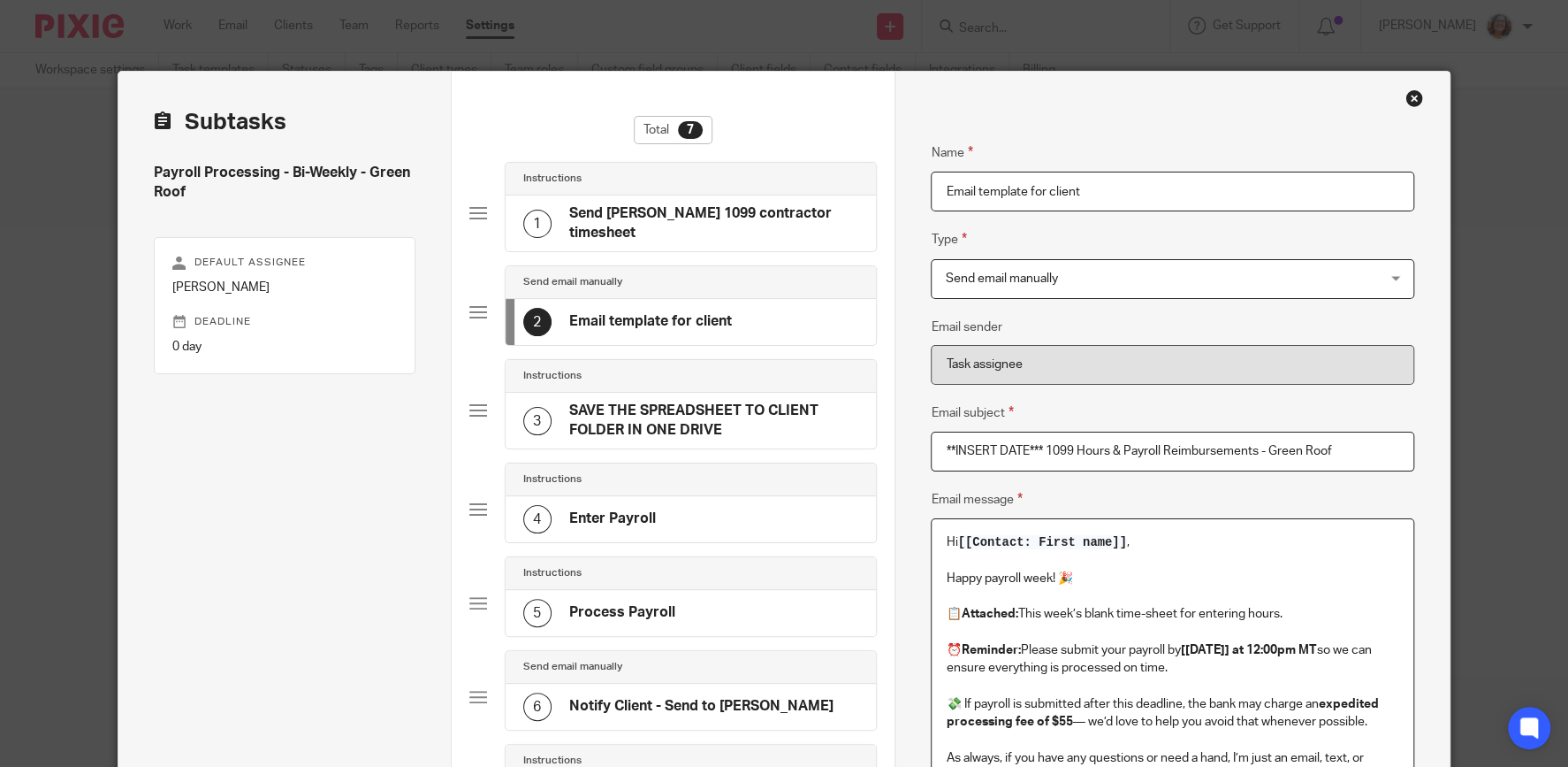
click at [1082, 190] on input "Email template for client" at bounding box center [1172, 191] width 483 height 40
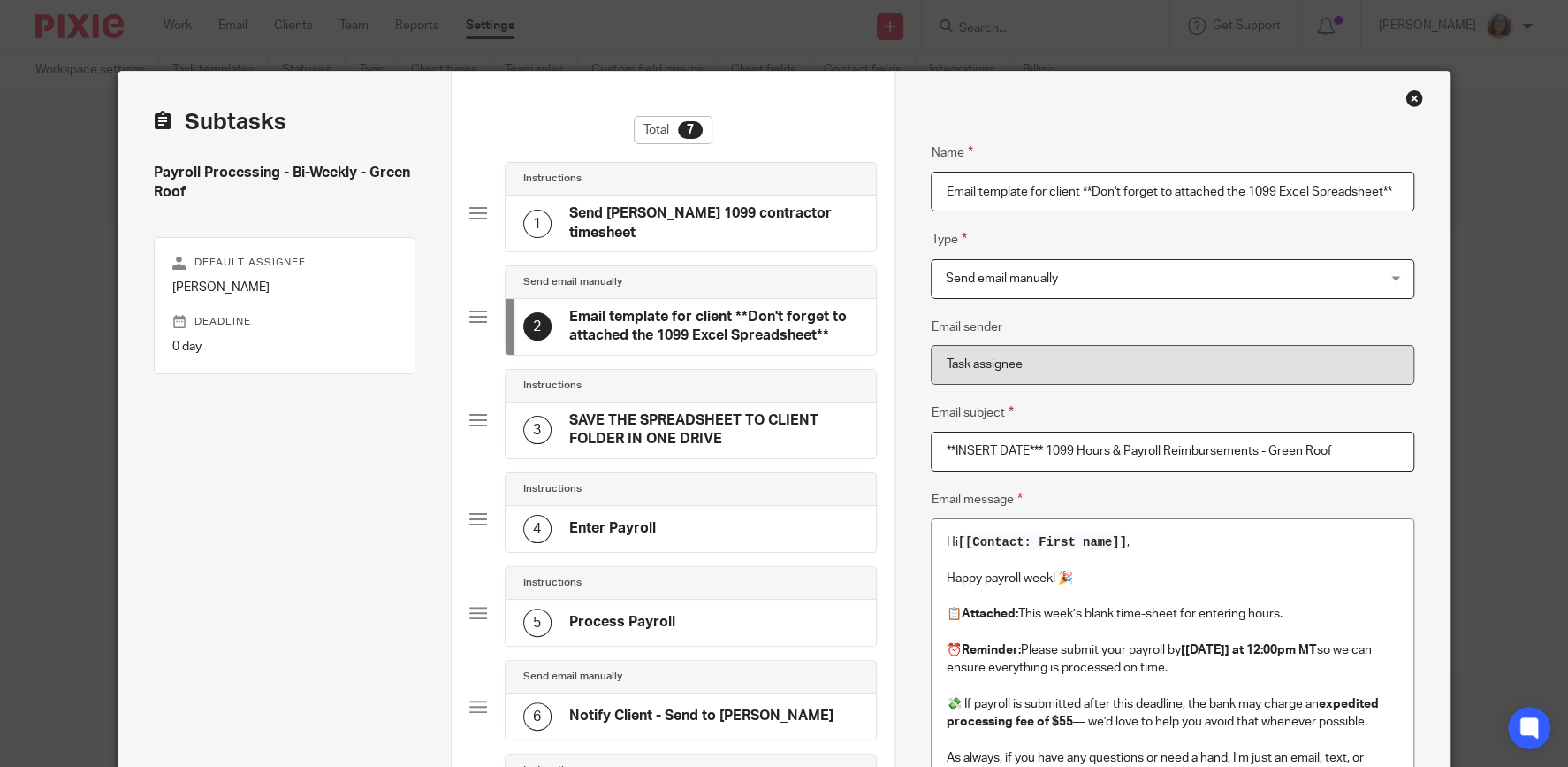
type input "Email template for client **Don't forget to attached the 1099 Excel Spreadsheet…"
drag, startPoint x: 1348, startPoint y: 450, endPoint x: 804, endPoint y: 469, distance: 544.3
click at [931, 469] on input "**INSERT DATE*** 1099 Hours & Payroll Reimbursements - Green Roof" at bounding box center [1172, 451] width 483 height 40
paste input "⏰ Time to Submit Payroll – Due by [WEDNESDAY] at 12:00pm MT"
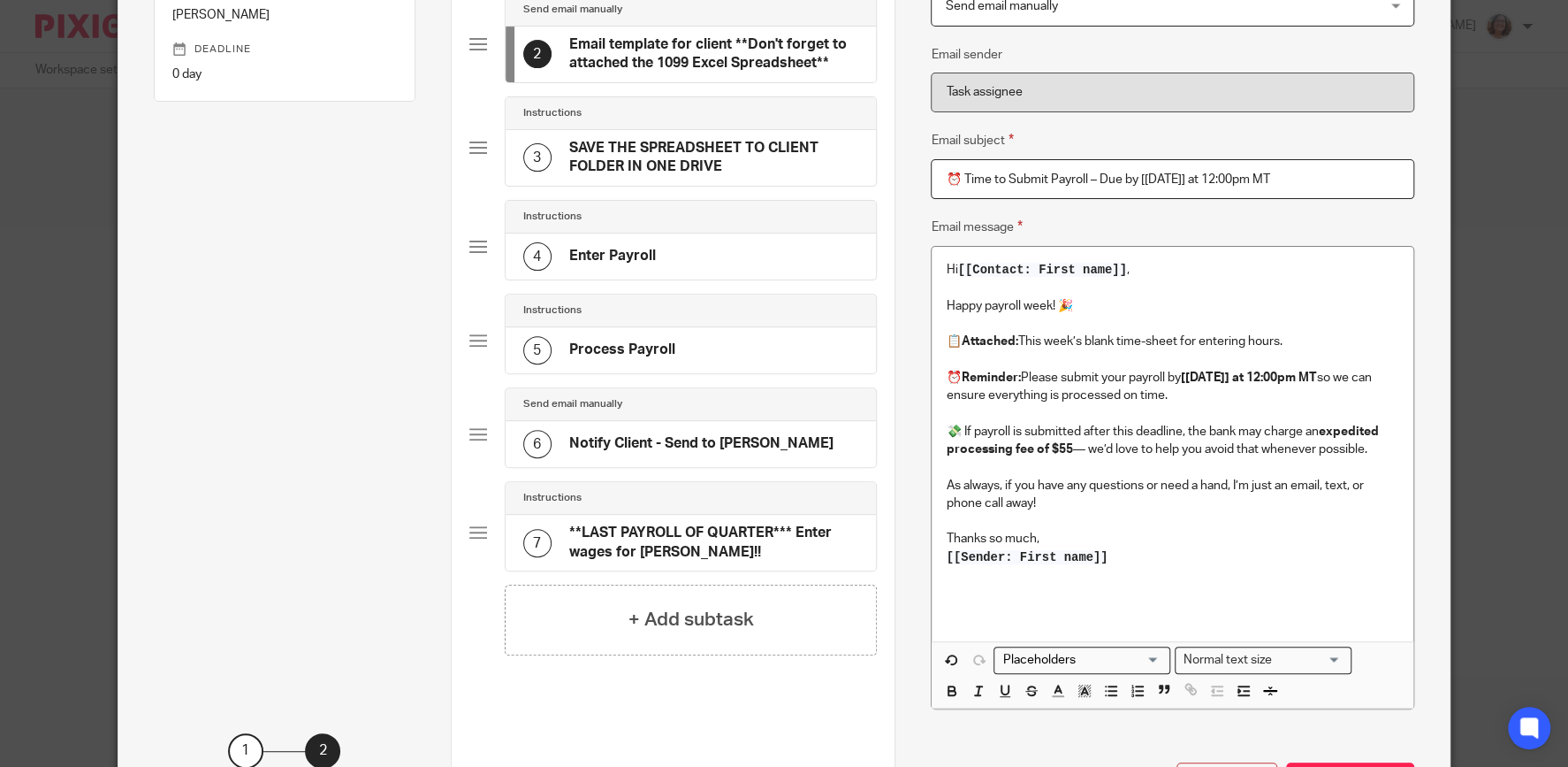
scroll to position [256, 0]
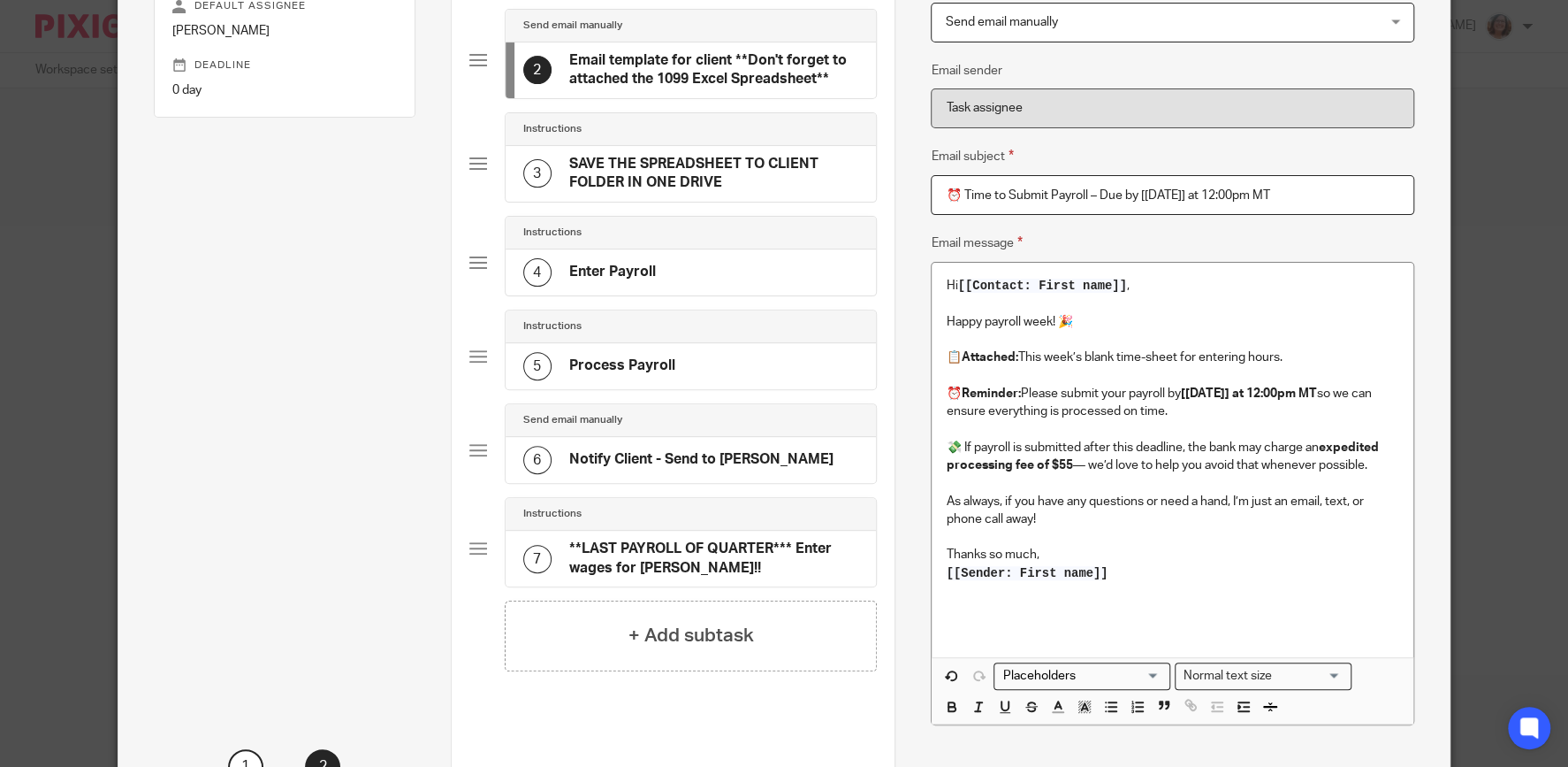
type input "⏰ Time to Submit Payroll – Due by [WEDNESDAY] at 12:00pm MT"
click at [1291, 354] on p "📋 Attached: This week’s blank time-sheet for entering hours." at bounding box center [1172, 357] width 452 height 18
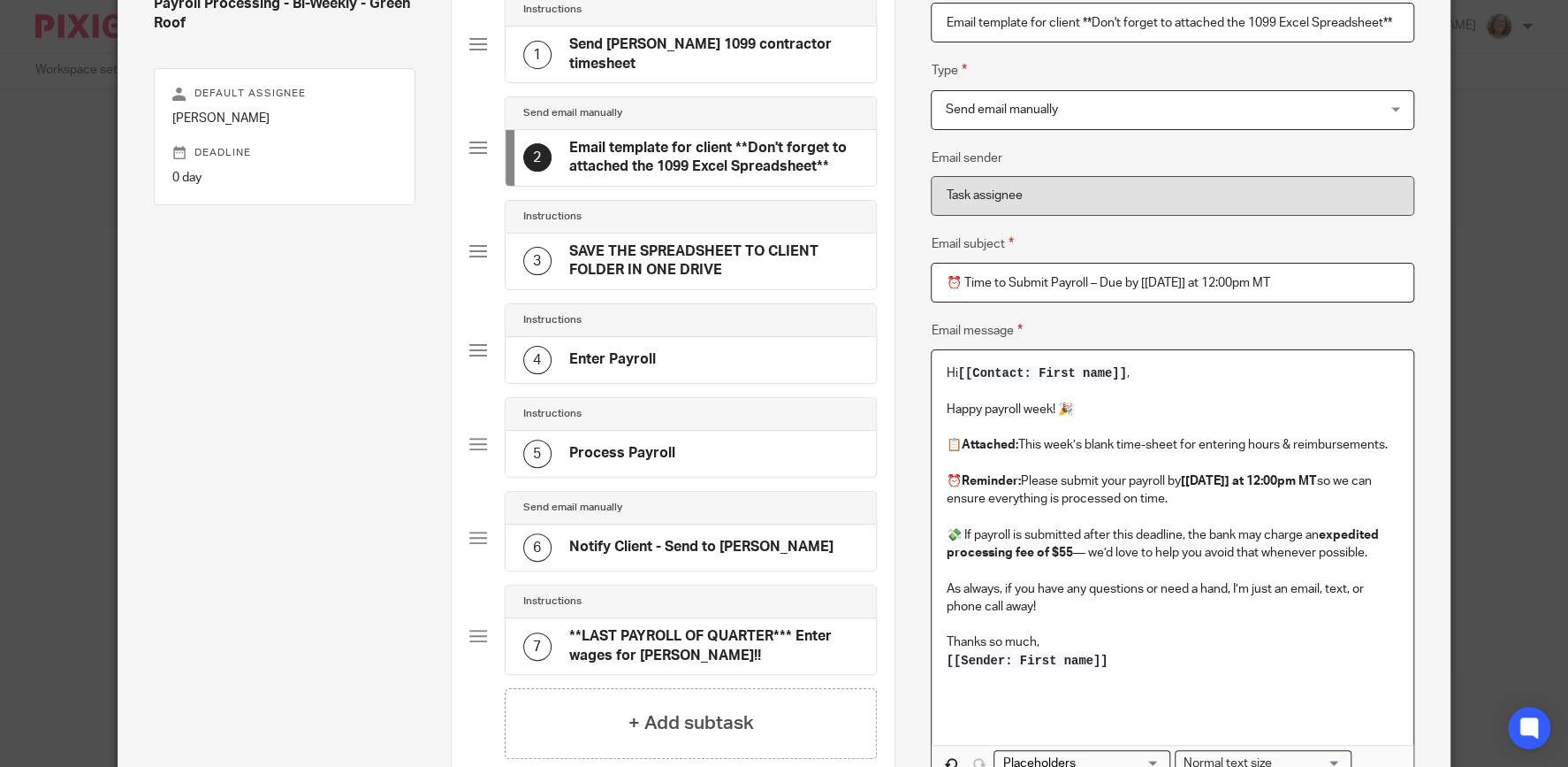
scroll to position [421, 0]
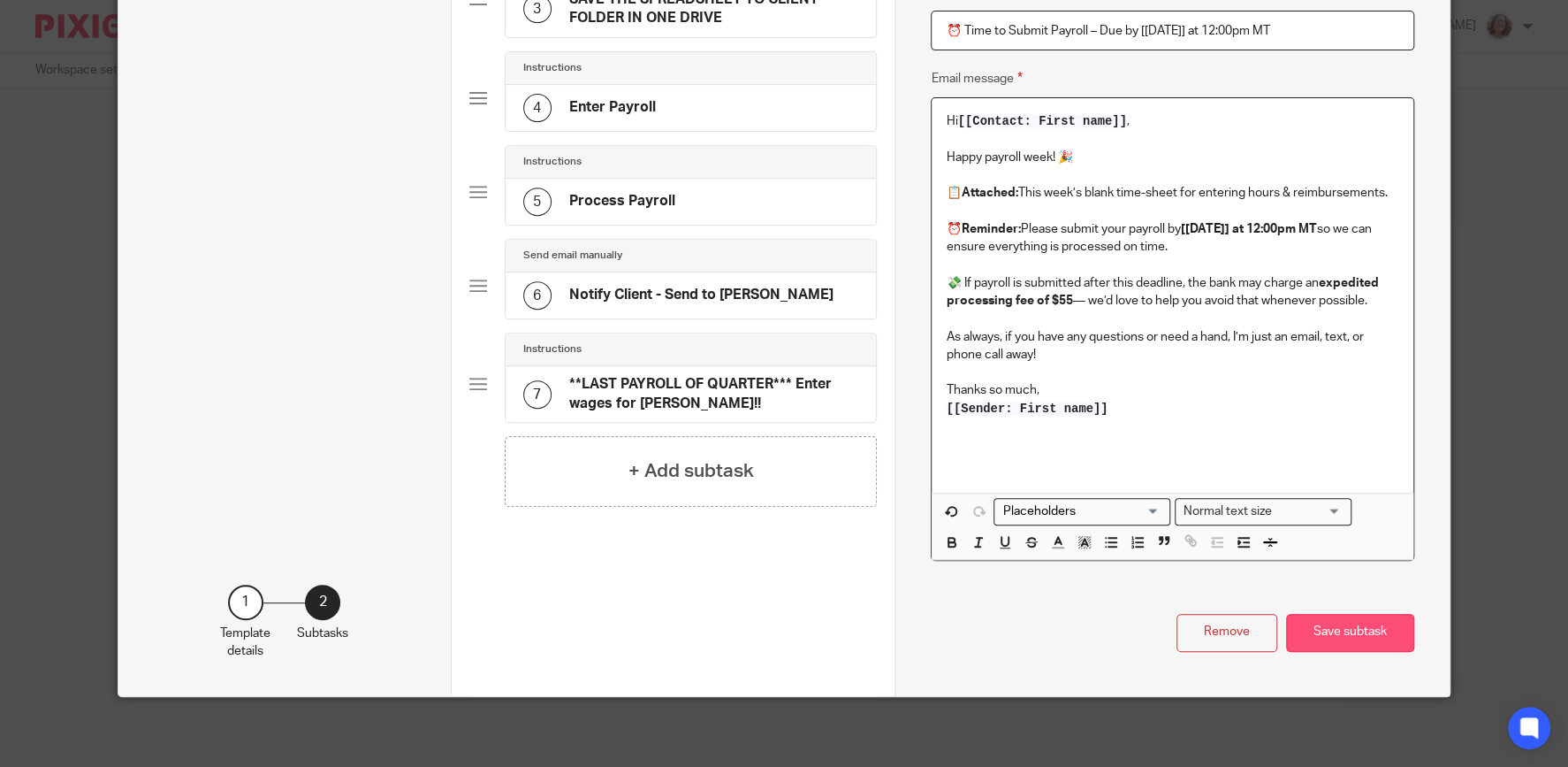
click at [1331, 632] on button "Save subtask" at bounding box center [1350, 632] width 129 height 38
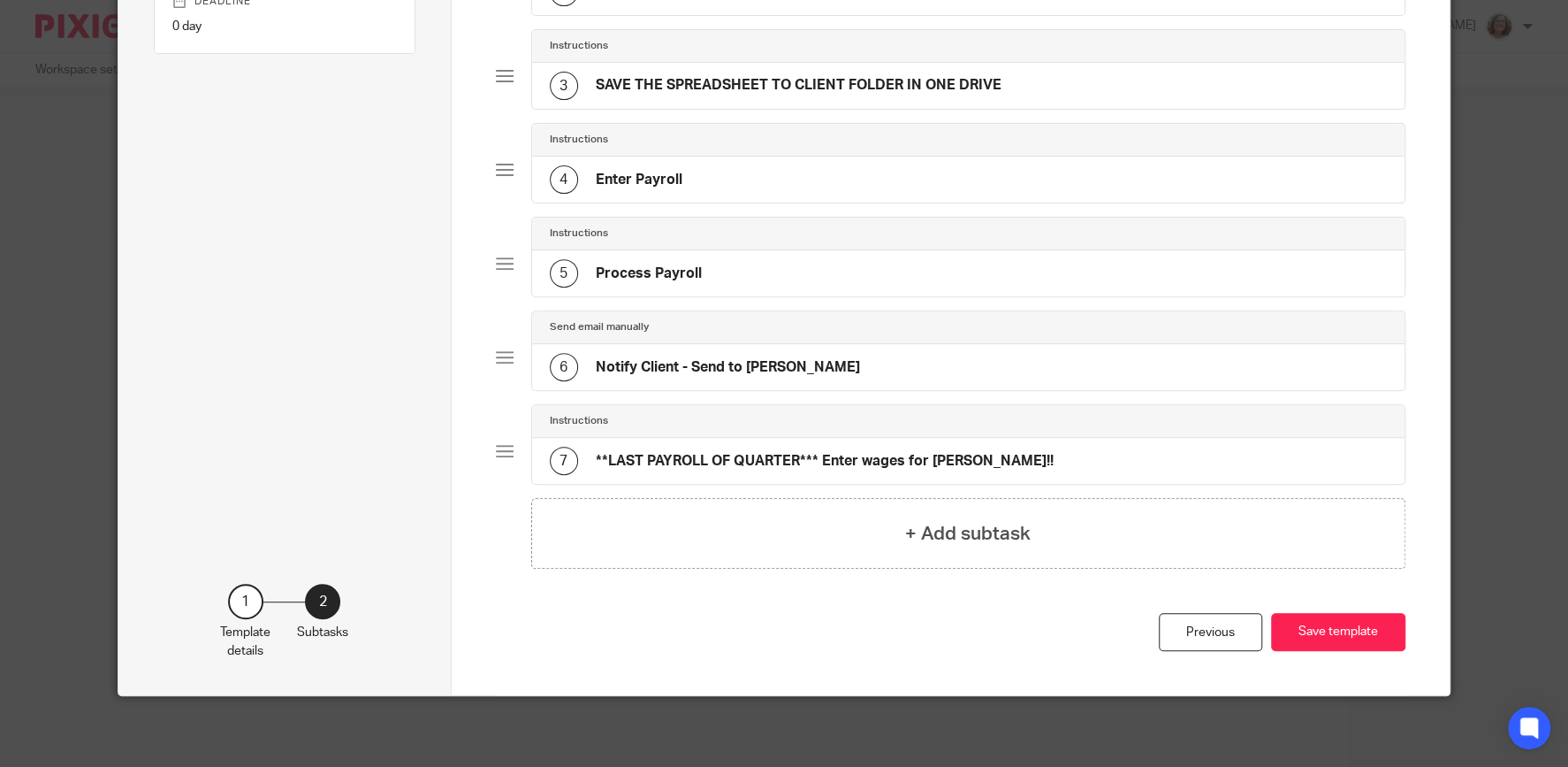
scroll to position [319, 0]
click at [1348, 629] on button "Save template" at bounding box center [1338, 632] width 135 height 38
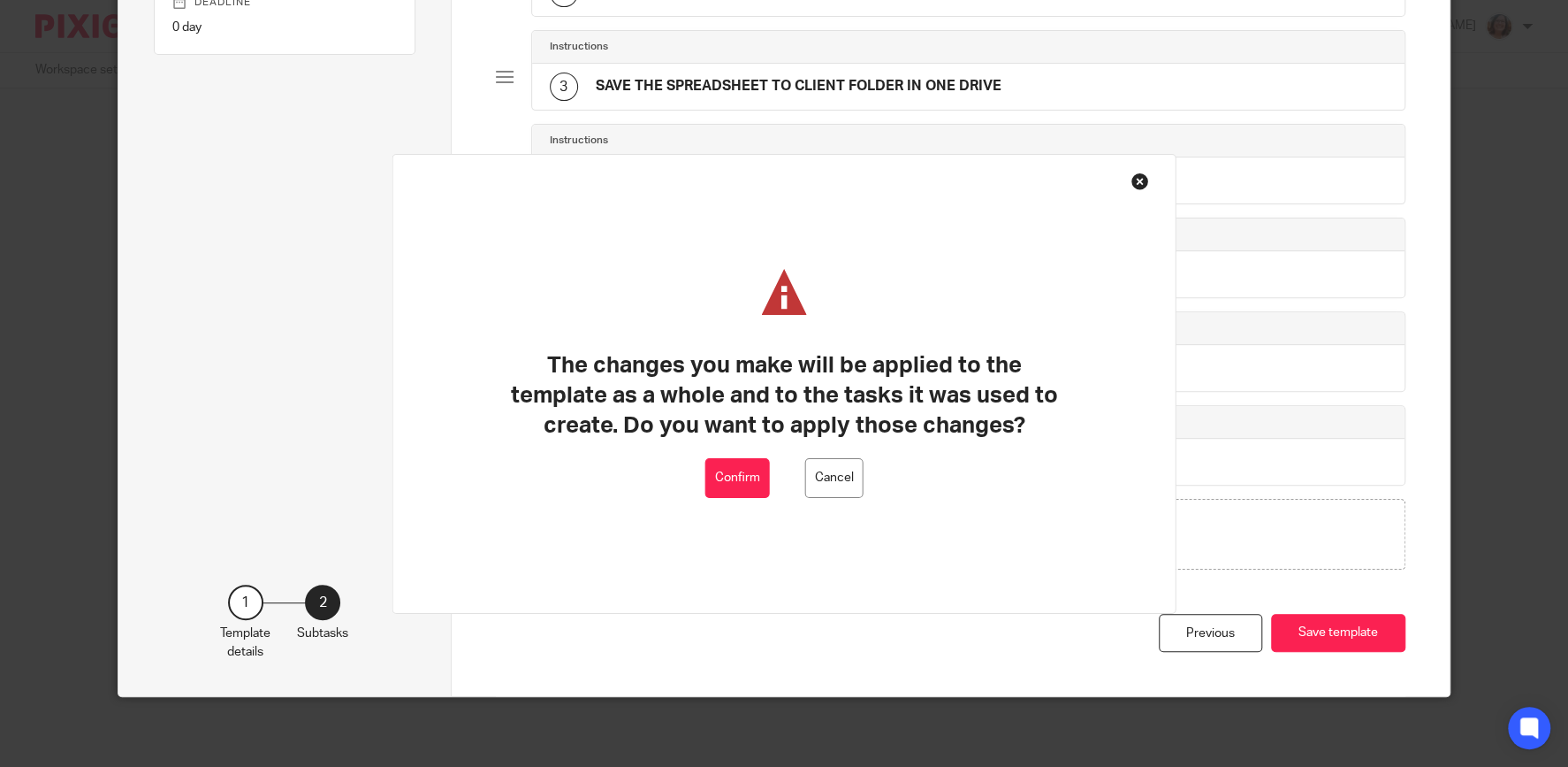
drag, startPoint x: 749, startPoint y: 479, endPoint x: 728, endPoint y: 480, distance: 21.0
click at [748, 479] on button "Confirm" at bounding box center [737, 478] width 64 height 40
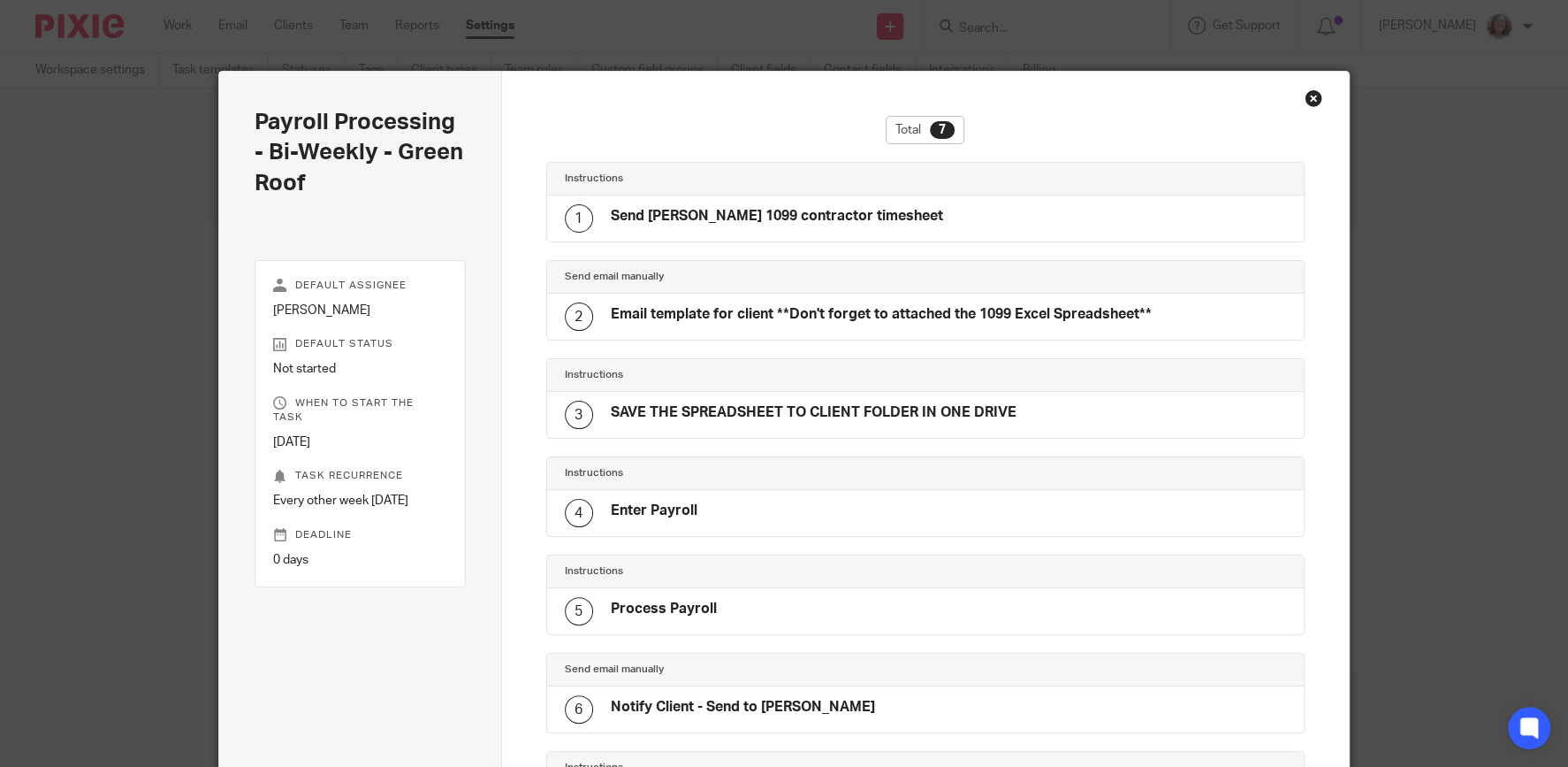
click at [1316, 98] on div "Close this dialog window" at bounding box center [1314, 98] width 18 height 18
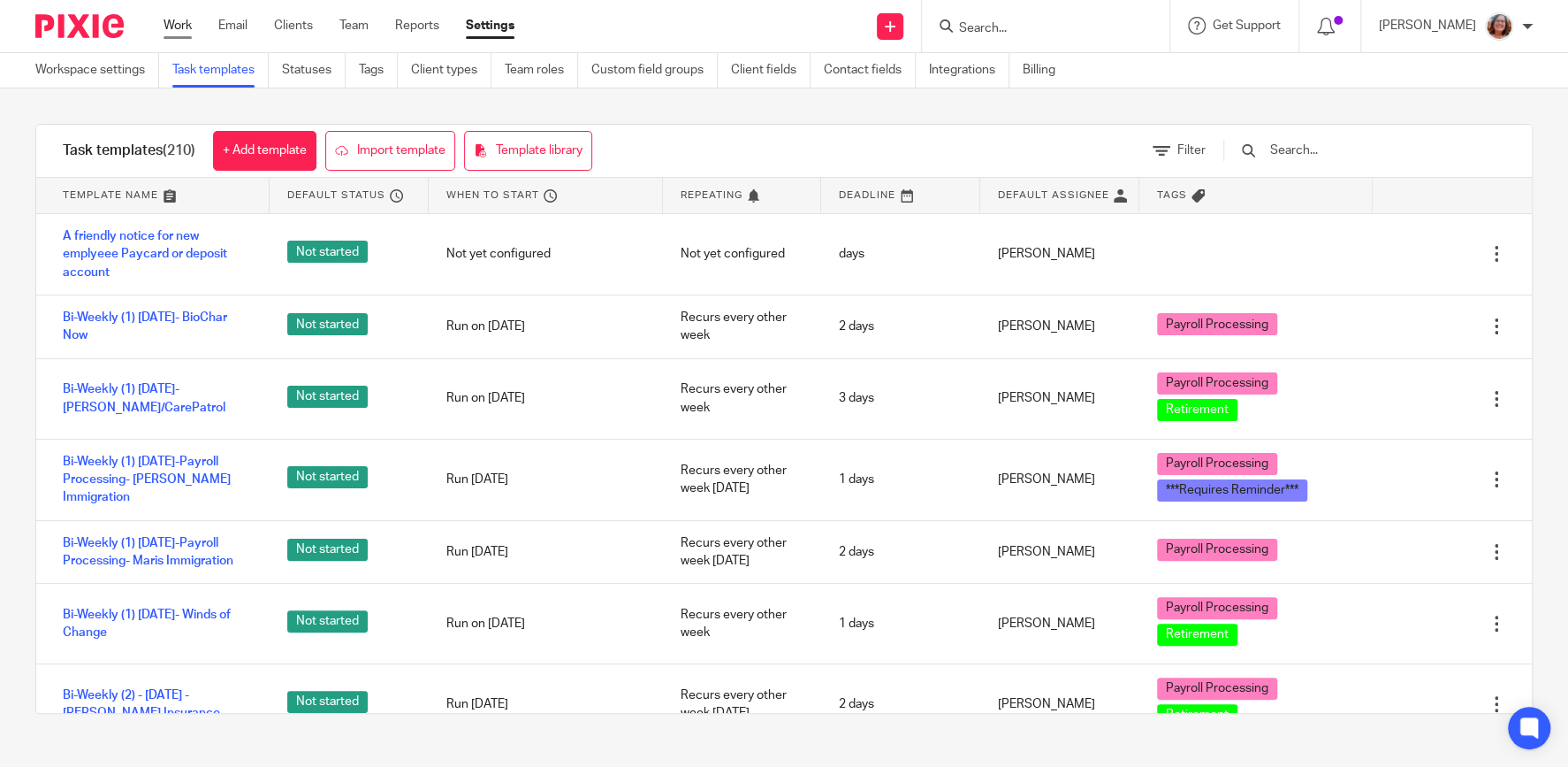
click at [175, 21] on link "Work" at bounding box center [178, 26] width 29 height 18
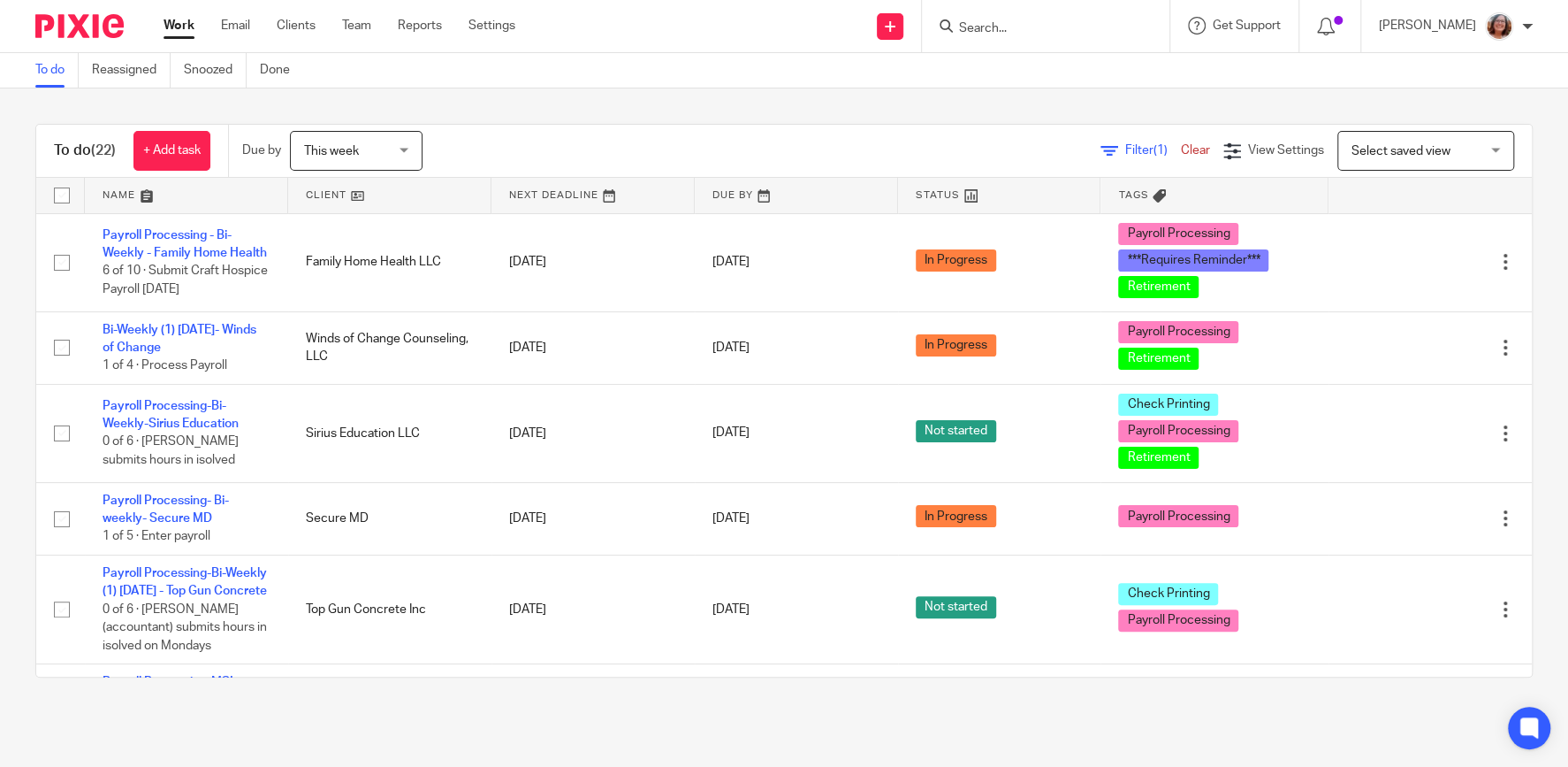
click at [1423, 152] on span "Select saved view" at bounding box center [1400, 151] width 99 height 13
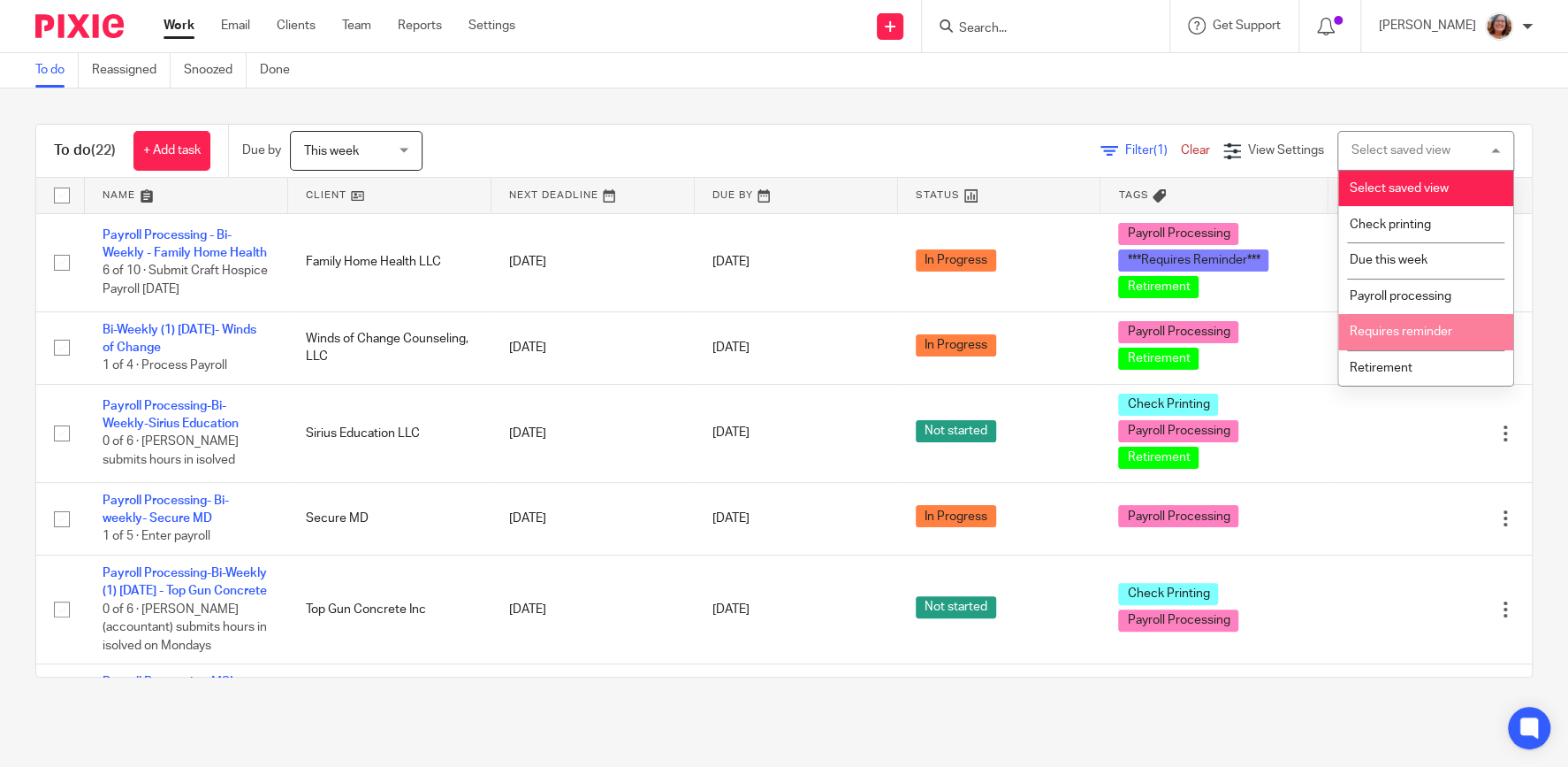
click at [1422, 328] on li "Requires reminder" at bounding box center [1425, 332] width 175 height 37
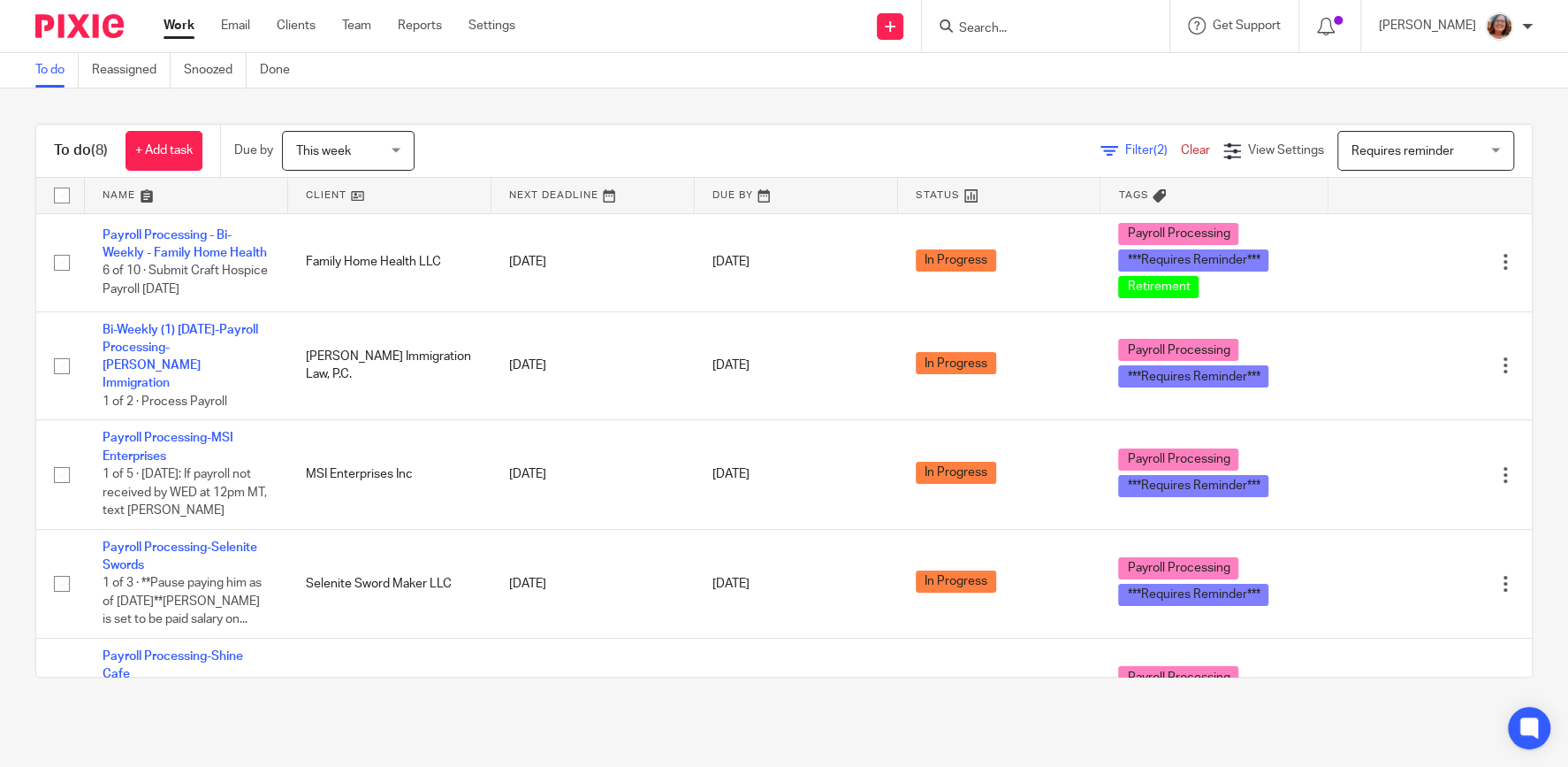
scroll to position [75, 0]
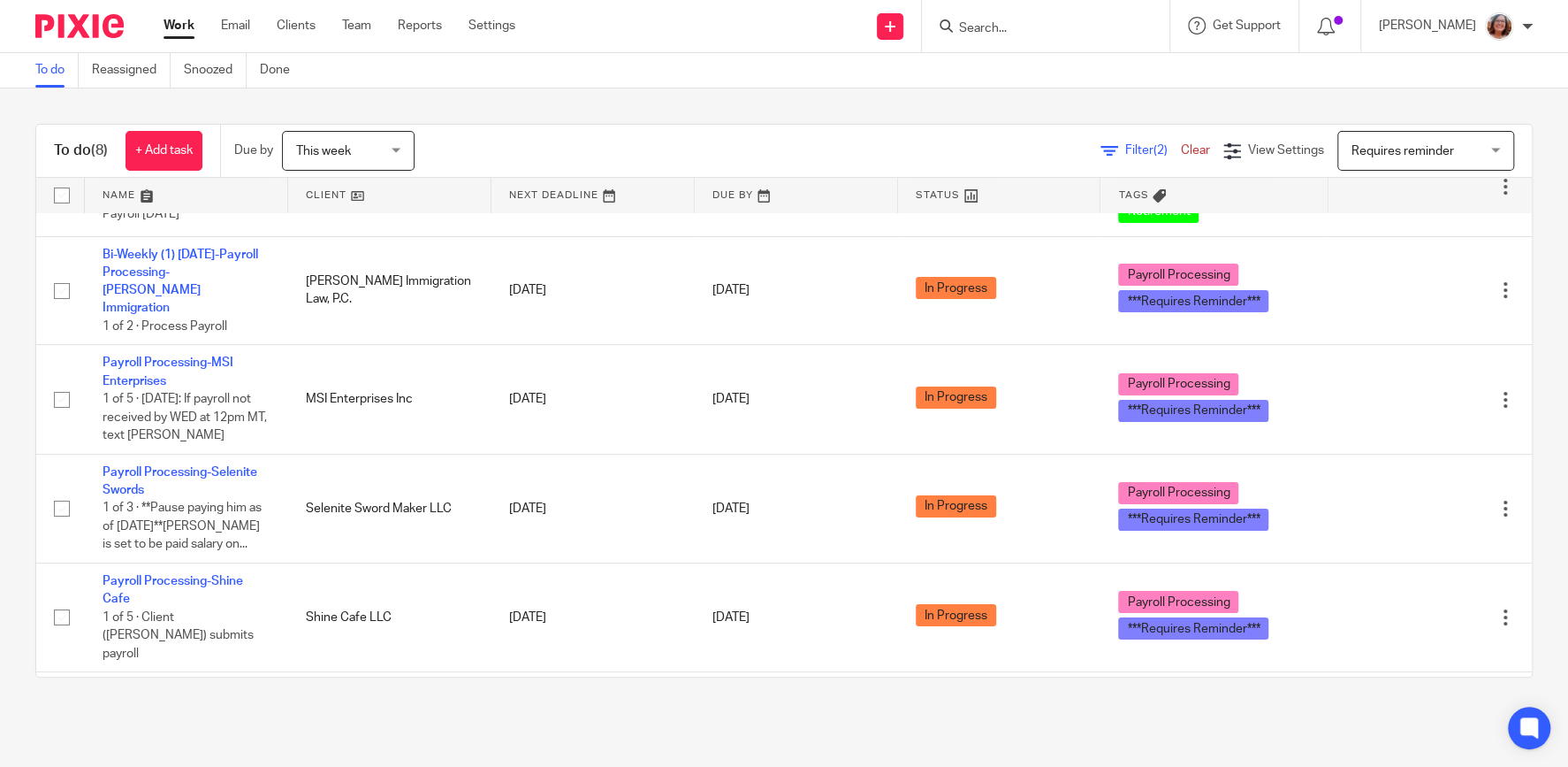
click at [186, 24] on link "Work" at bounding box center [178, 26] width 31 height 18
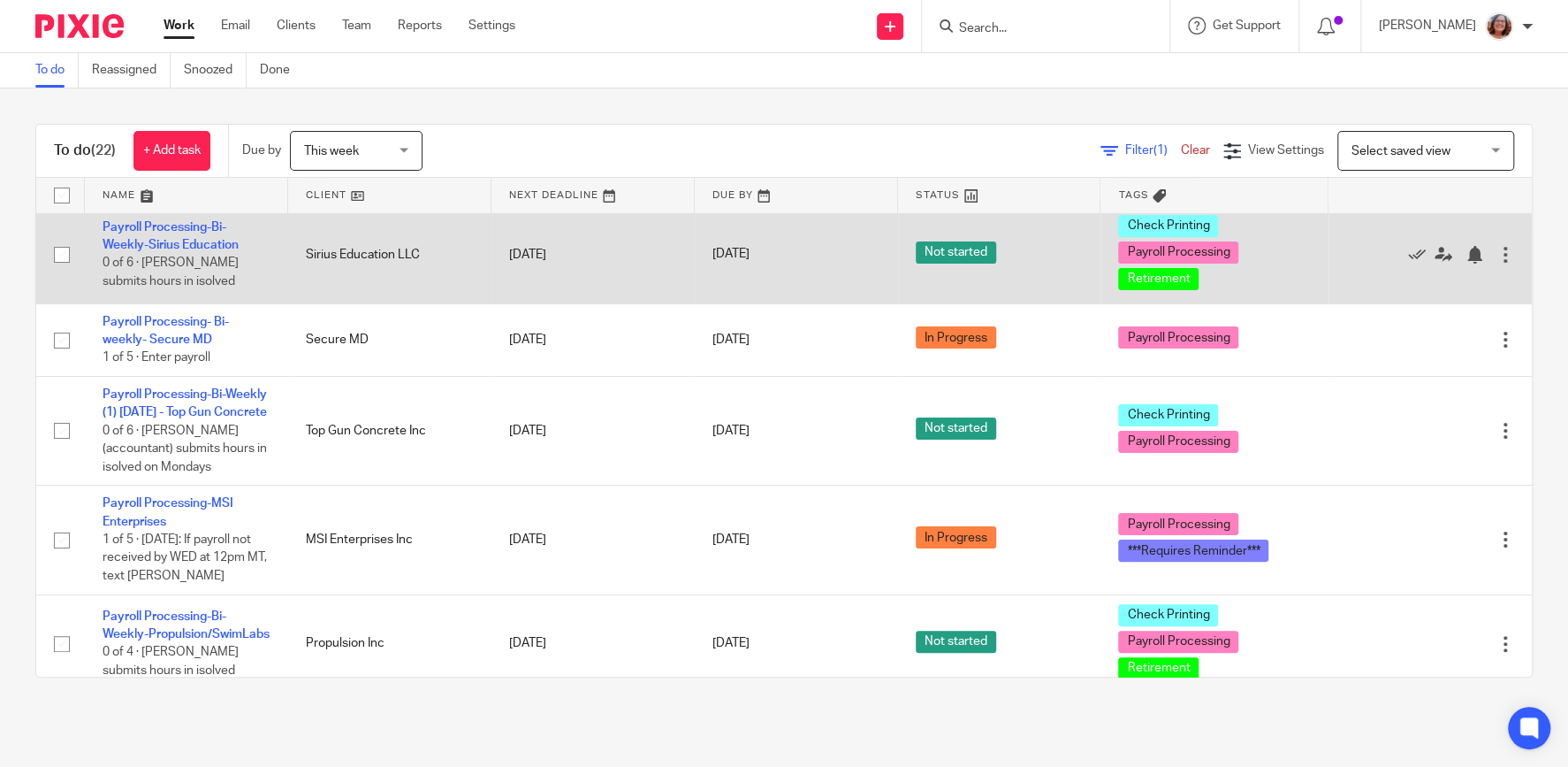
scroll to position [151, 0]
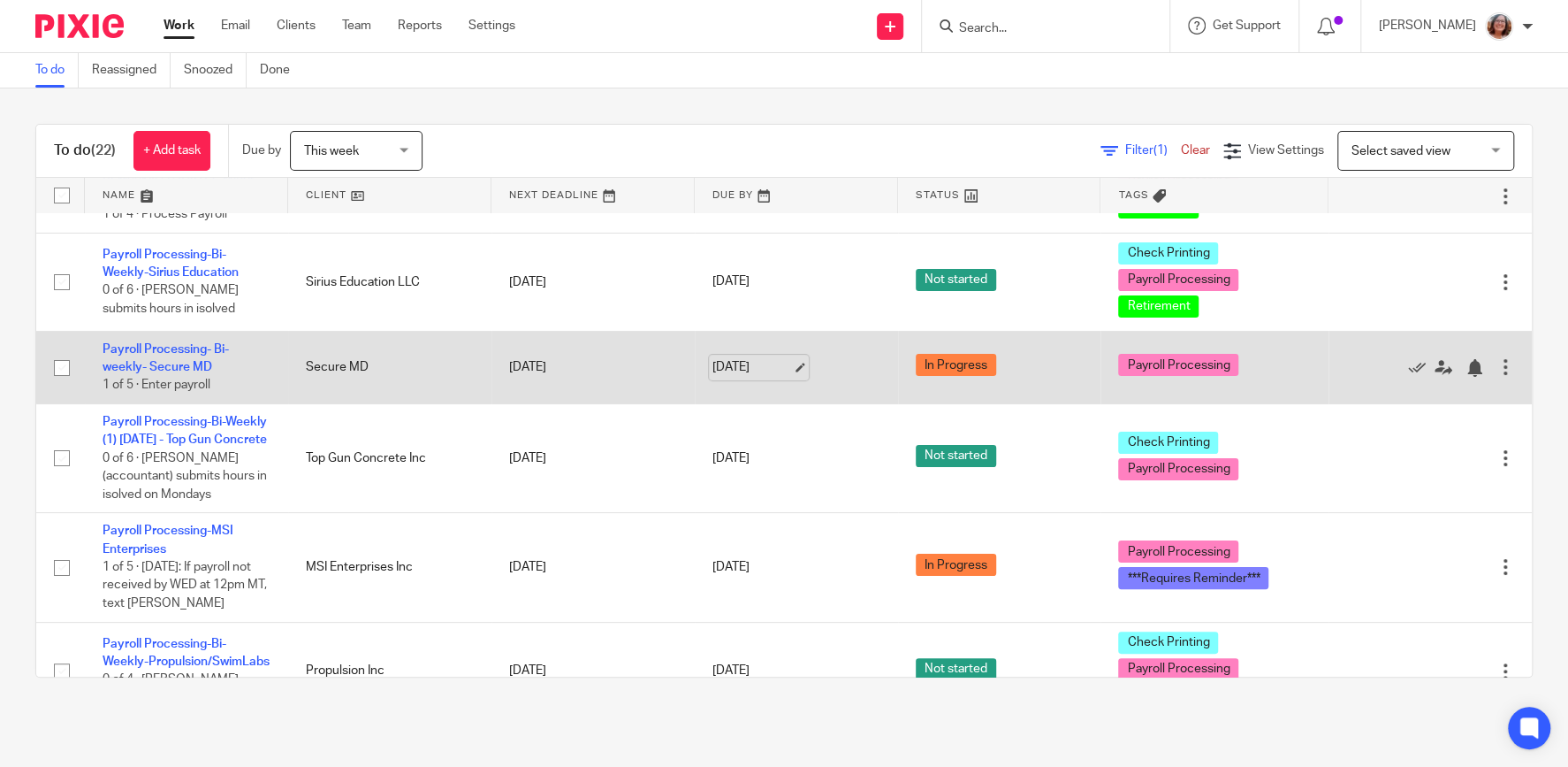
click at [792, 365] on link "Oct 13, 2025" at bounding box center [751, 367] width 79 height 19
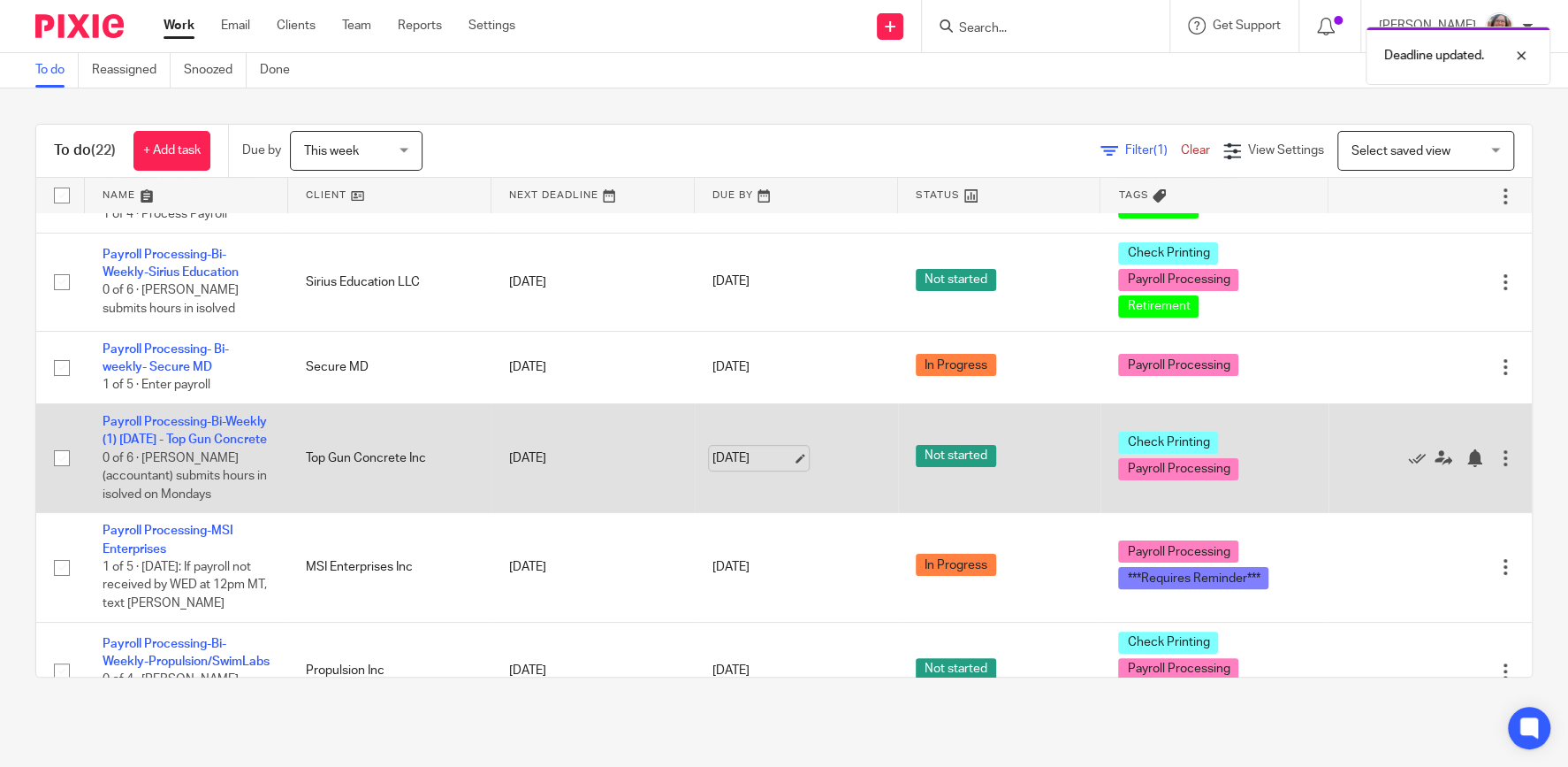
click at [792, 464] on link "Oct 13, 2025" at bounding box center [751, 458] width 79 height 19
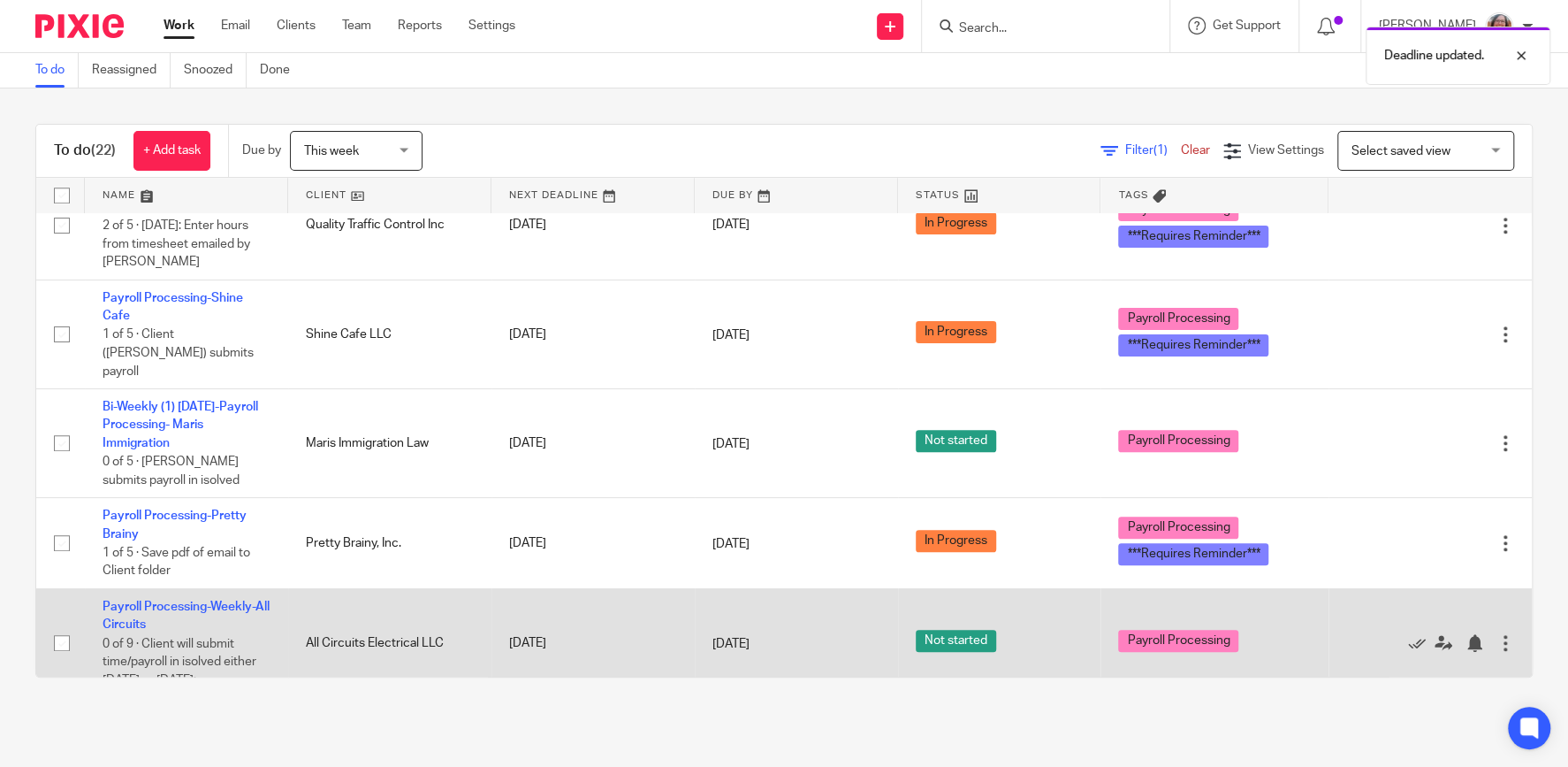
scroll to position [1210, 0]
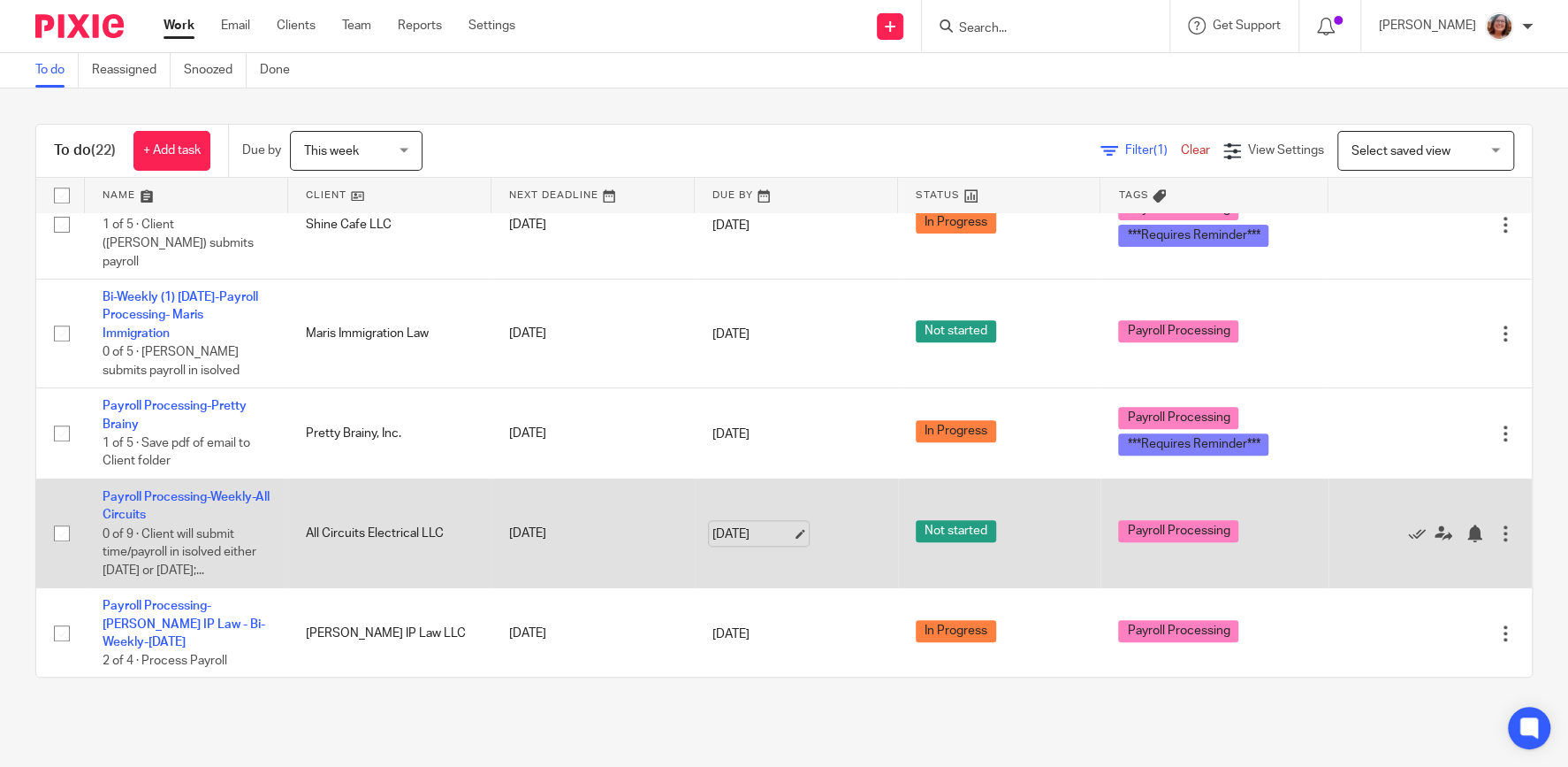
click at [792, 537] on link "[DATE]" at bounding box center [751, 533] width 79 height 19
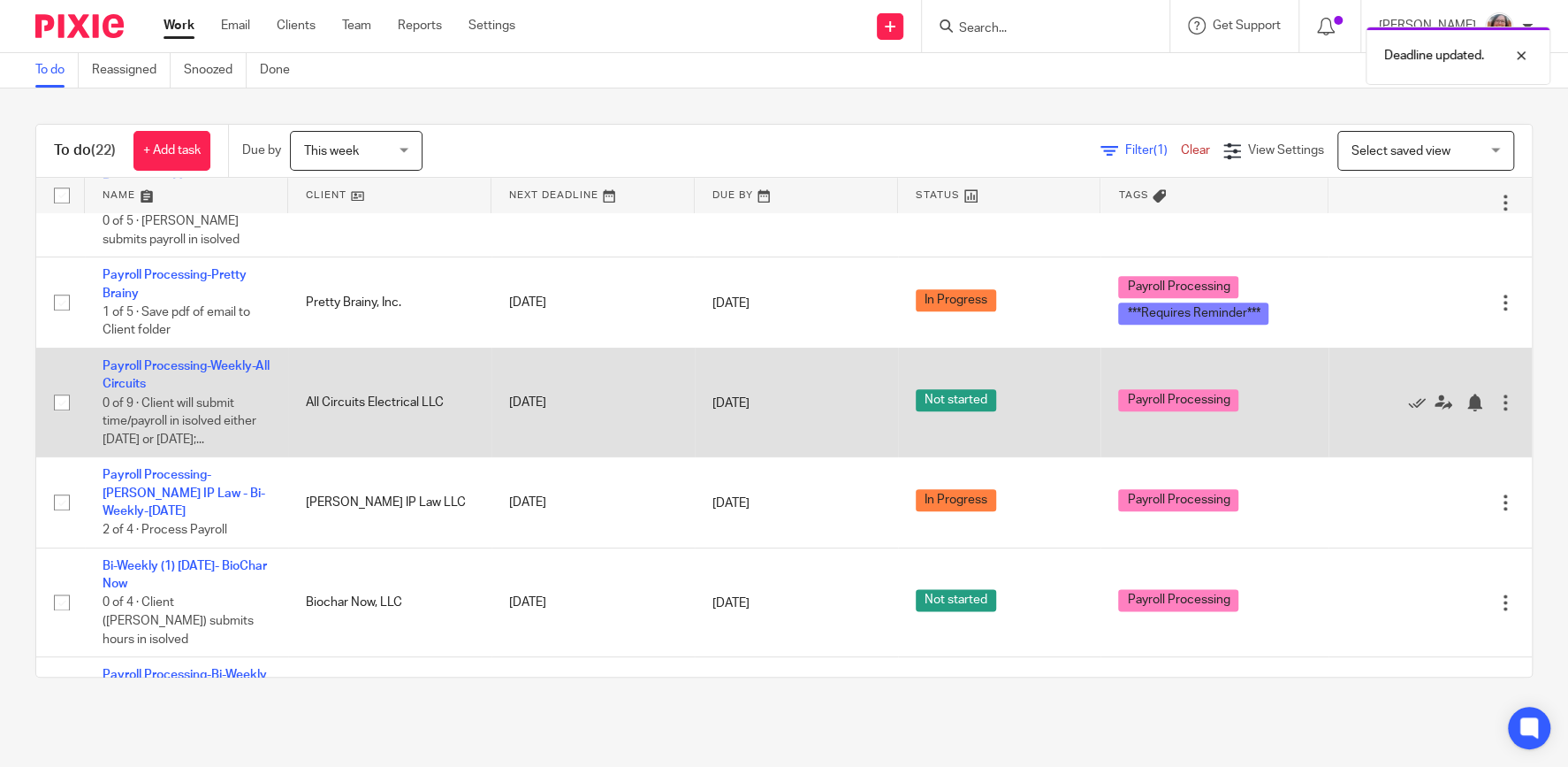
scroll to position [1512, 0]
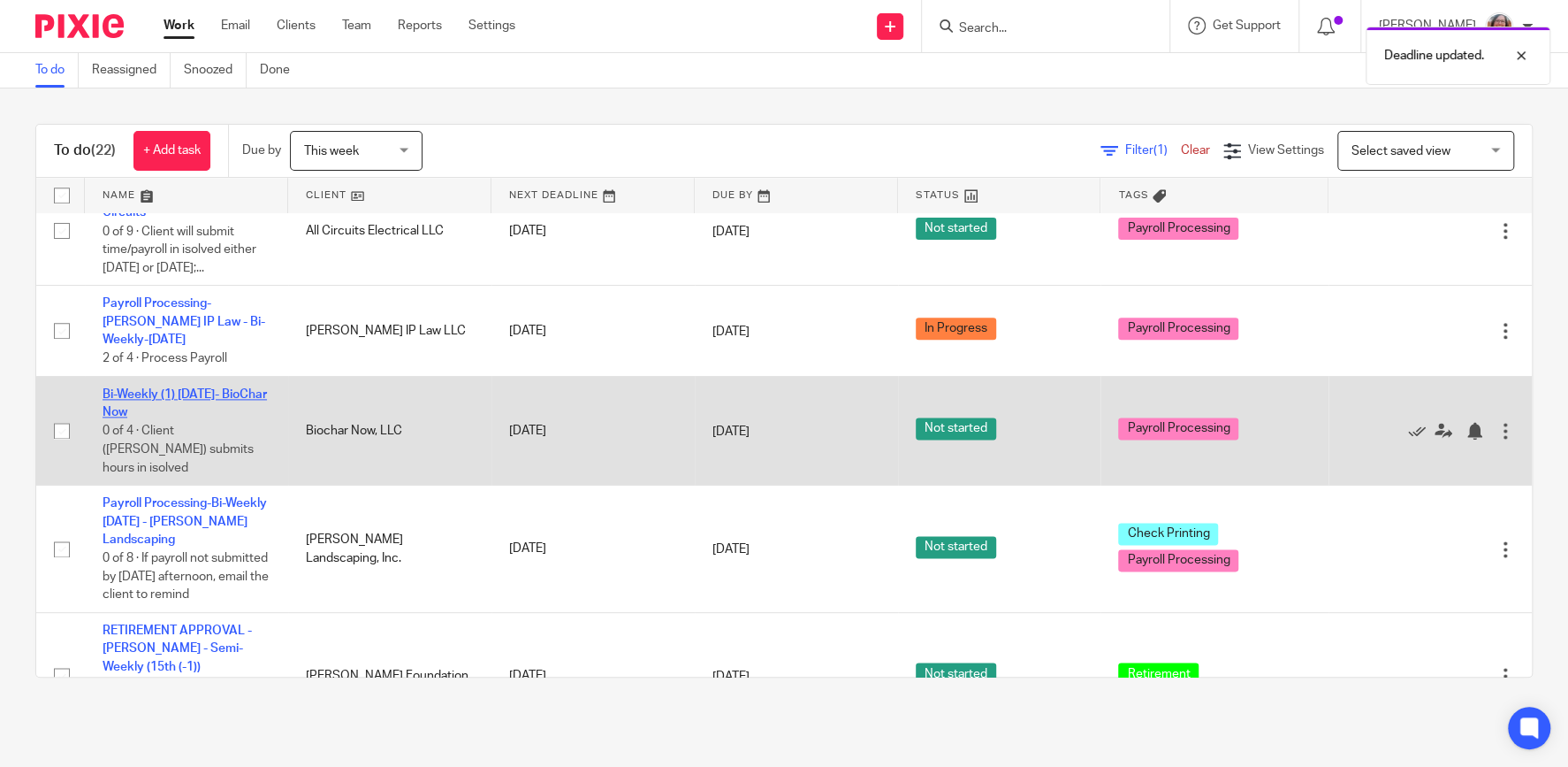
click at [187, 388] on link "Bi-Weekly (1) [DATE]- BioChar Now" at bounding box center [185, 404] width 164 height 30
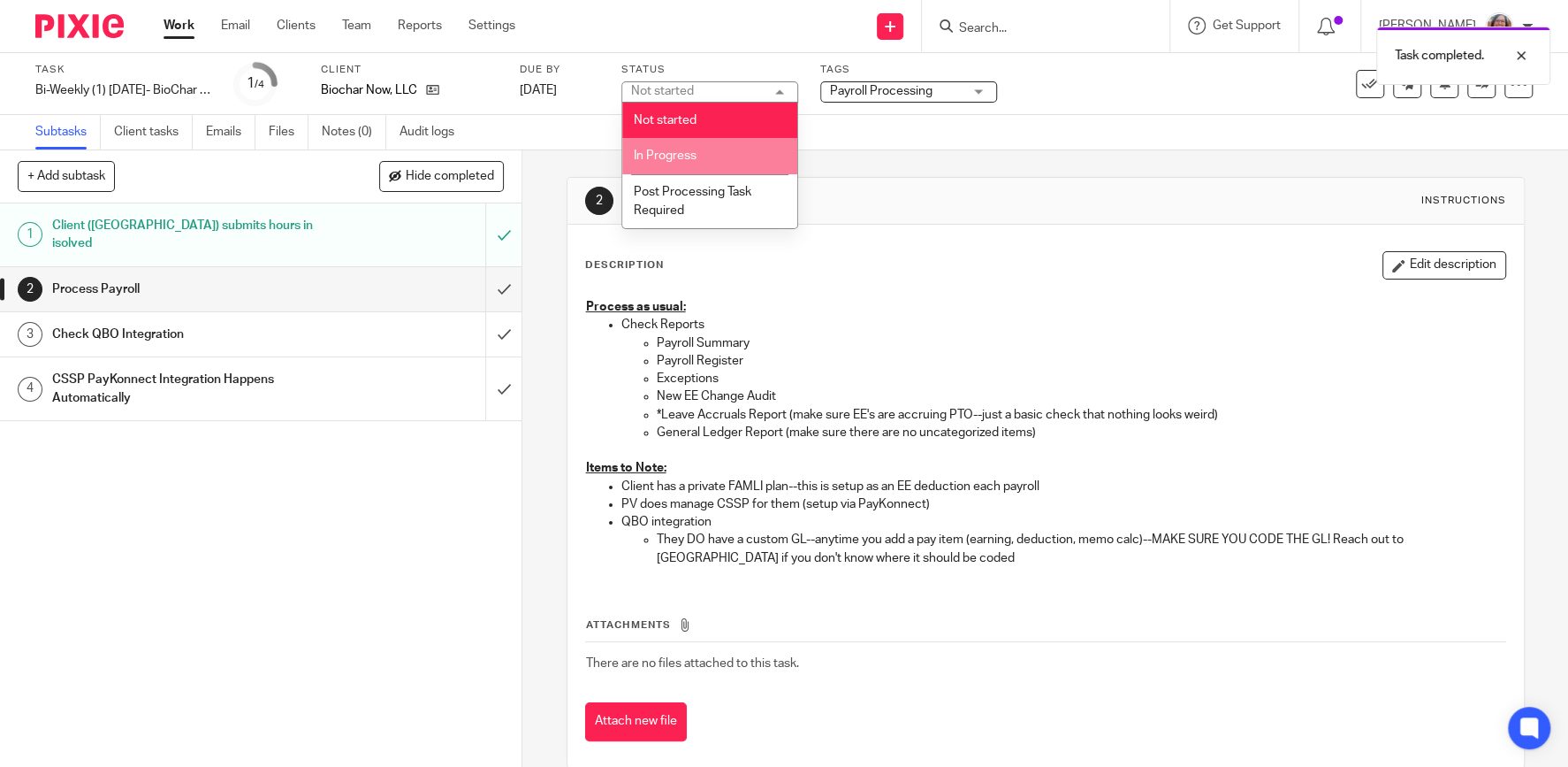
click at [705, 158] on li "In Progress" at bounding box center [709, 155] width 175 height 37
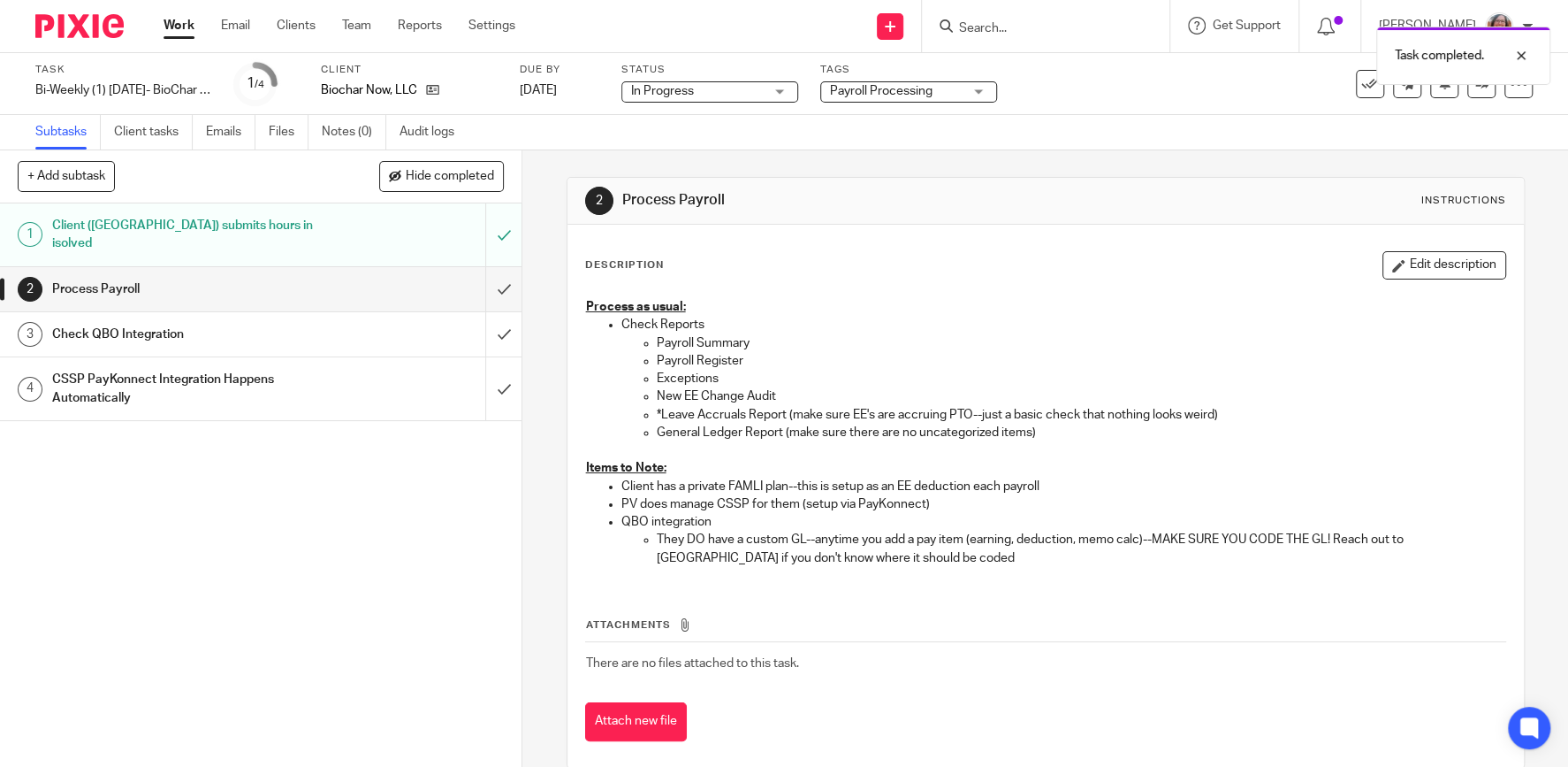
click at [177, 22] on link "Work" at bounding box center [178, 26] width 31 height 18
